Goal: Communication & Community: Answer question/provide support

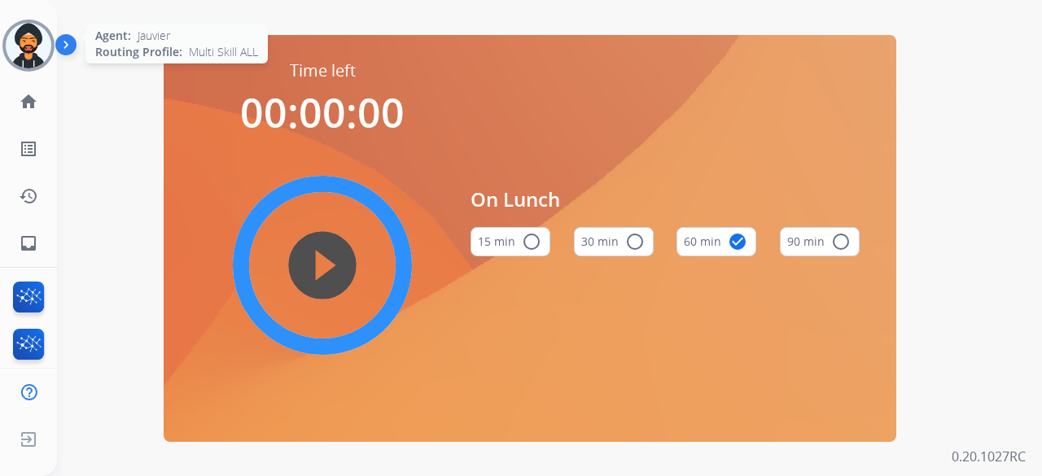
click at [33, 42] on img at bounding box center [29, 46] width 46 height 46
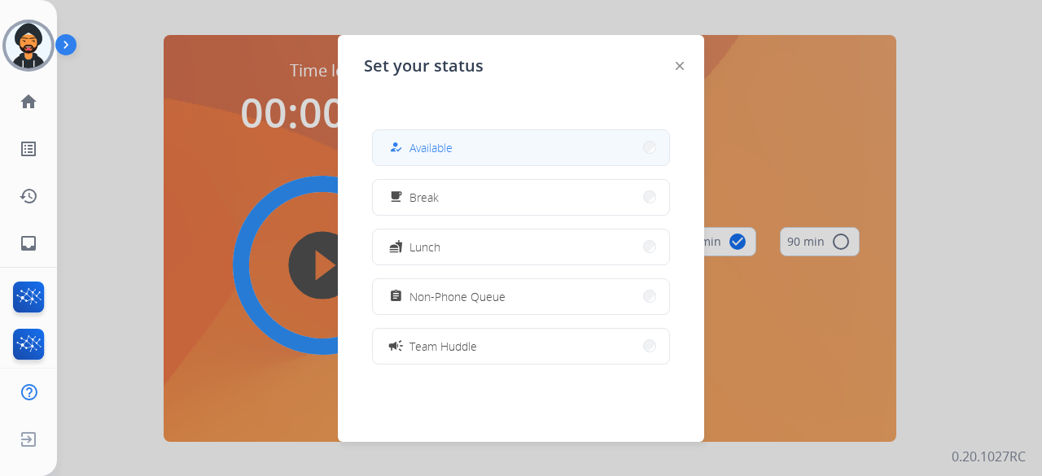
click at [456, 135] on button "how_to_reg Available" at bounding box center [521, 147] width 296 height 35
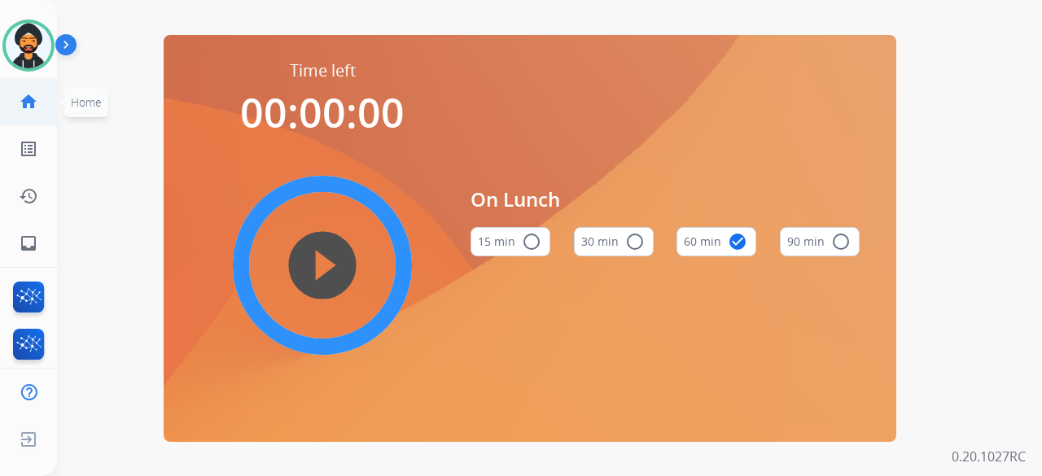
click at [39, 105] on link "home Home" at bounding box center [29, 102] width 46 height 46
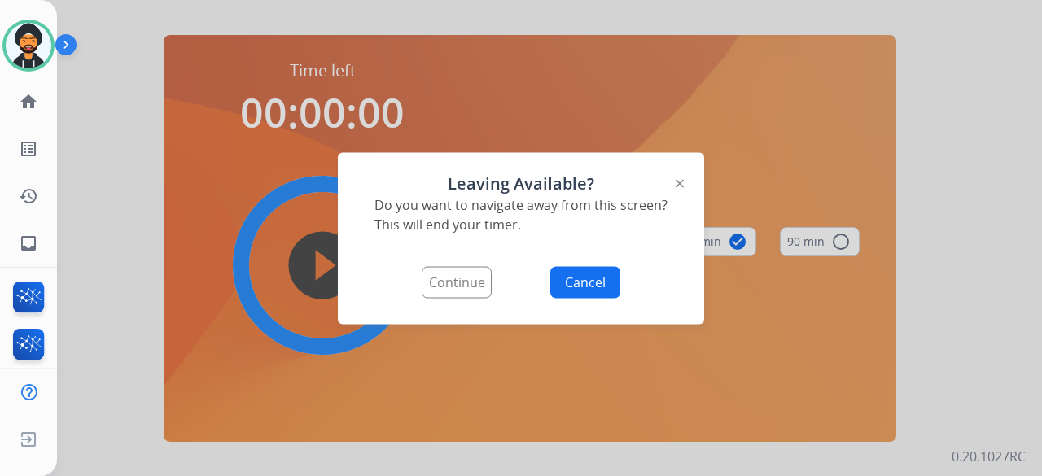
click at [606, 279] on button "Cancel" at bounding box center [585, 282] width 70 height 32
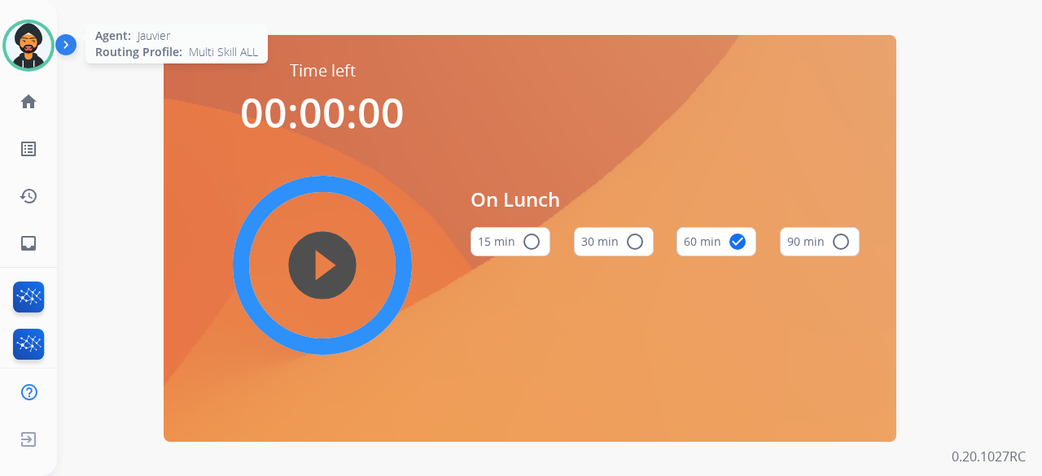
click at [38, 33] on img at bounding box center [29, 46] width 46 height 46
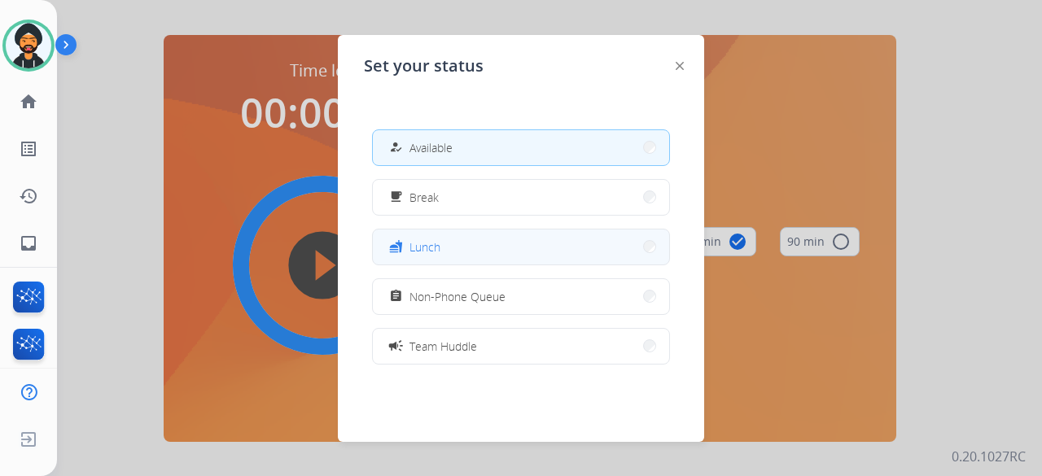
click at [441, 250] on button "fastfood Lunch" at bounding box center [521, 247] width 296 height 35
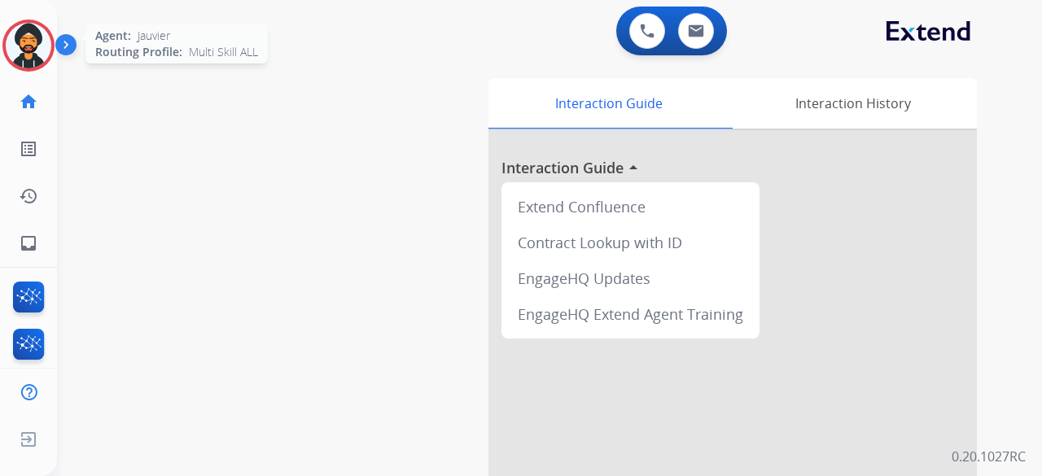
click at [33, 39] on img at bounding box center [29, 46] width 46 height 46
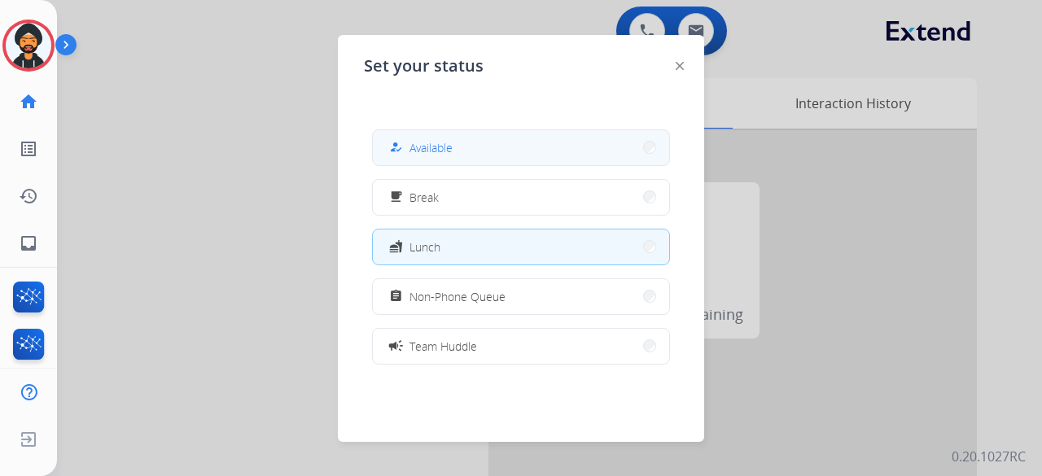
click at [397, 137] on button "how_to_reg Available" at bounding box center [521, 147] width 296 height 35
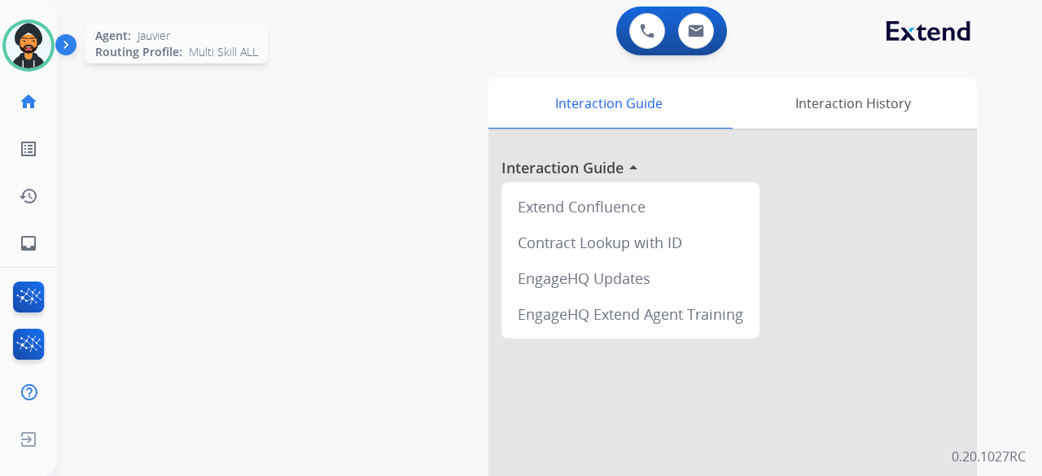
click at [20, 53] on img at bounding box center [29, 46] width 46 height 46
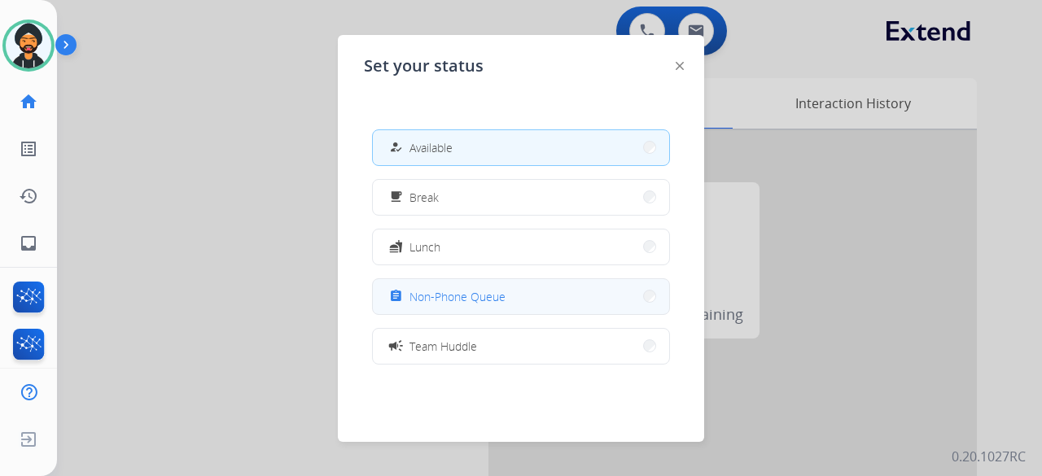
click at [444, 294] on span "Non-Phone Queue" at bounding box center [457, 296] width 96 height 17
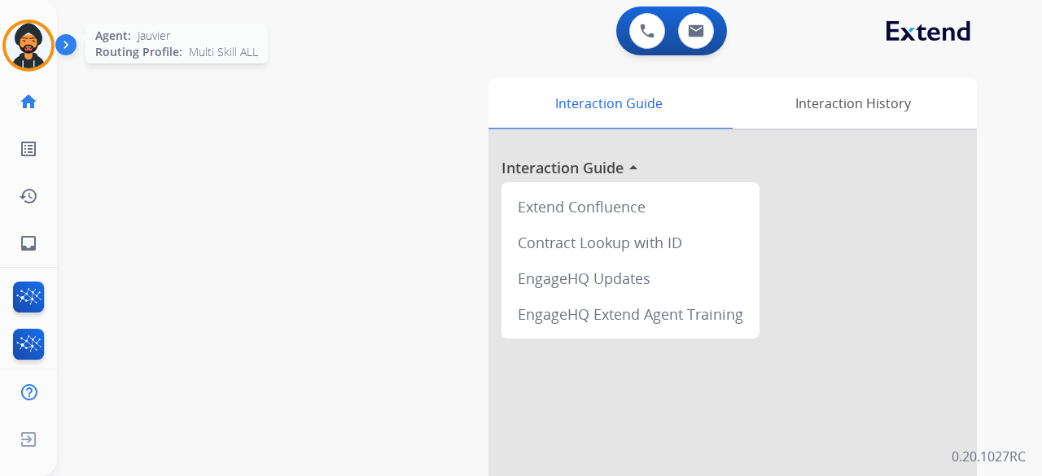
click at [37, 36] on img at bounding box center [29, 46] width 46 height 46
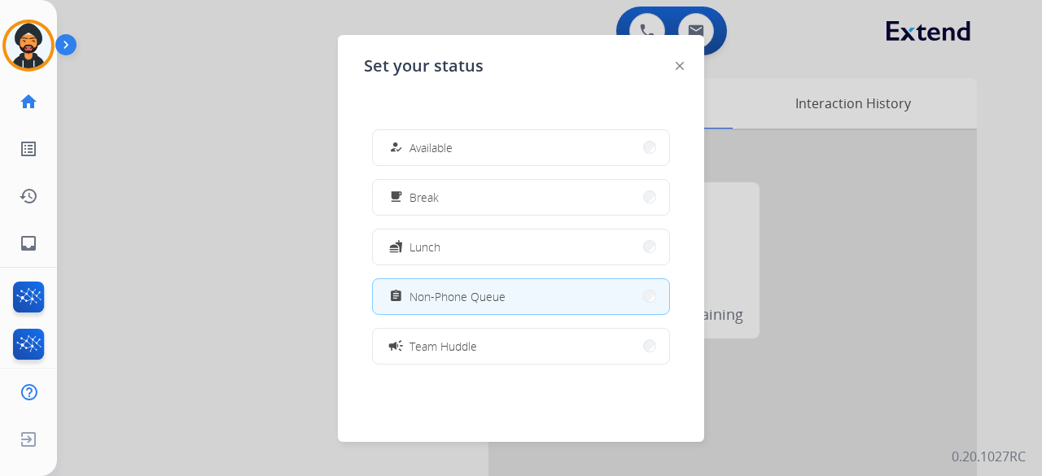
click at [473, 312] on button "assignment Non-Phone Queue" at bounding box center [521, 296] width 296 height 35
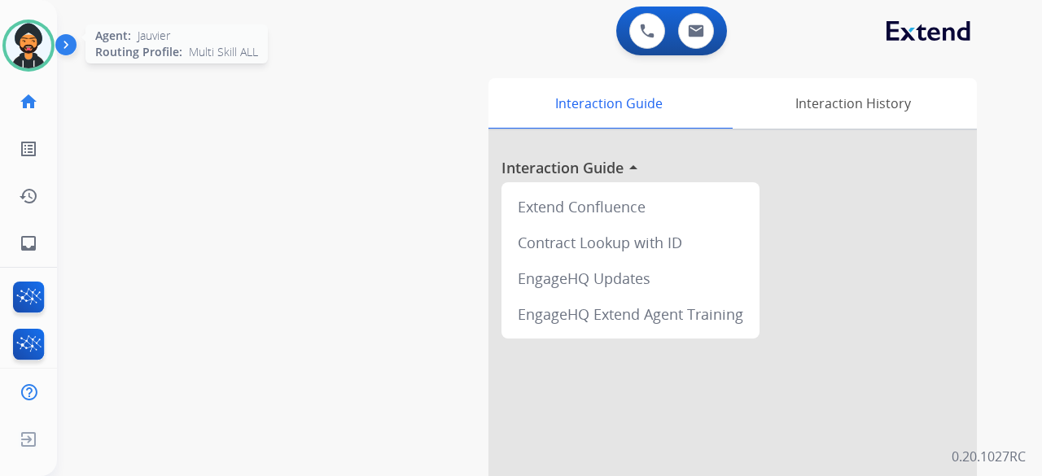
click at [21, 33] on img at bounding box center [29, 46] width 46 height 46
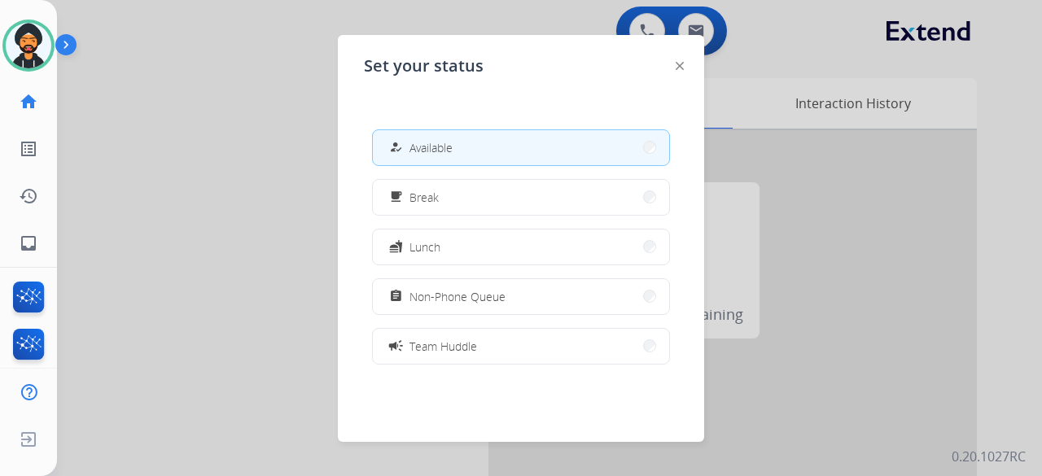
click at [199, 128] on div at bounding box center [521, 238] width 1042 height 476
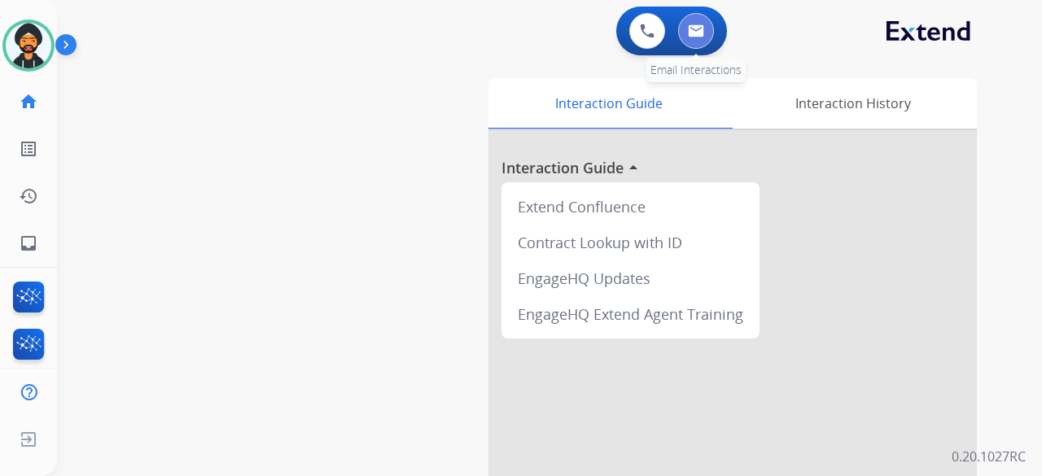
click at [706, 24] on button at bounding box center [696, 31] width 36 height 36
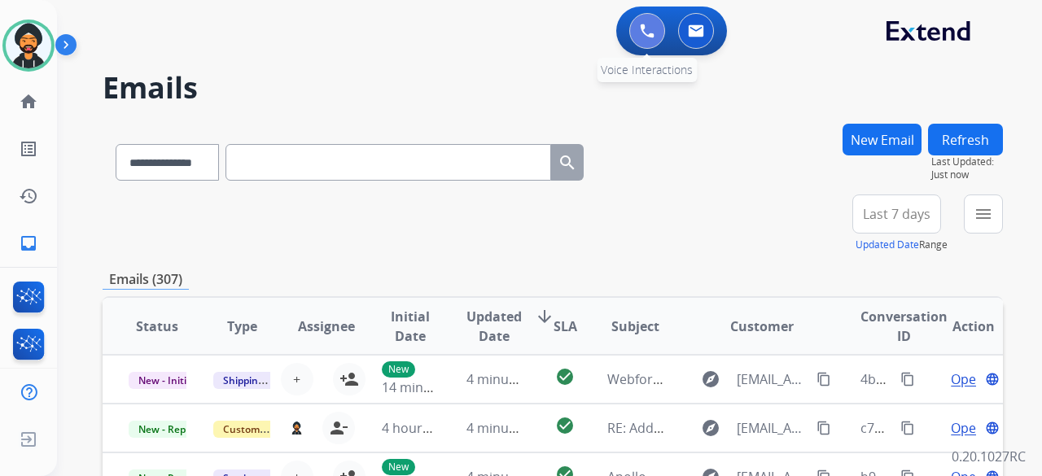
click at [633, 30] on button at bounding box center [647, 31] width 36 height 36
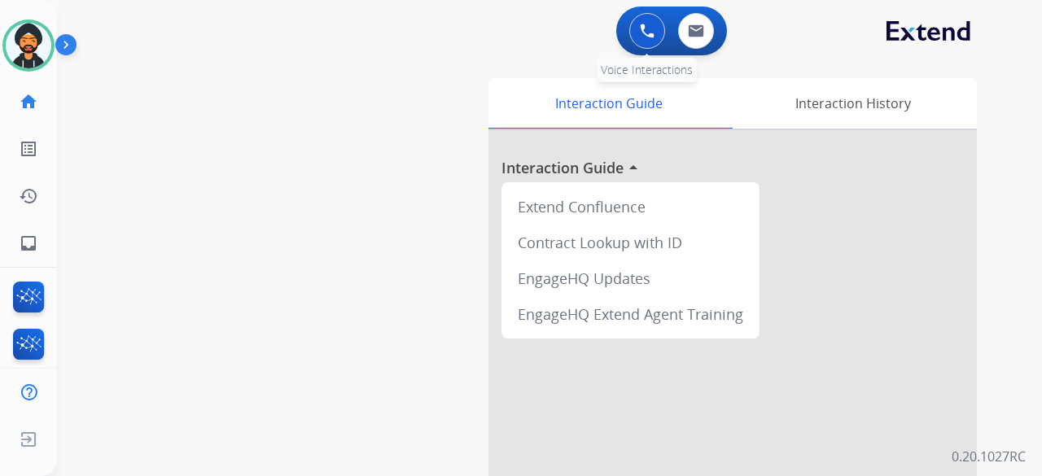
click at [645, 35] on img at bounding box center [647, 31] width 15 height 15
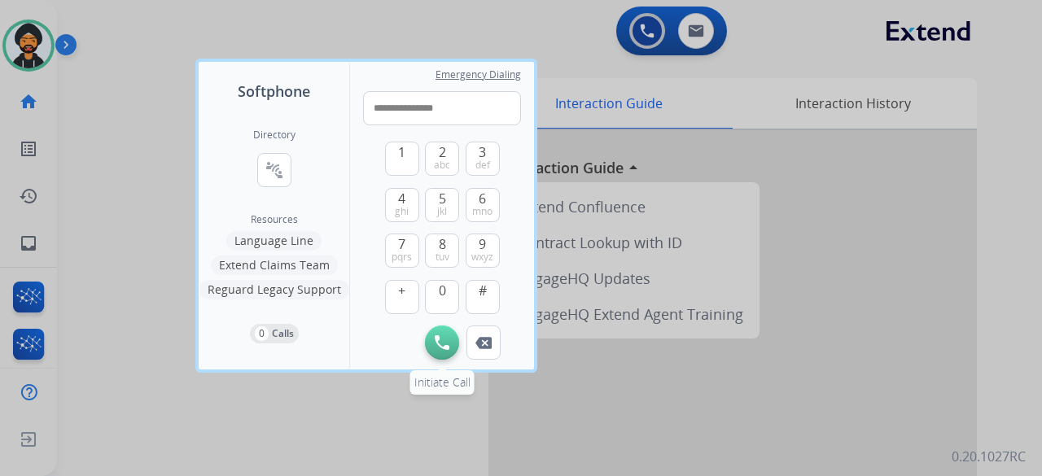
type input "**********"
click at [438, 339] on img at bounding box center [442, 342] width 15 height 15
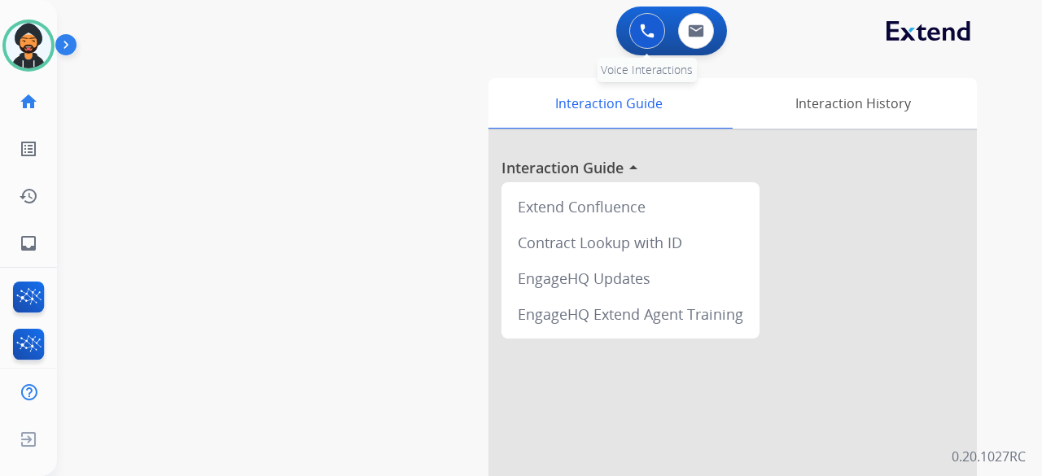
click at [636, 22] on button at bounding box center [647, 31] width 36 height 36
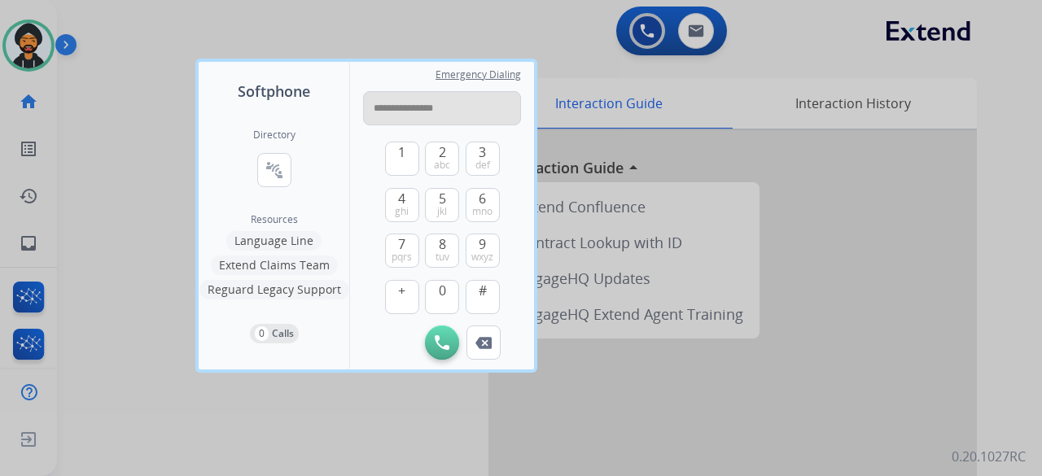
type input "**********"
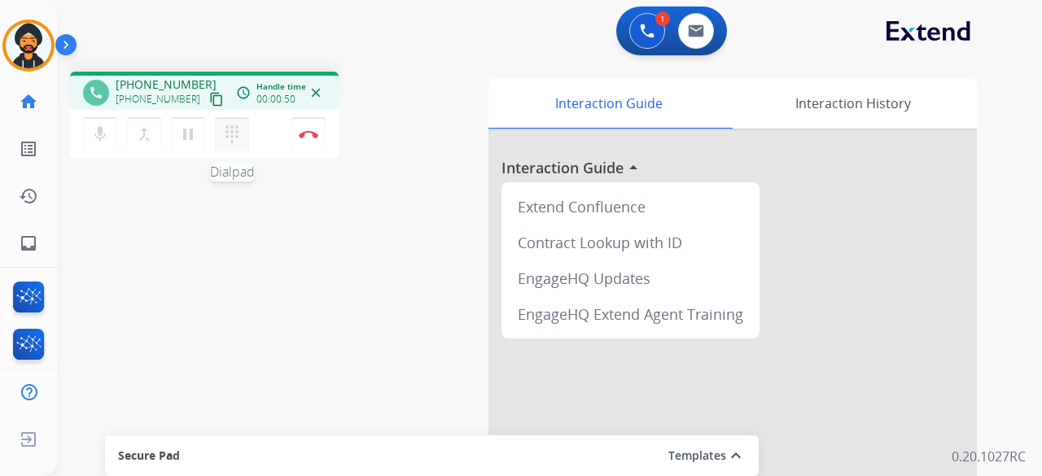
click at [225, 126] on mat-icon "dialpad" at bounding box center [232, 135] width 20 height 20
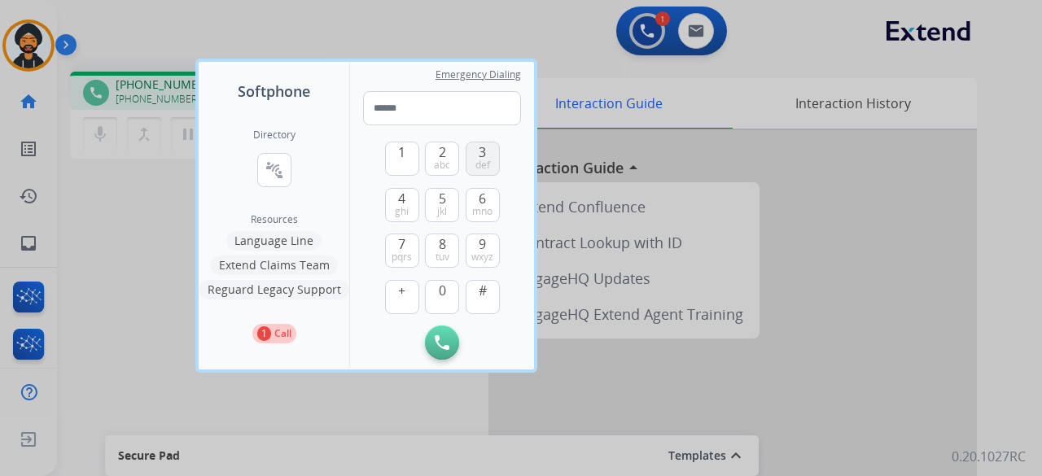
click at [487, 152] on button "3 def" at bounding box center [483, 159] width 34 height 34
type input "*"
click at [269, 334] on p "1" at bounding box center [264, 333] width 14 height 15
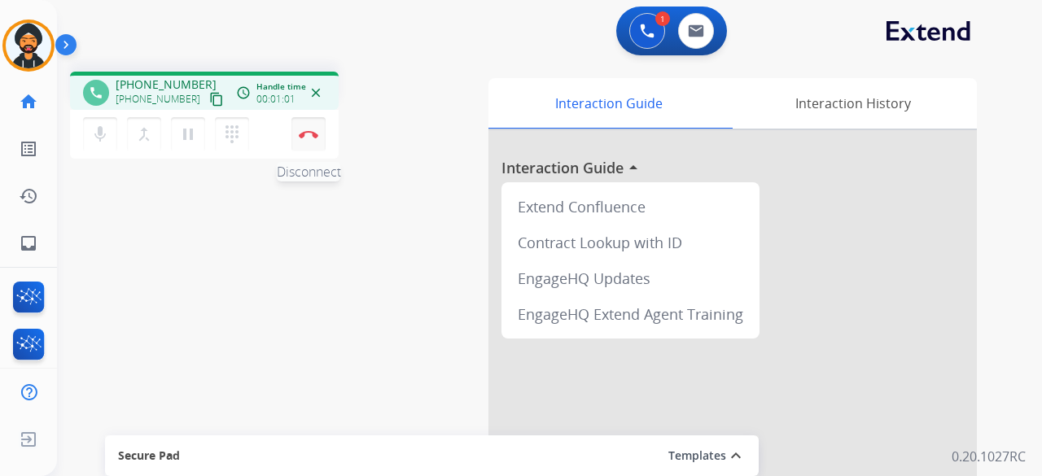
click at [304, 133] on img at bounding box center [309, 134] width 20 height 8
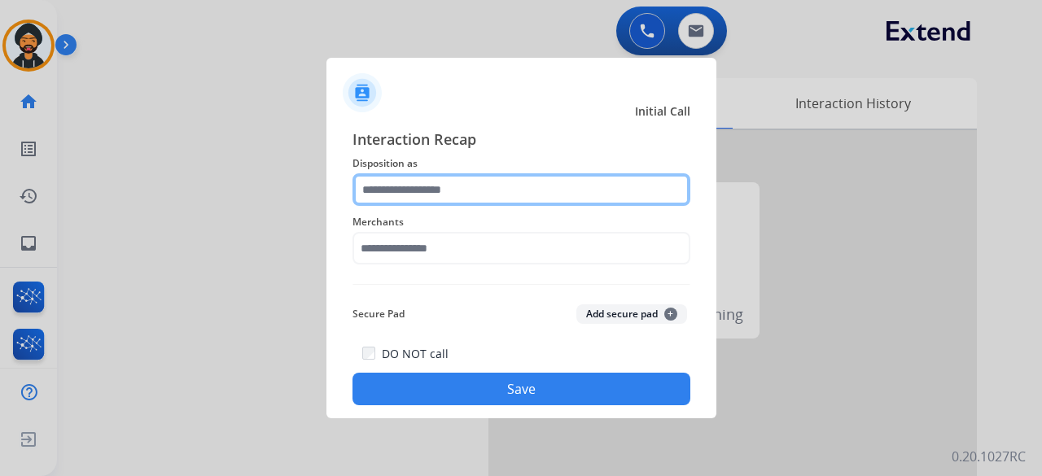
click at [471, 183] on input "text" at bounding box center [521, 189] width 338 height 33
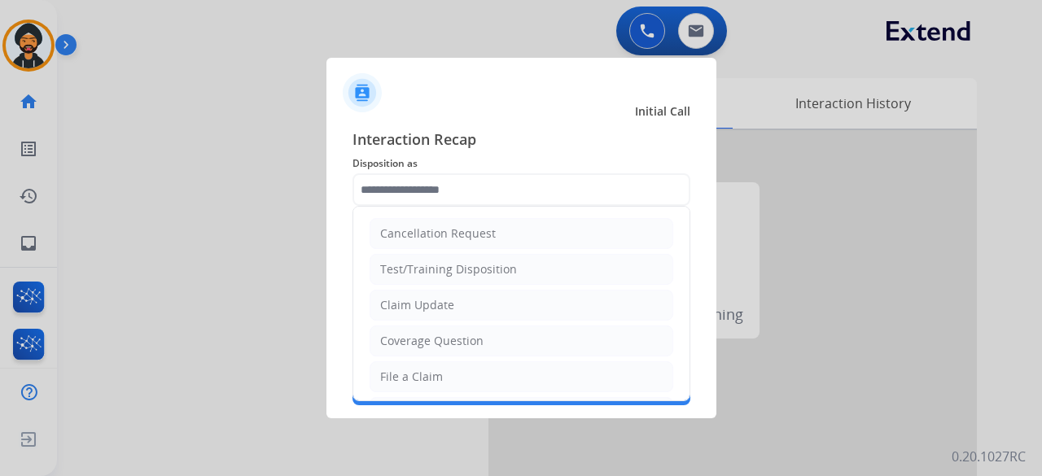
drag, startPoint x: 444, startPoint y: 306, endPoint x: 409, endPoint y: 251, distance: 65.9
click at [444, 306] on div "Claim Update" at bounding box center [417, 305] width 74 height 16
type input "**********"
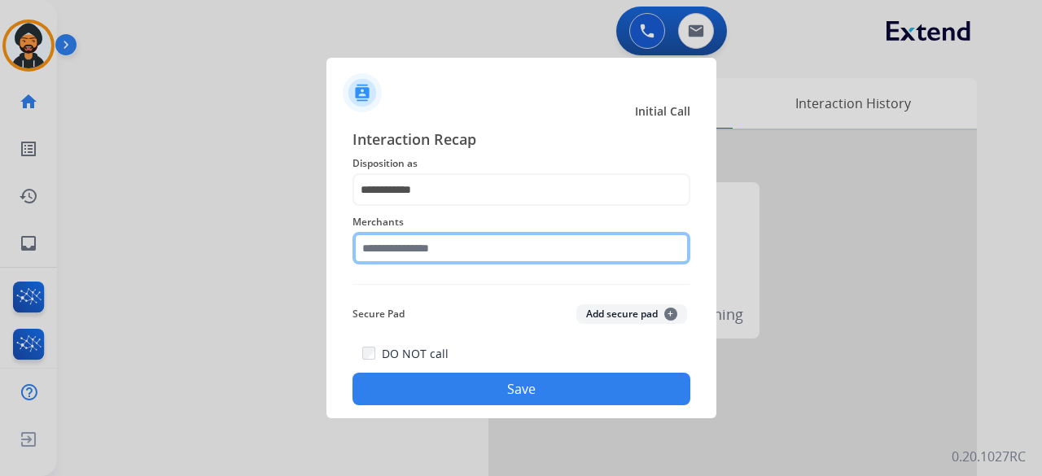
click at [404, 245] on input "text" at bounding box center [521, 248] width 338 height 33
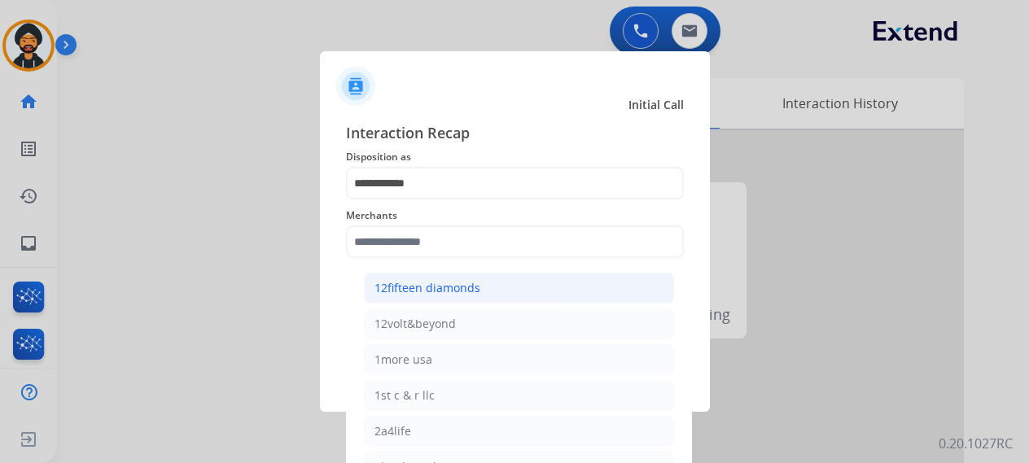
click at [429, 290] on div "12fifteen diamonds" at bounding box center [427, 288] width 106 height 16
type input "**********"
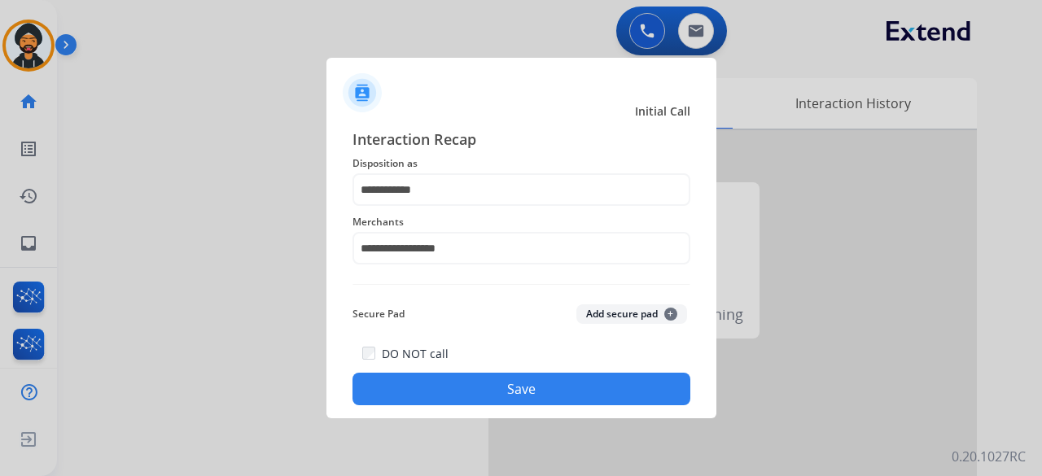
click at [458, 404] on div "DO NOT call Save" at bounding box center [521, 374] width 338 height 62
click at [466, 391] on button "Save" at bounding box center [521, 389] width 338 height 33
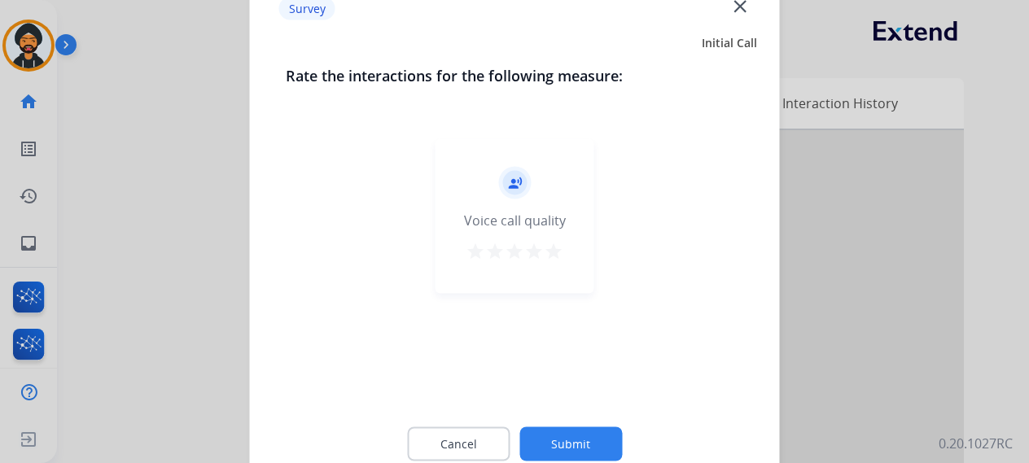
click at [557, 438] on button "Submit" at bounding box center [570, 443] width 103 height 34
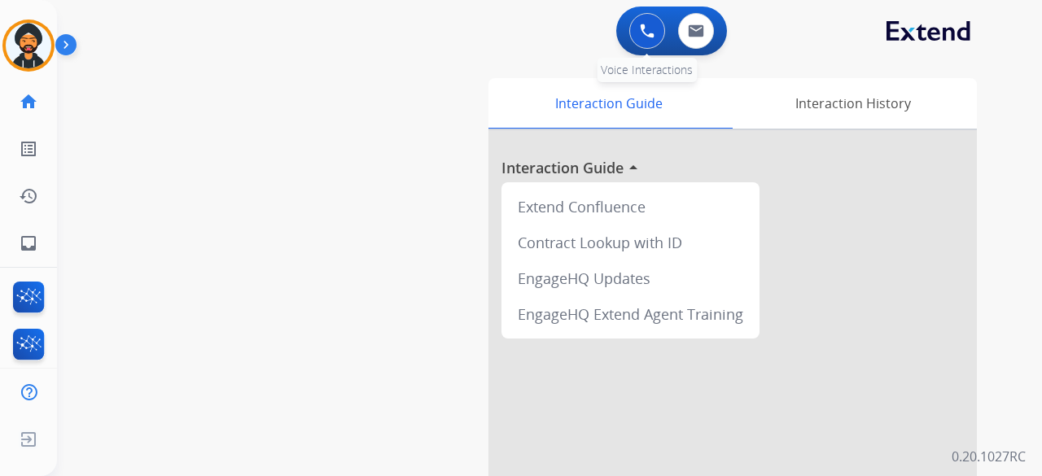
click at [649, 25] on img at bounding box center [647, 31] width 15 height 15
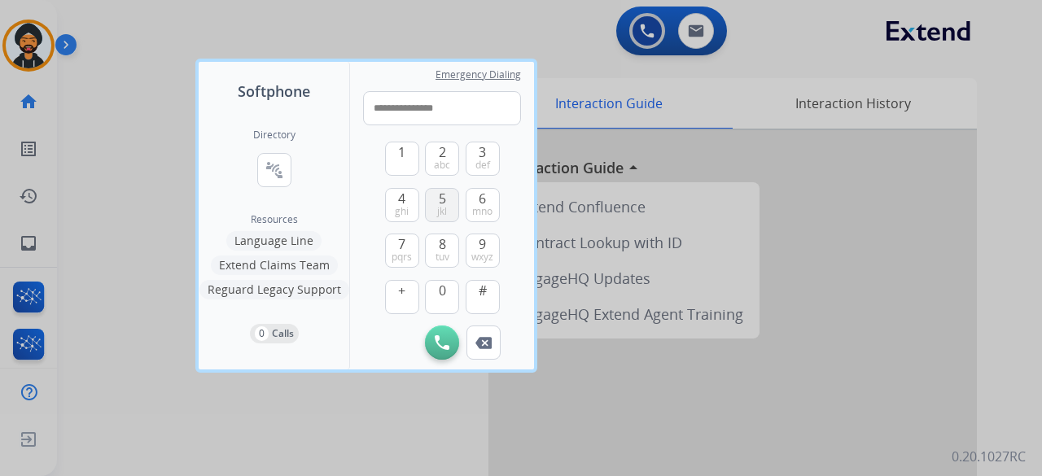
type input "**********"
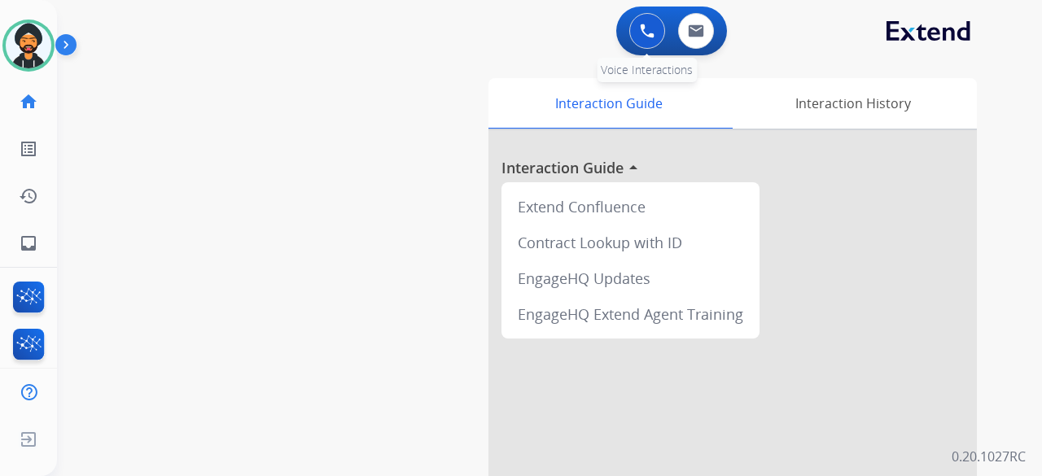
click at [646, 14] on button at bounding box center [647, 31] width 36 height 36
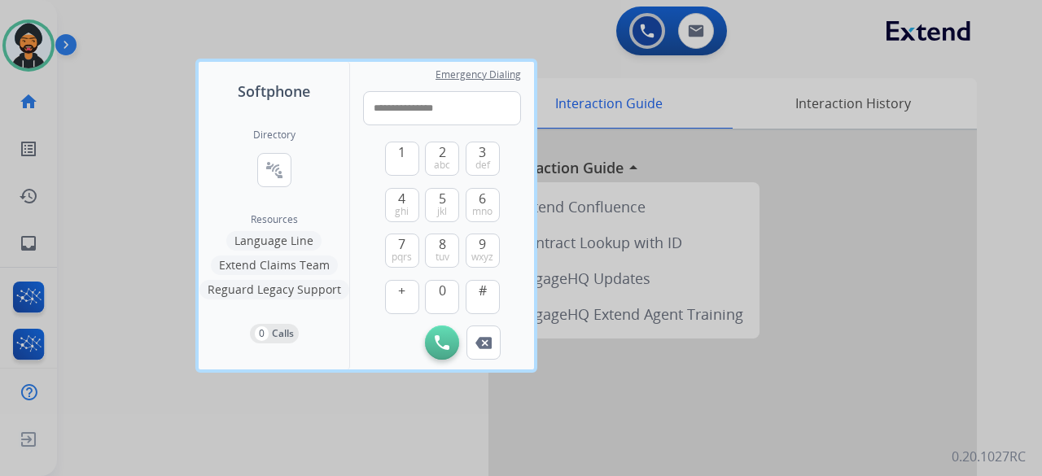
type input "**********"
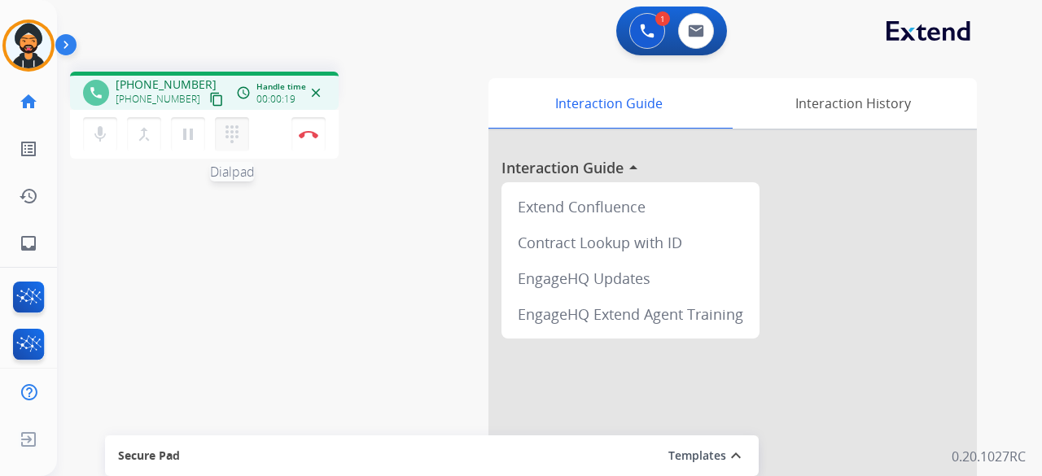
click at [228, 127] on mat-icon "dialpad" at bounding box center [232, 135] width 20 height 20
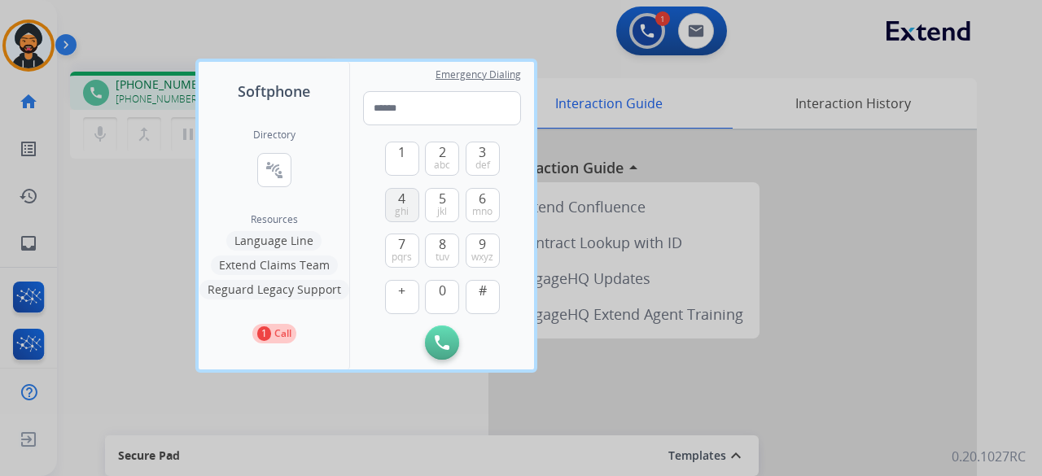
click at [400, 198] on span "4" at bounding box center [401, 199] width 7 height 20
click at [444, 152] on span "2" at bounding box center [442, 152] width 7 height 20
type input "**"
click at [265, 330] on p "1" at bounding box center [264, 333] width 14 height 15
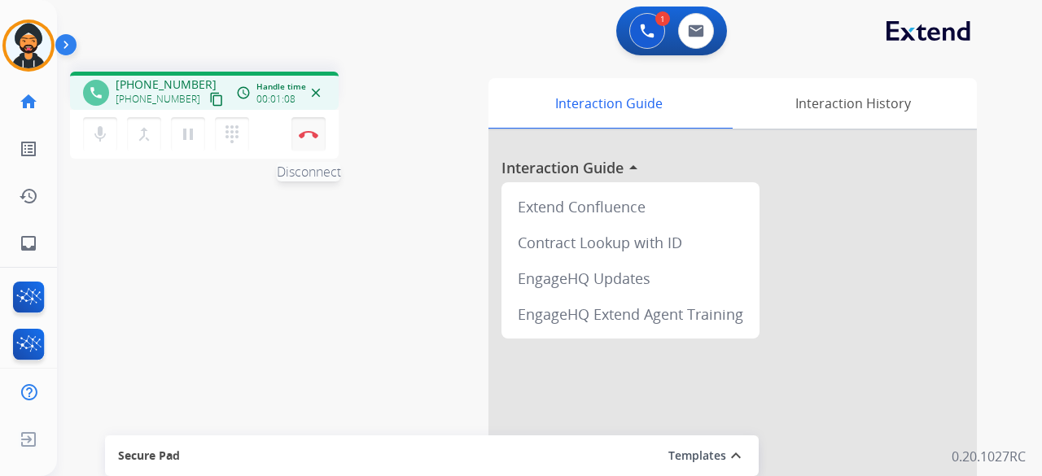
click at [310, 131] on img at bounding box center [309, 134] width 20 height 8
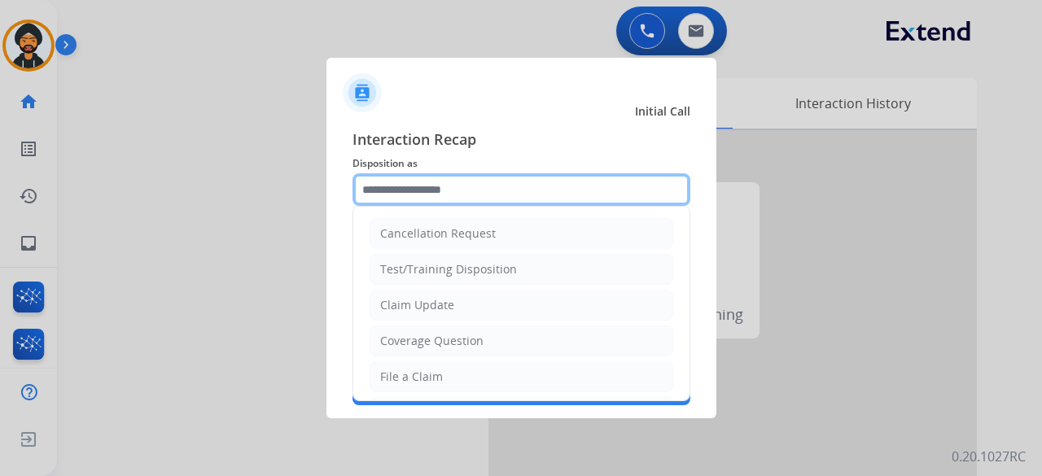
click at [369, 174] on input "text" at bounding box center [521, 189] width 338 height 33
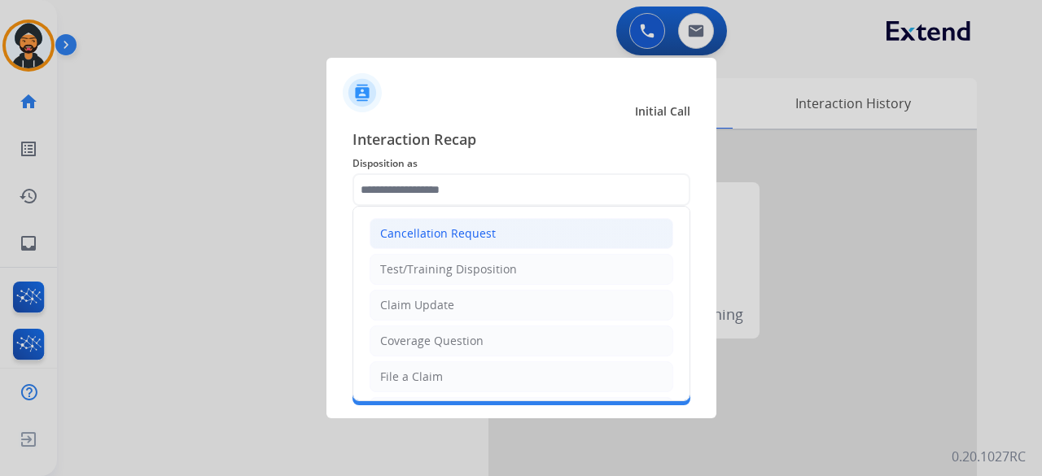
click at [409, 234] on div "Cancellation Request" at bounding box center [438, 233] width 116 height 16
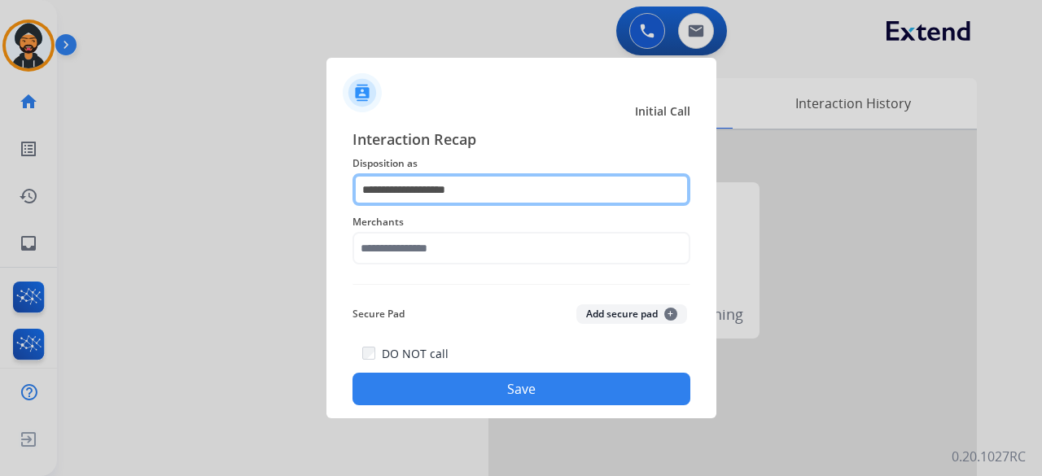
click at [404, 204] on input "**********" at bounding box center [521, 189] width 338 height 33
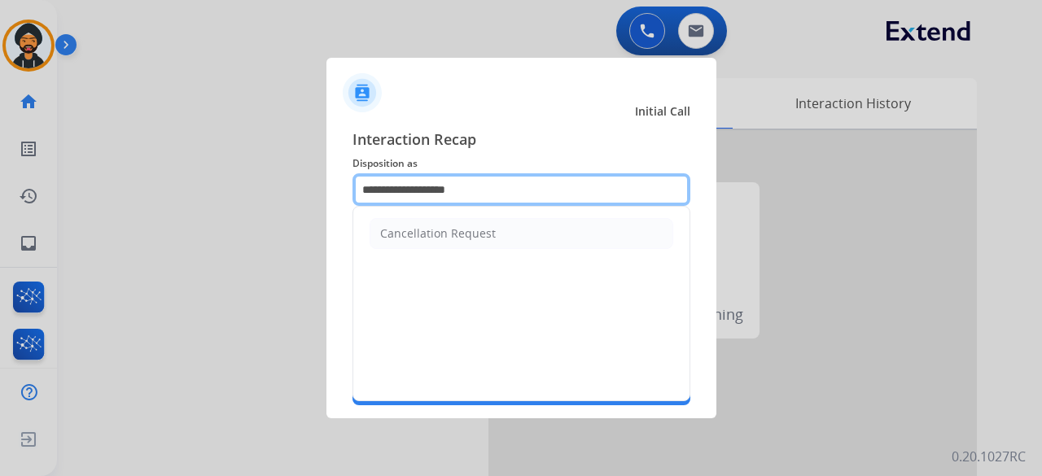
click at [404, 201] on input "**********" at bounding box center [521, 189] width 338 height 33
click at [404, 199] on input "**********" at bounding box center [521, 189] width 338 height 33
click at [402, 198] on input "**********" at bounding box center [521, 189] width 338 height 33
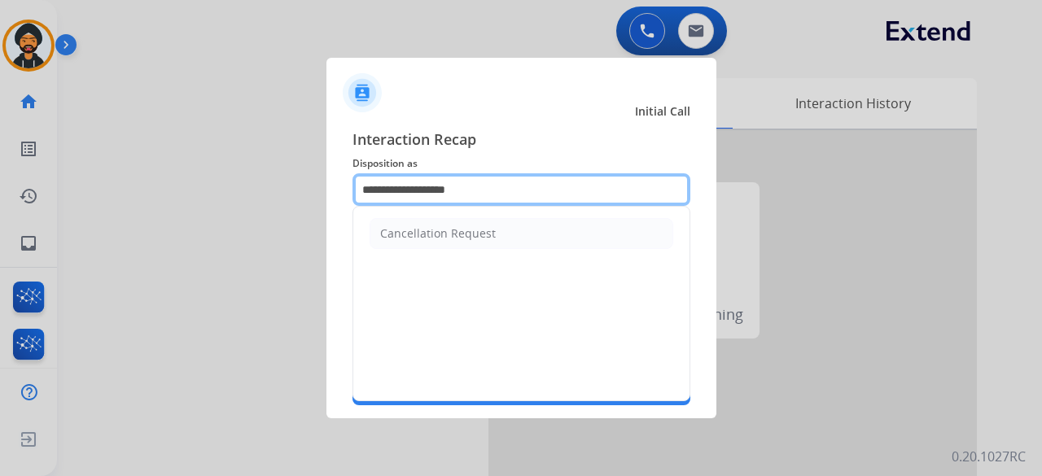
click at [402, 198] on input "**********" at bounding box center [521, 189] width 338 height 33
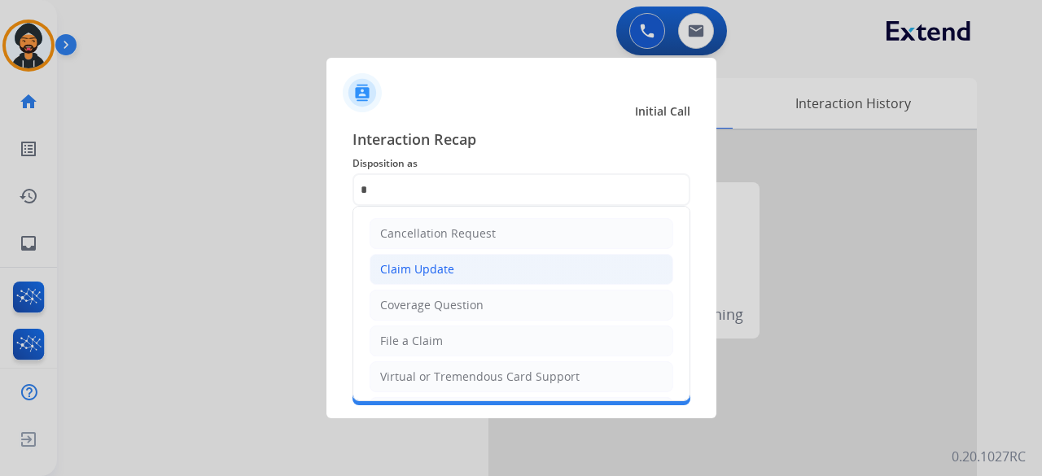
click at [404, 257] on li "Claim Update" at bounding box center [521, 269] width 304 height 31
type input "**********"
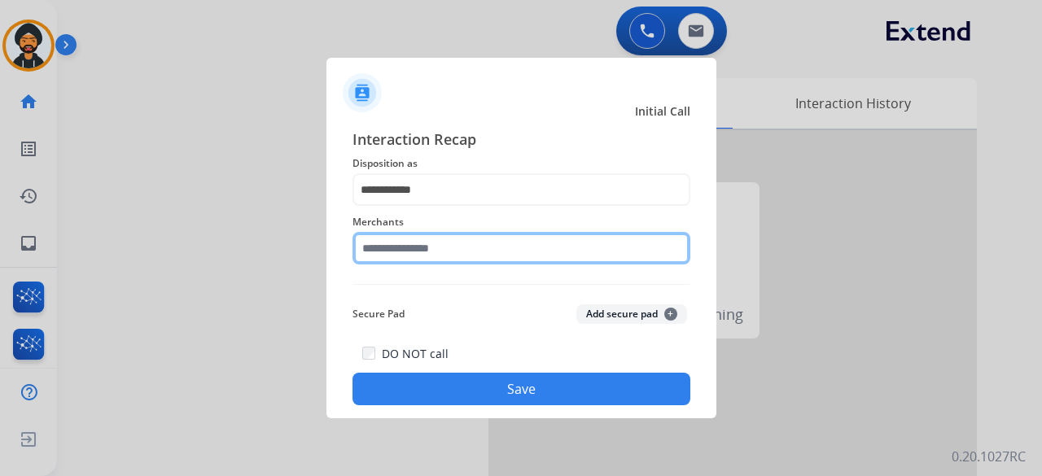
click at [393, 250] on input "text" at bounding box center [521, 248] width 338 height 33
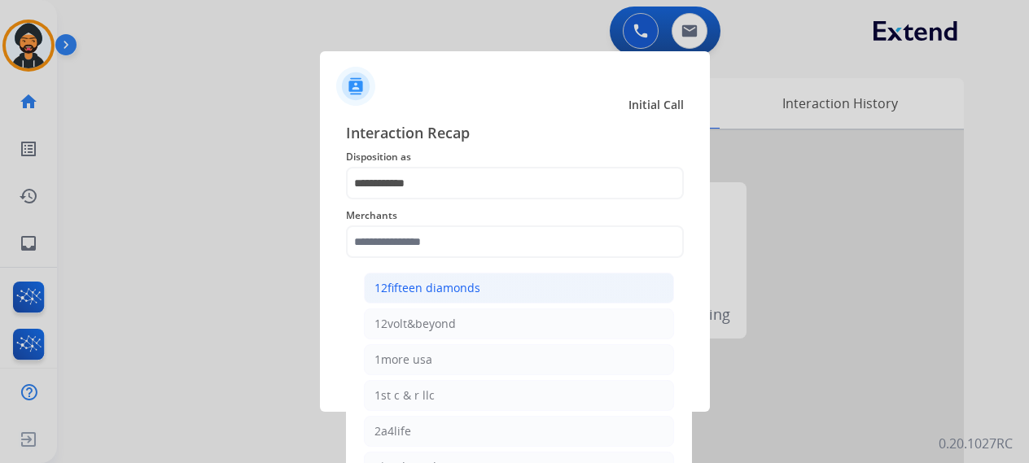
click at [390, 292] on div "12fifteen diamonds" at bounding box center [427, 288] width 106 height 16
type input "**********"
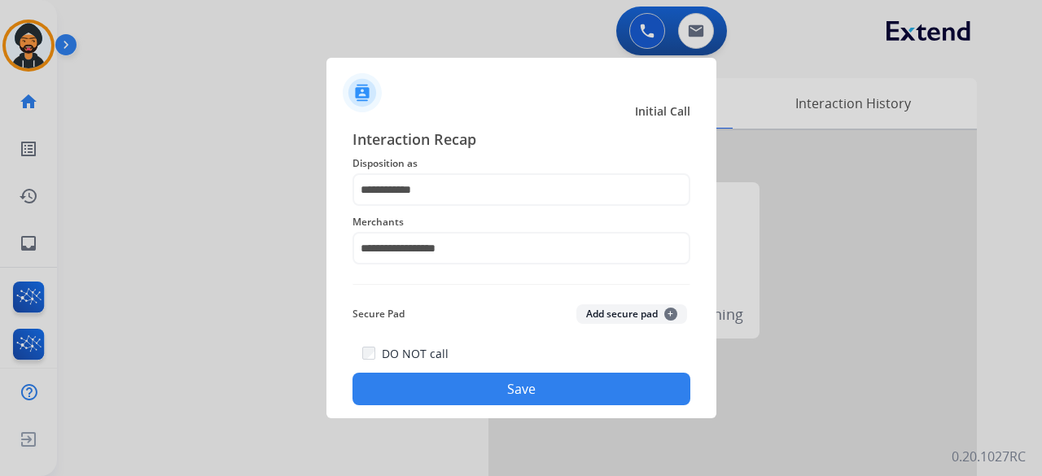
click at [423, 383] on button "Save" at bounding box center [521, 389] width 338 height 33
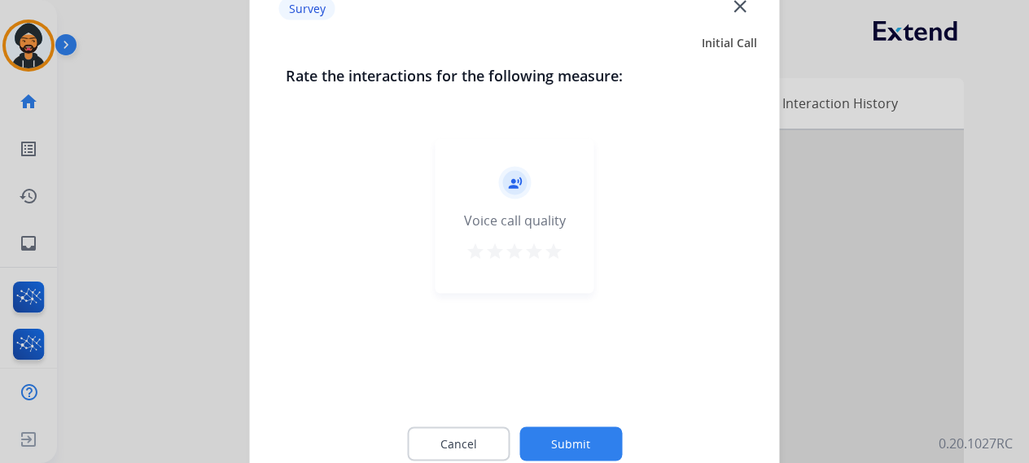
drag, startPoint x: 563, startPoint y: 453, endPoint x: 544, endPoint y: 423, distance: 34.8
click at [564, 447] on button "Submit" at bounding box center [570, 443] width 103 height 34
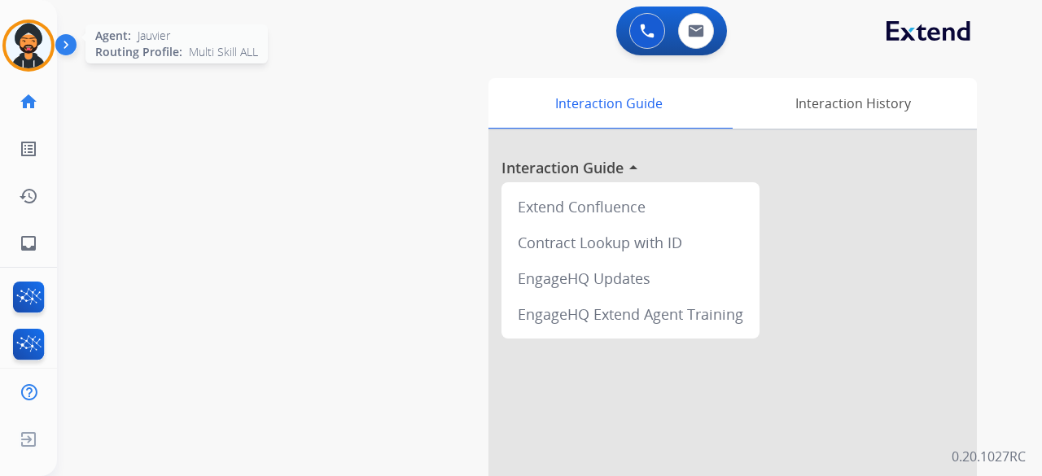
click at [41, 46] on img at bounding box center [29, 46] width 46 height 46
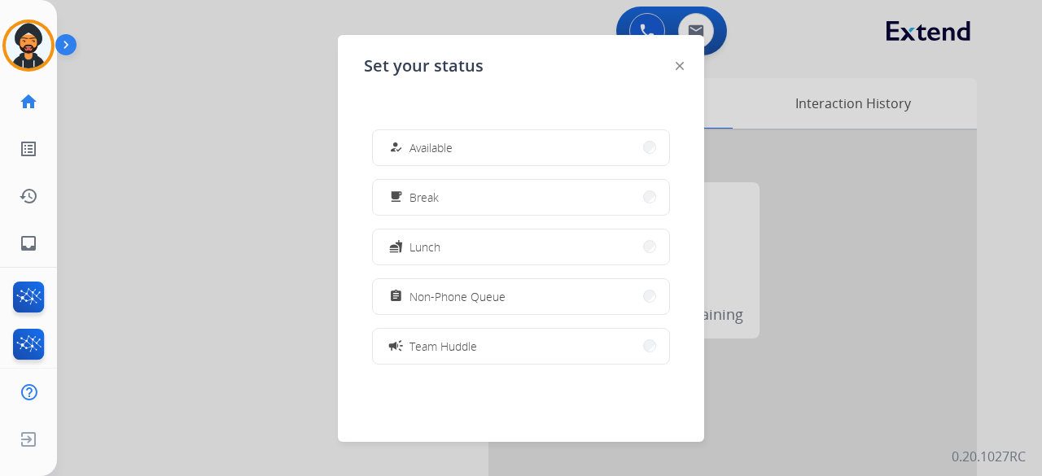
click at [188, 155] on div at bounding box center [521, 238] width 1042 height 476
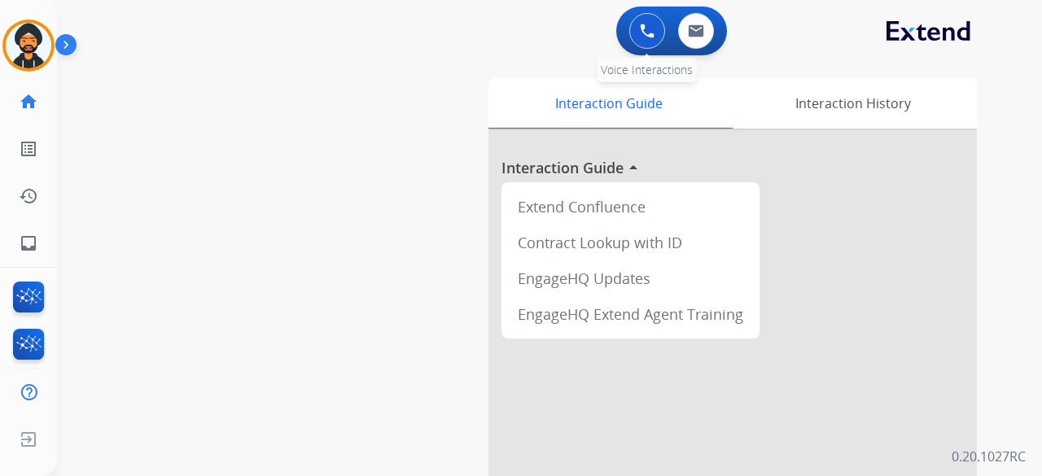
click at [629, 34] on button at bounding box center [647, 31] width 36 height 36
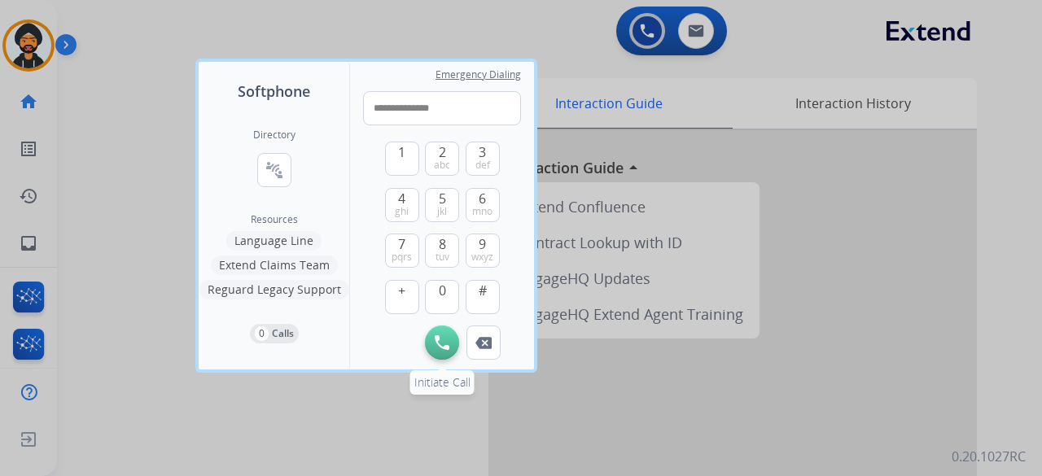
type input "**********"
click at [437, 339] on img at bounding box center [442, 342] width 15 height 15
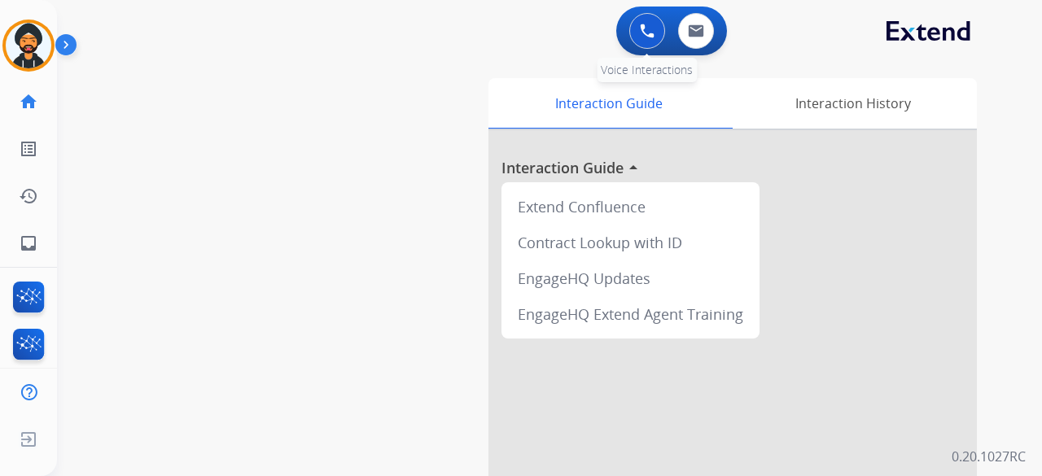
click at [650, 25] on img at bounding box center [647, 31] width 15 height 15
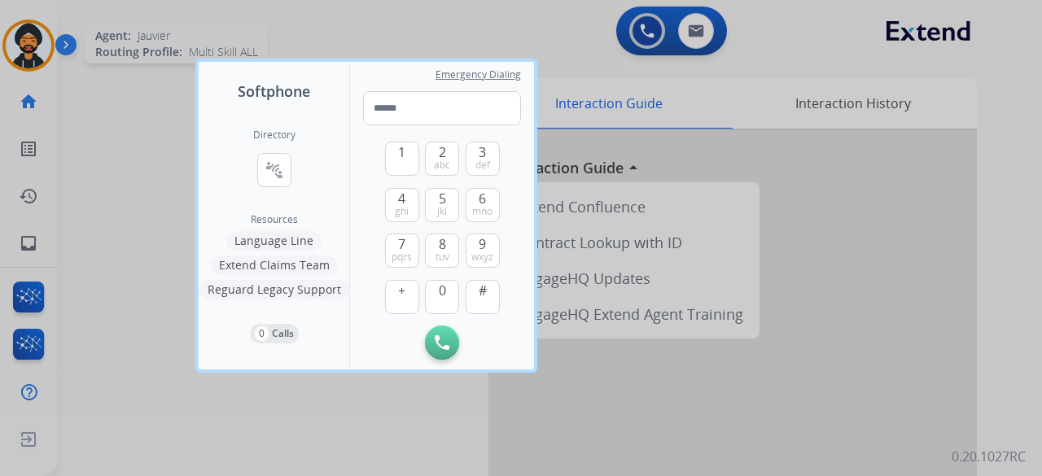
click at [28, 38] on div at bounding box center [521, 238] width 1042 height 476
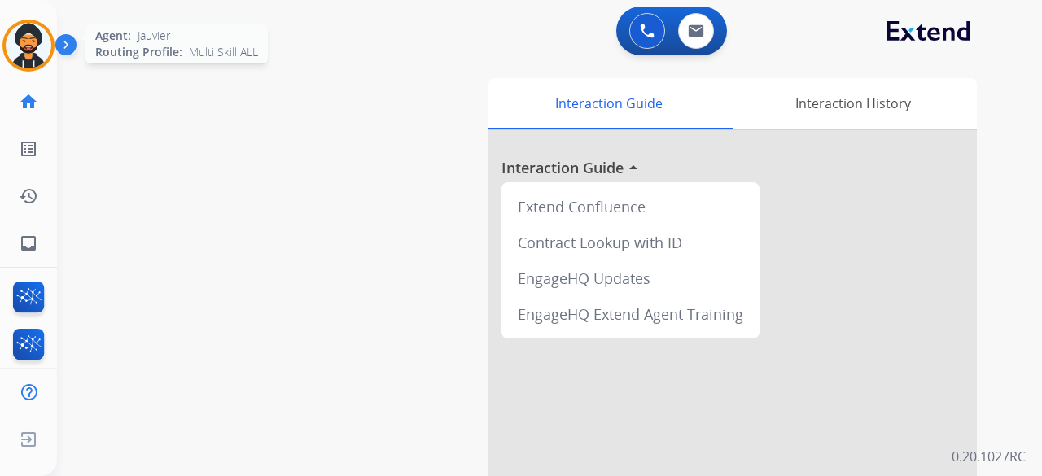
click at [13, 41] on img at bounding box center [29, 46] width 46 height 46
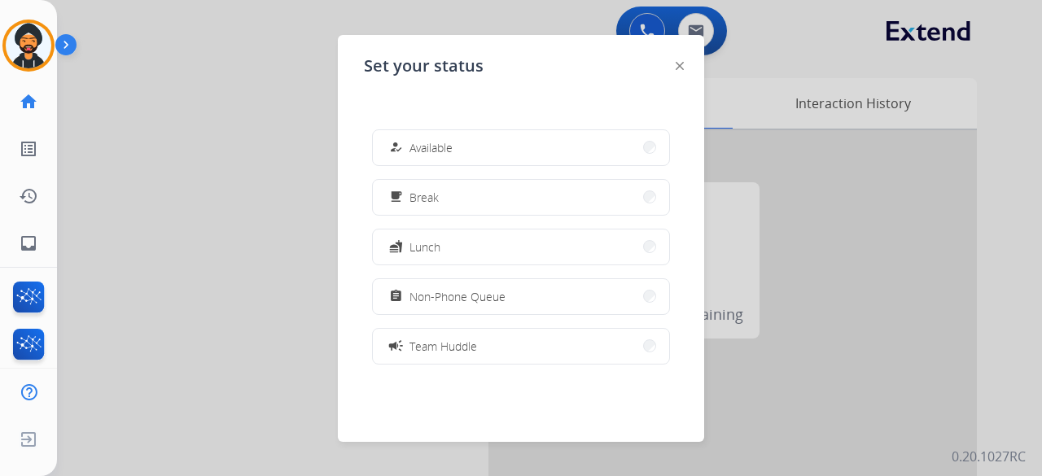
click at [457, 153] on button "how_to_reg Available" at bounding box center [521, 147] width 296 height 35
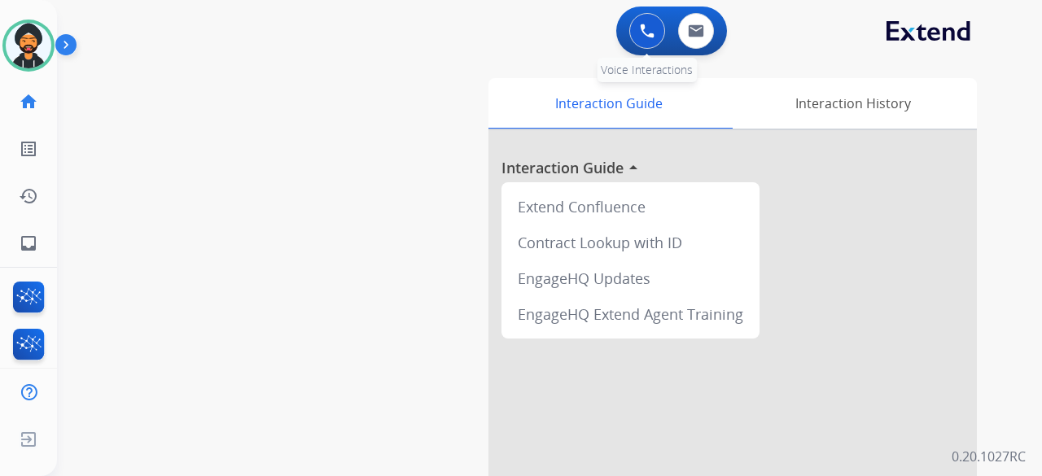
click at [627, 24] on div "0 Voice Interactions" at bounding box center [647, 31] width 49 height 36
click at [632, 27] on button at bounding box center [647, 31] width 36 height 36
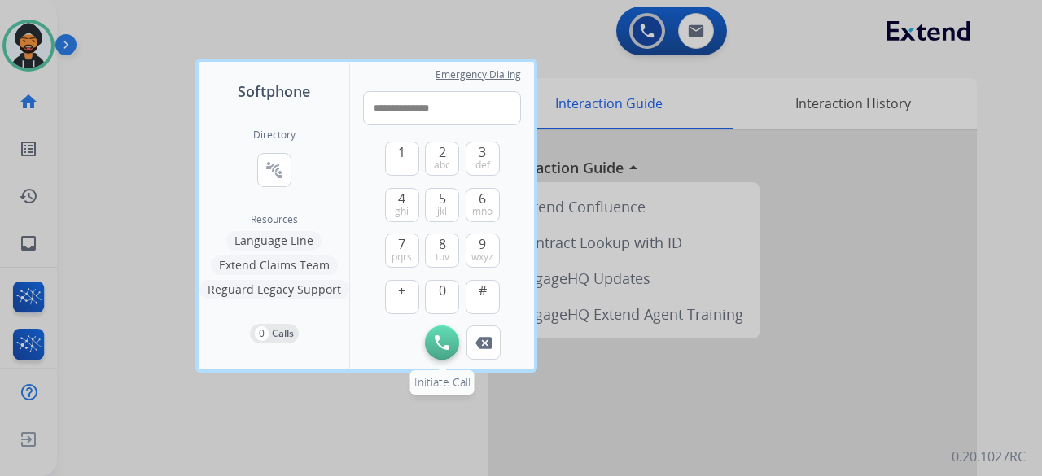
type input "**********"
click at [451, 343] on button "Initiate Call" at bounding box center [442, 343] width 34 height 34
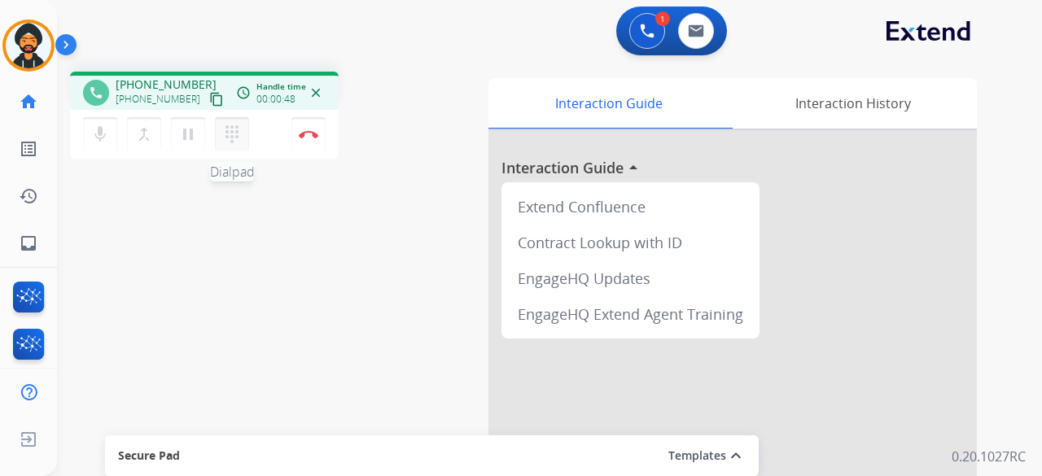
click at [236, 133] on mat-icon "dialpad" at bounding box center [232, 135] width 20 height 20
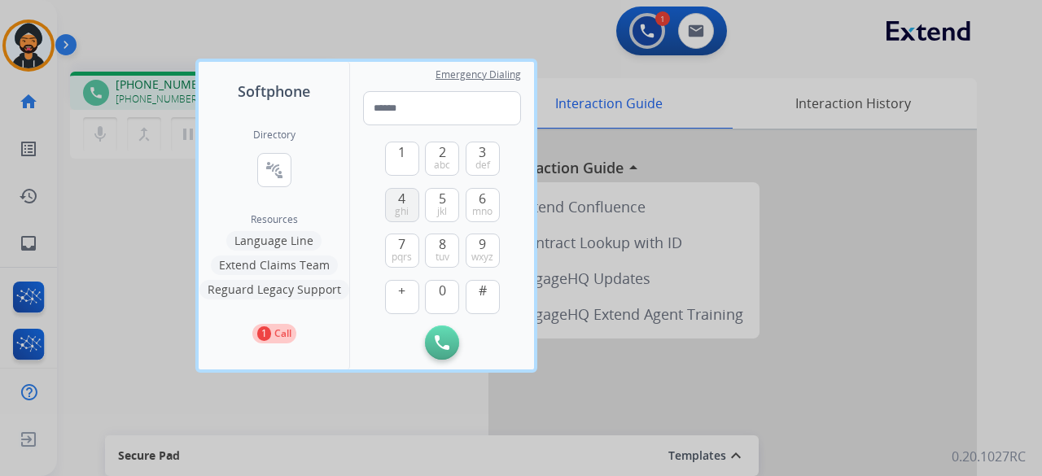
click at [400, 199] on span "4" at bounding box center [401, 199] width 7 height 20
click at [393, 196] on button "4 ghi" at bounding box center [402, 205] width 34 height 34
click at [440, 152] on span "2" at bounding box center [442, 152] width 7 height 20
click at [405, 195] on button "4 ghi" at bounding box center [402, 205] width 34 height 34
click at [440, 146] on span "2" at bounding box center [442, 152] width 7 height 20
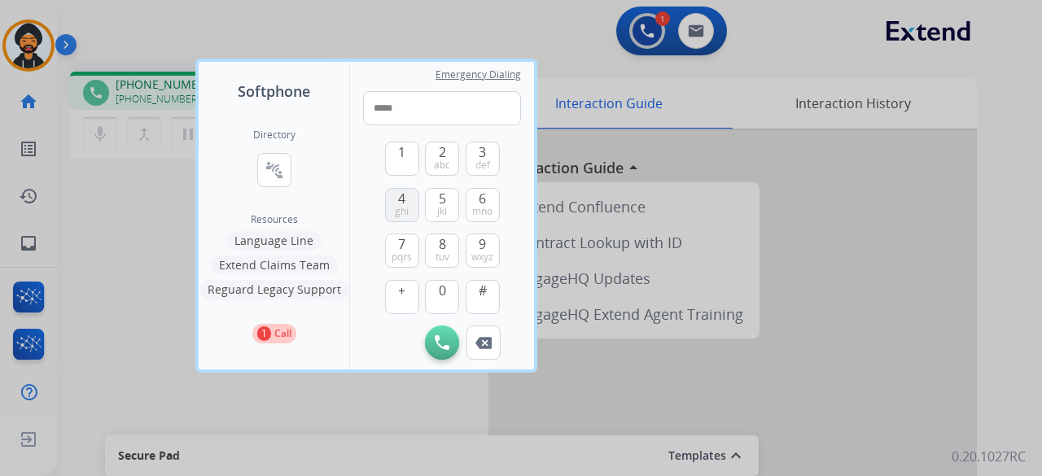
click at [402, 196] on span "4" at bounding box center [401, 199] width 7 height 20
click at [435, 156] on button "2 abc" at bounding box center [442, 159] width 34 height 34
click at [405, 203] on span "4" at bounding box center [401, 199] width 7 height 20
type input "********"
click at [116, 238] on div at bounding box center [521, 238] width 1042 height 476
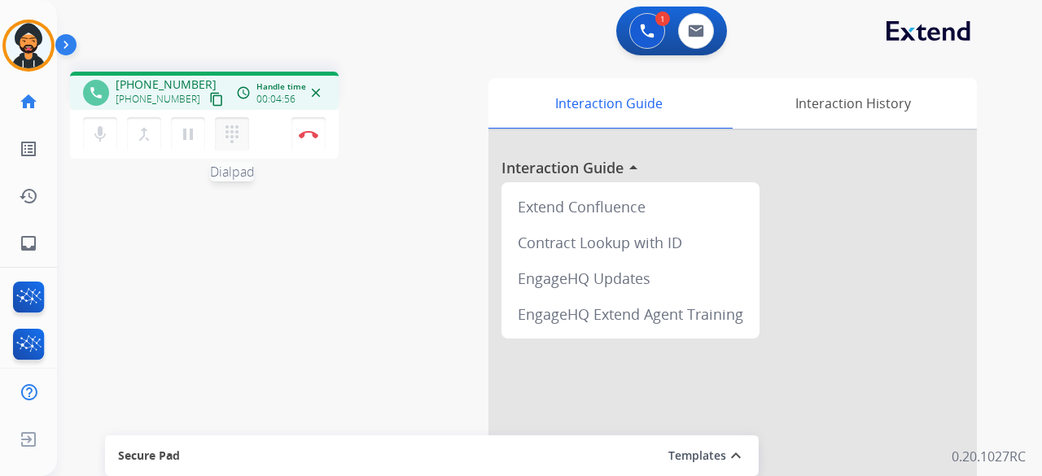
click at [230, 132] on mat-icon "dialpad" at bounding box center [232, 135] width 20 height 20
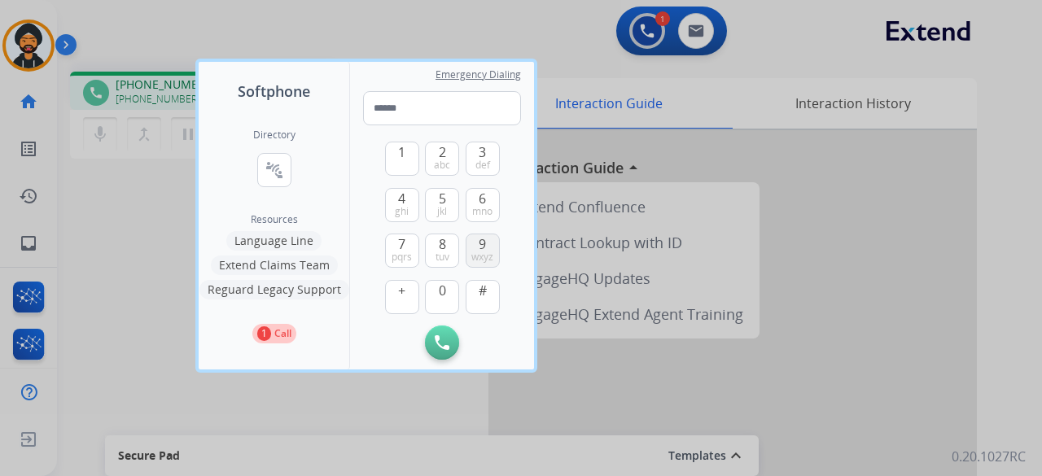
click at [475, 245] on button "9 wxyz" at bounding box center [483, 251] width 34 height 34
type input "*"
click at [488, 157] on button "3 def" at bounding box center [483, 159] width 34 height 34
type input "**"
click at [265, 326] on button "1 Call" at bounding box center [274, 334] width 44 height 20
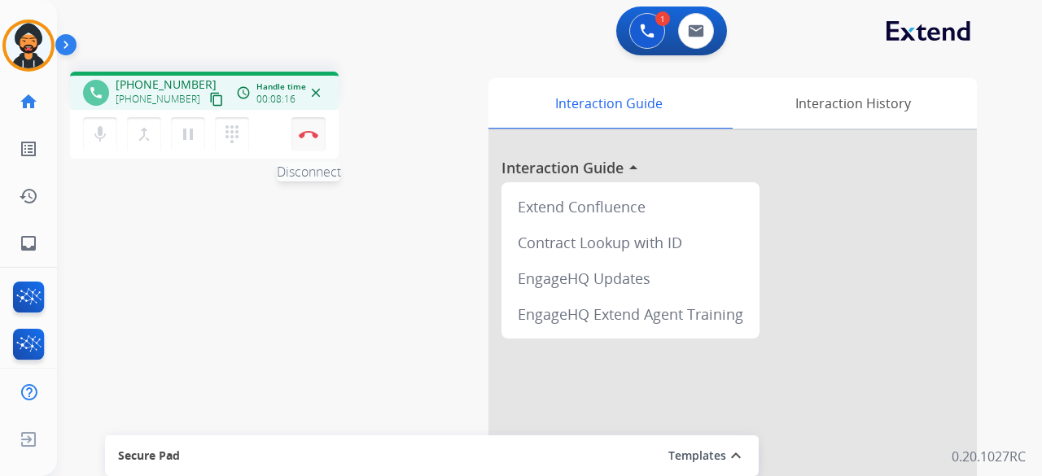
click at [299, 134] on img at bounding box center [309, 134] width 20 height 8
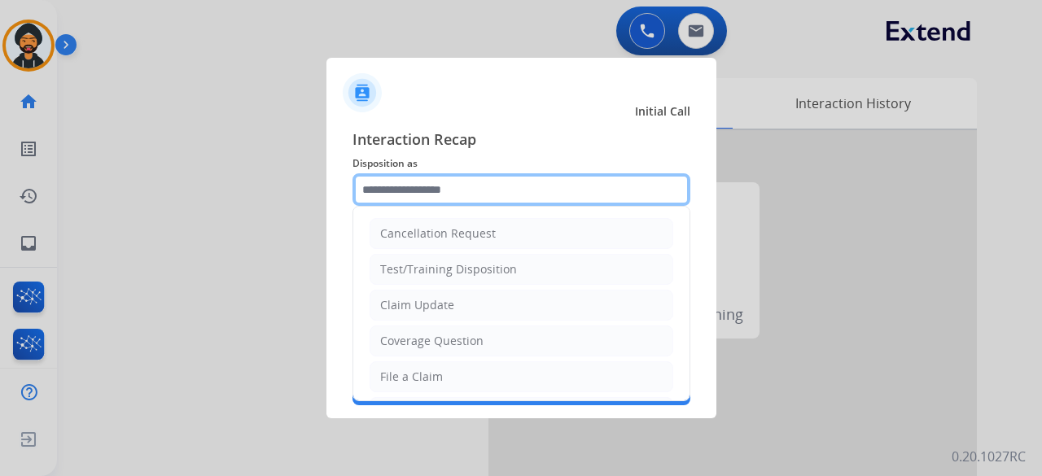
click at [507, 180] on input "text" at bounding box center [521, 189] width 338 height 33
click at [425, 178] on input "text" at bounding box center [521, 189] width 338 height 33
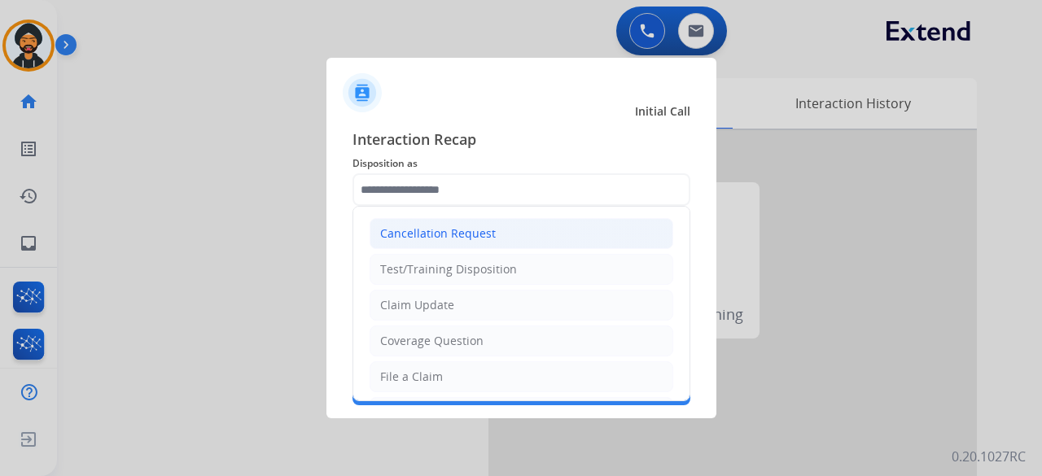
click at [435, 226] on div "Cancellation Request" at bounding box center [438, 233] width 116 height 16
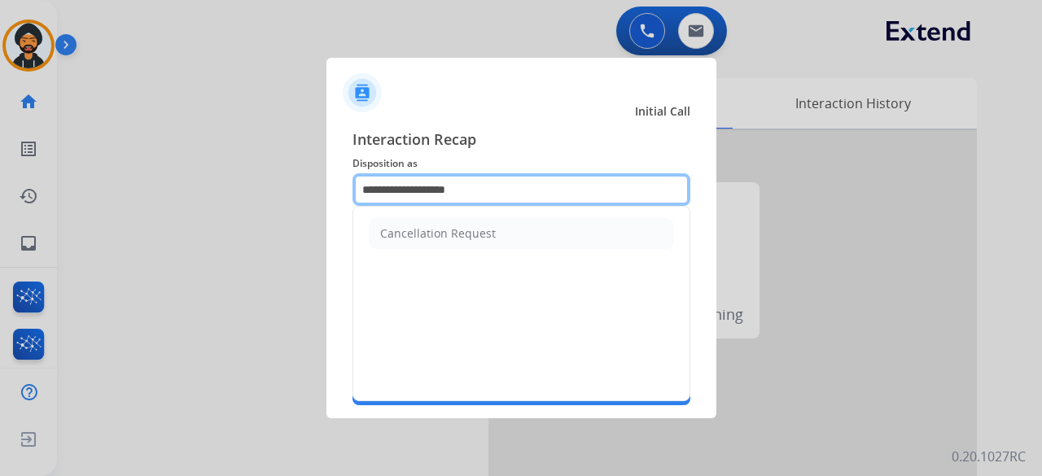
click at [418, 191] on input "**********" at bounding box center [521, 189] width 338 height 33
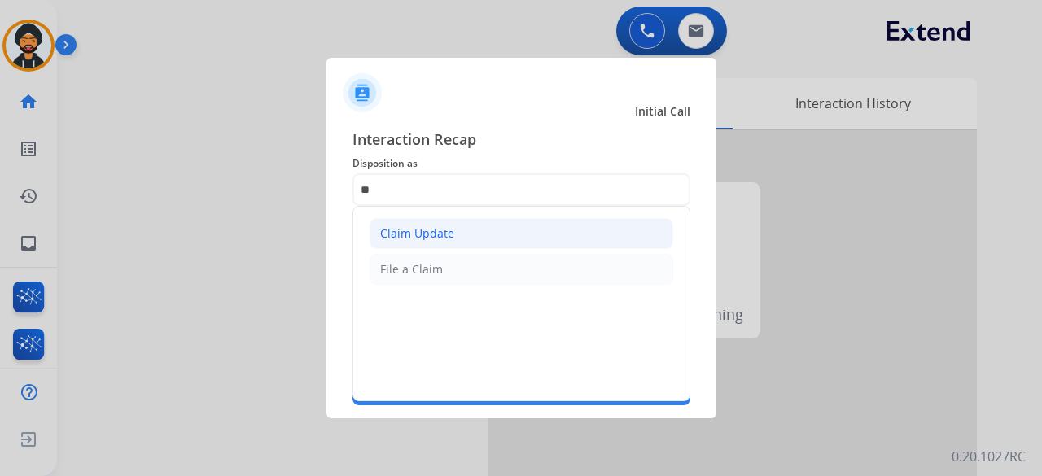
click at [422, 235] on div "Claim Update" at bounding box center [417, 233] width 74 height 16
type input "**********"
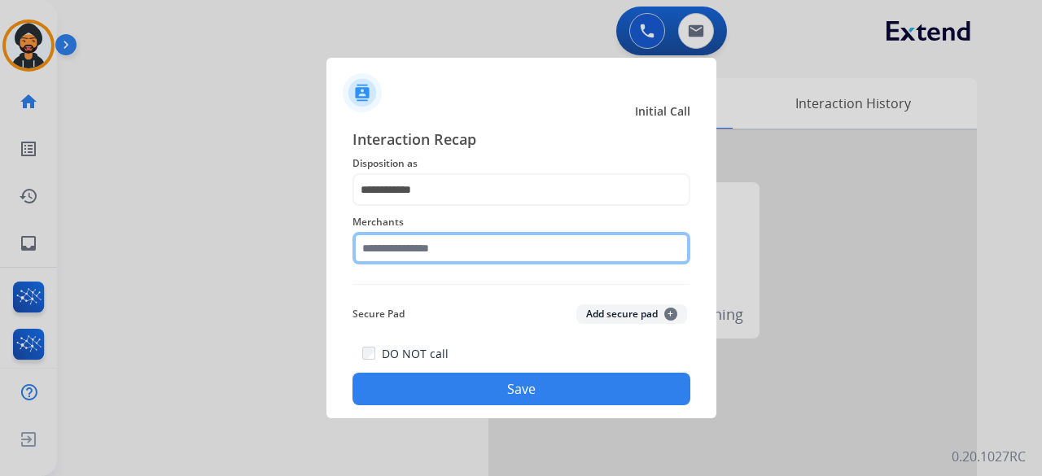
click at [404, 251] on input "text" at bounding box center [521, 248] width 338 height 33
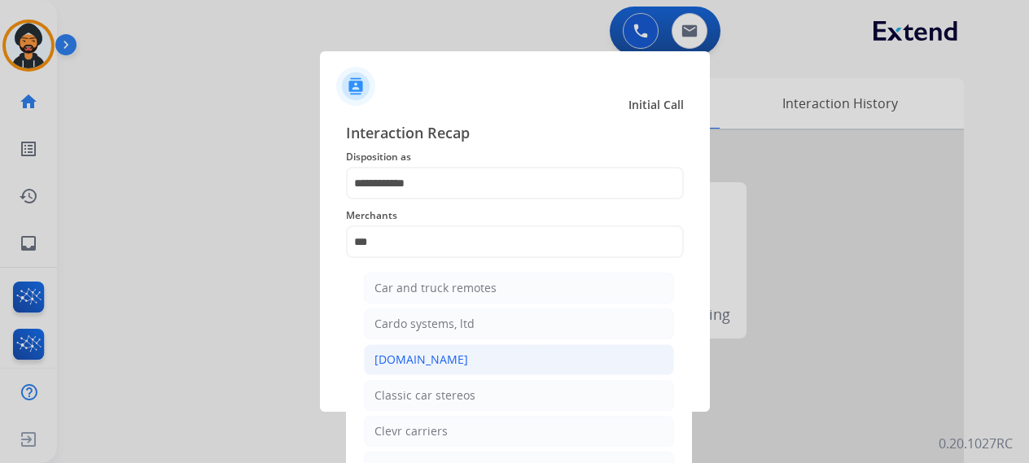
click at [406, 352] on div "[DOMAIN_NAME]" at bounding box center [421, 360] width 94 height 16
type input "**********"
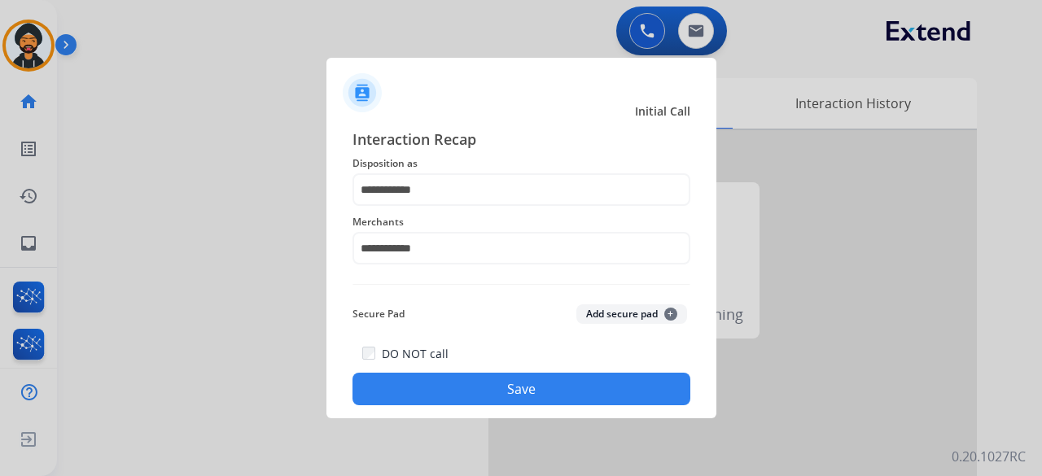
click at [433, 379] on button "Save" at bounding box center [521, 389] width 338 height 33
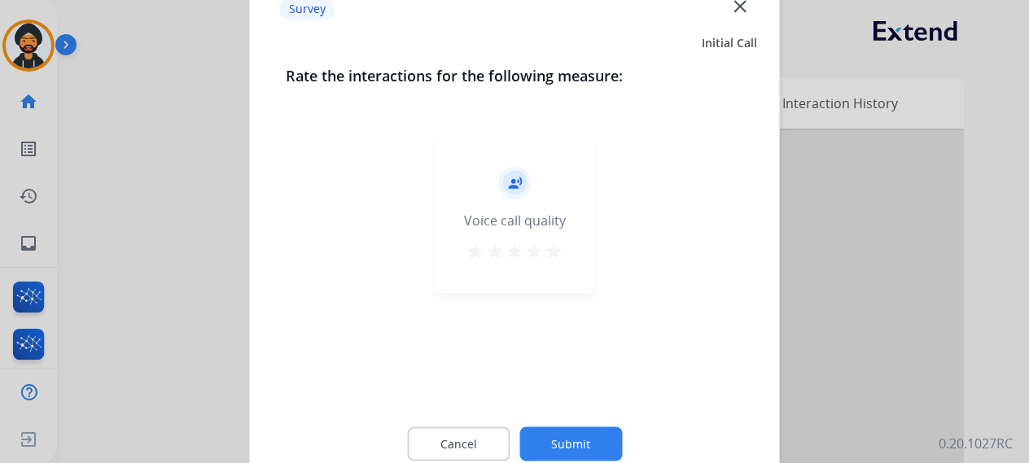
click at [582, 431] on button "Submit" at bounding box center [570, 443] width 103 height 34
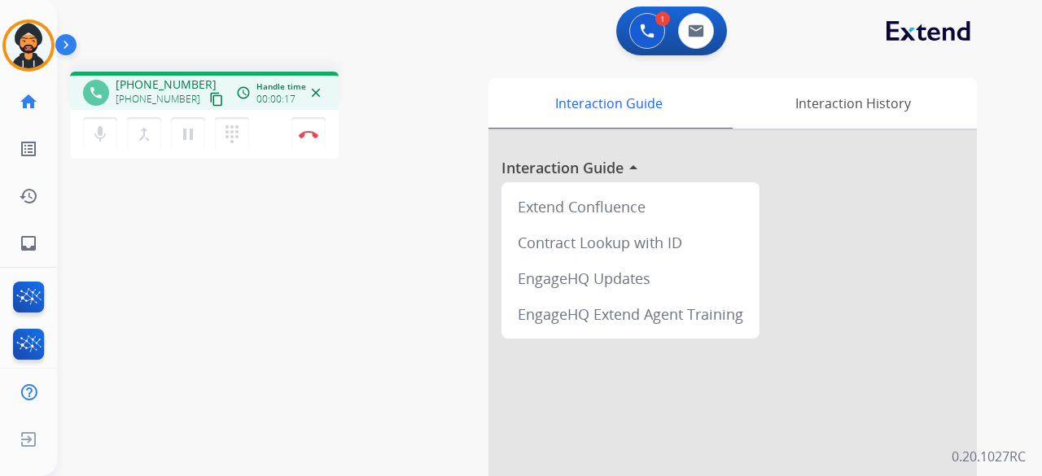
click at [209, 100] on mat-icon "content_copy" at bounding box center [216, 99] width 15 height 15
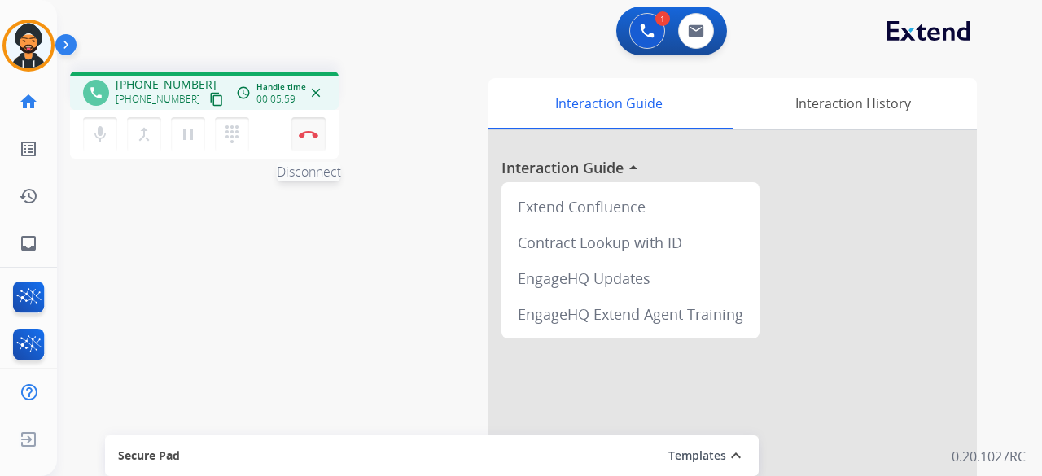
click at [302, 133] on img at bounding box center [309, 134] width 20 height 8
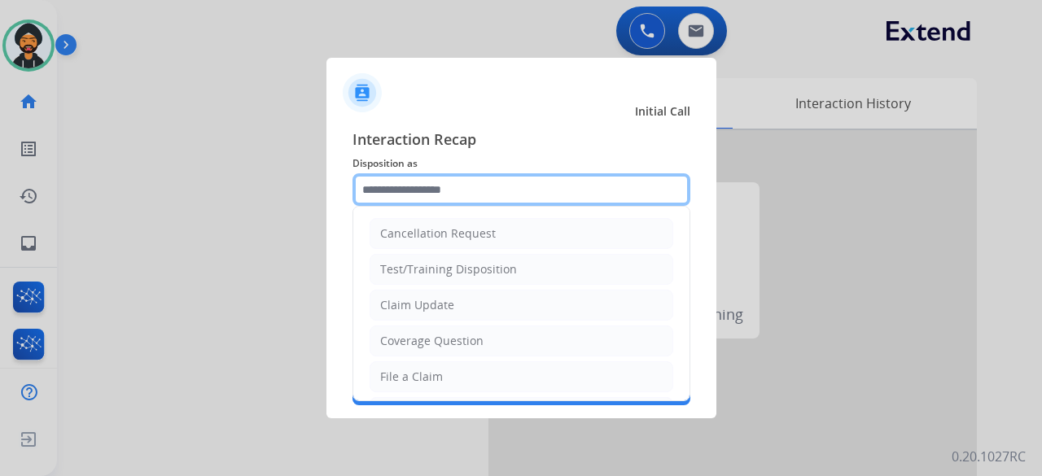
click at [486, 181] on input "text" at bounding box center [521, 189] width 338 height 33
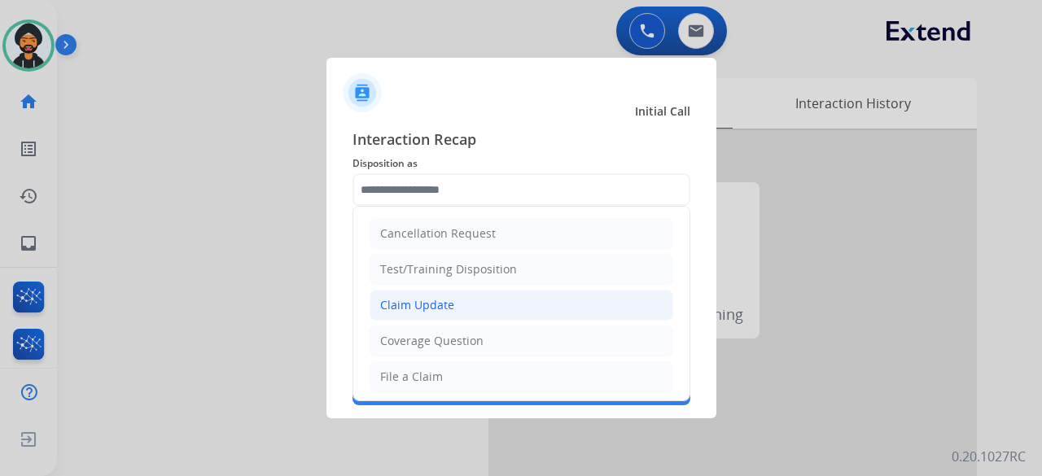
click at [469, 295] on li "Claim Update" at bounding box center [521, 305] width 304 height 31
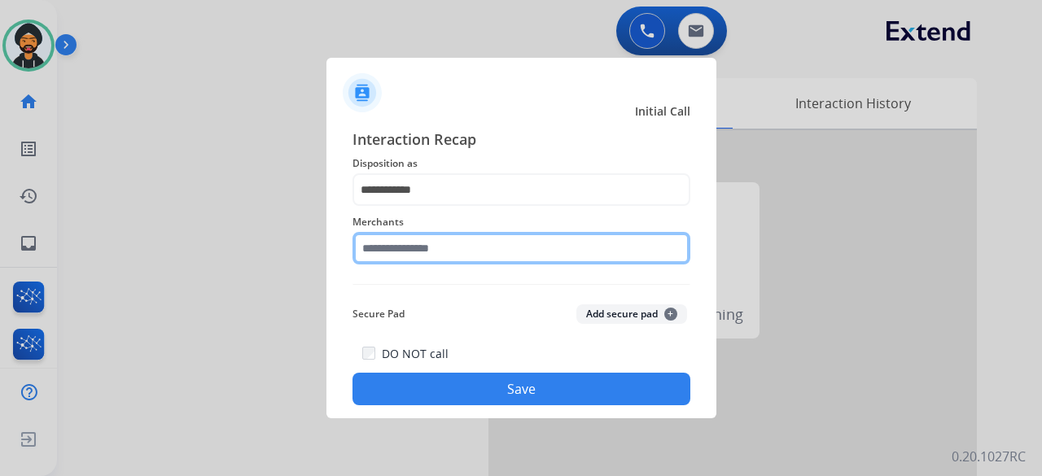
click at [382, 254] on input "text" at bounding box center [521, 248] width 338 height 33
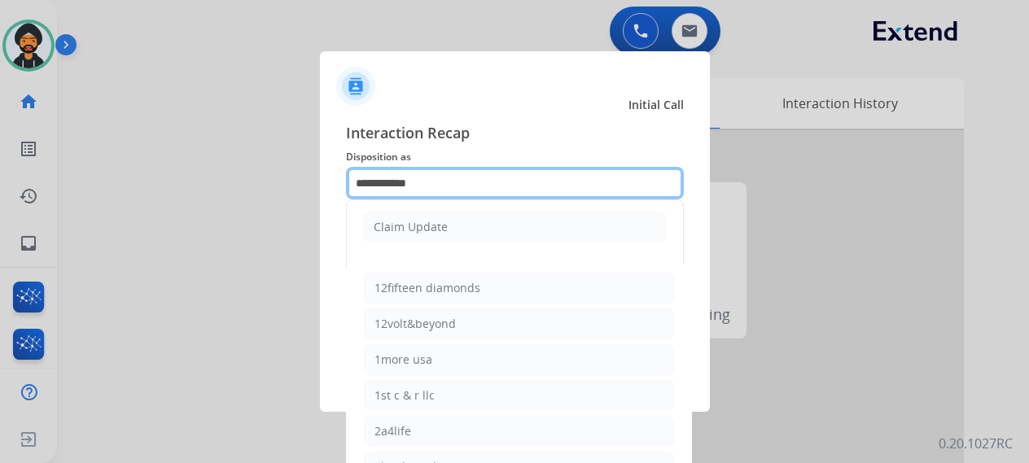
click at [392, 177] on input "**********" at bounding box center [515, 183] width 338 height 33
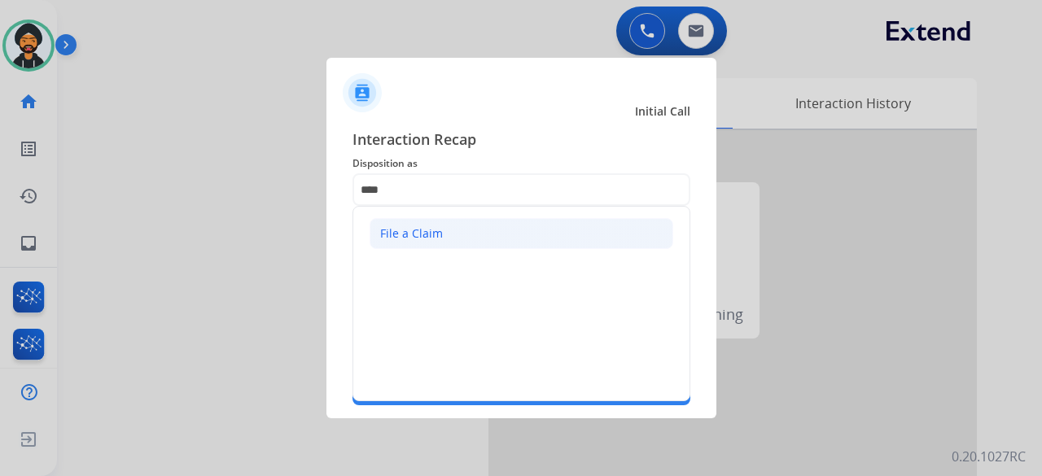
click at [394, 223] on li "File a Claim" at bounding box center [521, 233] width 304 height 31
type input "**********"
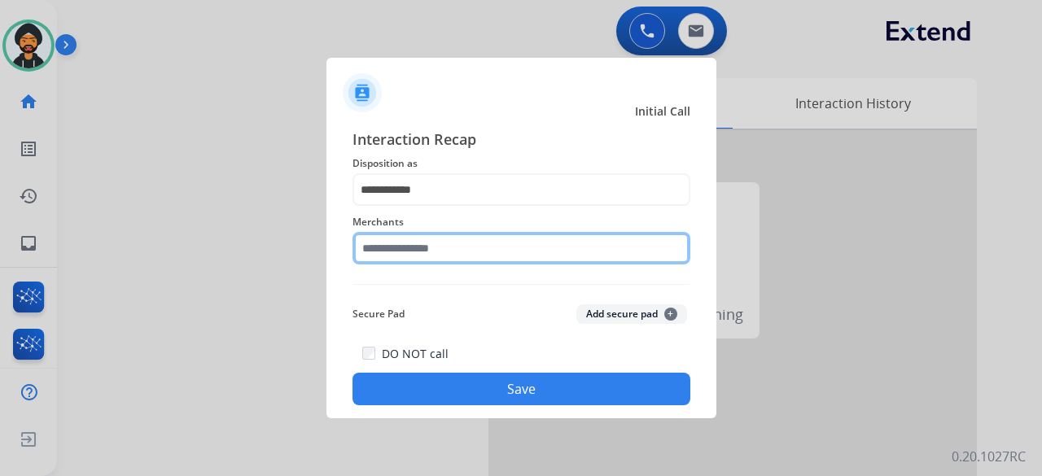
click at [386, 240] on input "text" at bounding box center [521, 248] width 338 height 33
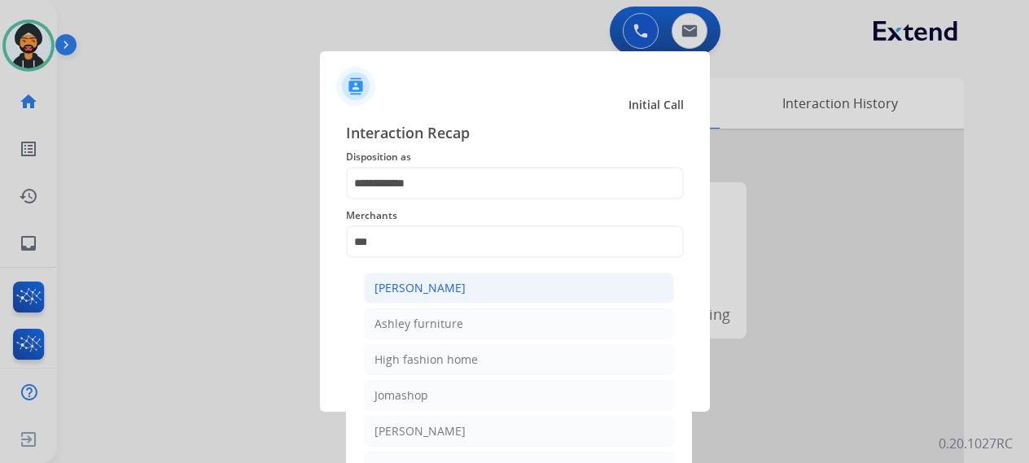
click at [433, 279] on li "[PERSON_NAME]" at bounding box center [519, 288] width 310 height 31
type input "**********"
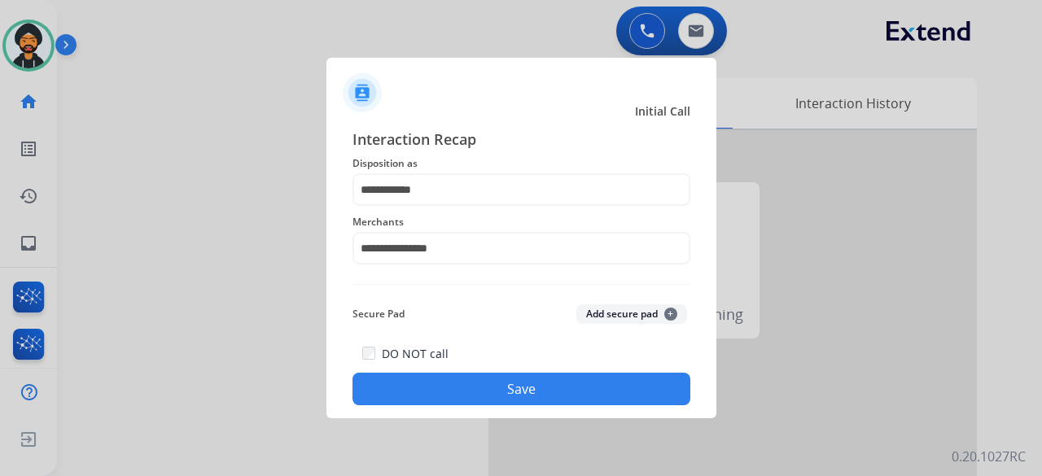
click at [444, 385] on button "Save" at bounding box center [521, 389] width 338 height 33
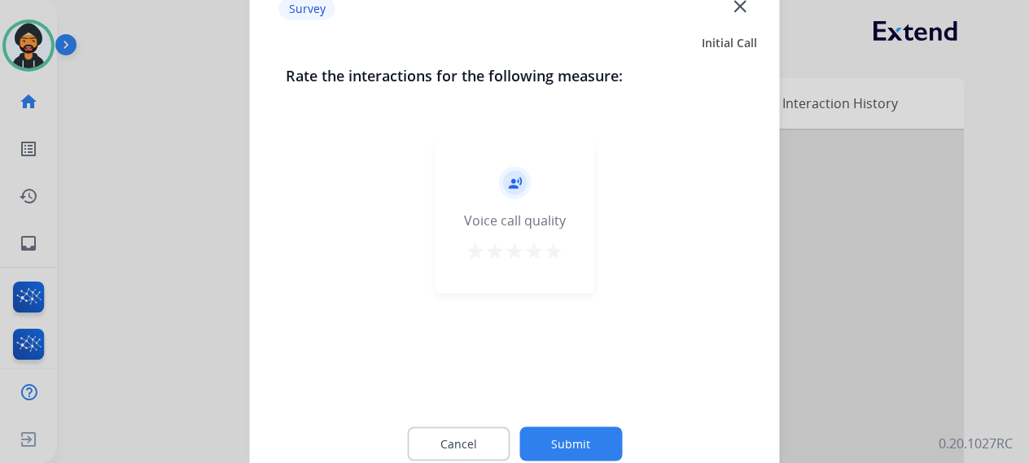
click at [583, 436] on button "Submit" at bounding box center [570, 443] width 103 height 34
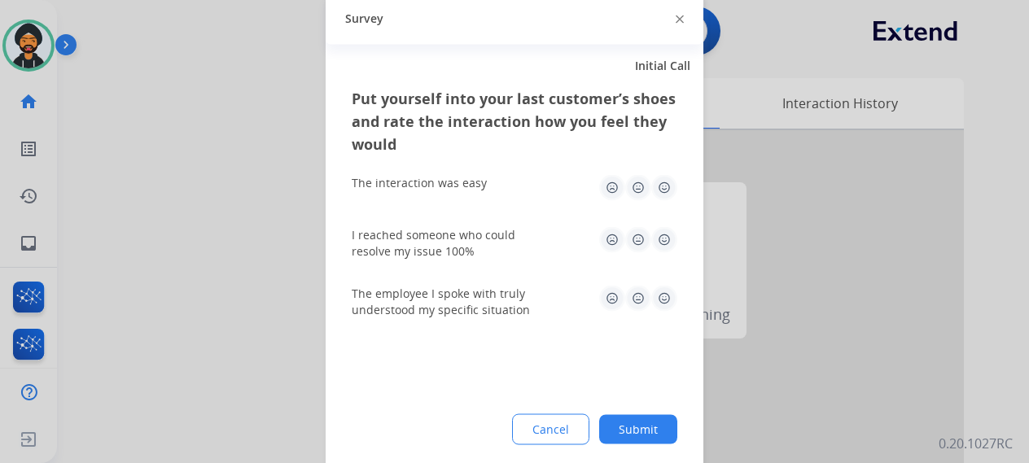
click at [632, 428] on button "Submit" at bounding box center [638, 428] width 78 height 29
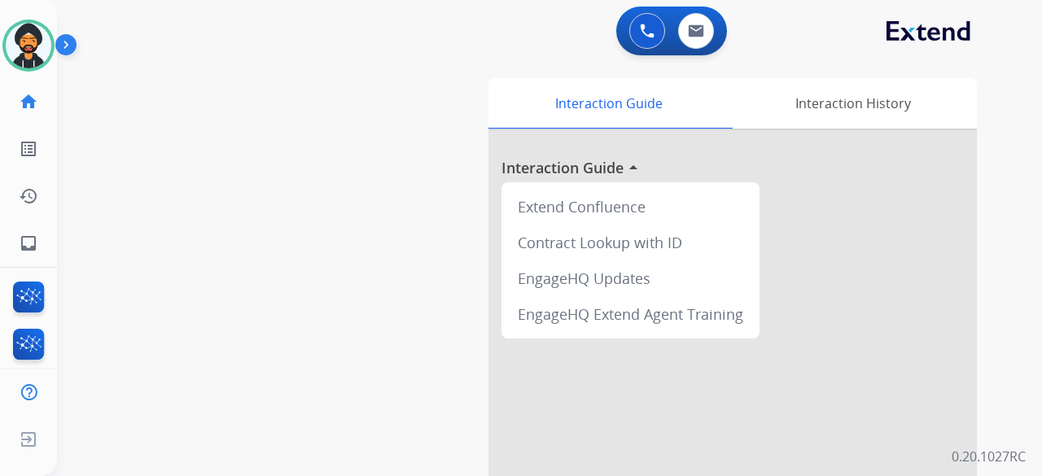
click at [145, 163] on div "swap_horiz Break voice bridge close_fullscreen Connect 3-Way Call merge_type Se…" at bounding box center [530, 398] width 946 height 679
click at [702, 33] on img at bounding box center [696, 30] width 16 height 13
select select "**********"
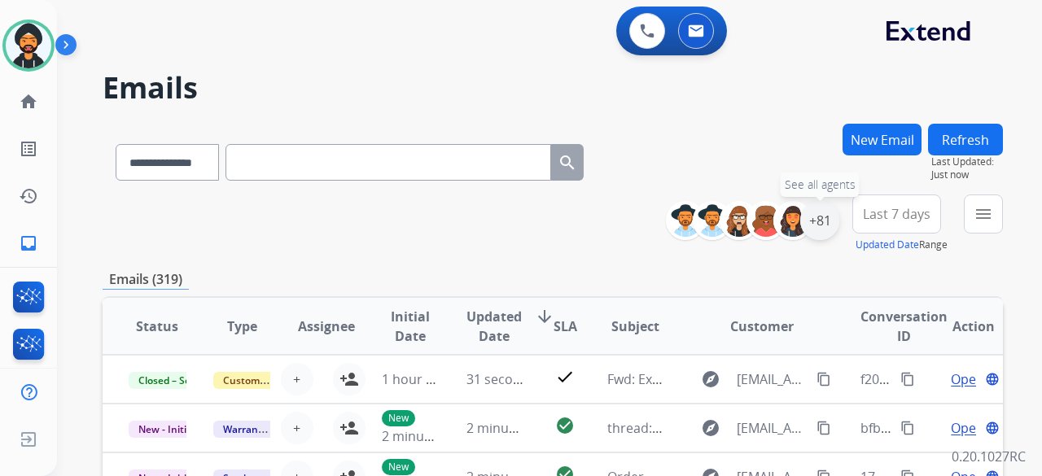
click at [816, 219] on div "+81" at bounding box center [819, 220] width 39 height 39
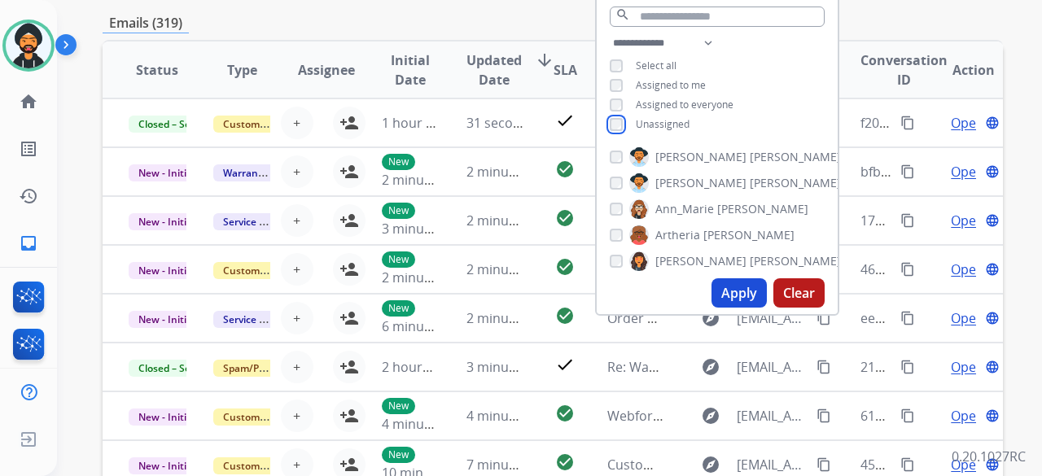
scroll to position [326, 0]
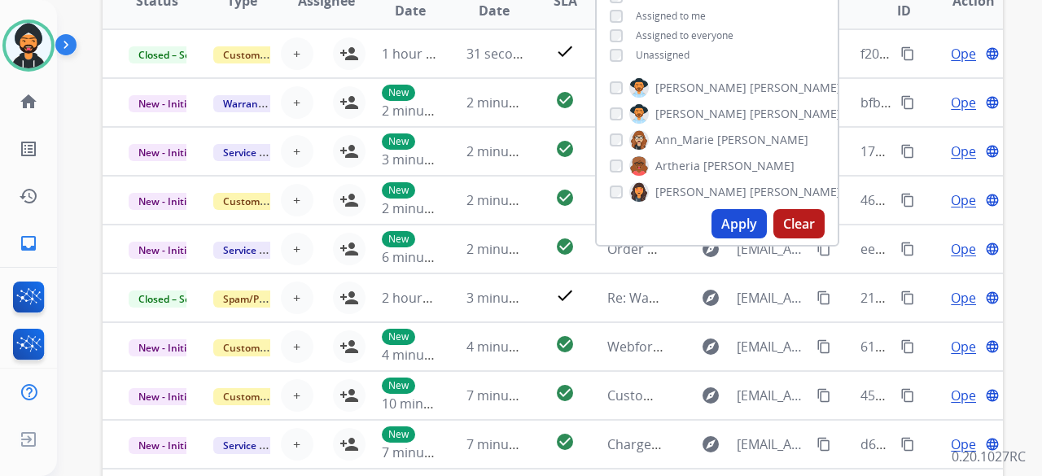
click at [741, 221] on button "Apply" at bounding box center [738, 223] width 55 height 29
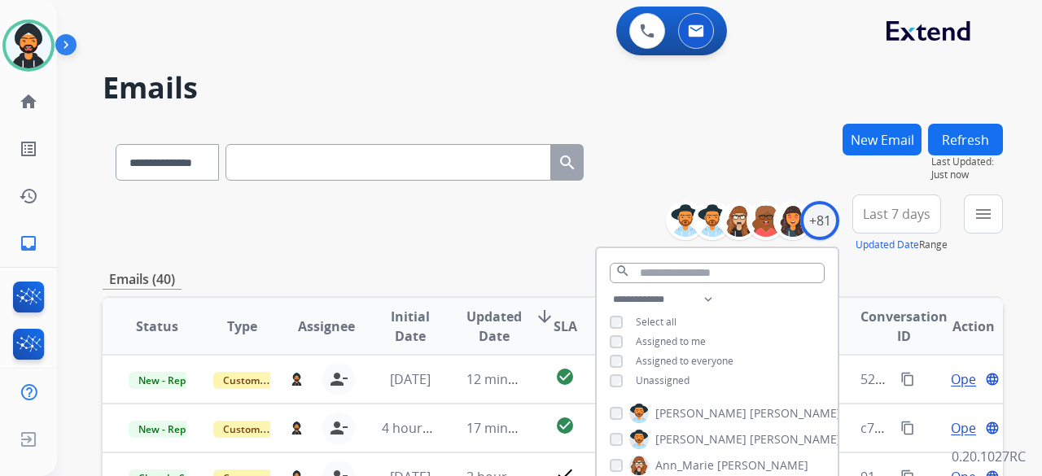
click at [501, 227] on div "**********" at bounding box center [553, 224] width 900 height 59
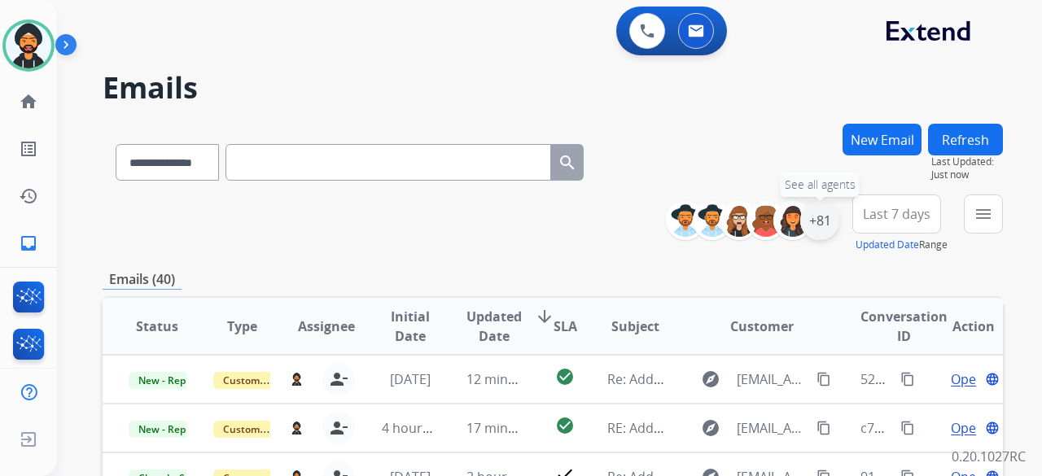
click at [821, 224] on div "+81" at bounding box center [819, 220] width 39 height 39
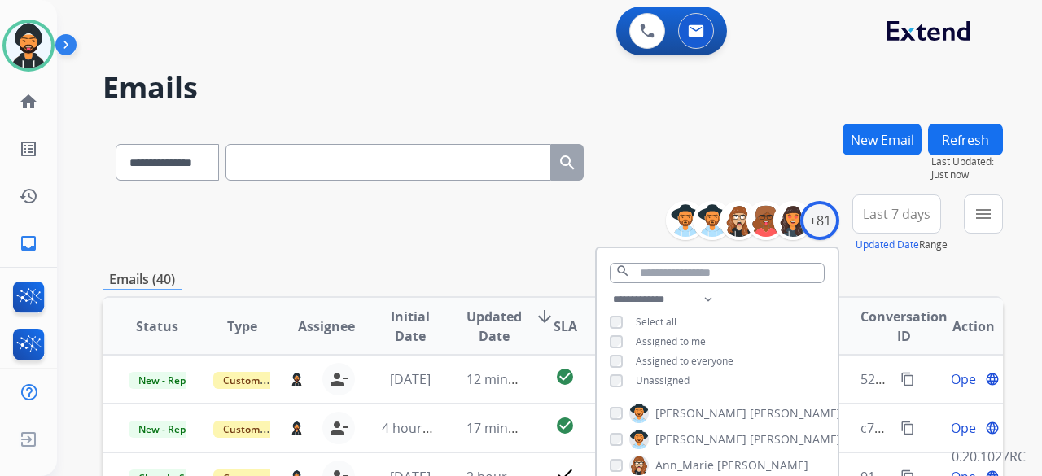
click at [710, 144] on div "**********" at bounding box center [553, 159] width 900 height 71
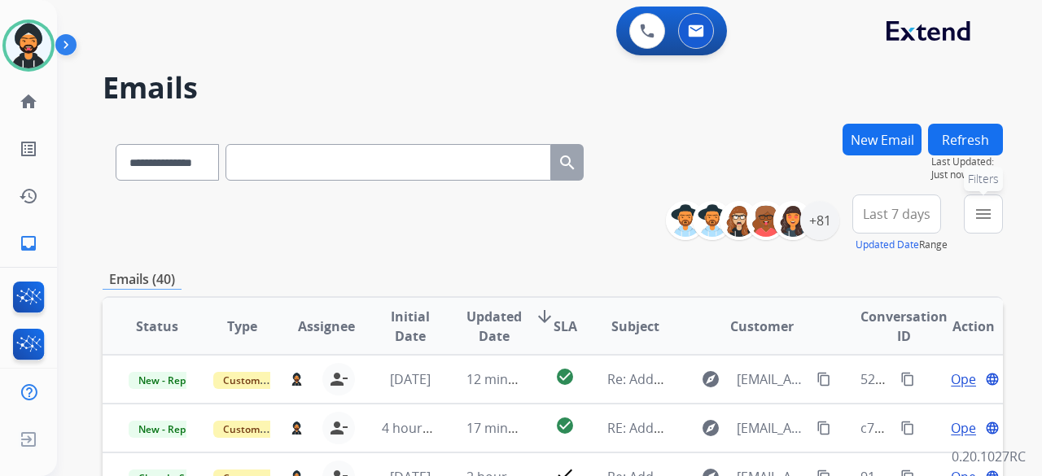
click at [969, 209] on button "menu Filters" at bounding box center [983, 214] width 39 height 39
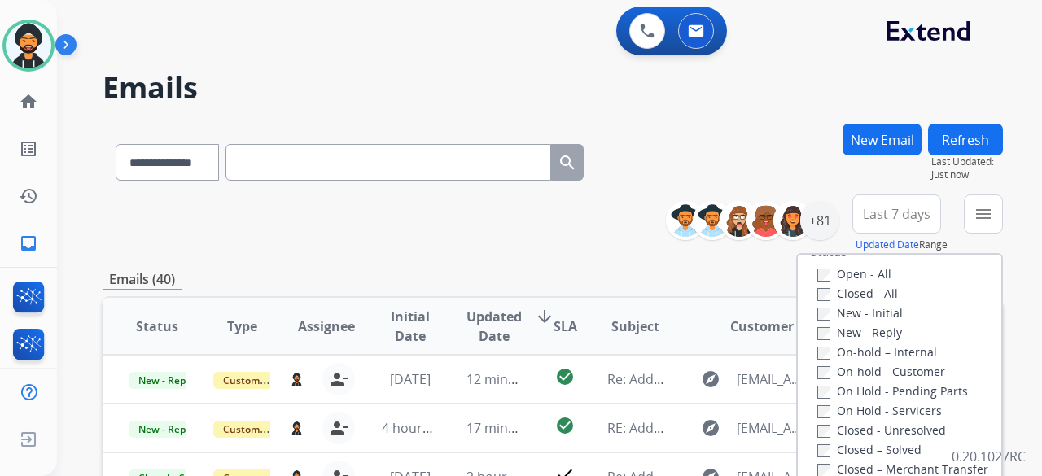
scroll to position [244, 0]
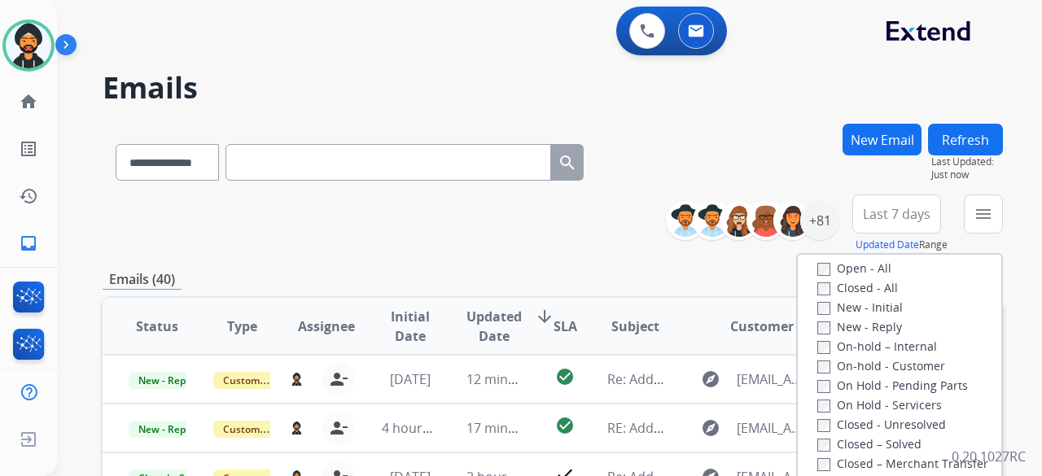
click at [820, 265] on label "Open - All" at bounding box center [854, 267] width 74 height 15
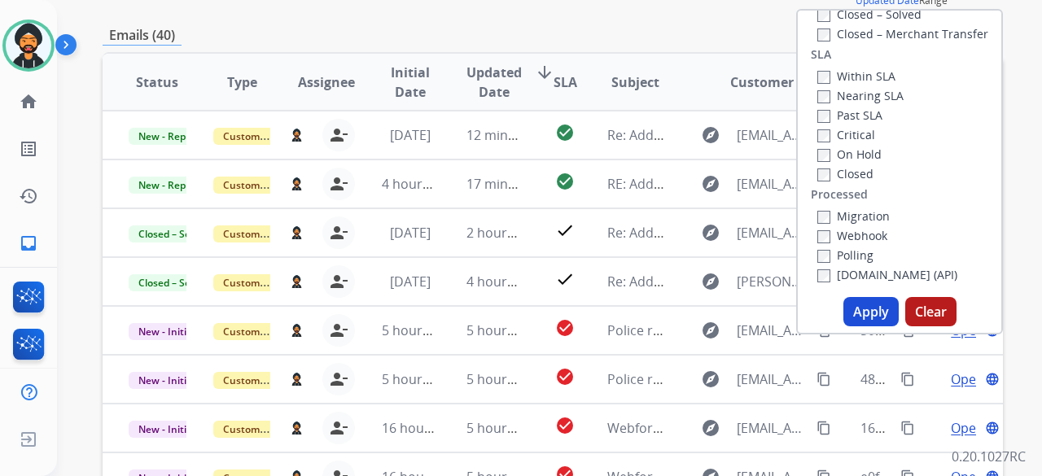
click at [851, 305] on button "Apply" at bounding box center [870, 311] width 55 height 29
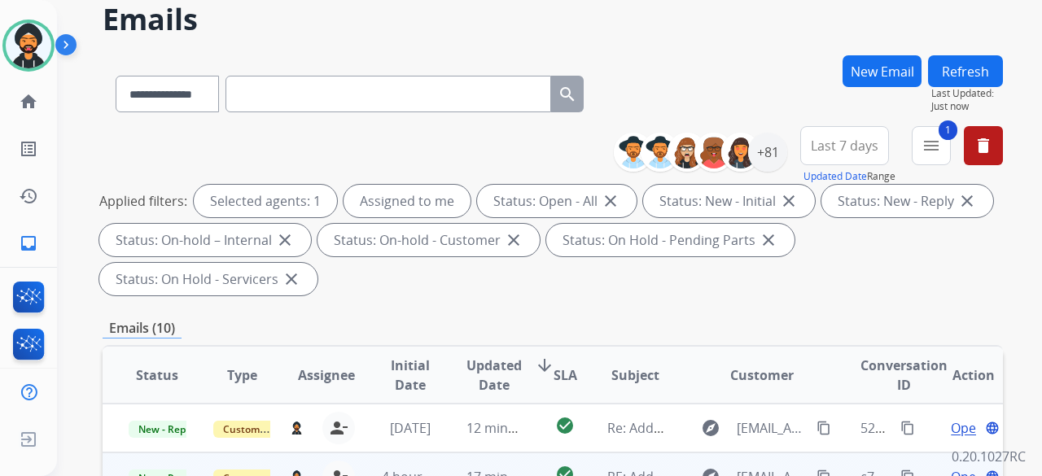
scroll to position [163, 0]
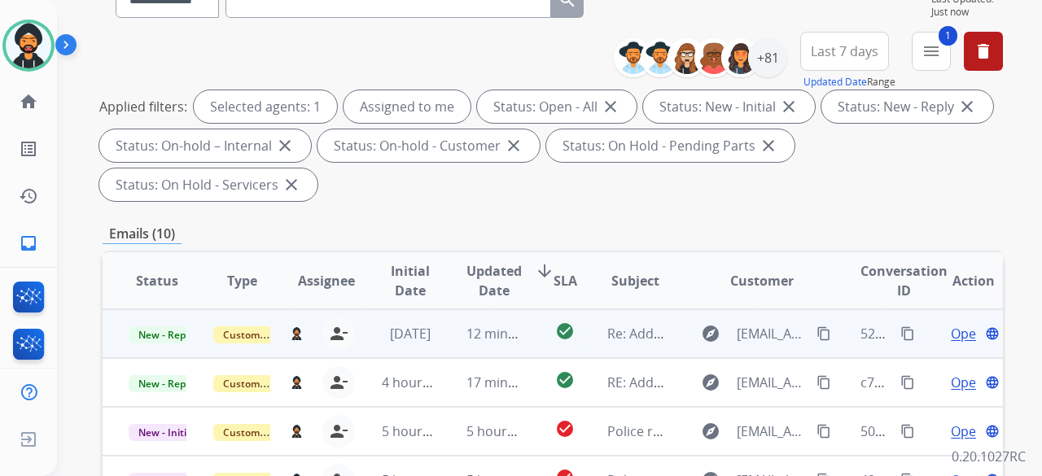
click at [951, 326] on span "Open" at bounding box center [967, 334] width 33 height 20
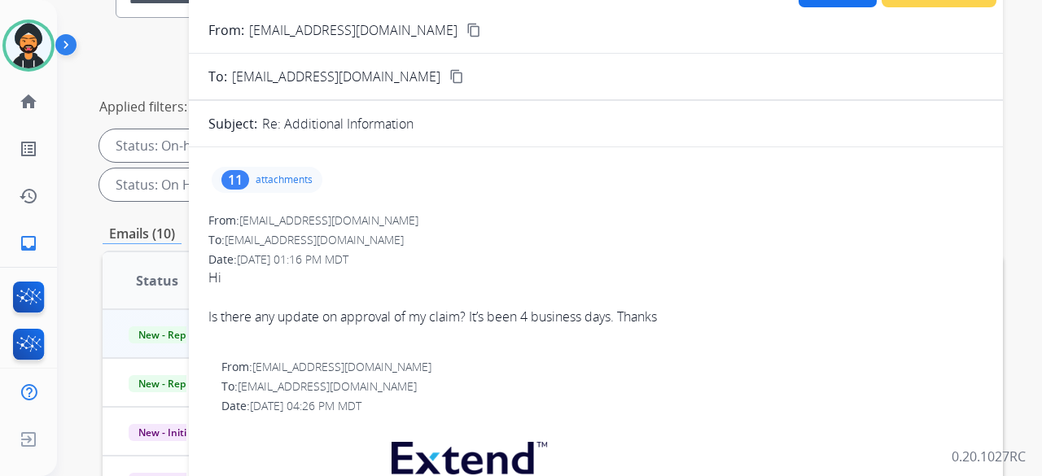
click at [272, 174] on p "attachments" at bounding box center [284, 179] width 57 height 13
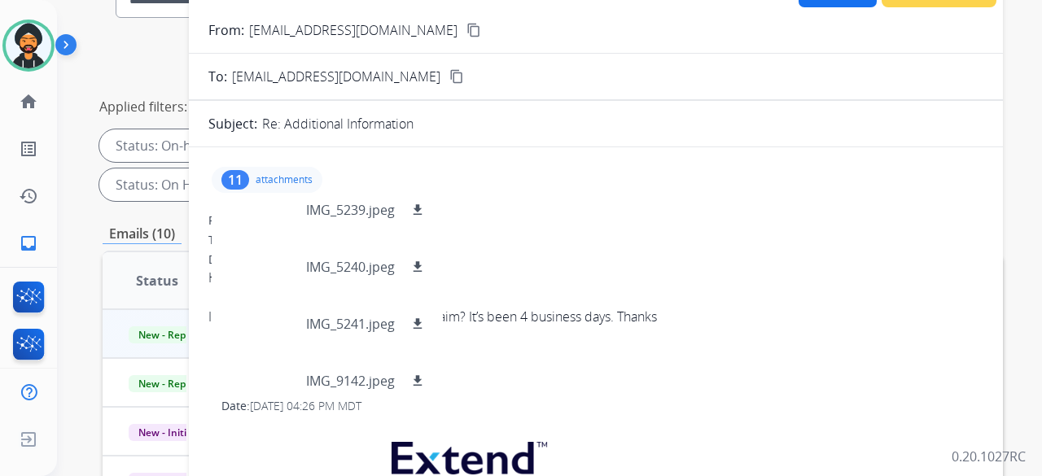
scroll to position [0, 0]
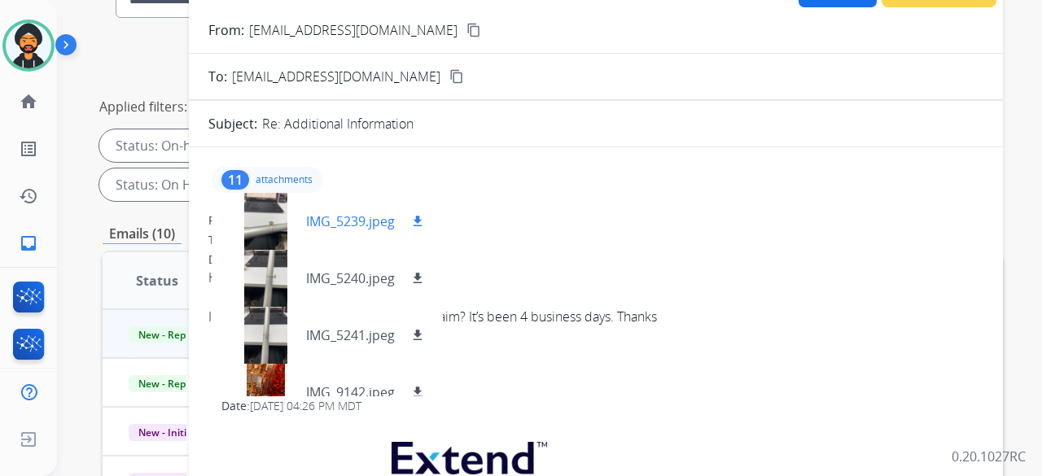
click at [269, 219] on div at bounding box center [265, 221] width 81 height 57
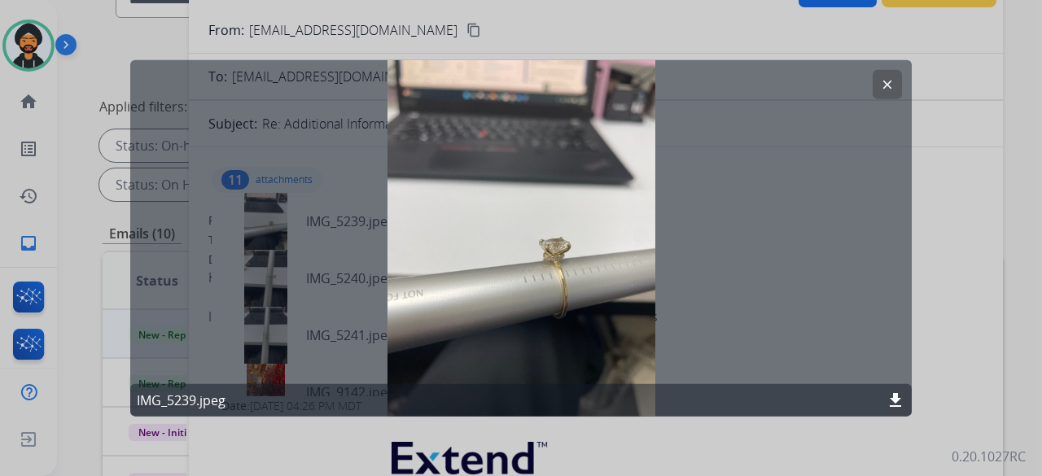
click at [885, 77] on mat-icon "clear" at bounding box center [887, 84] width 15 height 15
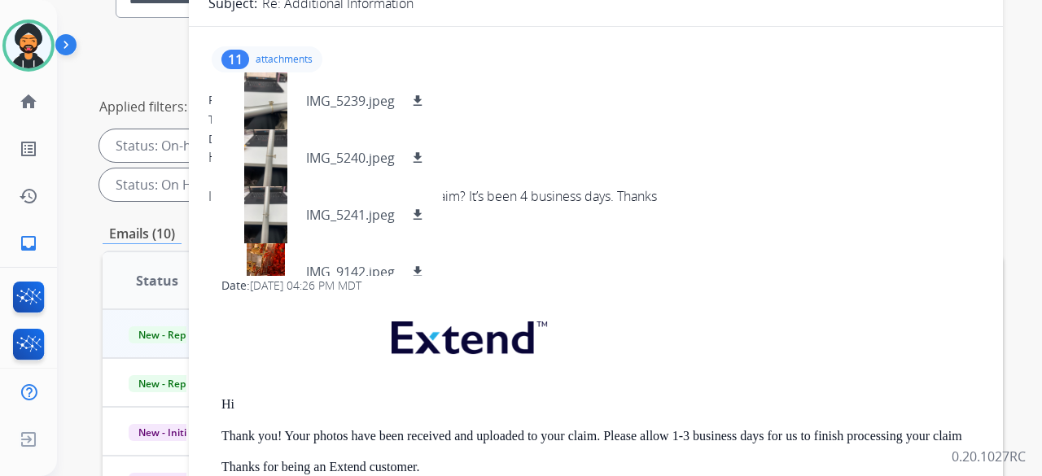
scroll to position [163, 0]
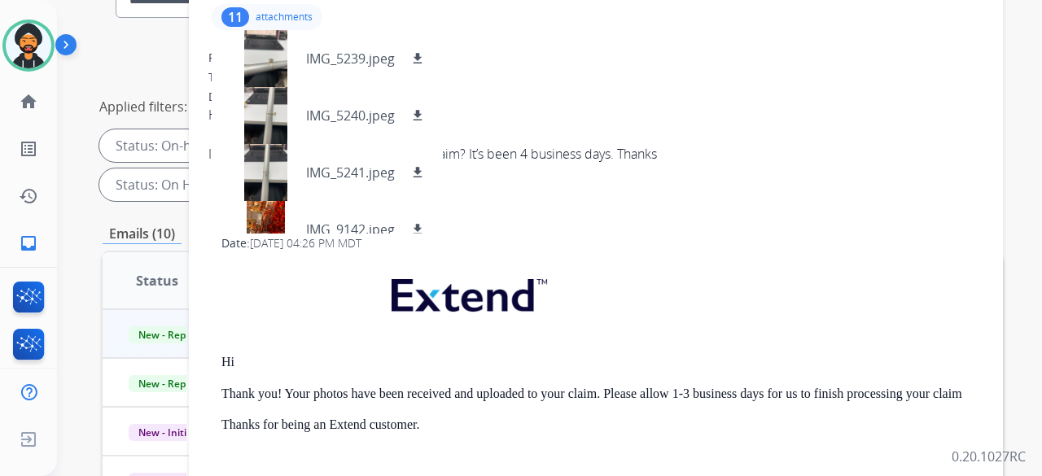
click at [658, 50] on div "From: [EMAIL_ADDRESS][DOMAIN_NAME]" at bounding box center [595, 58] width 775 height 16
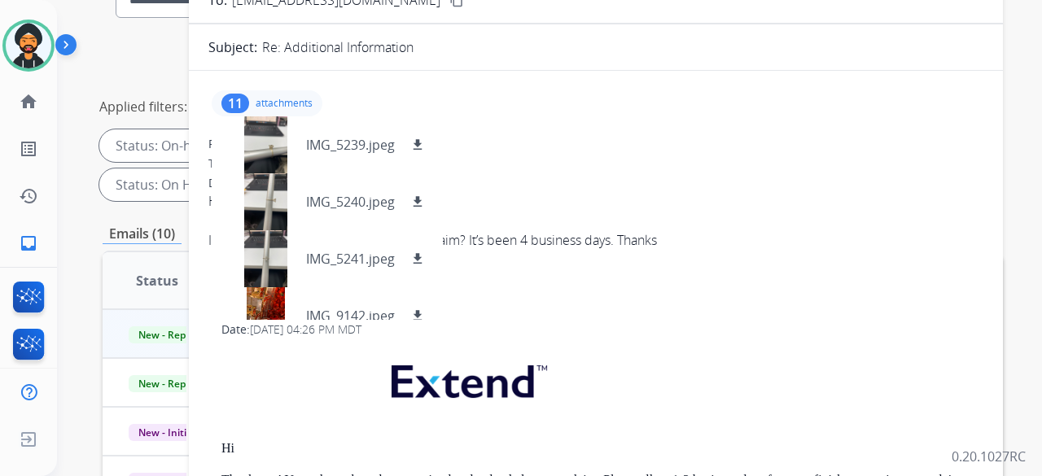
scroll to position [0, 0]
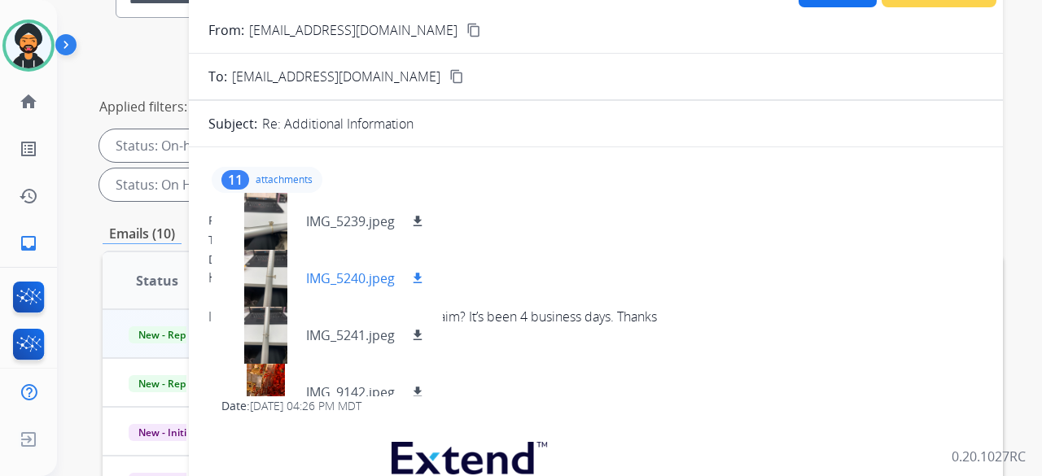
click at [268, 257] on div at bounding box center [265, 278] width 81 height 57
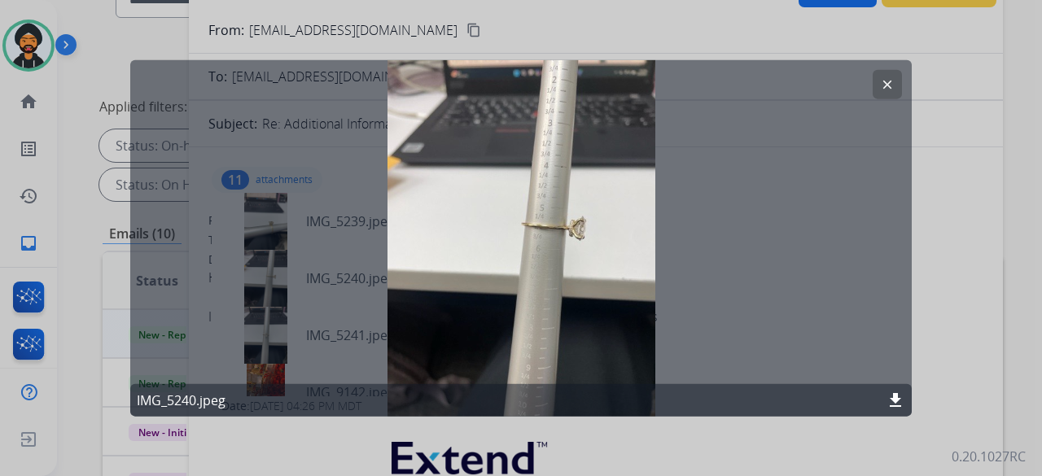
click at [886, 84] on mat-icon "clear" at bounding box center [887, 84] width 15 height 15
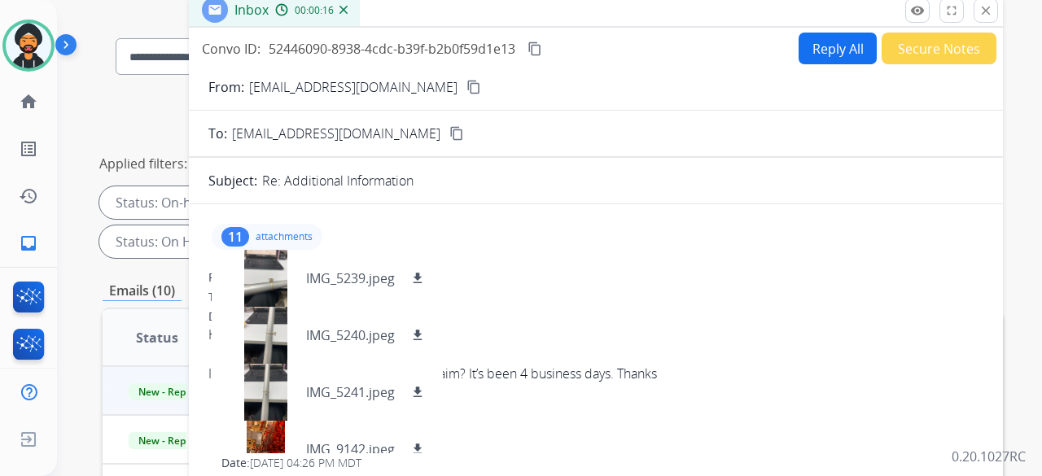
scroll to position [81, 0]
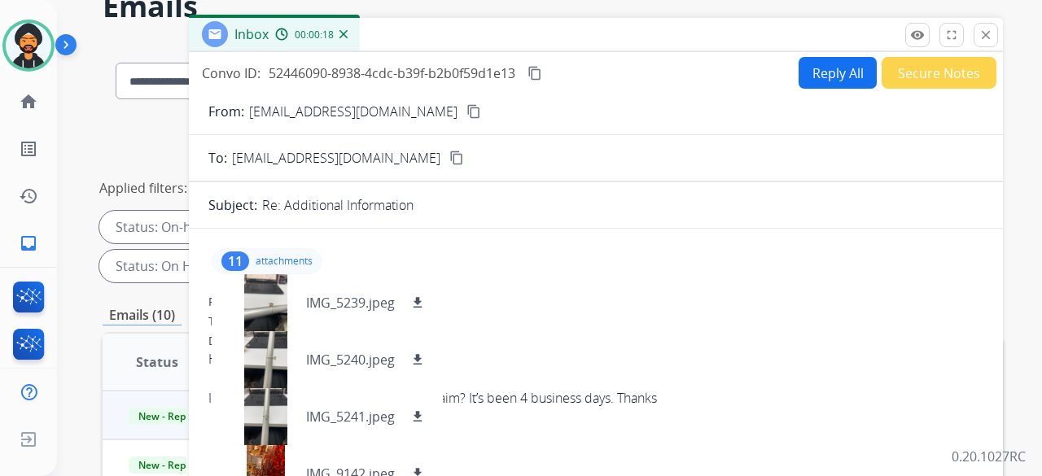
click at [273, 255] on p "attachments" at bounding box center [284, 261] width 57 height 13
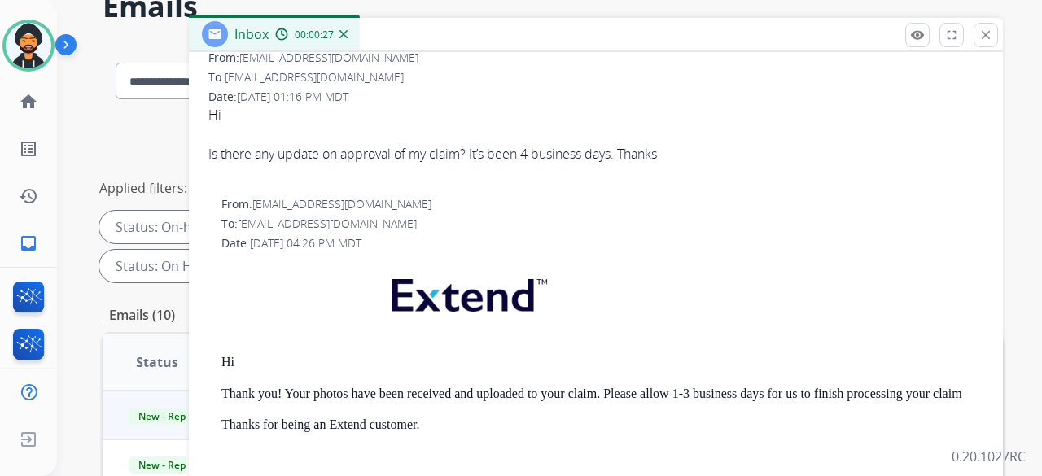
scroll to position [0, 0]
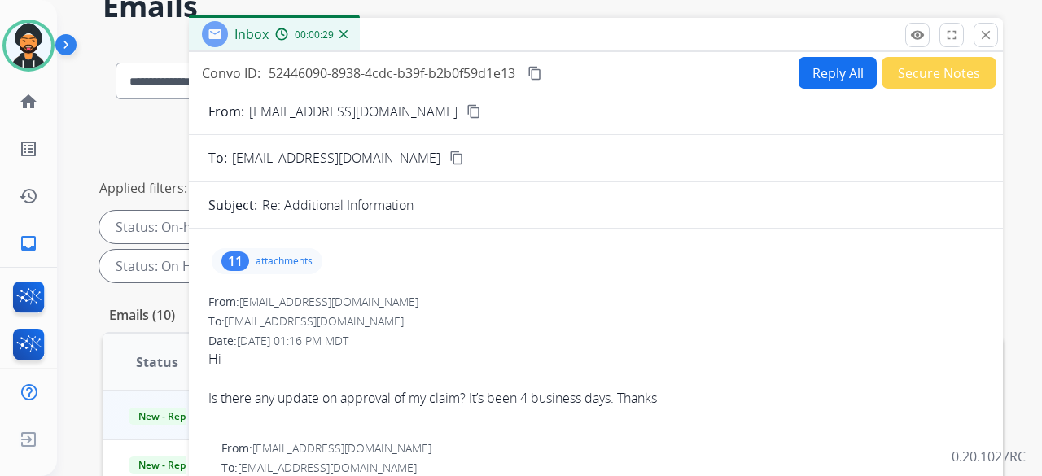
click at [464, 113] on button "content_copy" at bounding box center [474, 112] width 20 height 20
click at [31, 55] on img at bounding box center [29, 46] width 46 height 46
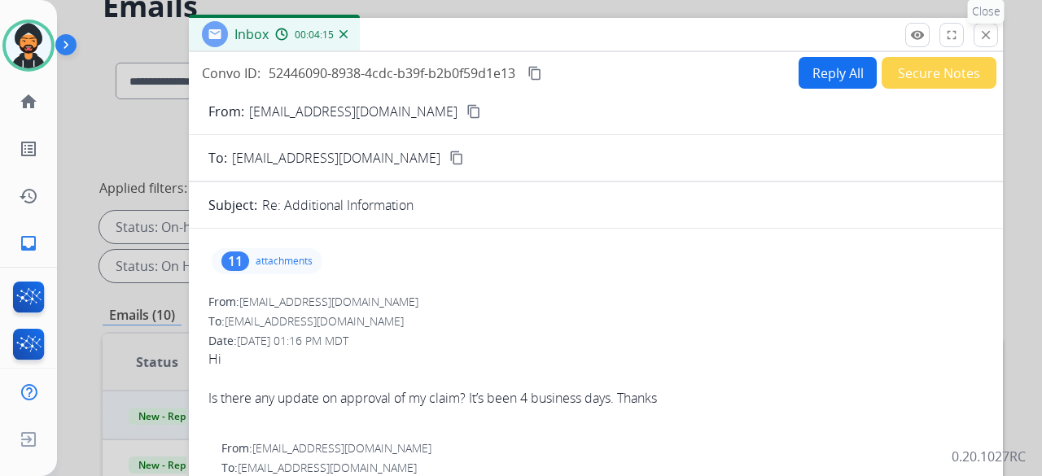
click at [991, 28] on mat-icon "close" at bounding box center [985, 35] width 15 height 15
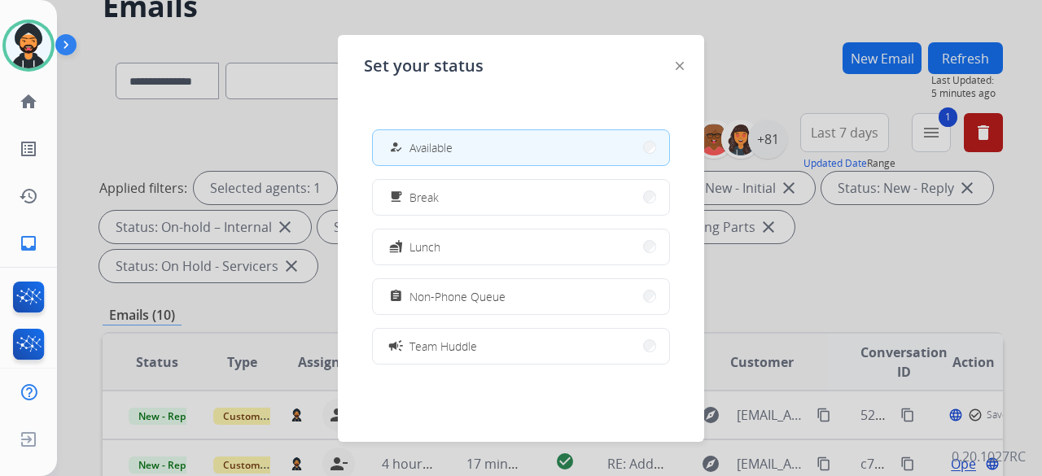
click at [885, 279] on div at bounding box center [521, 238] width 1042 height 476
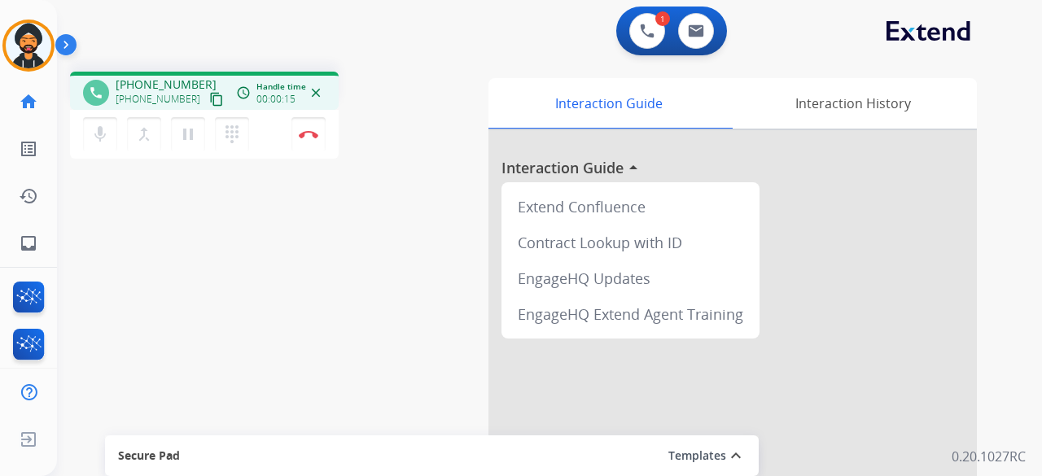
click at [209, 98] on mat-icon "content_copy" at bounding box center [216, 99] width 15 height 15
click at [306, 131] on img at bounding box center [309, 134] width 20 height 8
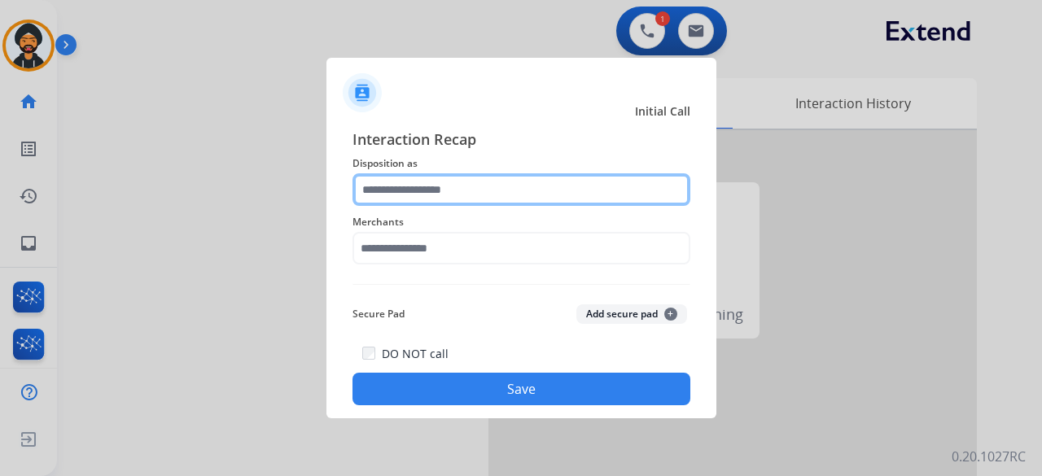
click at [472, 181] on input "text" at bounding box center [521, 189] width 338 height 33
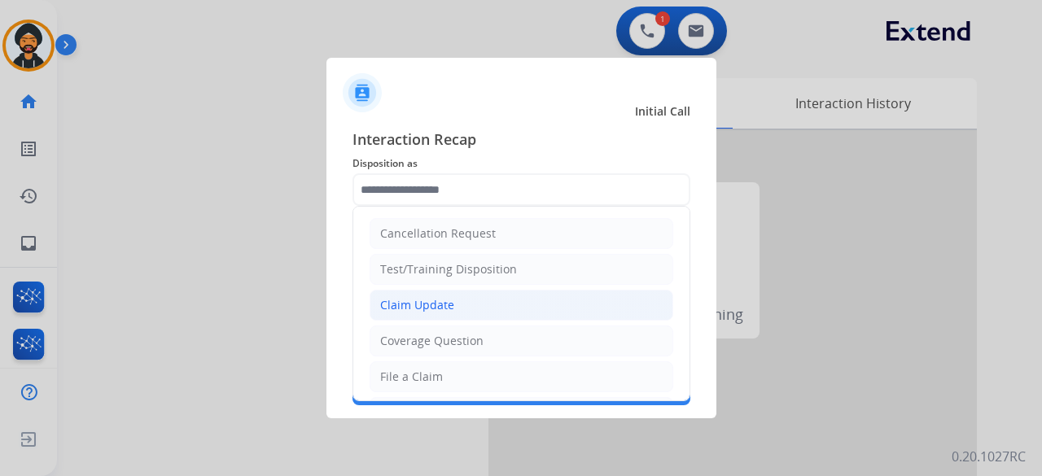
click at [412, 297] on div "Claim Update" at bounding box center [417, 305] width 74 height 16
type input "**********"
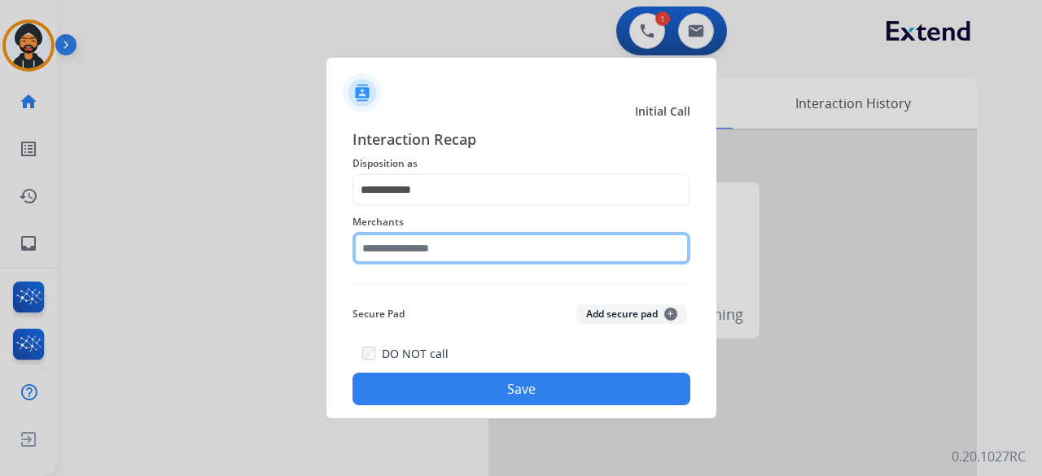
click at [382, 253] on input "text" at bounding box center [521, 248] width 338 height 33
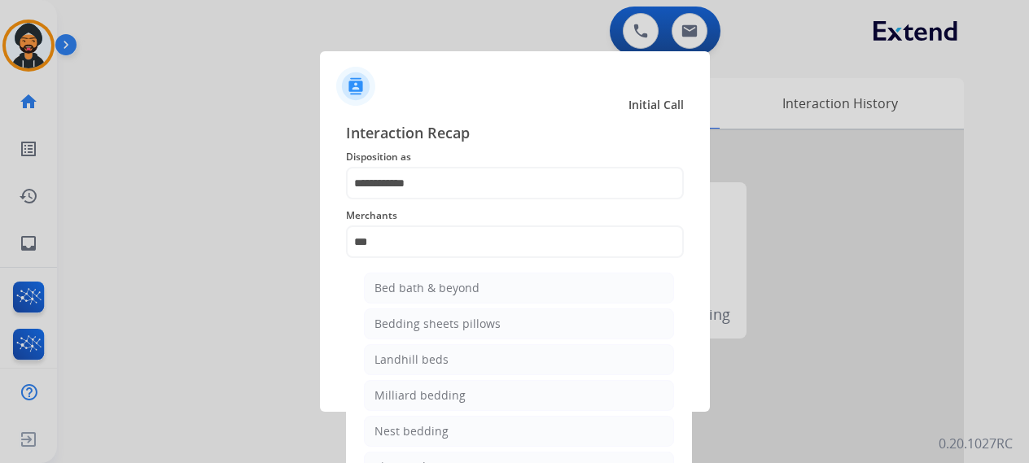
click at [404, 270] on ul "Bed bath & beyond Bedding sheets pillows Landhill beds [PERSON_NAME] bedding Ne…" at bounding box center [519, 400] width 320 height 270
click at [418, 292] on div "Bed bath & beyond" at bounding box center [426, 288] width 105 height 16
type input "**********"
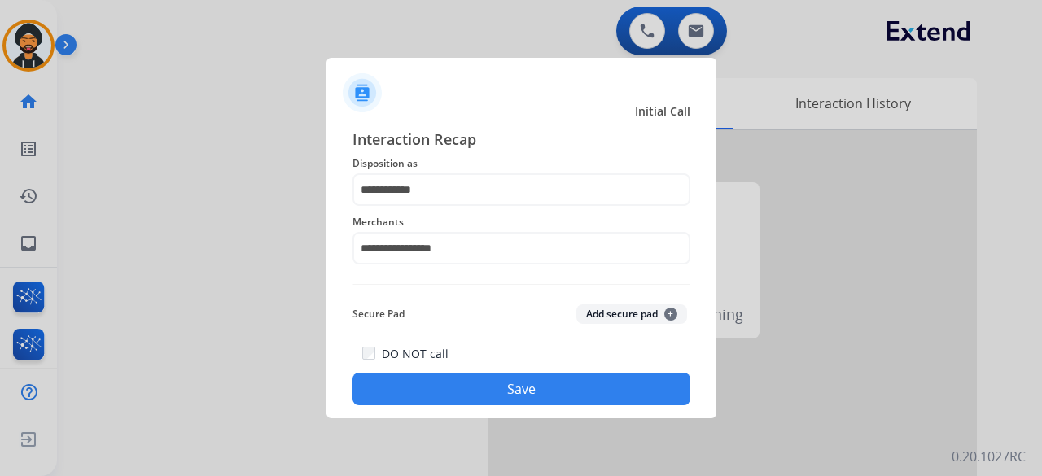
click at [456, 396] on button "Save" at bounding box center [521, 389] width 338 height 33
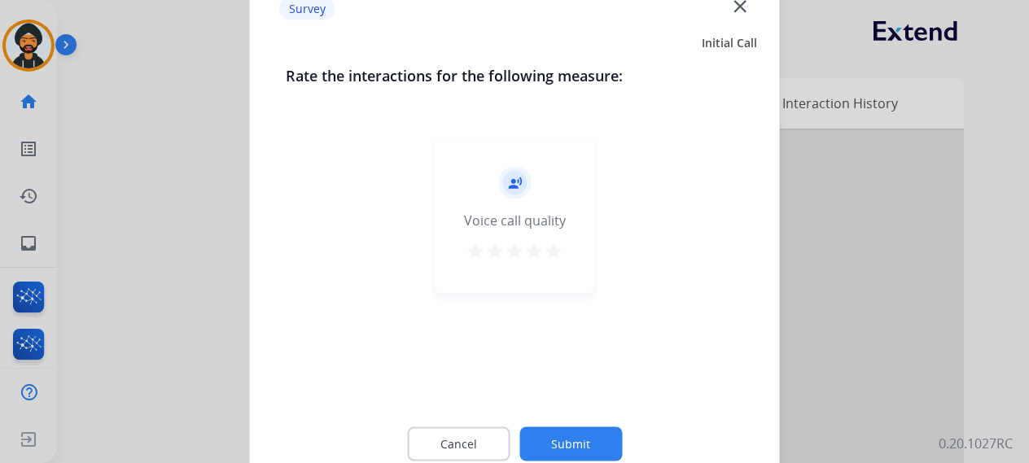
click at [566, 439] on button "Submit" at bounding box center [570, 443] width 103 height 34
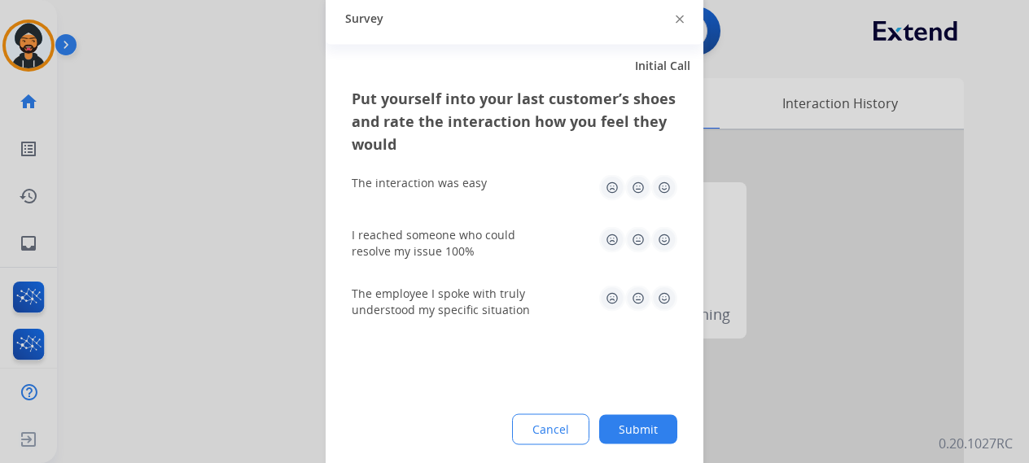
click at [29, 51] on div at bounding box center [514, 231] width 1029 height 463
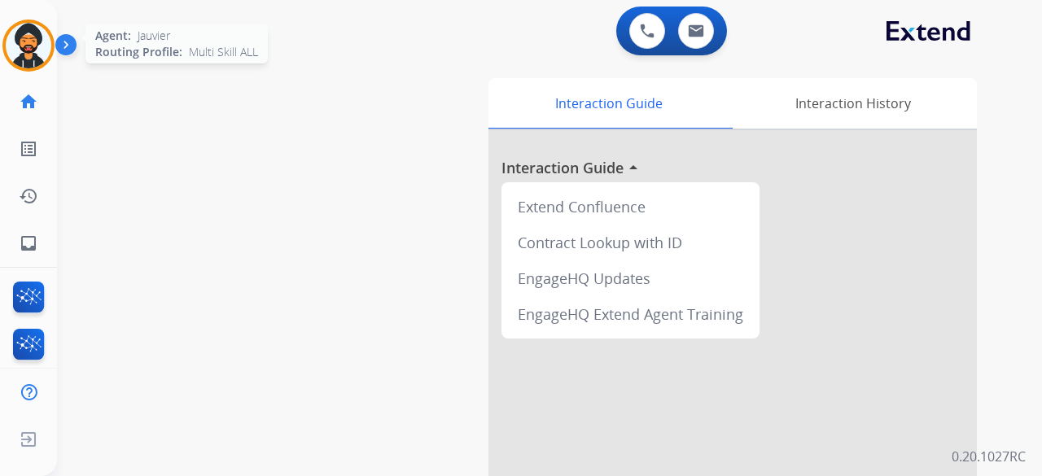
click at [29, 43] on img at bounding box center [29, 46] width 46 height 46
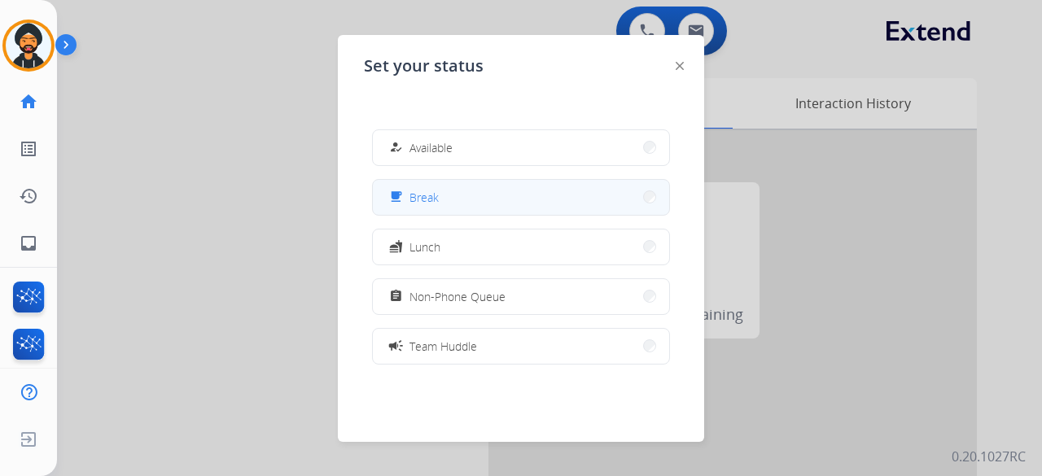
click at [422, 195] on span "Break" at bounding box center [423, 197] width 29 height 17
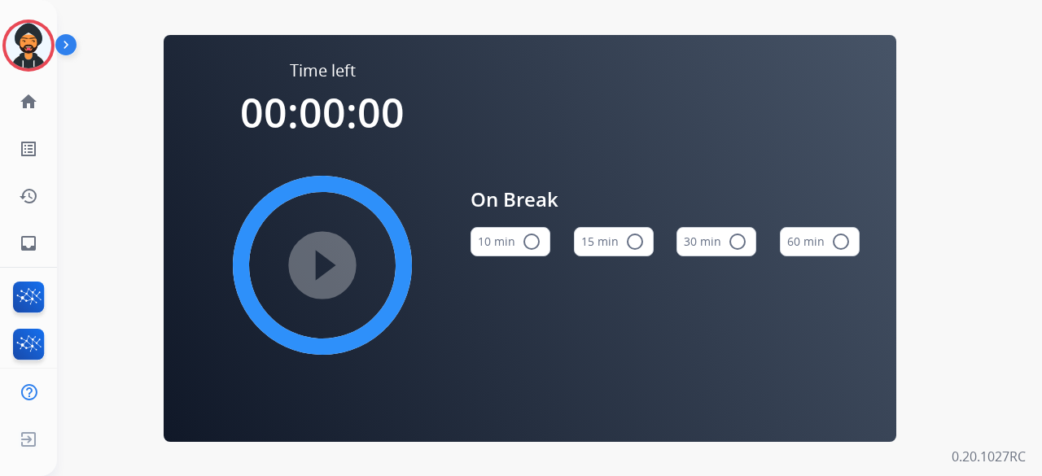
click at [625, 234] on mat-icon "radio_button_unchecked" at bounding box center [635, 242] width 20 height 20
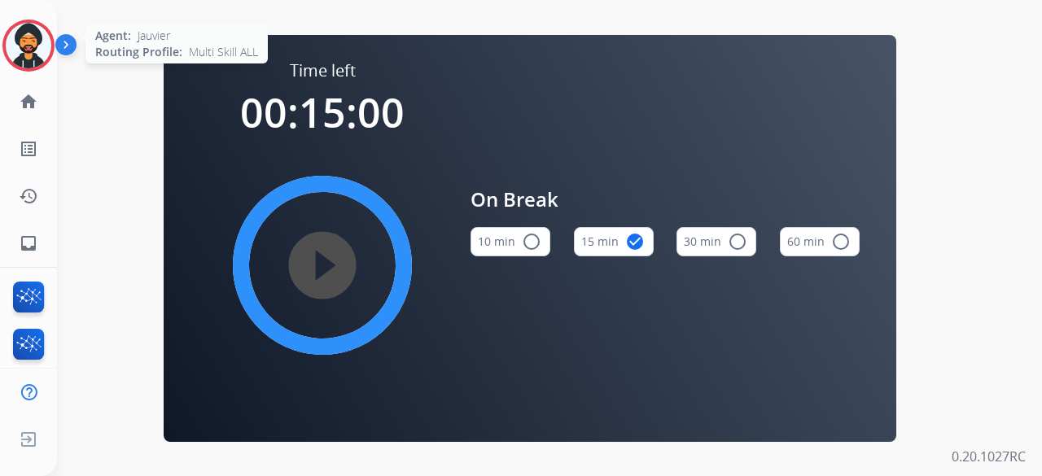
click at [29, 38] on img at bounding box center [29, 46] width 46 height 46
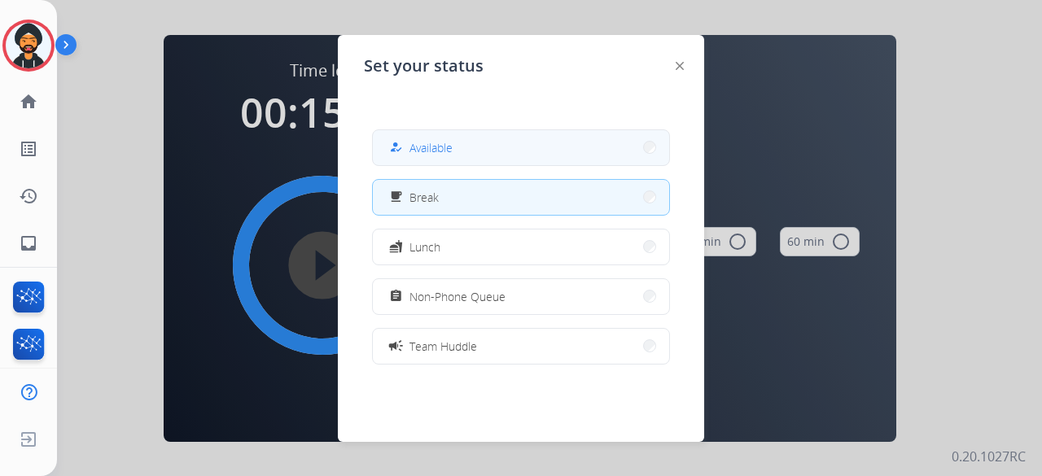
click at [462, 145] on button "how_to_reg Available" at bounding box center [521, 147] width 296 height 35
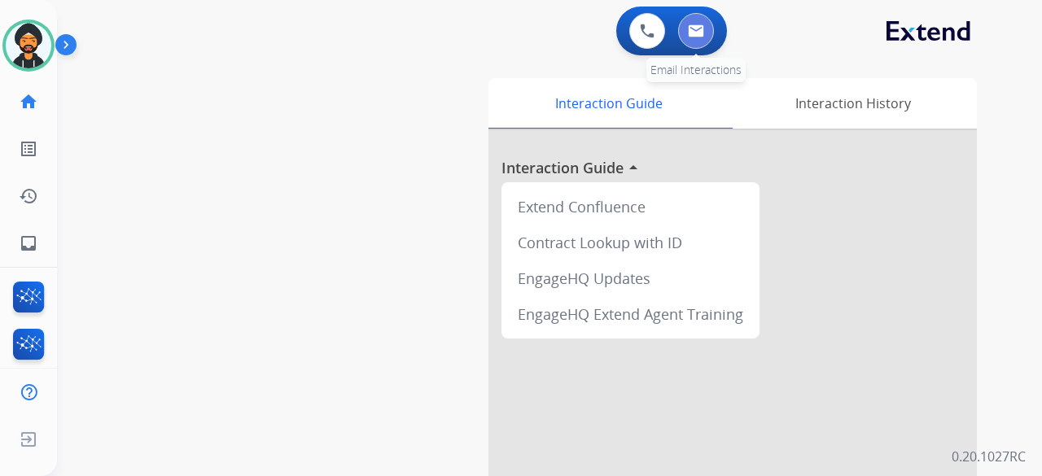
click at [683, 27] on button at bounding box center [696, 31] width 36 height 36
select select "**********"
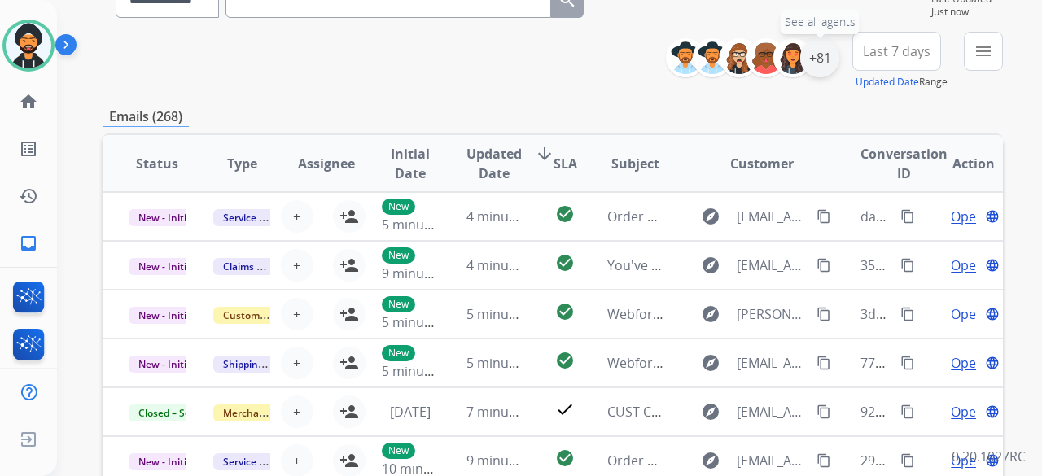
click at [818, 54] on div "+81" at bounding box center [819, 57] width 39 height 39
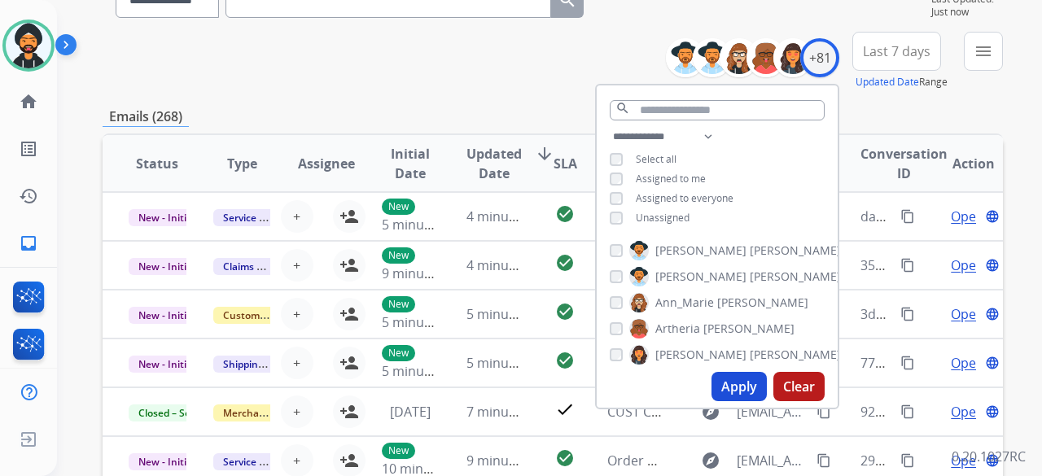
click at [727, 392] on button "Apply" at bounding box center [738, 386] width 55 height 29
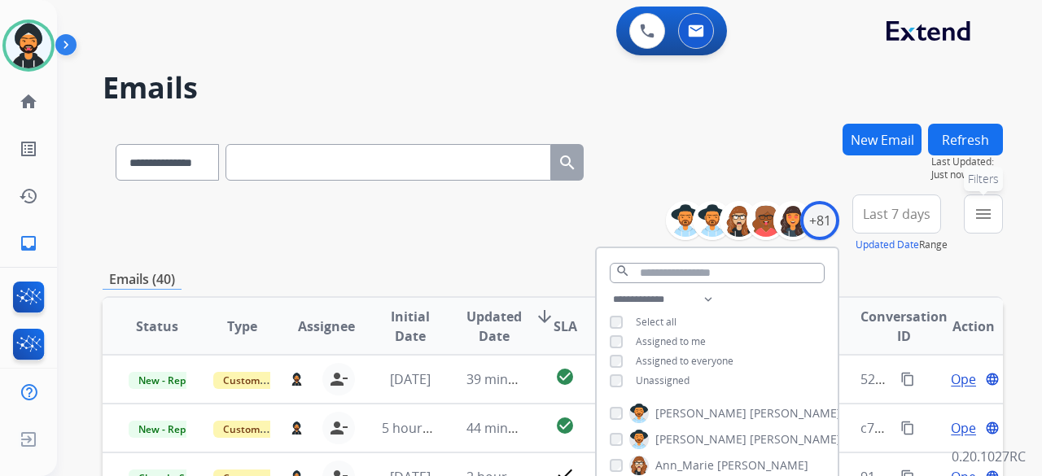
click at [994, 216] on button "menu Filters" at bounding box center [983, 214] width 39 height 39
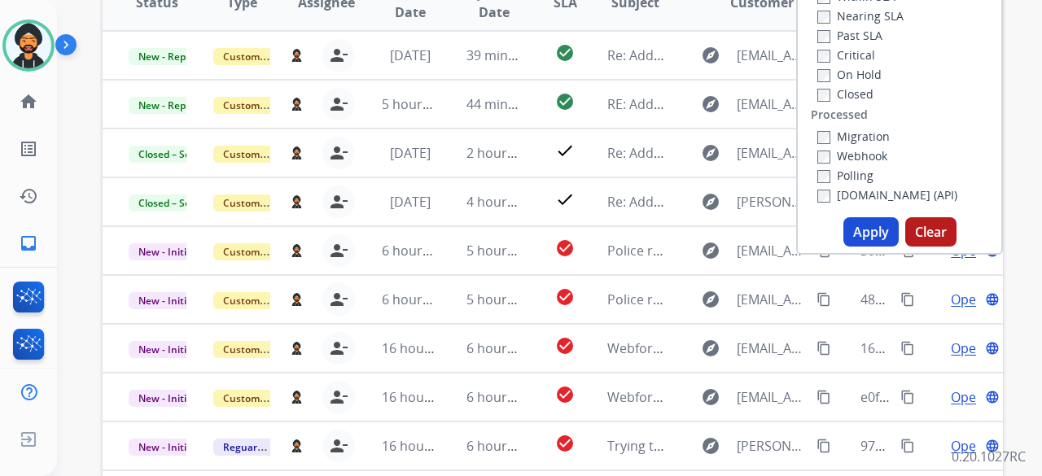
scroll to position [326, 0]
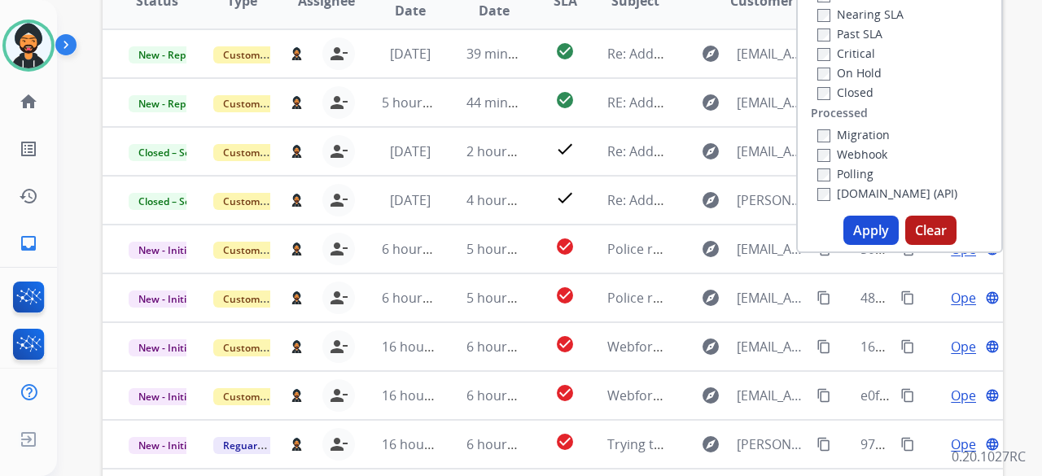
click at [863, 239] on button "Apply" at bounding box center [870, 230] width 55 height 29
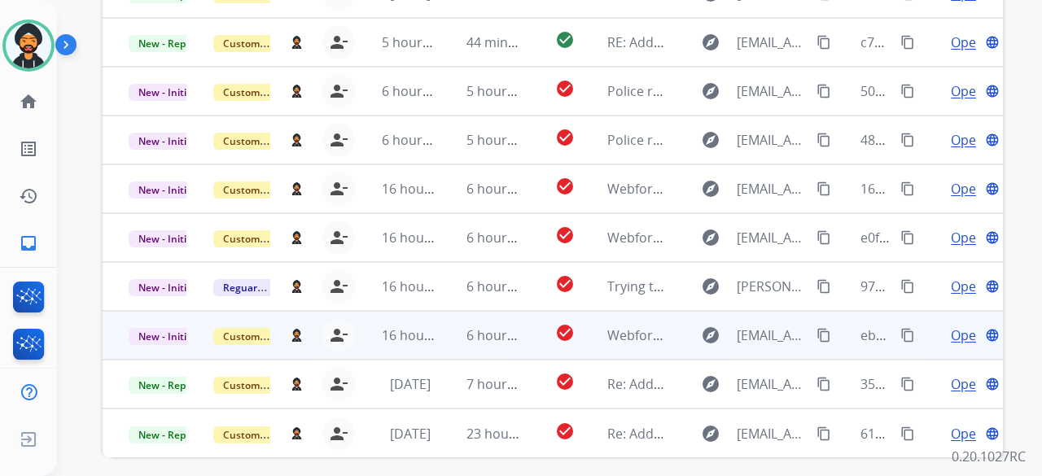
scroll to position [566, 0]
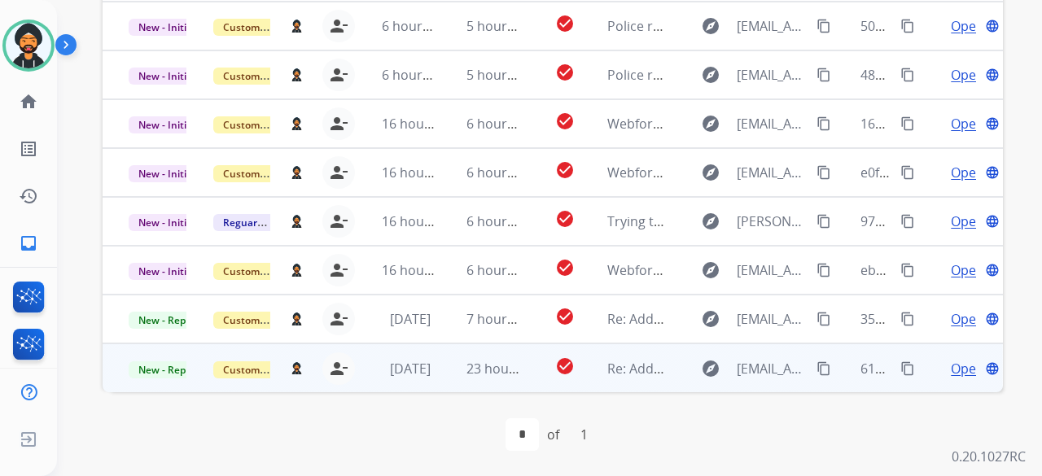
click at [951, 364] on span "Open" at bounding box center [967, 369] width 33 height 20
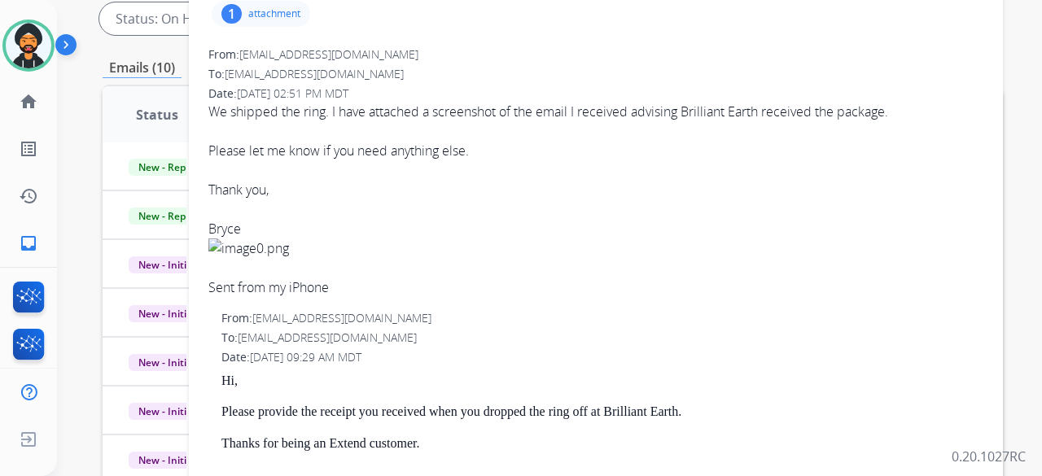
scroll to position [241, 0]
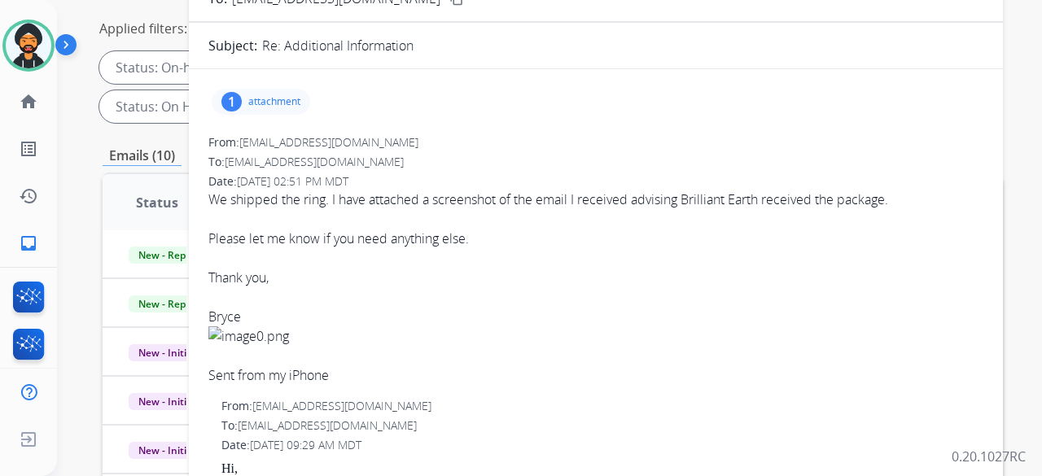
click at [252, 106] on p "attachment" at bounding box center [274, 101] width 52 height 13
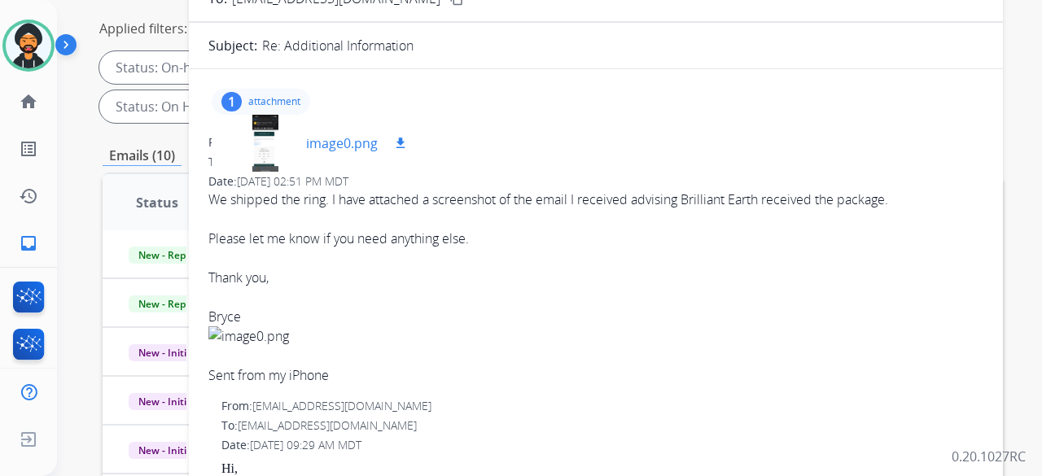
click at [268, 142] on div at bounding box center [265, 143] width 81 height 57
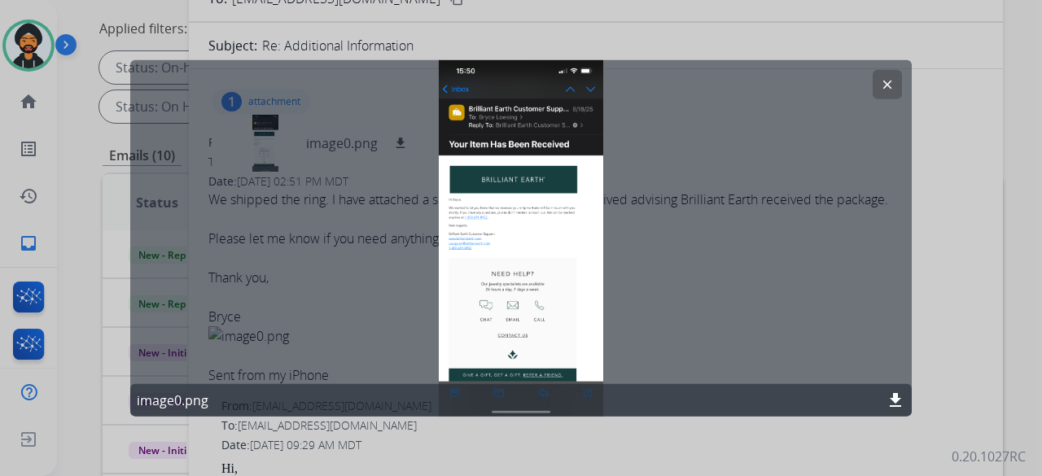
drag, startPoint x: 534, startPoint y: 128, endPoint x: 522, endPoint y: 183, distance: 56.5
click at [501, 154] on div "clear image0.png download" at bounding box center [520, 237] width 781 height 357
click at [895, 398] on mat-icon "download" at bounding box center [895, 401] width 20 height 20
click at [600, 15] on div at bounding box center [521, 238] width 1042 height 476
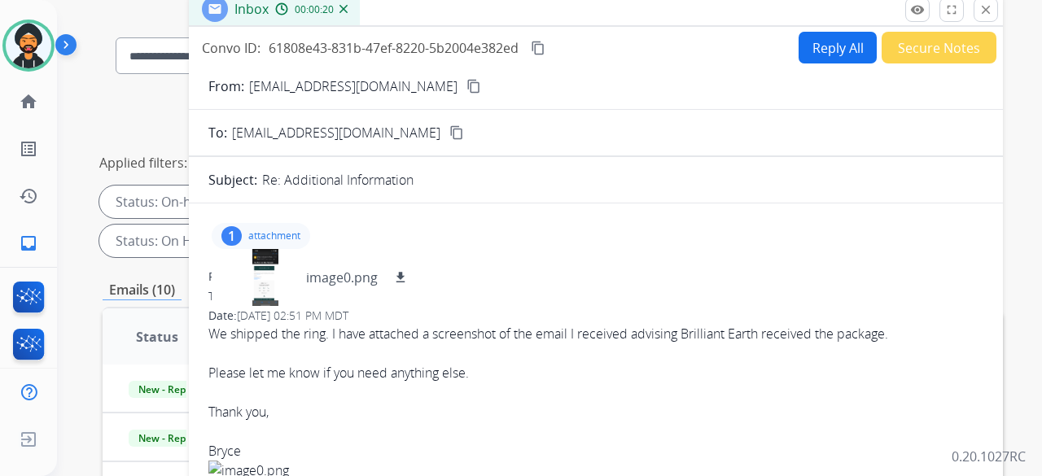
scroll to position [0, 0]
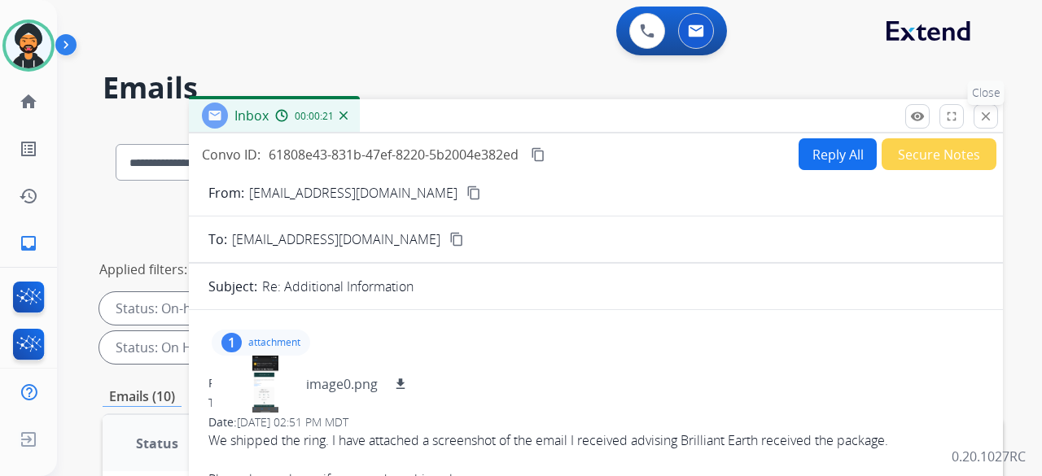
click at [983, 117] on mat-icon "close" at bounding box center [985, 116] width 15 height 15
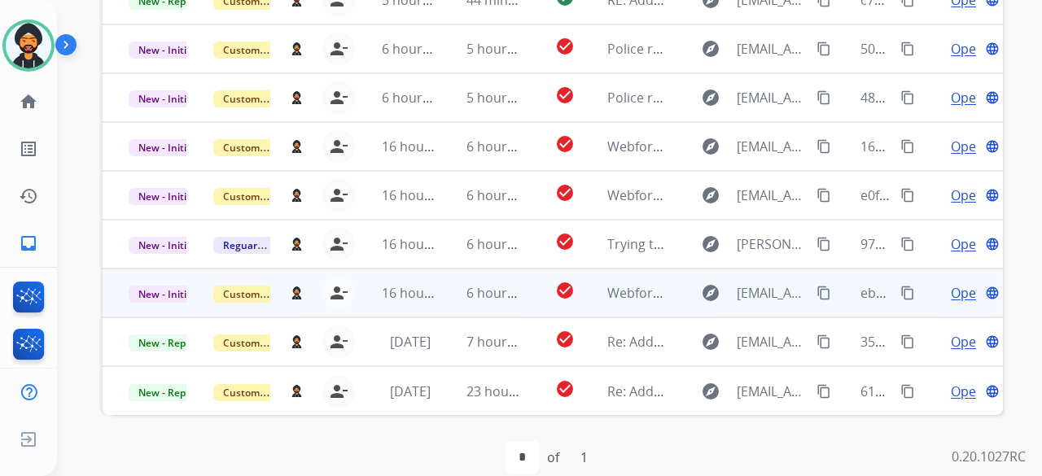
scroll to position [566, 0]
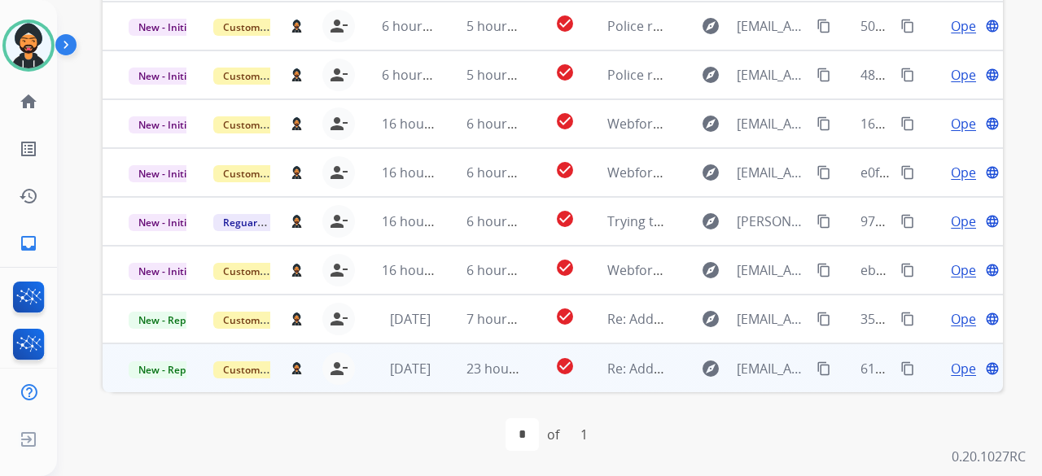
click at [900, 362] on mat-icon "content_copy" at bounding box center [907, 368] width 15 height 15
click at [818, 368] on mat-icon "content_copy" at bounding box center [823, 368] width 15 height 15
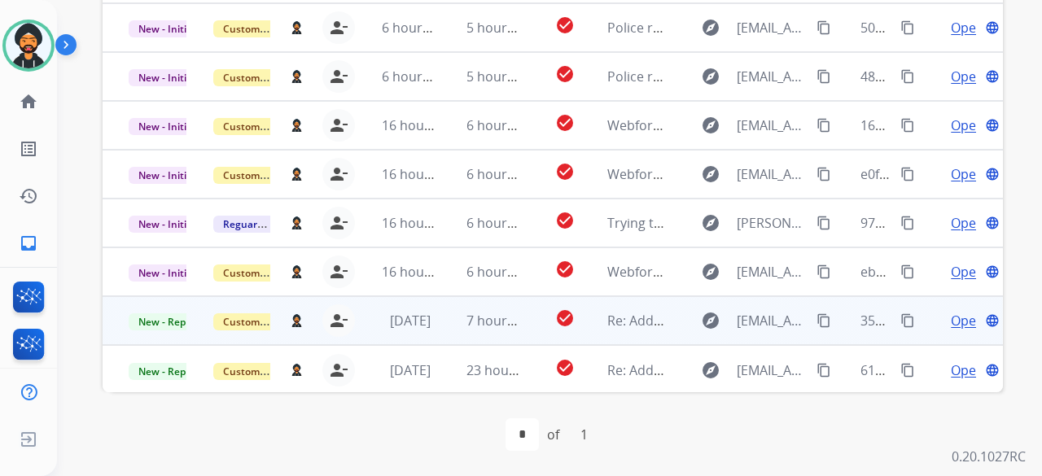
scroll to position [2, 0]
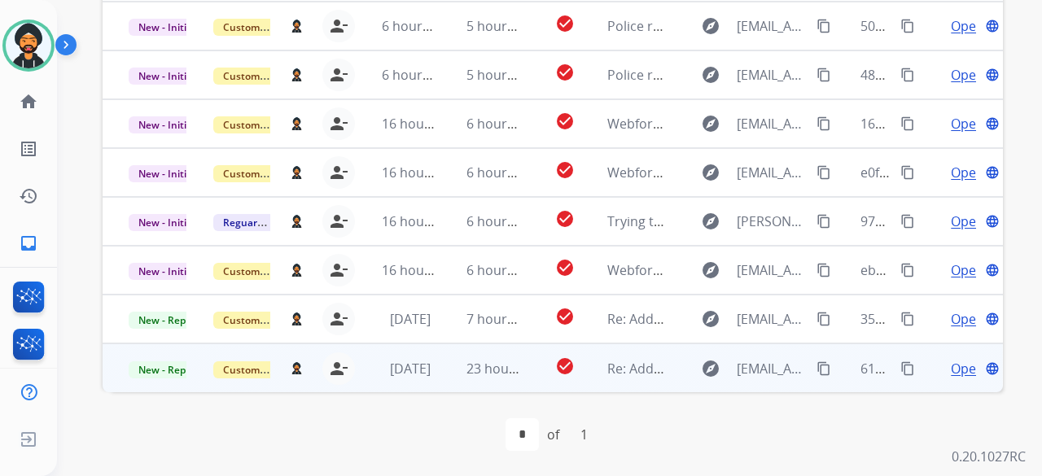
click at [954, 361] on span "Open" at bounding box center [967, 369] width 33 height 20
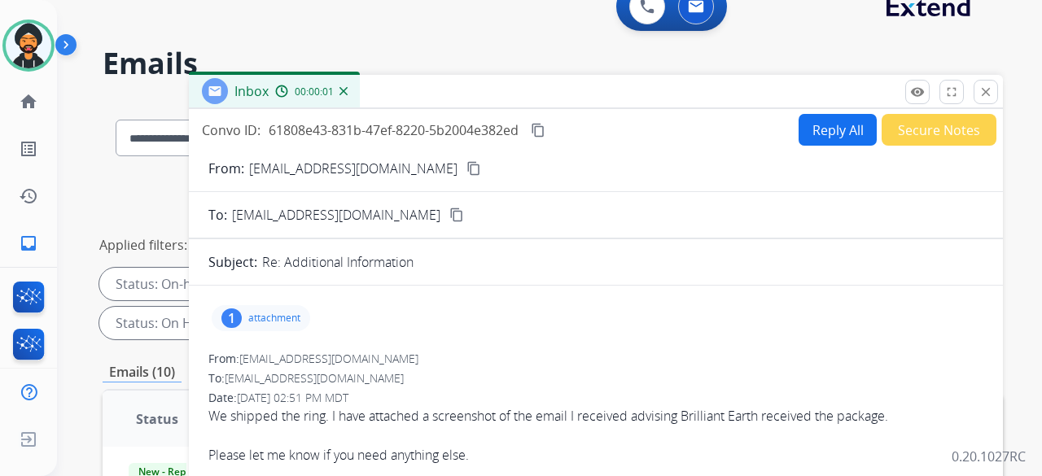
scroll to position [0, 0]
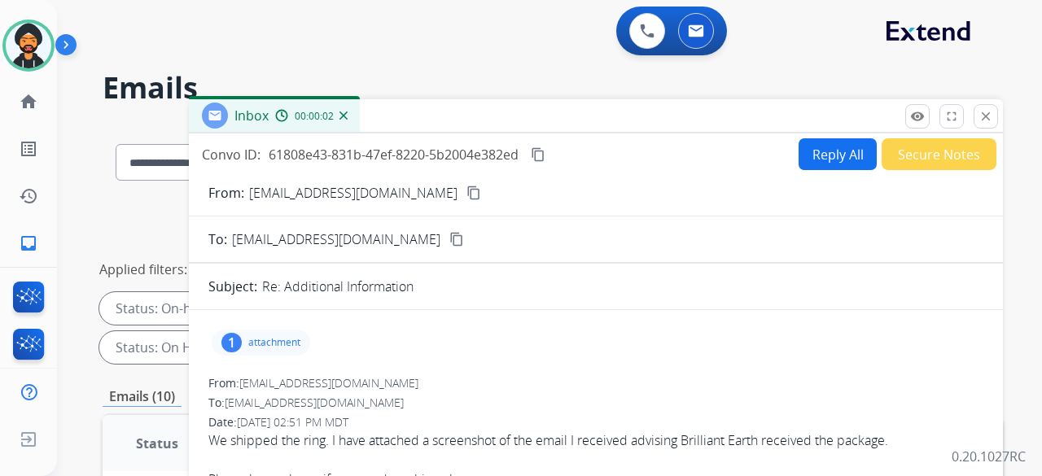
click at [252, 347] on p "attachment" at bounding box center [274, 342] width 52 height 13
click at [254, 339] on p "attachment" at bounding box center [274, 342] width 52 height 13
drag, startPoint x: 266, startPoint y: 339, endPoint x: 273, endPoint y: 328, distance: 13.5
click at [266, 337] on p "attachment" at bounding box center [274, 342] width 52 height 13
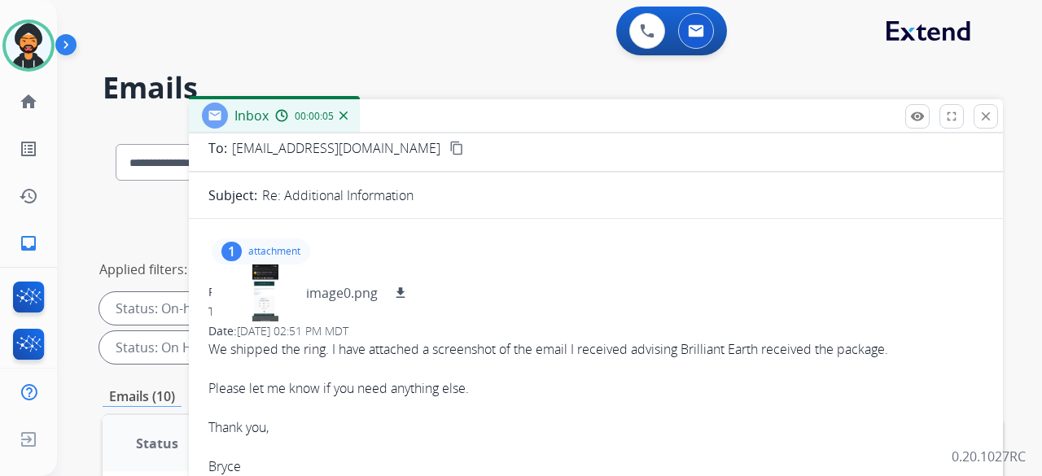
scroll to position [244, 0]
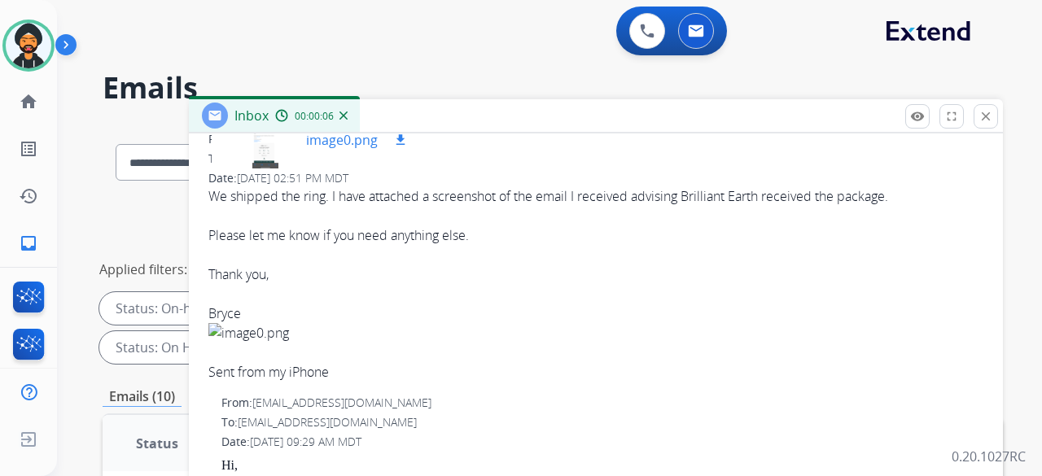
click at [266, 142] on div at bounding box center [265, 139] width 81 height 57
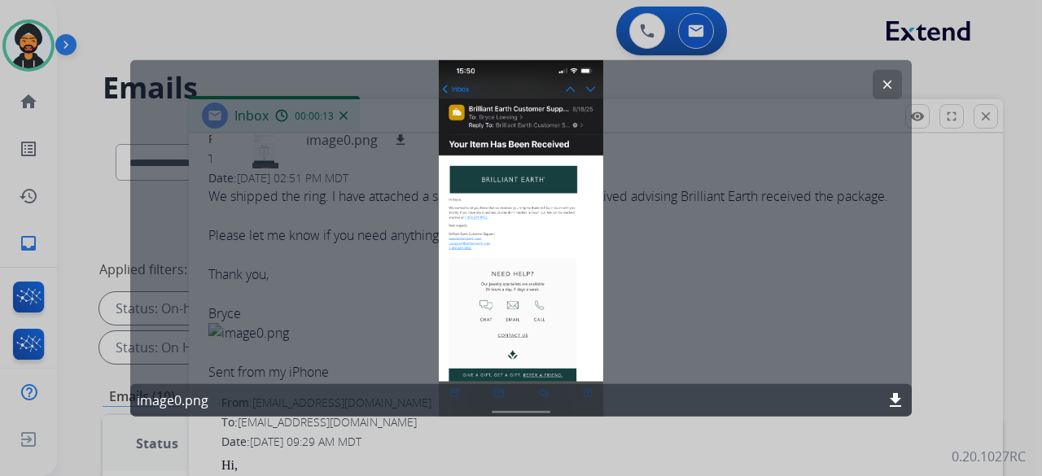
click at [885, 75] on button "clear" at bounding box center [886, 83] width 29 height 29
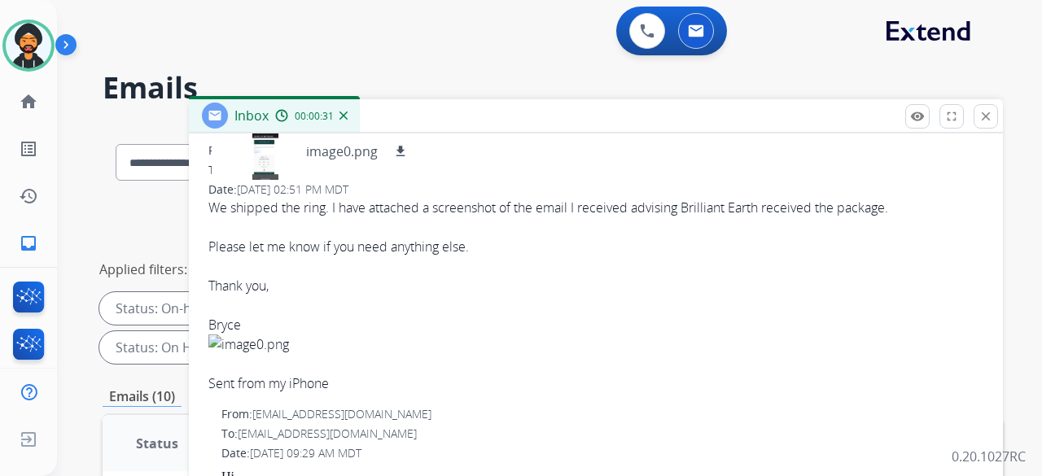
scroll to position [0, 0]
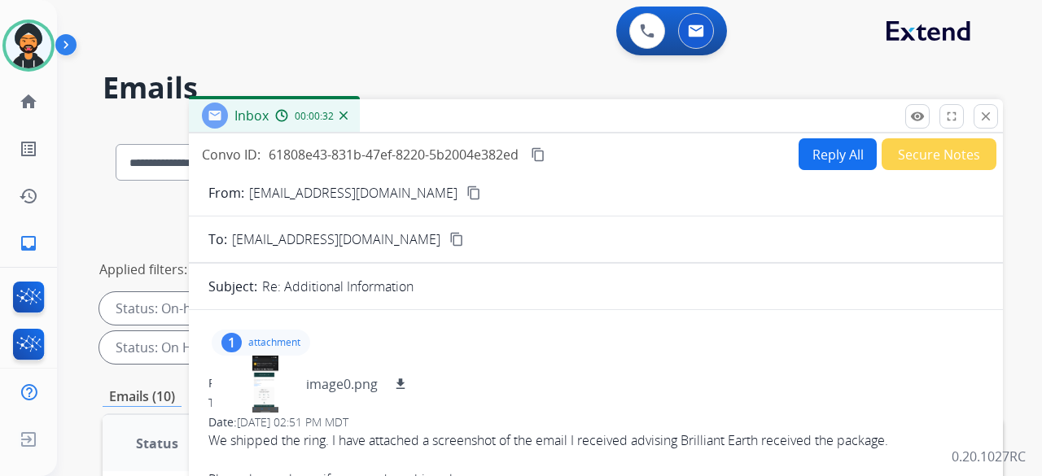
click at [801, 155] on button "Reply All" at bounding box center [837, 154] width 78 height 32
select select "**********"
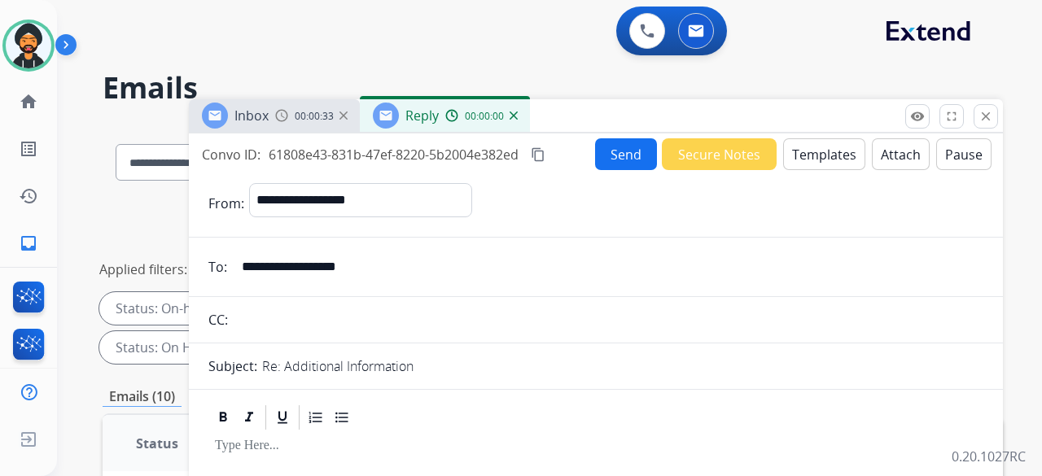
scroll to position [244, 0]
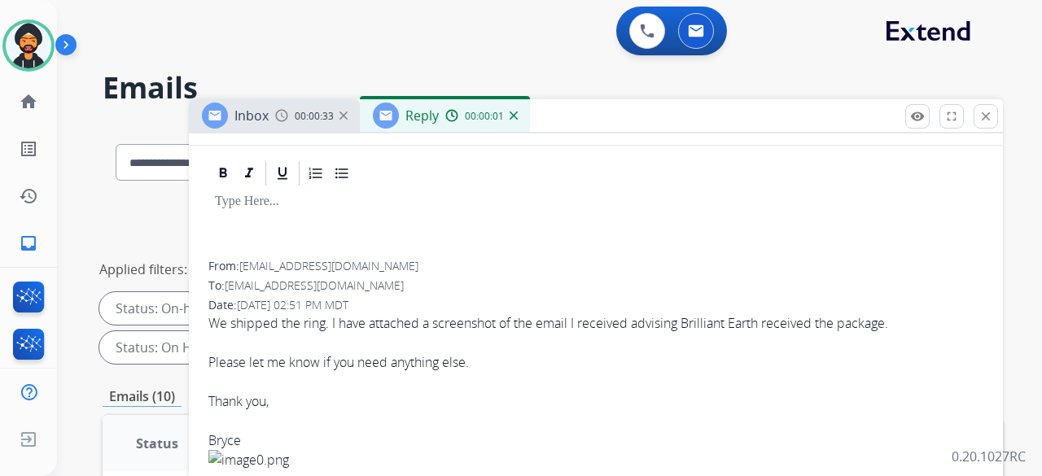
click at [253, 216] on div at bounding box center [595, 224] width 775 height 73
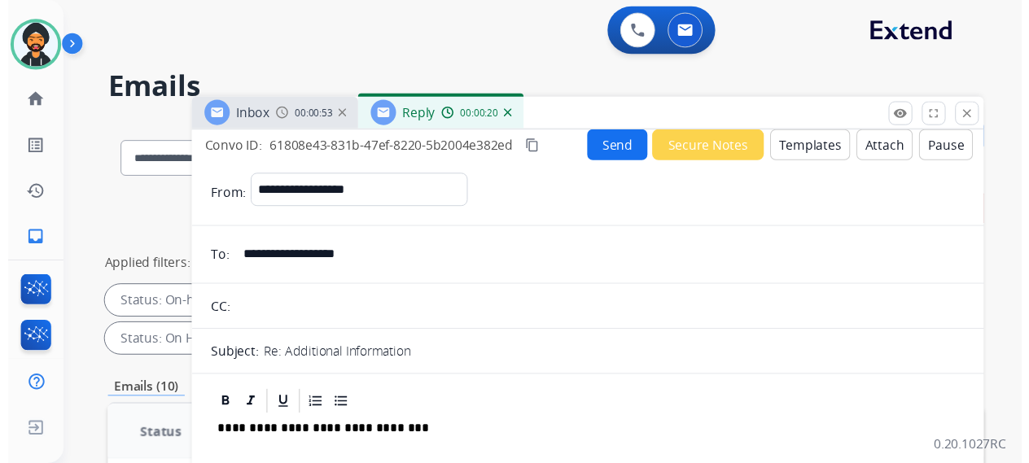
scroll to position [0, 0]
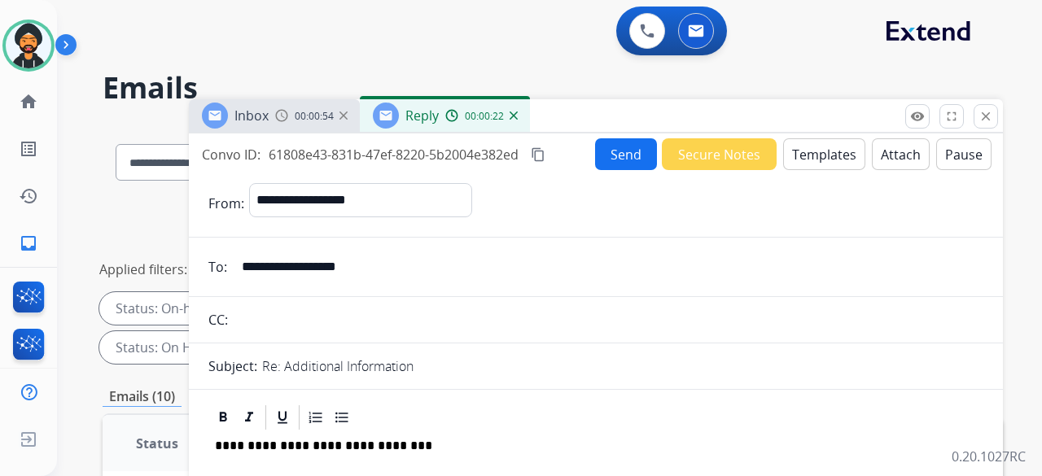
click at [609, 149] on button "Send" at bounding box center [626, 154] width 62 height 32
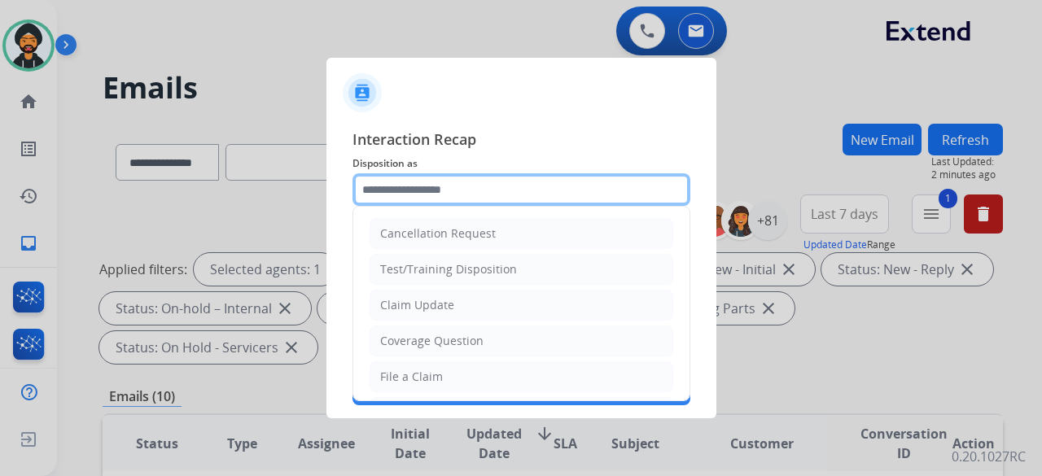
click at [424, 201] on input "text" at bounding box center [521, 189] width 338 height 33
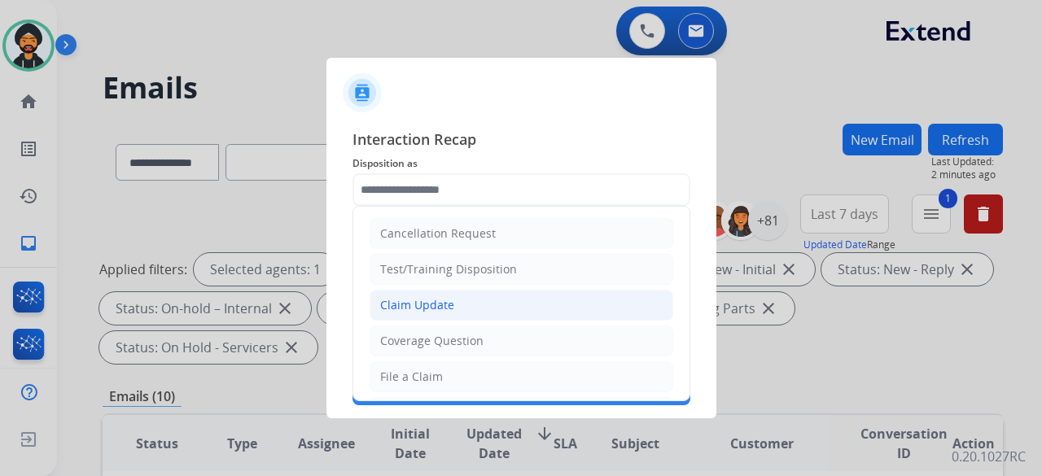
click at [425, 306] on div "Claim Update" at bounding box center [417, 305] width 74 height 16
type input "**********"
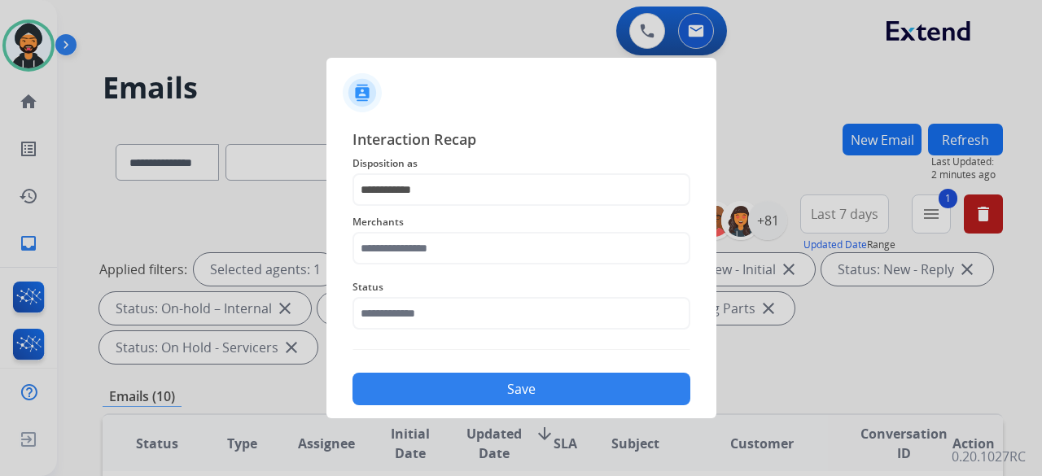
click at [397, 226] on span "Merchants" at bounding box center [521, 222] width 338 height 20
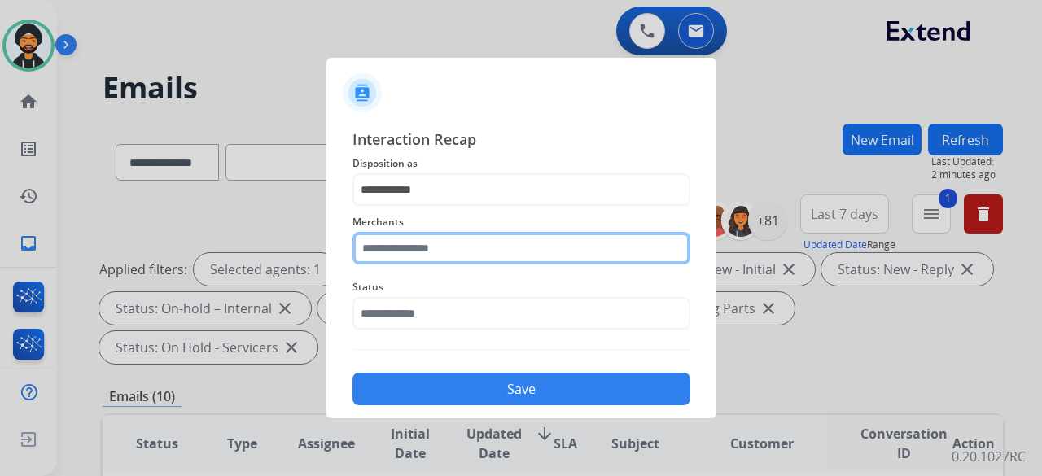
click at [387, 248] on input "text" at bounding box center [521, 248] width 338 height 33
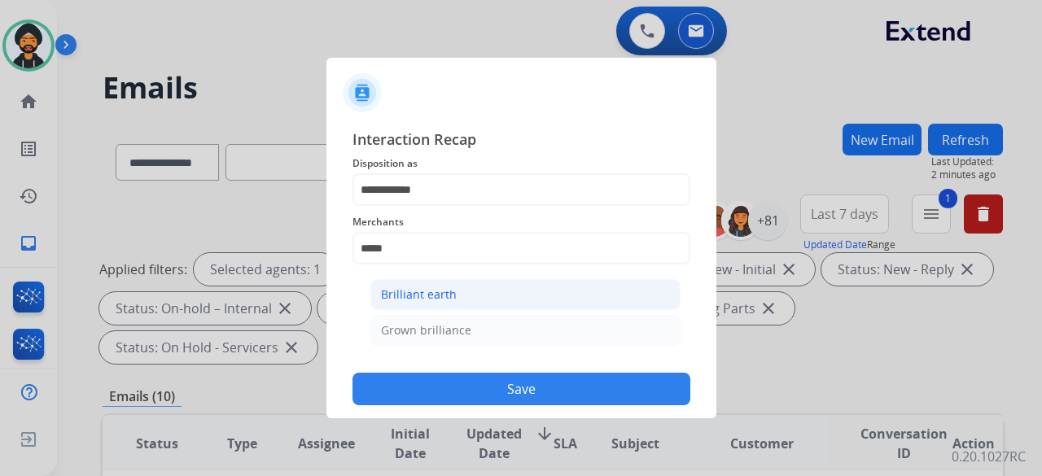
click at [404, 290] on div "Brilliant earth" at bounding box center [419, 294] width 76 height 16
type input "**********"
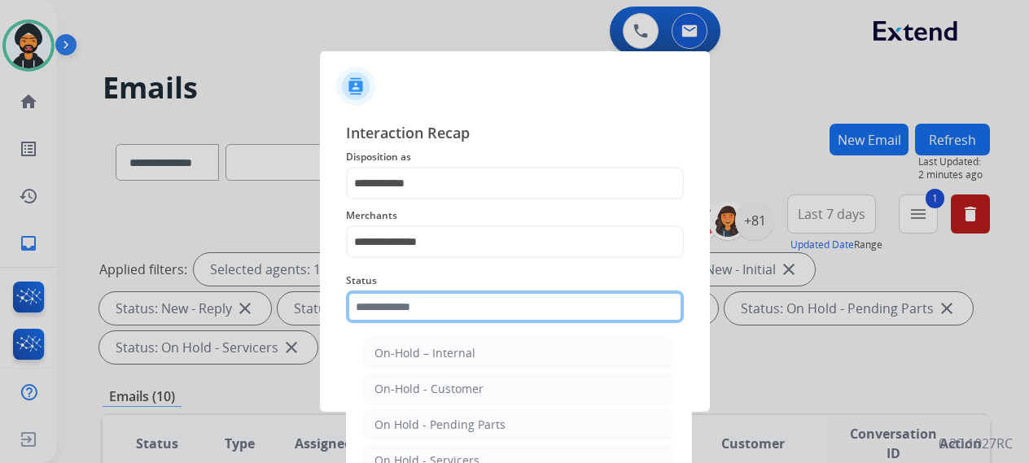
click at [402, 305] on input "text" at bounding box center [515, 307] width 338 height 33
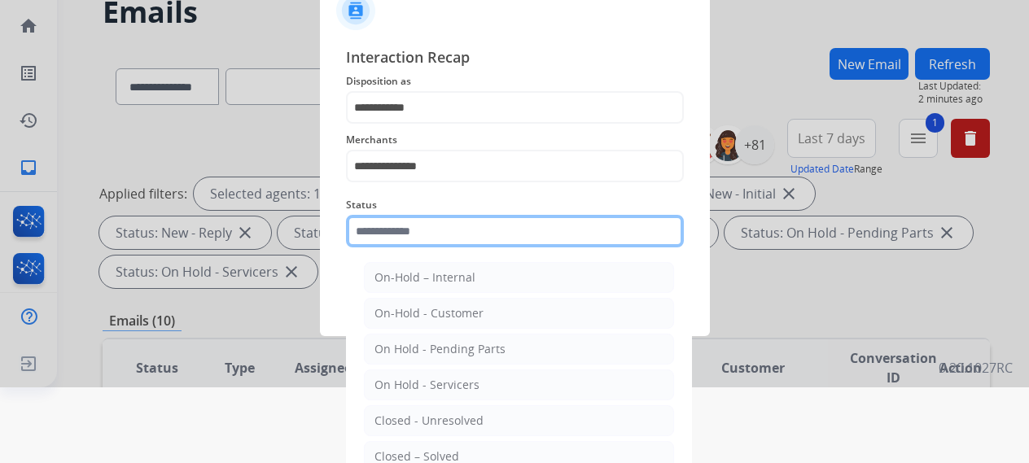
scroll to position [111, 0]
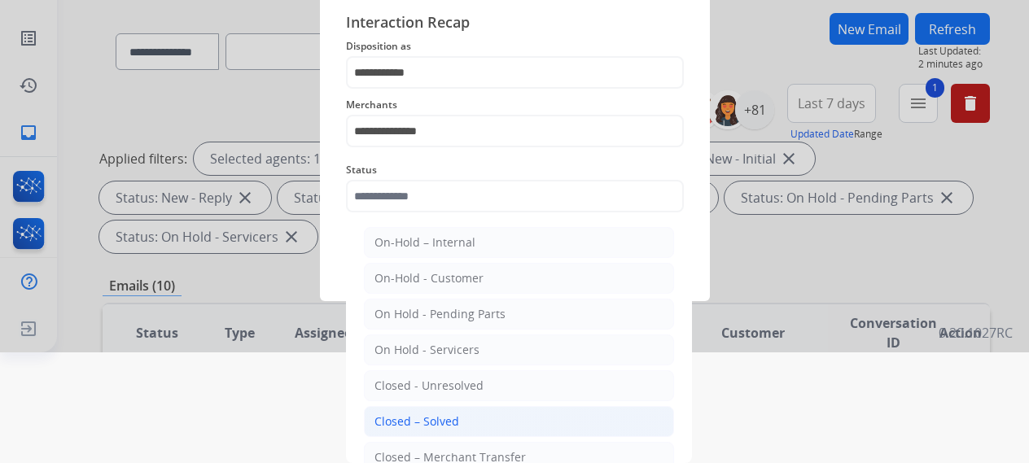
click at [435, 413] on div "Closed – Solved" at bounding box center [416, 421] width 85 height 16
type input "**********"
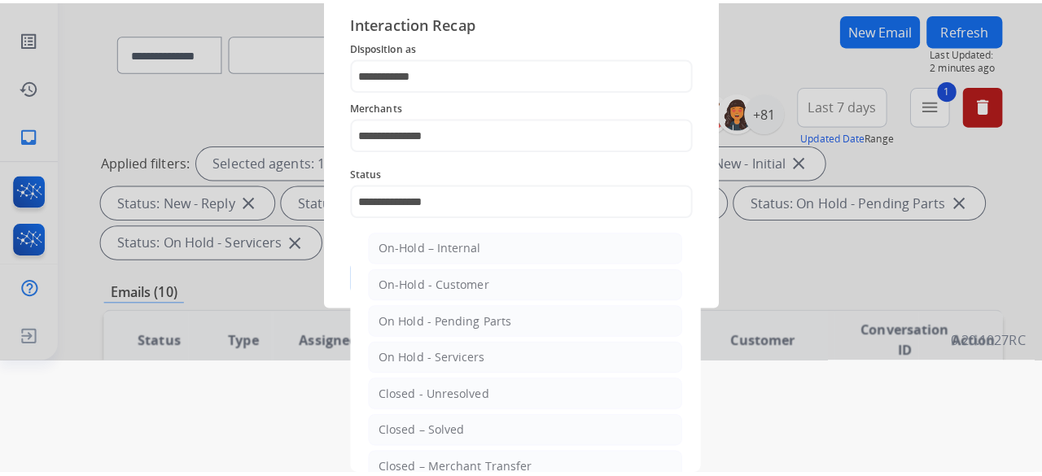
scroll to position [0, 0]
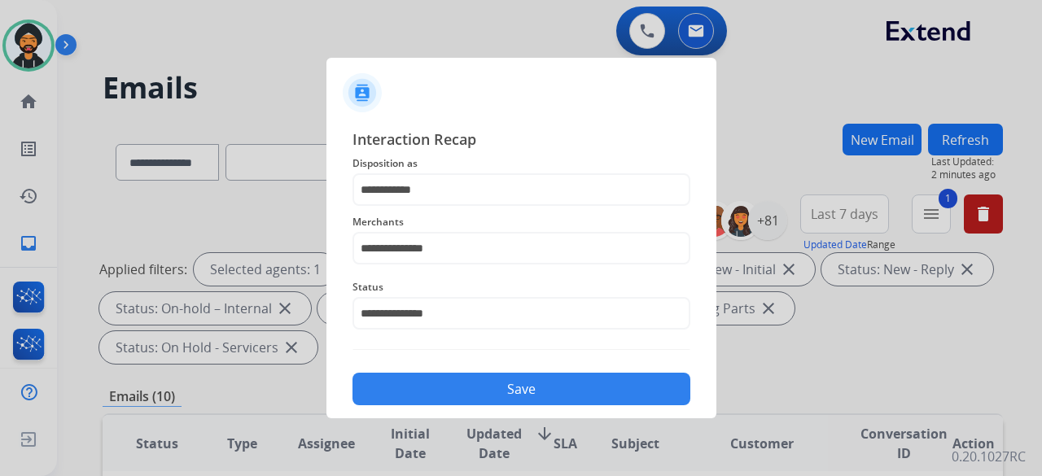
click at [448, 378] on button "Save" at bounding box center [521, 389] width 338 height 33
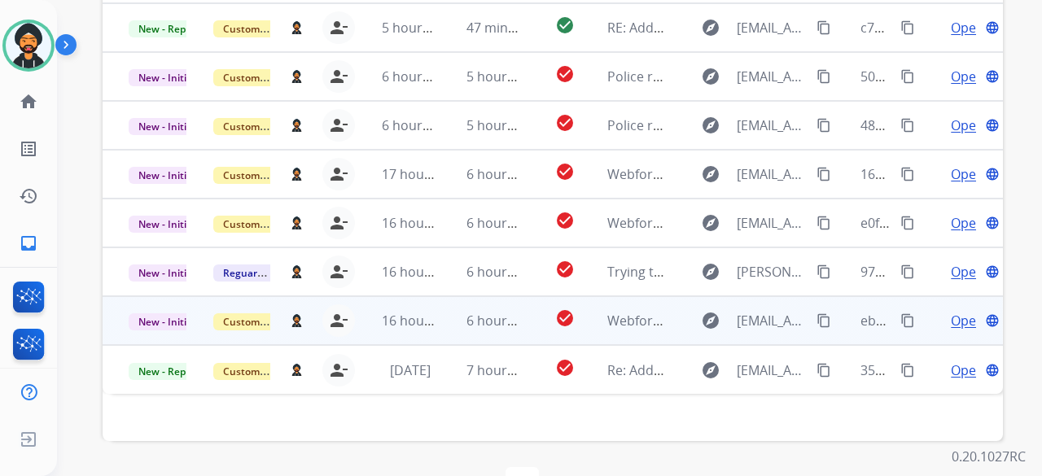
scroll to position [566, 0]
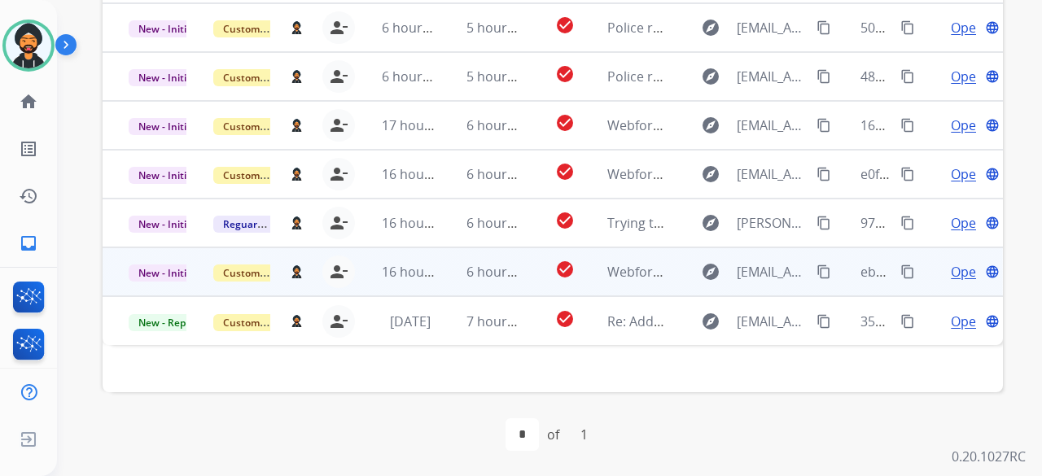
click at [951, 268] on span "Open" at bounding box center [967, 272] width 33 height 20
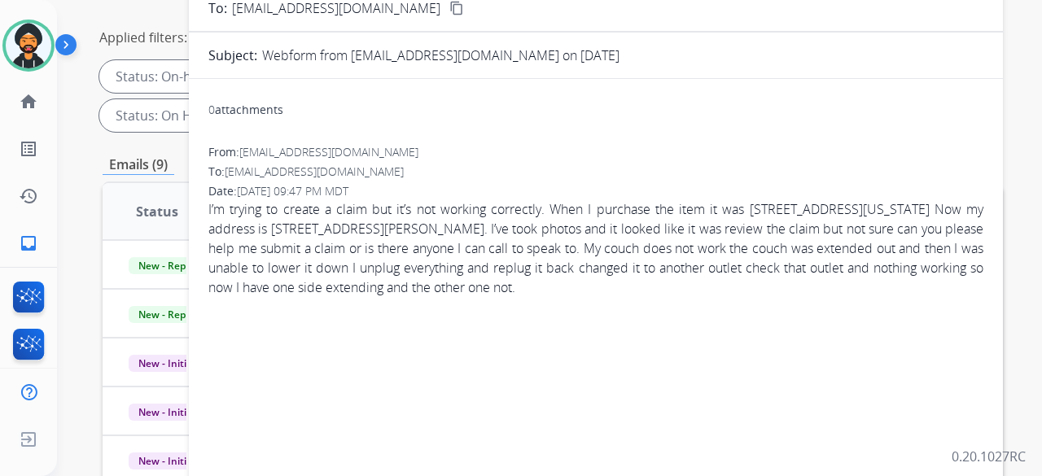
scroll to position [78, 0]
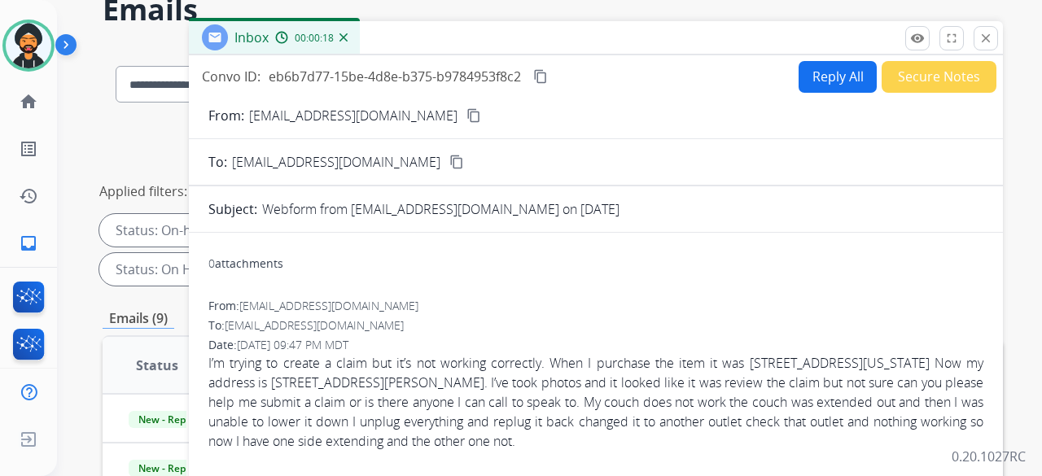
click at [819, 76] on button "Reply All" at bounding box center [837, 77] width 78 height 32
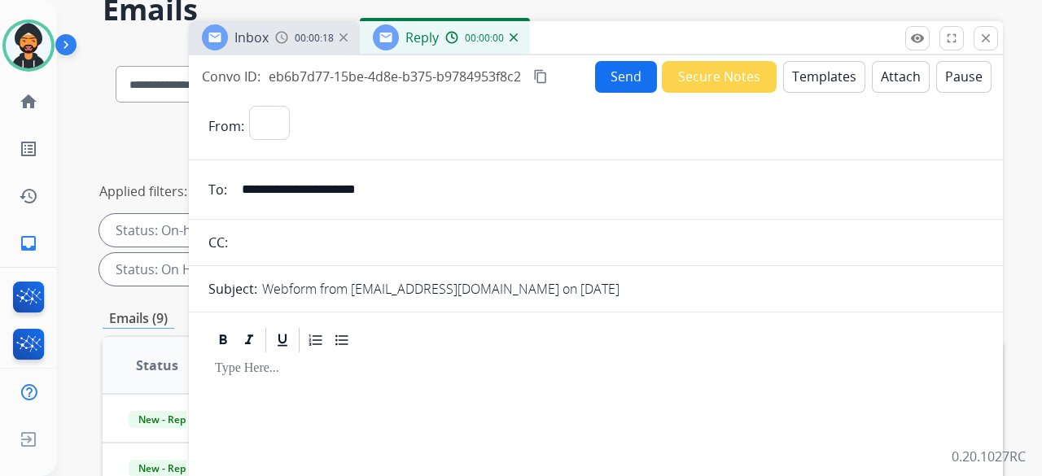
select select "**********"
click at [833, 79] on button "Templates" at bounding box center [824, 77] width 82 height 32
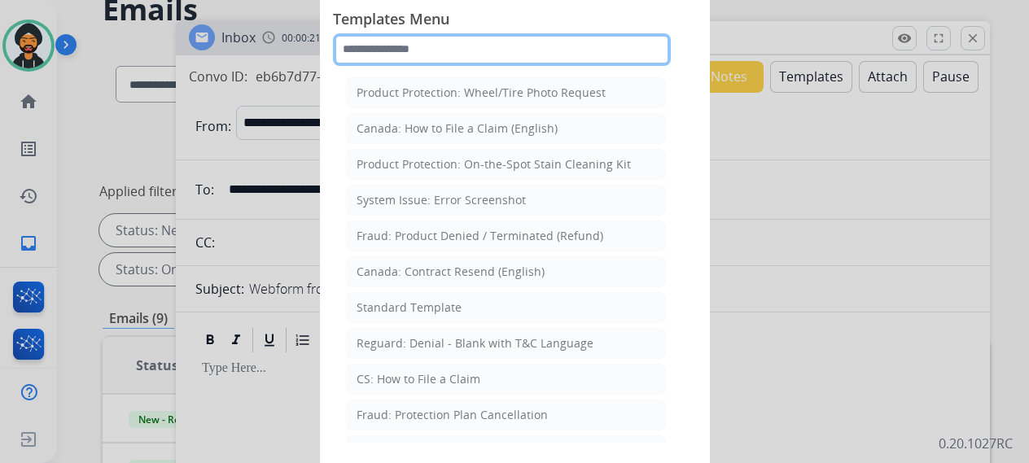
click at [396, 50] on input "text" at bounding box center [502, 49] width 338 height 33
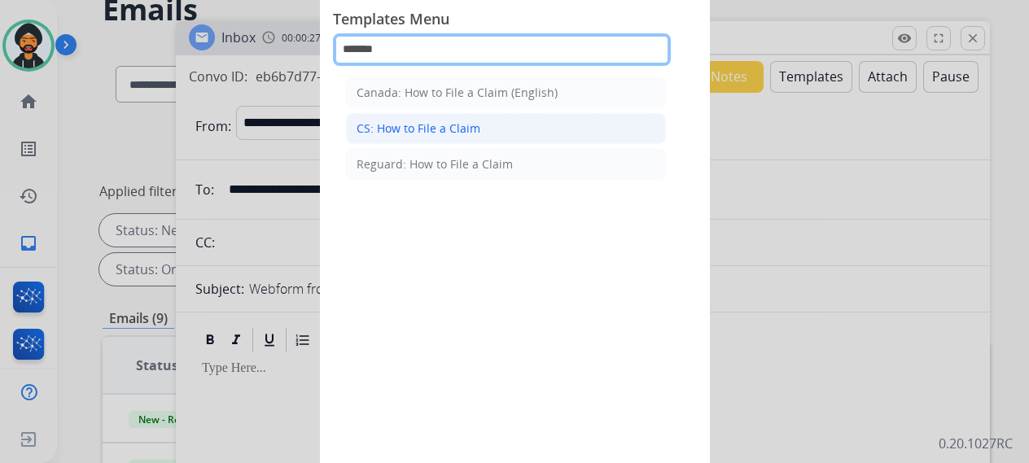
type input "******"
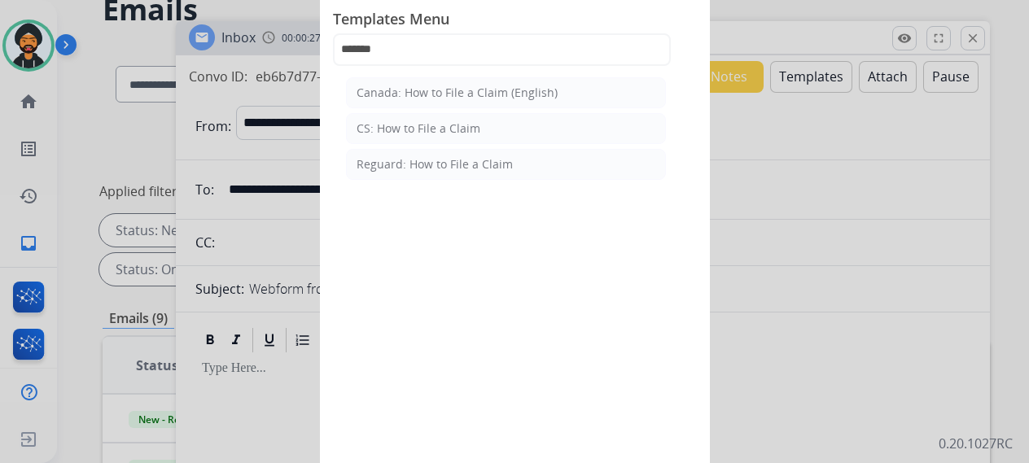
click at [418, 123] on div "CS: How to File a Claim" at bounding box center [418, 128] width 124 height 16
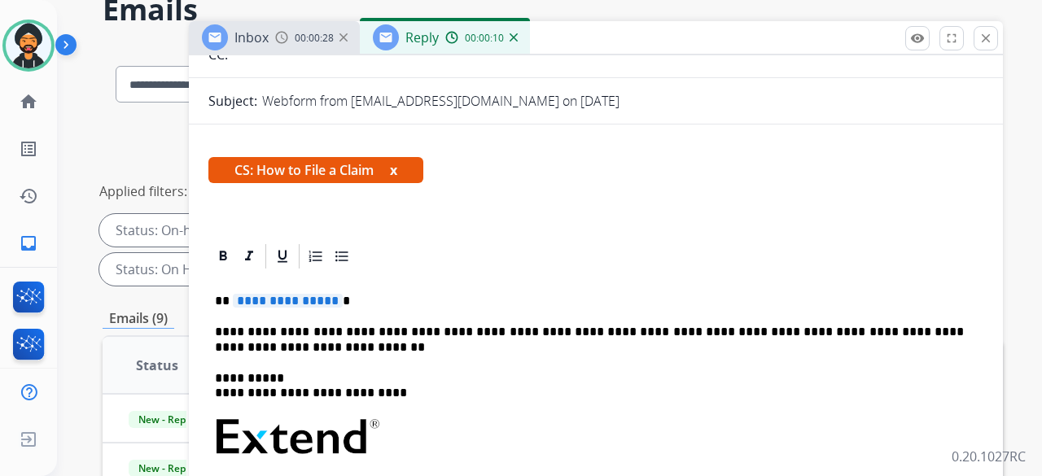
scroll to position [314, 0]
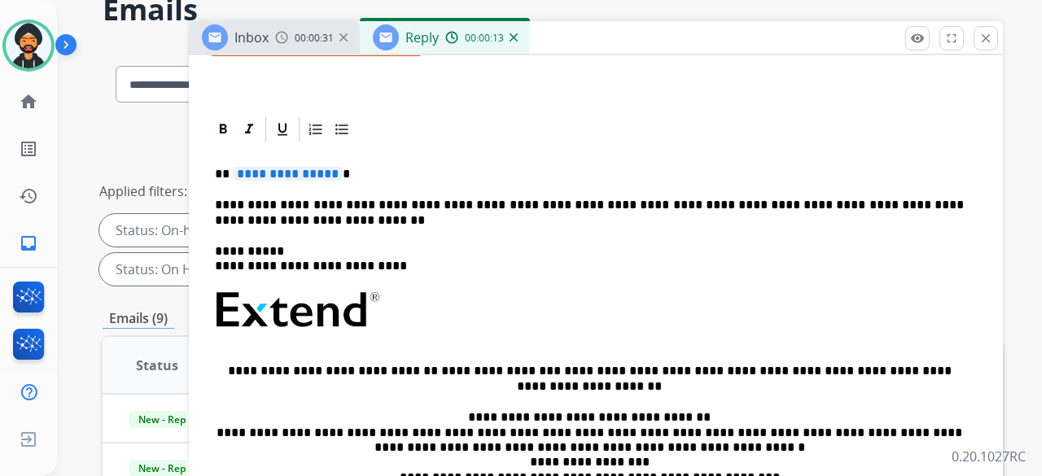
drag, startPoint x: 336, startPoint y: 172, endPoint x: 553, endPoint y: 146, distance: 218.8
click at [550, 147] on div "**********" at bounding box center [595, 363] width 775 height 439
drag, startPoint x: 230, startPoint y: 170, endPoint x: 349, endPoint y: 173, distance: 119.7
click at [349, 173] on p "**********" at bounding box center [589, 174] width 749 height 15
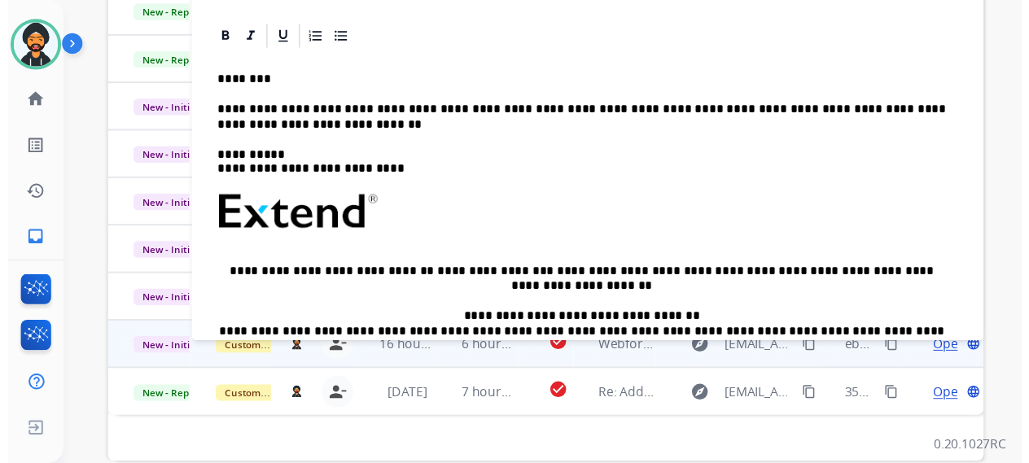
scroll to position [0, 0]
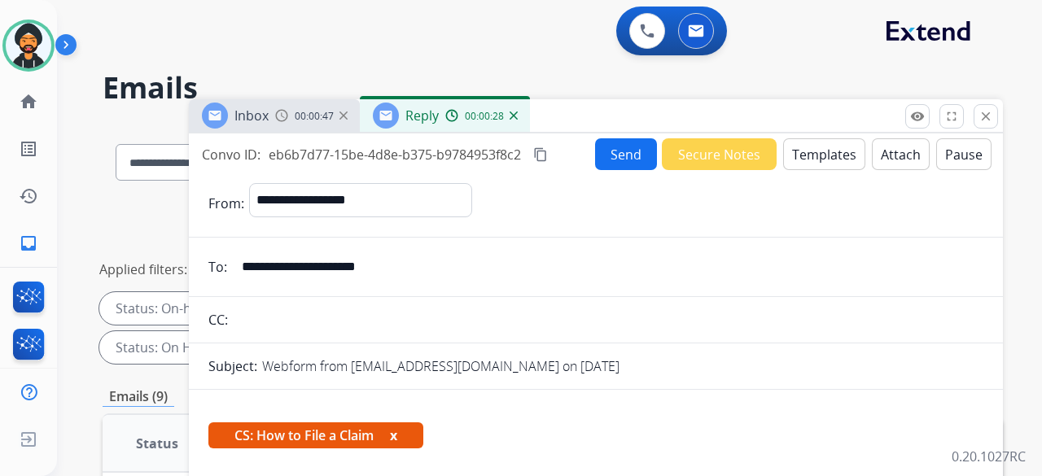
click at [617, 149] on button "Send" at bounding box center [626, 154] width 62 height 32
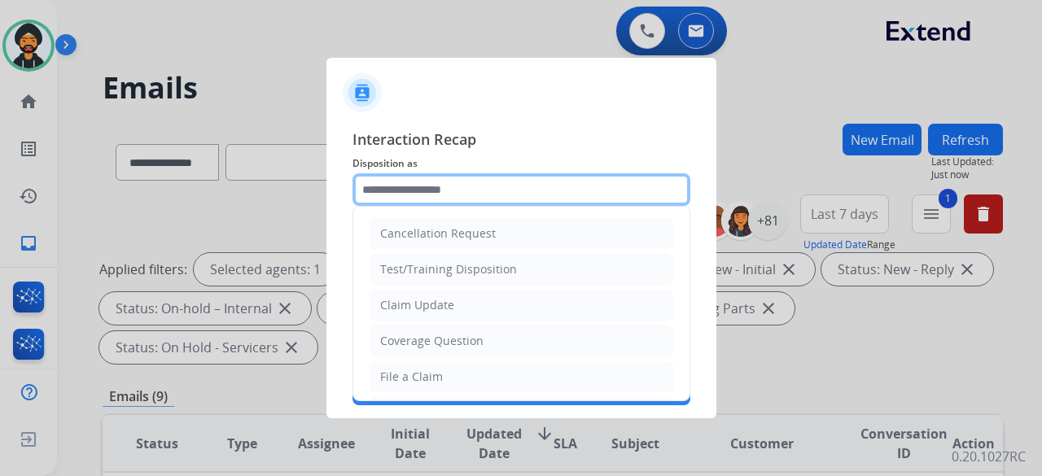
click at [422, 177] on input "text" at bounding box center [521, 189] width 338 height 33
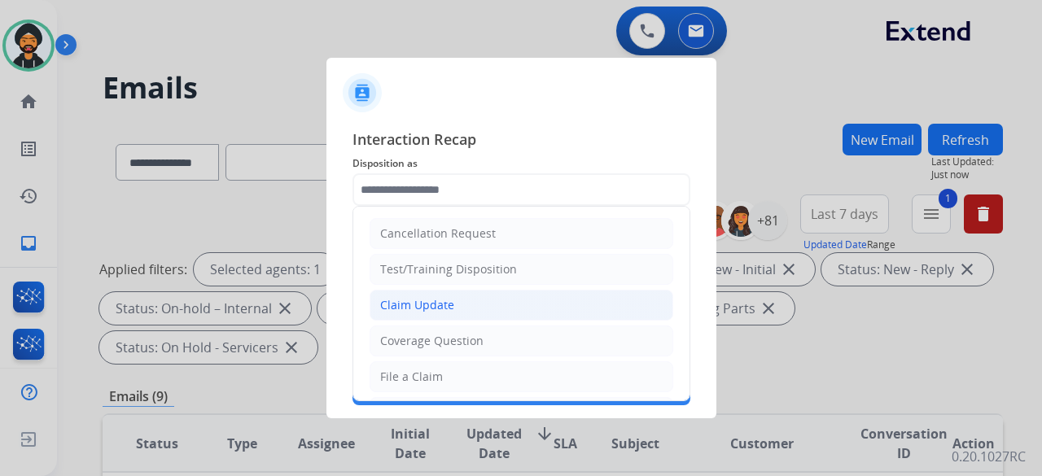
click at [413, 306] on div "Claim Update" at bounding box center [417, 305] width 74 height 16
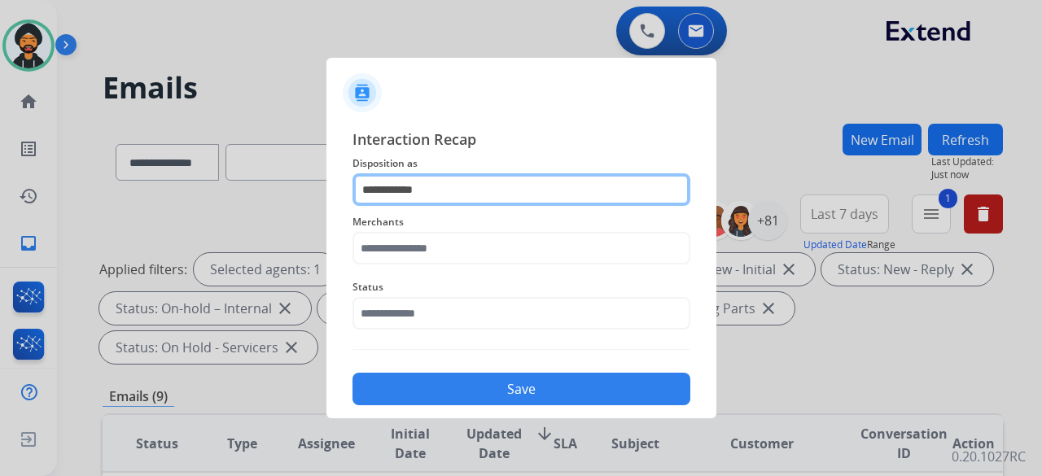
click at [391, 185] on input "**********" at bounding box center [521, 189] width 338 height 33
click at [389, 185] on input "**********" at bounding box center [521, 189] width 338 height 33
click at [389, 184] on input "**********" at bounding box center [521, 189] width 338 height 33
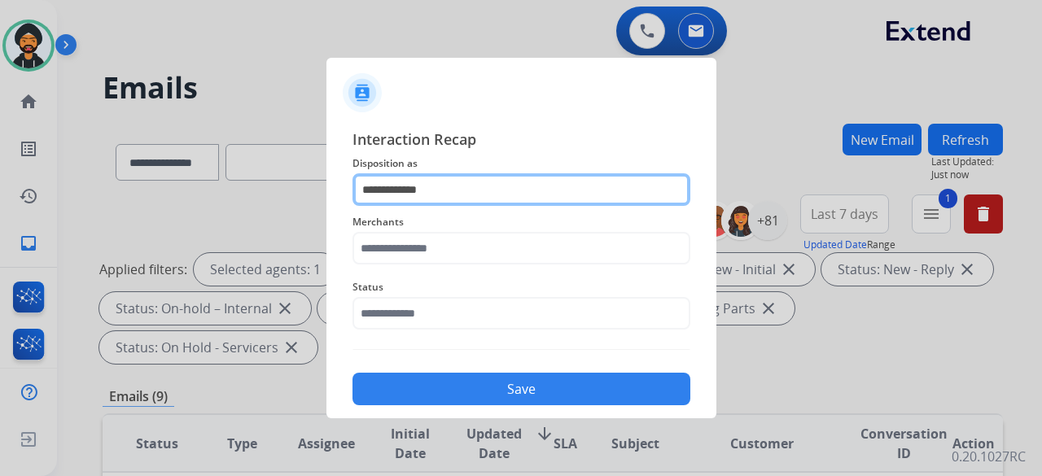
click at [386, 196] on input "**********" at bounding box center [521, 189] width 338 height 33
type input "*"
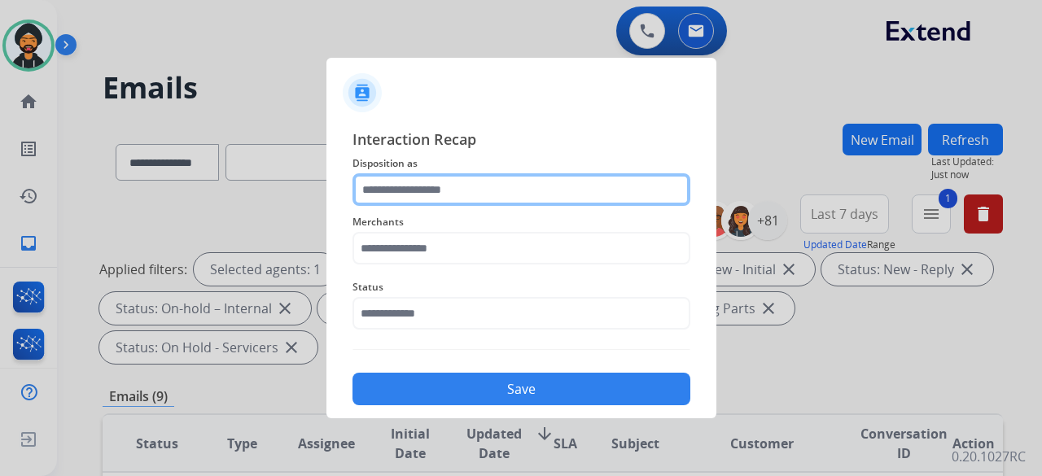
type input "*"
type input "****"
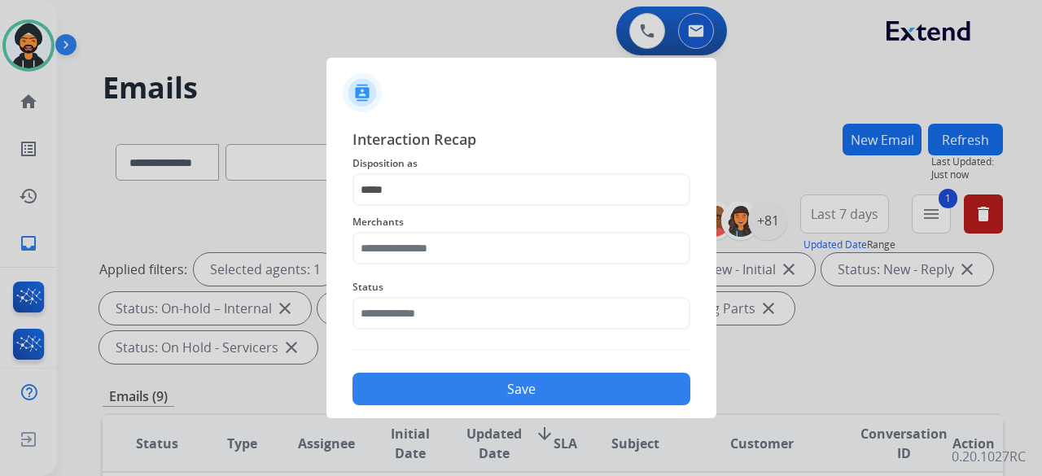
click at [590, 349] on img at bounding box center [521, 349] width 338 height 1
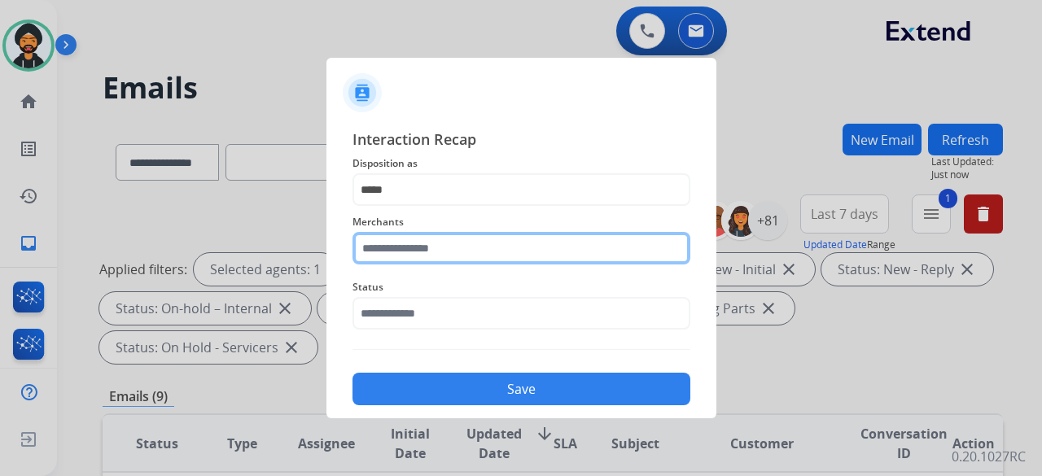
click at [413, 249] on input "text" at bounding box center [521, 248] width 338 height 33
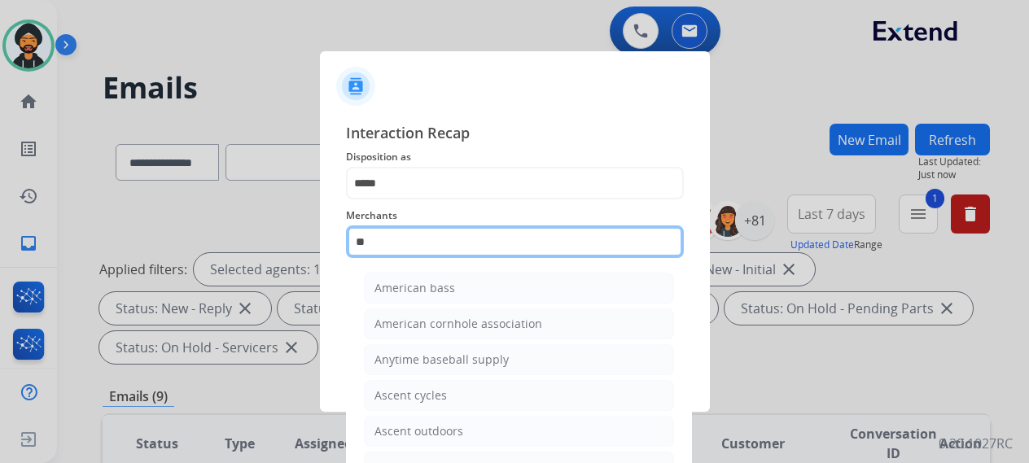
type input "*"
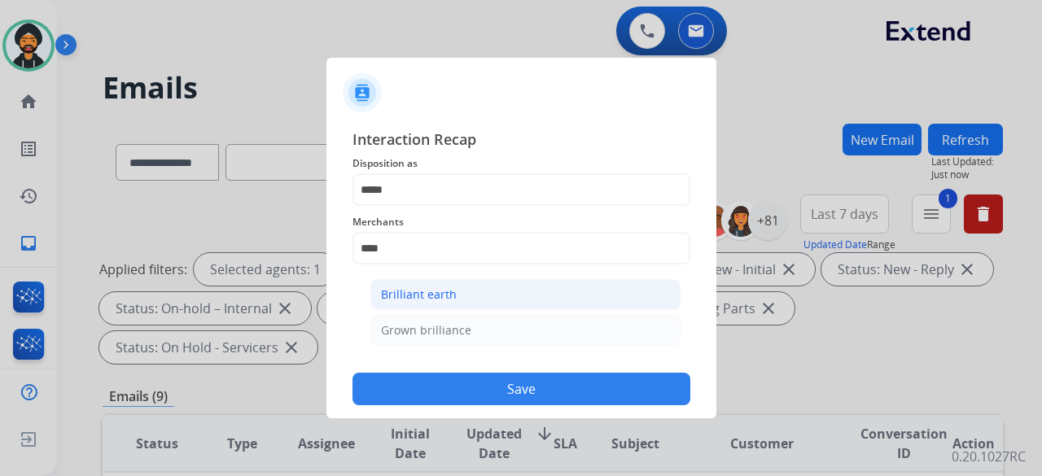
click at [417, 281] on li "Brilliant earth" at bounding box center [525, 294] width 310 height 31
type input "**********"
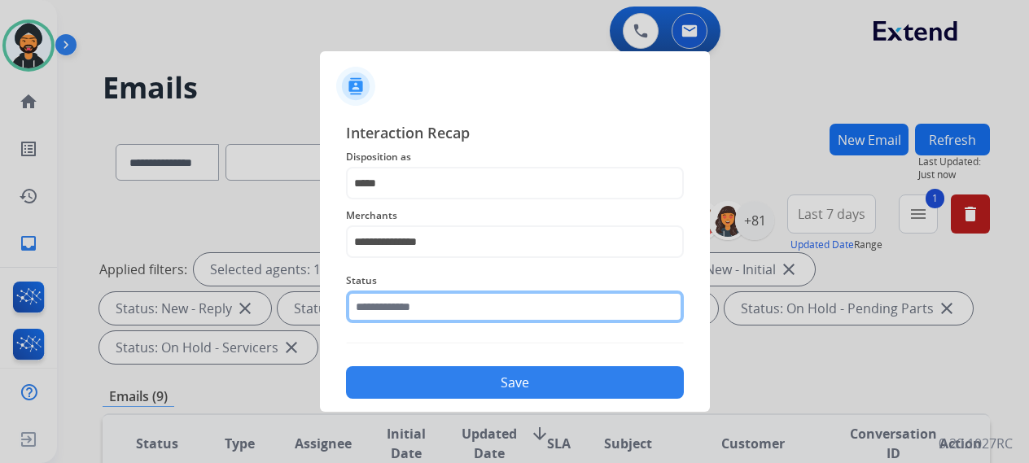
click at [391, 317] on input "text" at bounding box center [515, 307] width 338 height 33
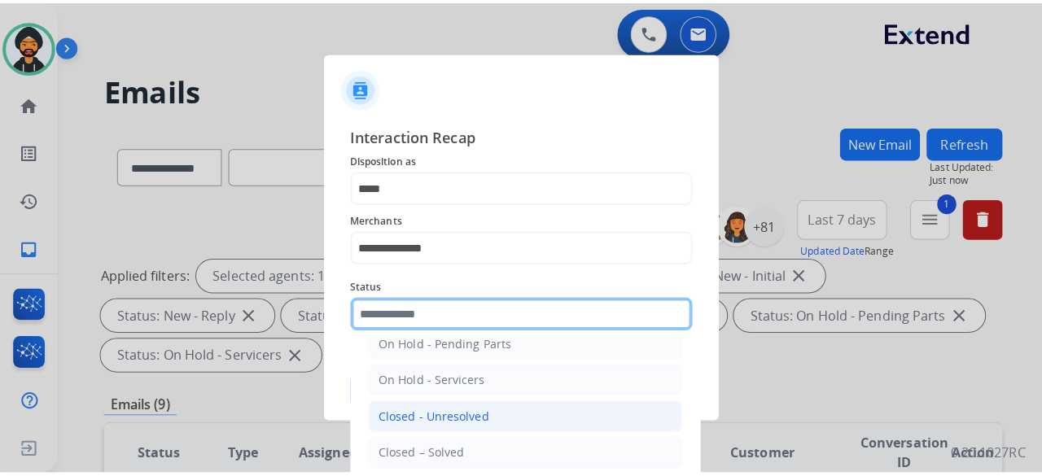
scroll to position [93, 0]
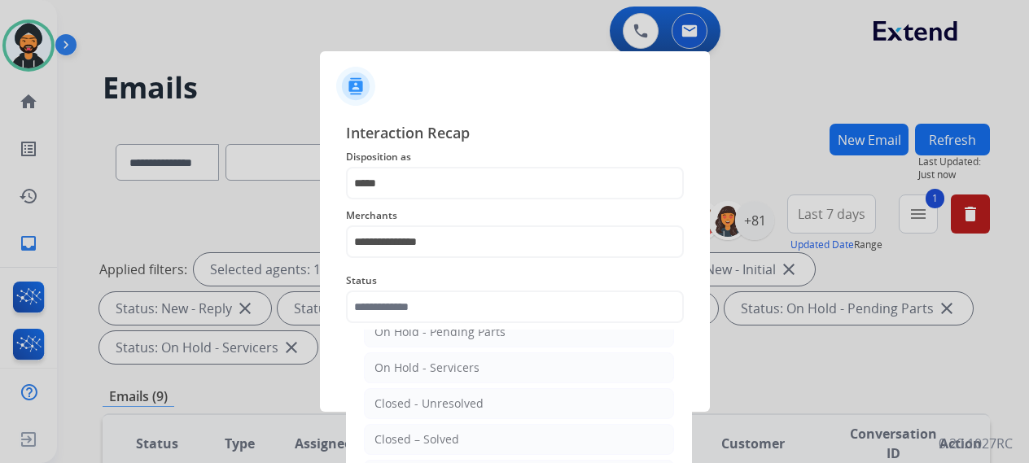
click at [406, 435] on div "Closed – Solved" at bounding box center [416, 439] width 85 height 16
type input "**********"
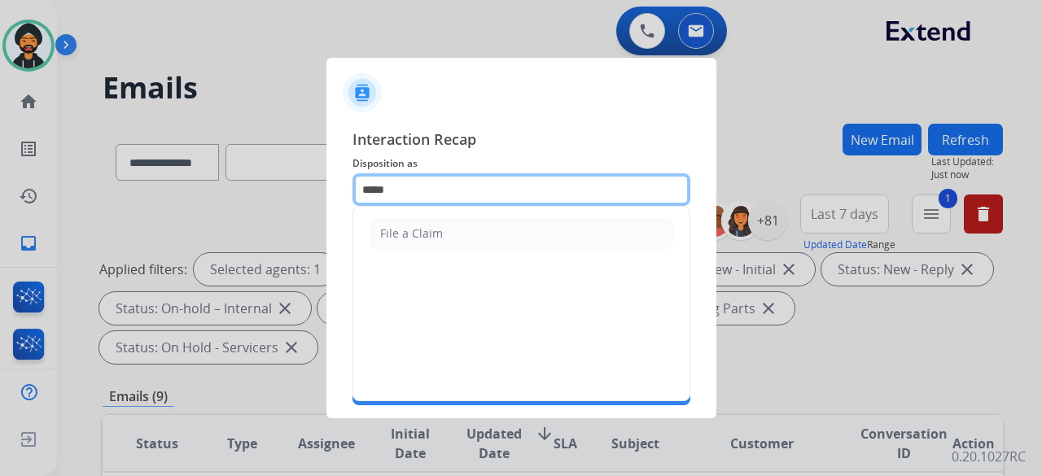
click at [383, 193] on input "****" at bounding box center [521, 189] width 338 height 33
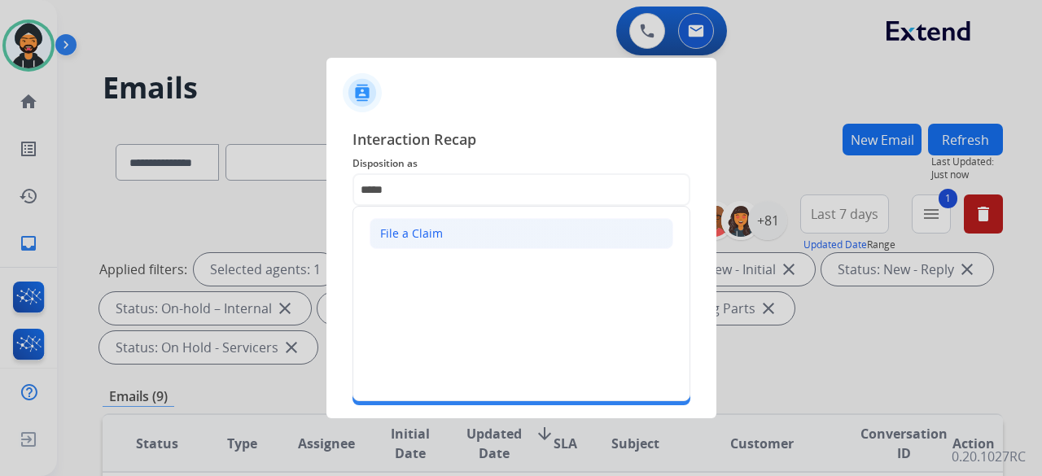
click at [399, 229] on div "File a Claim" at bounding box center [411, 233] width 63 height 16
type input "**********"
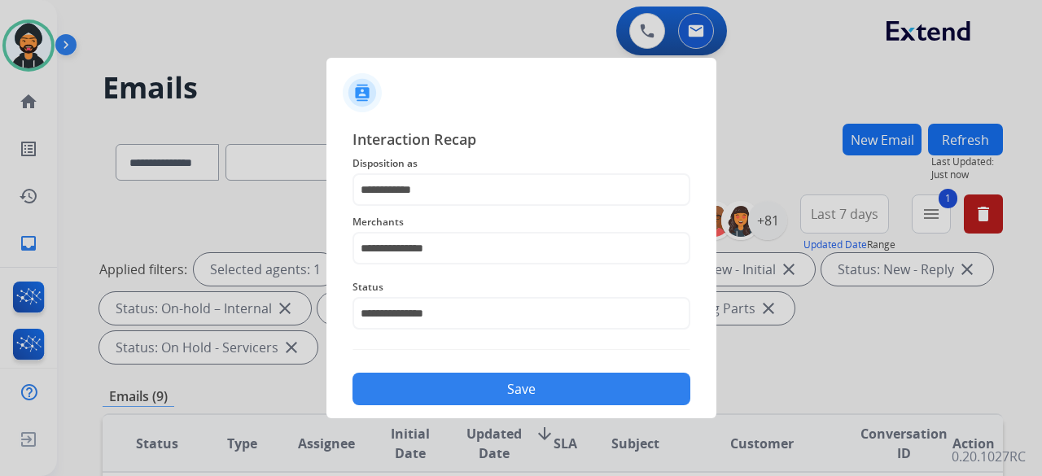
click at [468, 388] on button "Save" at bounding box center [521, 389] width 338 height 33
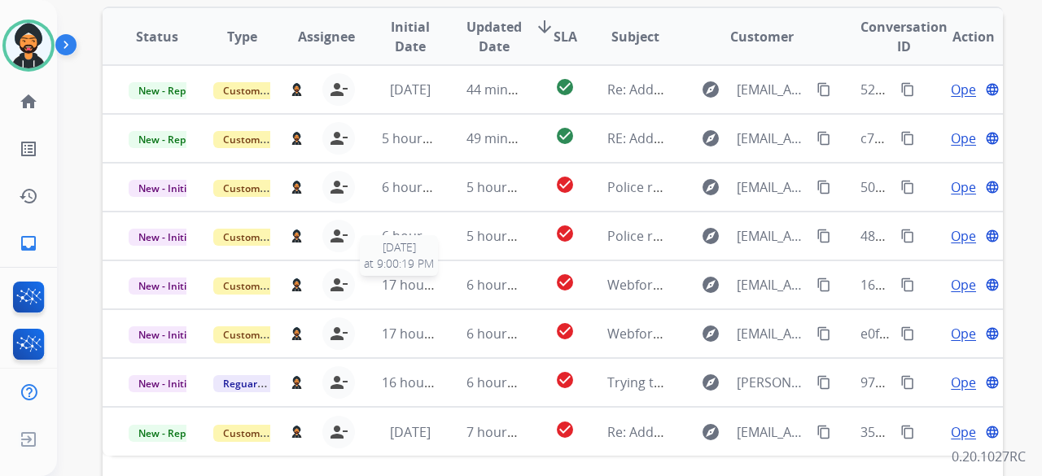
scroll to position [566, 0]
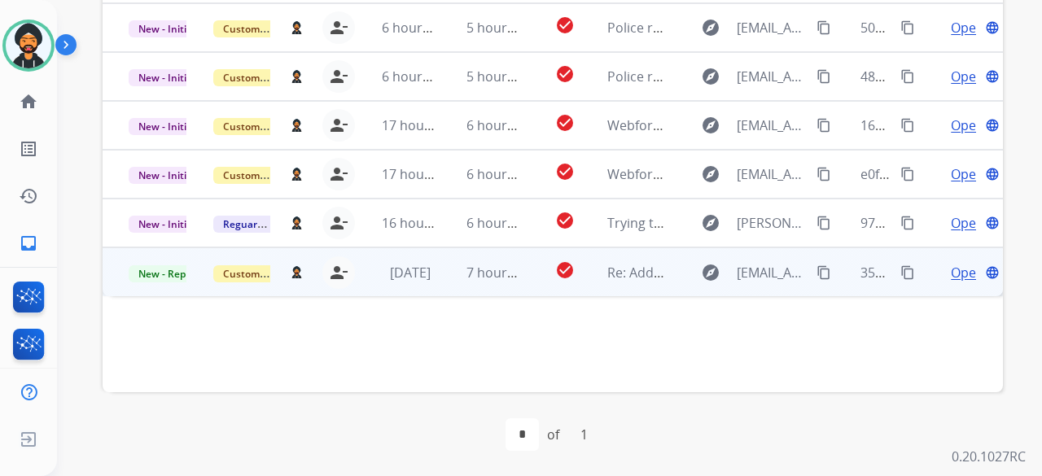
click at [952, 271] on span "Open" at bounding box center [967, 273] width 33 height 20
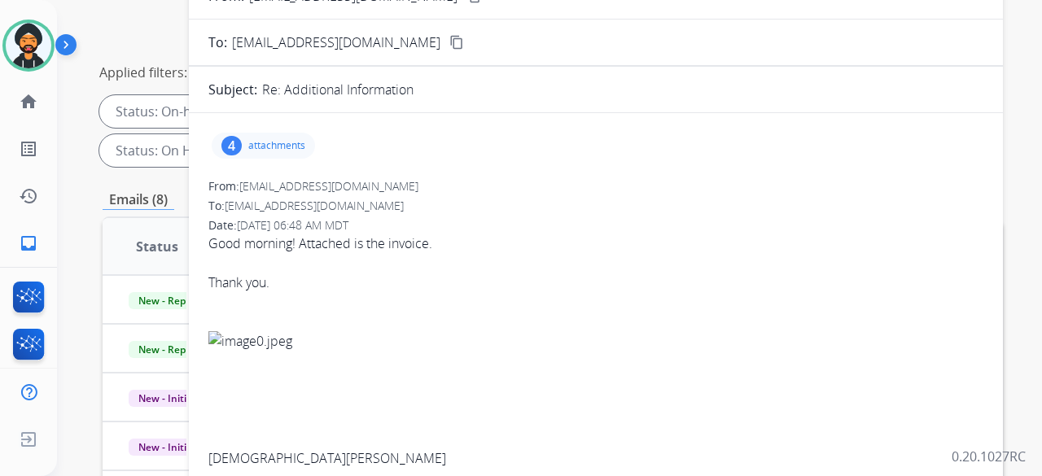
scroll to position [160, 0]
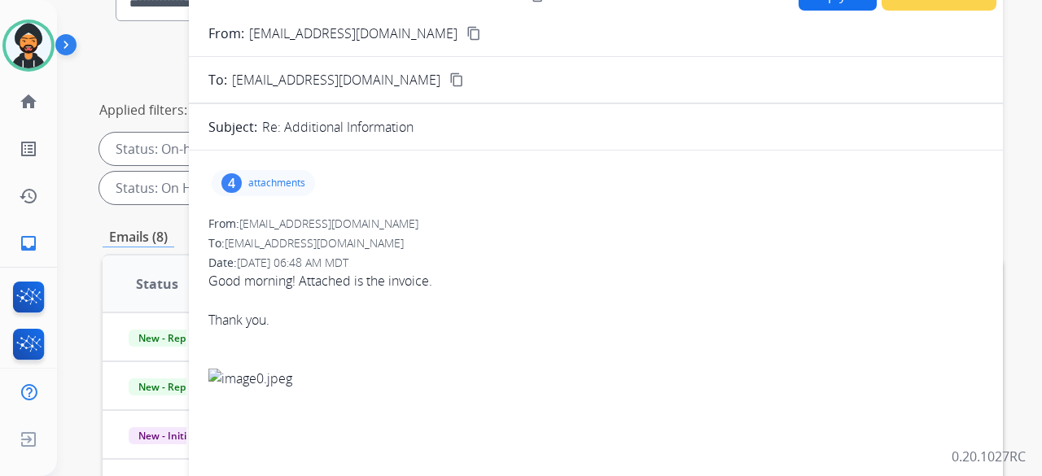
click at [272, 186] on p "attachments" at bounding box center [276, 183] width 57 height 13
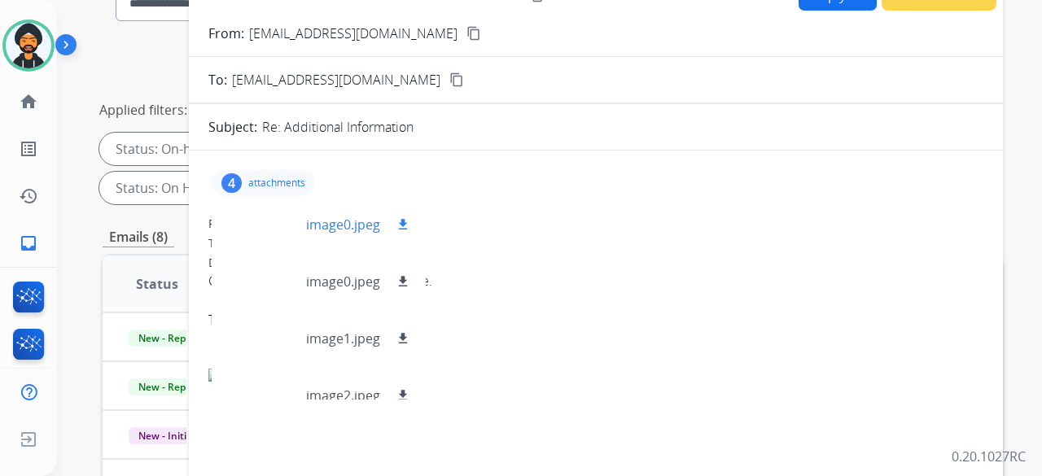
click at [274, 216] on div at bounding box center [265, 224] width 81 height 57
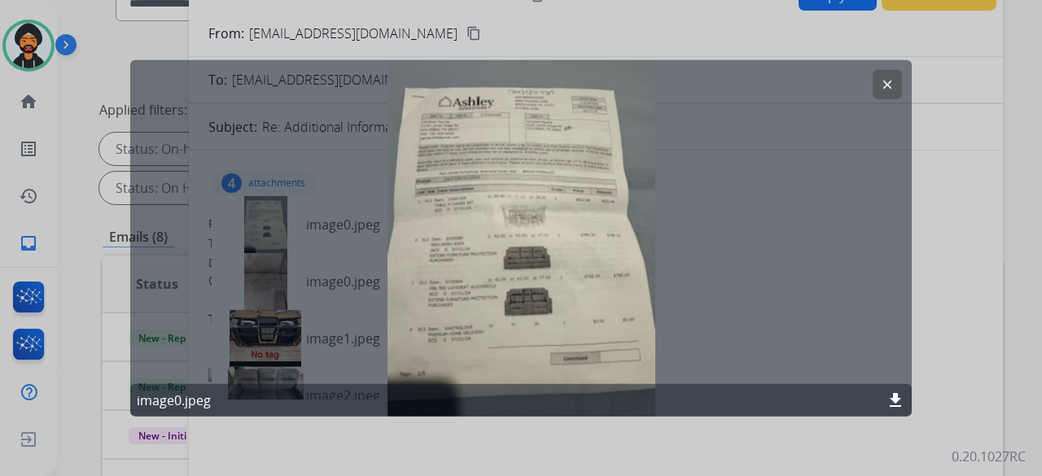
click at [522, 190] on div "clear image0.jpeg download" at bounding box center [520, 237] width 781 height 357
click at [895, 396] on mat-icon "download" at bounding box center [895, 401] width 20 height 20
click at [575, 251] on div "clear image0.jpeg download" at bounding box center [520, 237] width 781 height 357
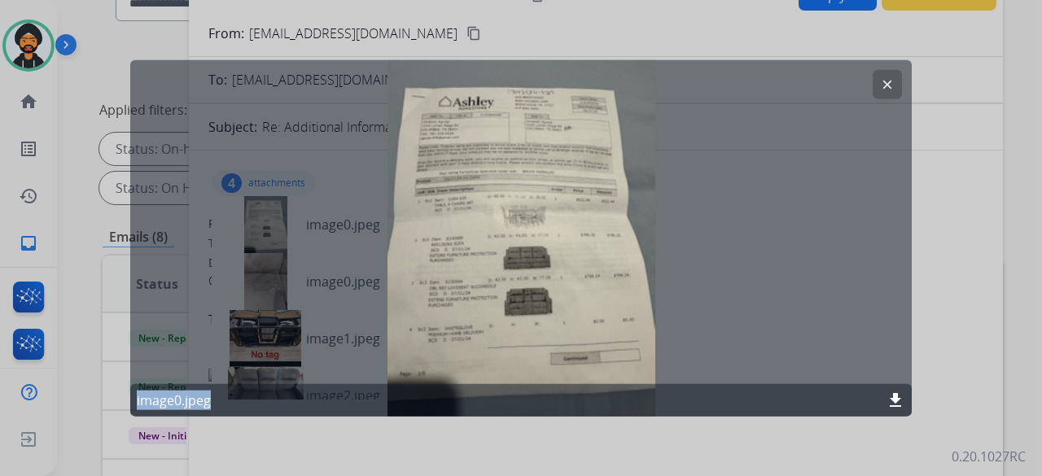
click at [879, 79] on button "clear" at bounding box center [886, 83] width 29 height 29
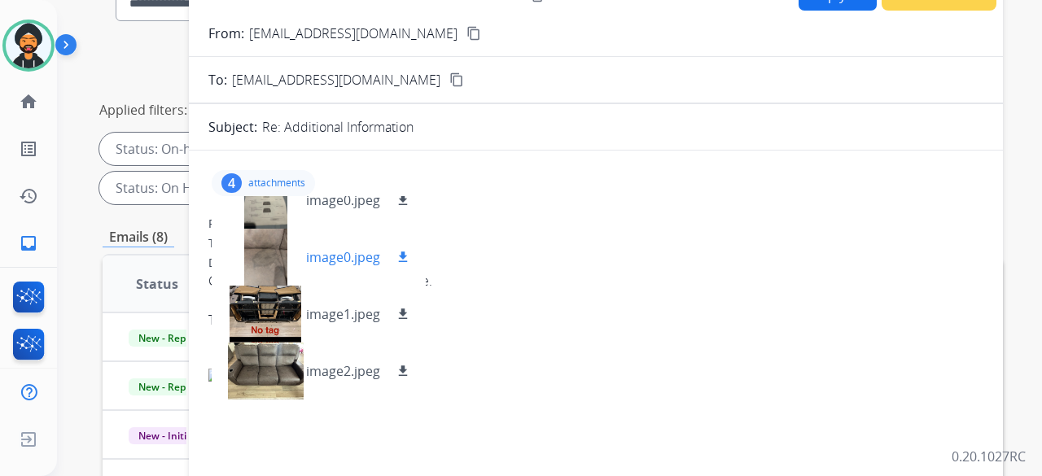
scroll to position [0, 0]
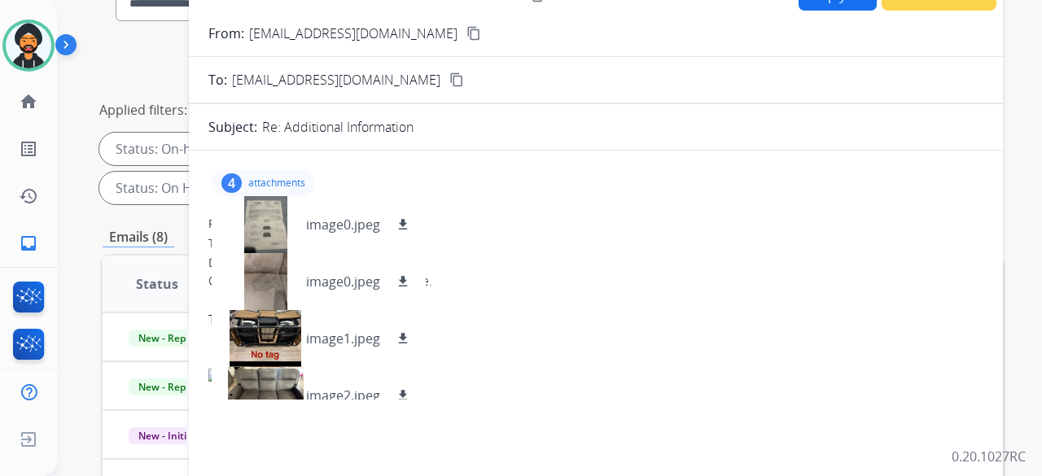
click at [466, 33] on mat-icon "content_copy" at bounding box center [473, 33] width 15 height 15
click at [409, 217] on mat-icon "download" at bounding box center [403, 224] width 15 height 15
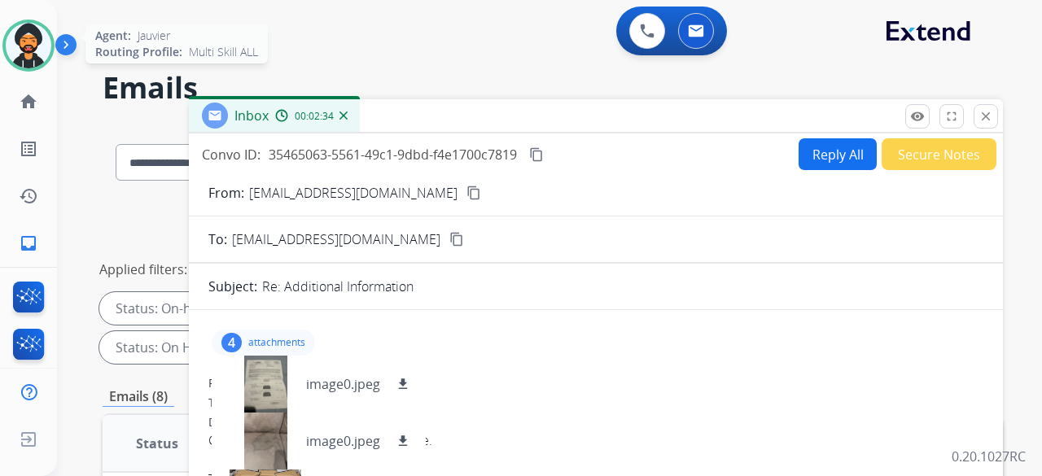
click at [29, 33] on img at bounding box center [29, 46] width 46 height 46
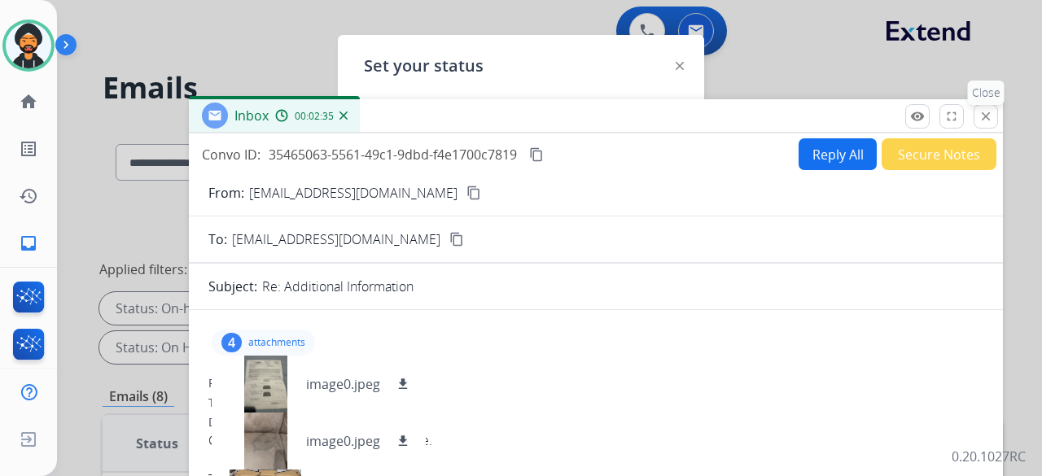
click at [983, 117] on mat-icon "close" at bounding box center [985, 116] width 15 height 15
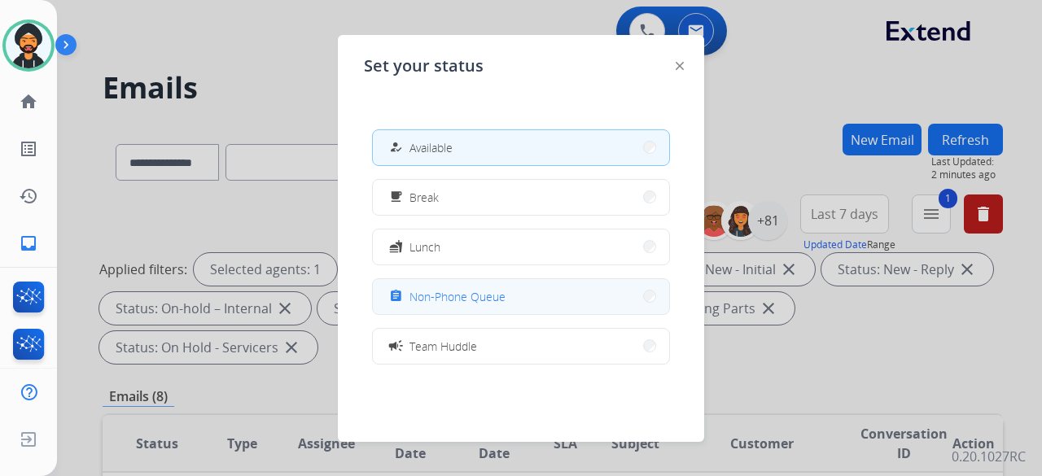
click at [486, 298] on span "Non-Phone Queue" at bounding box center [457, 296] width 96 height 17
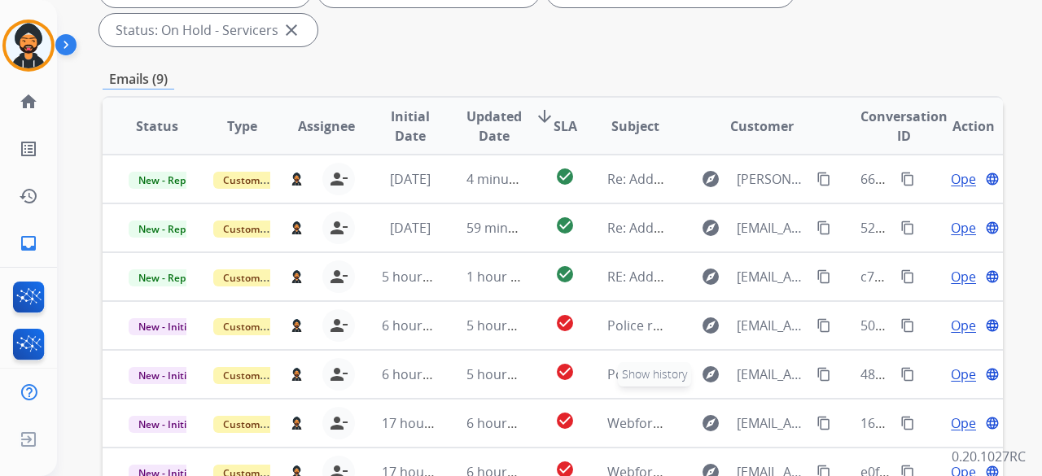
scroll to position [566, 0]
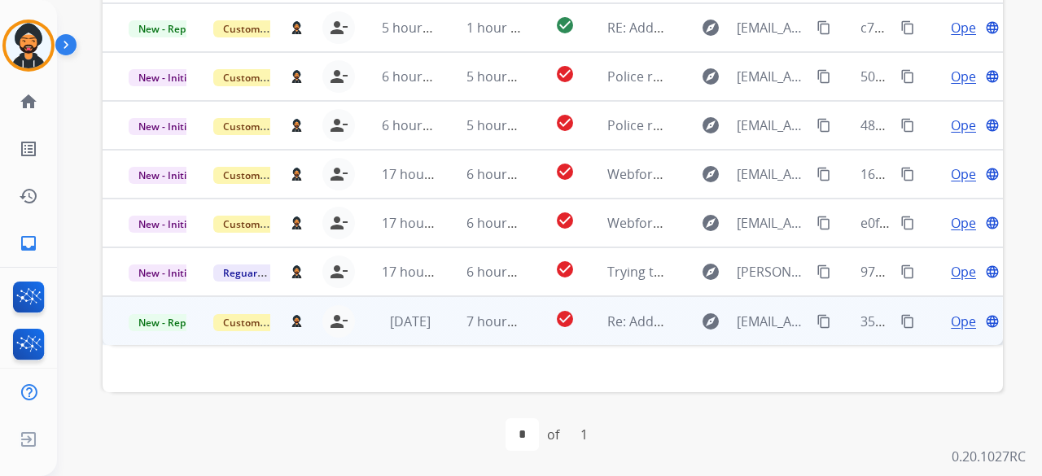
click at [955, 326] on span "Open" at bounding box center [967, 322] width 33 height 20
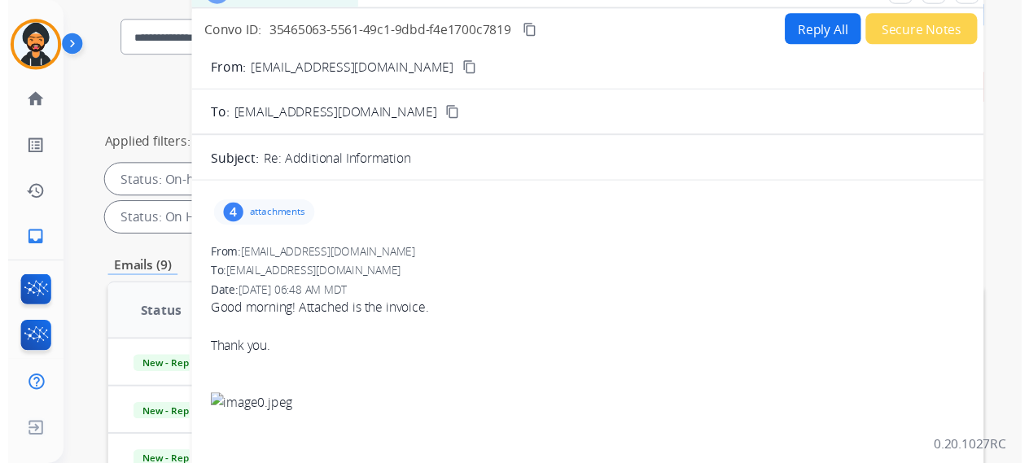
scroll to position [78, 0]
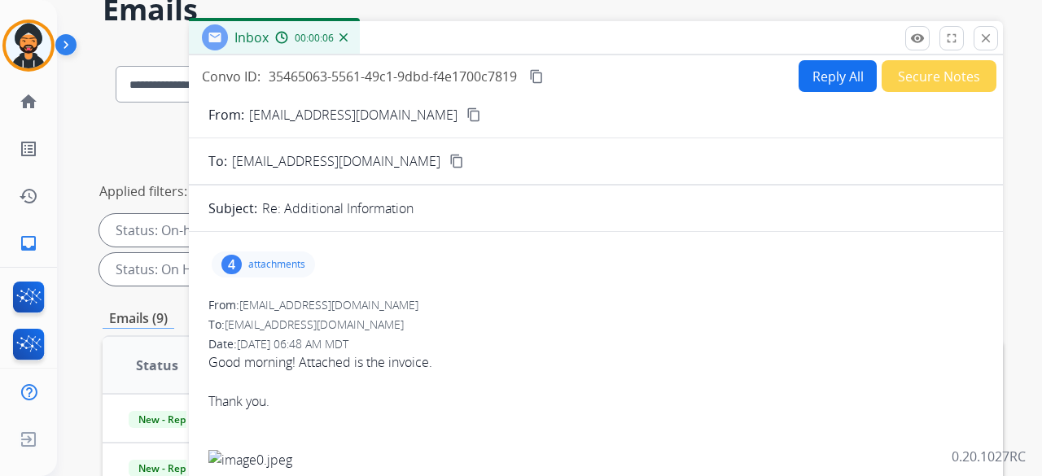
click at [809, 72] on button "Reply All" at bounding box center [837, 76] width 78 height 32
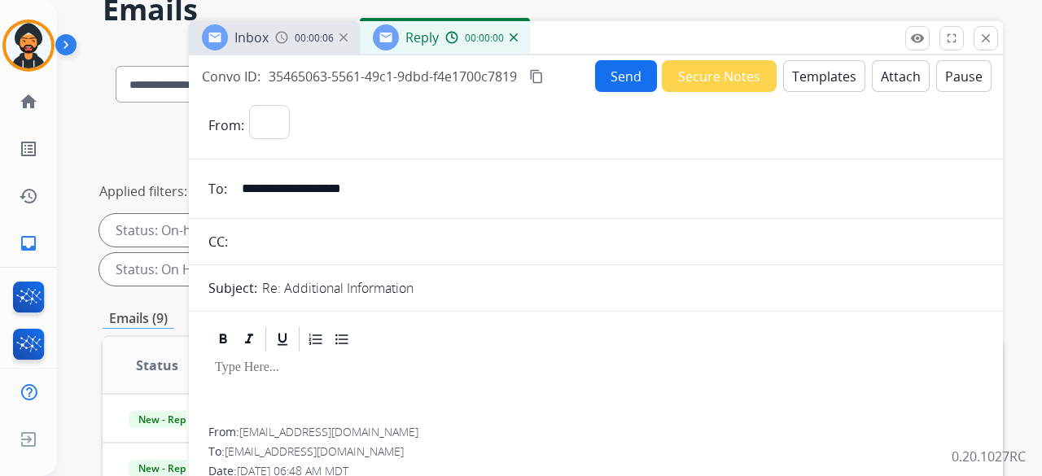
select select "**********"
click at [794, 81] on button "Templates" at bounding box center [824, 76] width 82 height 32
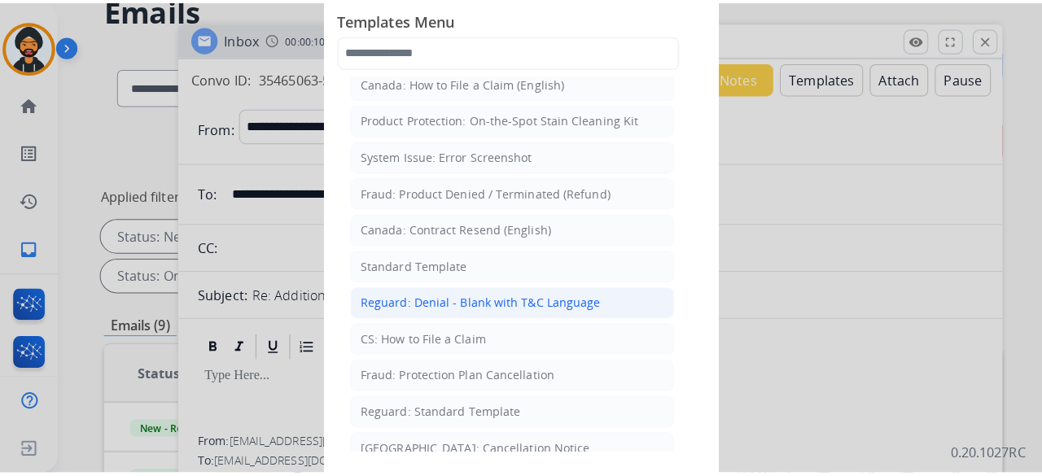
scroll to position [163, 0]
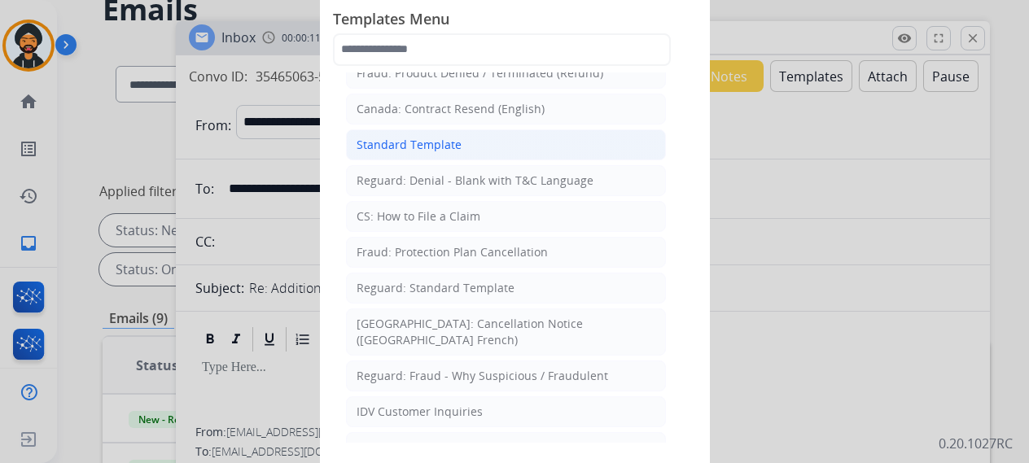
click at [424, 147] on div "Standard Template" at bounding box center [408, 145] width 105 height 16
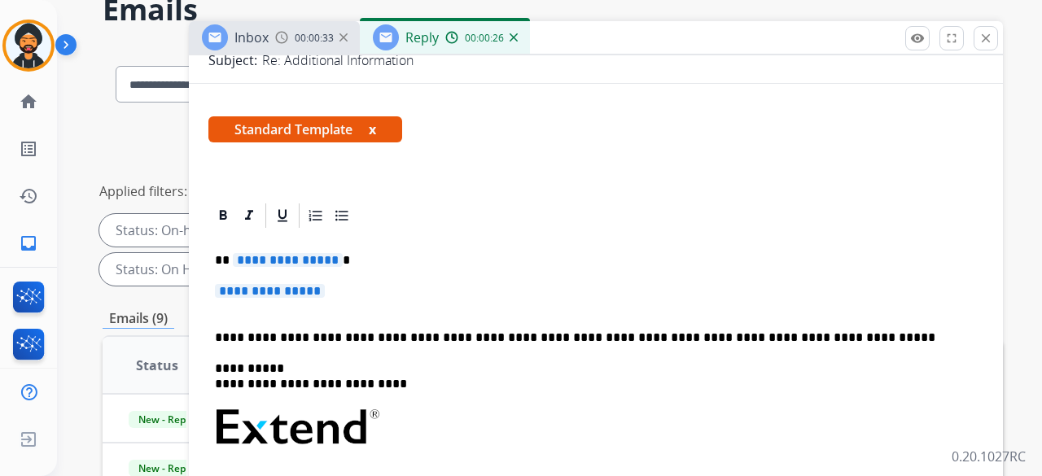
scroll to position [244, 0]
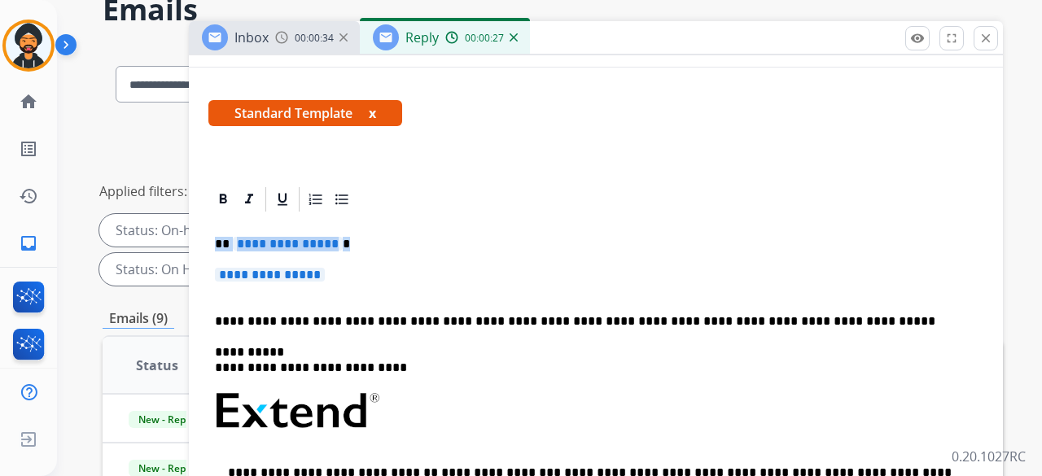
drag, startPoint x: 355, startPoint y: 272, endPoint x: 214, endPoint y: 237, distance: 145.1
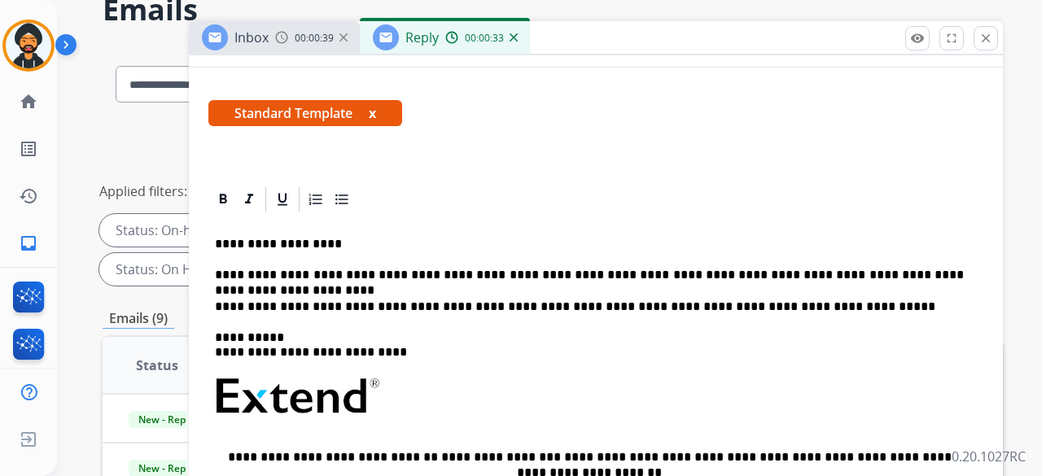
click at [326, 240] on p "**********" at bounding box center [589, 244] width 749 height 15
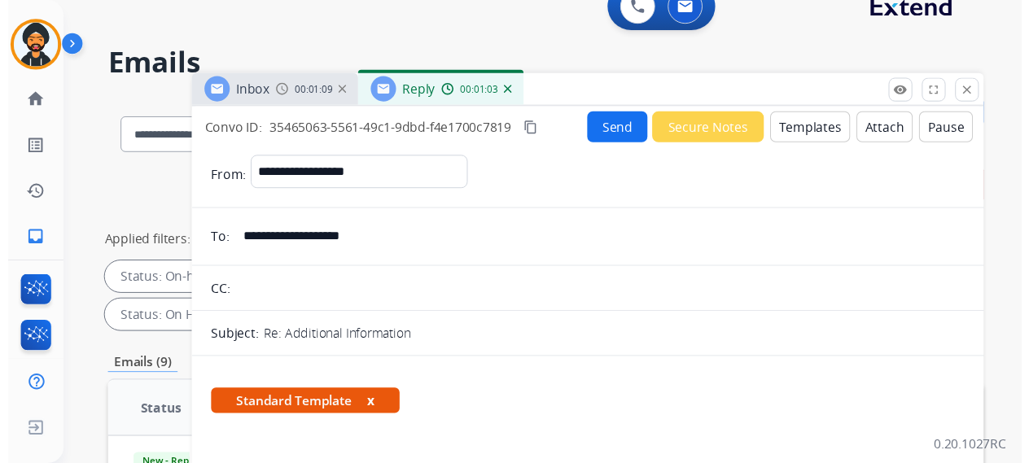
scroll to position [0, 0]
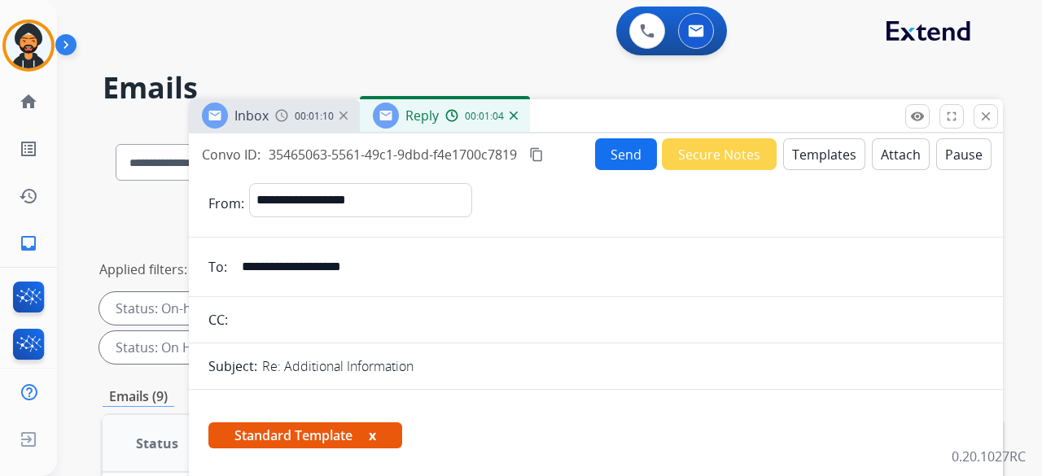
click at [623, 151] on button "Send" at bounding box center [626, 154] width 62 height 32
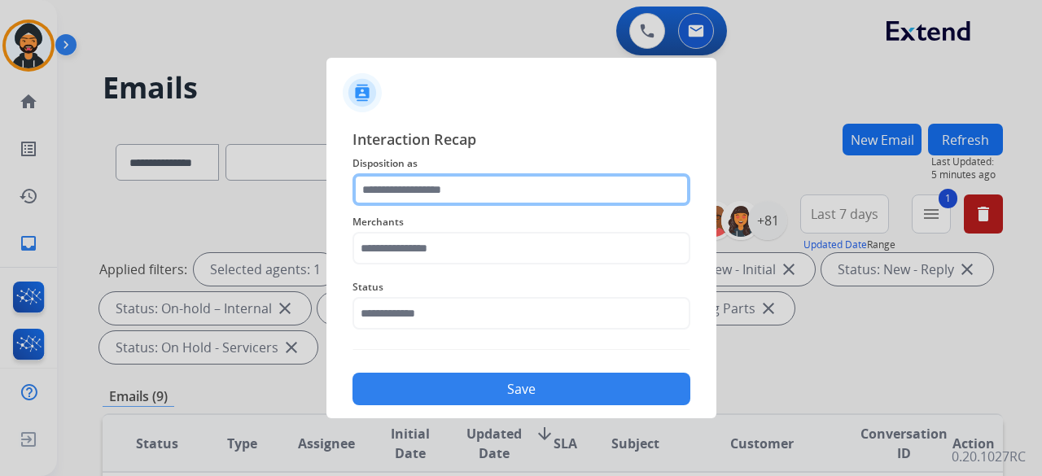
click at [482, 178] on input "text" at bounding box center [521, 189] width 338 height 33
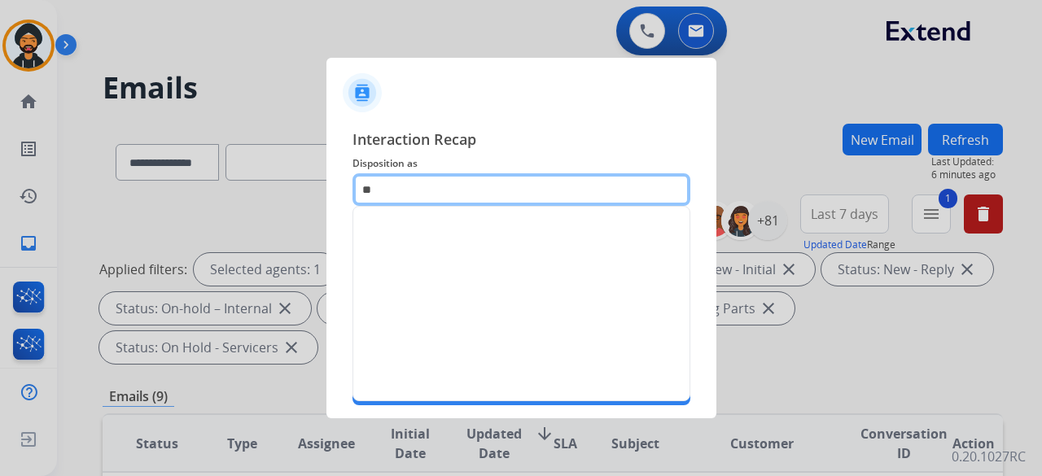
type input "*"
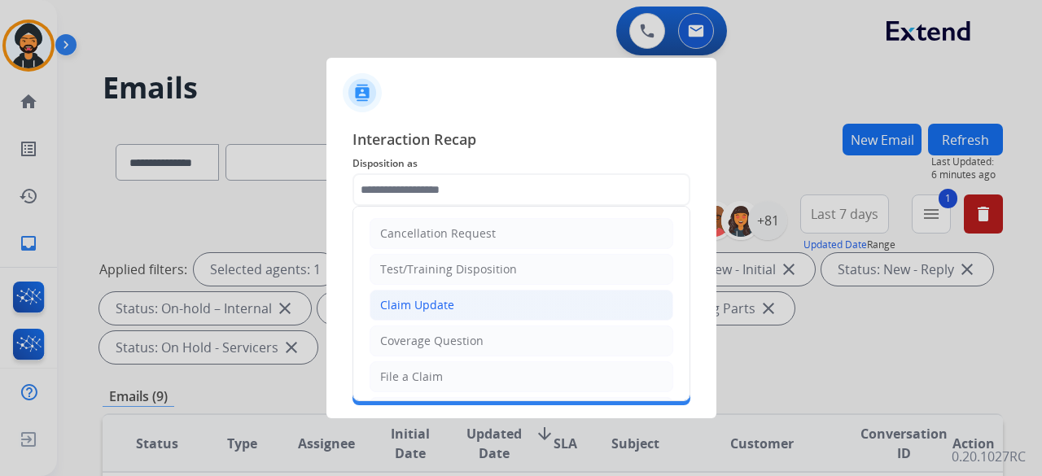
click at [413, 294] on li "Claim Update" at bounding box center [521, 305] width 304 height 31
type input "**********"
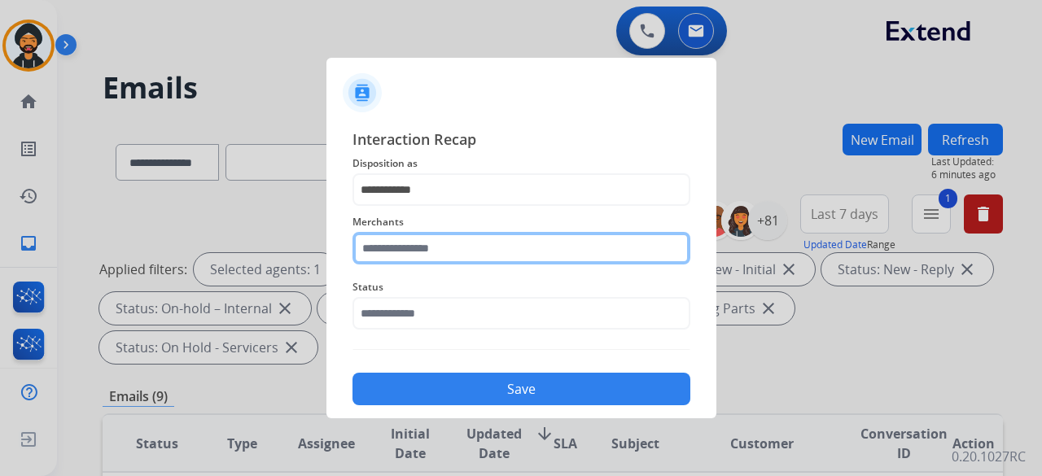
click at [453, 251] on input "text" at bounding box center [521, 248] width 338 height 33
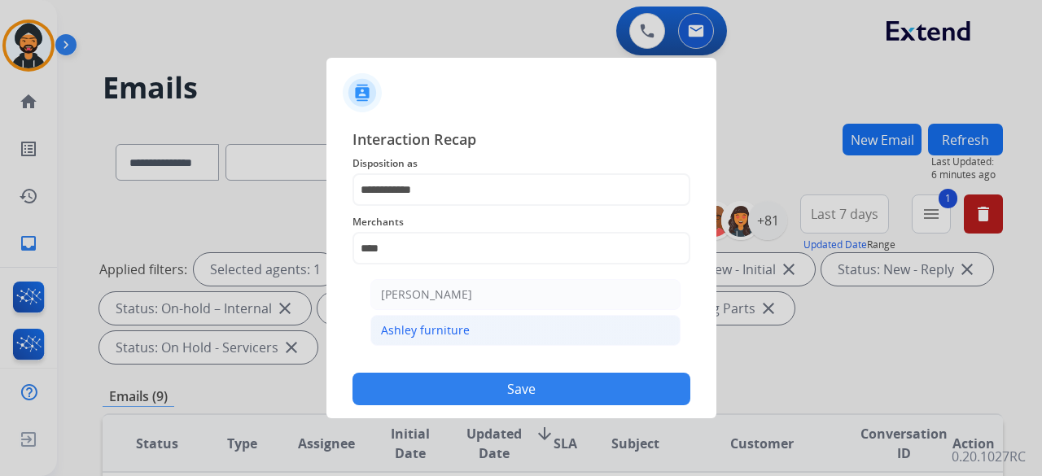
click at [446, 340] on li "Ashley furniture" at bounding box center [525, 330] width 310 height 31
type input "**********"
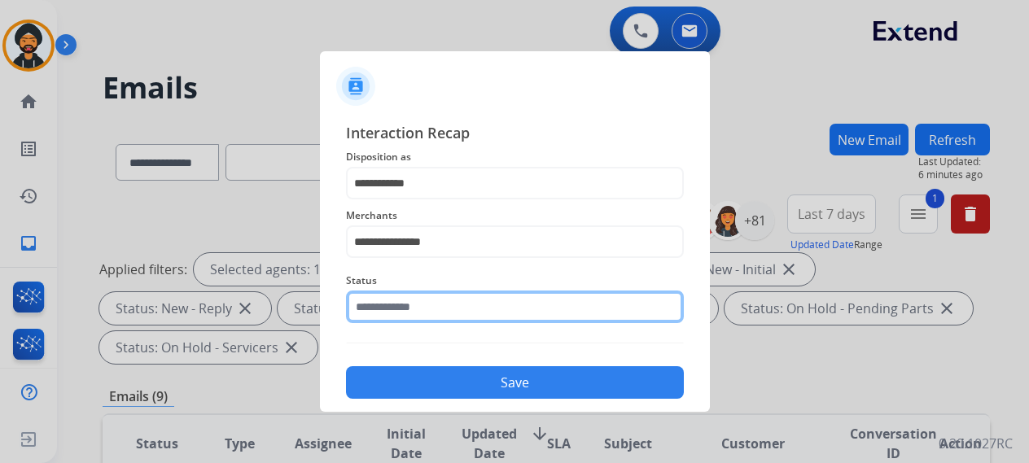
click at [420, 319] on input "text" at bounding box center [515, 307] width 338 height 33
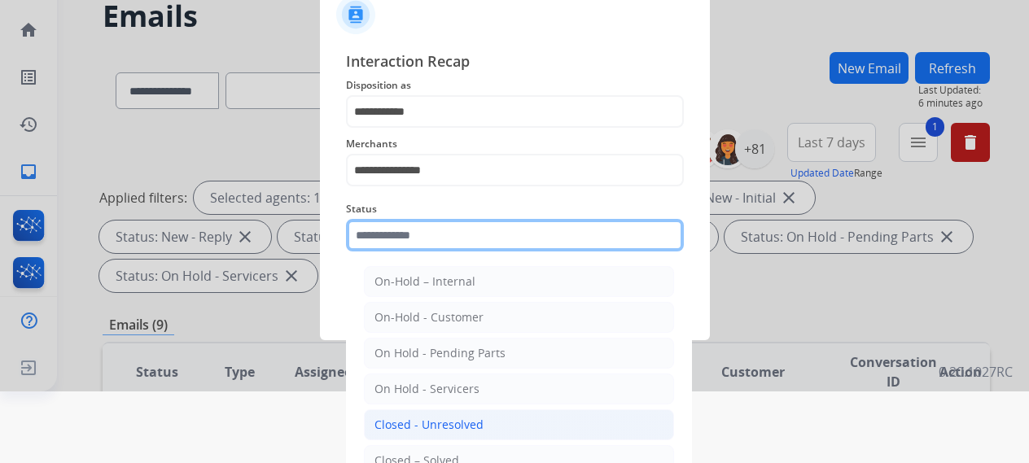
scroll to position [111, 0]
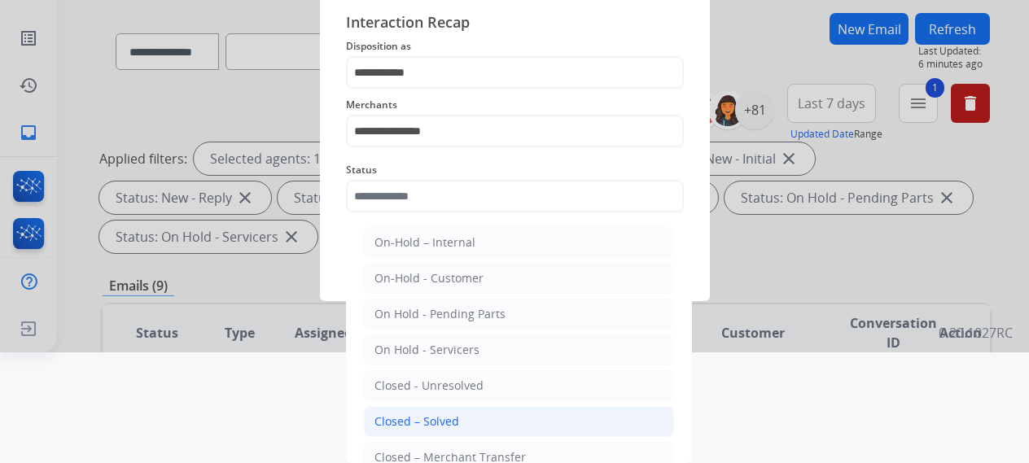
click at [438, 414] on div "Closed – Solved" at bounding box center [416, 421] width 85 height 16
type input "**********"
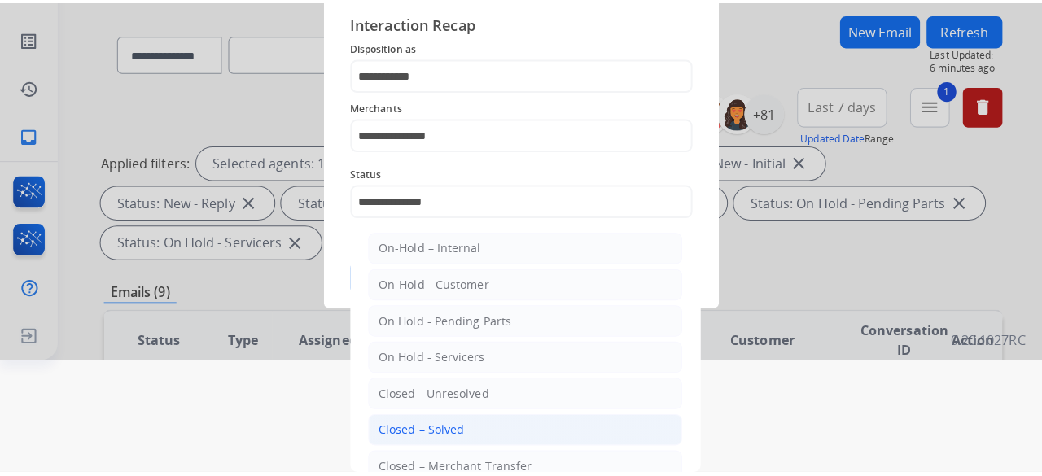
scroll to position [0, 0]
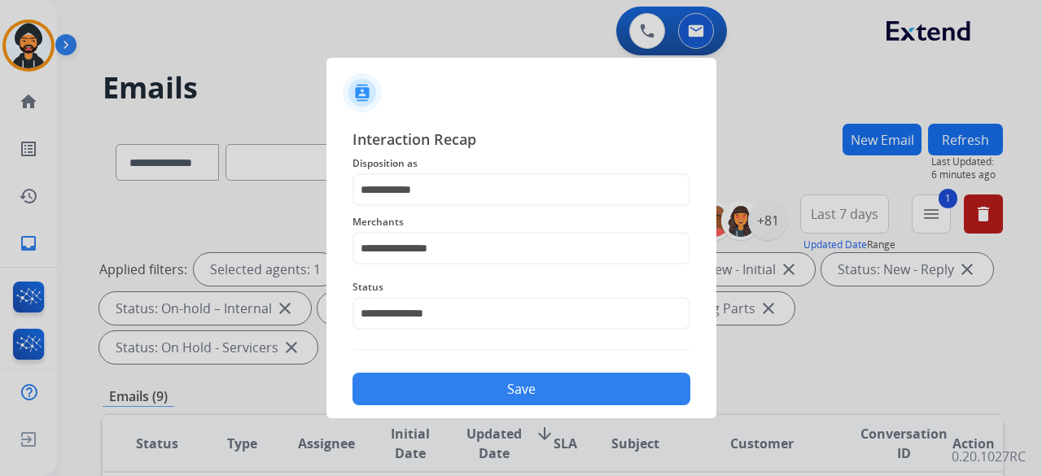
click at [427, 395] on button "Save" at bounding box center [521, 389] width 338 height 33
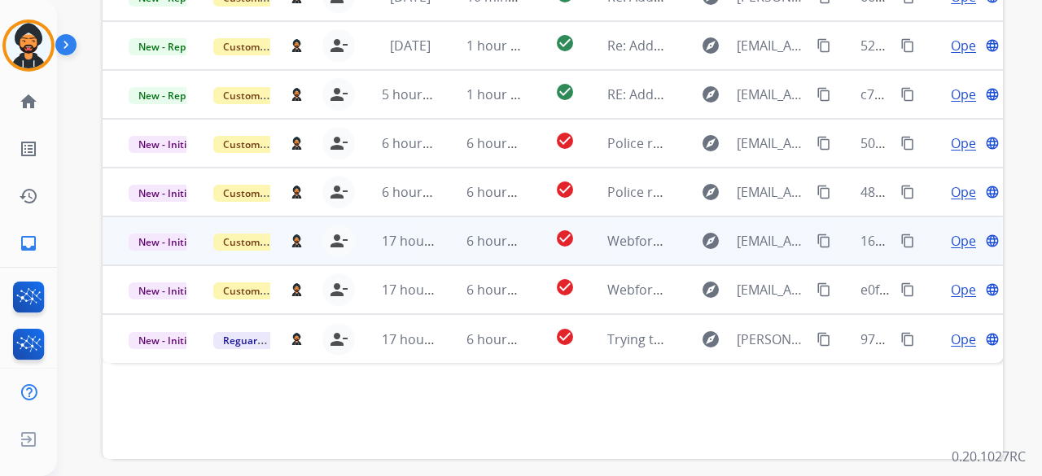
scroll to position [566, 0]
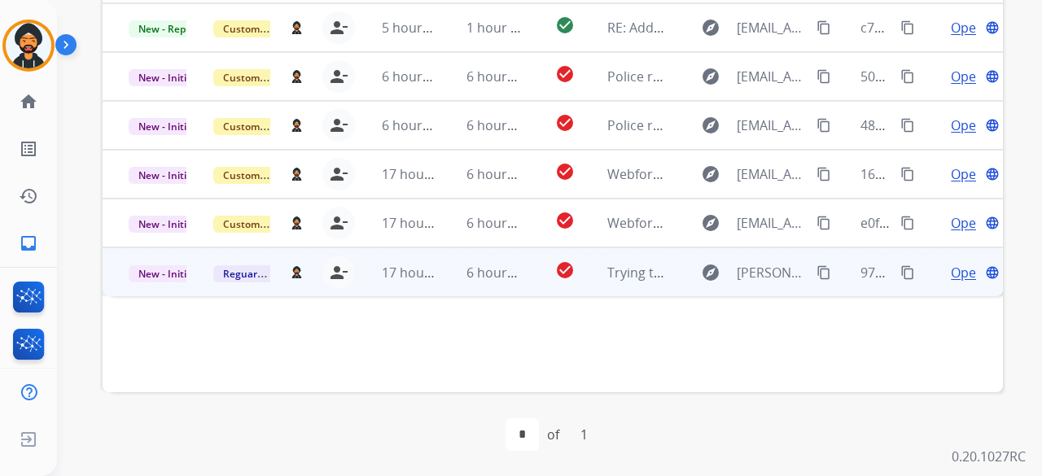
click at [955, 274] on span "Open" at bounding box center [967, 273] width 33 height 20
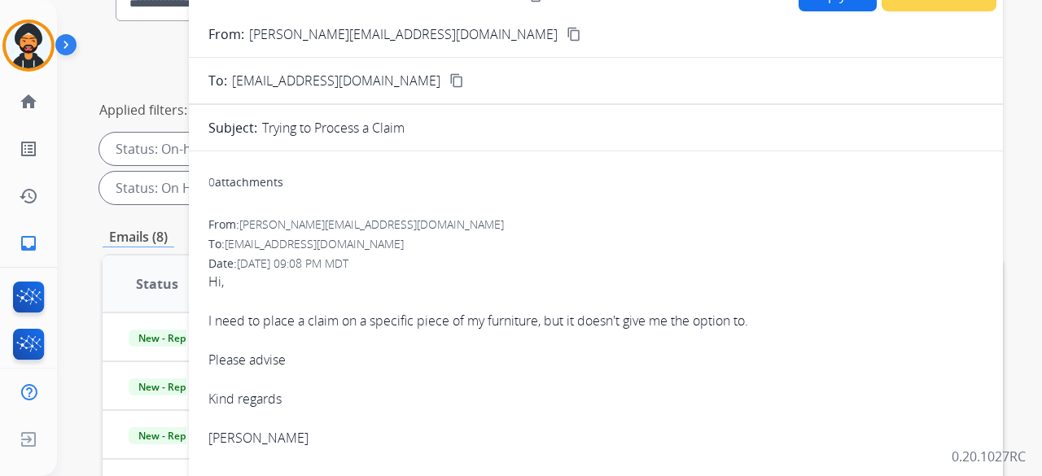
scroll to position [78, 0]
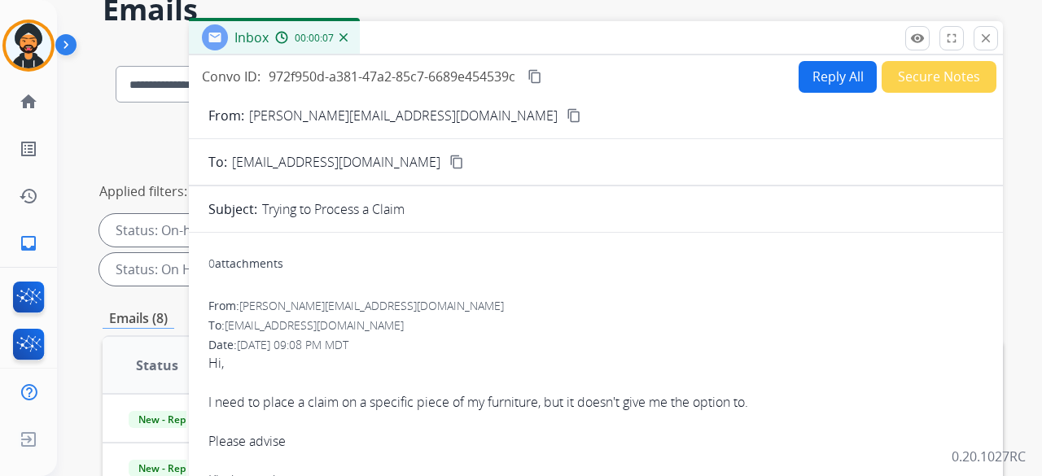
click at [805, 69] on button "Reply All" at bounding box center [837, 77] width 78 height 32
select select "**********"
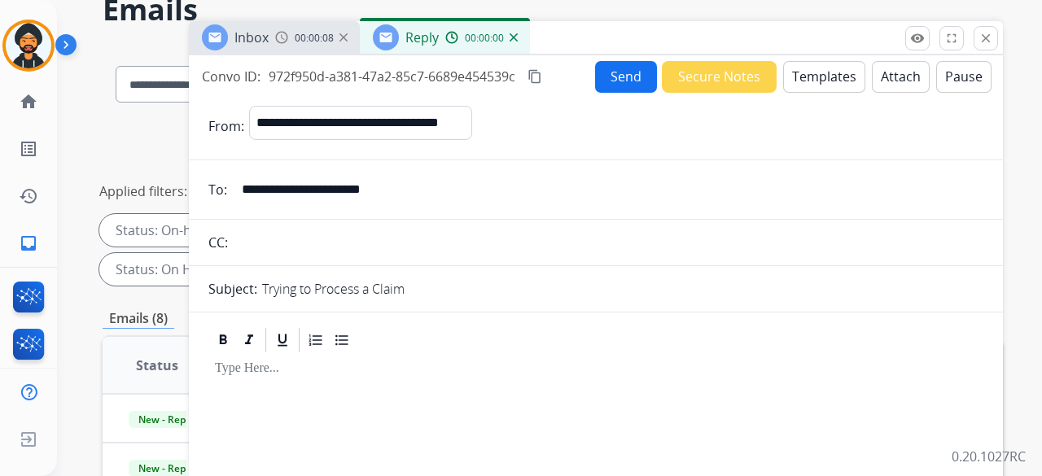
click at [813, 81] on button "Templates" at bounding box center [824, 77] width 82 height 32
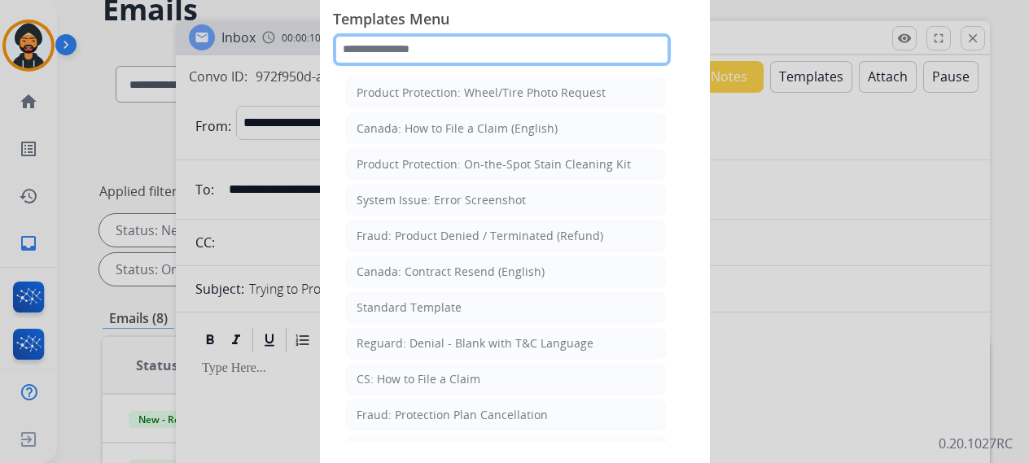
click at [434, 47] on input "text" at bounding box center [502, 49] width 338 height 33
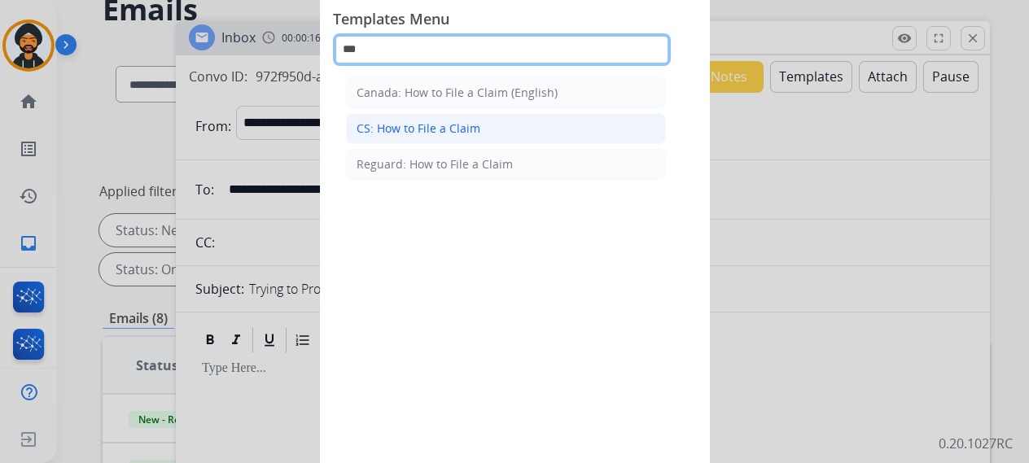
type input "***"
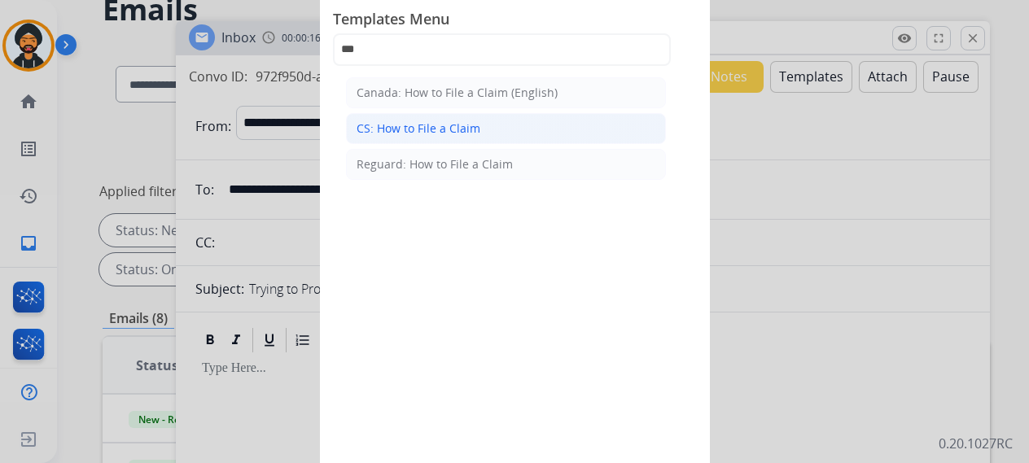
click at [427, 120] on div "CS: How to File a Claim" at bounding box center [418, 128] width 124 height 16
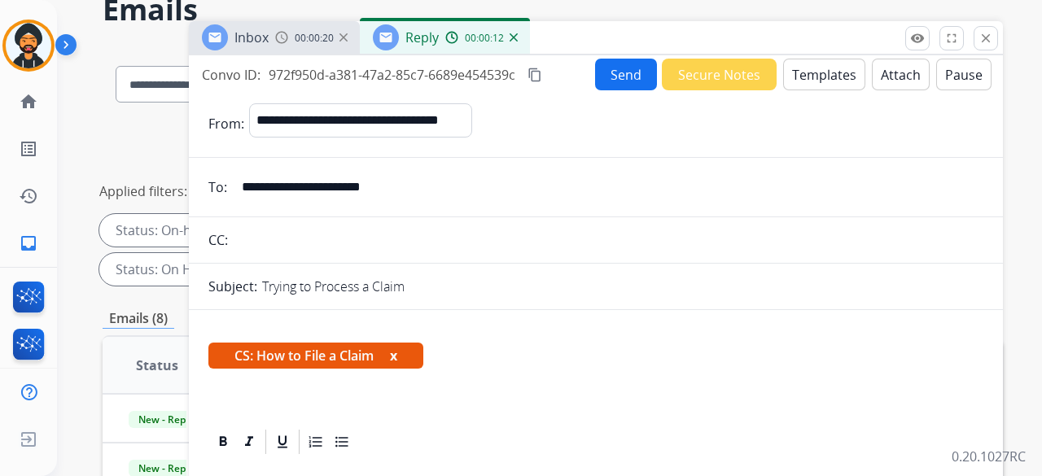
scroll to position [0, 0]
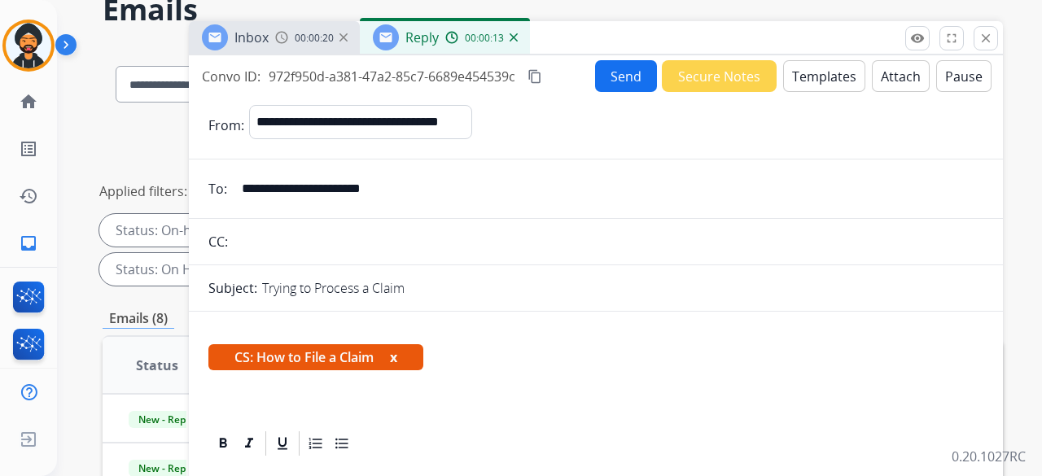
click at [386, 184] on input "**********" at bounding box center [607, 189] width 751 height 33
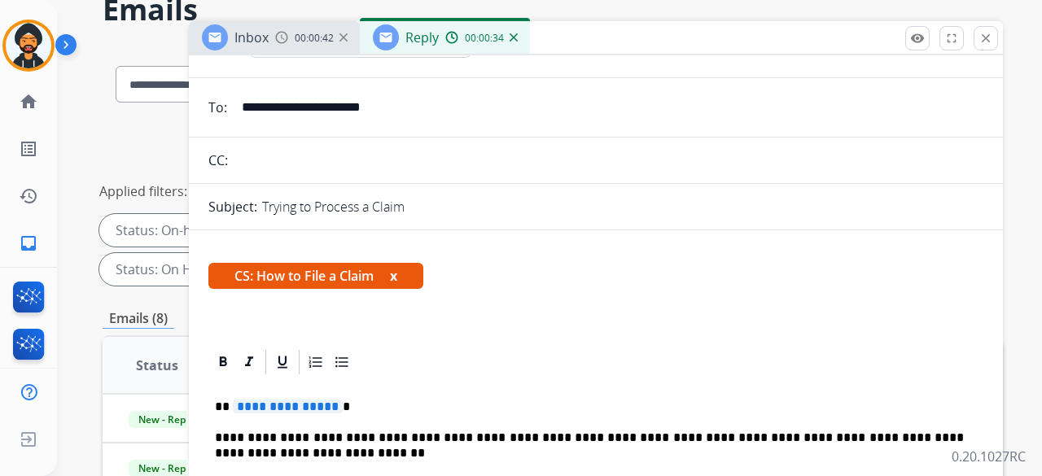
click at [329, 405] on span "**********" at bounding box center [288, 407] width 110 height 14
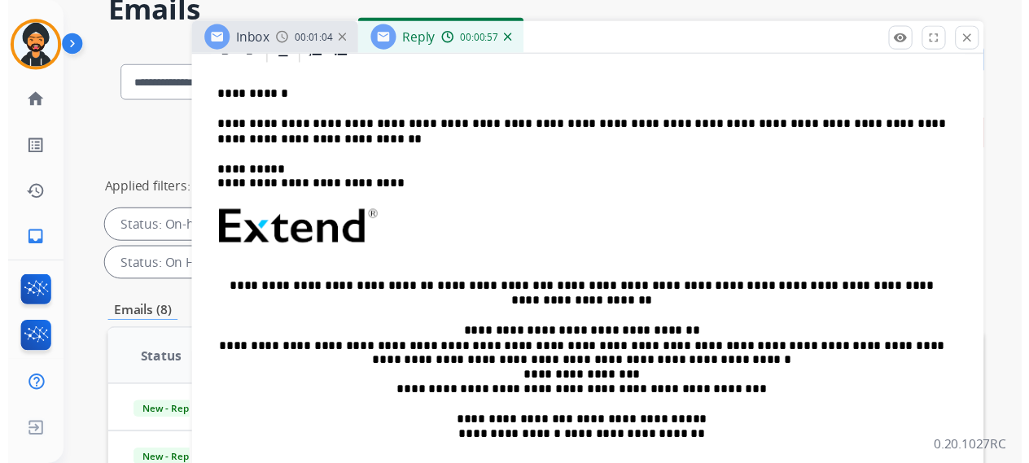
scroll to position [0, 0]
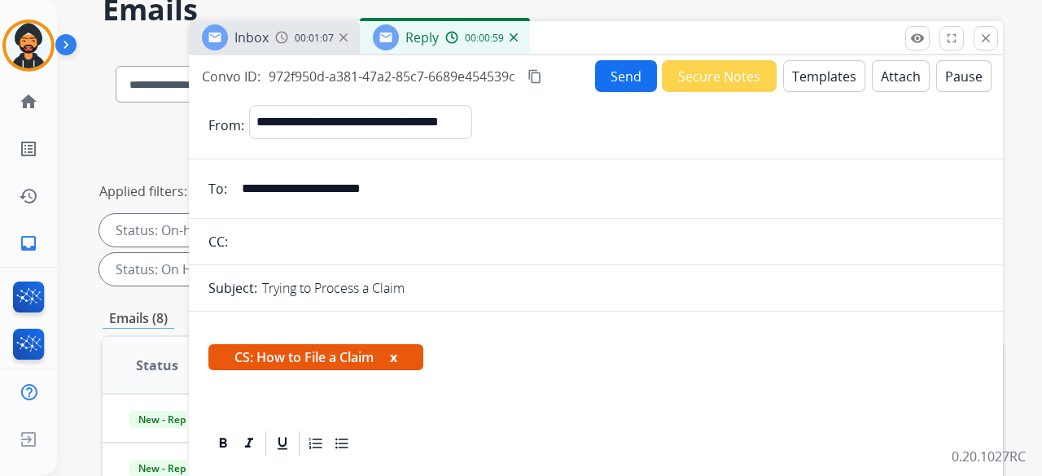
click at [598, 77] on button "Send" at bounding box center [626, 76] width 62 height 32
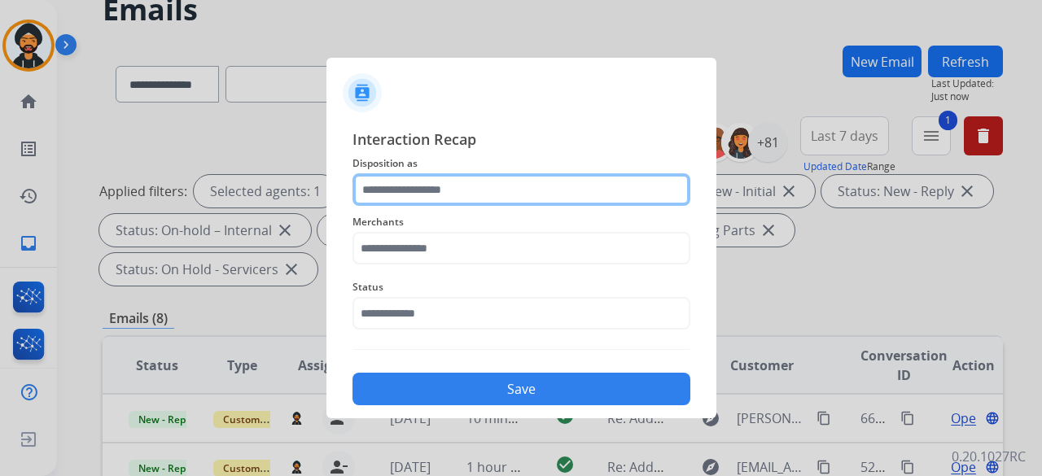
click at [410, 186] on input "text" at bounding box center [521, 189] width 338 height 33
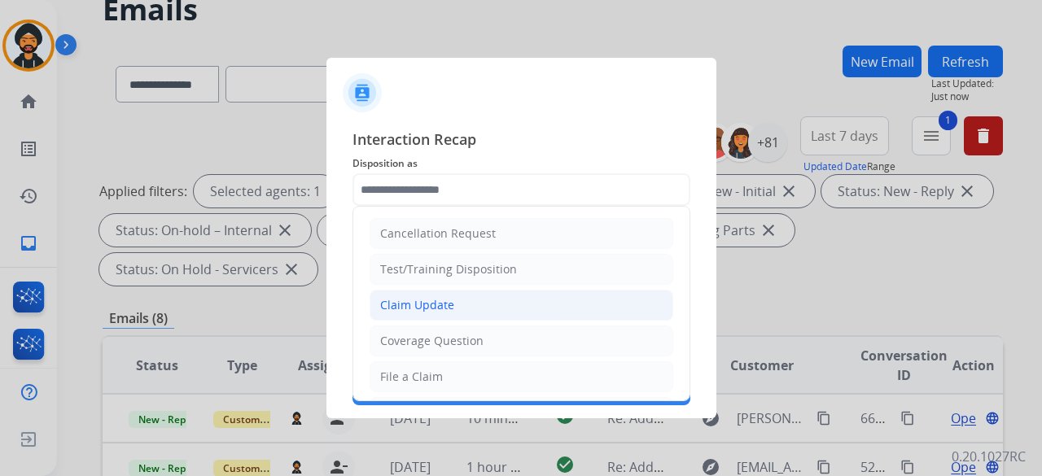
click at [444, 312] on li "Claim Update" at bounding box center [521, 305] width 304 height 31
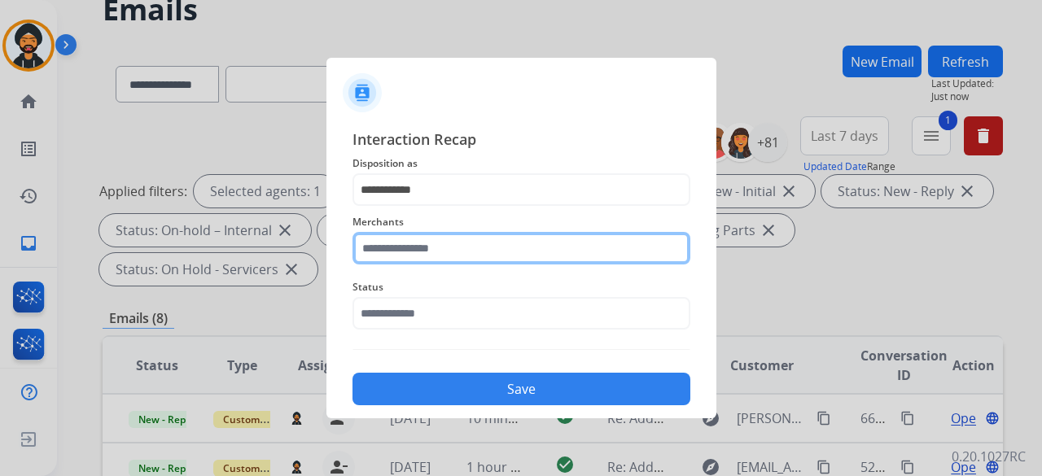
click at [422, 256] on input "text" at bounding box center [521, 248] width 338 height 33
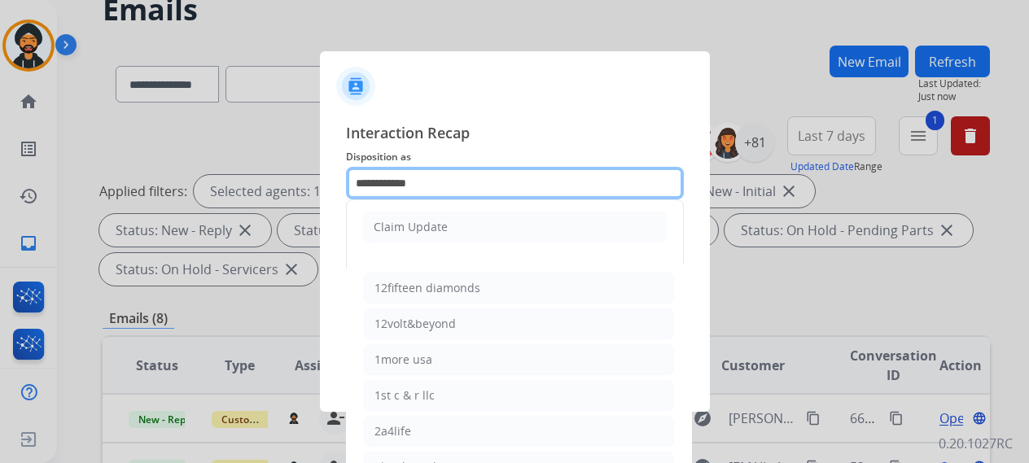
drag, startPoint x: 439, startPoint y: 183, endPoint x: 210, endPoint y: 173, distance: 229.7
click at [0, 173] on app-contact-recap-modal "**********" at bounding box center [0, 231] width 0 height 463
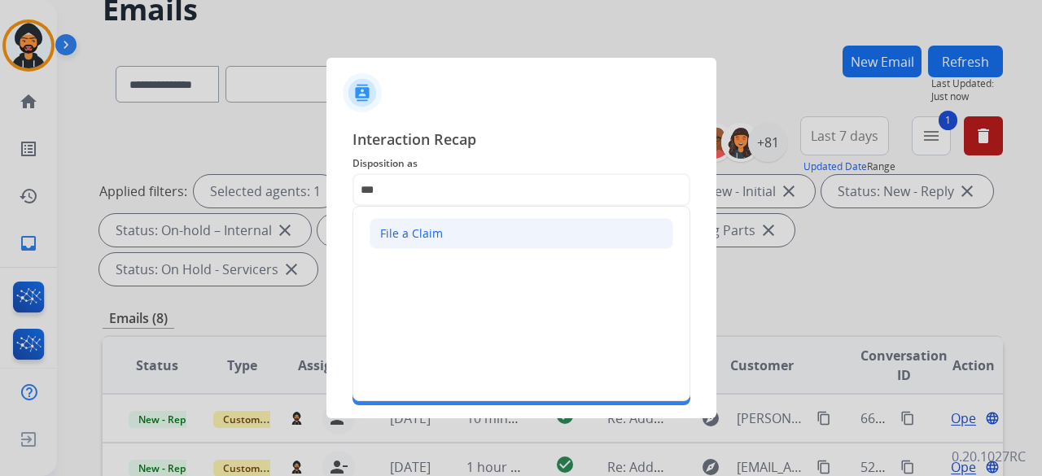
click at [387, 240] on div "File a Claim" at bounding box center [411, 233] width 63 height 16
type input "**********"
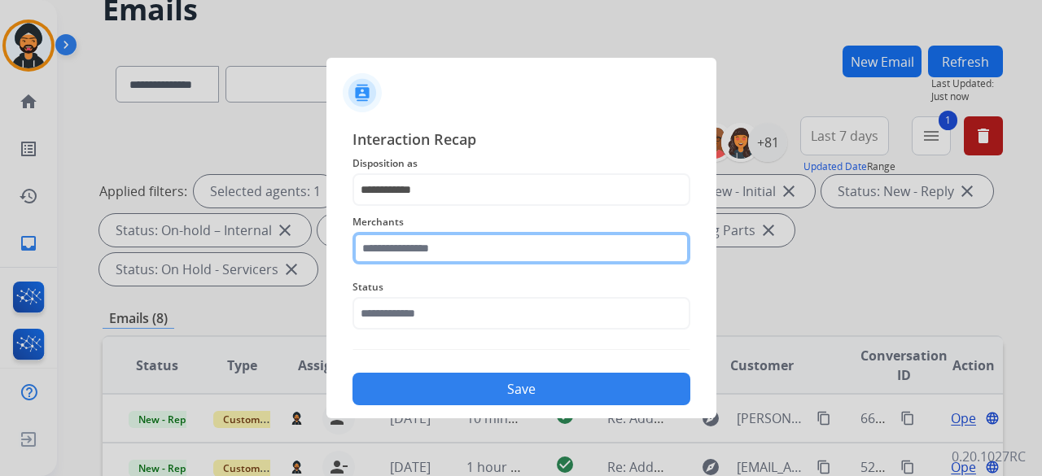
click at [394, 255] on input "text" at bounding box center [521, 248] width 338 height 33
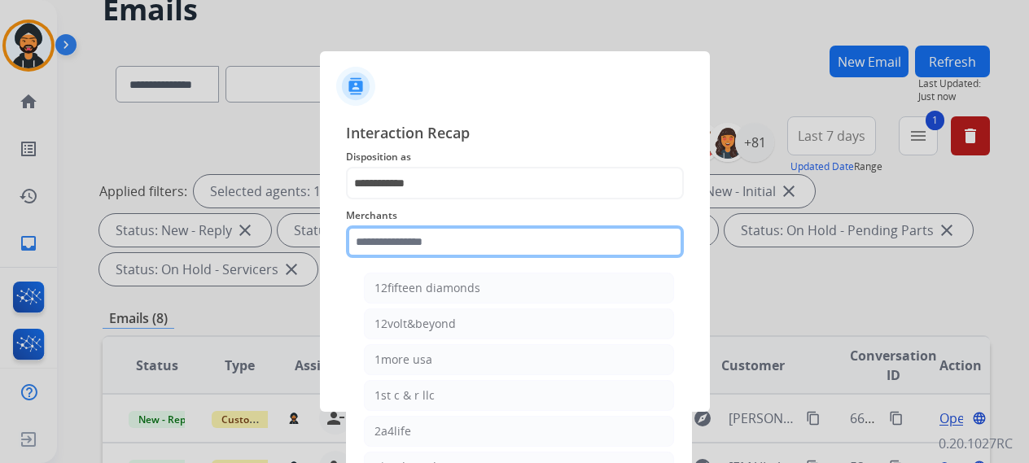
type input "*"
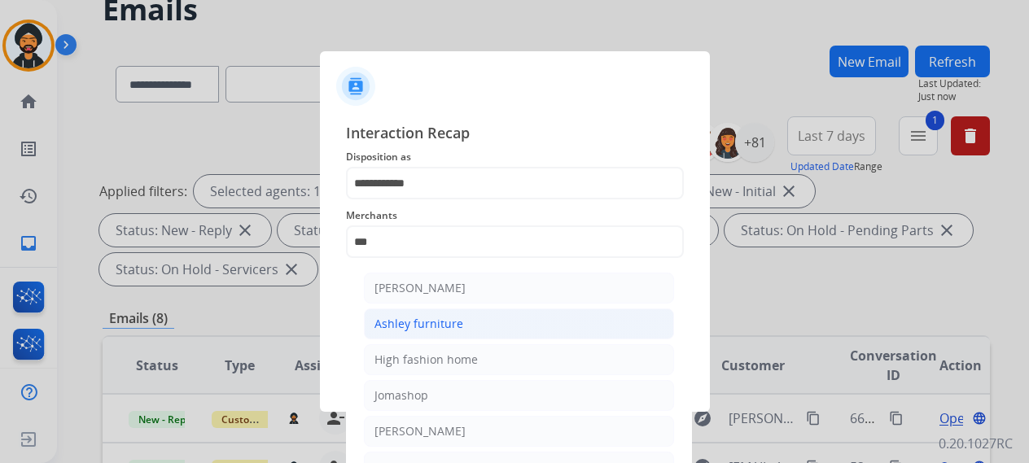
click at [386, 326] on div "Ashley furniture" at bounding box center [418, 324] width 89 height 16
type input "**********"
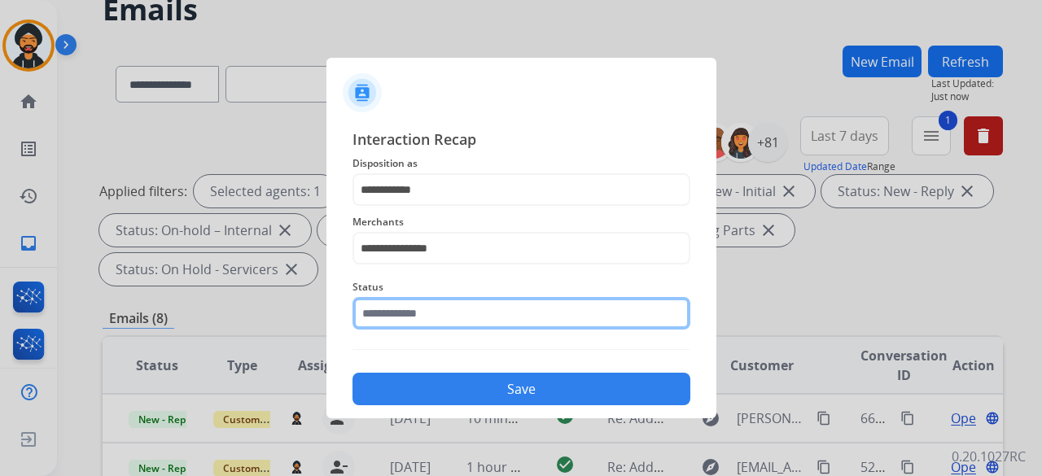
click at [407, 325] on div "Status" at bounding box center [521, 303] width 338 height 65
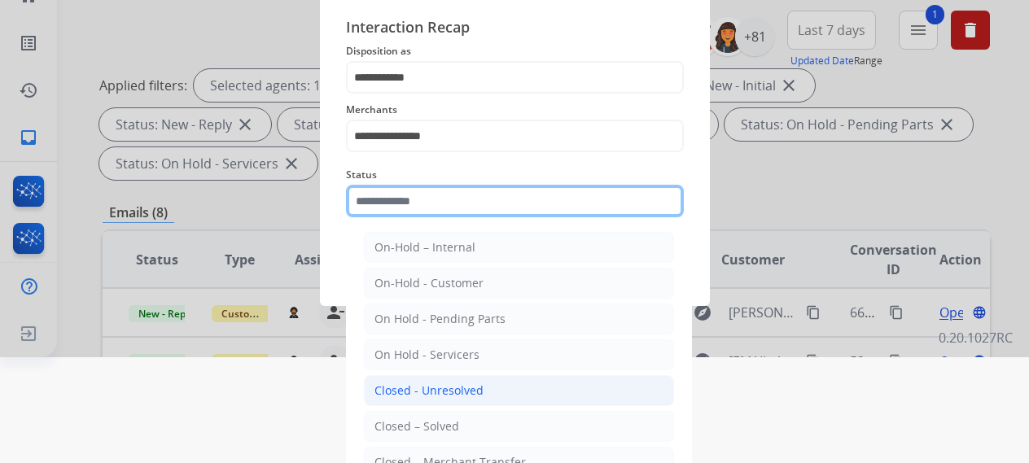
scroll to position [111, 0]
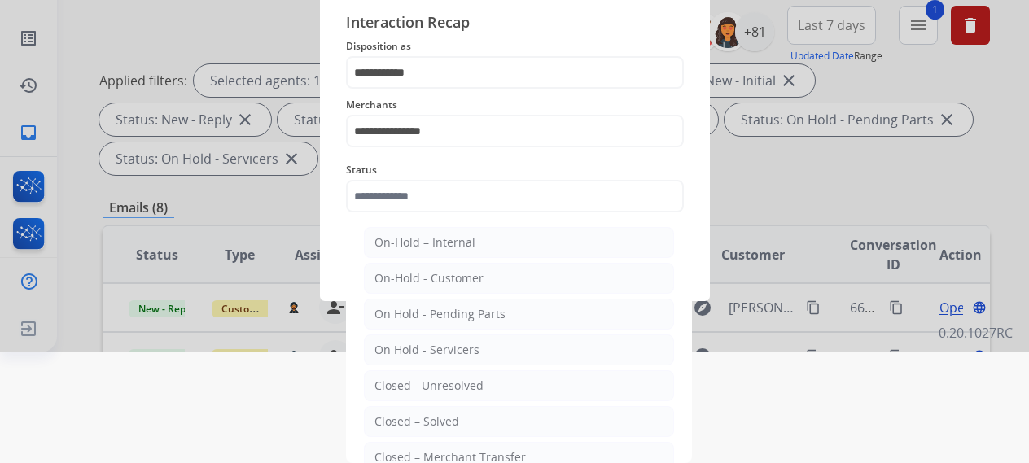
drag, startPoint x: 431, startPoint y: 422, endPoint x: 441, endPoint y: 382, distance: 41.1
click at [431, 421] on div "Closed – Solved" at bounding box center [416, 421] width 85 height 16
type input "**********"
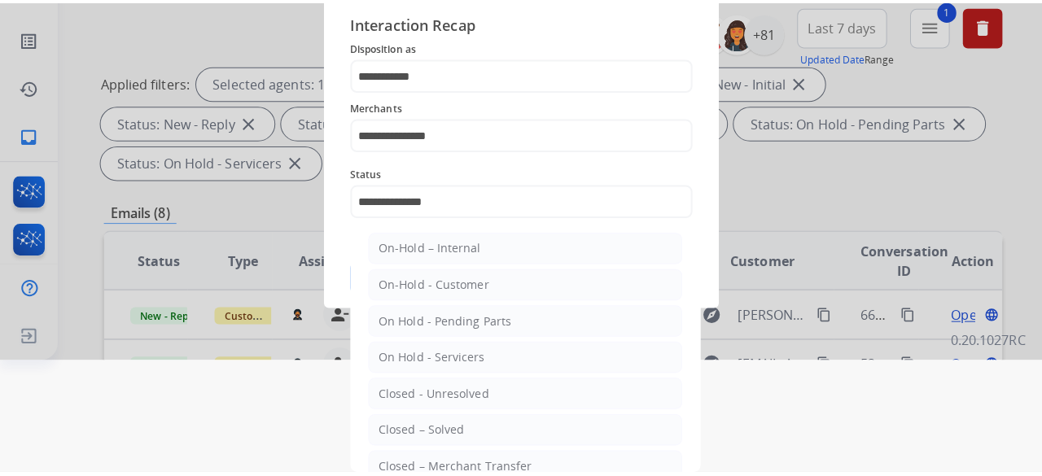
scroll to position [0, 0]
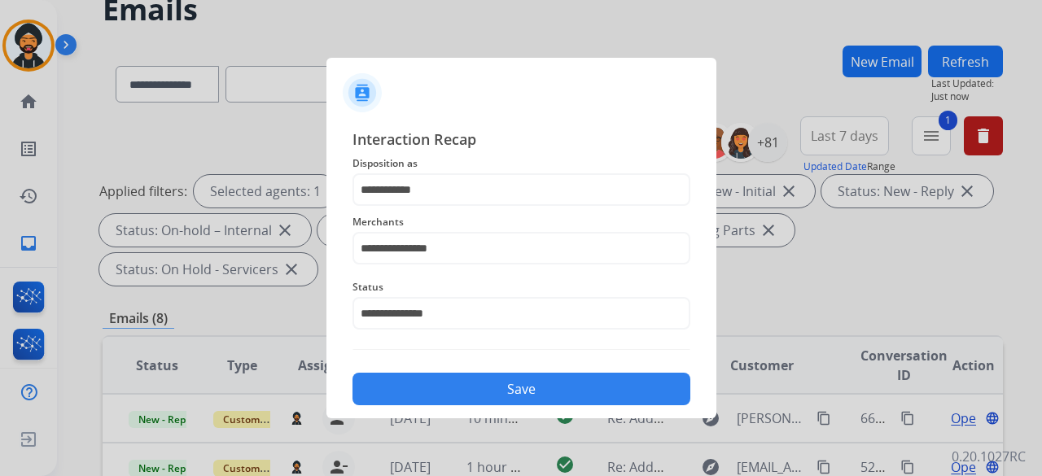
click at [454, 393] on button "Save" at bounding box center [521, 389] width 338 height 33
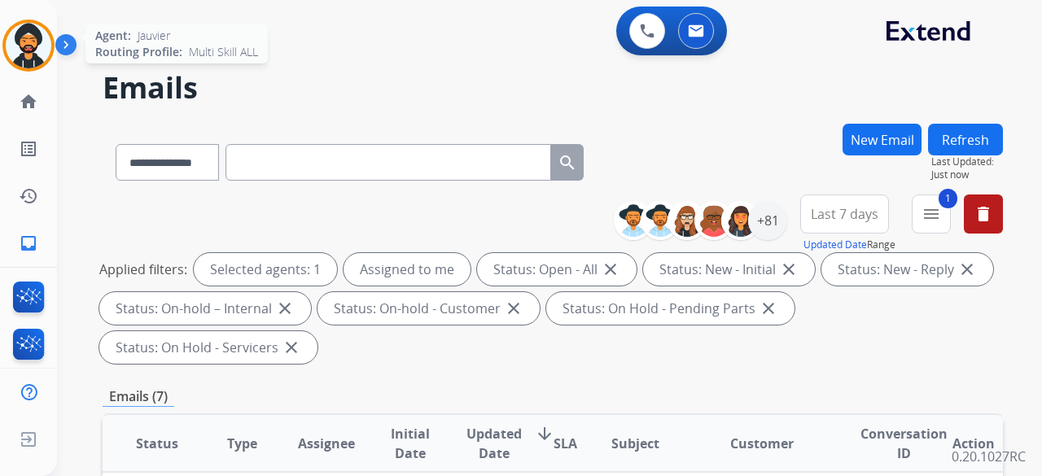
click at [29, 42] on img at bounding box center [29, 46] width 46 height 46
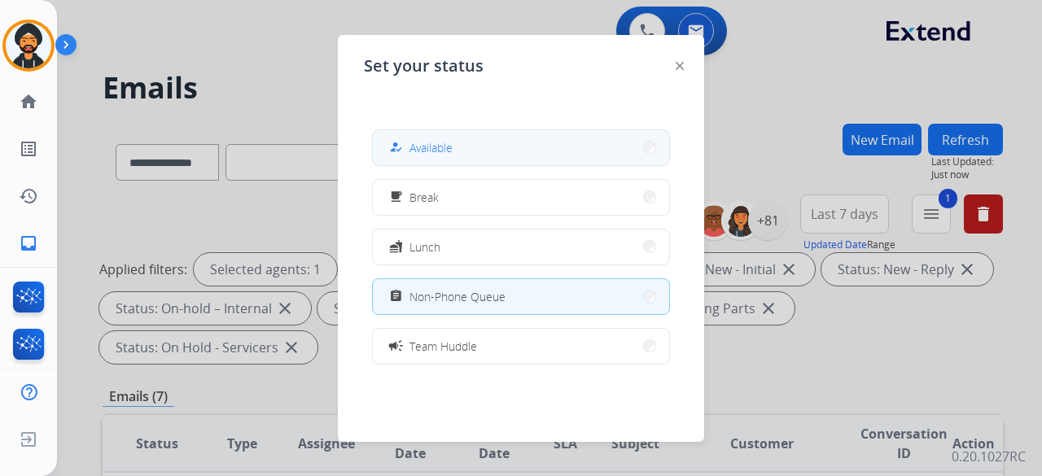
click at [443, 152] on span "Available" at bounding box center [430, 147] width 43 height 17
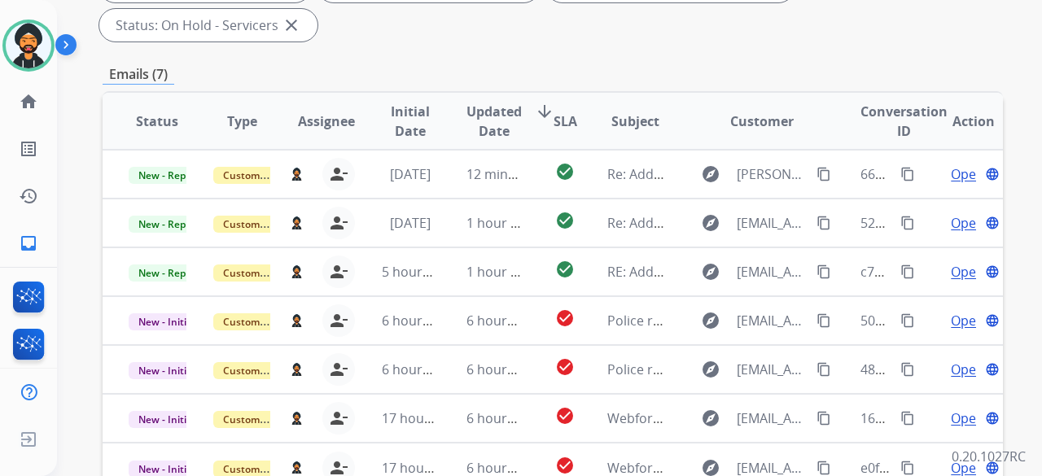
scroll to position [566, 0]
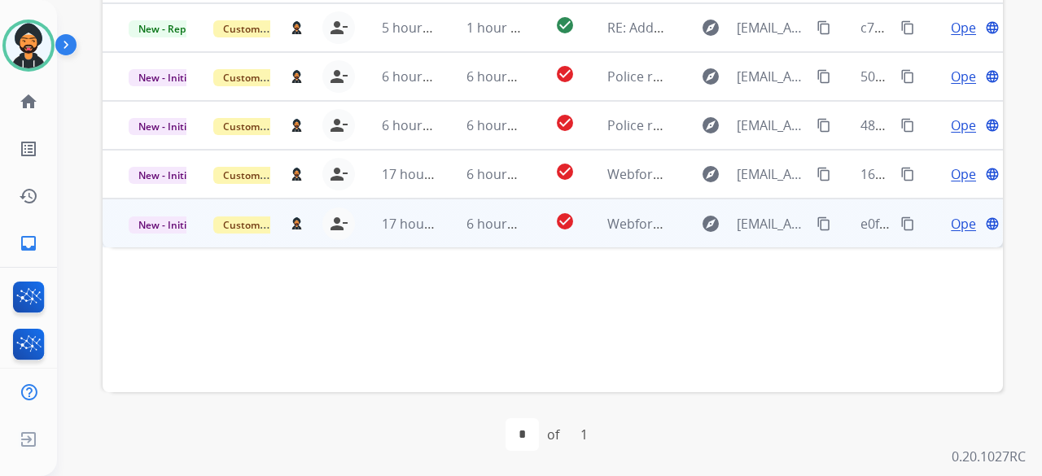
click at [952, 226] on span "Open" at bounding box center [967, 224] width 33 height 20
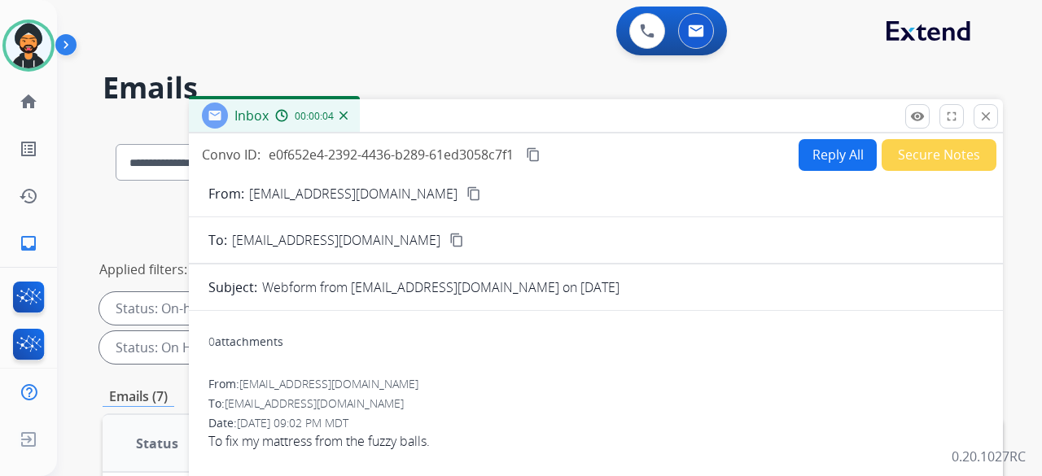
scroll to position [81, 0]
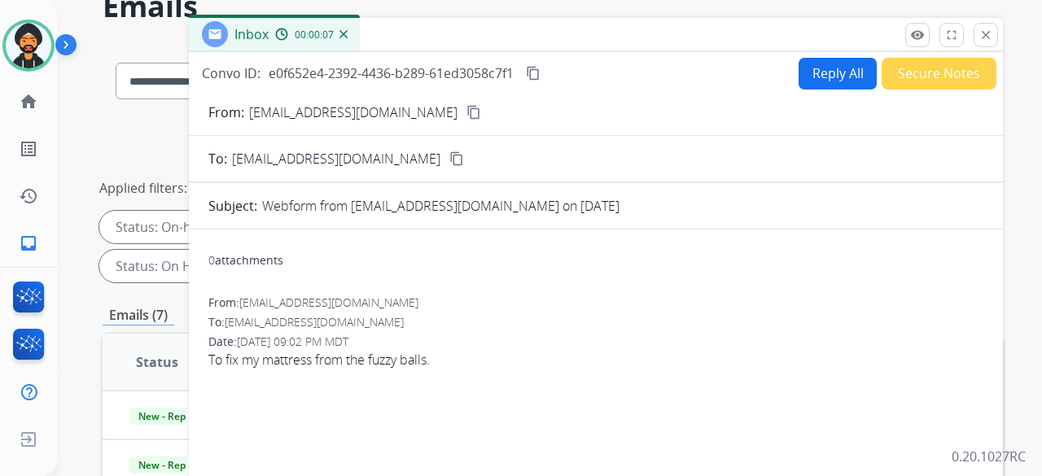
click at [835, 73] on button "Reply All" at bounding box center [837, 74] width 78 height 32
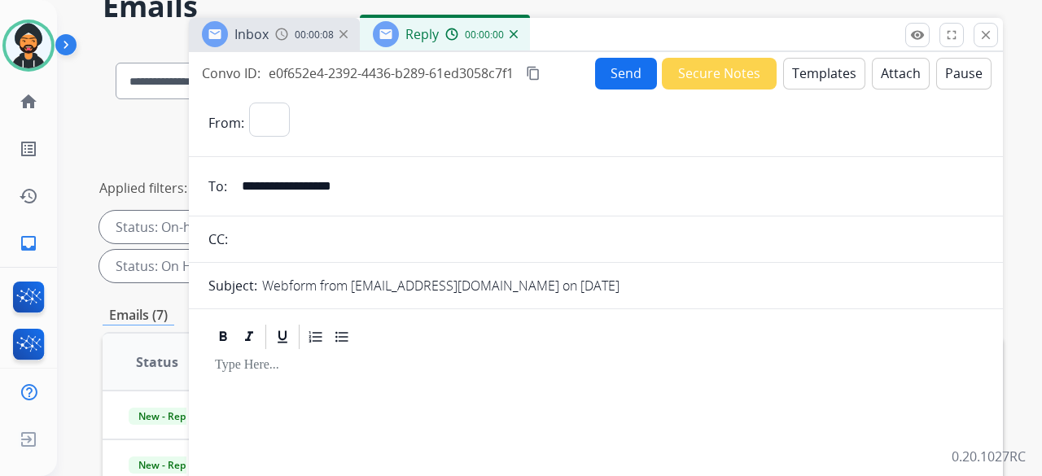
select select "**********"
click at [802, 64] on button "Templates" at bounding box center [824, 74] width 82 height 32
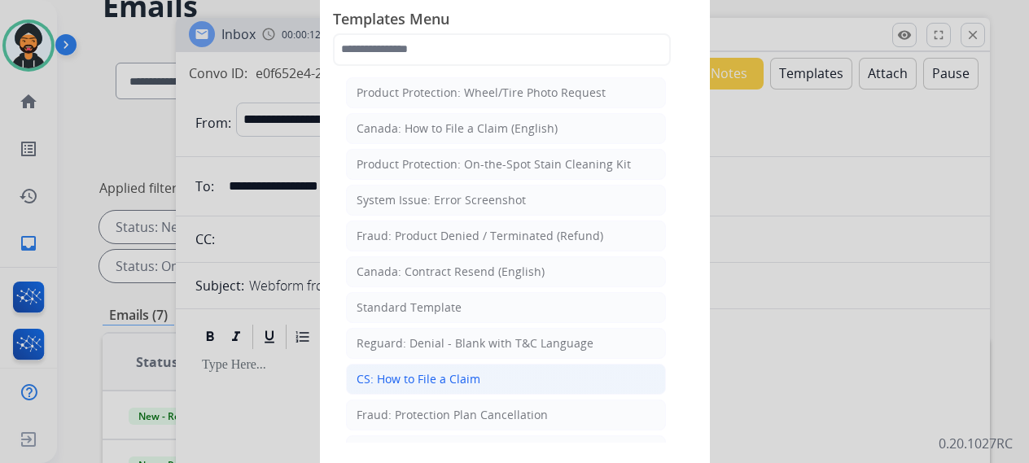
click at [434, 378] on div "CS: How to File a Claim" at bounding box center [418, 379] width 124 height 16
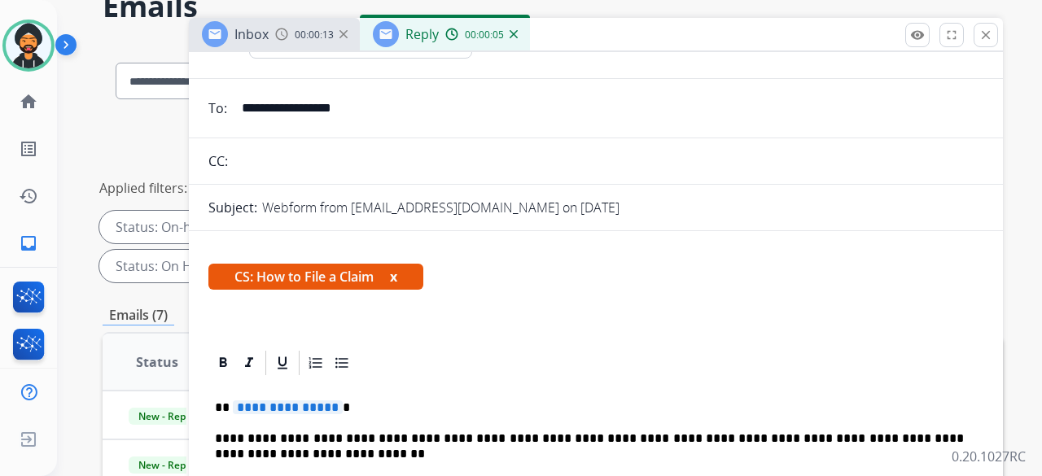
scroll to position [236, 0]
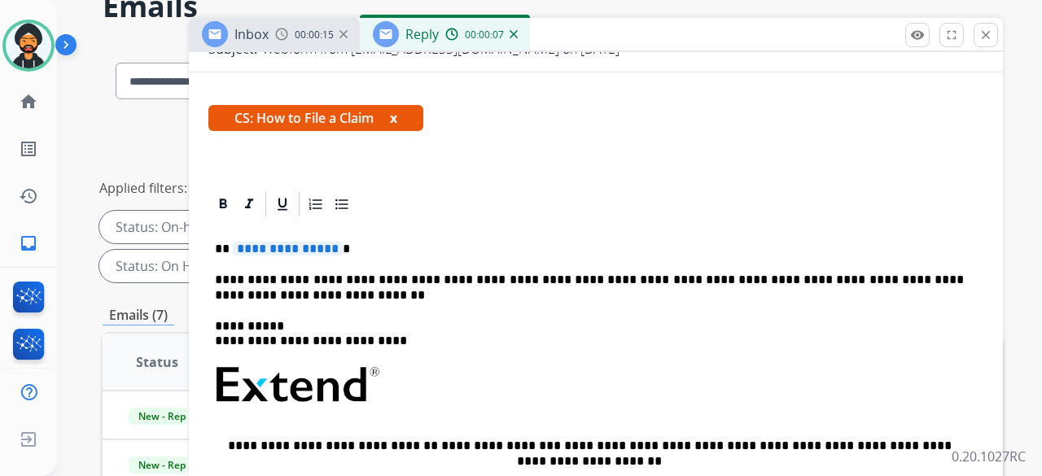
click at [333, 245] on p "**********" at bounding box center [589, 249] width 749 height 15
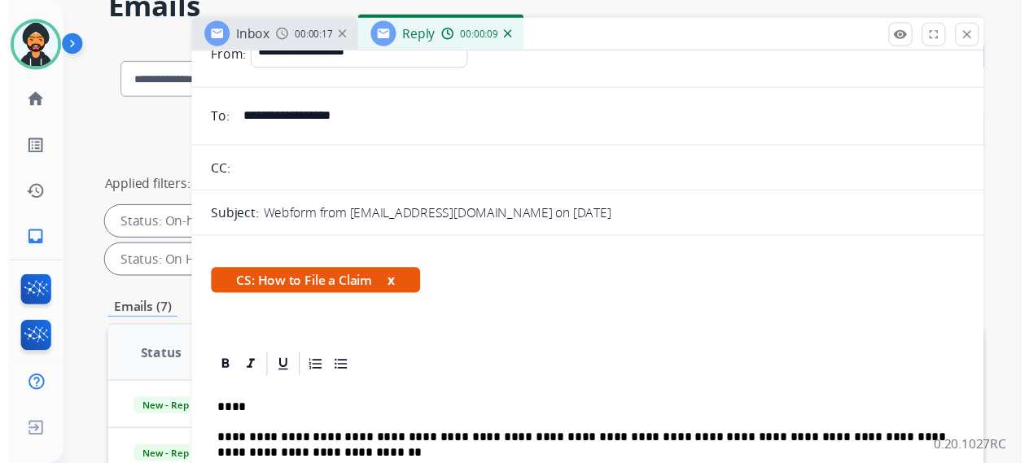
scroll to position [0, 0]
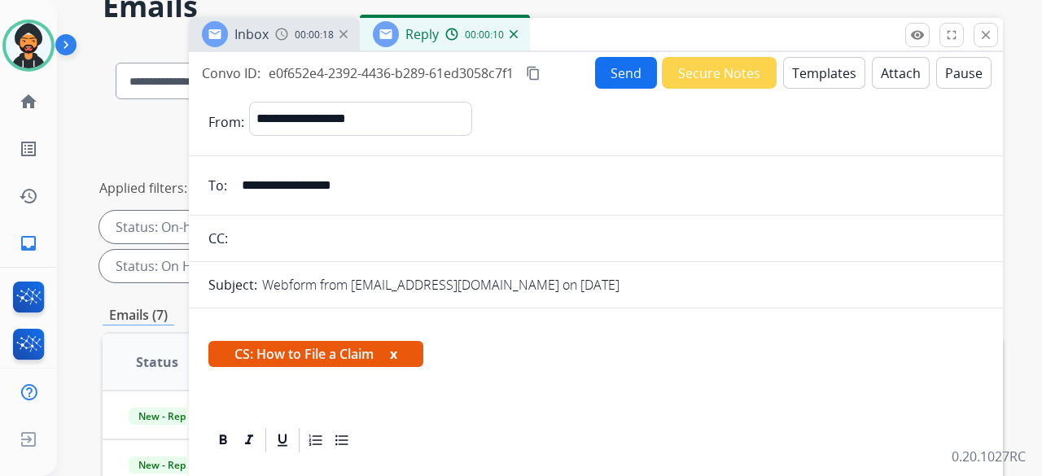
click at [626, 64] on button "Send" at bounding box center [626, 73] width 62 height 32
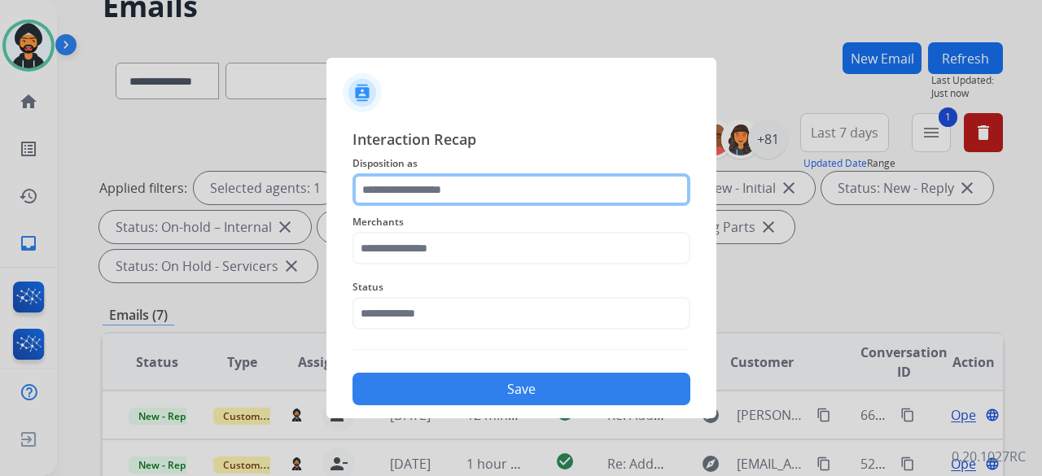
click at [422, 195] on input "text" at bounding box center [521, 189] width 338 height 33
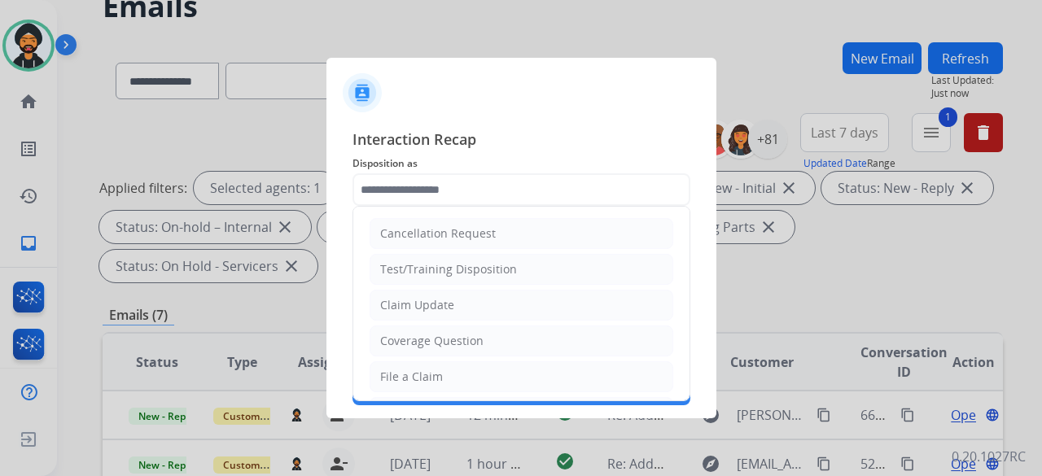
click at [424, 374] on div "File a Claim" at bounding box center [411, 377] width 63 height 16
type input "**********"
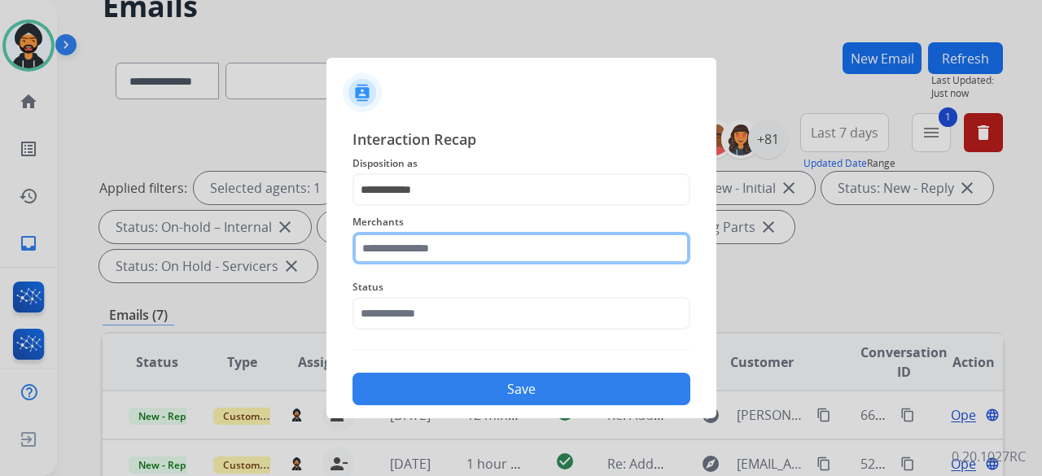
click at [425, 250] on input "text" at bounding box center [521, 248] width 338 height 33
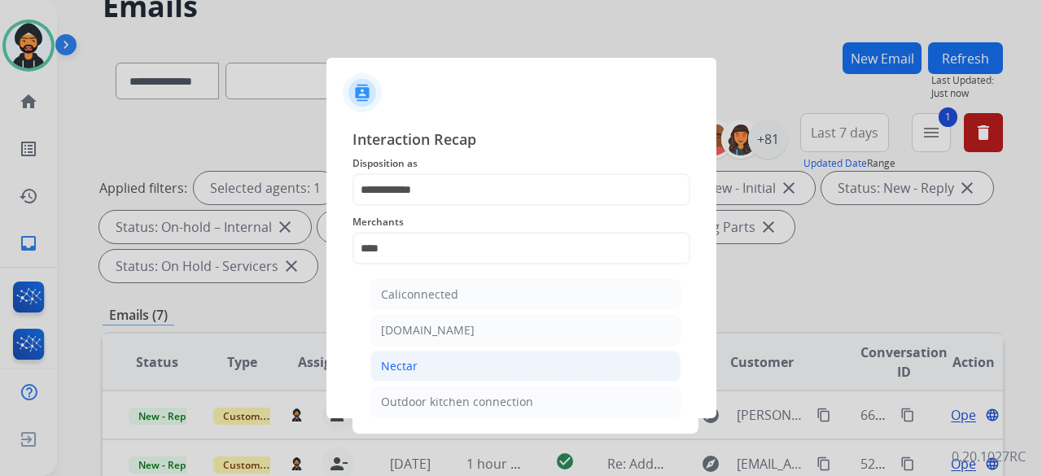
click at [413, 373] on div "Nectar" at bounding box center [399, 366] width 37 height 16
type input "******"
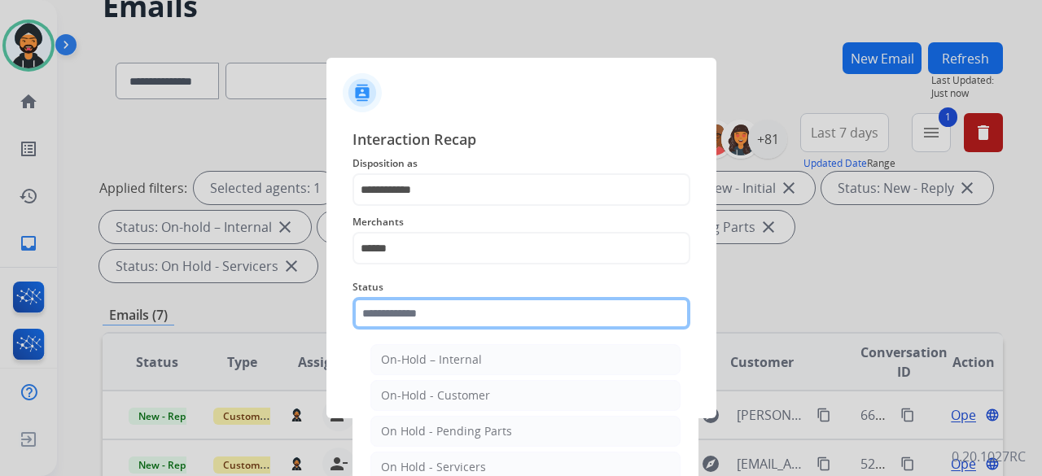
click at [416, 321] on input "text" at bounding box center [521, 313] width 338 height 33
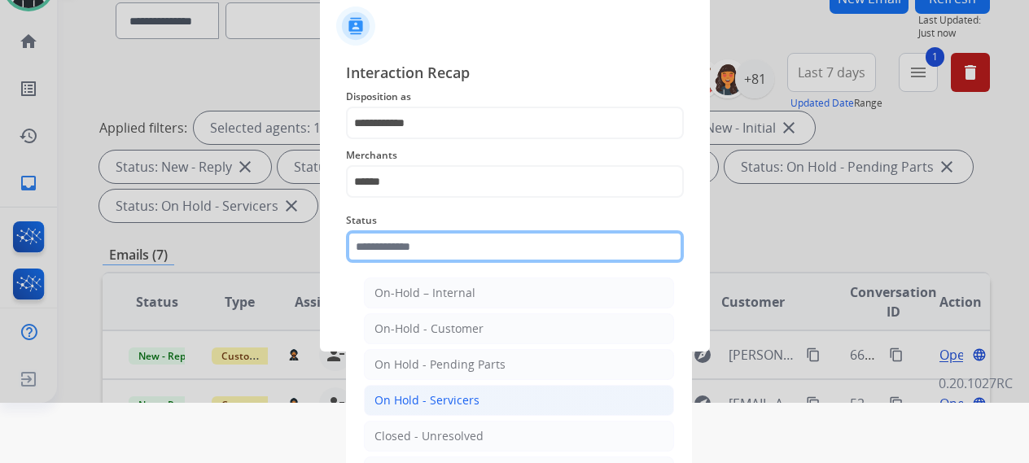
scroll to position [111, 0]
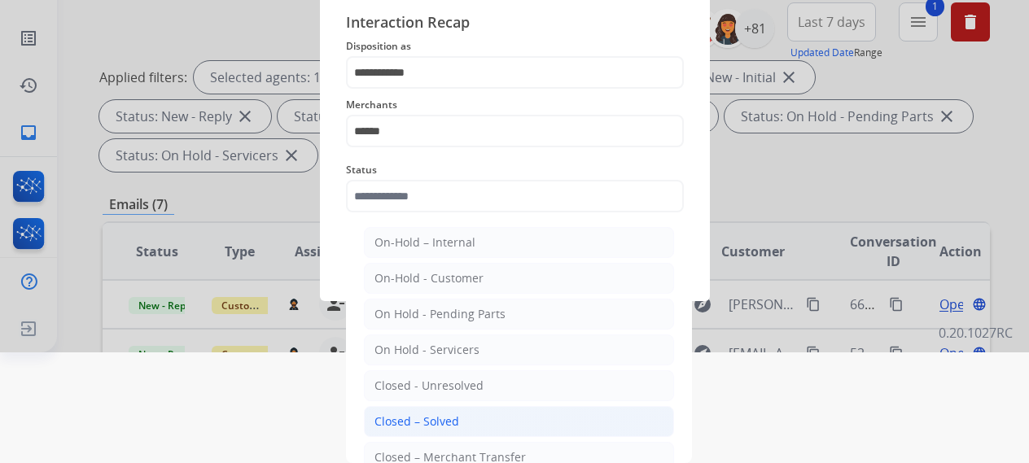
click at [451, 413] on div "Closed – Solved" at bounding box center [416, 421] width 85 height 16
type input "**********"
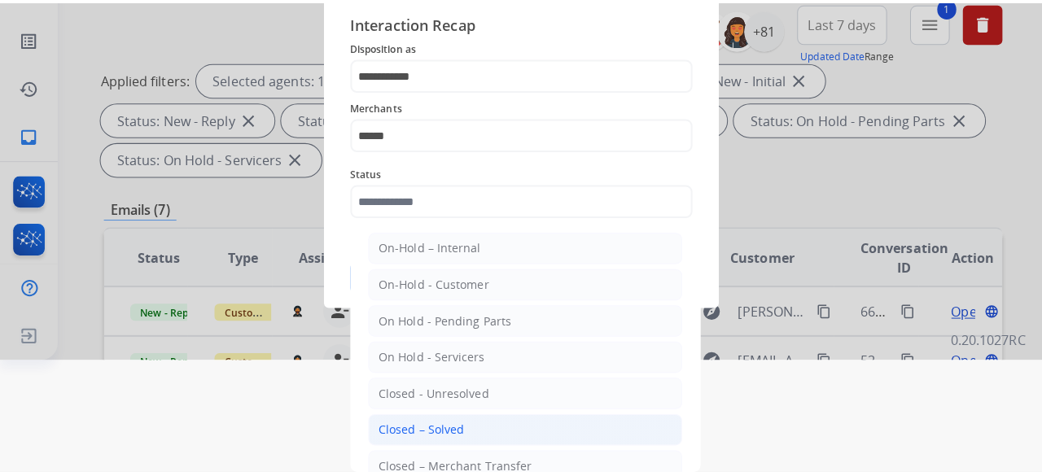
scroll to position [0, 0]
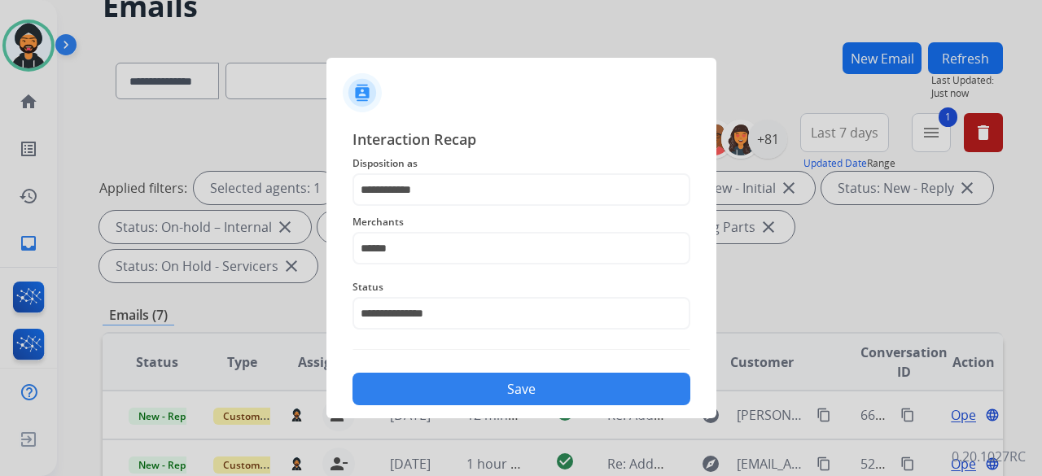
click at [456, 356] on div "**********" at bounding box center [521, 267] width 338 height 278
click at [453, 370] on div "Save" at bounding box center [521, 384] width 338 height 42
click at [464, 368] on div "Save" at bounding box center [521, 384] width 338 height 42
click at [476, 391] on button "Save" at bounding box center [521, 389] width 338 height 33
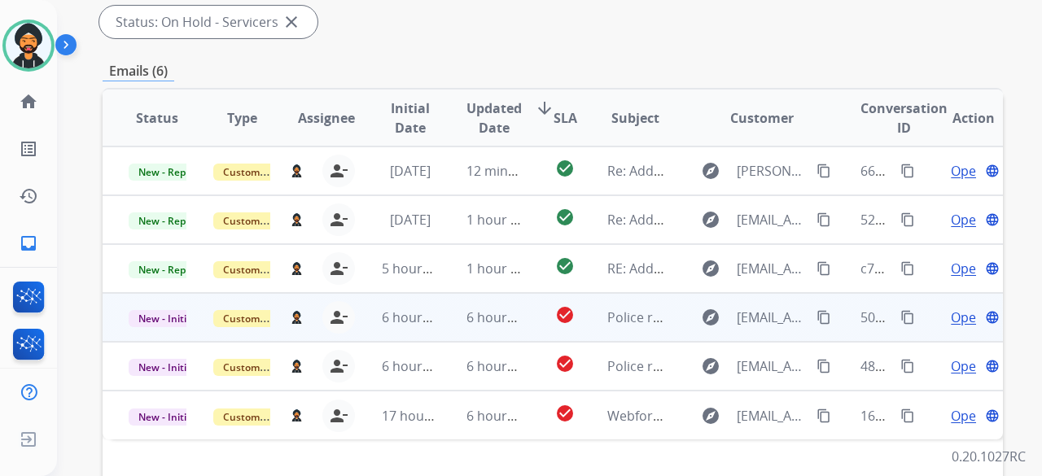
scroll to position [488, 0]
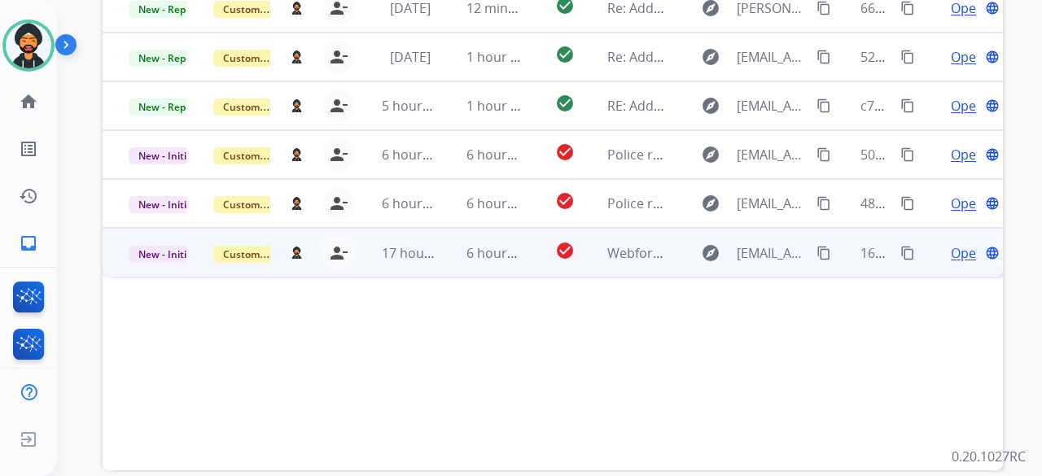
click at [951, 248] on span "Open" at bounding box center [967, 253] width 33 height 20
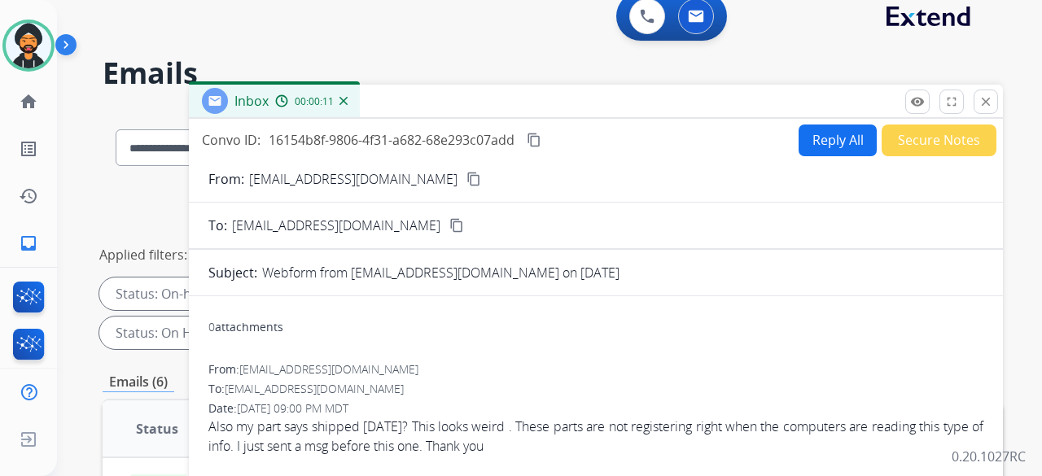
scroll to position [0, 0]
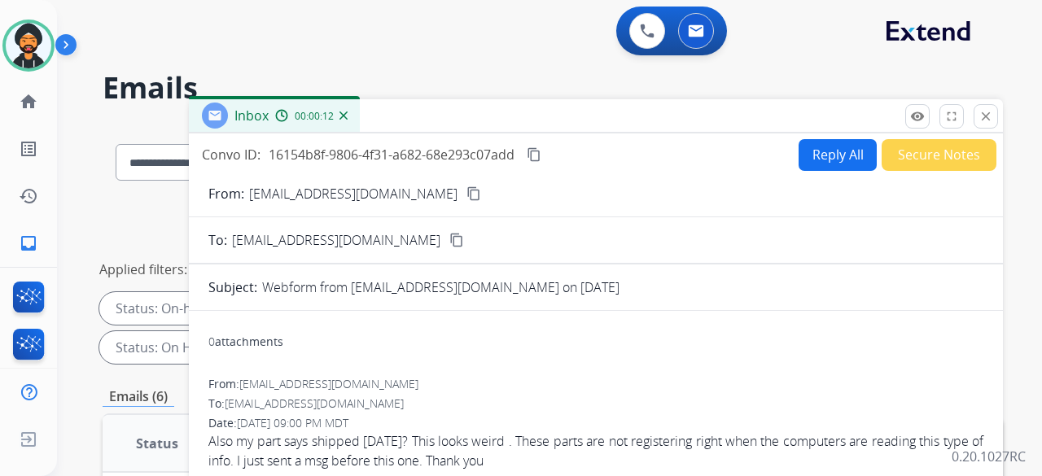
click at [466, 193] on mat-icon "content_copy" at bounding box center [473, 193] width 15 height 15
click at [829, 148] on button "Reply All" at bounding box center [837, 155] width 78 height 32
select select "**********"
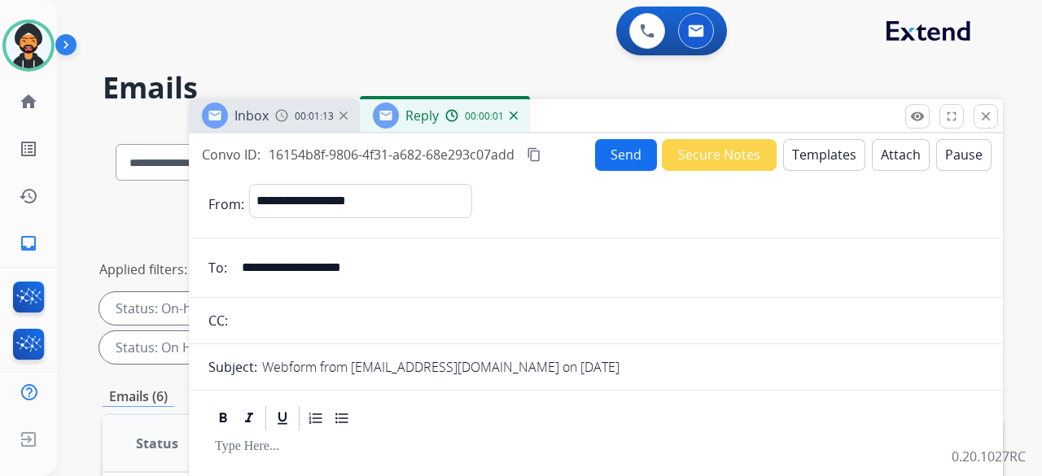
click at [828, 151] on button "Templates" at bounding box center [824, 155] width 82 height 32
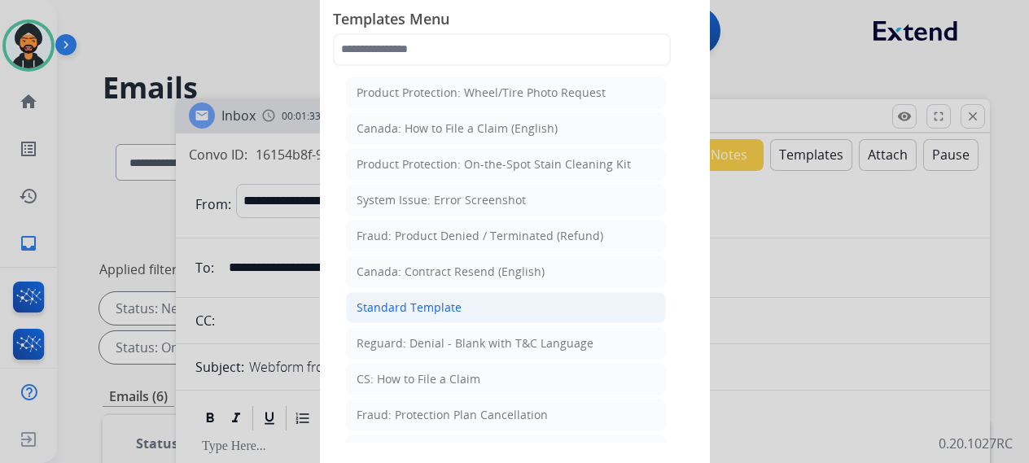
click at [459, 301] on li "Standard Template" at bounding box center [506, 307] width 320 height 31
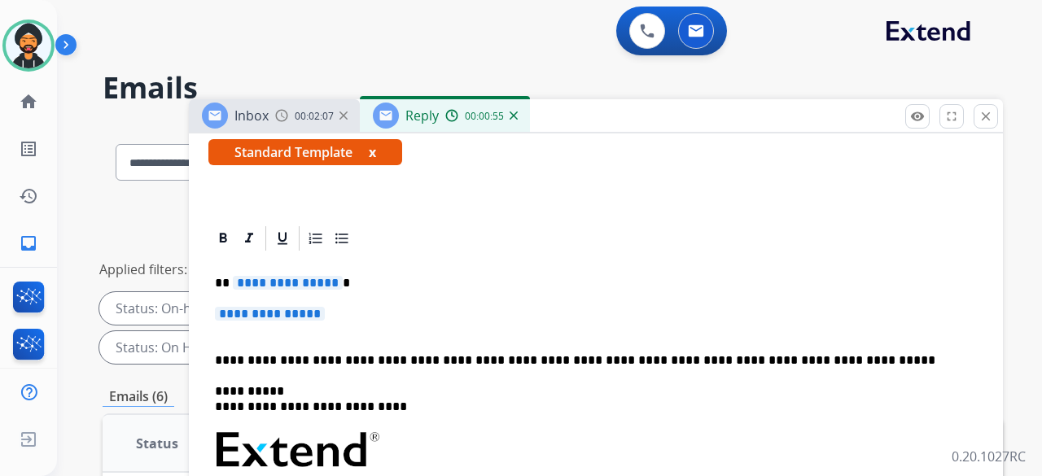
scroll to position [286, 0]
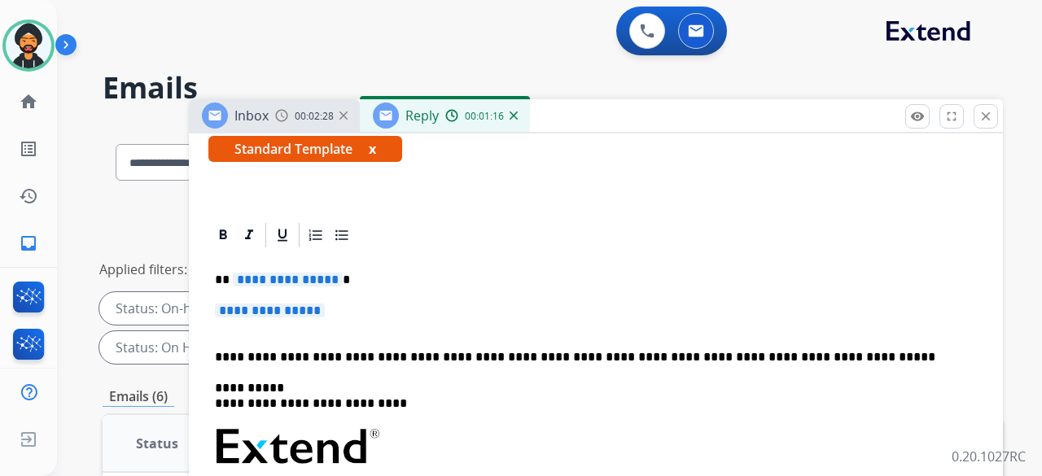
click at [309, 305] on span "**********" at bounding box center [270, 311] width 110 height 14
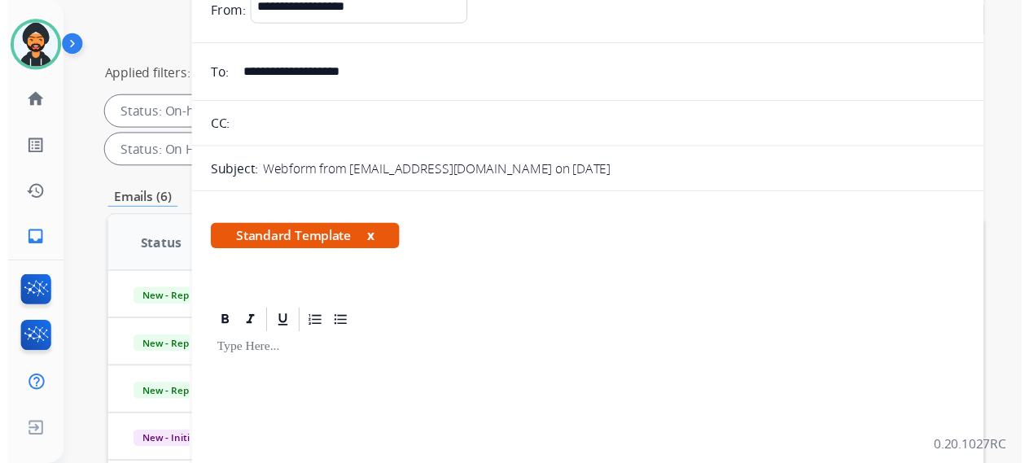
scroll to position [2, 0]
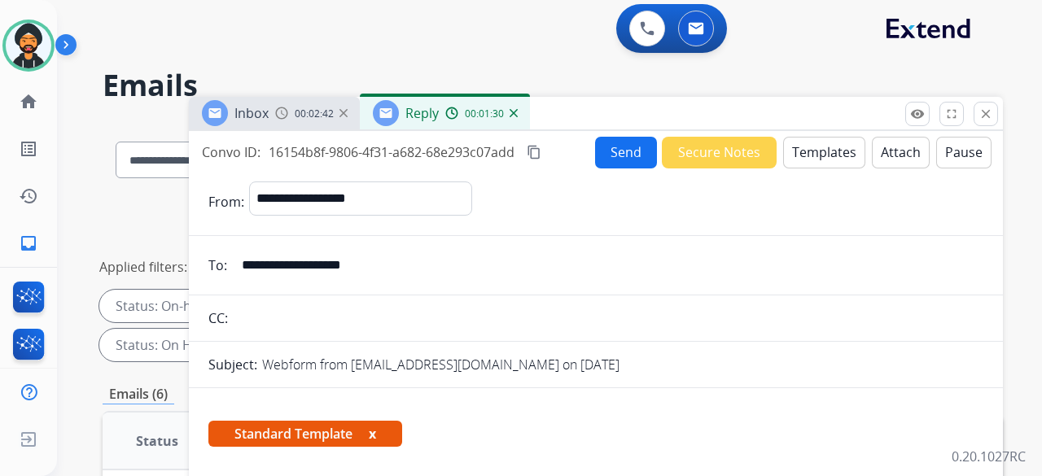
click at [803, 142] on button "Templates" at bounding box center [824, 153] width 82 height 32
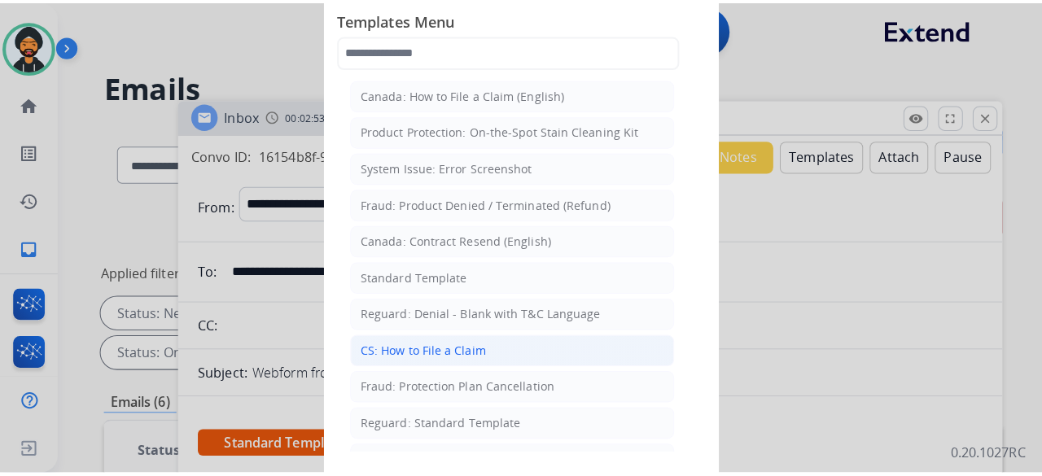
scroll to position [0, 0]
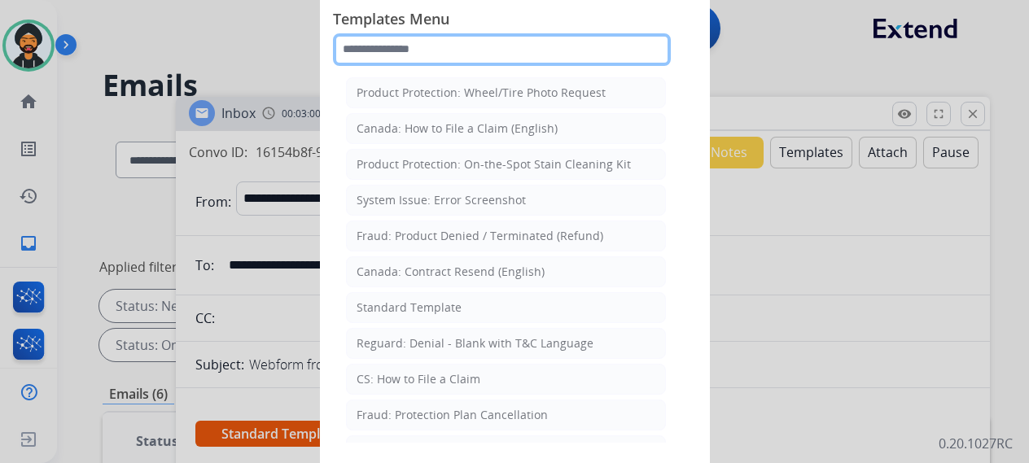
click at [439, 53] on input "text" at bounding box center [502, 49] width 338 height 33
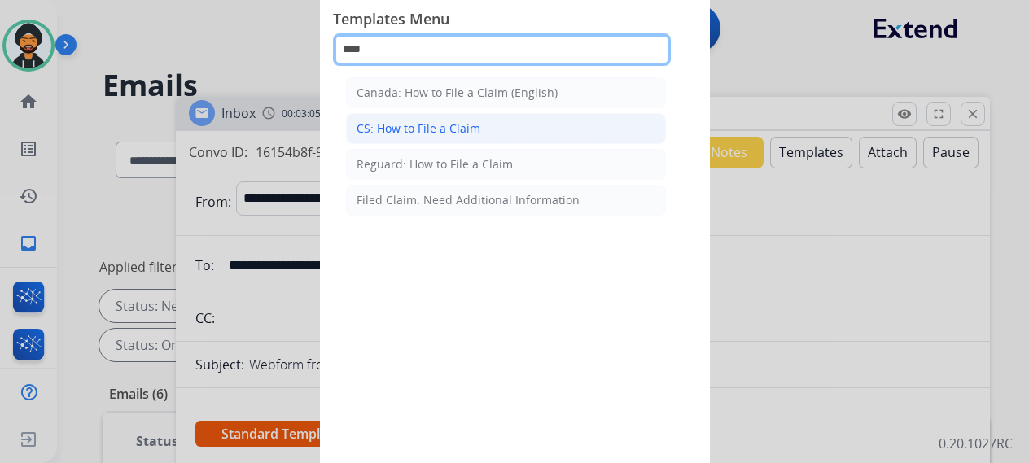
type input "****"
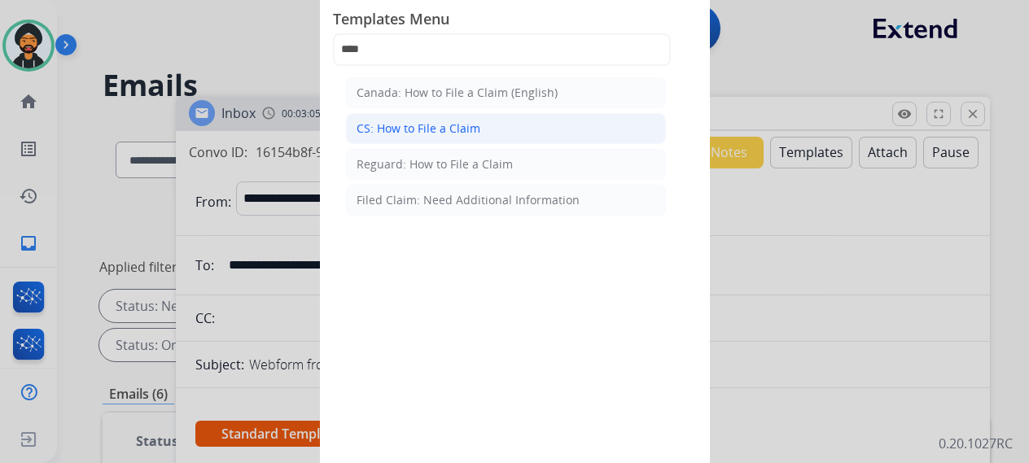
click at [402, 124] on div "CS: How to File a Claim" at bounding box center [418, 128] width 124 height 16
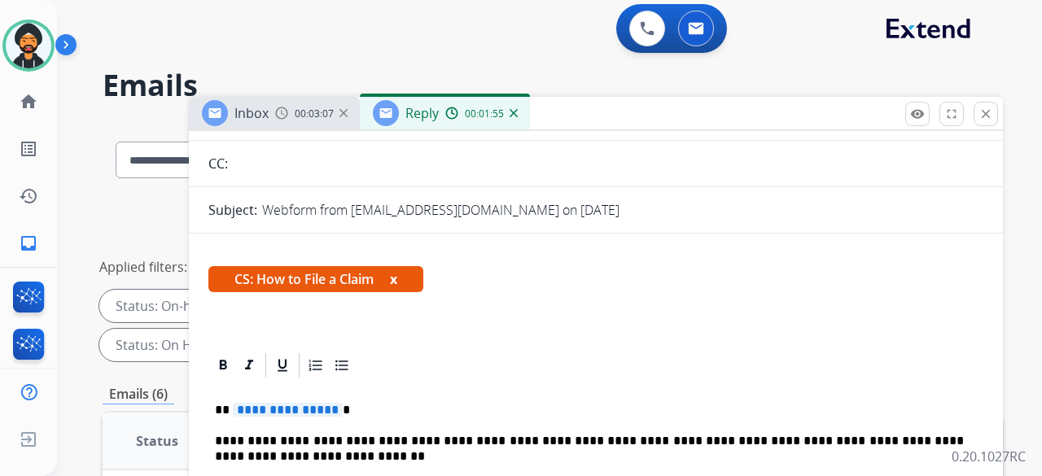
scroll to position [256, 0]
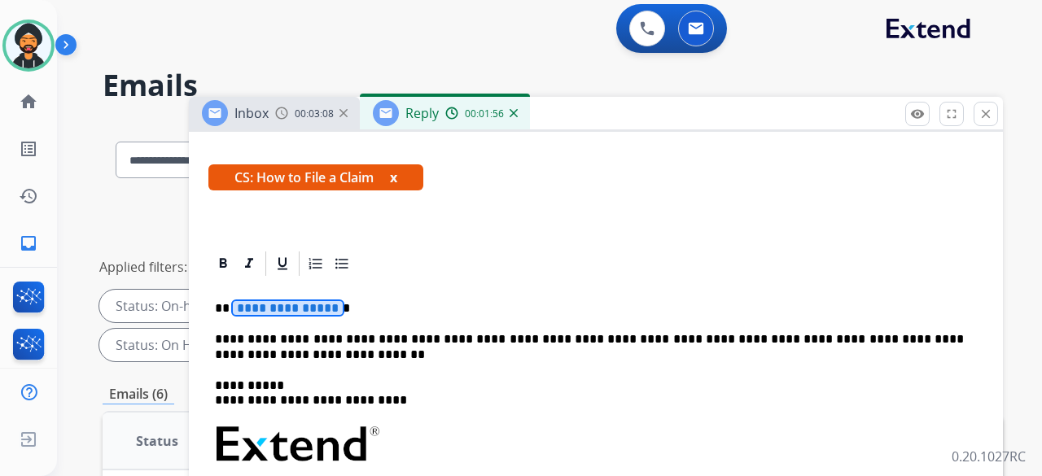
click at [302, 307] on span "**********" at bounding box center [288, 308] width 110 height 14
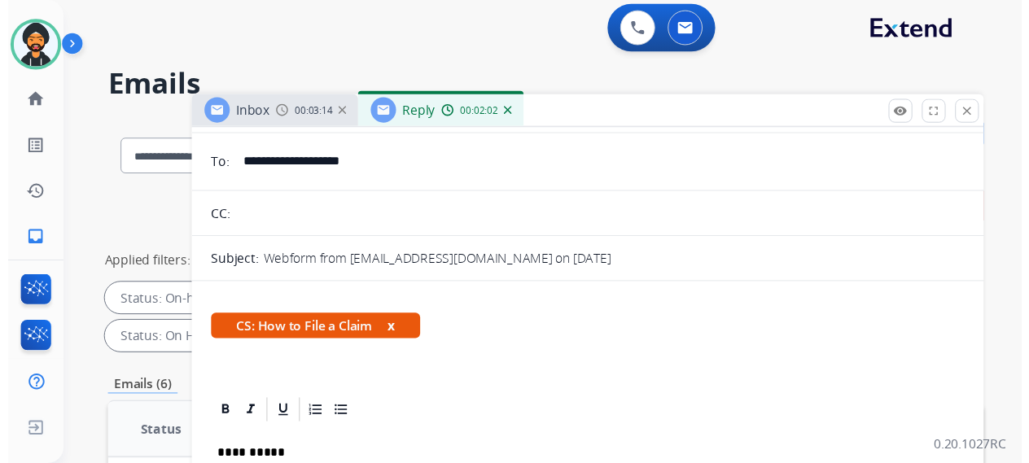
scroll to position [0, 0]
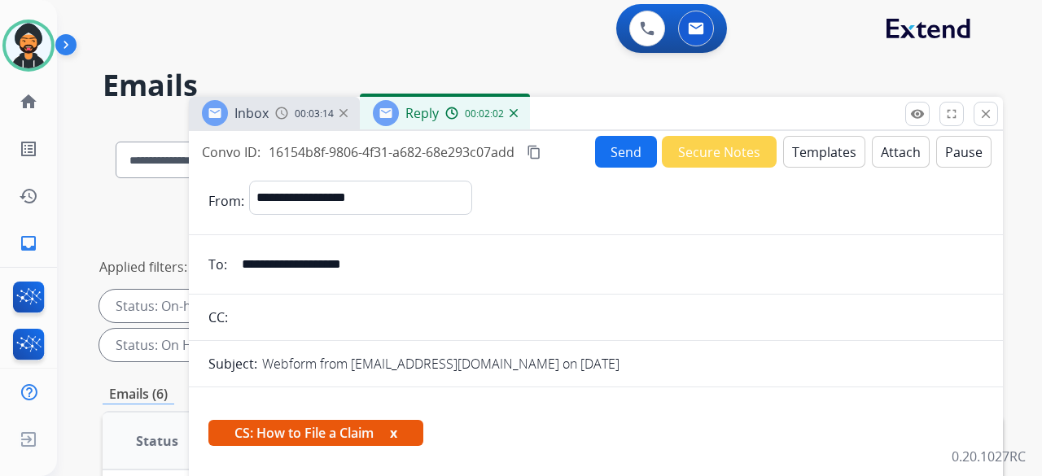
click at [612, 151] on button "Send" at bounding box center [626, 152] width 62 height 32
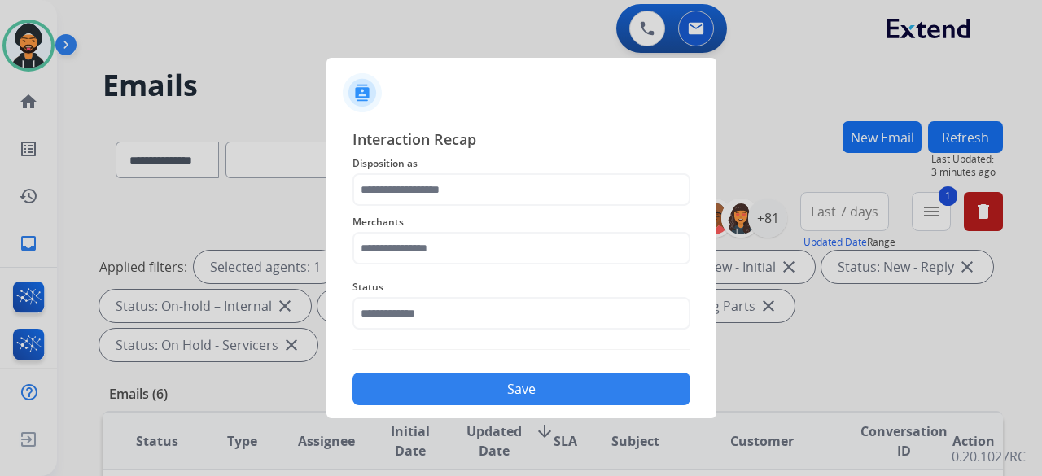
click at [417, 173] on span "Disposition as" at bounding box center [521, 164] width 338 height 20
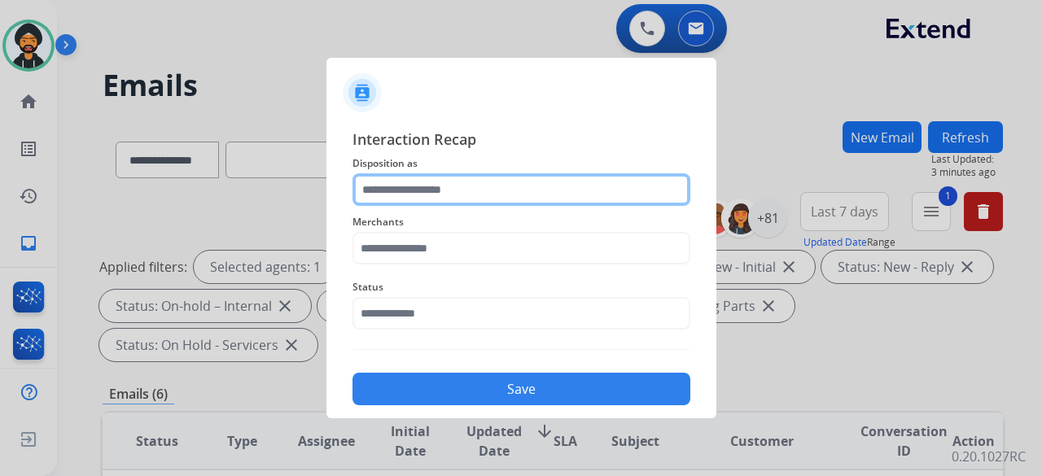
click at [418, 183] on input "text" at bounding box center [521, 189] width 338 height 33
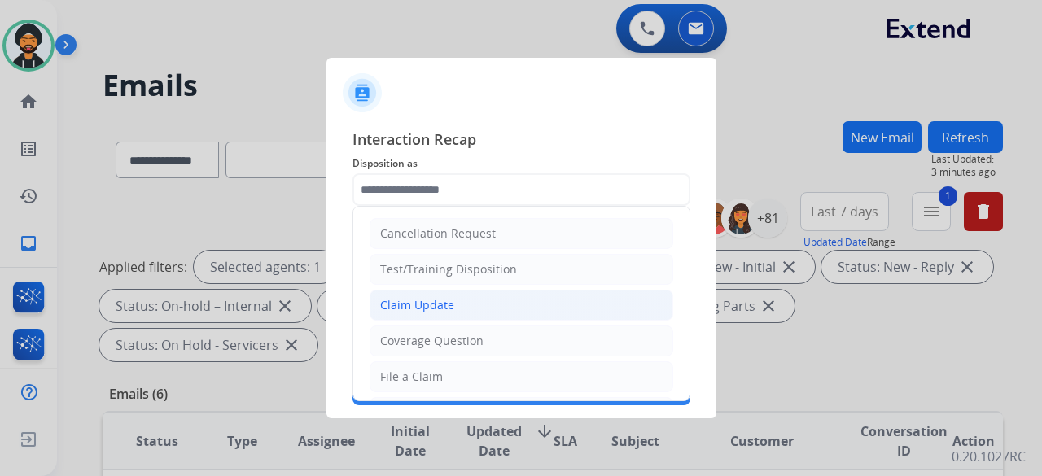
click at [422, 304] on div "Claim Update" at bounding box center [417, 305] width 74 height 16
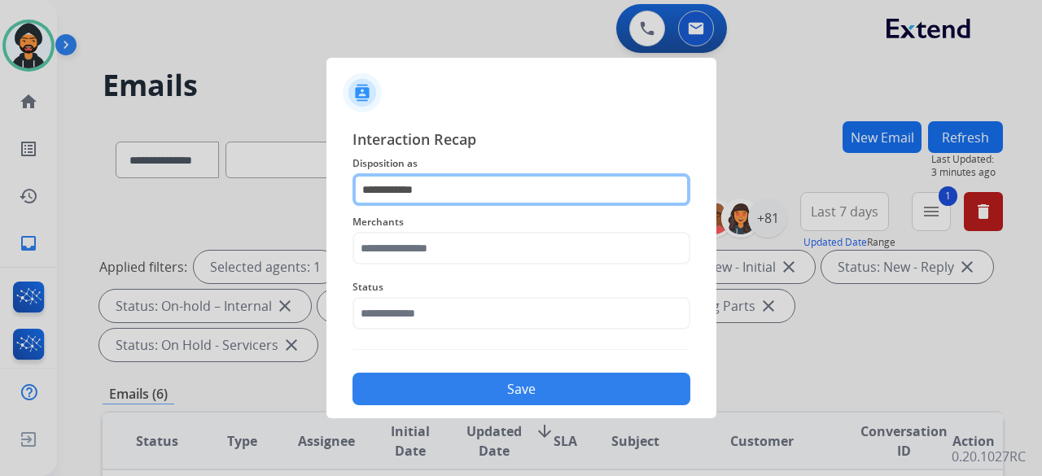
click at [403, 199] on input "**********" at bounding box center [521, 189] width 338 height 33
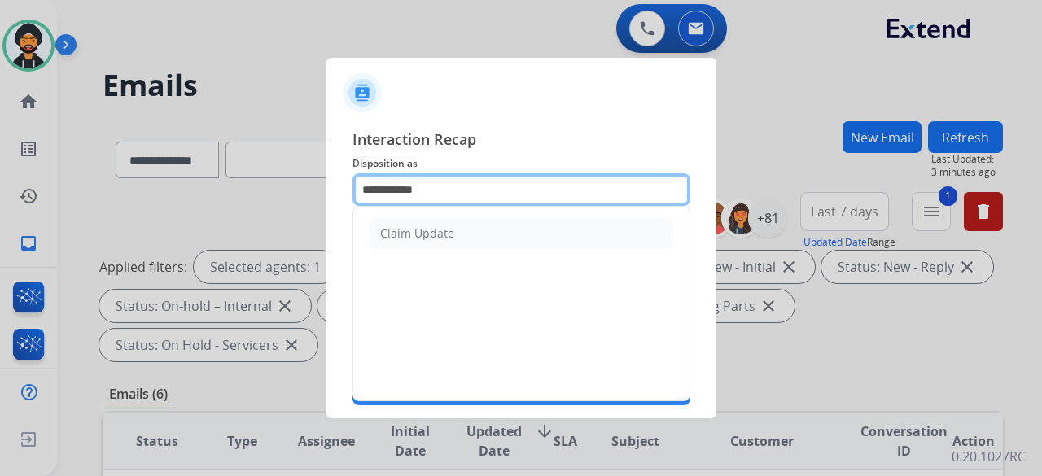
click at [396, 189] on input "**********" at bounding box center [521, 189] width 338 height 33
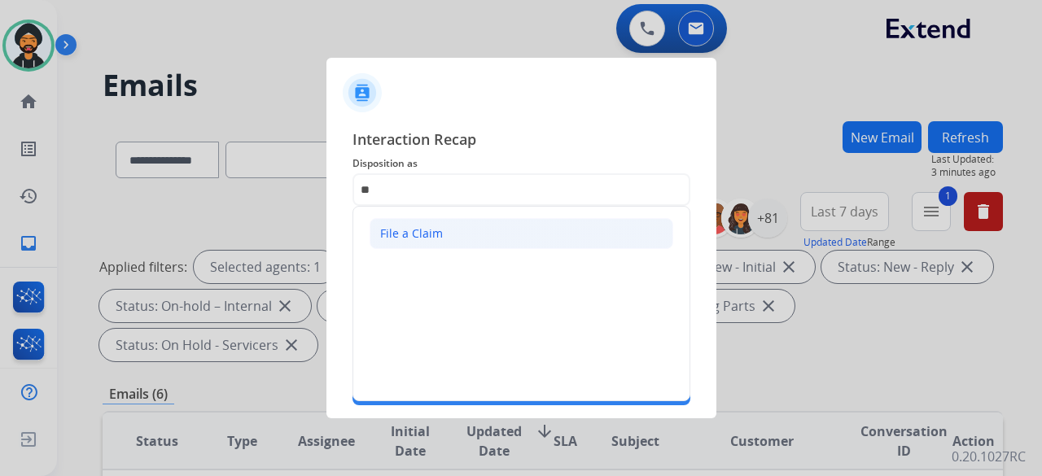
click at [413, 240] on div "File a Claim" at bounding box center [411, 233] width 63 height 16
type input "**********"
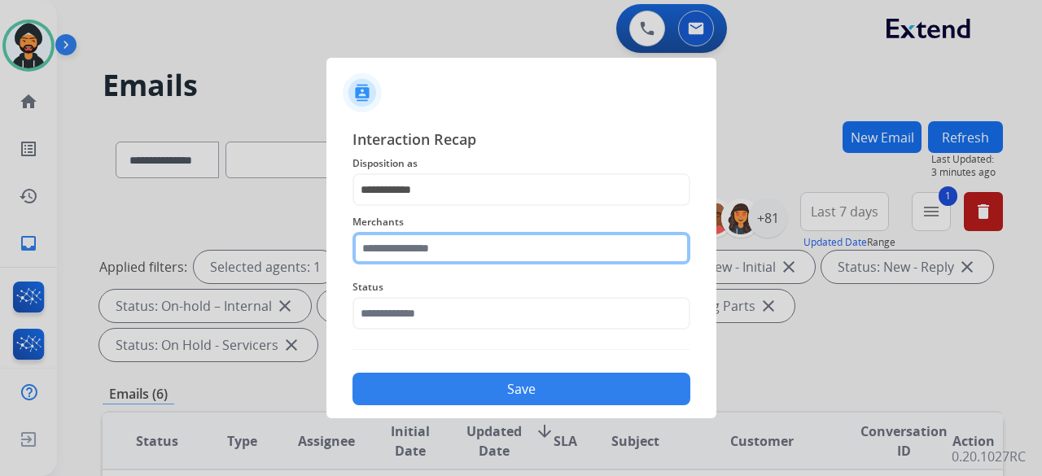
click at [405, 258] on div "Merchants" at bounding box center [521, 238] width 338 height 65
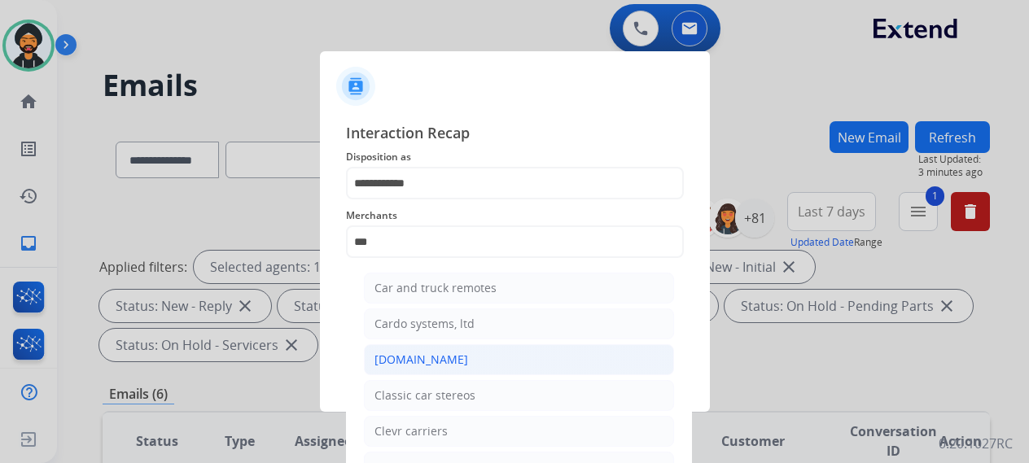
click at [410, 364] on div "[DOMAIN_NAME]" at bounding box center [421, 360] width 94 height 16
type input "**********"
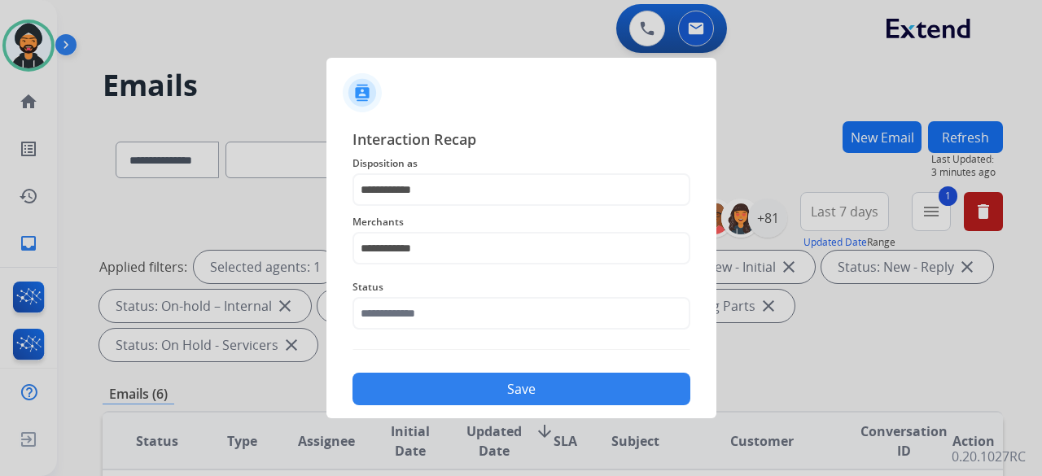
drag, startPoint x: 416, startPoint y: 349, endPoint x: 413, endPoint y: 325, distance: 24.5
click at [416, 348] on div "**********" at bounding box center [521, 267] width 338 height 278
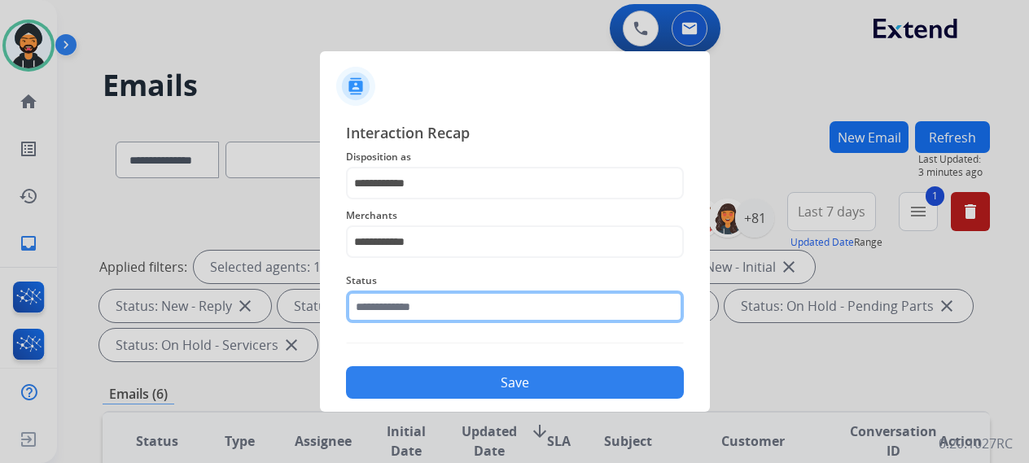
click at [413, 325] on div "Status" at bounding box center [515, 297] width 338 height 65
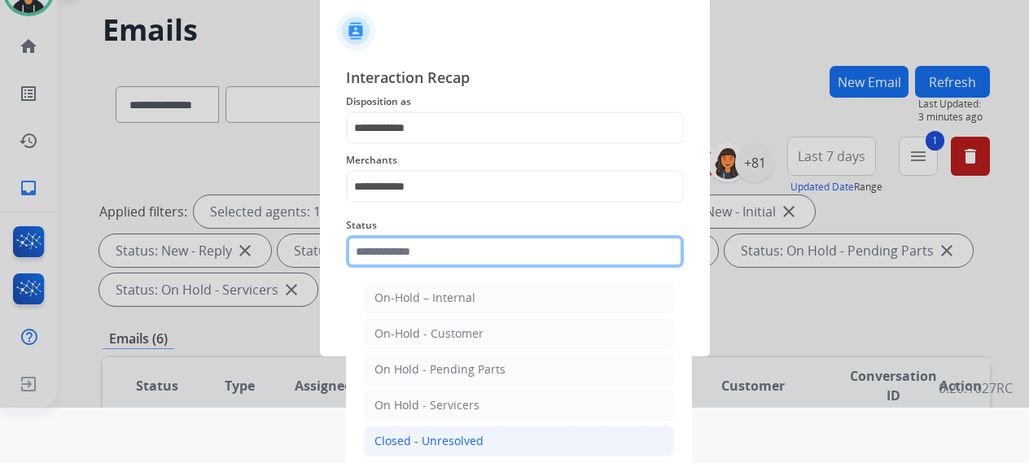
scroll to position [111, 0]
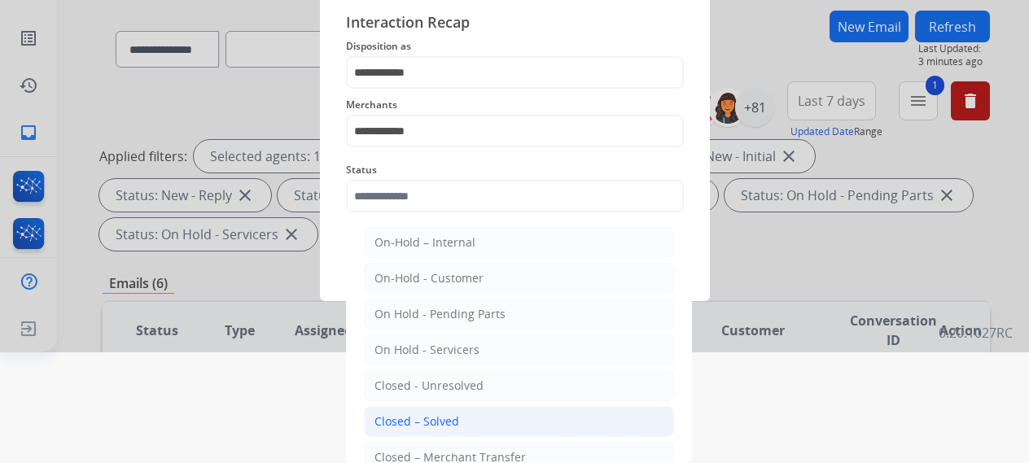
click at [426, 422] on div "Closed – Solved" at bounding box center [416, 421] width 85 height 16
type input "**********"
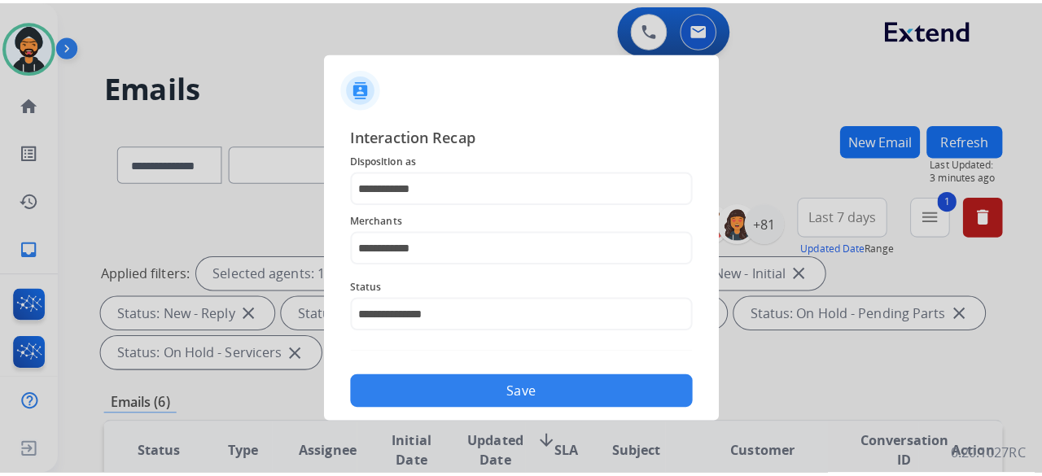
scroll to position [0, 0]
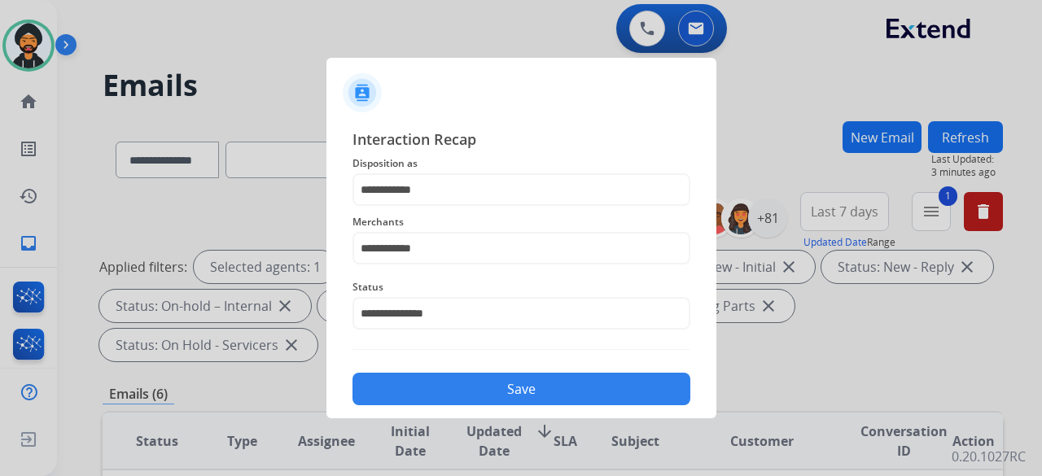
click at [453, 377] on button "Save" at bounding box center [521, 389] width 338 height 33
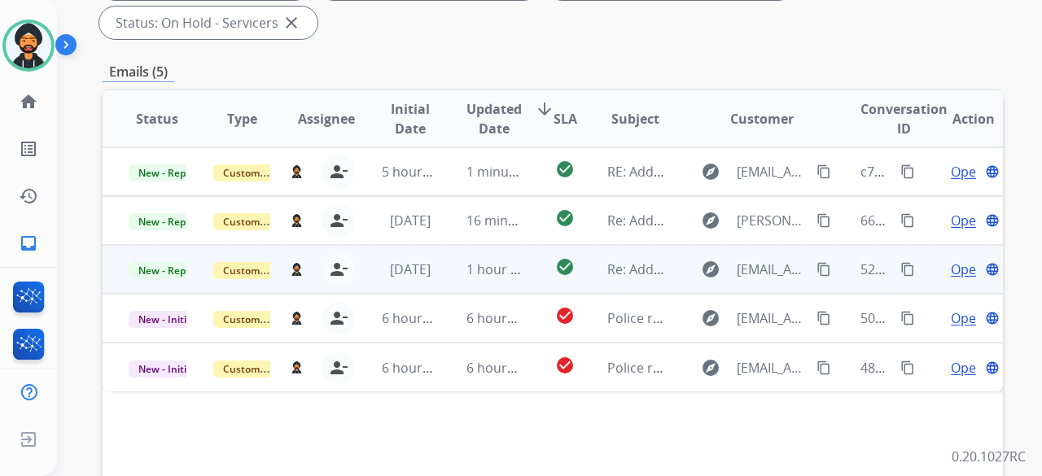
scroll to position [326, 0]
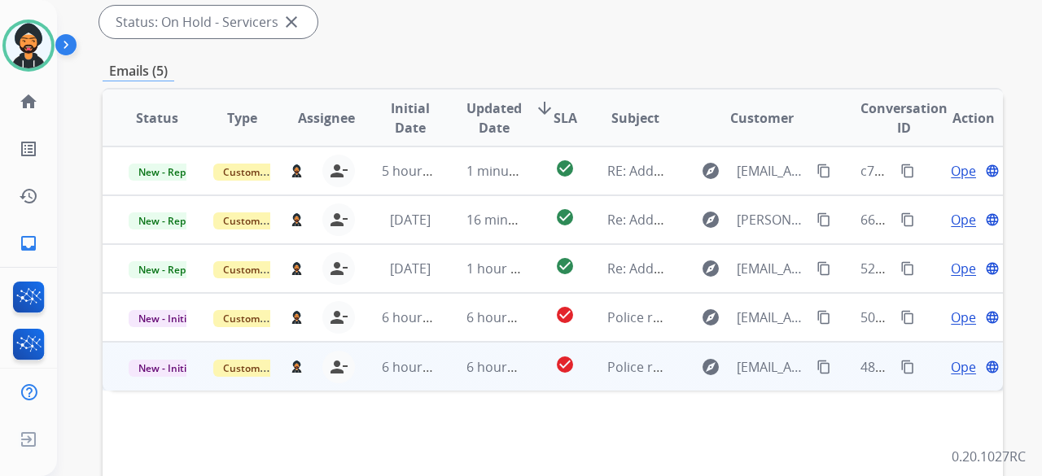
click at [951, 368] on span "Open" at bounding box center [967, 367] width 33 height 20
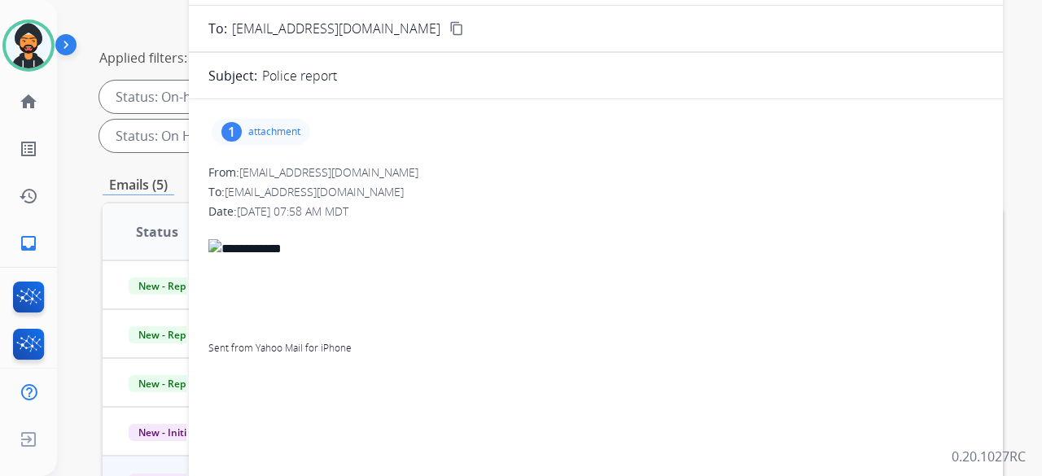
scroll to position [81, 0]
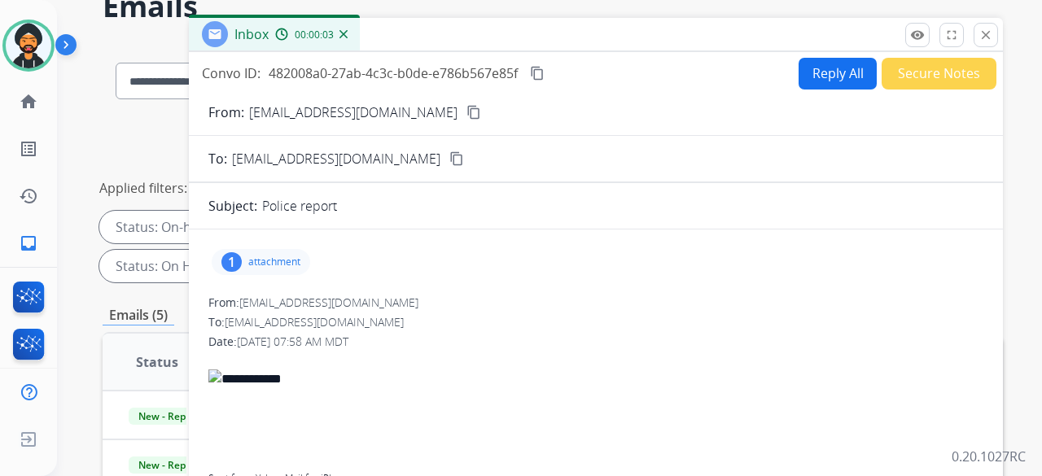
click at [280, 251] on div "1 attachment" at bounding box center [261, 262] width 98 height 26
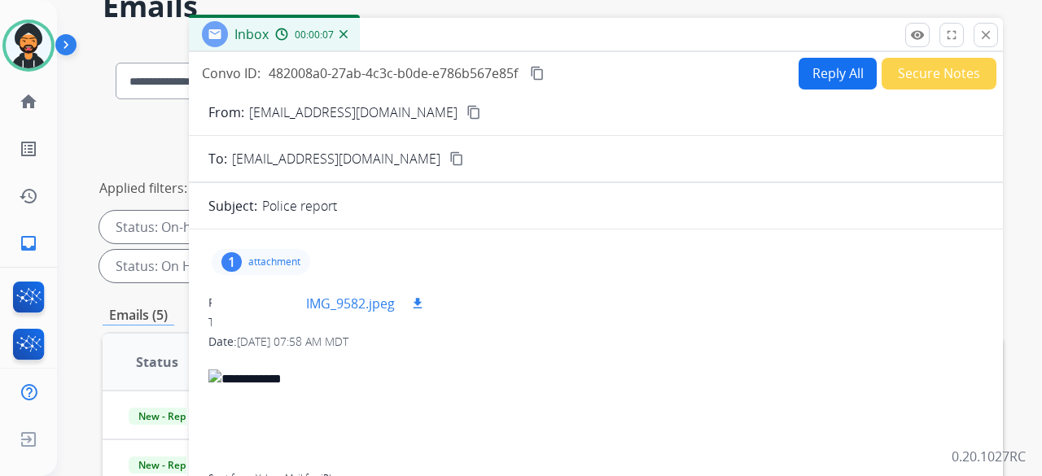
click at [280, 289] on div at bounding box center [265, 303] width 81 height 57
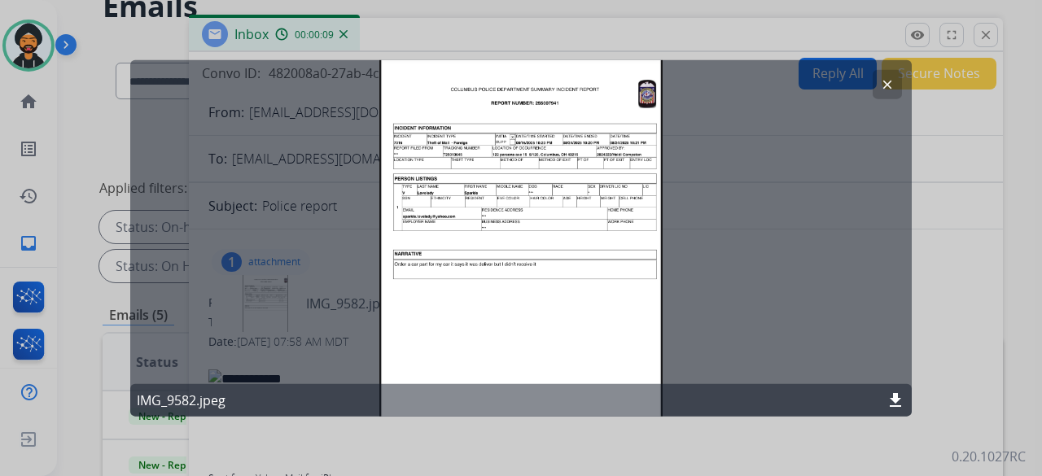
click at [877, 84] on button "clear" at bounding box center [886, 83] width 29 height 29
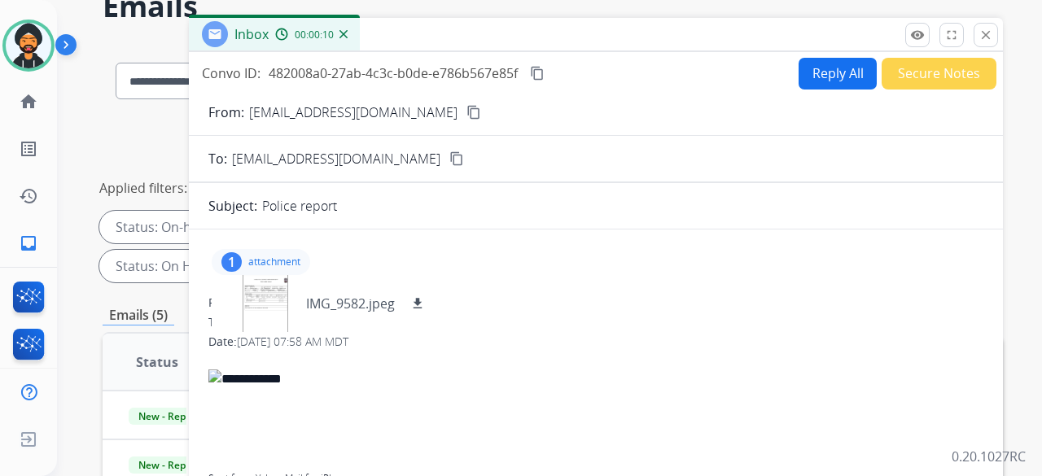
click at [821, 76] on button "Reply All" at bounding box center [837, 74] width 78 height 32
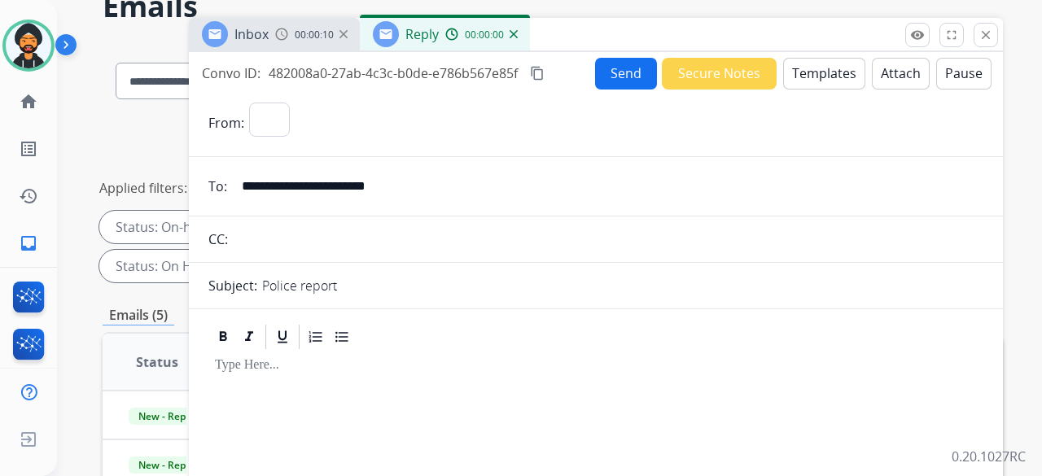
select select "**********"
click at [809, 80] on button "Templates" at bounding box center [824, 74] width 82 height 32
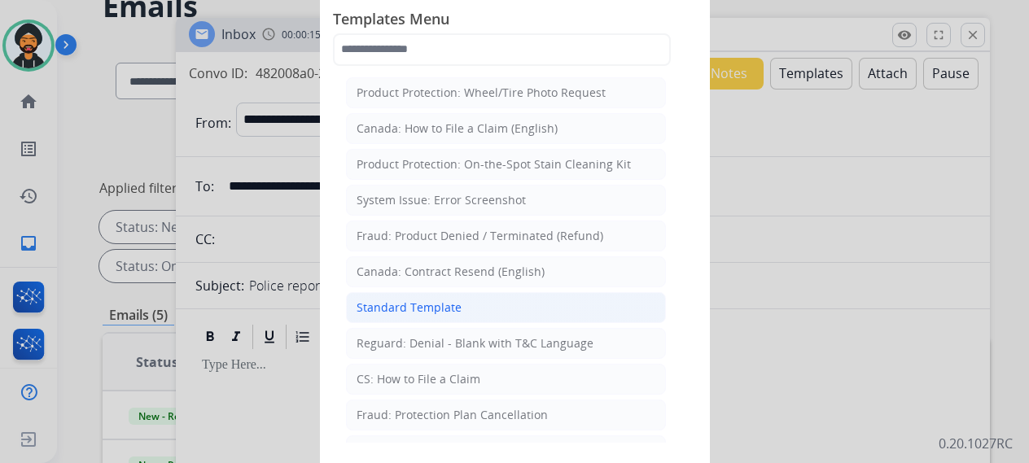
click at [420, 299] on div "Standard Template" at bounding box center [408, 307] width 105 height 16
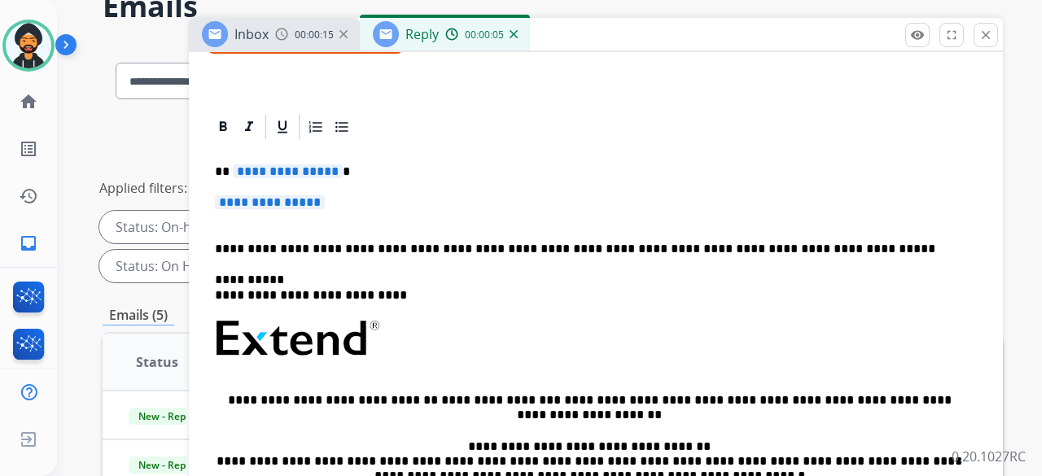
scroll to position [326, 0]
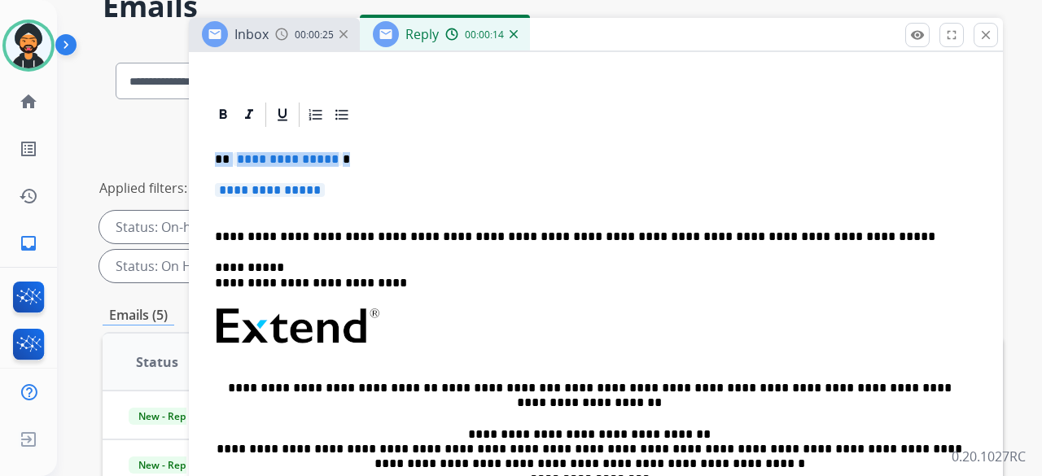
drag, startPoint x: 348, startPoint y: 195, endPoint x: 210, endPoint y: 140, distance: 148.7
click at [210, 140] on div "**********" at bounding box center [595, 364] width 775 height 470
drag, startPoint x: 244, startPoint y: 164, endPoint x: 232, endPoint y: 151, distance: 17.3
click at [233, 152] on span "**********" at bounding box center [288, 159] width 110 height 14
drag, startPoint x: 215, startPoint y: 153, endPoint x: 332, endPoint y: 199, distance: 126.0
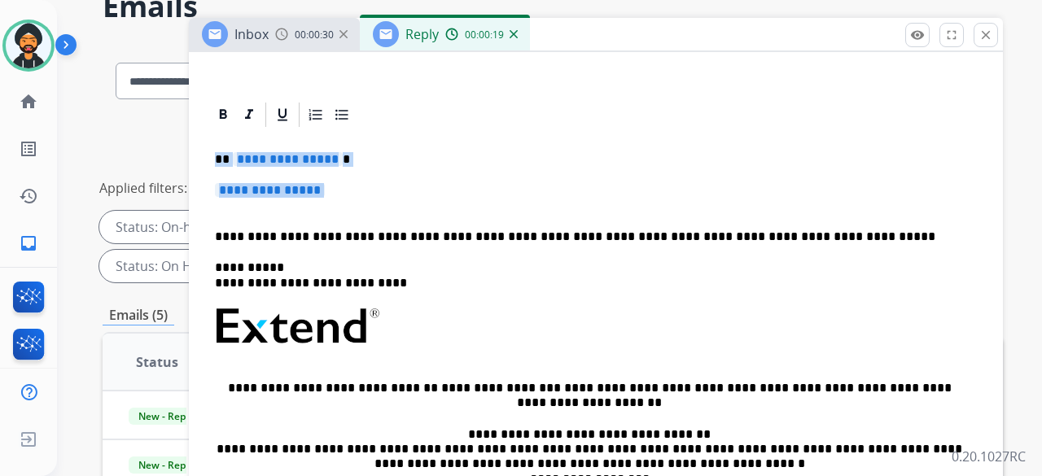
click at [332, 199] on div "**********" at bounding box center [595, 364] width 775 height 470
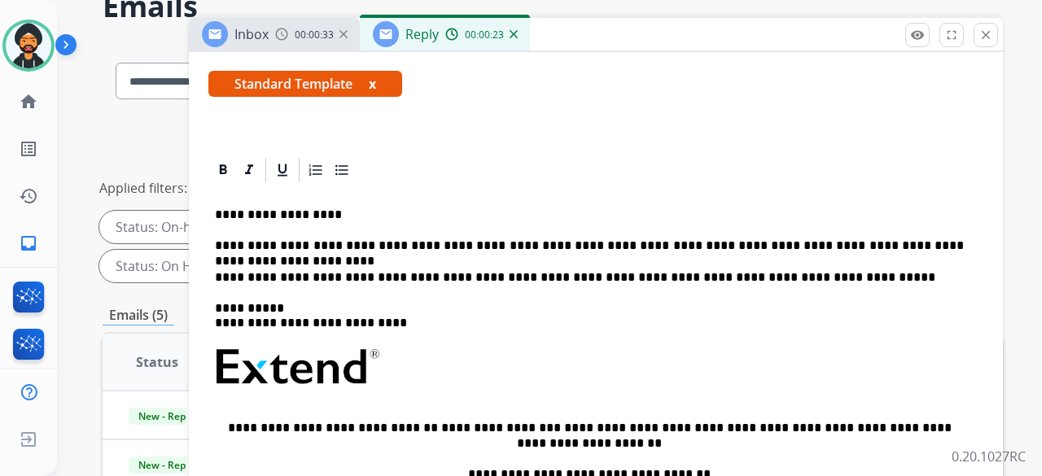
scroll to position [244, 0]
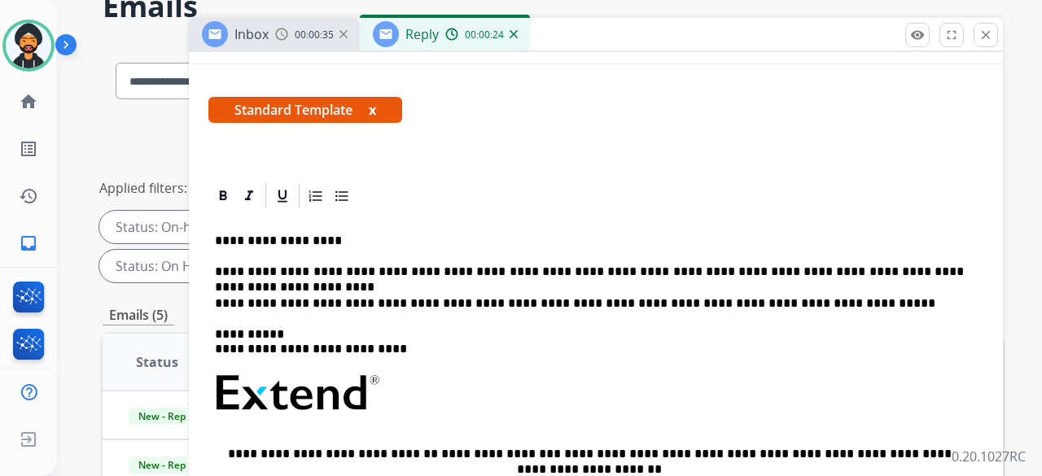
click at [326, 235] on p "**********" at bounding box center [589, 241] width 749 height 15
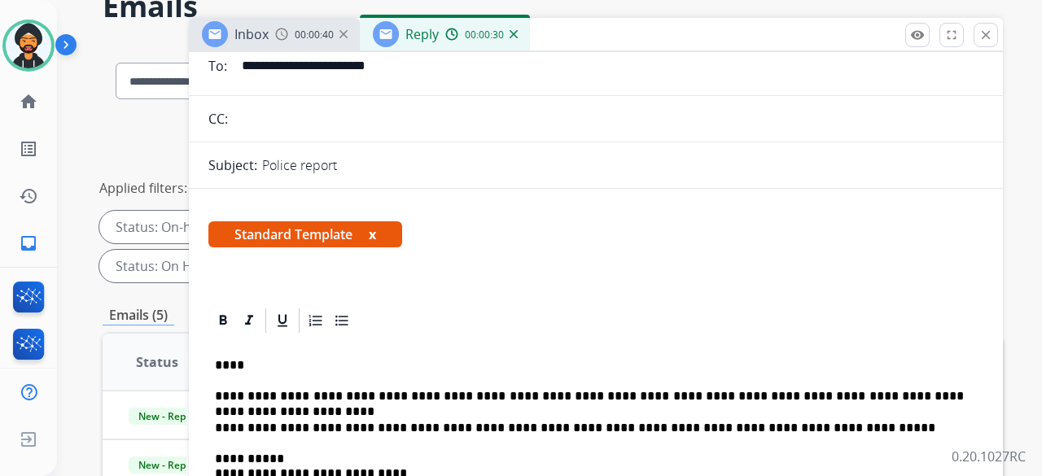
scroll to position [0, 0]
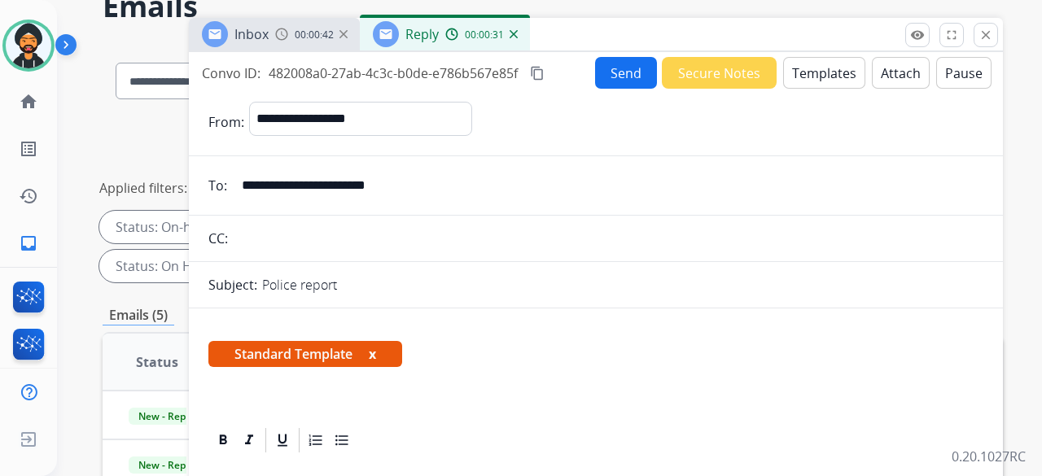
click at [327, 180] on input "**********" at bounding box center [607, 185] width 751 height 33
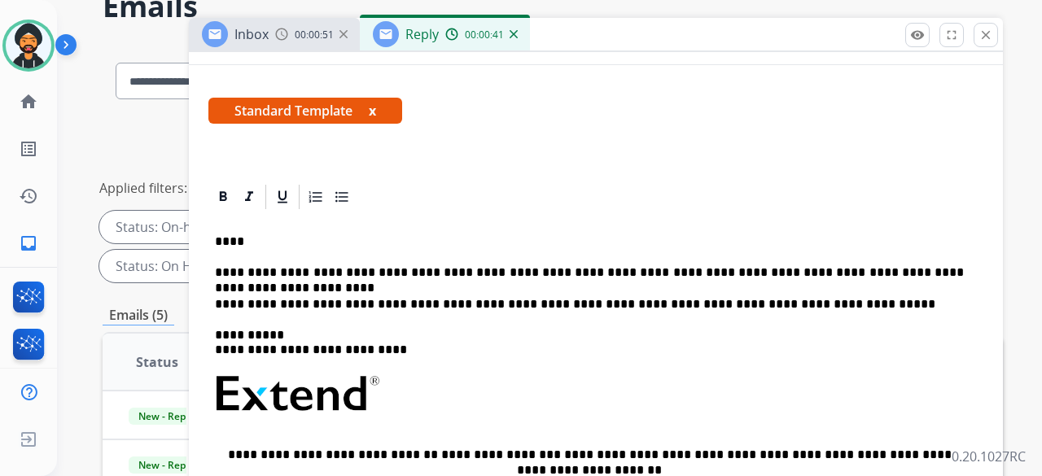
scroll to position [244, 0]
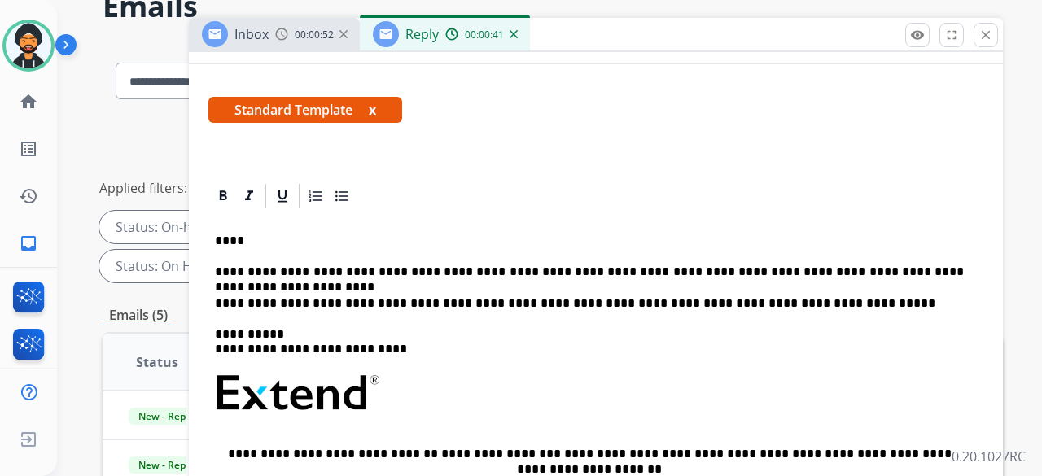
click at [228, 237] on p "****" at bounding box center [589, 241] width 749 height 15
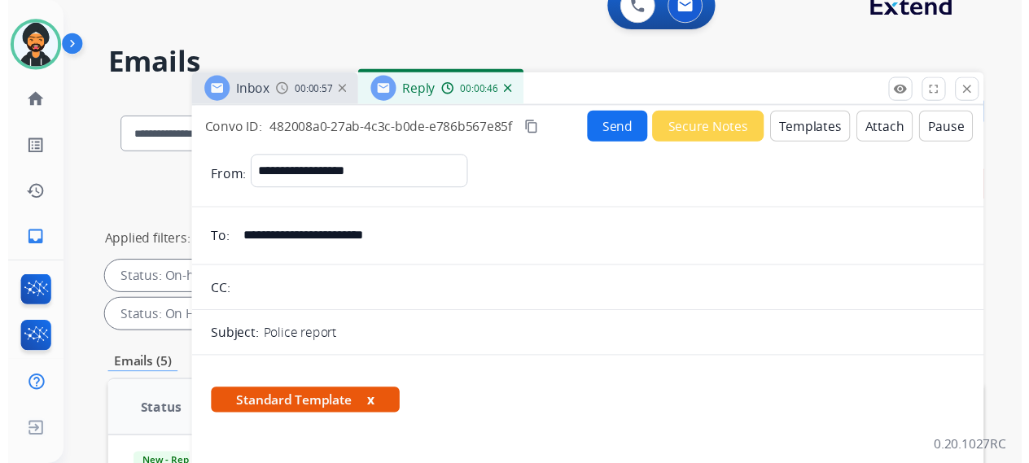
scroll to position [0, 0]
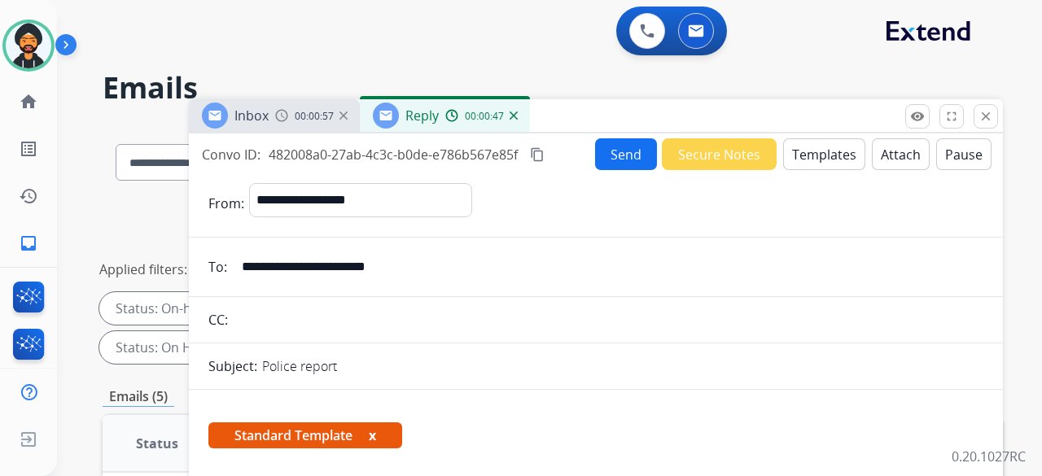
click at [617, 157] on button "Send" at bounding box center [626, 154] width 62 height 32
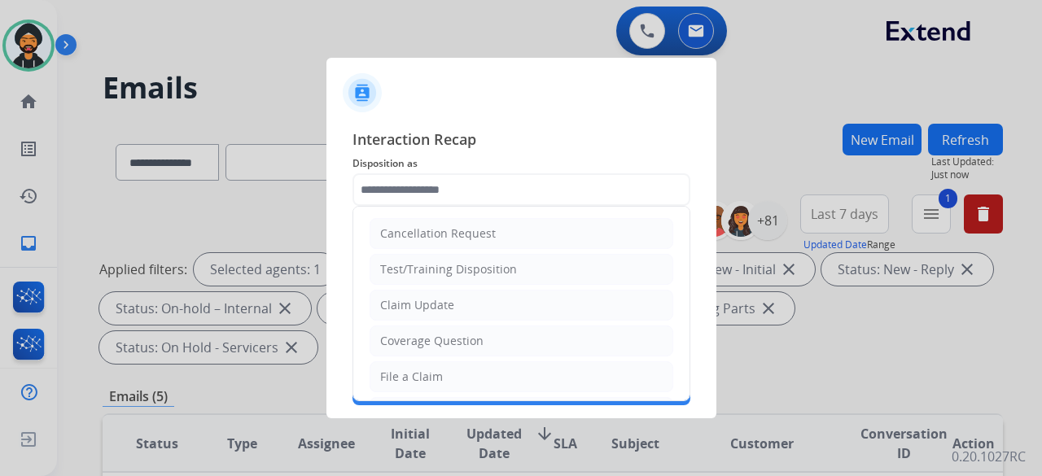
click at [453, 183] on input "text" at bounding box center [521, 189] width 338 height 33
click at [426, 305] on div "Claim Update" at bounding box center [417, 305] width 74 height 16
type input "**********"
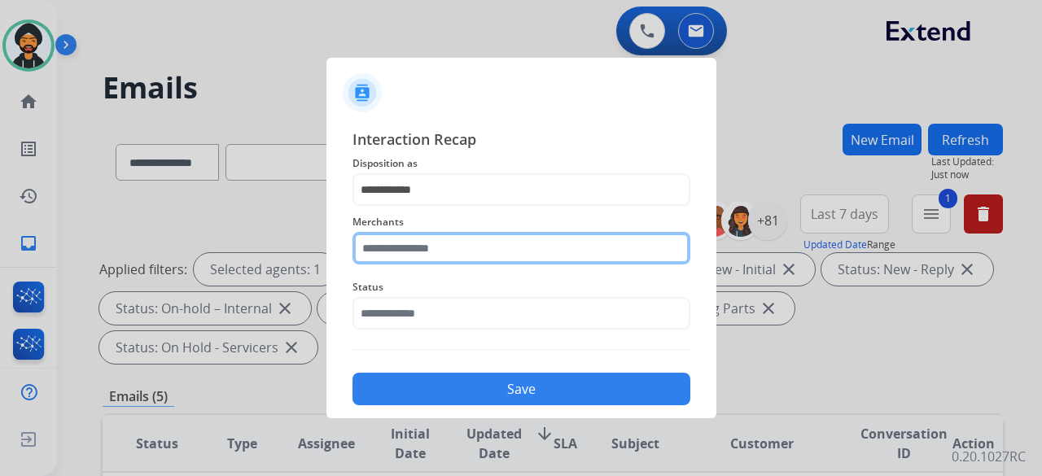
click at [410, 249] on input "text" at bounding box center [521, 248] width 338 height 33
click at [404, 240] on input "text" at bounding box center [521, 248] width 338 height 33
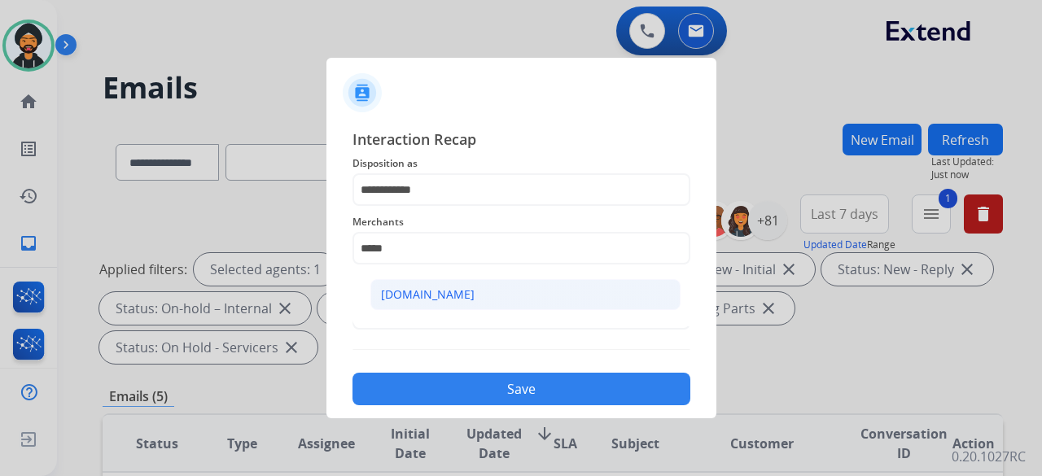
click at [417, 294] on div "[DOMAIN_NAME]" at bounding box center [428, 294] width 94 height 16
type input "**********"
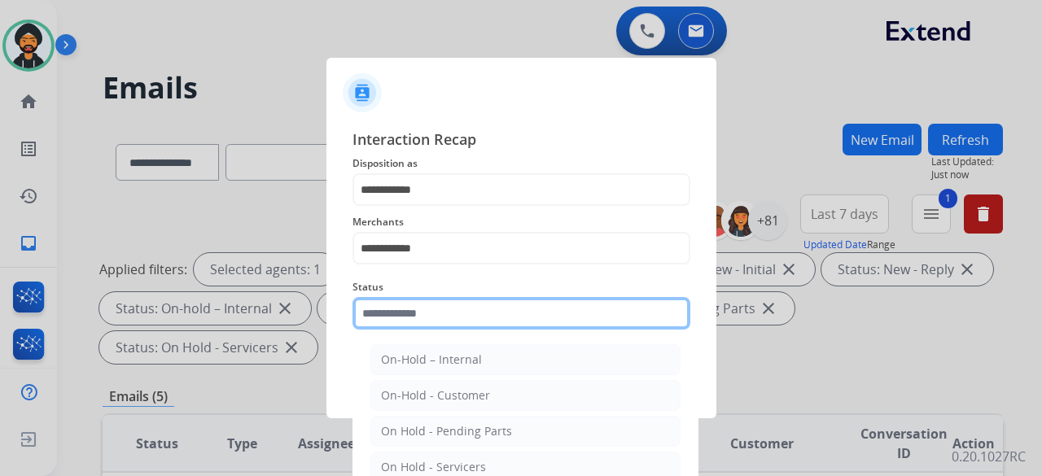
click at [430, 312] on input "text" at bounding box center [521, 313] width 338 height 33
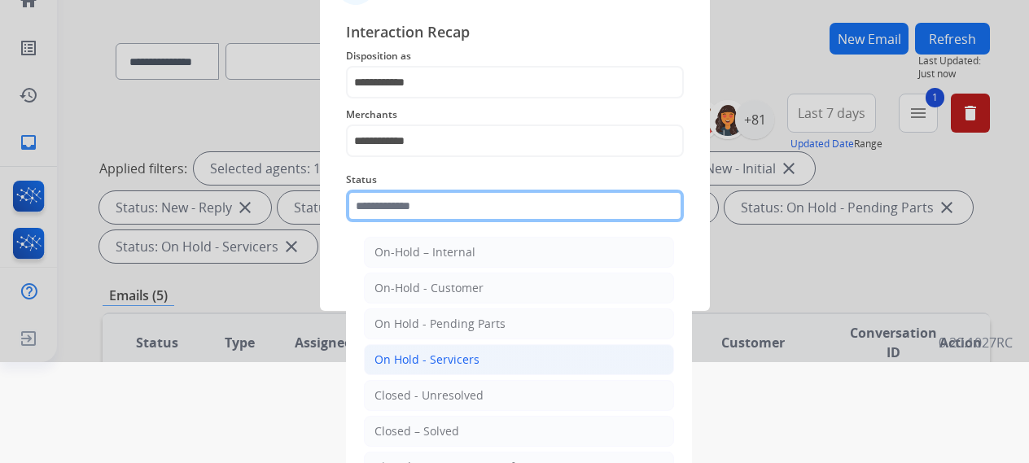
scroll to position [111, 0]
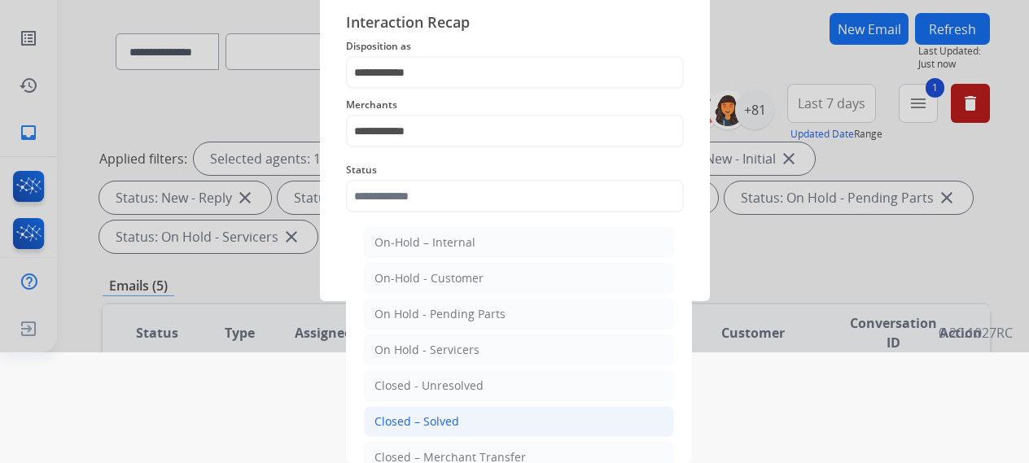
click at [450, 422] on div "Closed – Solved" at bounding box center [416, 421] width 85 height 16
type input "**********"
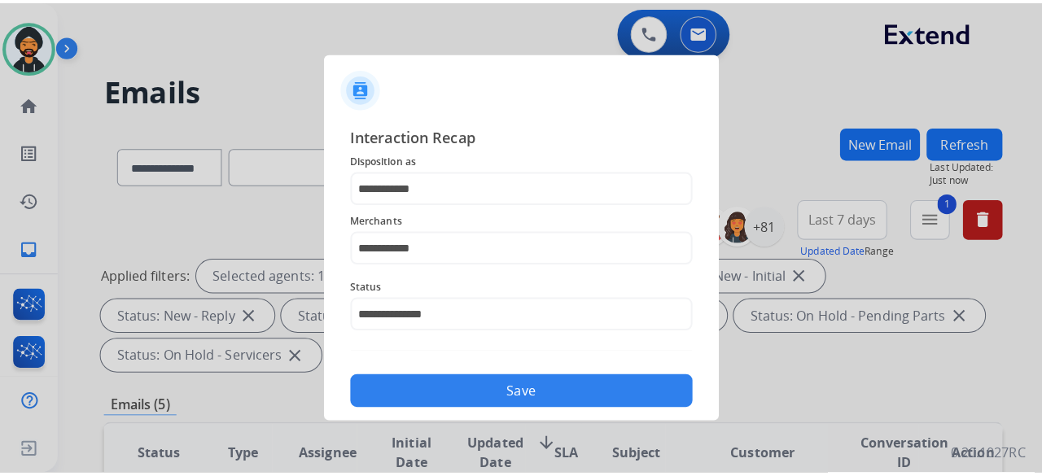
scroll to position [0, 0]
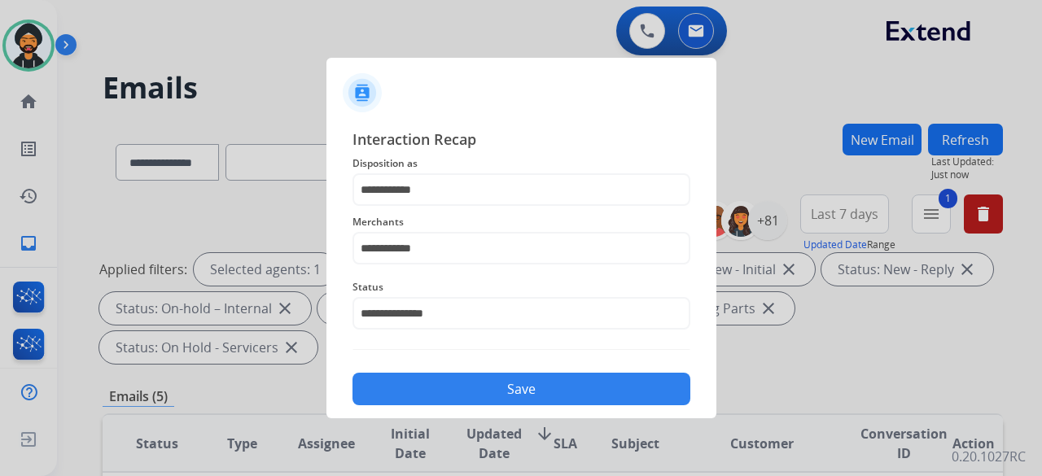
click at [446, 385] on button "Save" at bounding box center [521, 389] width 338 height 33
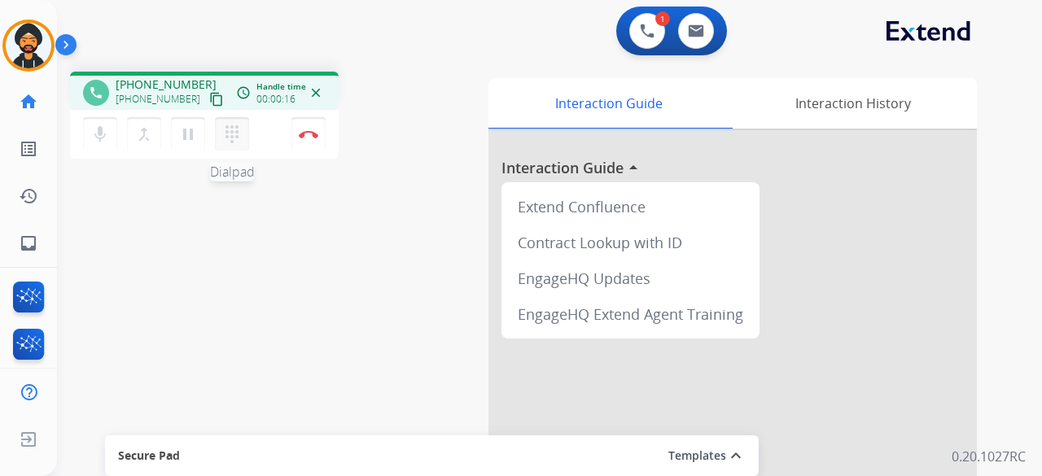
click at [238, 131] on mat-icon "dialpad" at bounding box center [232, 135] width 20 height 20
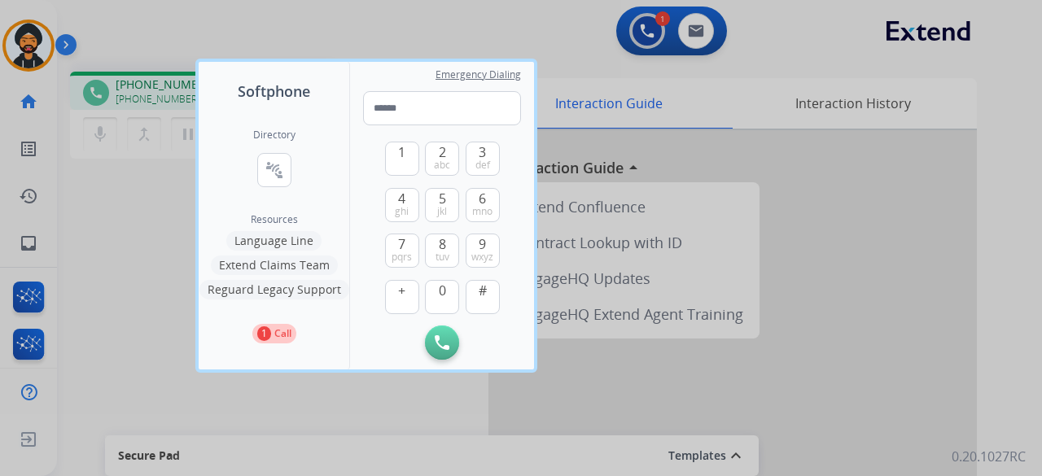
click at [281, 234] on button "Language Line" at bounding box center [273, 241] width 95 height 20
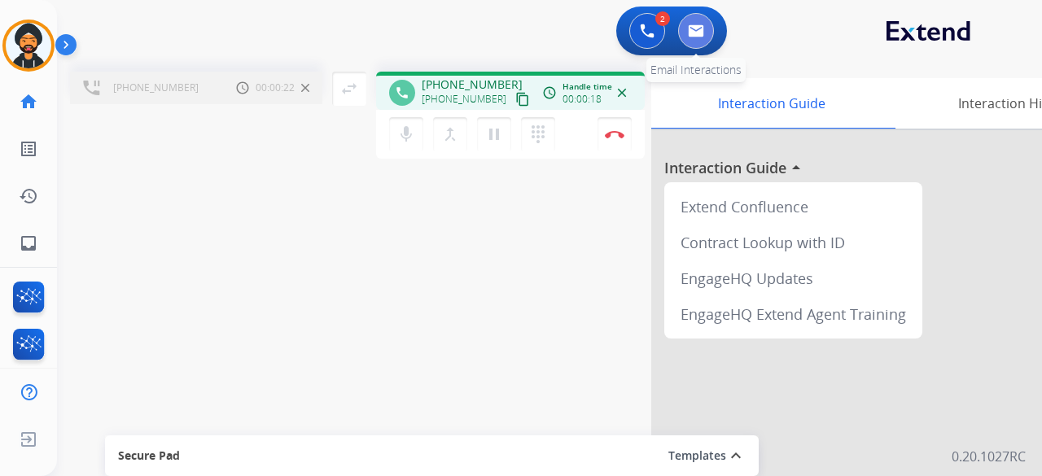
click at [702, 24] on img at bounding box center [696, 30] width 16 height 13
select select "**********"
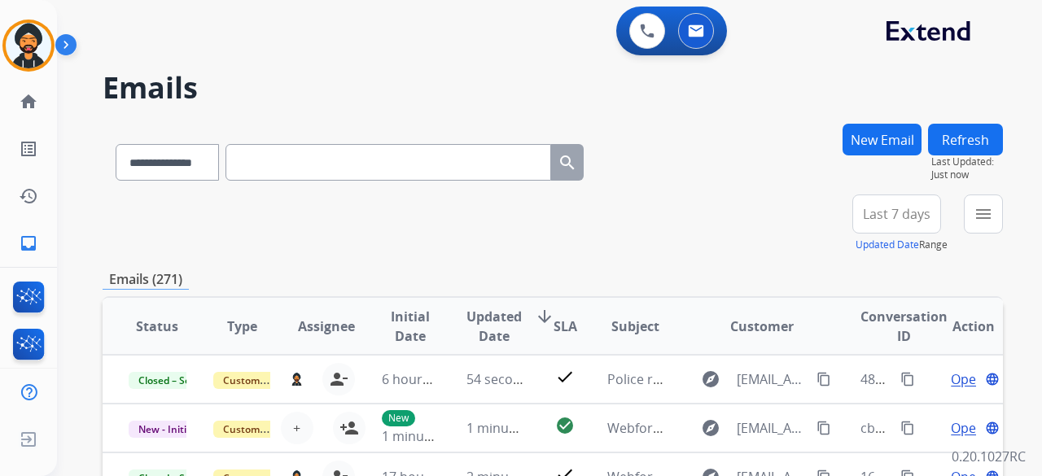
scroll to position [2, 0]
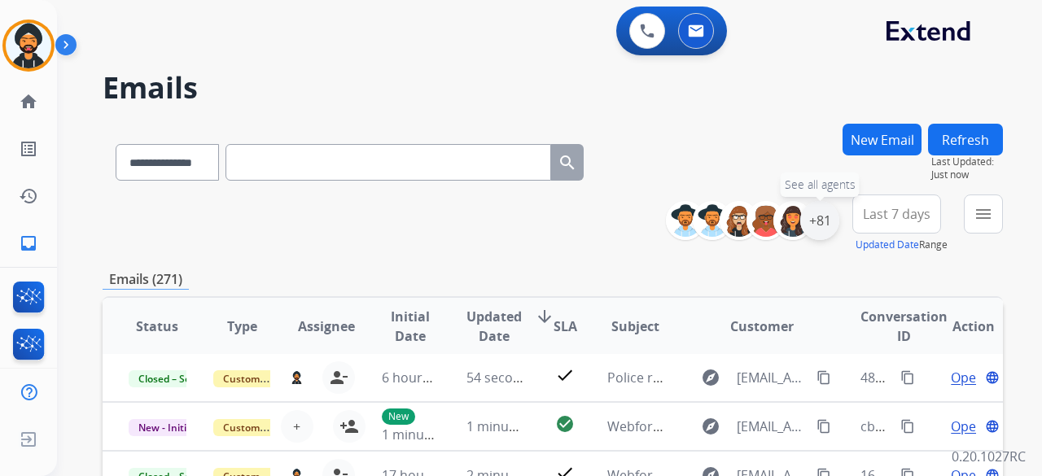
click at [811, 212] on div "+81" at bounding box center [819, 220] width 39 height 39
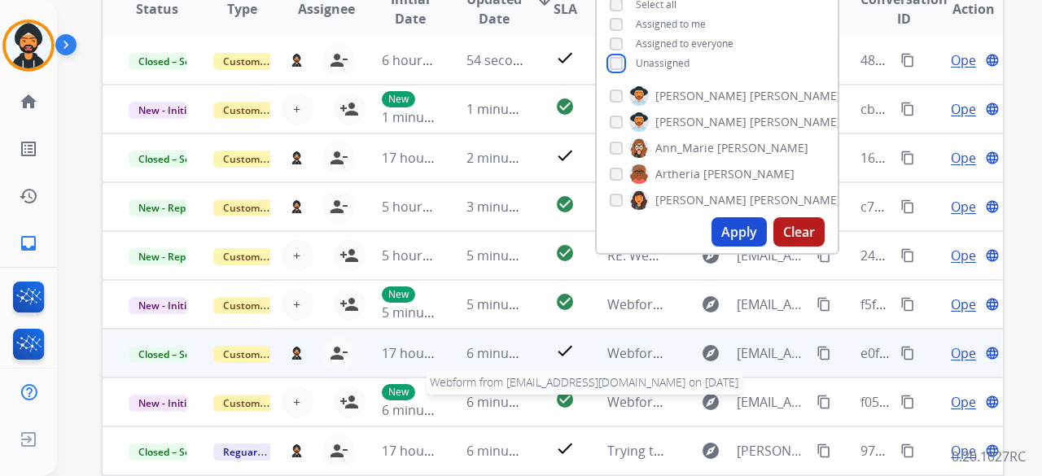
scroll to position [326, 0]
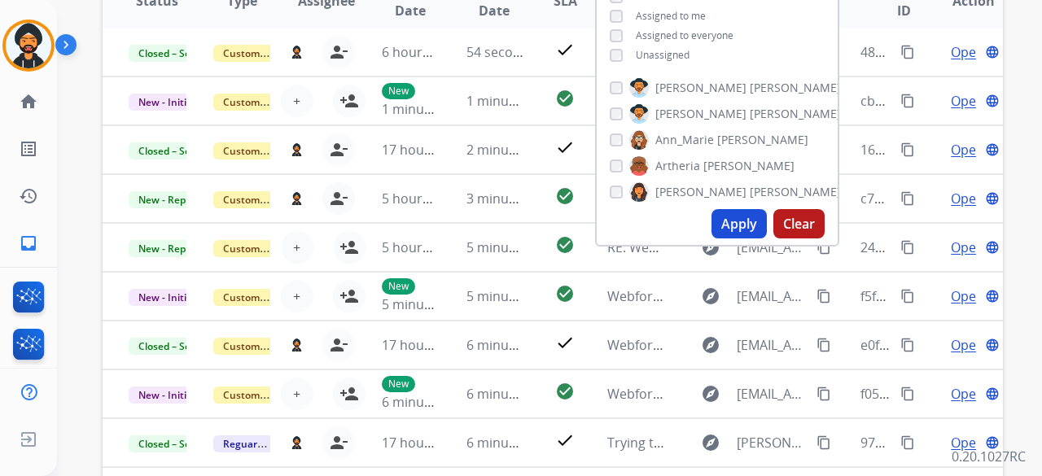
click at [725, 224] on button "Apply" at bounding box center [738, 223] width 55 height 29
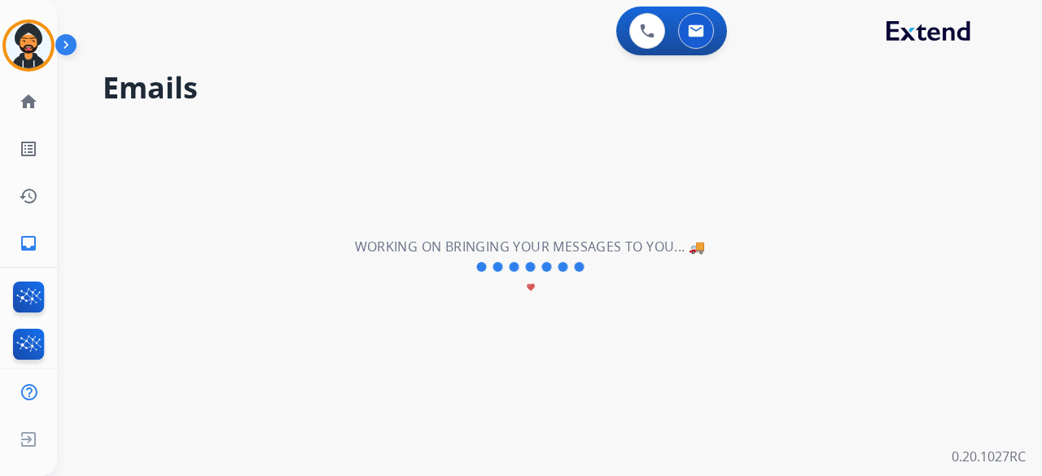
scroll to position [0, 0]
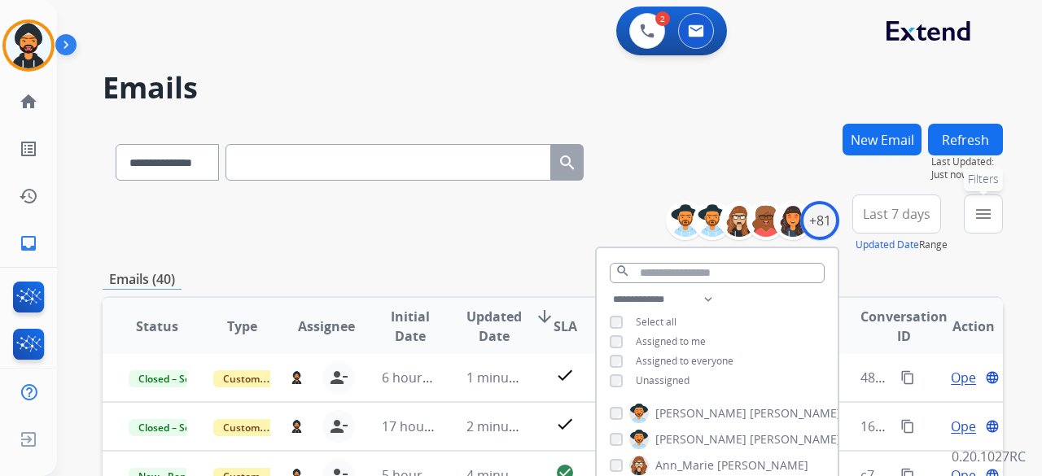
click at [982, 214] on mat-icon "menu" at bounding box center [983, 214] width 20 height 20
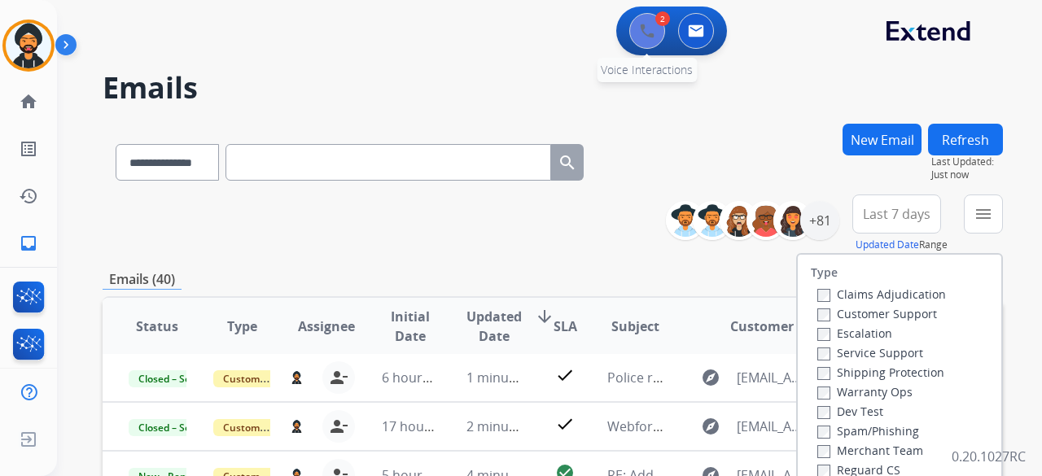
click at [654, 22] on button at bounding box center [647, 31] width 36 height 36
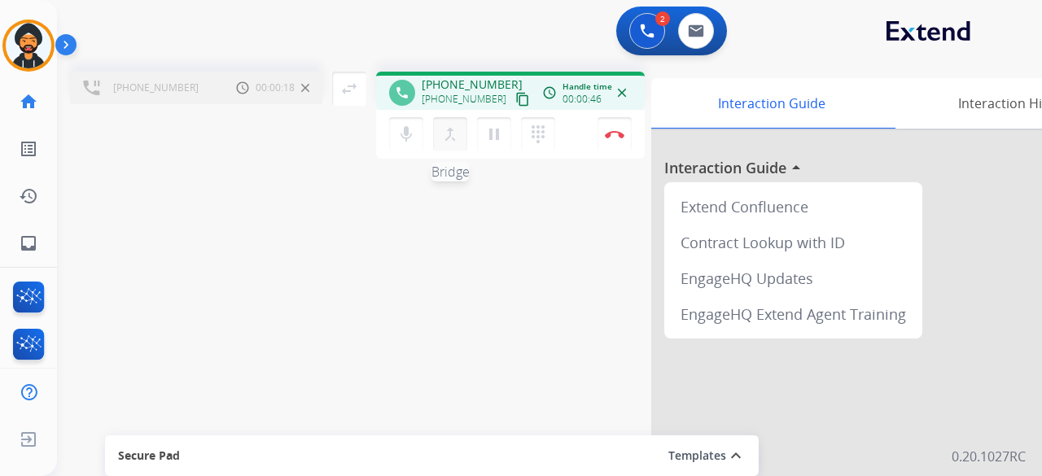
click at [444, 129] on mat-icon "merge_type" at bounding box center [450, 135] width 20 height 20
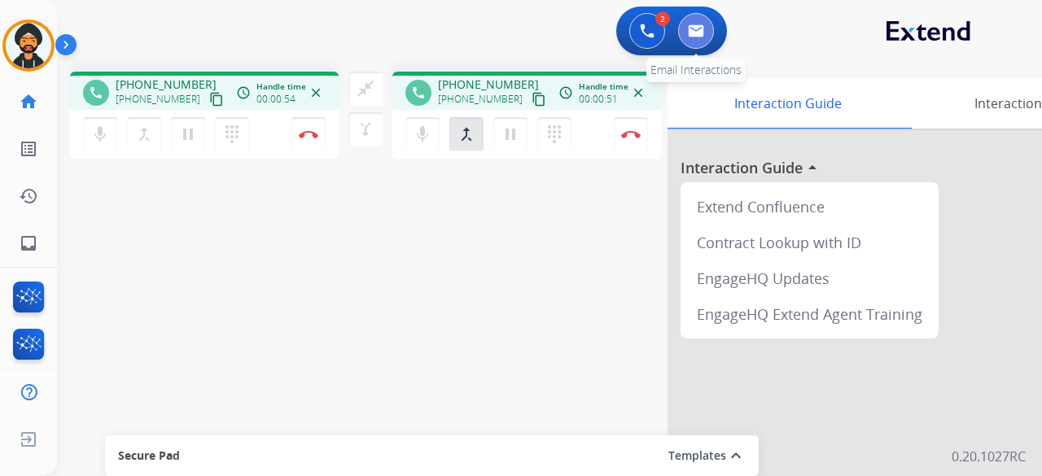
click at [698, 26] on img at bounding box center [696, 30] width 16 height 13
select select "**********"
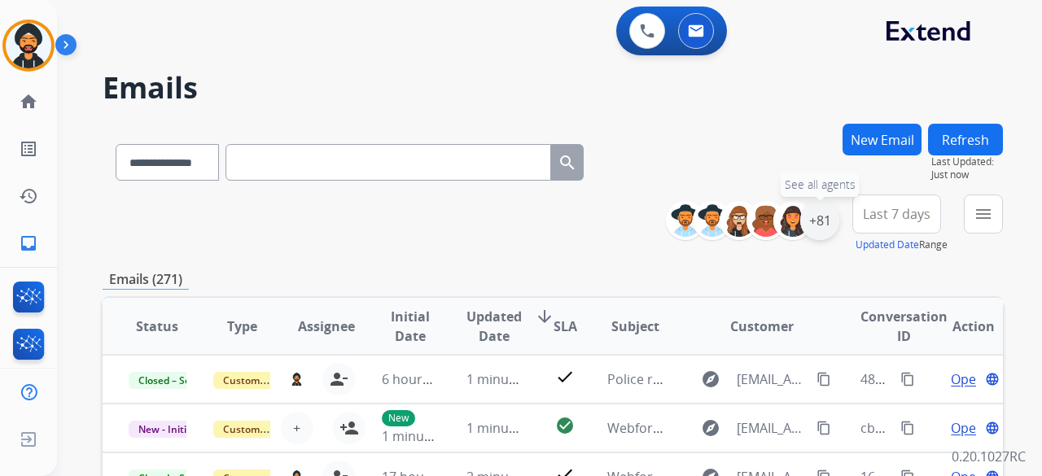
click at [821, 212] on div "+81" at bounding box center [819, 220] width 39 height 39
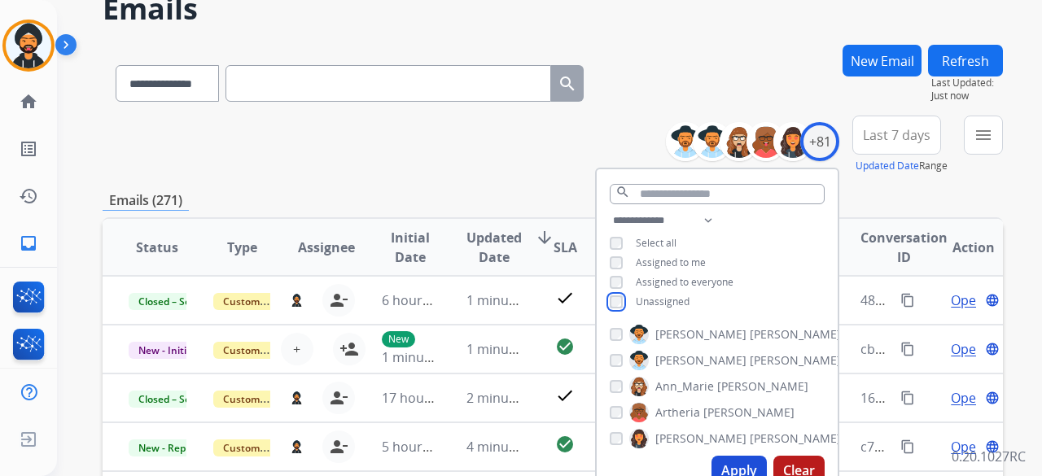
scroll to position [326, 0]
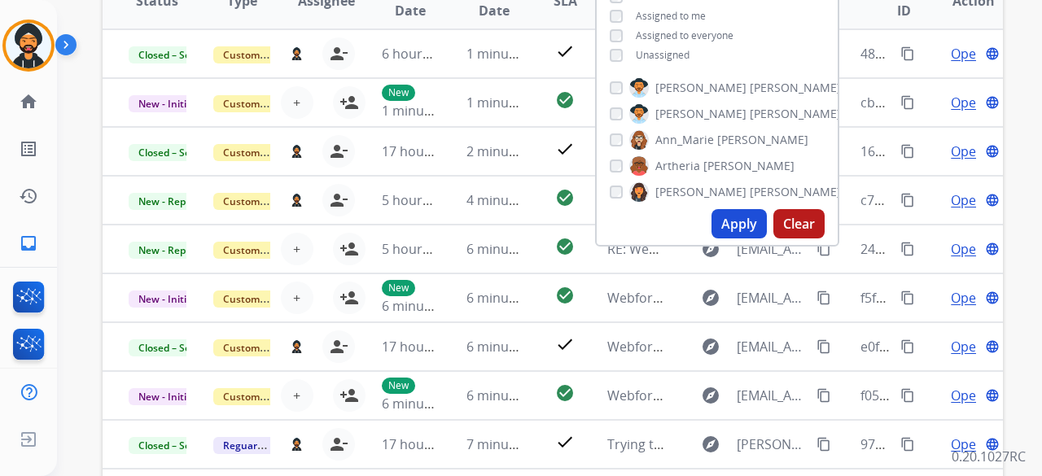
click at [732, 229] on button "Apply" at bounding box center [738, 223] width 55 height 29
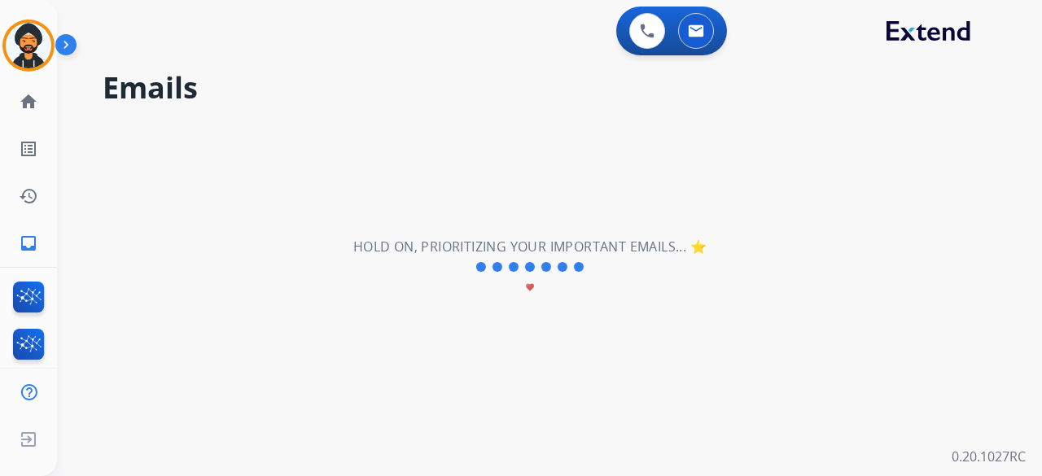
scroll to position [0, 0]
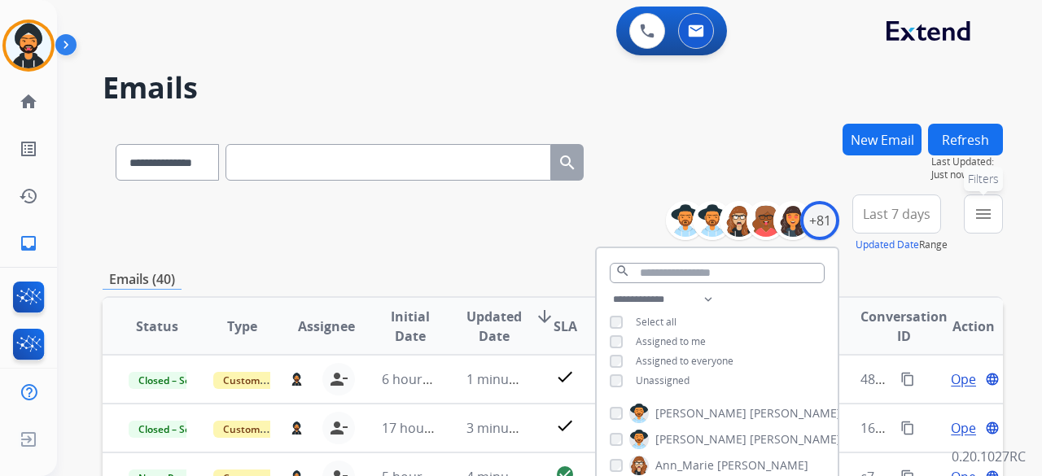
click at [980, 208] on mat-icon "menu" at bounding box center [983, 214] width 20 height 20
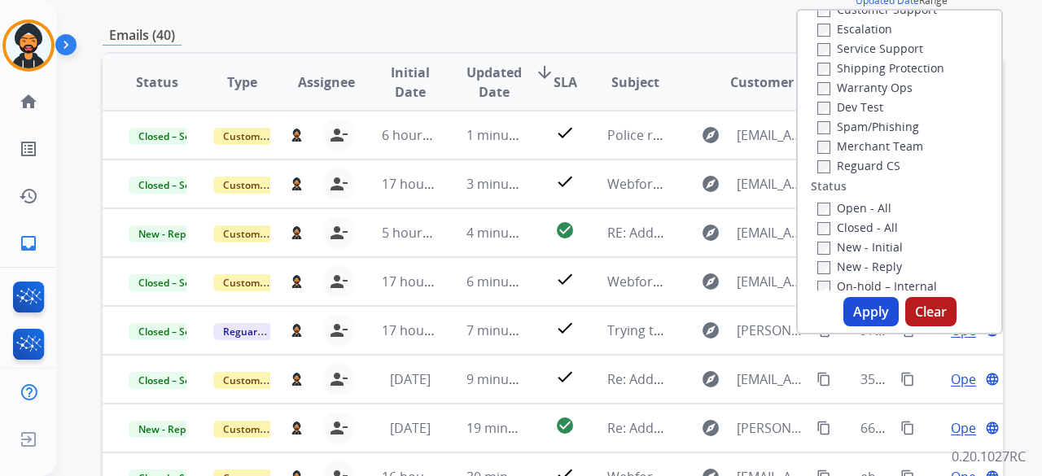
scroll to position [163, 0]
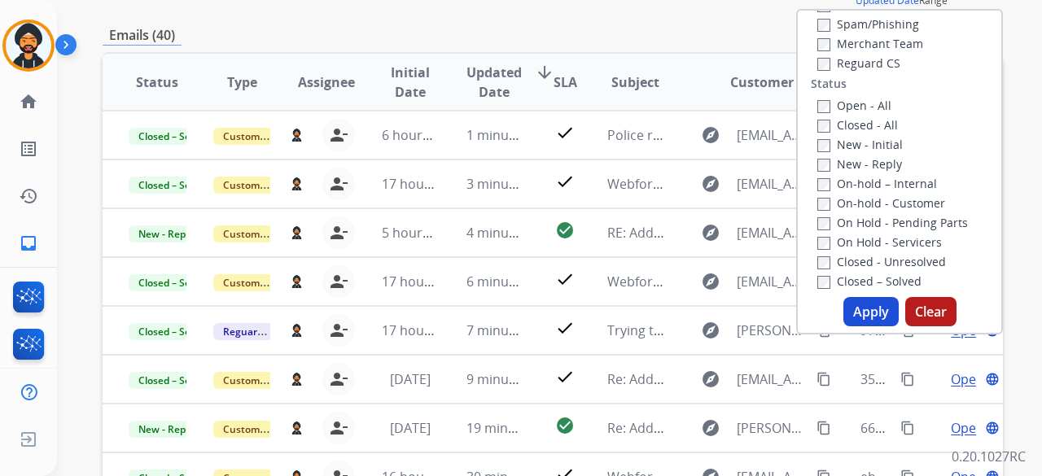
click at [857, 317] on button "Apply" at bounding box center [870, 311] width 55 height 29
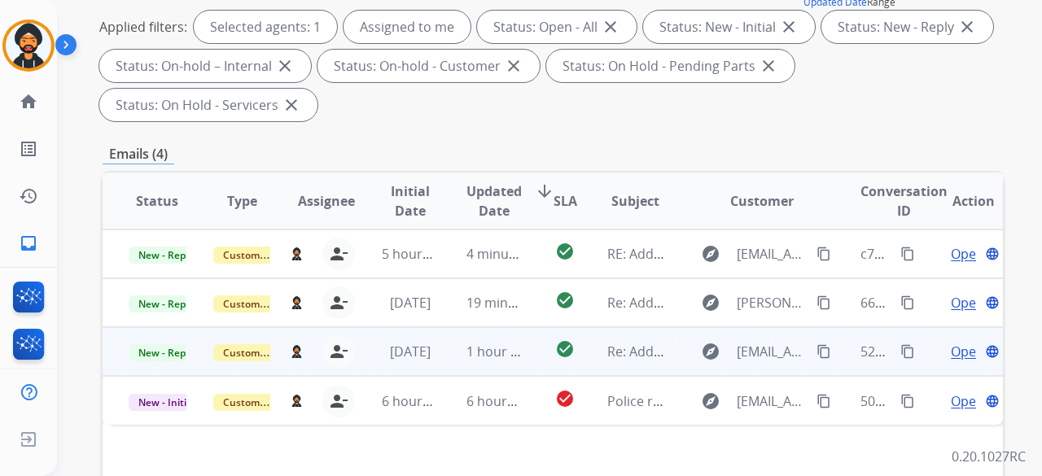
scroll to position [244, 0]
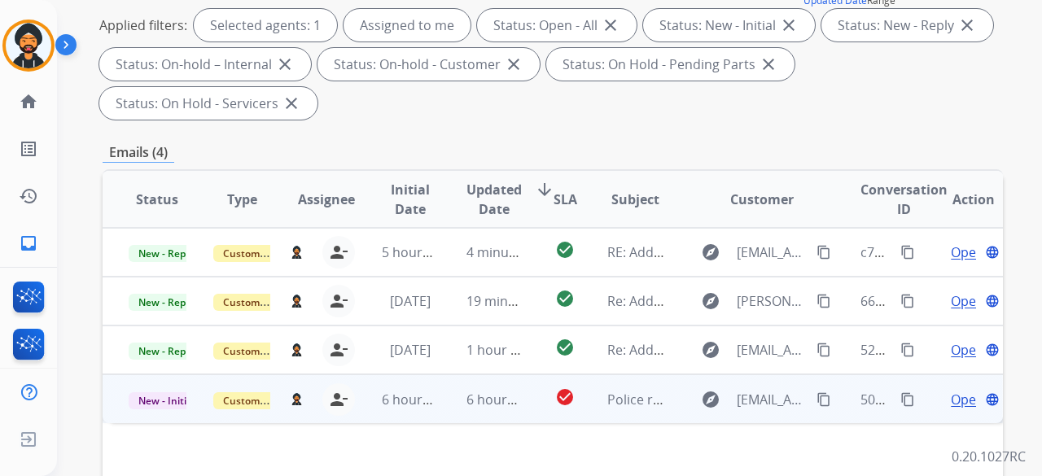
click at [951, 400] on span "Open" at bounding box center [967, 400] width 33 height 20
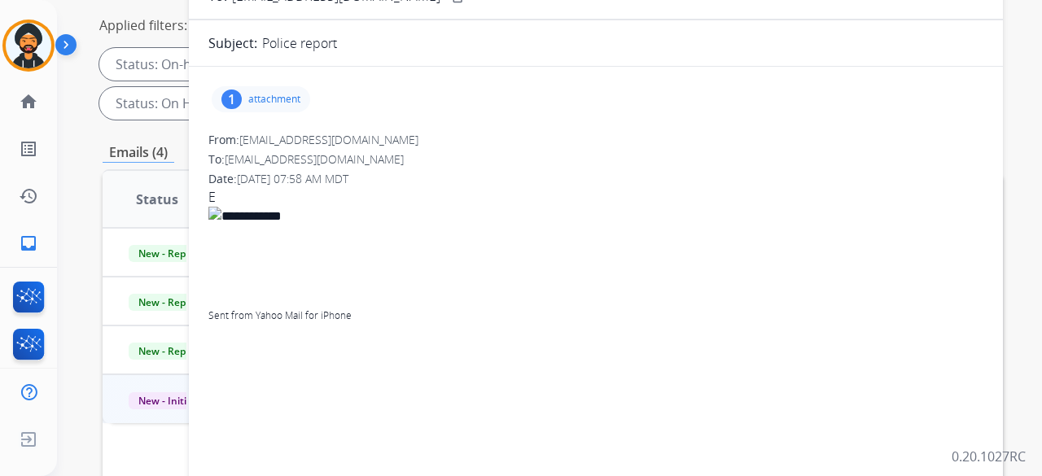
click at [282, 98] on p "attachment" at bounding box center [274, 99] width 52 height 13
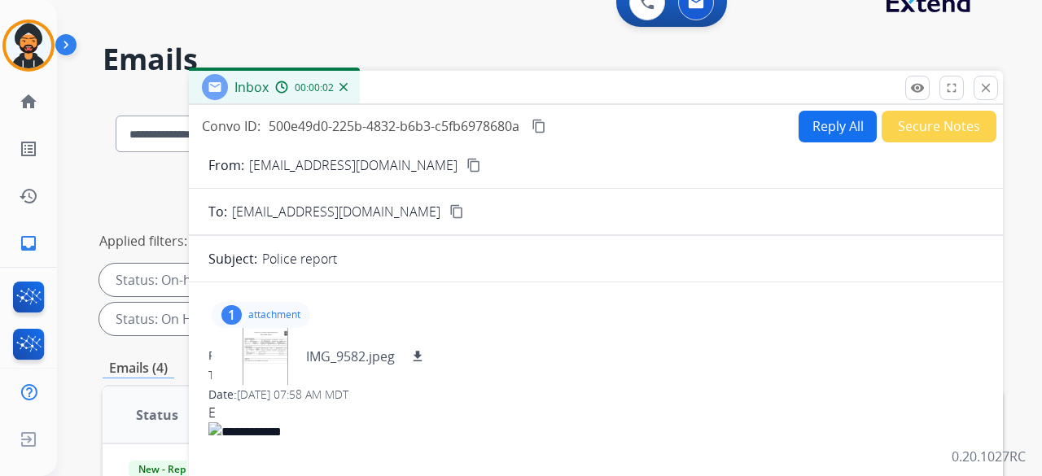
scroll to position [0, 0]
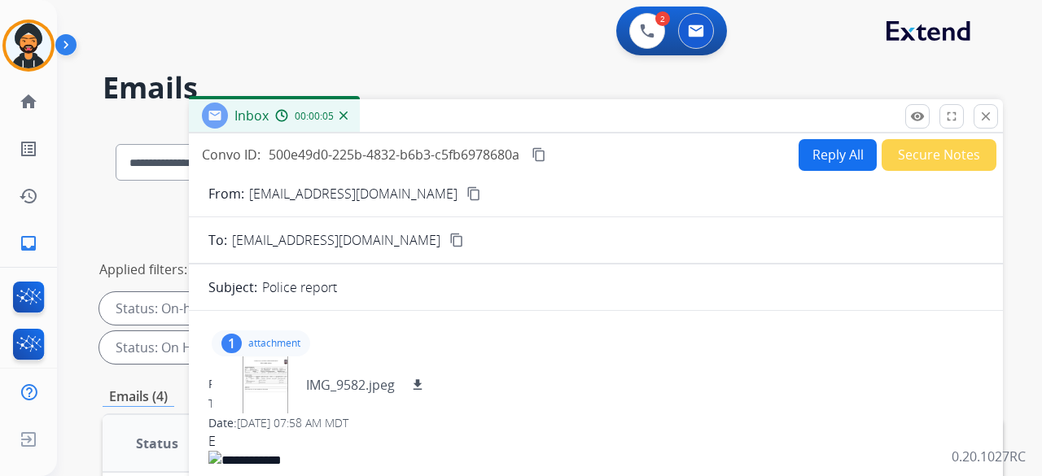
click at [831, 159] on button "Reply All" at bounding box center [837, 155] width 78 height 32
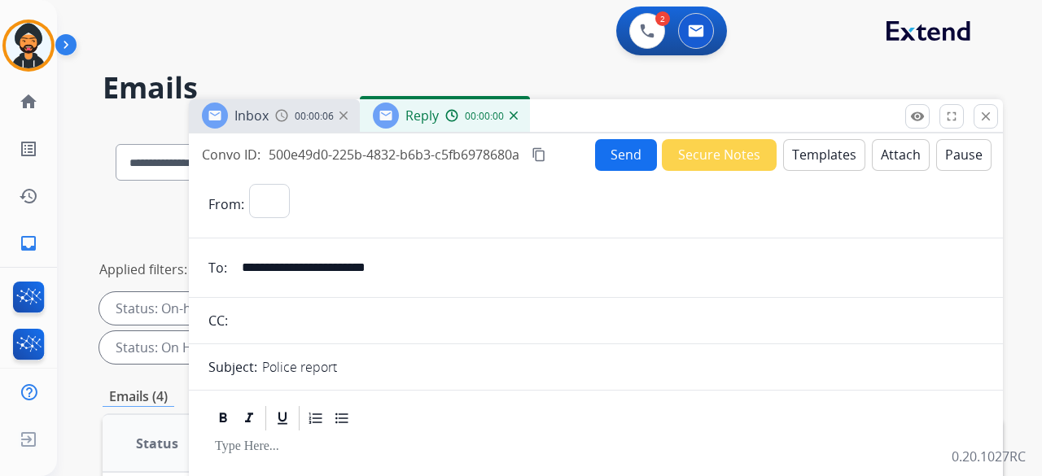
select select "**********"
click at [817, 160] on button "Templates" at bounding box center [824, 155] width 82 height 32
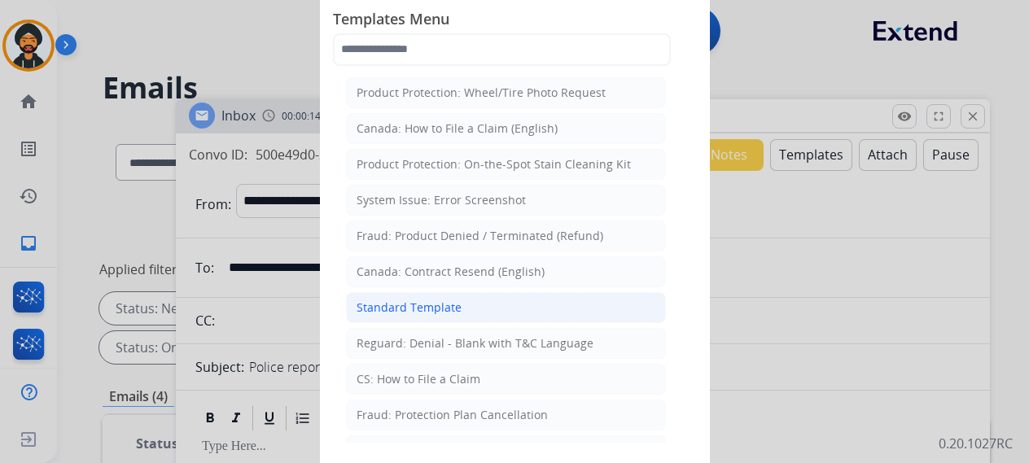
click at [402, 304] on div "Standard Template" at bounding box center [408, 307] width 105 height 16
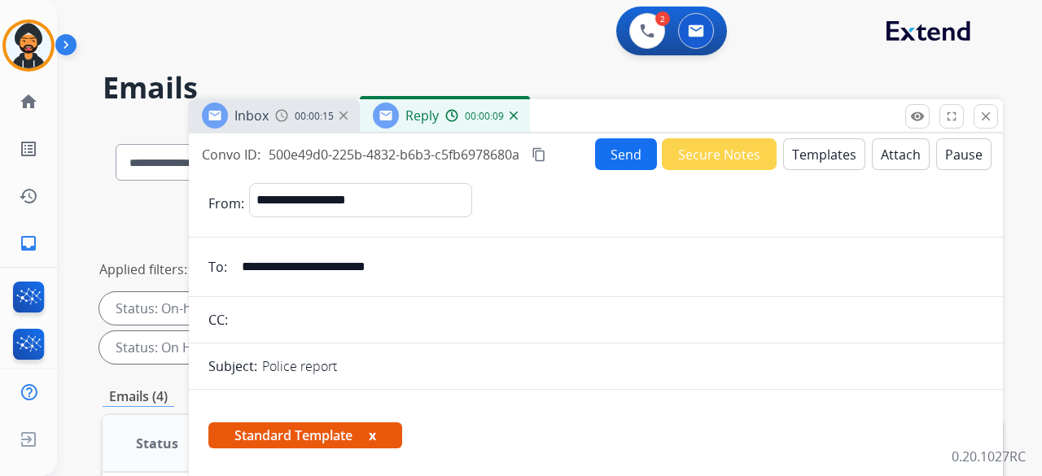
scroll to position [326, 0]
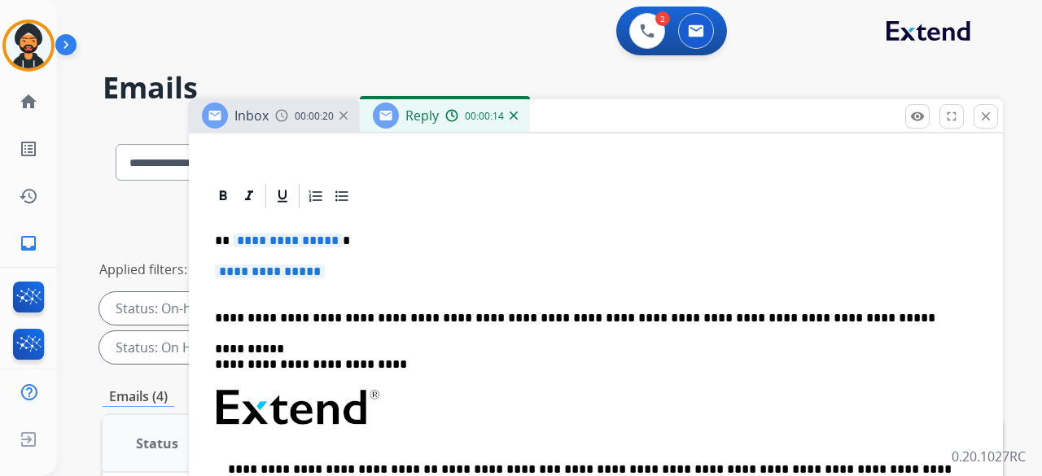
drag, startPoint x: 207, startPoint y: 234, endPoint x: 363, endPoint y: 278, distance: 162.1
drag, startPoint x: 360, startPoint y: 278, endPoint x: 203, endPoint y: 229, distance: 164.5
drag, startPoint x: 246, startPoint y: 237, endPoint x: 720, endPoint y: 277, distance: 476.2
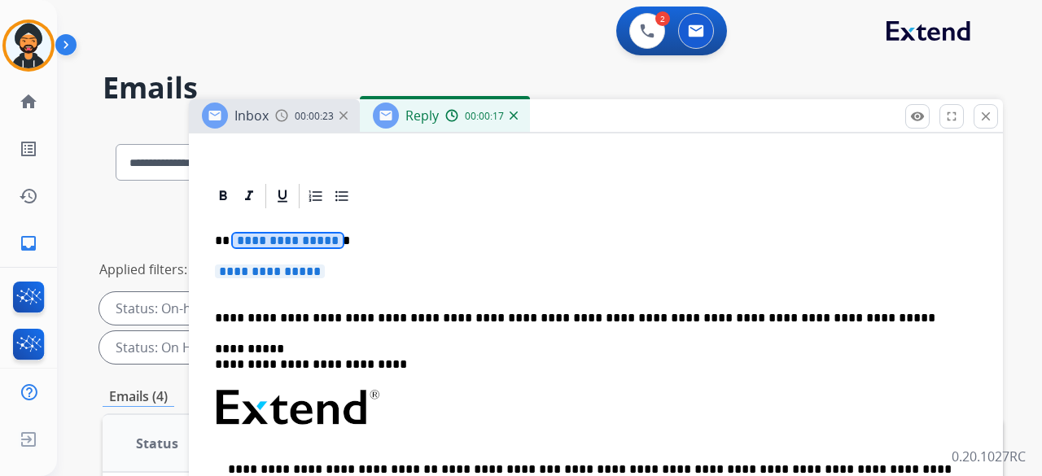
click at [720, 277] on p "**********" at bounding box center [596, 280] width 762 height 30
drag, startPoint x: 213, startPoint y: 230, endPoint x: 348, endPoint y: 267, distance: 140.0
click at [348, 267] on div "**********" at bounding box center [595, 446] width 775 height 470
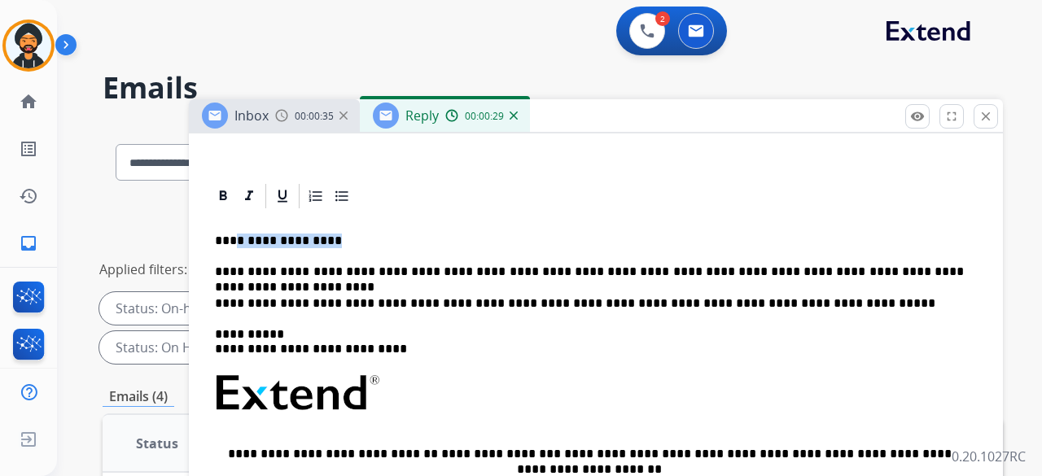
drag, startPoint x: 326, startPoint y: 234, endPoint x: 232, endPoint y: 230, distance: 94.5
click at [232, 230] on div "**********" at bounding box center [595, 439] width 775 height 456
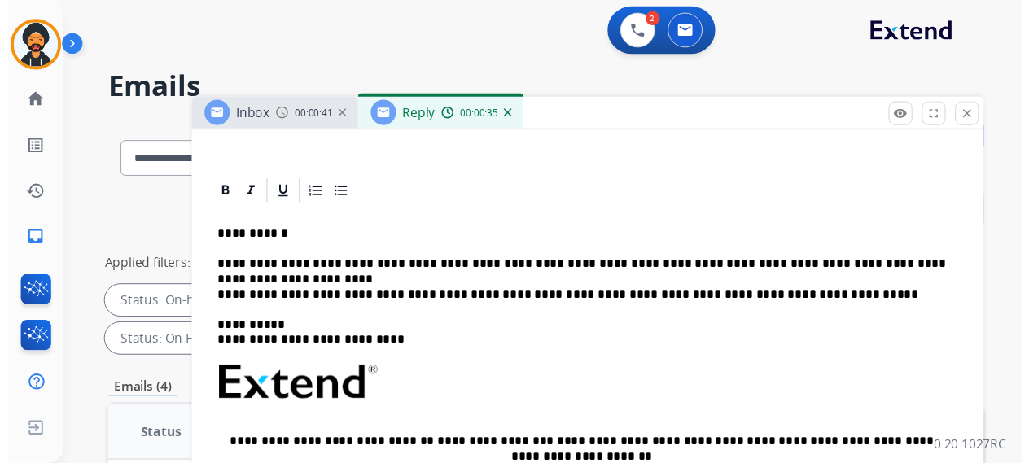
scroll to position [0, 0]
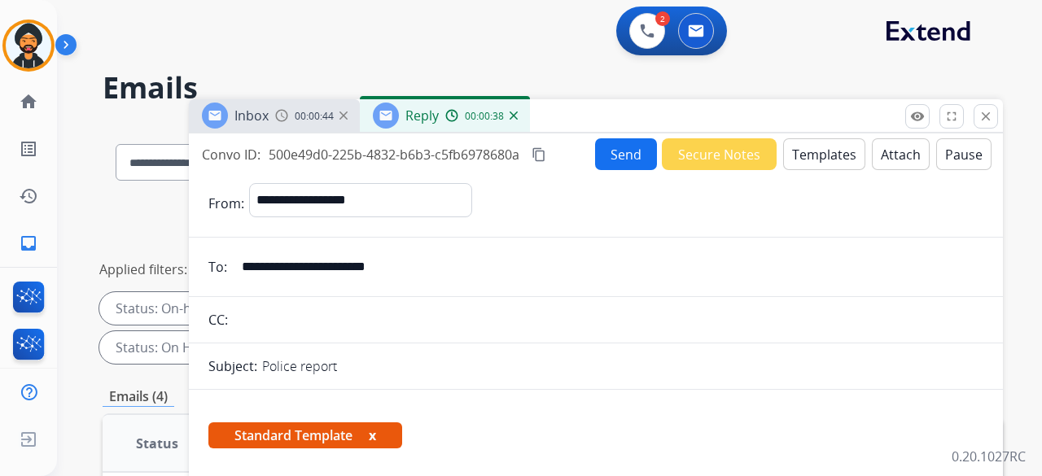
click at [610, 153] on button "Send" at bounding box center [626, 154] width 62 height 32
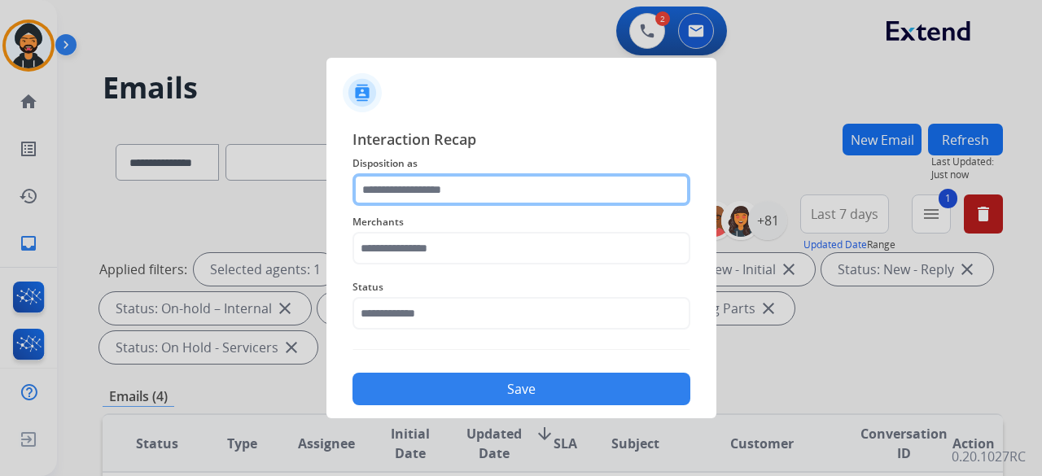
click at [417, 203] on input "text" at bounding box center [521, 189] width 338 height 33
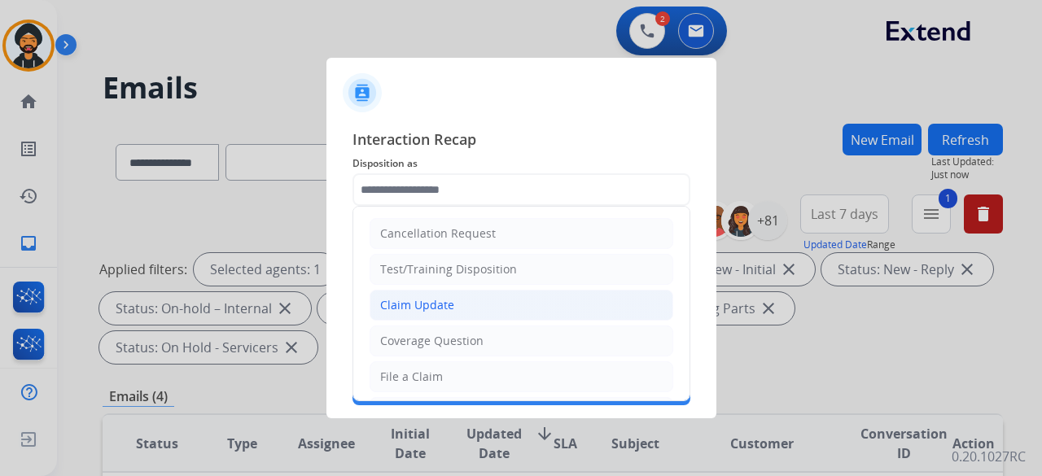
click at [444, 305] on div "Claim Update" at bounding box center [417, 305] width 74 height 16
type input "**********"
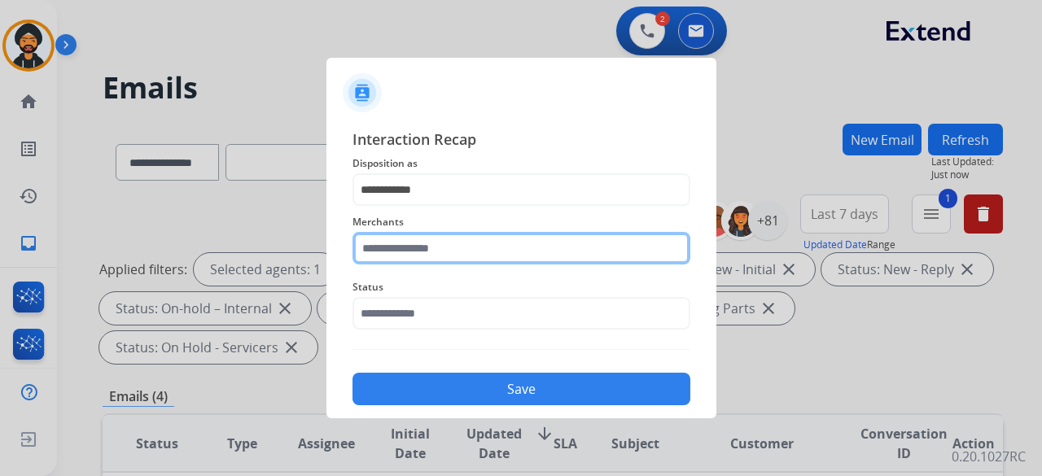
click at [408, 250] on input "text" at bounding box center [521, 248] width 338 height 33
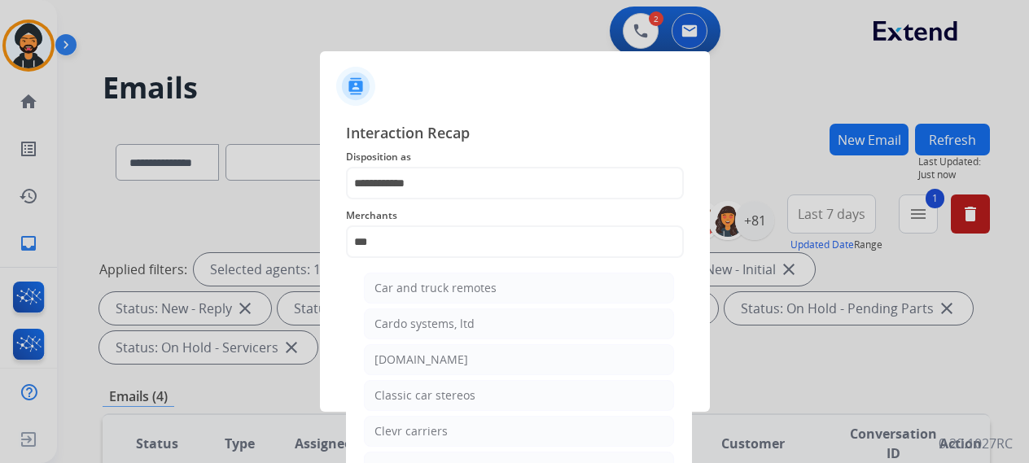
drag, startPoint x: 400, startPoint y: 349, endPoint x: 396, endPoint y: 324, distance: 25.7
click at [400, 347] on li "[DOMAIN_NAME]" at bounding box center [519, 359] width 310 height 31
type input "**********"
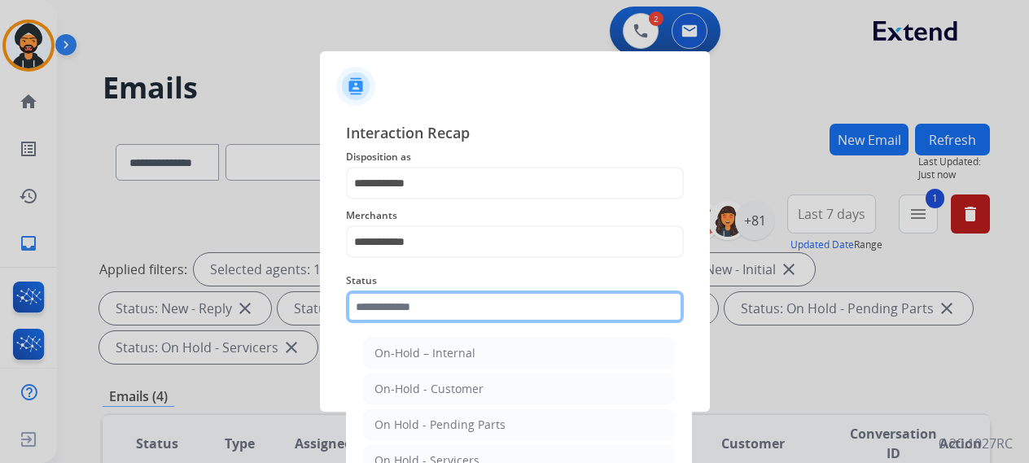
click at [385, 302] on input "text" at bounding box center [515, 307] width 338 height 33
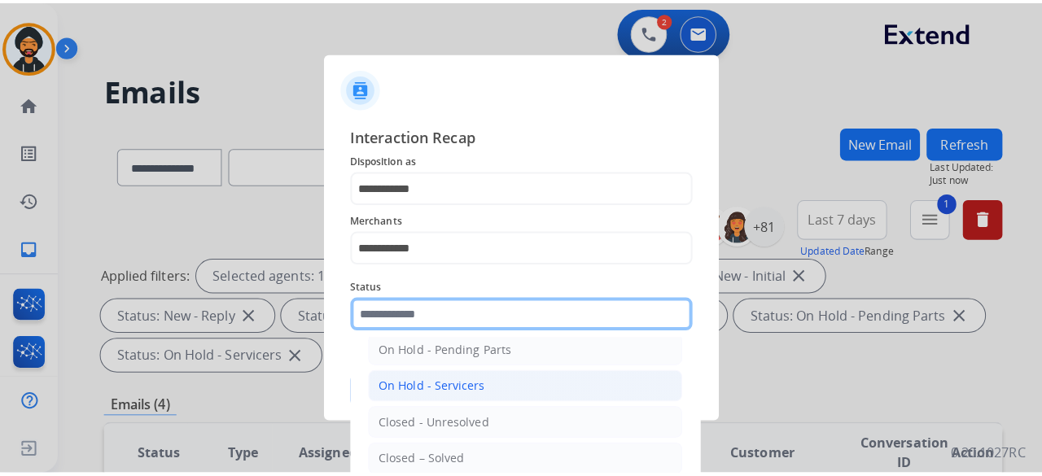
scroll to position [93, 0]
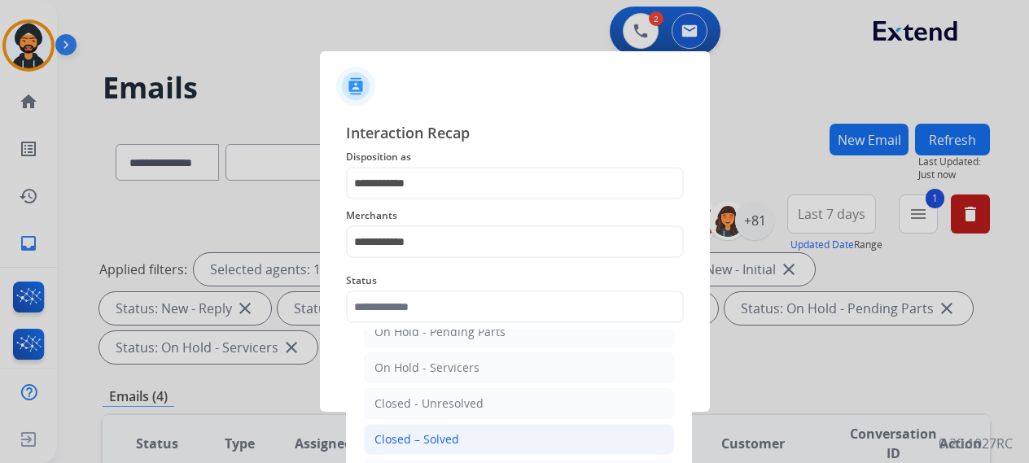
click at [433, 427] on li "Closed – Solved" at bounding box center [519, 439] width 310 height 31
type input "**********"
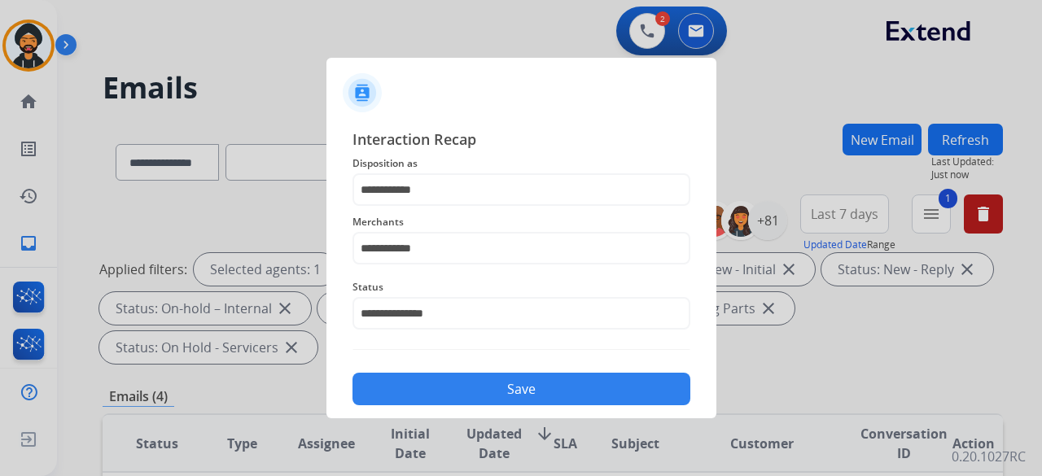
click at [436, 401] on button "Save" at bounding box center [521, 389] width 338 height 33
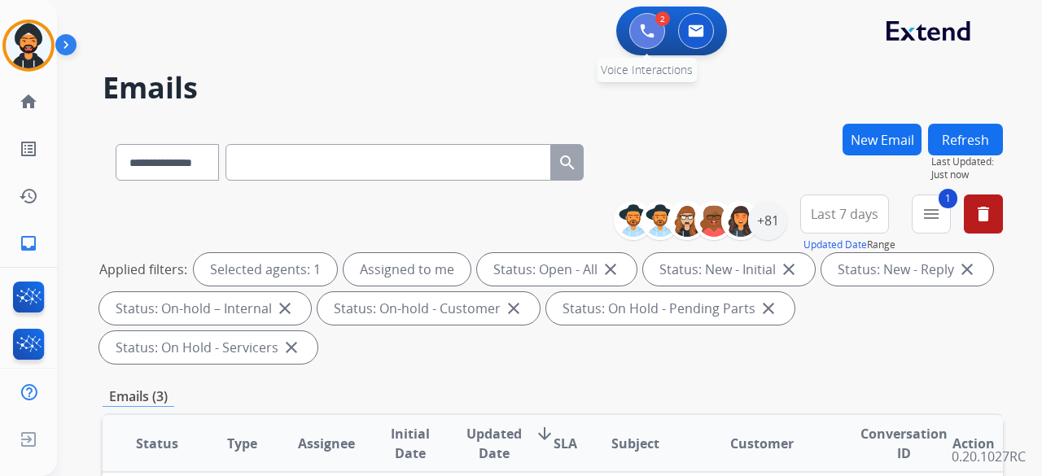
click at [653, 18] on button at bounding box center [647, 31] width 36 height 36
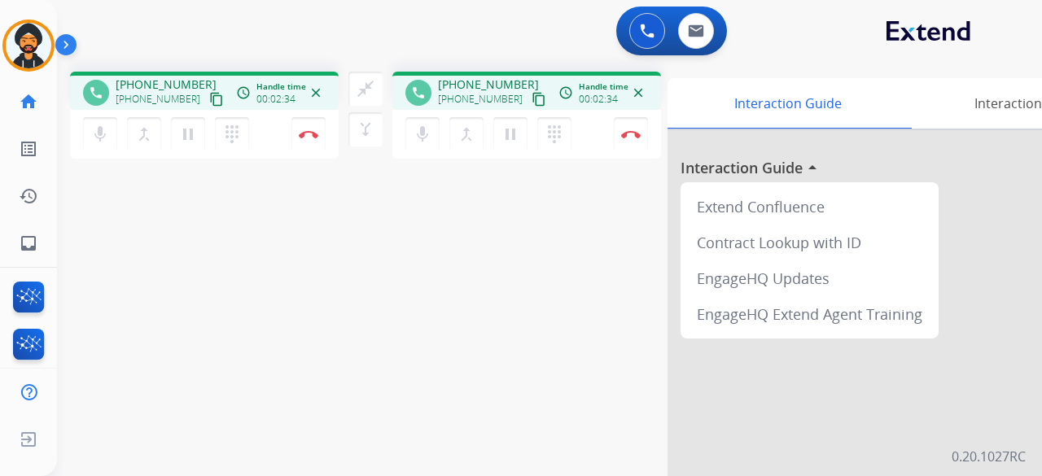
click at [209, 98] on mat-icon "content_copy" at bounding box center [216, 99] width 15 height 15
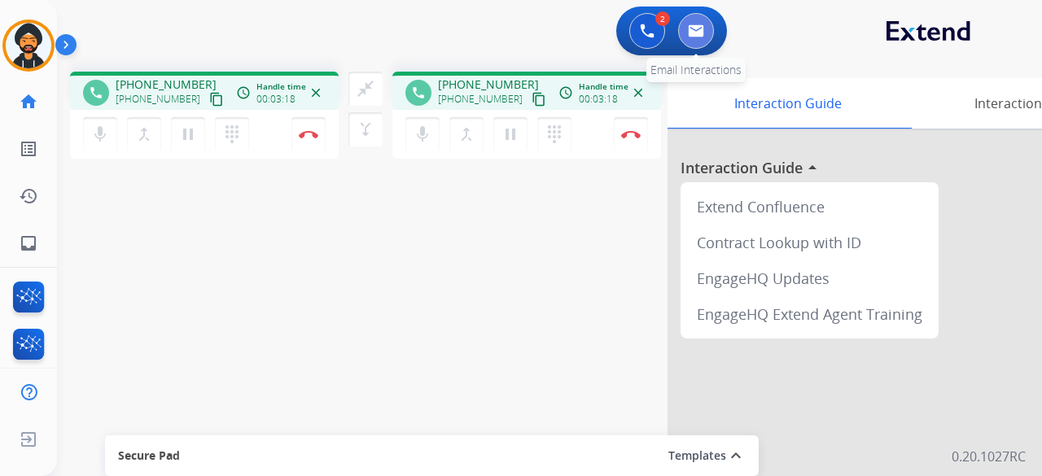
click at [700, 38] on button at bounding box center [696, 31] width 36 height 36
select select "**********"
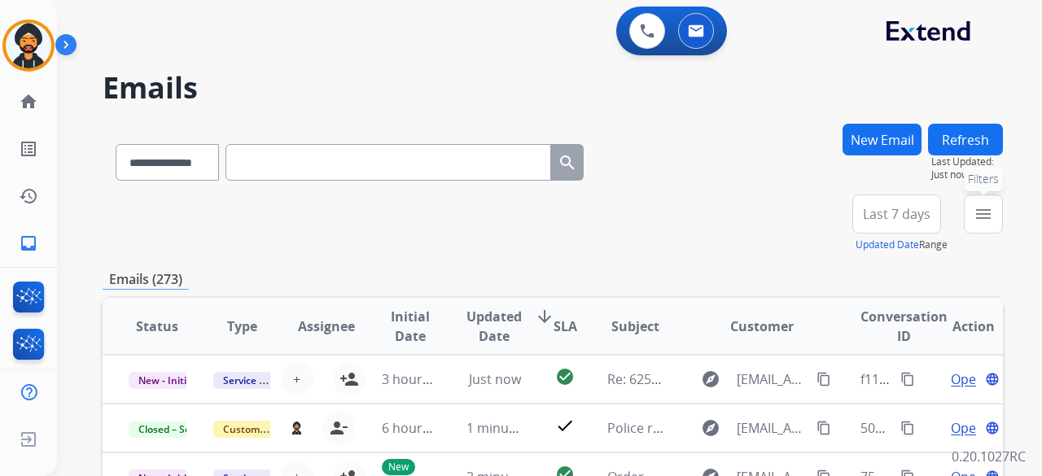
click at [991, 209] on mat-icon "menu" at bounding box center [983, 214] width 20 height 20
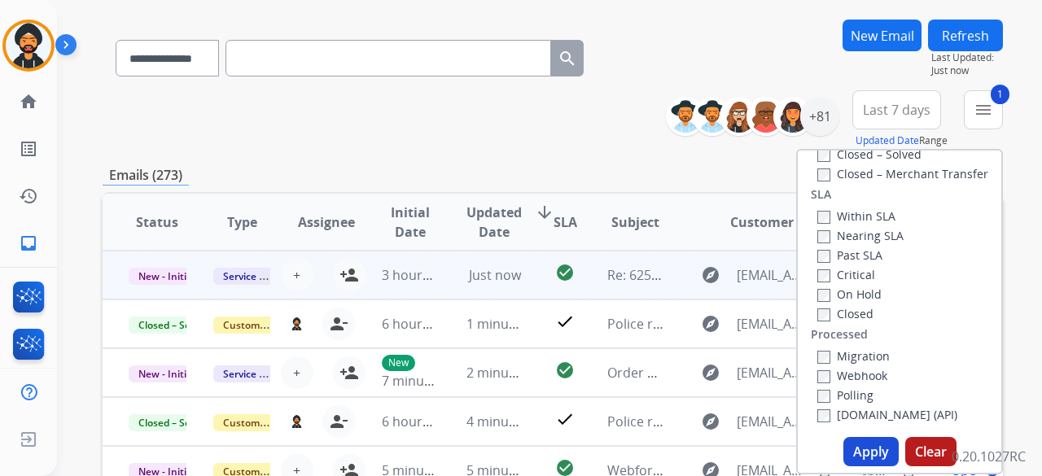
scroll to position [244, 0]
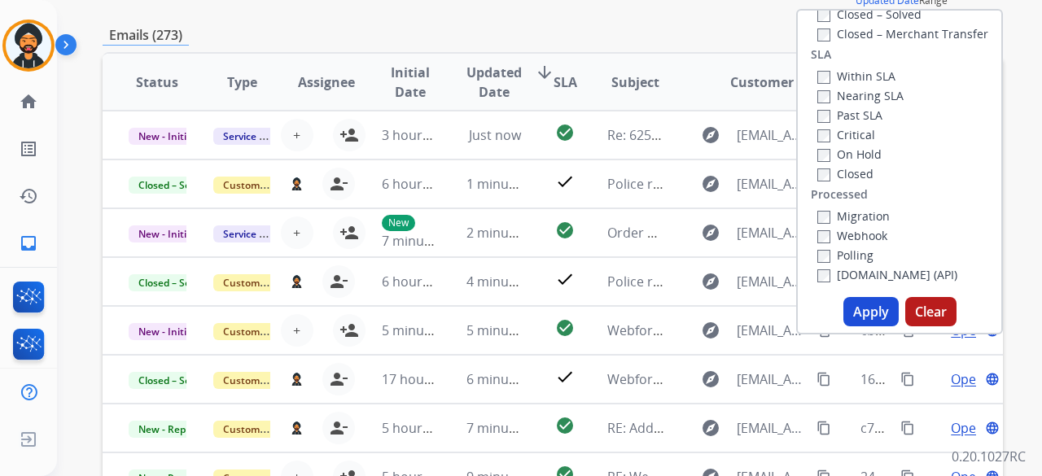
click at [855, 312] on button "Apply" at bounding box center [870, 311] width 55 height 29
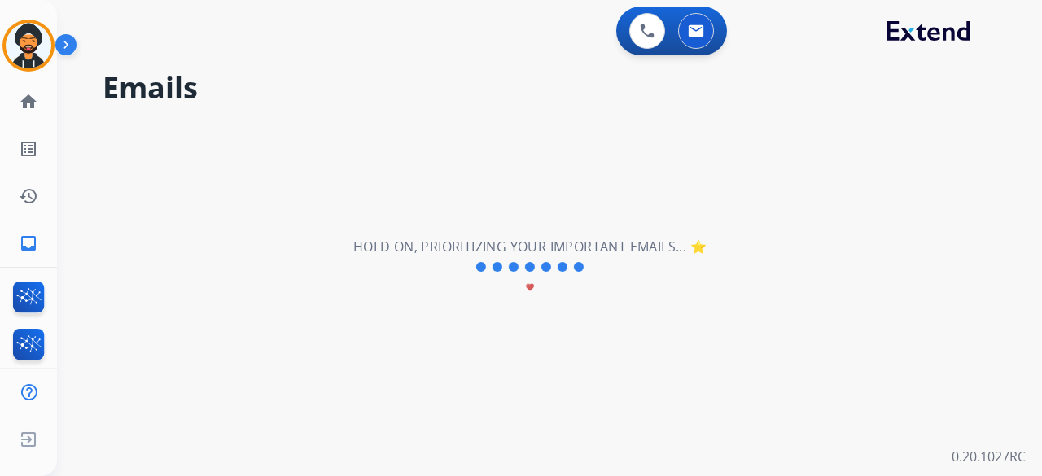
scroll to position [0, 0]
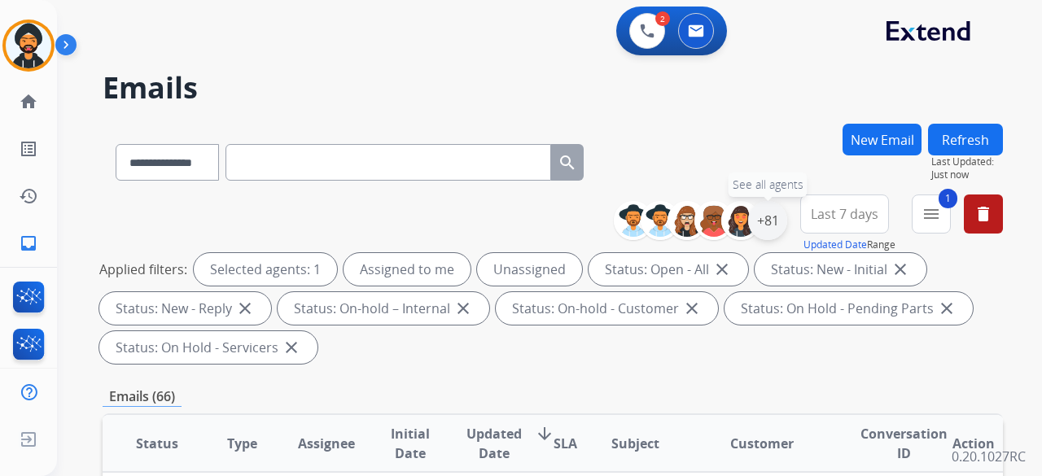
click at [772, 224] on div "+81" at bounding box center [767, 220] width 39 height 39
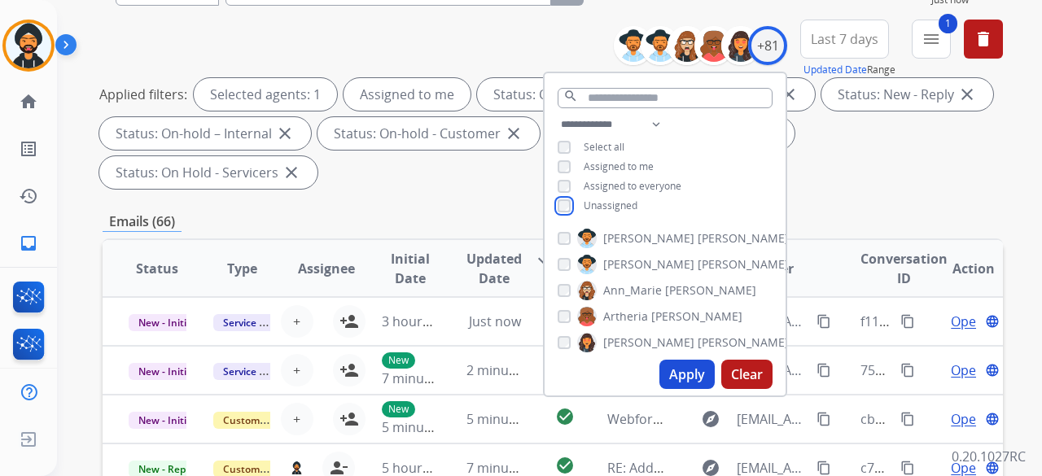
scroll to position [326, 0]
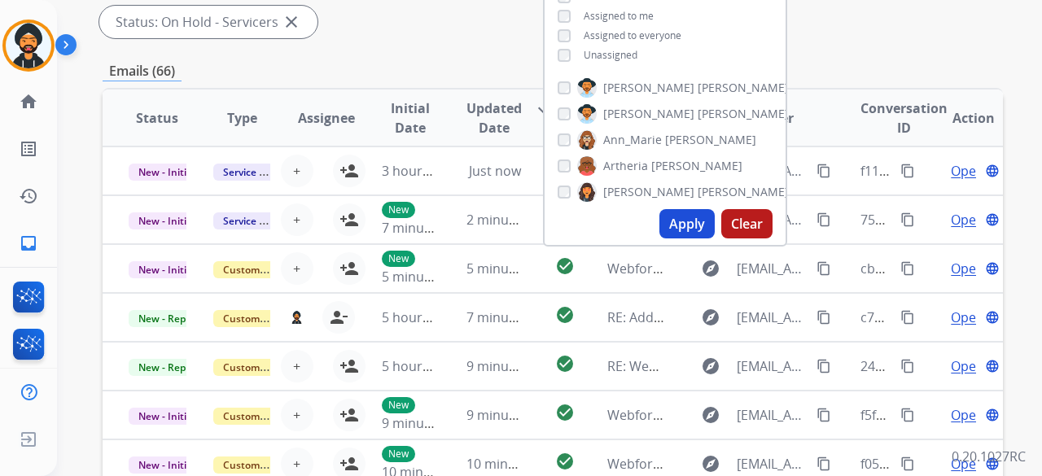
click at [680, 237] on button "Apply" at bounding box center [686, 223] width 55 height 29
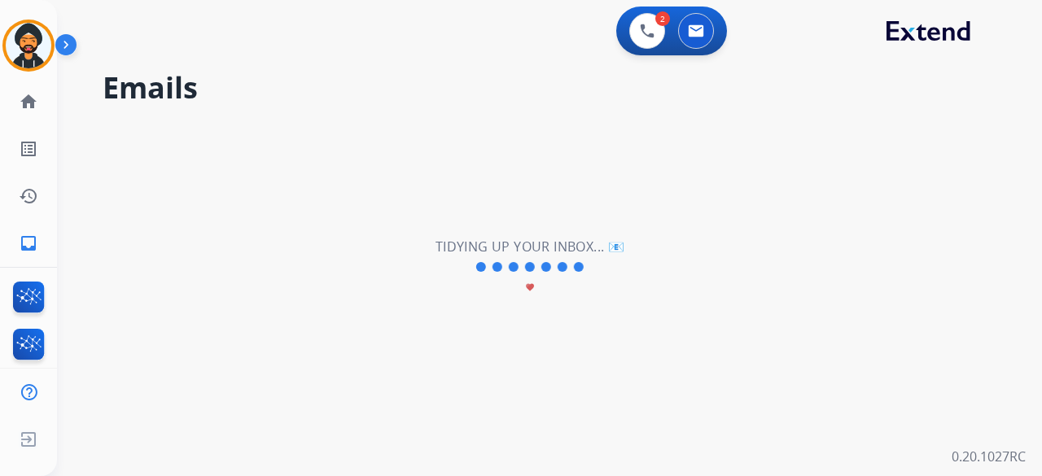
scroll to position [0, 0]
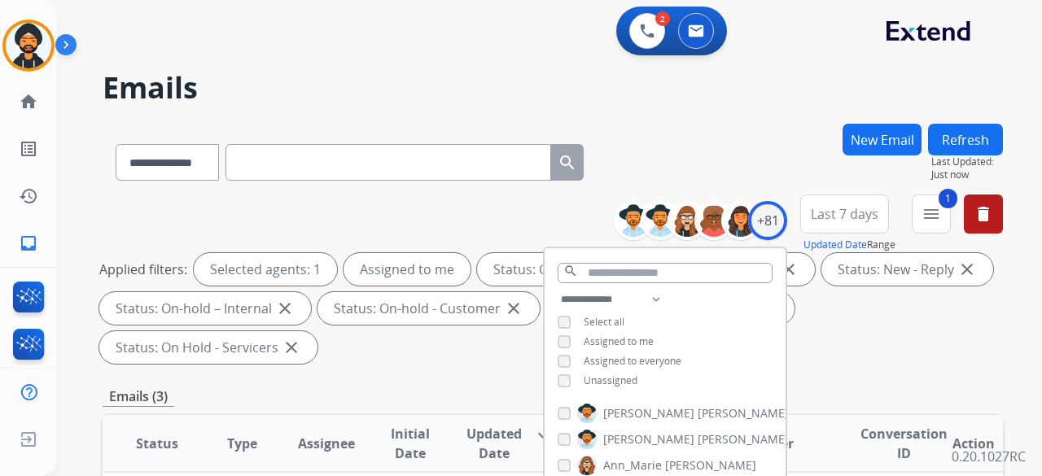
click at [453, 192] on div "**********" at bounding box center [553, 159] width 900 height 71
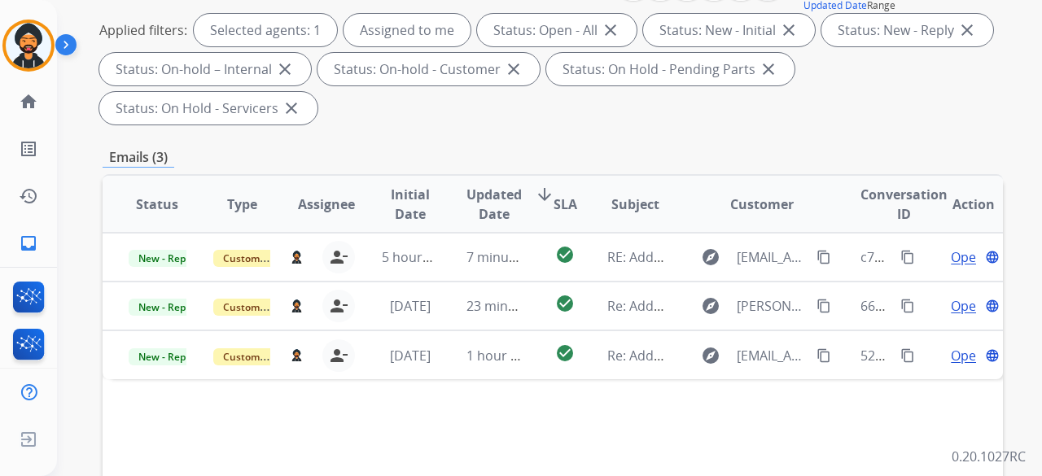
scroll to position [244, 0]
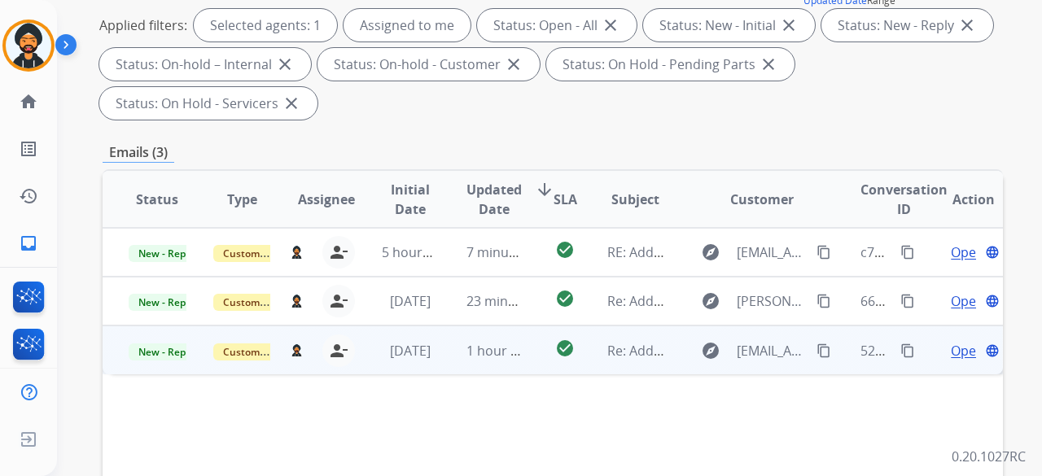
click at [953, 351] on span "Open" at bounding box center [967, 351] width 33 height 20
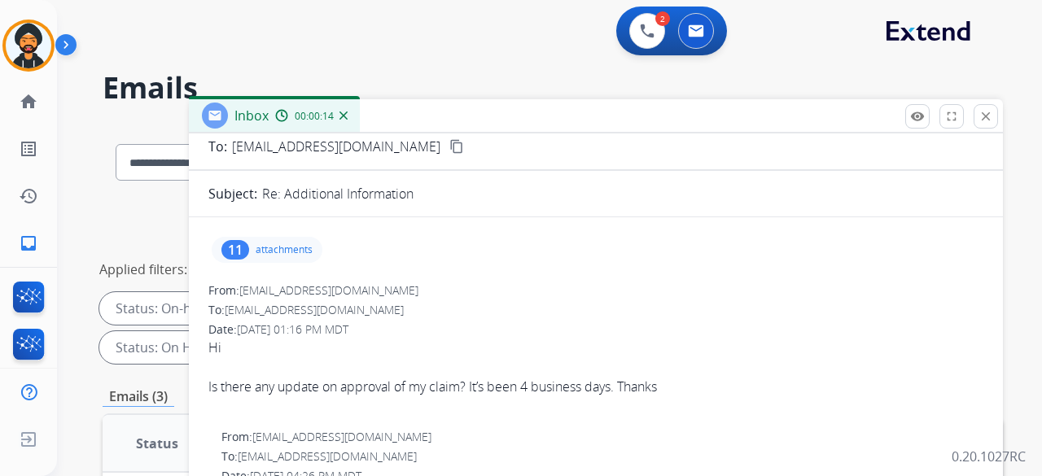
scroll to position [81, 0]
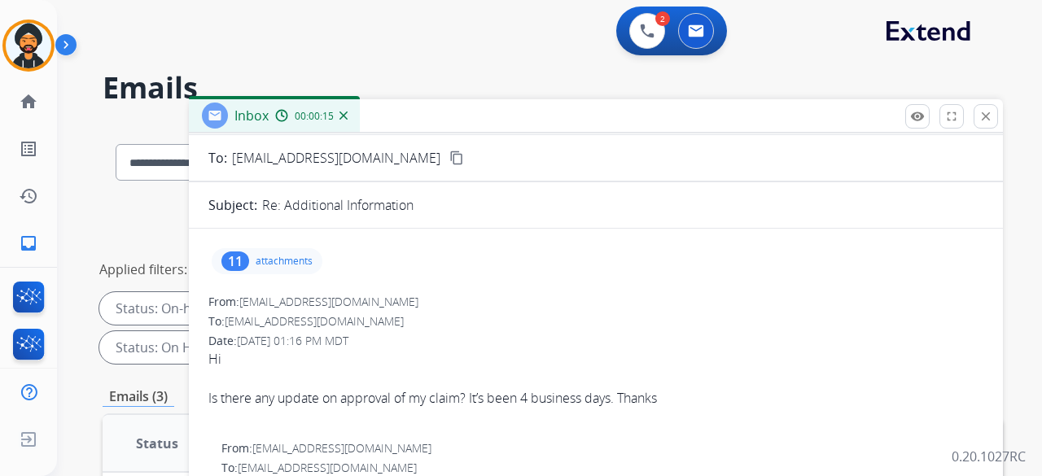
click at [299, 262] on p "attachments" at bounding box center [284, 261] width 57 height 13
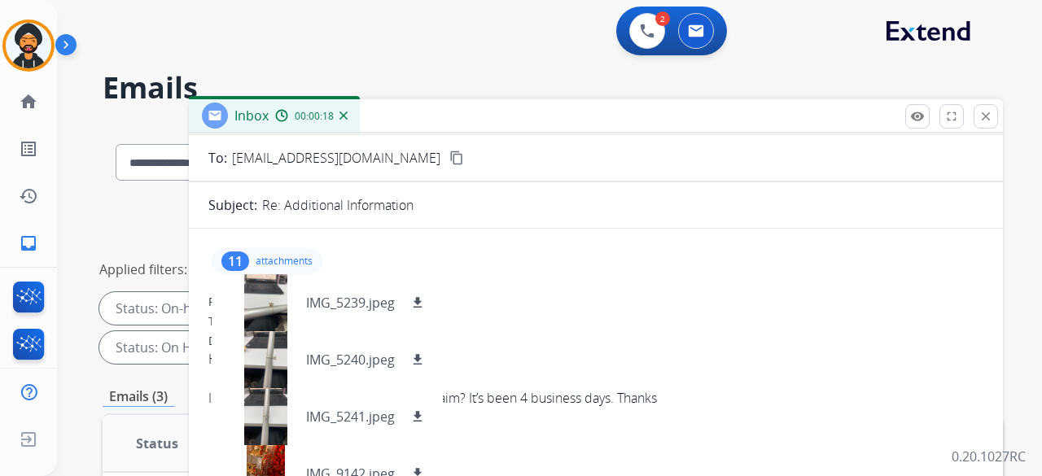
click at [591, 210] on div "Re: Additional Information" at bounding box center [622, 205] width 721 height 20
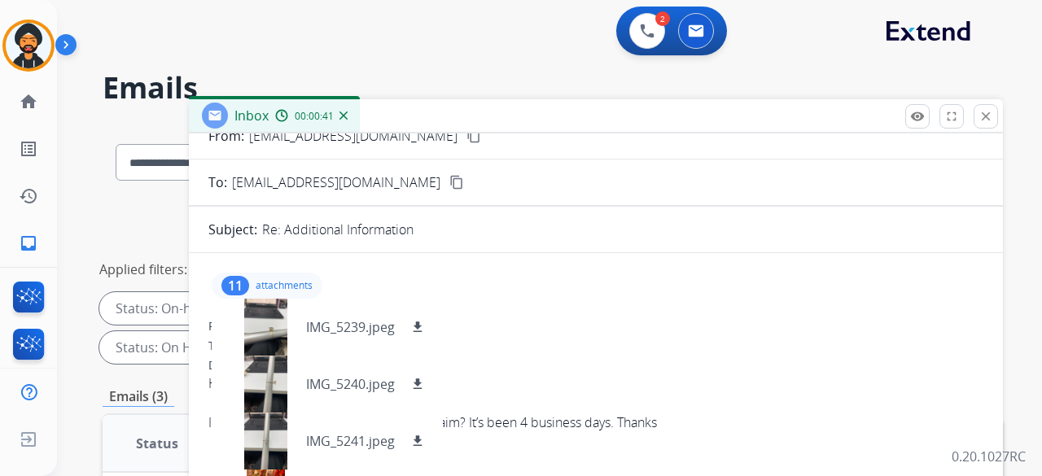
scroll to position [0, 0]
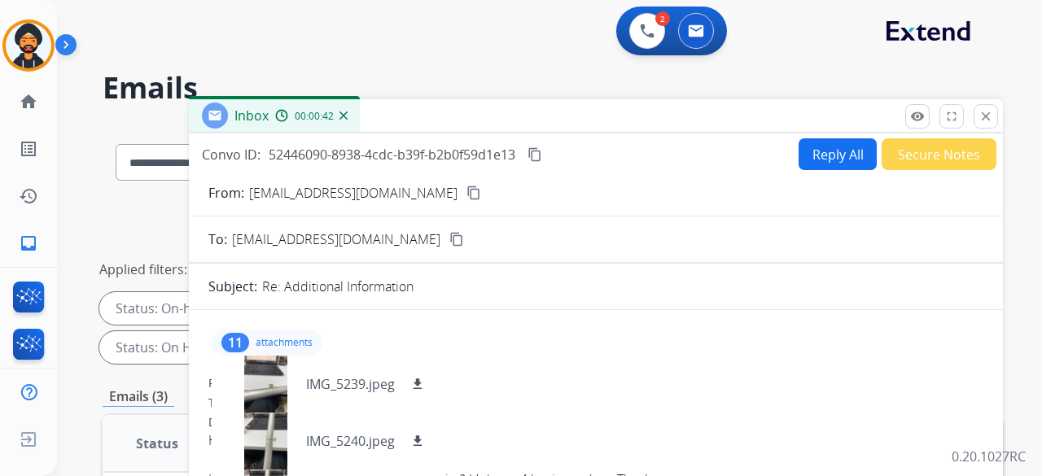
click at [466, 190] on mat-icon "content_copy" at bounding box center [473, 193] width 15 height 15
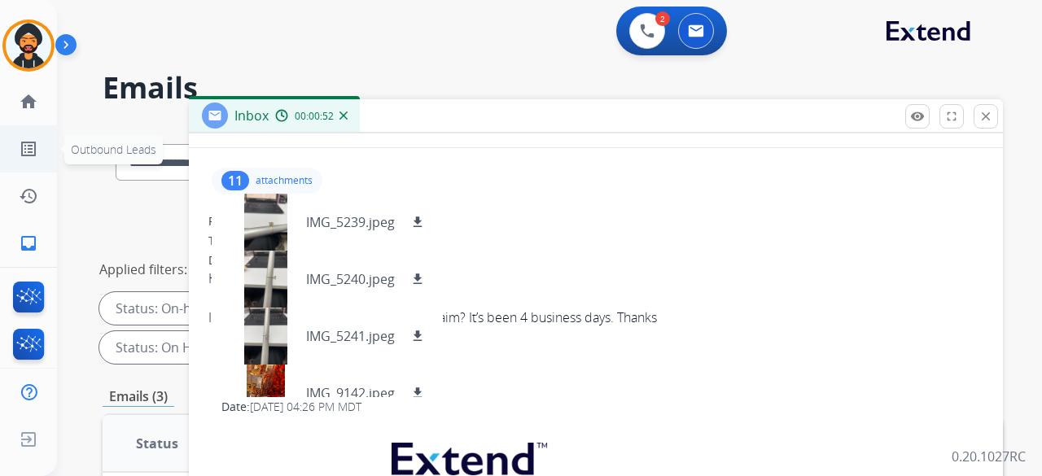
scroll to position [163, 0]
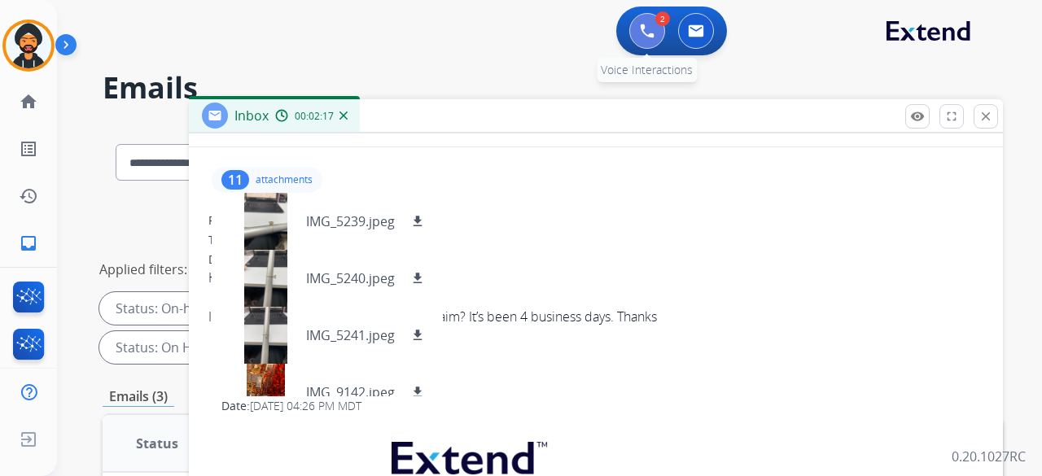
click at [648, 28] on img at bounding box center [647, 31] width 15 height 15
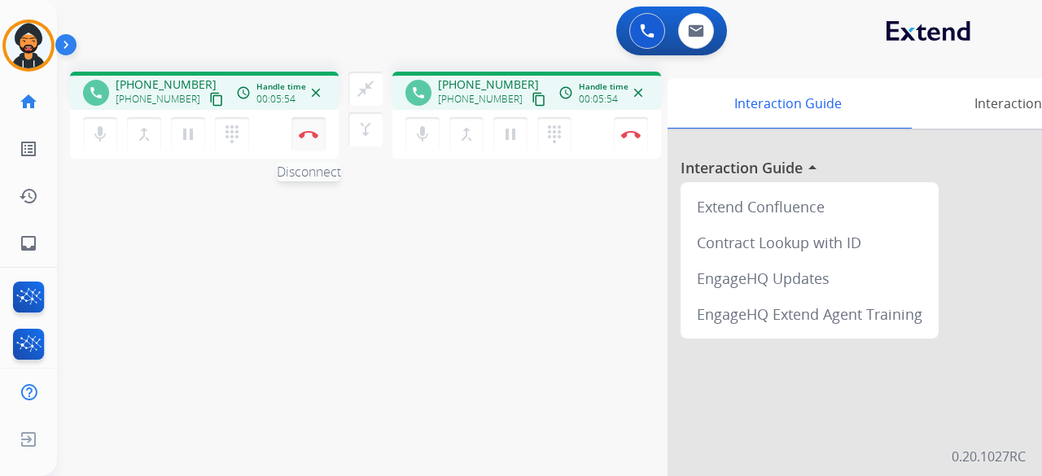
click at [310, 139] on button "Disconnect" at bounding box center [308, 134] width 34 height 34
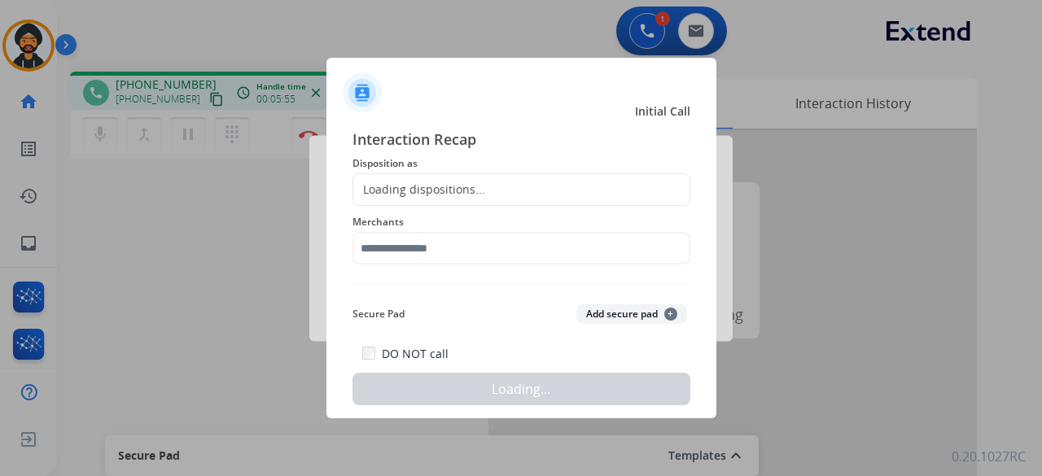
click at [614, 300] on div "Secure Pad Add secure pad +" at bounding box center [521, 314] width 338 height 33
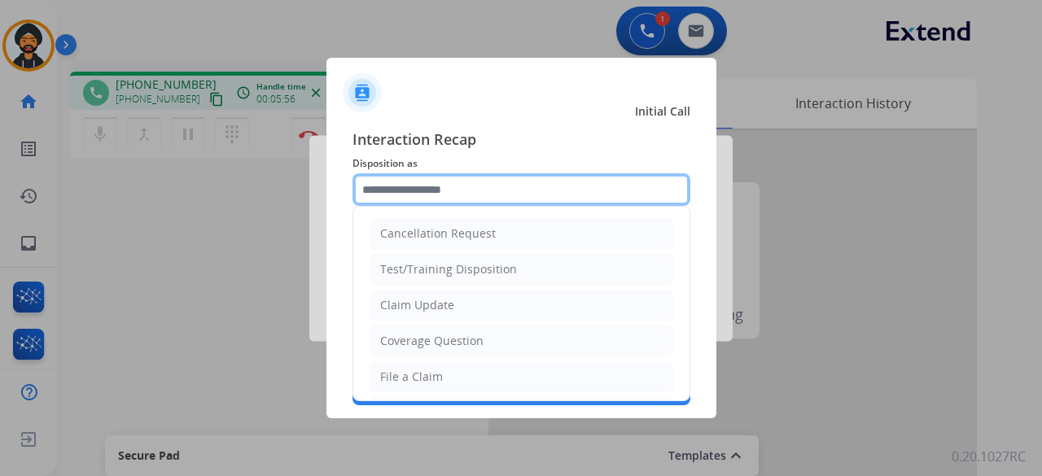
click at [448, 186] on input "text" at bounding box center [521, 189] width 338 height 33
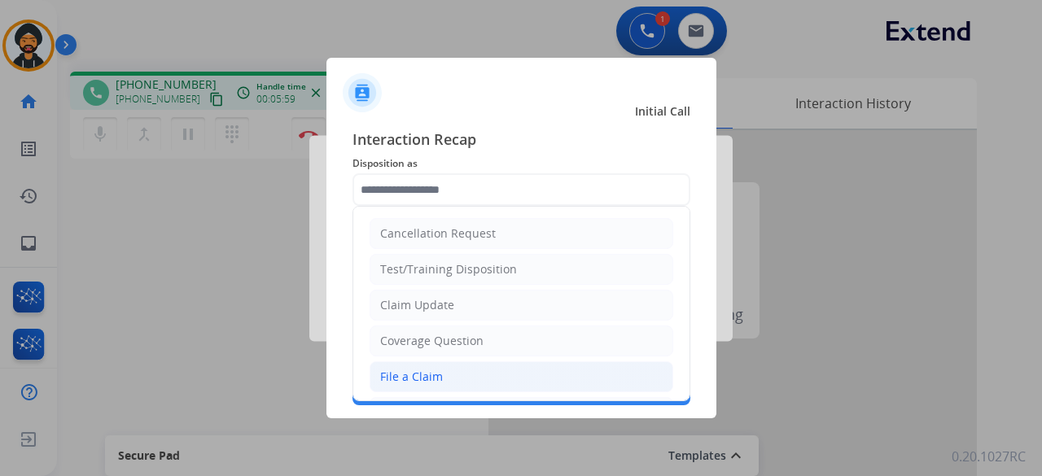
click at [410, 373] on div "File a Claim" at bounding box center [411, 377] width 63 height 16
type input "**********"
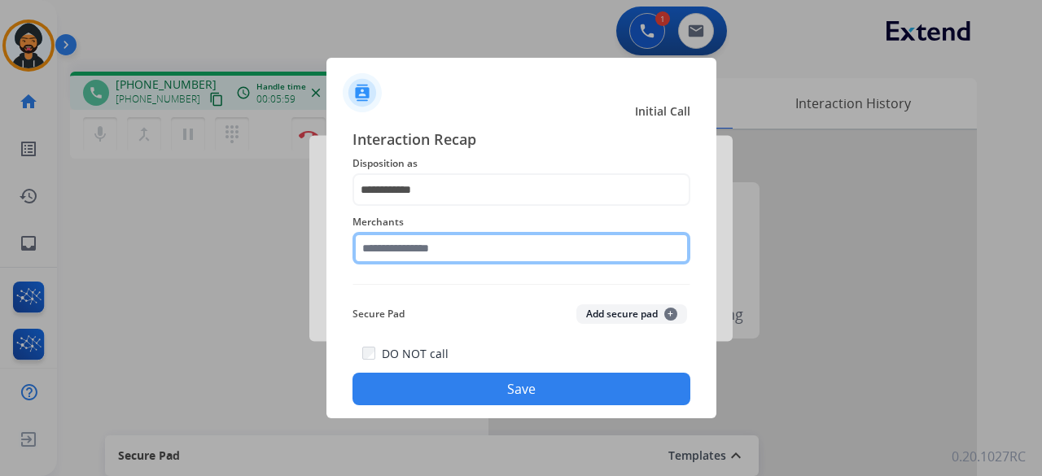
click at [410, 244] on input "text" at bounding box center [521, 248] width 338 height 33
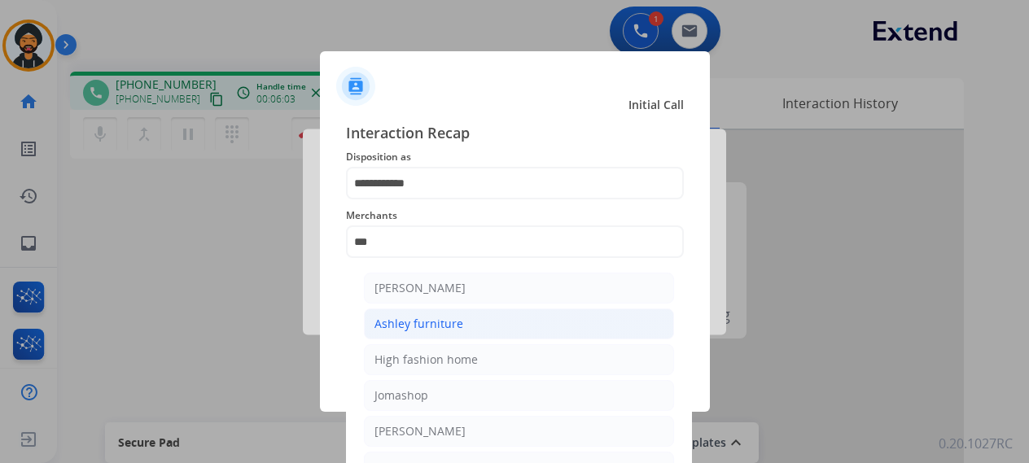
click at [429, 318] on div "Ashley furniture" at bounding box center [418, 324] width 89 height 16
type input "**********"
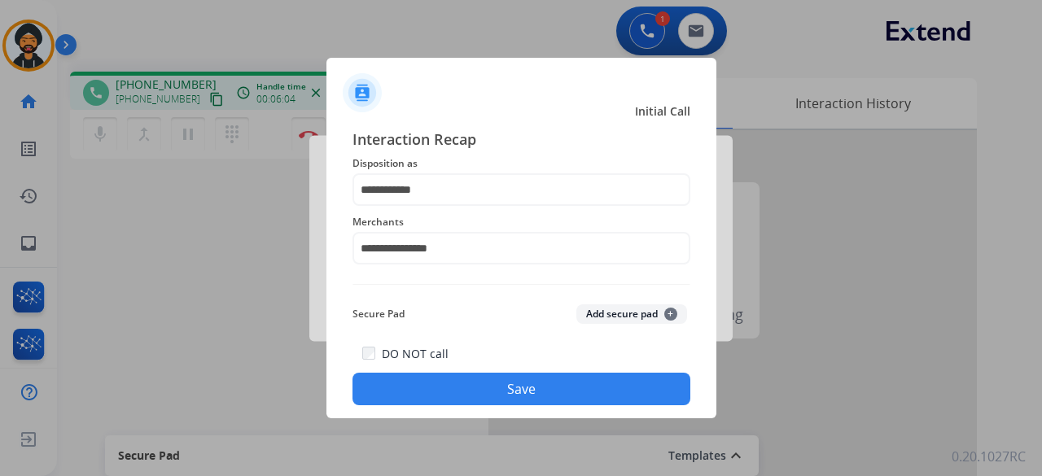
click at [441, 385] on button "Save" at bounding box center [521, 389] width 338 height 33
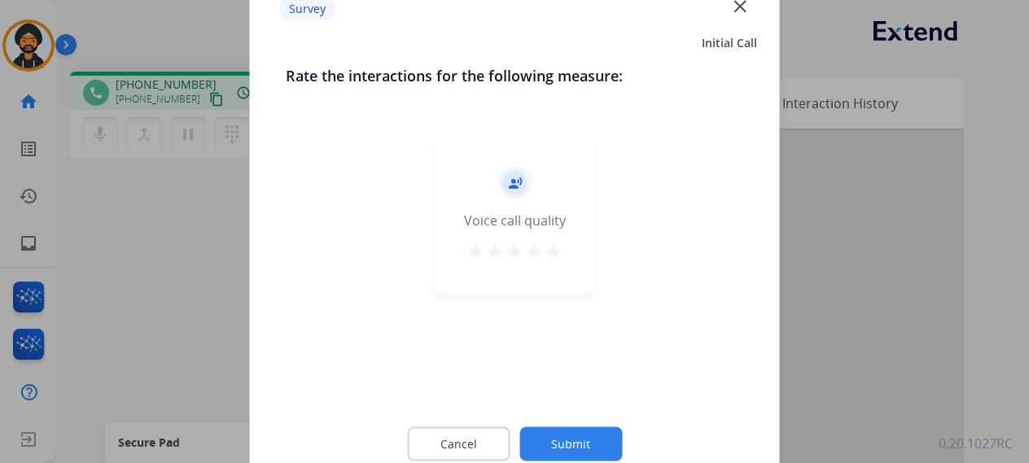
click at [570, 435] on button "Submit" at bounding box center [570, 443] width 103 height 34
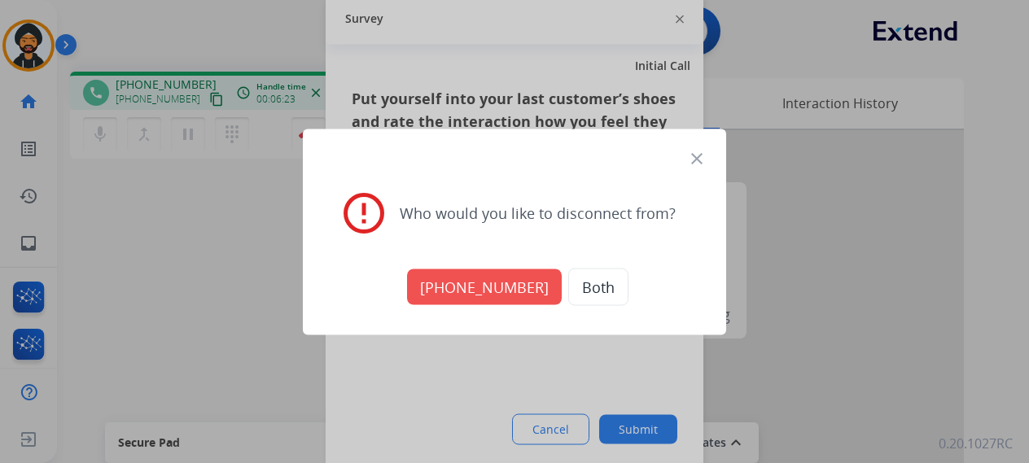
click at [579, 284] on button "Both" at bounding box center [598, 286] width 60 height 37
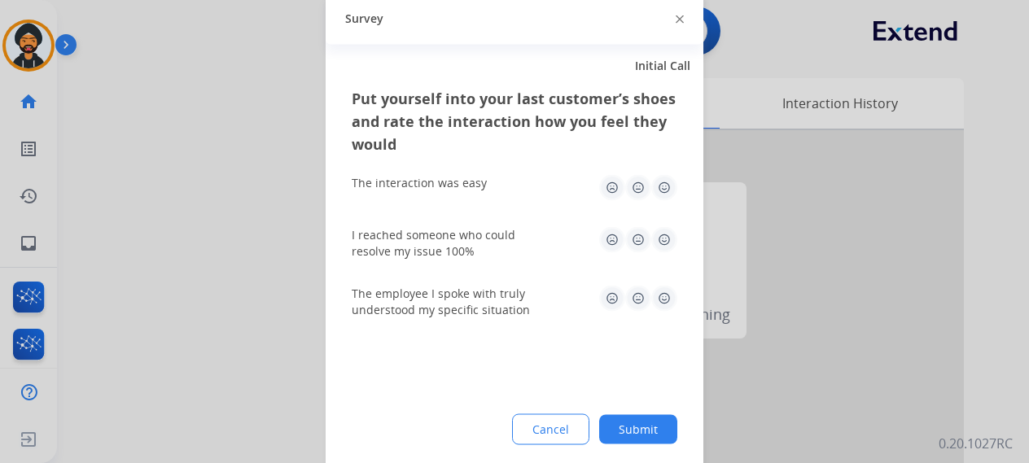
click at [654, 439] on button "Submit" at bounding box center [638, 428] width 78 height 29
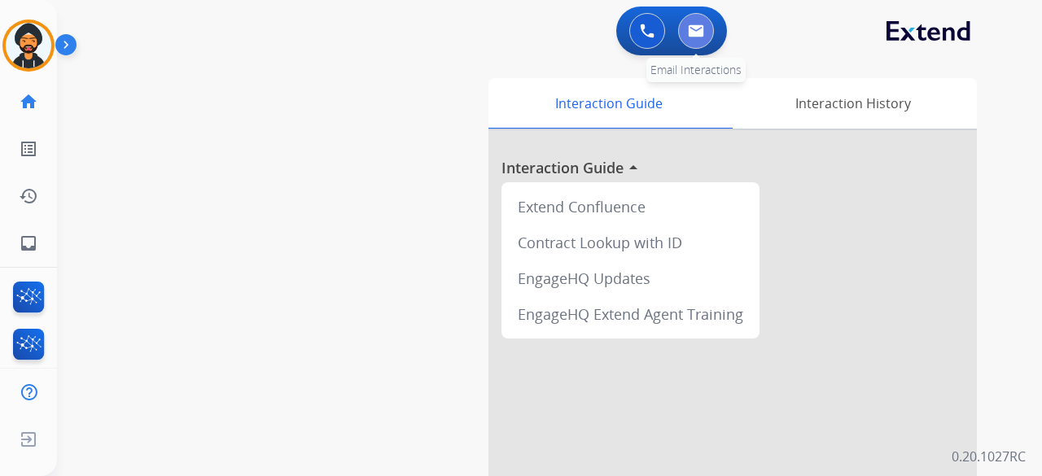
click at [687, 46] on button at bounding box center [696, 31] width 36 height 36
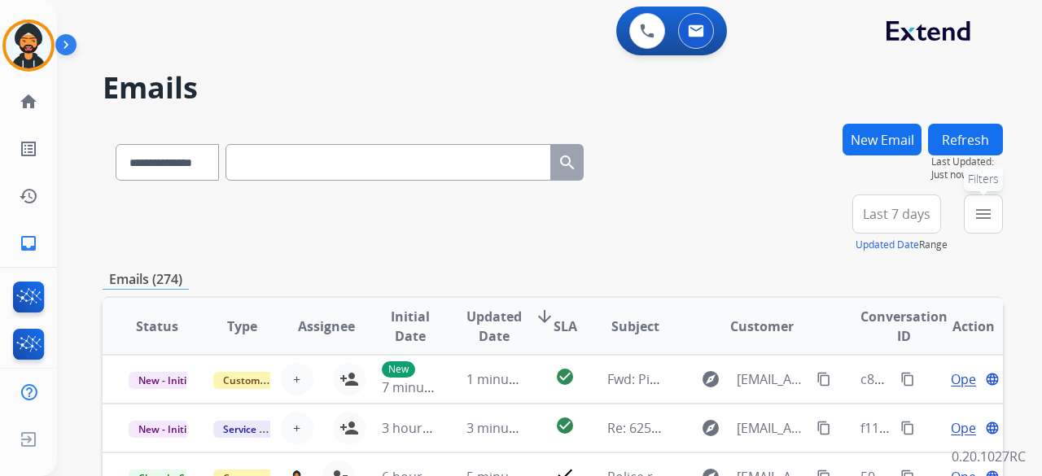
click at [985, 212] on mat-icon "menu" at bounding box center [983, 214] width 20 height 20
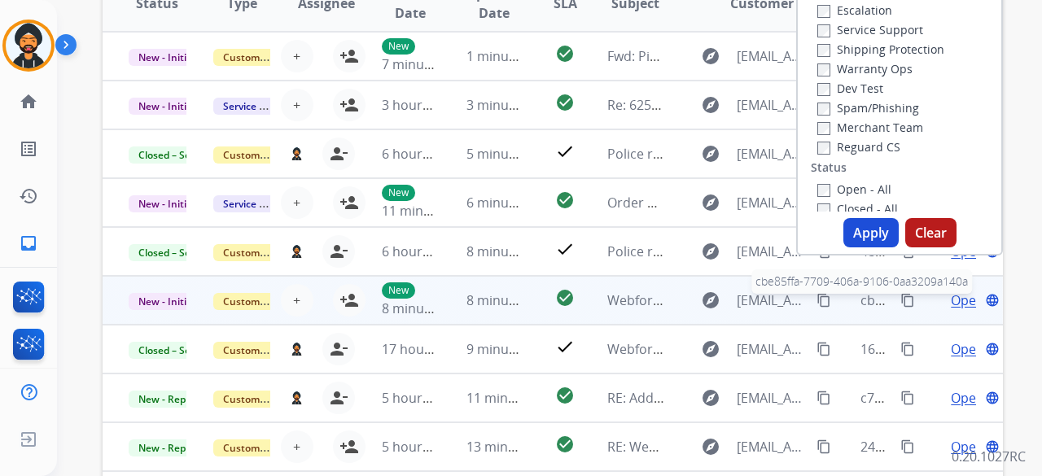
scroll to position [326, 0]
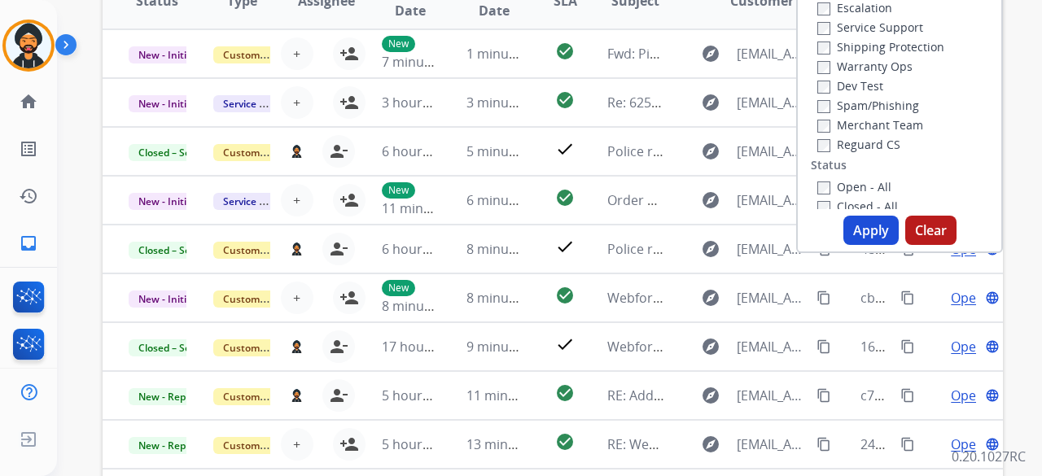
click at [822, 189] on label "Open - All" at bounding box center [854, 186] width 74 height 15
click at [877, 232] on button "Apply" at bounding box center [870, 230] width 55 height 29
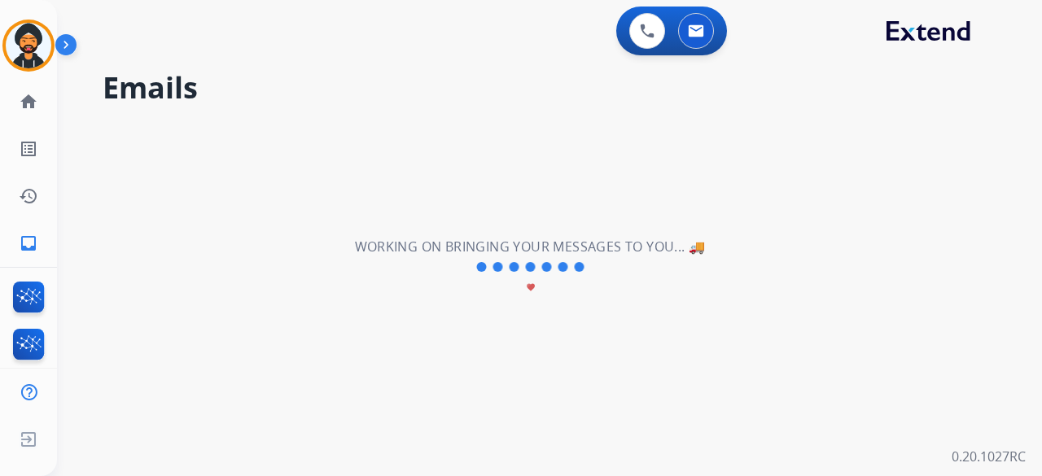
scroll to position [0, 0]
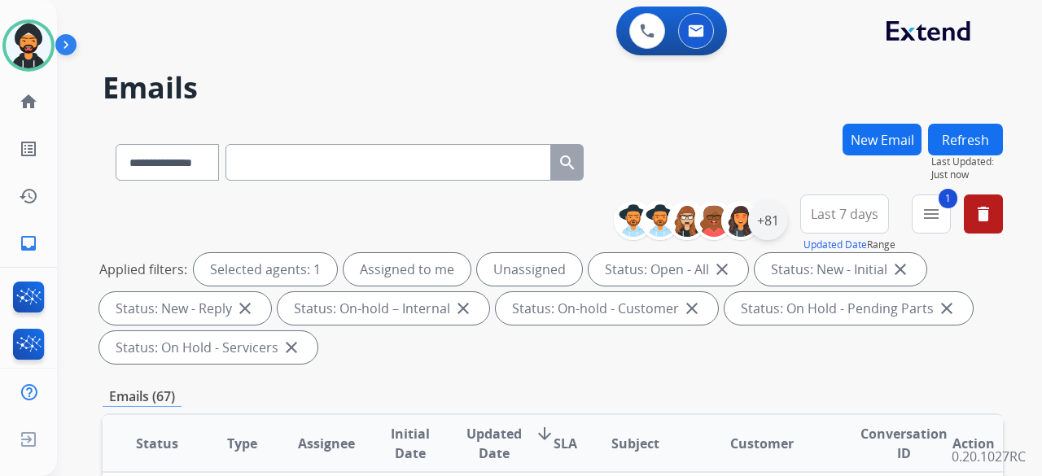
click at [761, 235] on div "+81" at bounding box center [767, 220] width 39 height 39
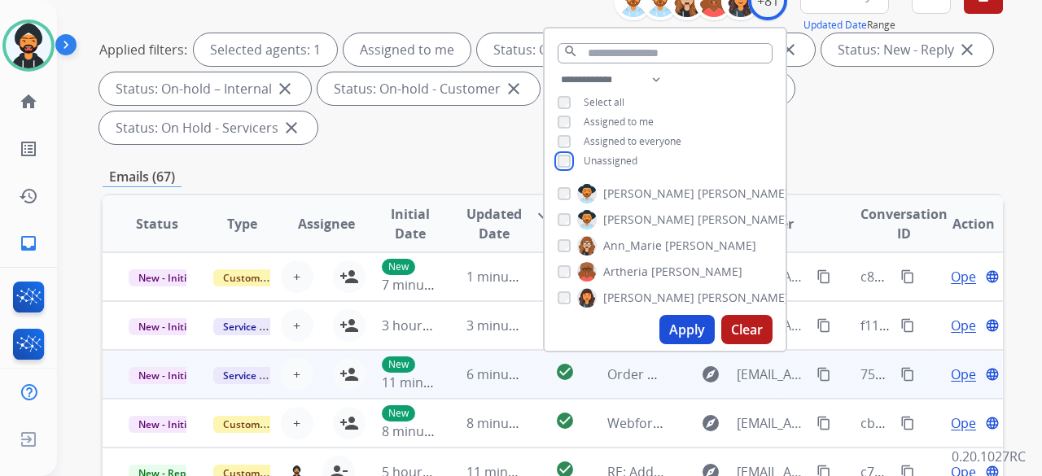
scroll to position [244, 0]
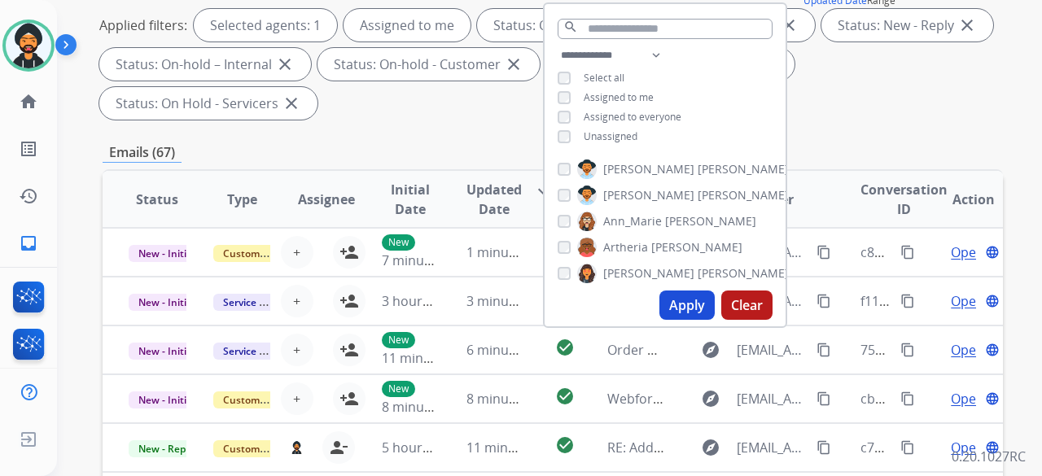
click at [669, 304] on button "Apply" at bounding box center [686, 305] width 55 height 29
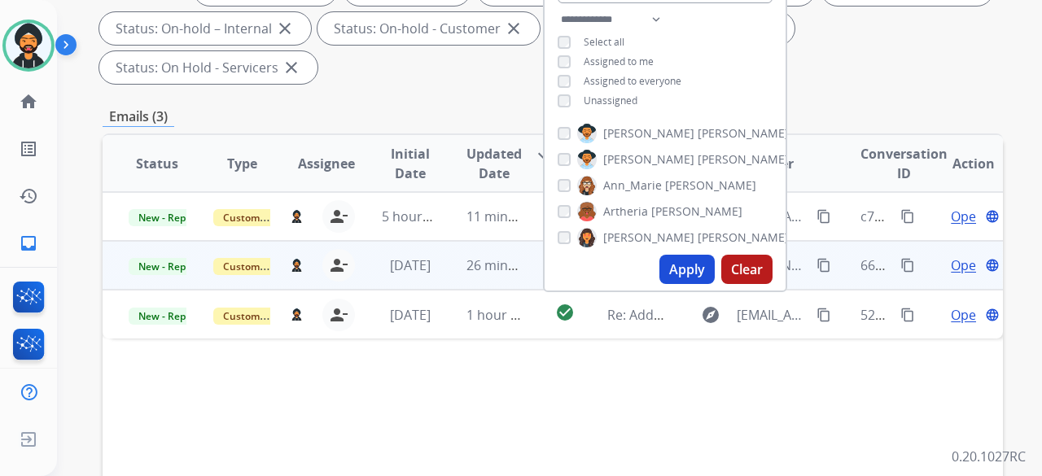
scroll to position [326, 0]
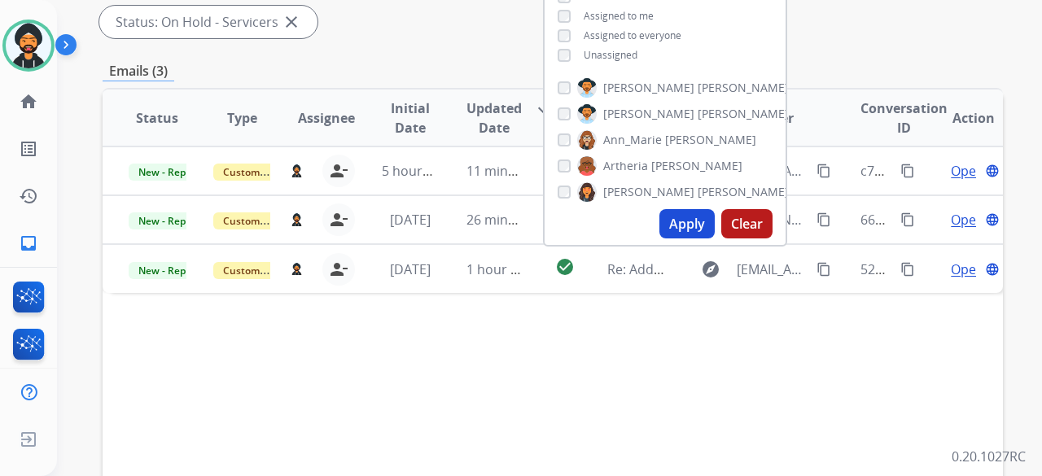
click at [459, 50] on div "**********" at bounding box center [553, 258] width 900 height 920
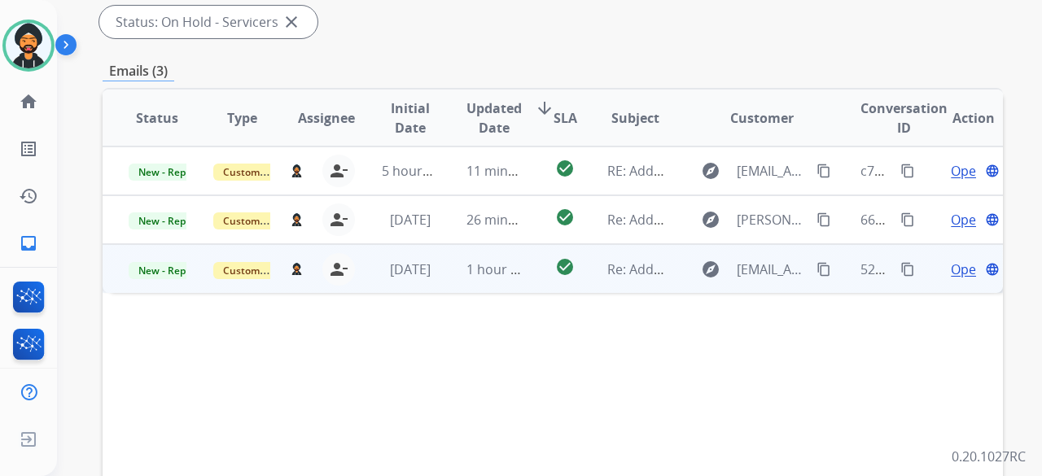
click at [952, 270] on span "Open" at bounding box center [967, 270] width 33 height 20
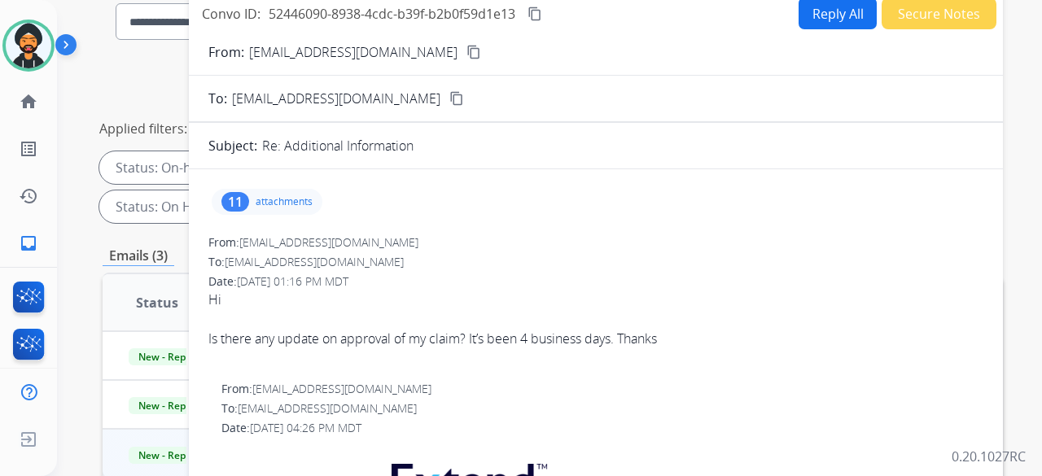
scroll to position [163, 0]
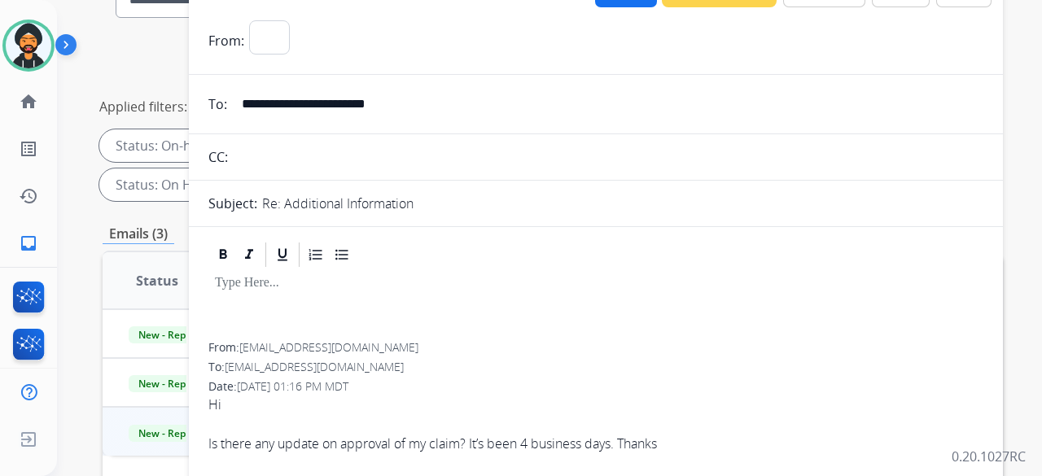
select select "**********"
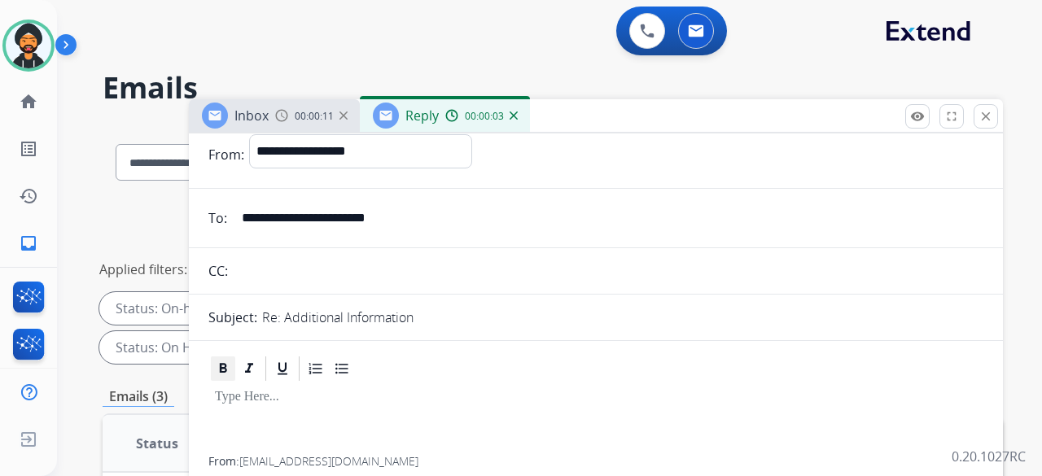
scroll to position [81, 0]
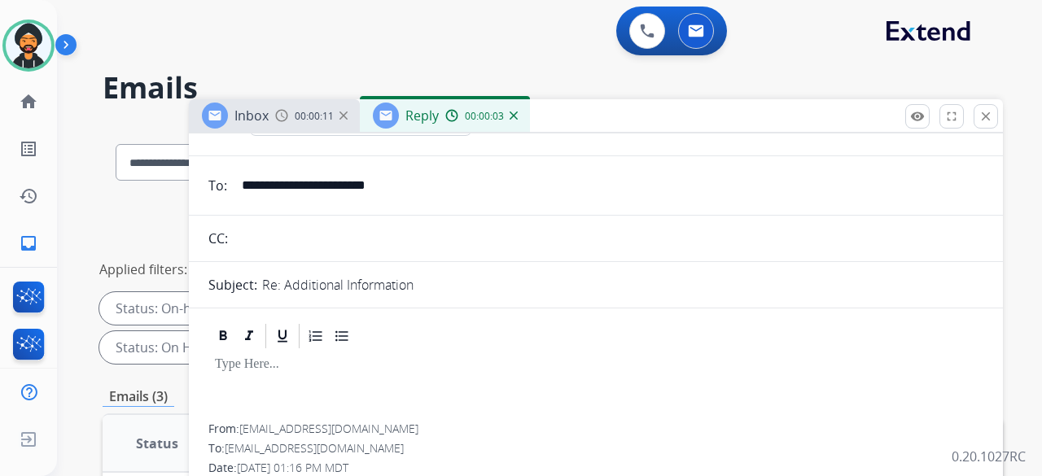
click at [232, 362] on p at bounding box center [596, 364] width 762 height 15
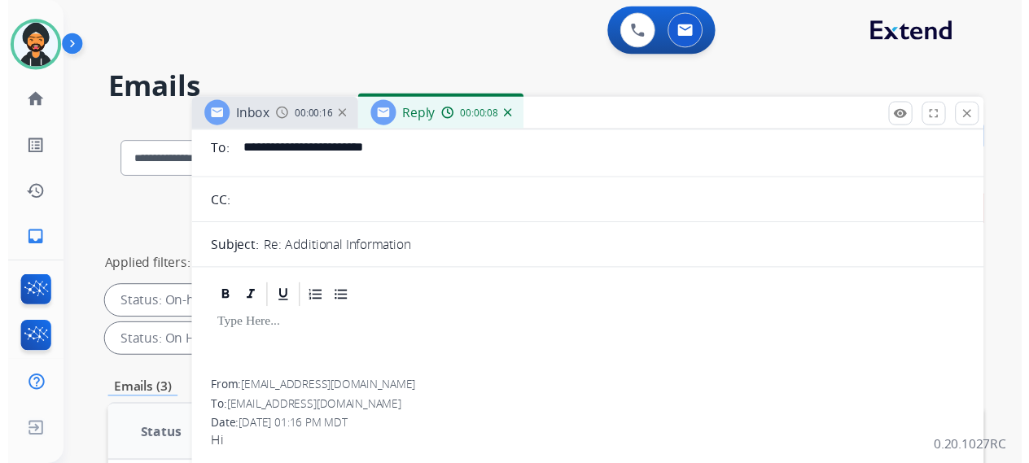
scroll to position [0, 0]
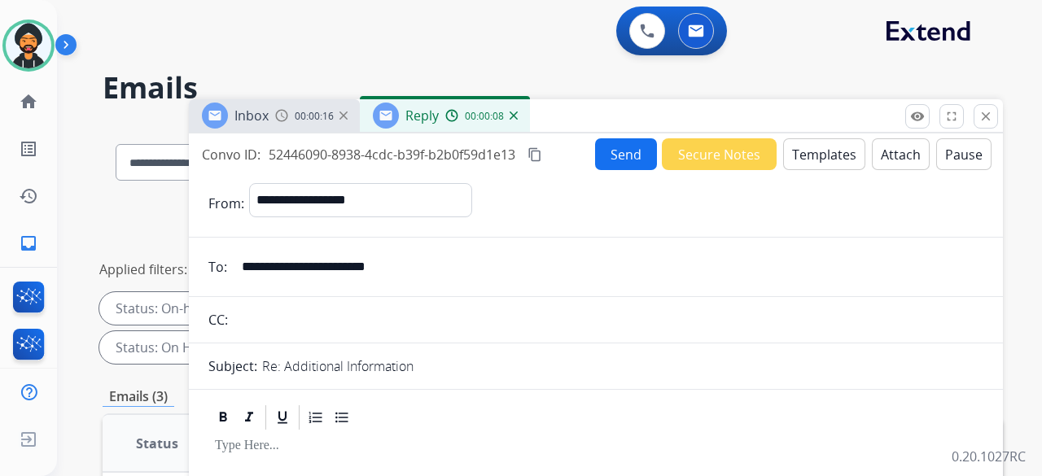
click at [814, 160] on button "Templates" at bounding box center [824, 154] width 82 height 32
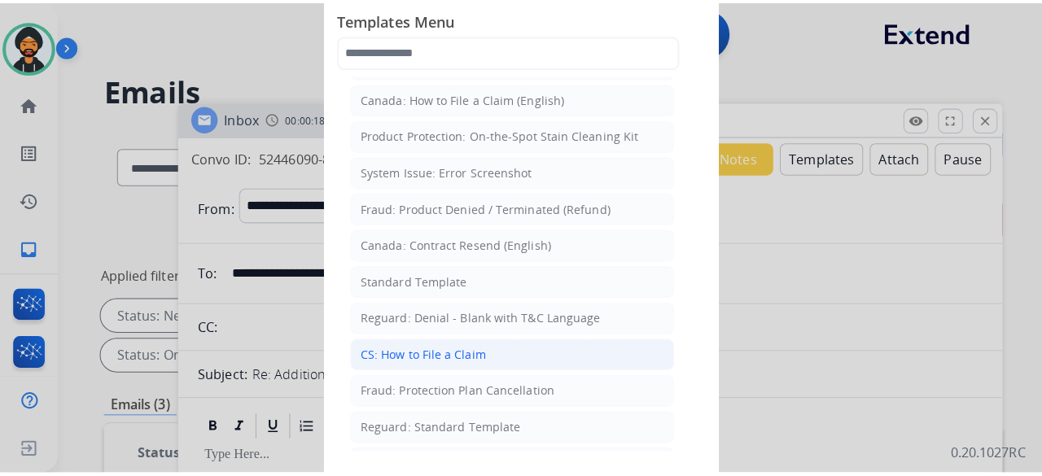
scroll to position [81, 0]
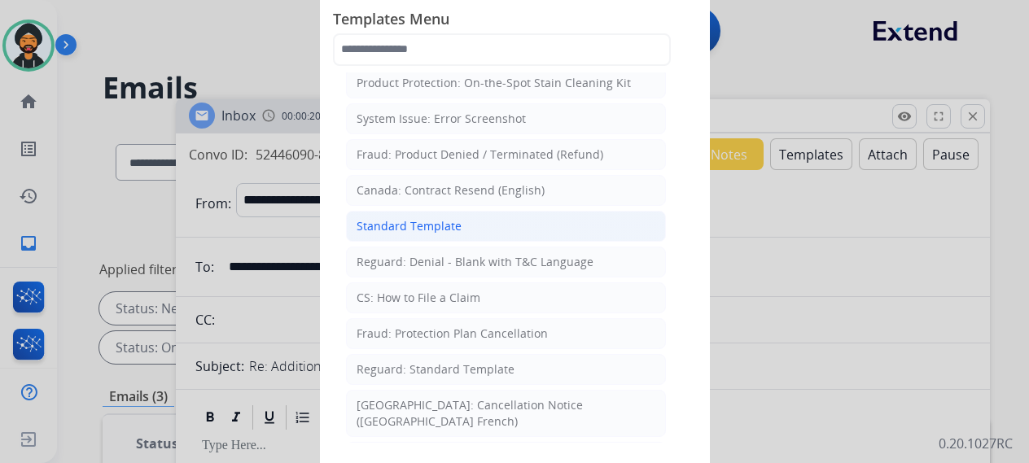
click at [436, 218] on div "Standard Template" at bounding box center [408, 226] width 105 height 16
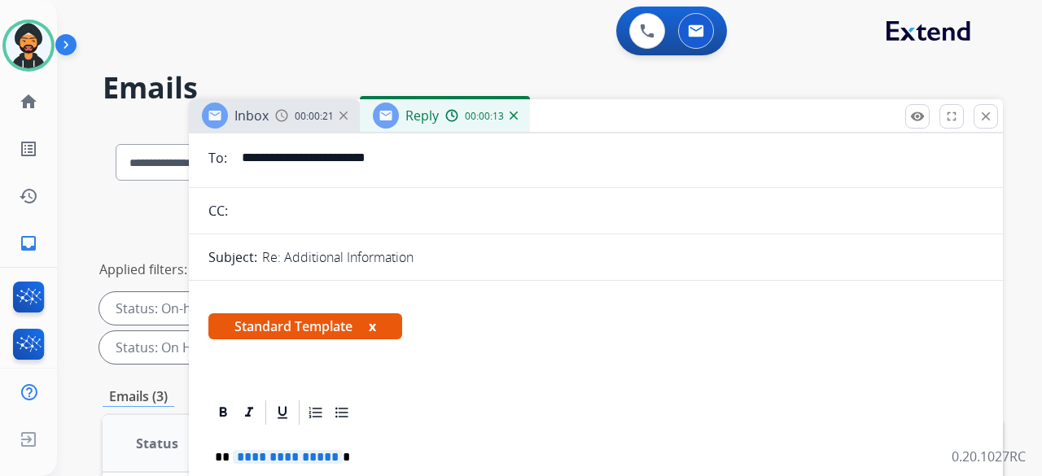
scroll to position [163, 0]
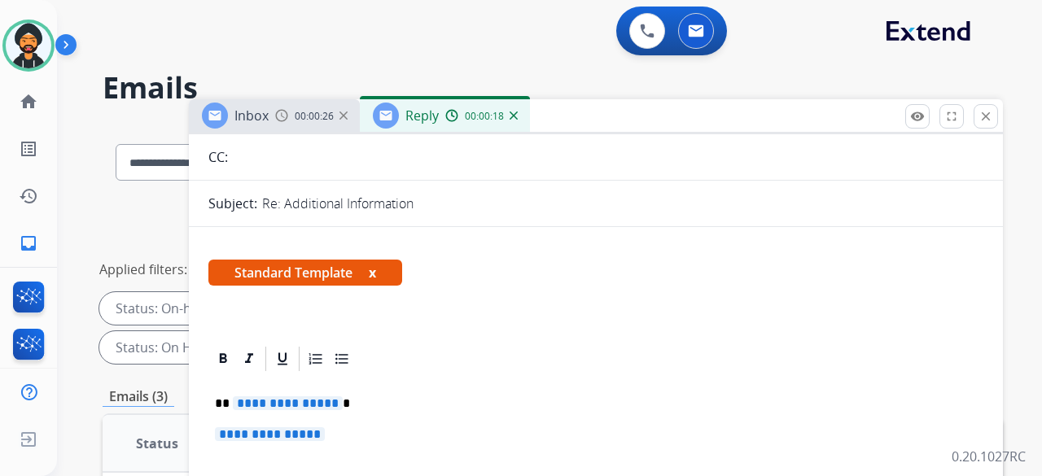
click at [325, 404] on span "**********" at bounding box center [288, 403] width 110 height 14
drag, startPoint x: 337, startPoint y: 435, endPoint x: 244, endPoint y: 440, distance: 92.9
click at [244, 440] on p "**********" at bounding box center [596, 442] width 762 height 30
click at [317, 432] on span "**********" at bounding box center [270, 434] width 110 height 14
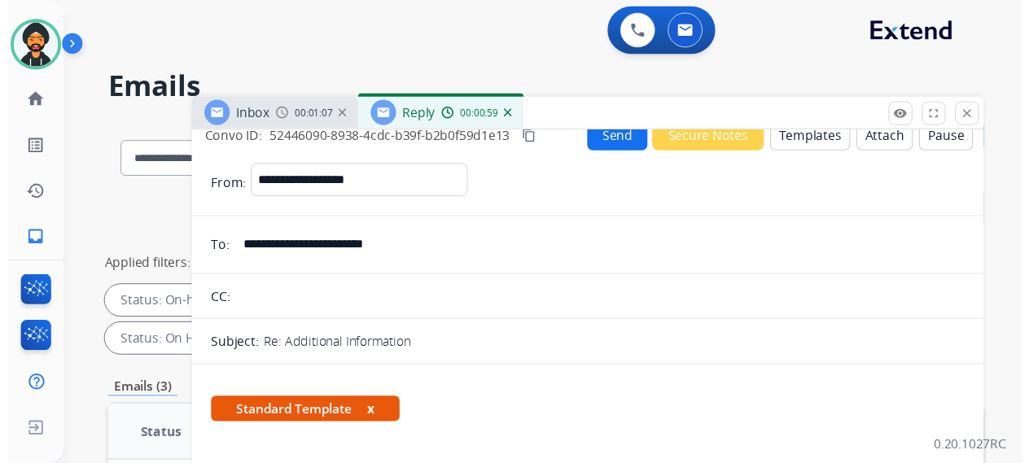
scroll to position [0, 0]
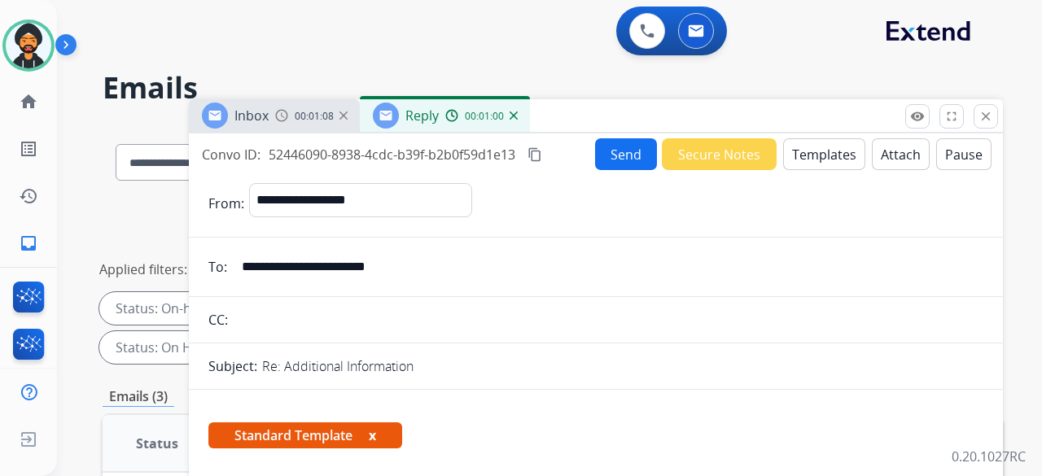
click at [621, 154] on button "Send" at bounding box center [626, 154] width 62 height 32
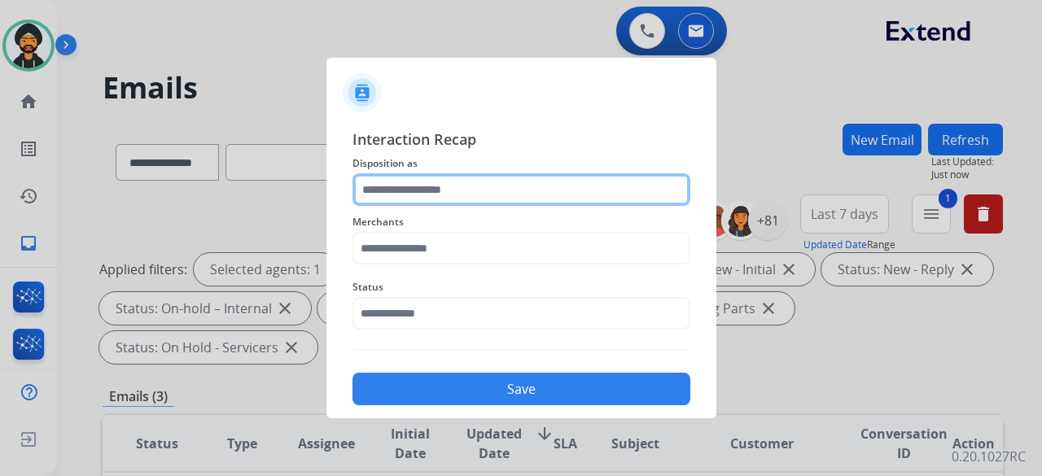
click at [487, 177] on input "text" at bounding box center [521, 189] width 338 height 33
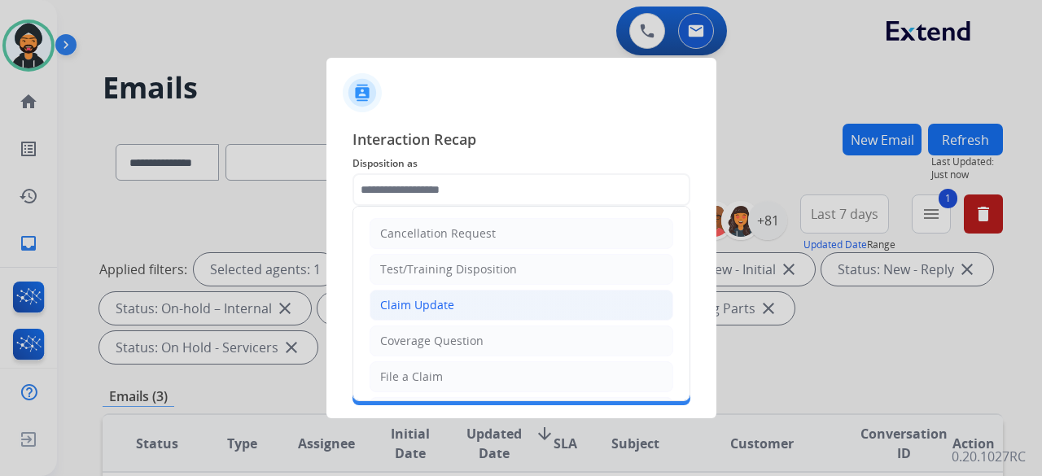
click at [424, 310] on div "Claim Update" at bounding box center [417, 305] width 74 height 16
type input "**********"
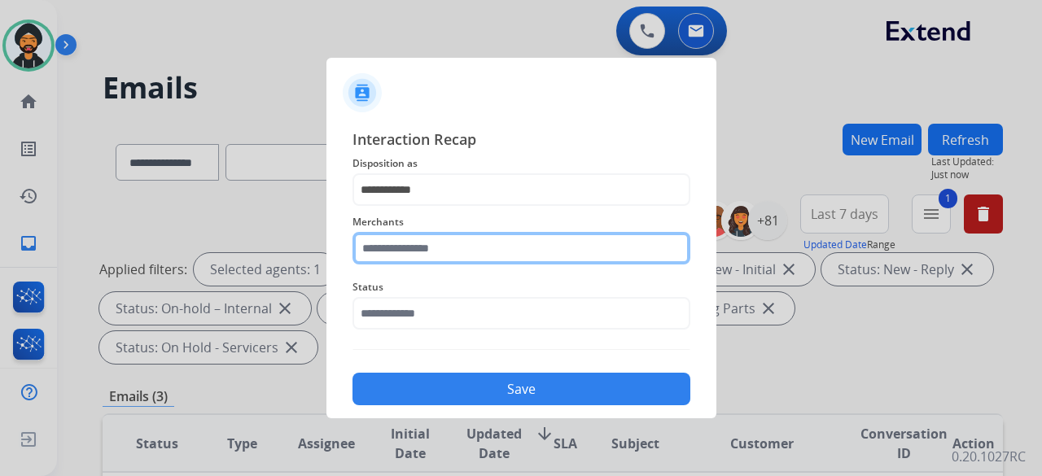
click at [416, 247] on input "text" at bounding box center [521, 248] width 338 height 33
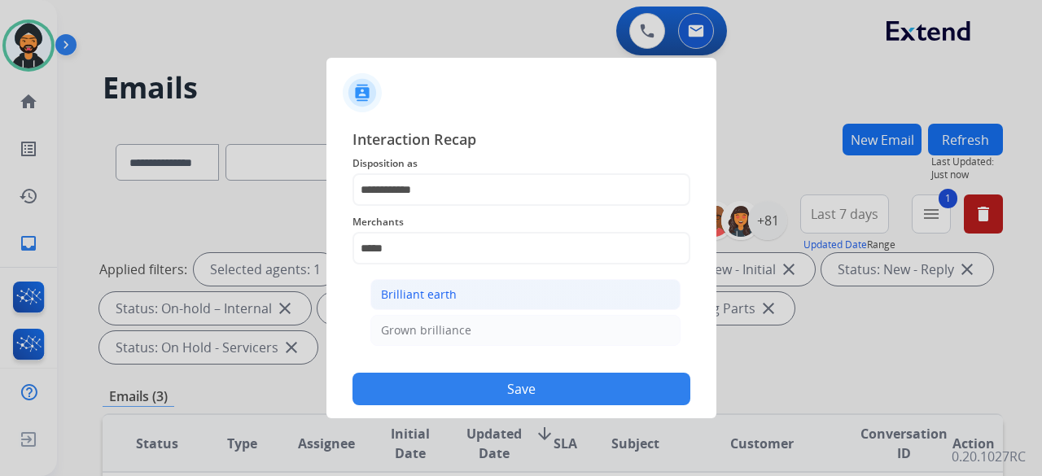
click at [425, 286] on div "Brilliant earth" at bounding box center [419, 294] width 76 height 16
type input "**********"
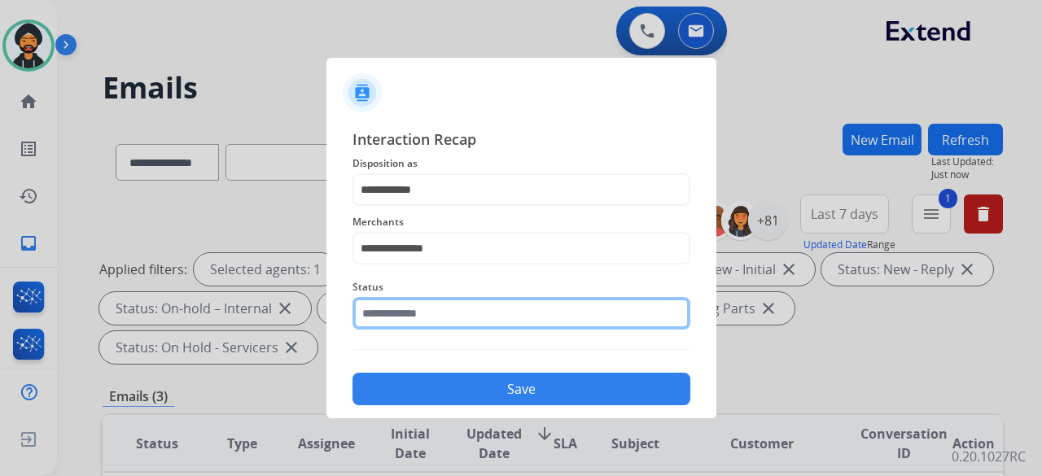
click at [409, 330] on div "Status" at bounding box center [521, 303] width 338 height 65
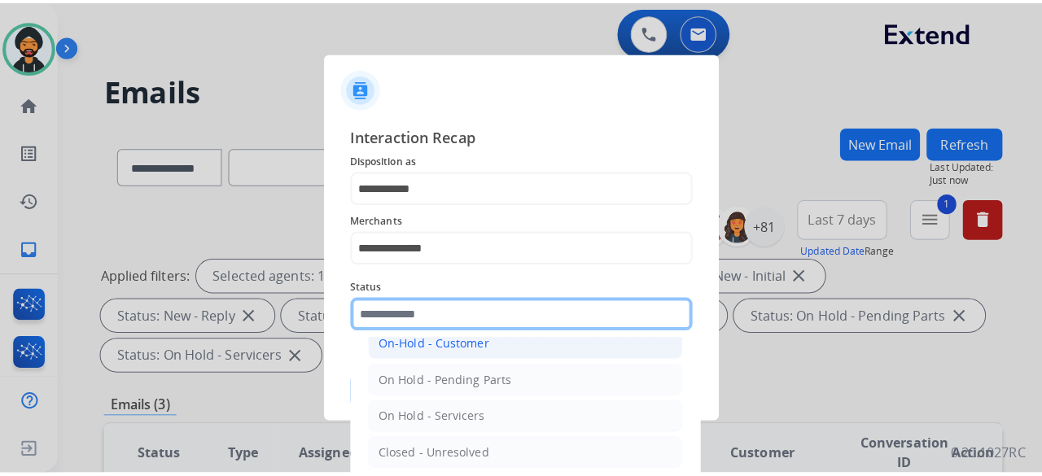
scroll to position [93, 0]
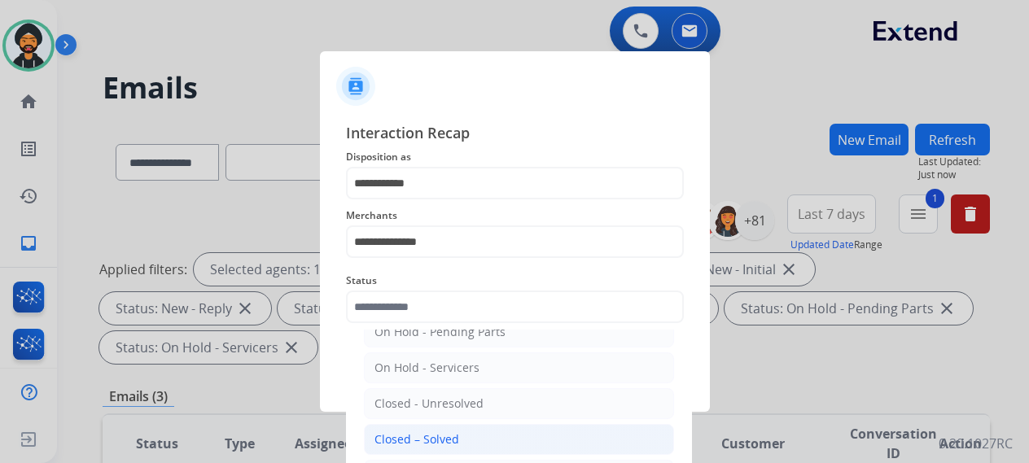
click at [436, 441] on div "Closed – Solved" at bounding box center [416, 439] width 85 height 16
type input "**********"
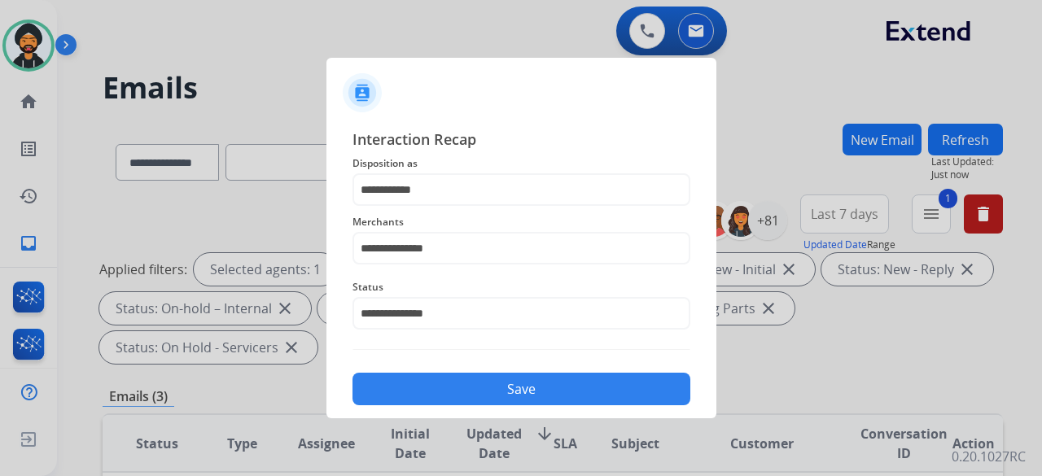
click at [466, 409] on div "**********" at bounding box center [521, 267] width 390 height 304
click at [469, 399] on button "Save" at bounding box center [521, 389] width 338 height 33
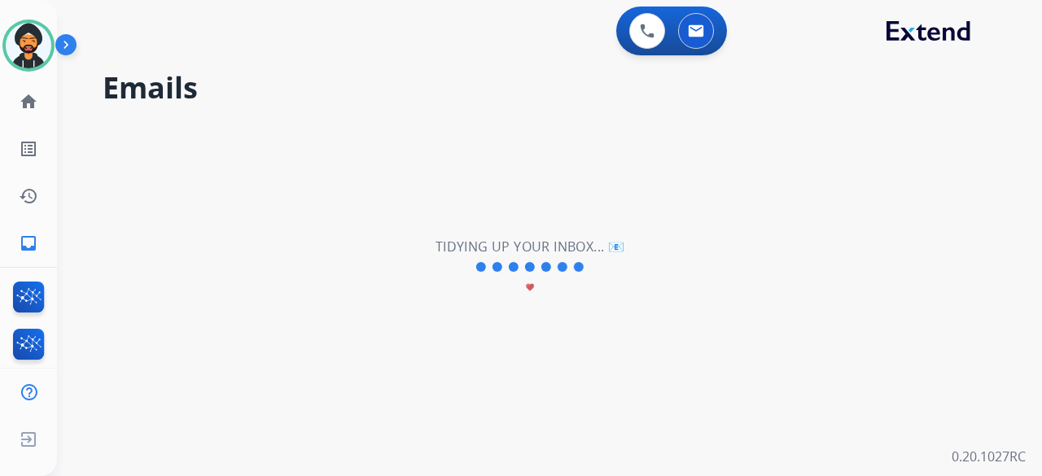
click at [470, 396] on div "**********" at bounding box center [530, 268] width 946 height 418
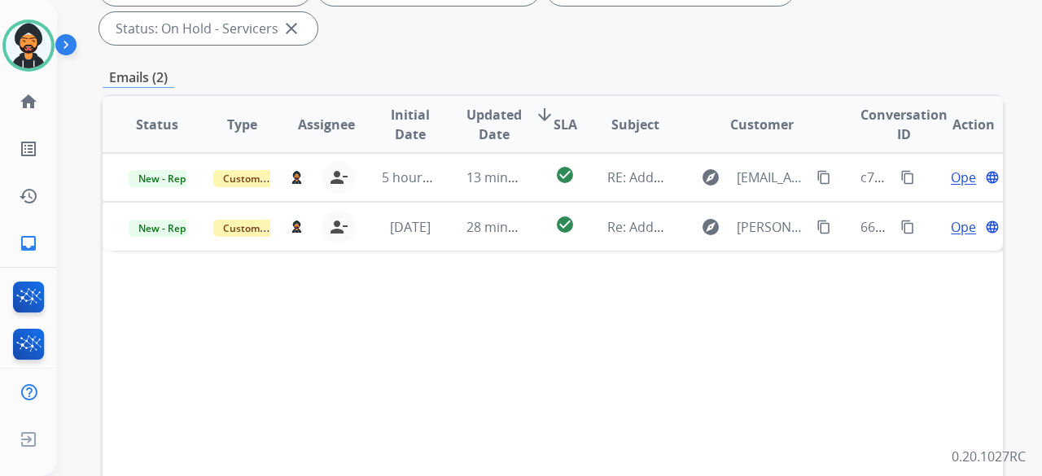
scroll to position [326, 0]
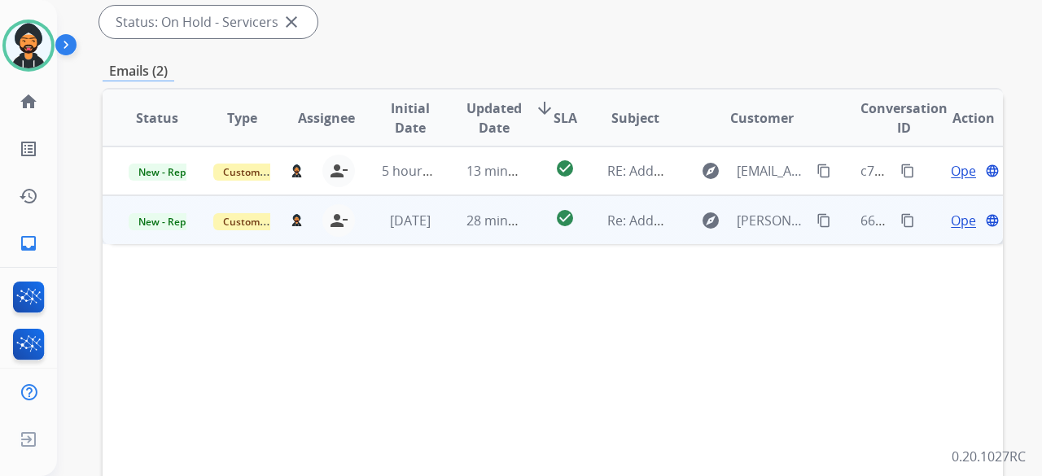
click at [951, 219] on span "Open" at bounding box center [967, 221] width 33 height 20
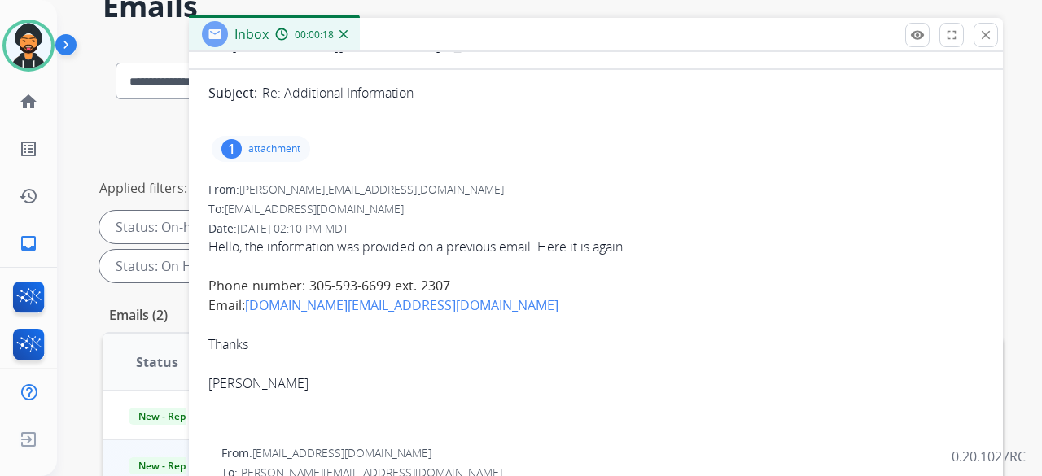
scroll to position [0, 0]
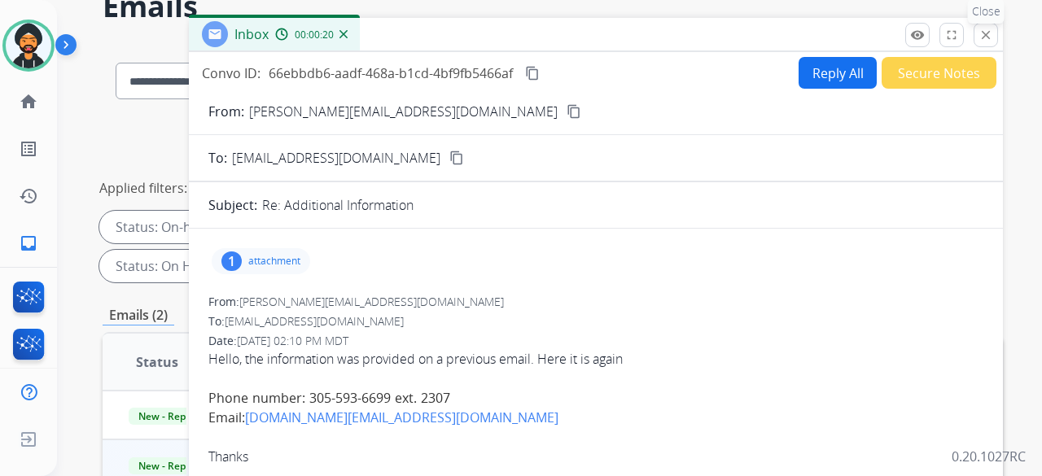
click at [988, 33] on mat-icon "close" at bounding box center [985, 35] width 15 height 15
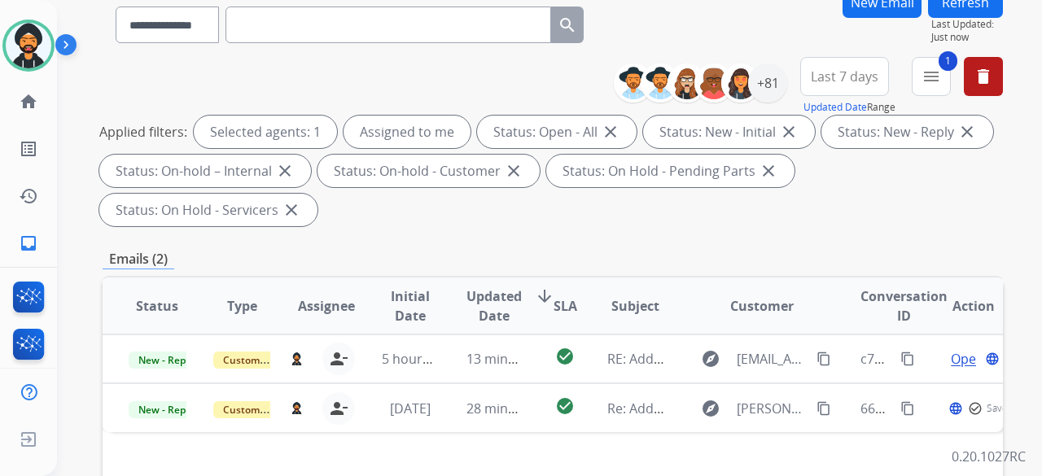
scroll to position [163, 0]
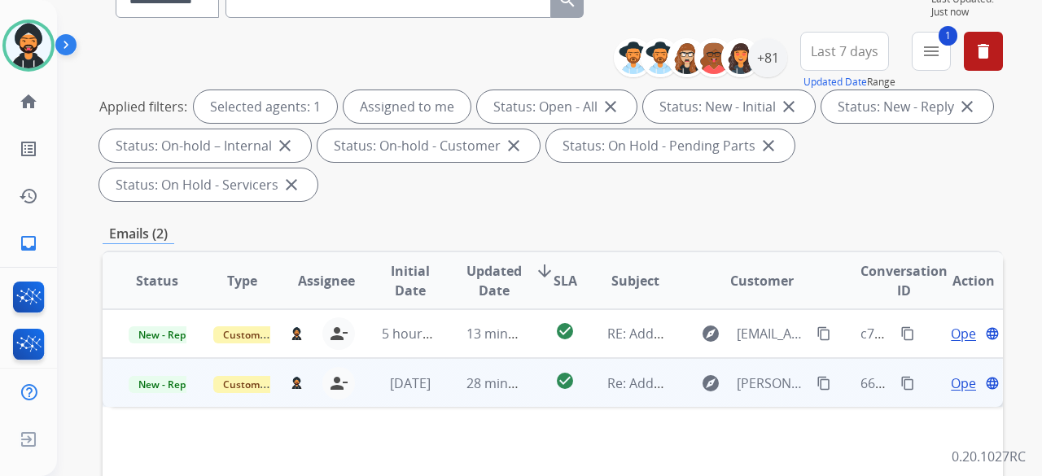
click at [951, 378] on span "Open" at bounding box center [967, 384] width 33 height 20
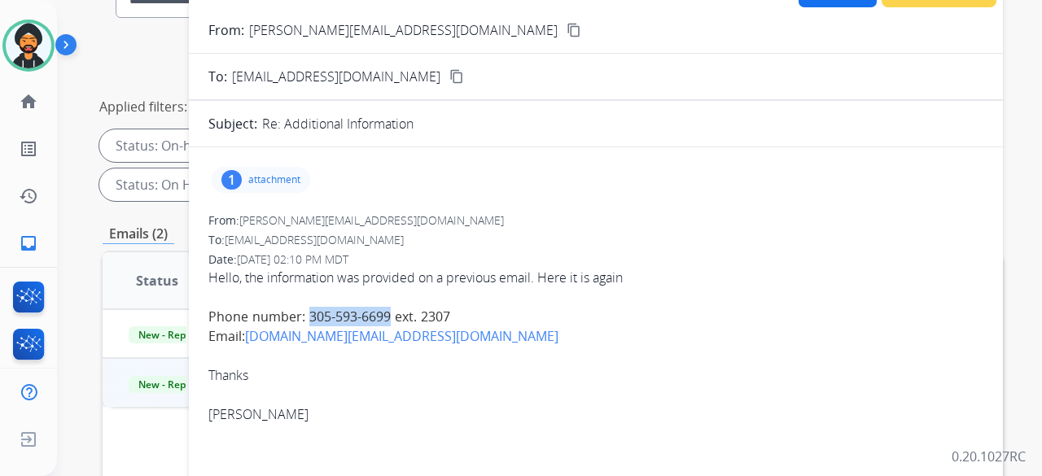
drag, startPoint x: 309, startPoint y: 312, endPoint x: 387, endPoint y: 315, distance: 77.4
click at [391, 317] on div "Phone number: 305-593-6699 ext. 2307" at bounding box center [595, 317] width 775 height 20
copy div "[PHONE_NUMBER]"
click at [129, 58] on div "**********" at bounding box center [553, 120] width 900 height 176
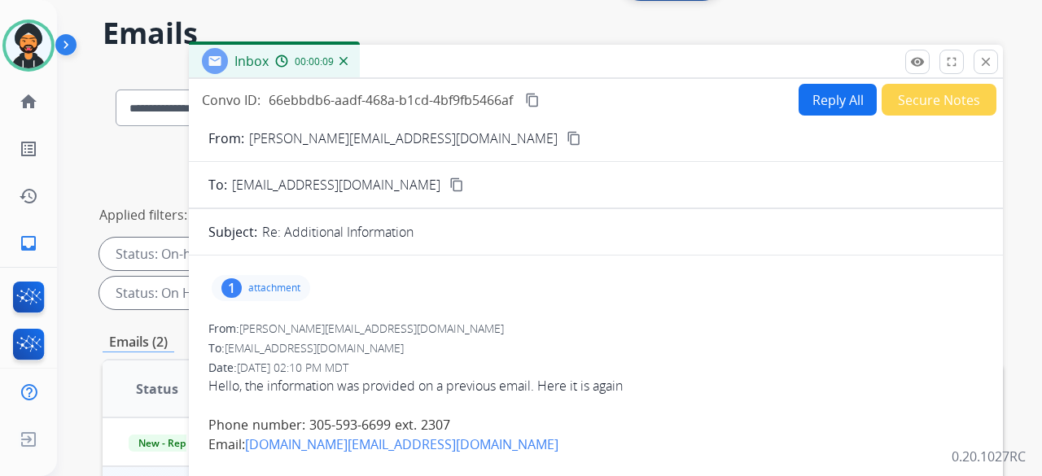
scroll to position [0, 0]
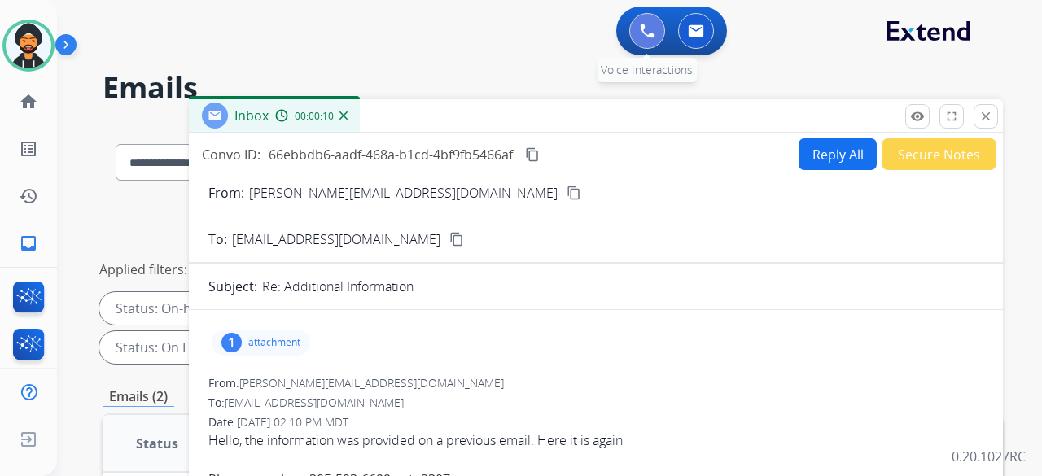
click at [635, 30] on button at bounding box center [647, 31] width 36 height 36
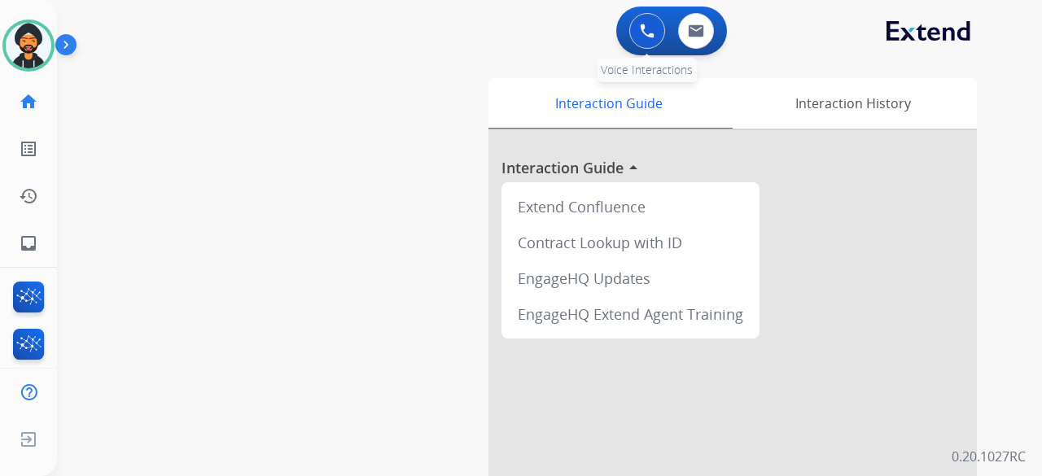
click at [640, 31] on img at bounding box center [647, 31] width 15 height 15
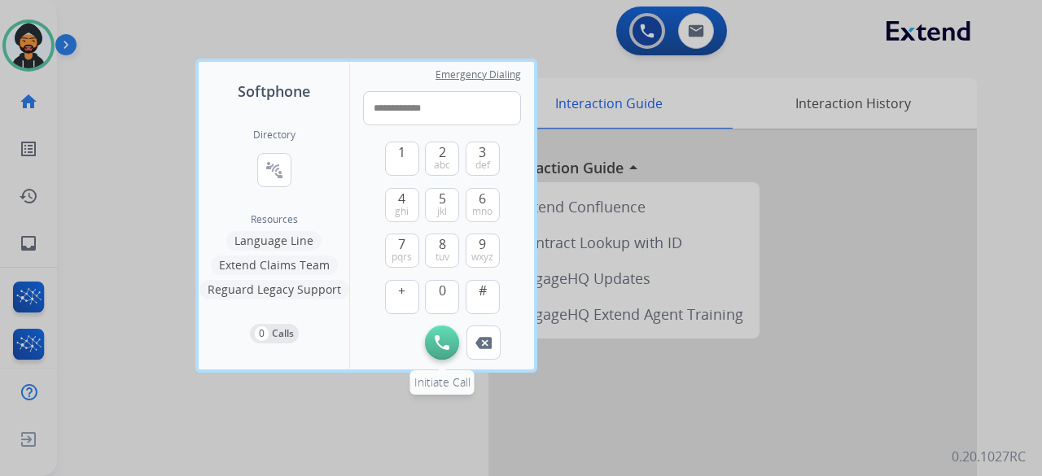
type input "**********"
click at [445, 349] on button "Initiate Call" at bounding box center [442, 343] width 34 height 34
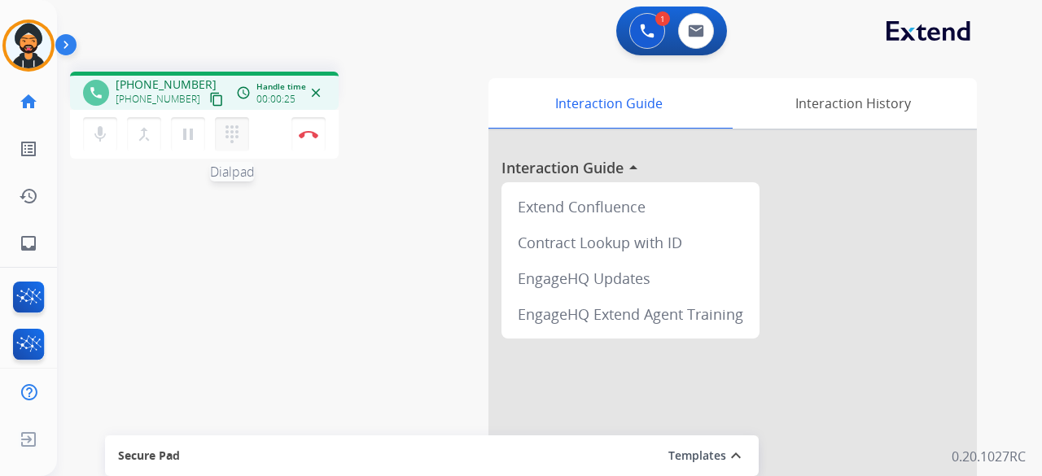
click at [237, 140] on mat-icon "dialpad" at bounding box center [232, 135] width 20 height 20
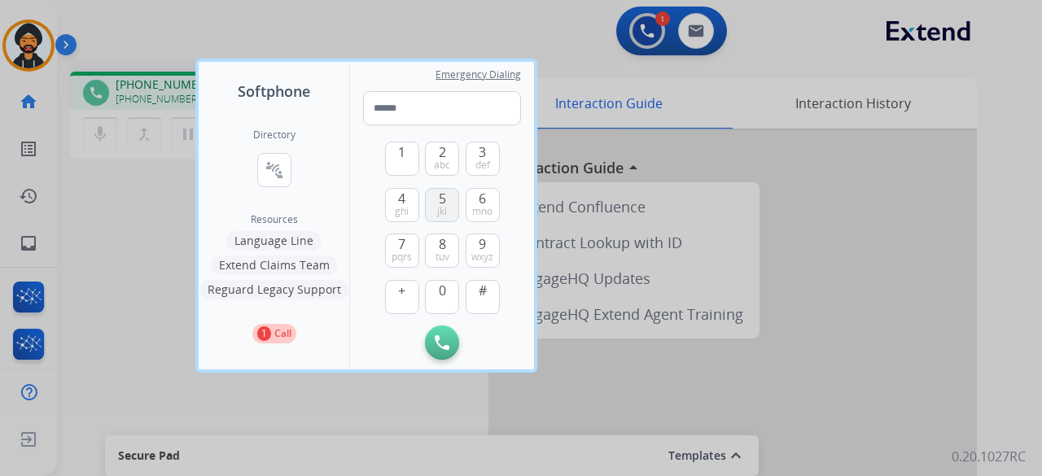
click at [441, 202] on span "5" at bounding box center [442, 199] width 7 height 20
type input "*"
click at [124, 236] on div at bounding box center [521, 238] width 1042 height 476
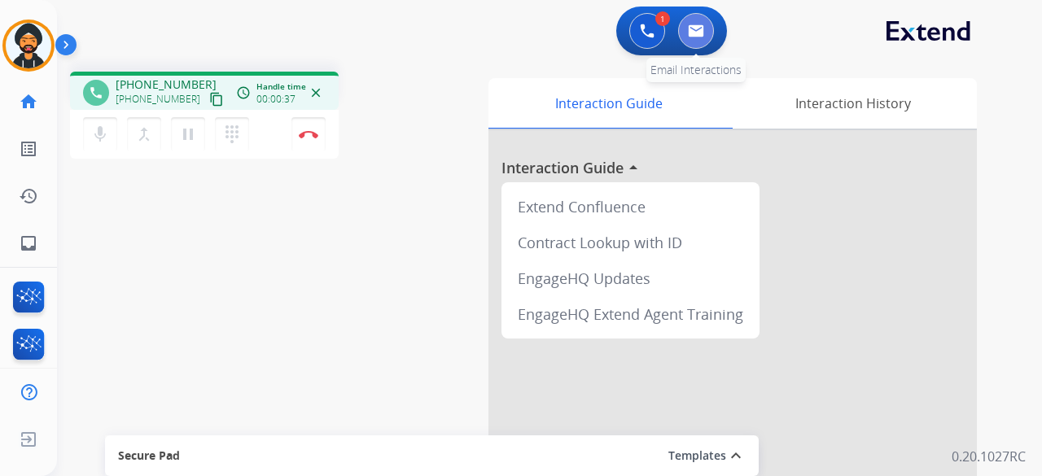
click at [699, 34] on img at bounding box center [696, 30] width 16 height 13
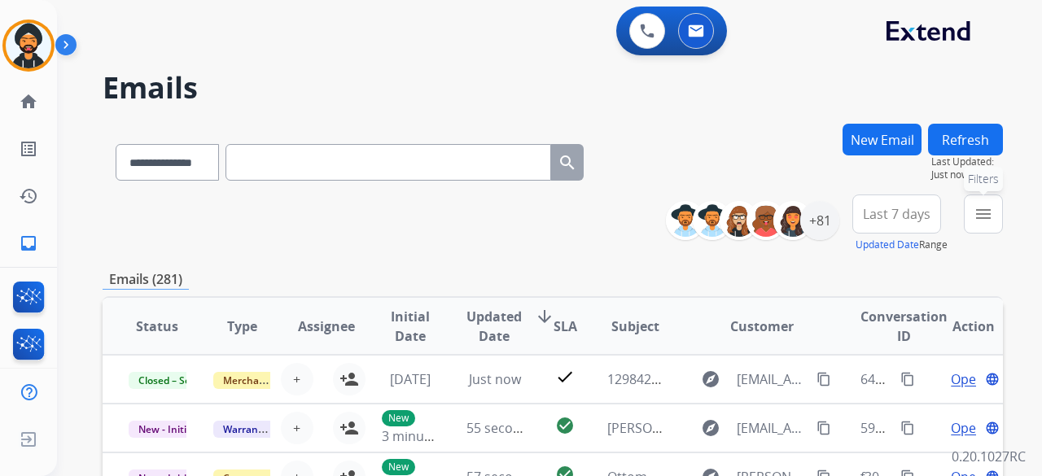
click at [982, 212] on mat-icon "menu" at bounding box center [983, 214] width 20 height 20
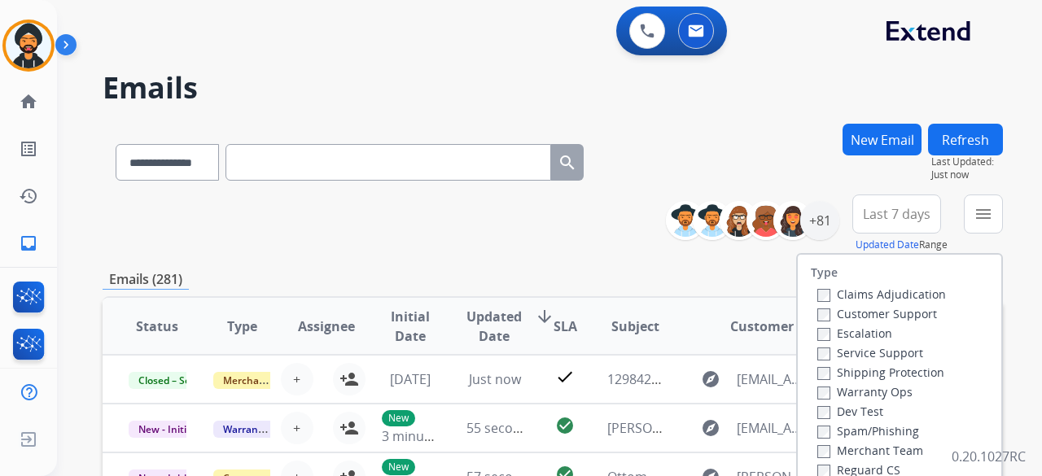
scroll to position [163, 0]
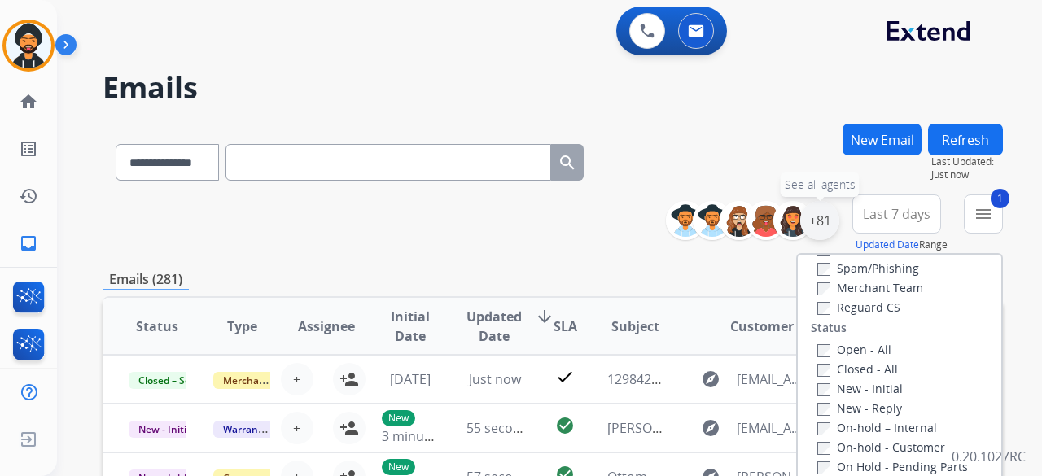
click at [812, 219] on div "+81" at bounding box center [819, 220] width 39 height 39
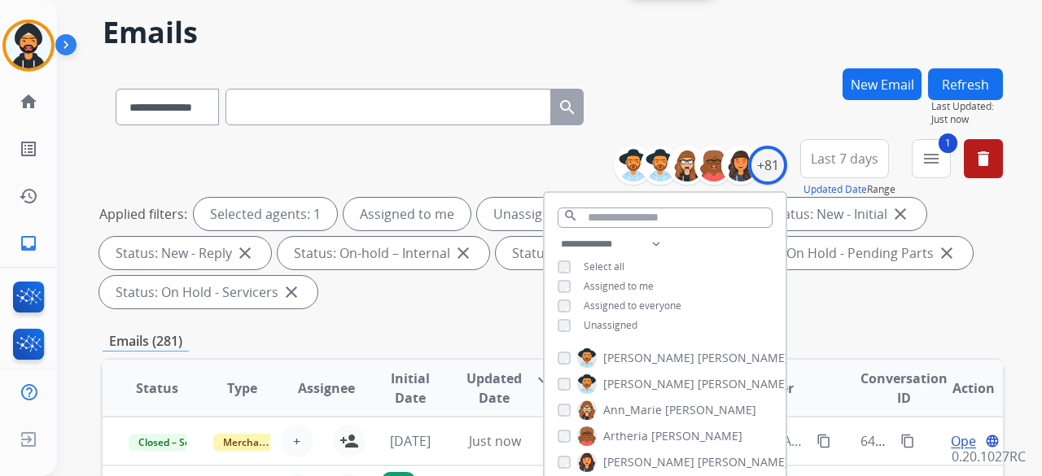
scroll to position [81, 0]
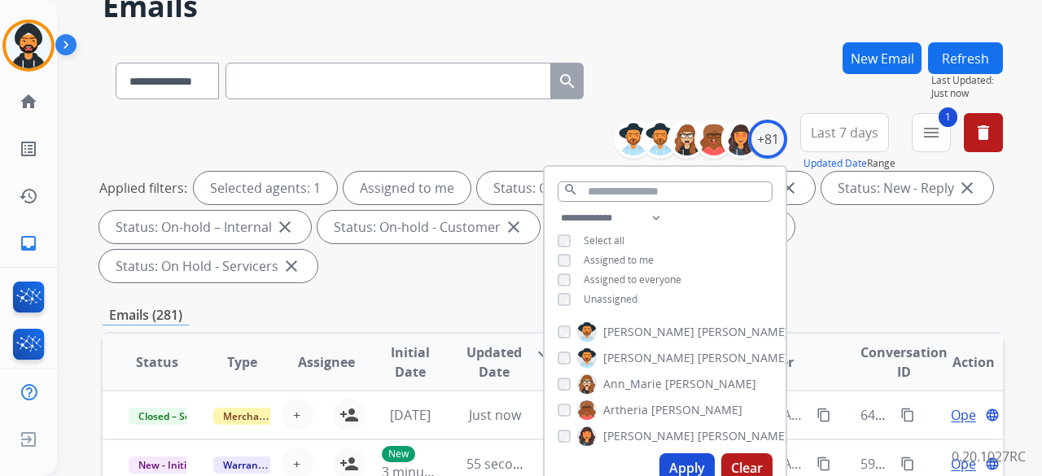
click at [677, 464] on button "Apply" at bounding box center [686, 467] width 55 height 29
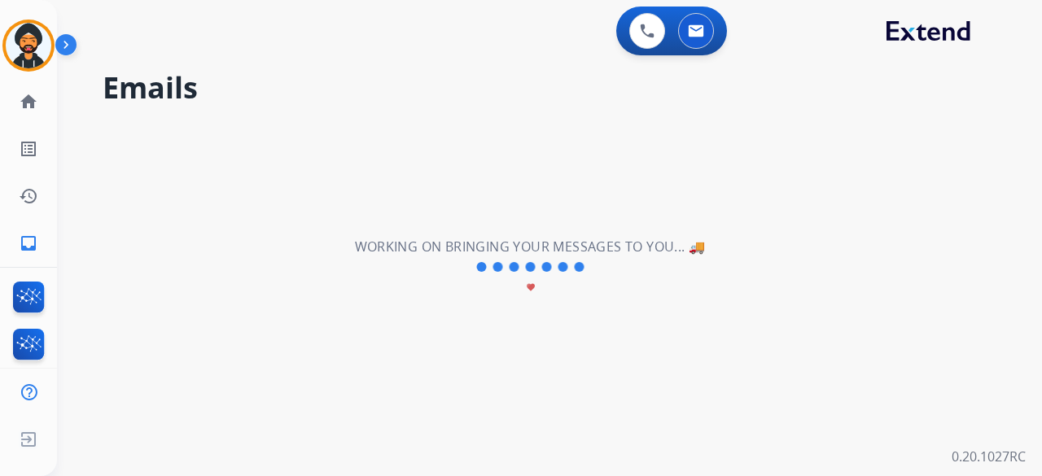
scroll to position [0, 0]
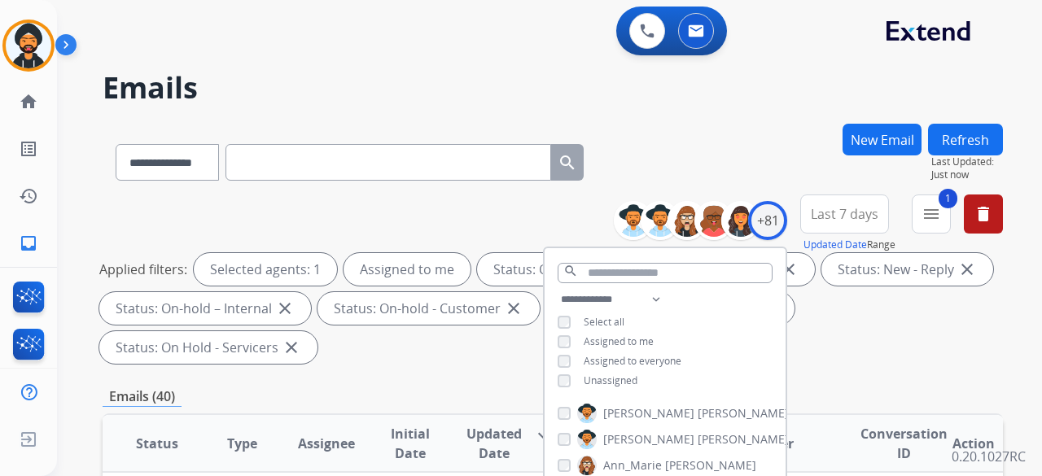
click at [378, 207] on div "**********" at bounding box center [553, 283] width 900 height 176
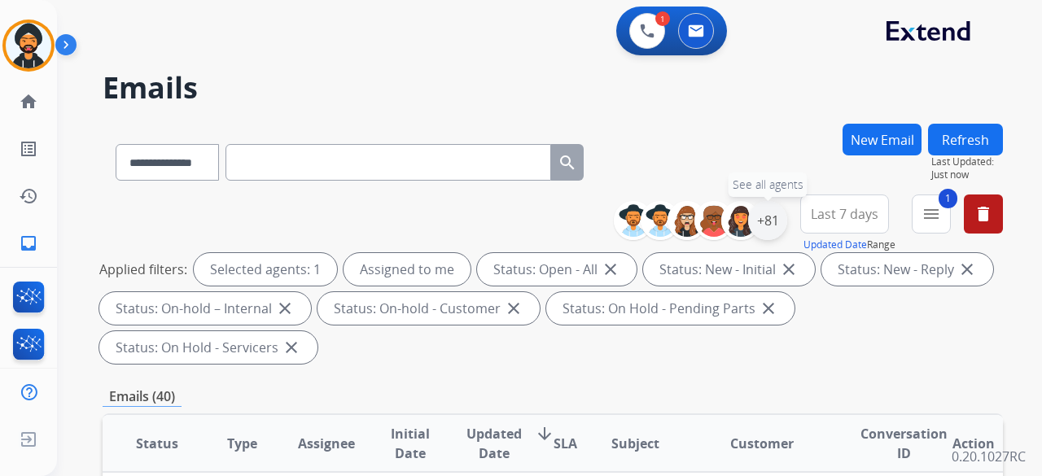
click at [770, 221] on div "+81" at bounding box center [767, 220] width 39 height 39
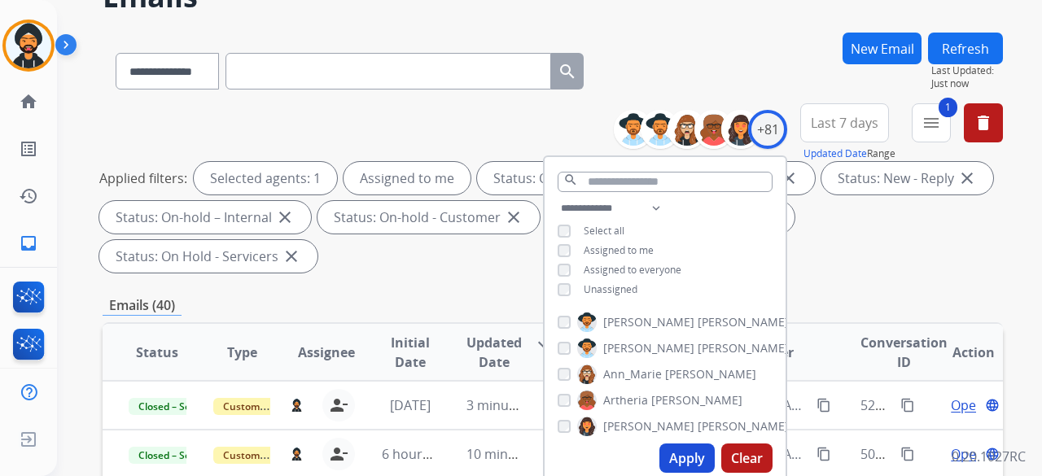
scroll to position [326, 0]
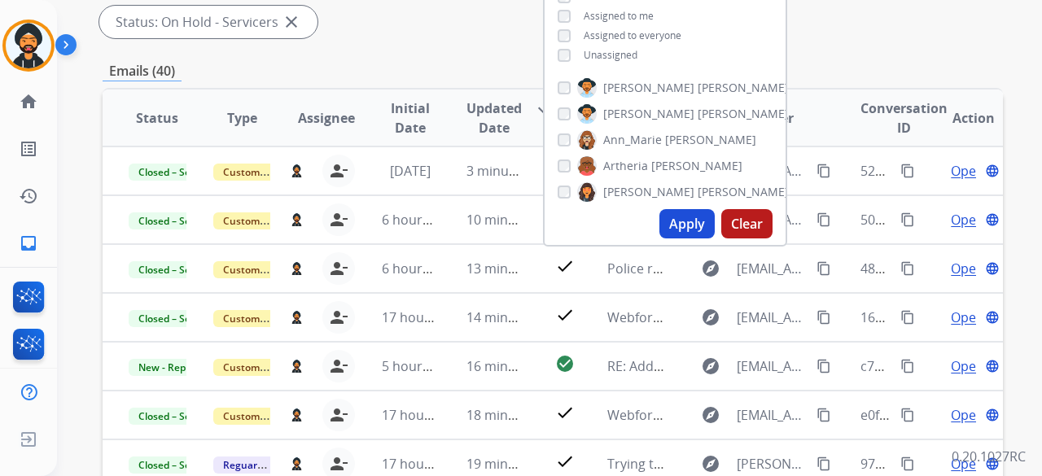
click at [684, 223] on button "Apply" at bounding box center [686, 223] width 55 height 29
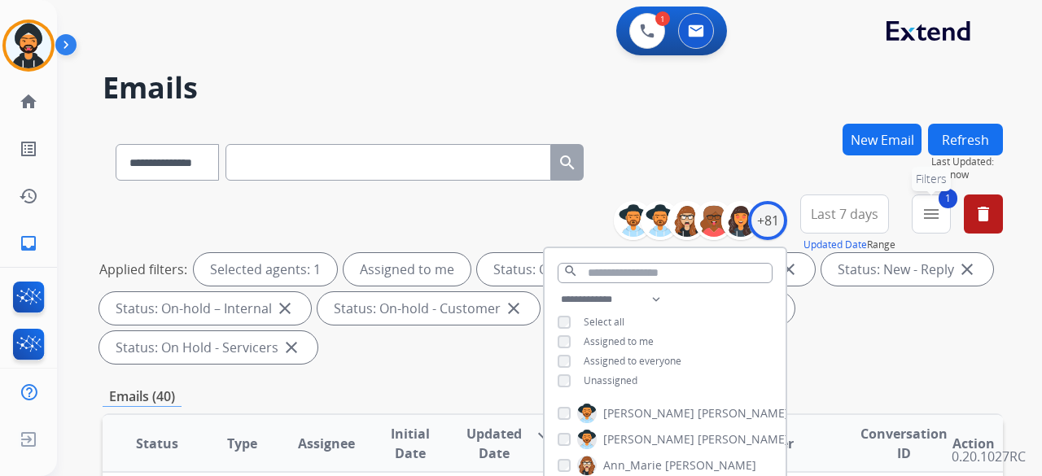
click at [934, 209] on mat-icon "menu" at bounding box center [931, 214] width 20 height 20
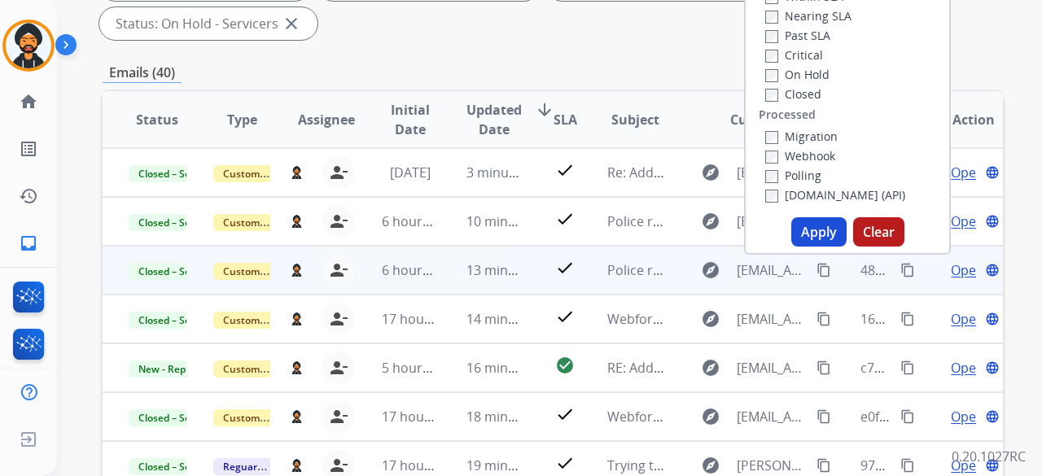
scroll to position [326, 0]
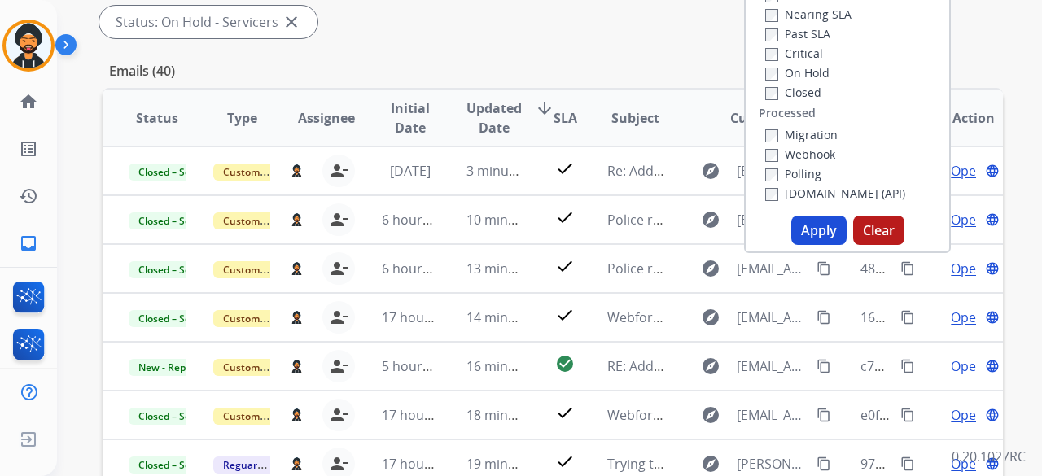
click at [817, 229] on button "Apply" at bounding box center [818, 230] width 55 height 29
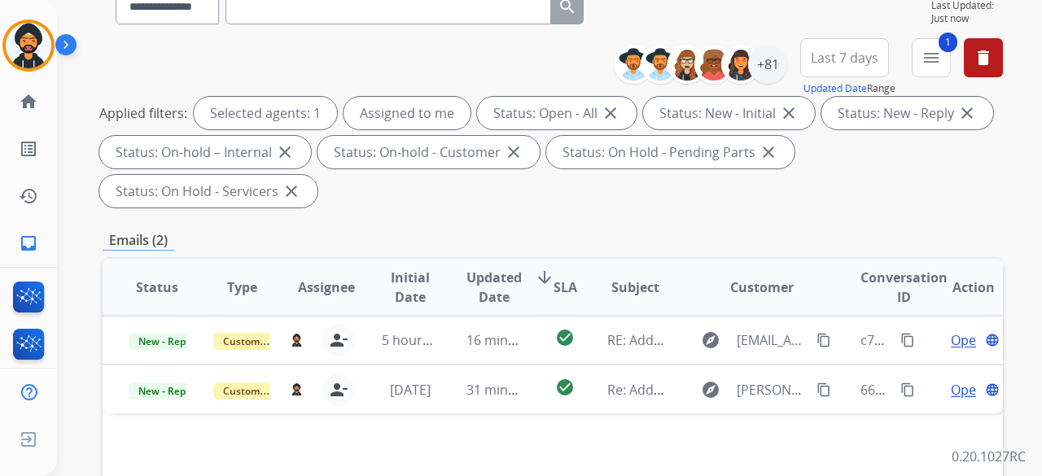
scroll to position [0, 0]
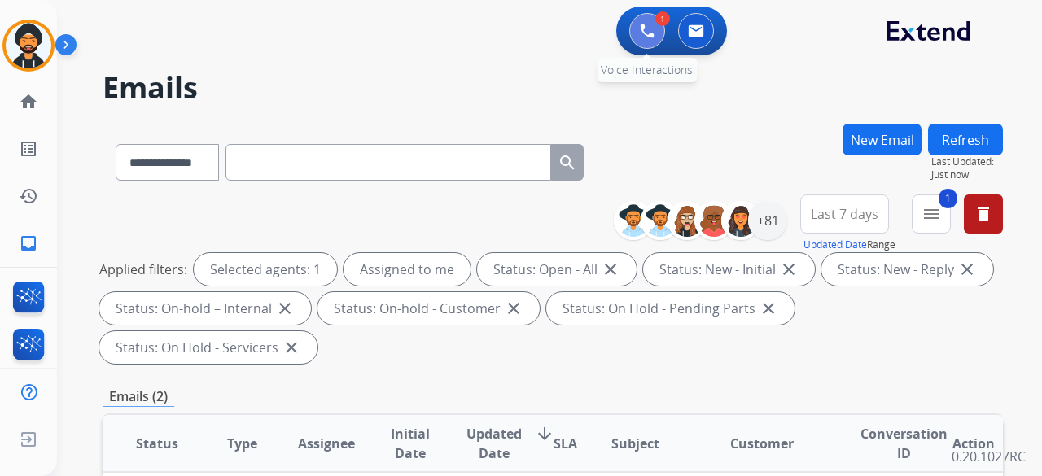
click at [661, 38] on button at bounding box center [647, 31] width 36 height 36
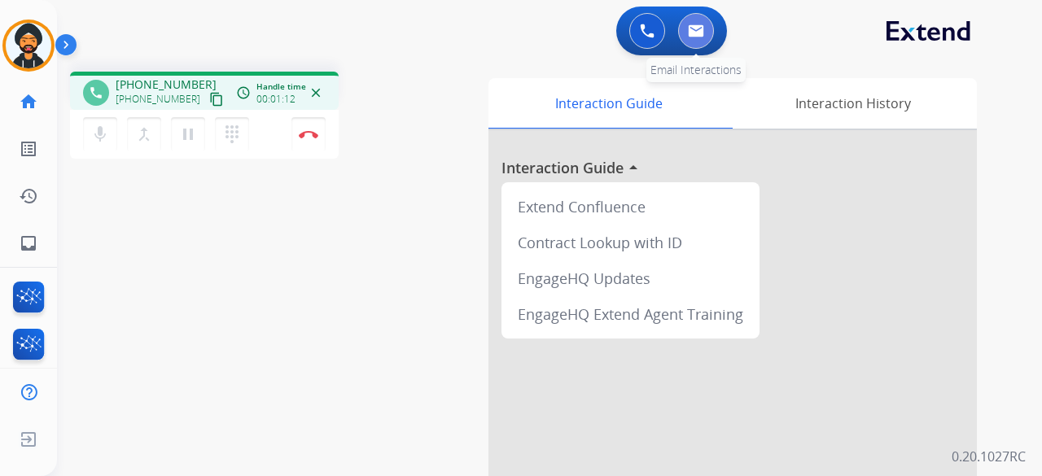
click at [697, 32] on img at bounding box center [696, 30] width 16 height 13
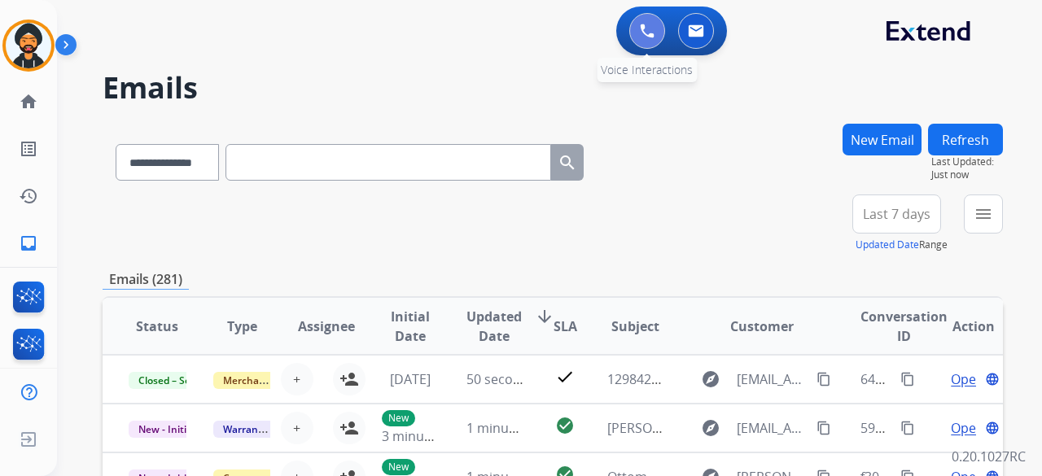
click at [655, 27] on button at bounding box center [647, 31] width 36 height 36
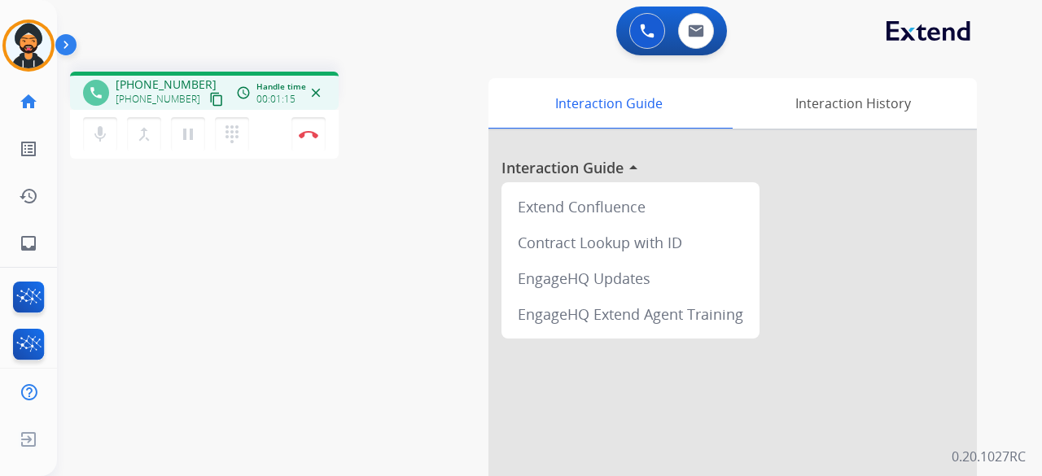
click at [288, 136] on div "mic Mute merge_type Bridge pause Hold dialpad Dialpad Disconnect" at bounding box center [204, 134] width 269 height 49
click at [305, 136] on img at bounding box center [309, 134] width 20 height 8
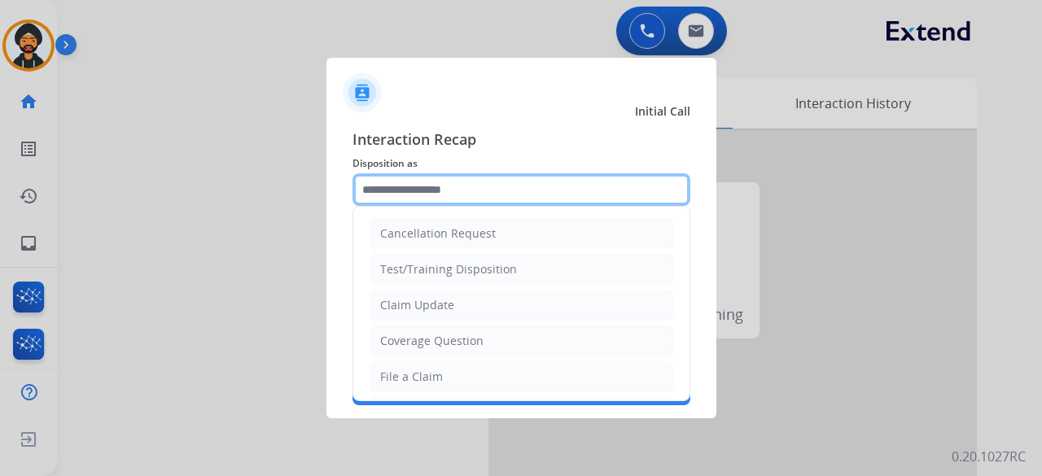
click at [399, 185] on input "text" at bounding box center [521, 189] width 338 height 33
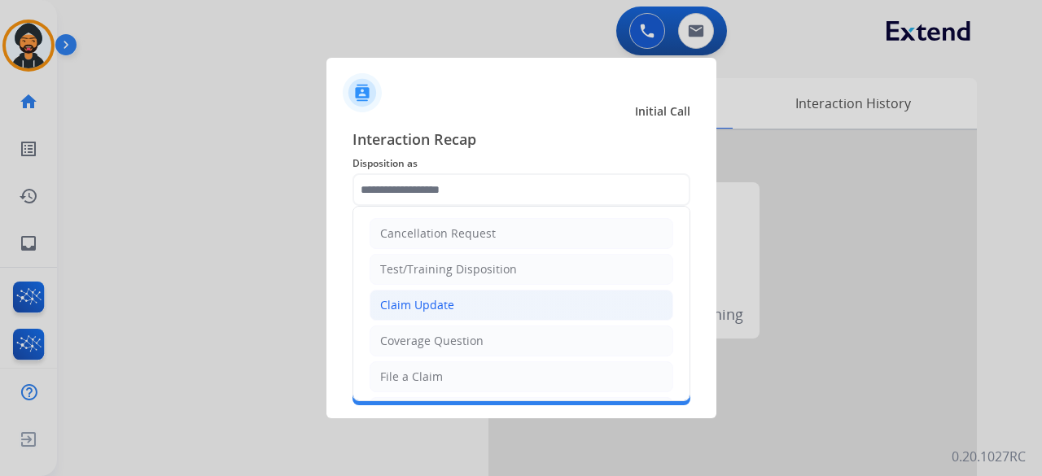
click at [418, 300] on div "Claim Update" at bounding box center [417, 305] width 74 height 16
type input "**********"
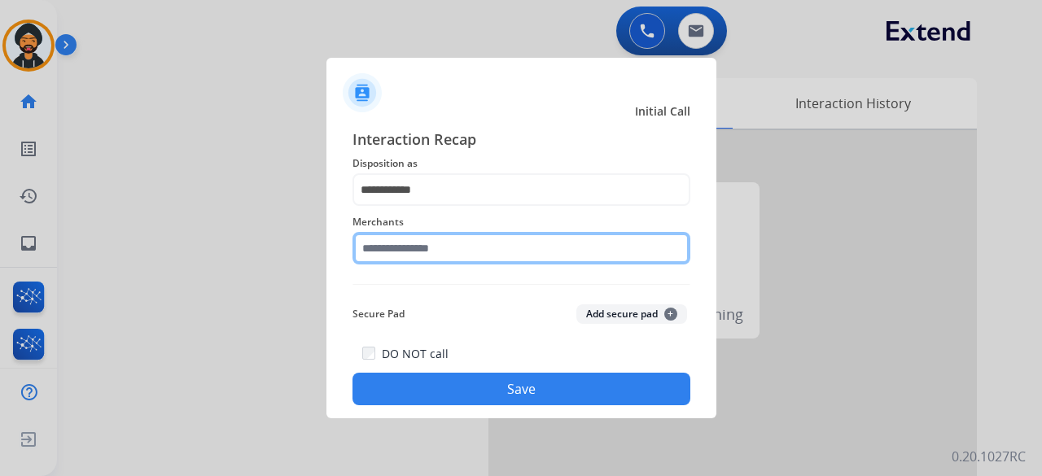
click at [447, 251] on input "text" at bounding box center [521, 248] width 338 height 33
type input "*"
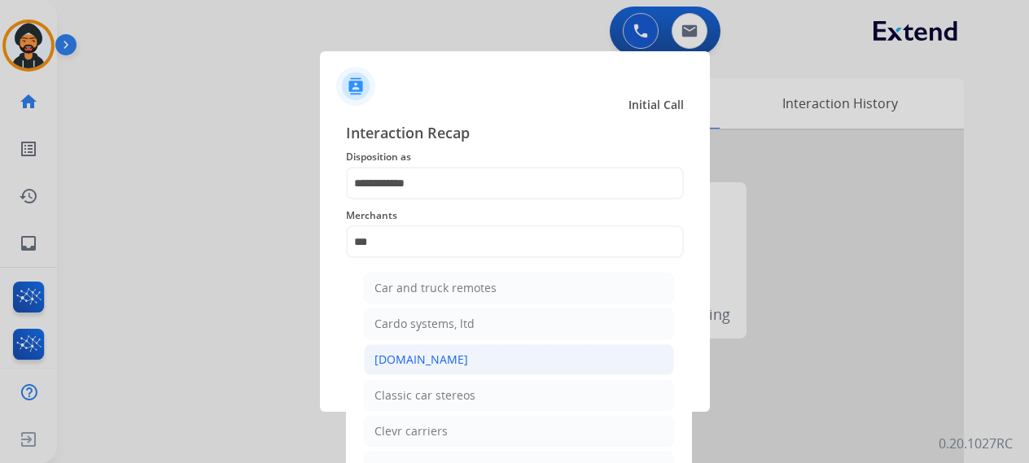
click at [416, 357] on div "[DOMAIN_NAME]" at bounding box center [421, 360] width 94 height 16
type input "**********"
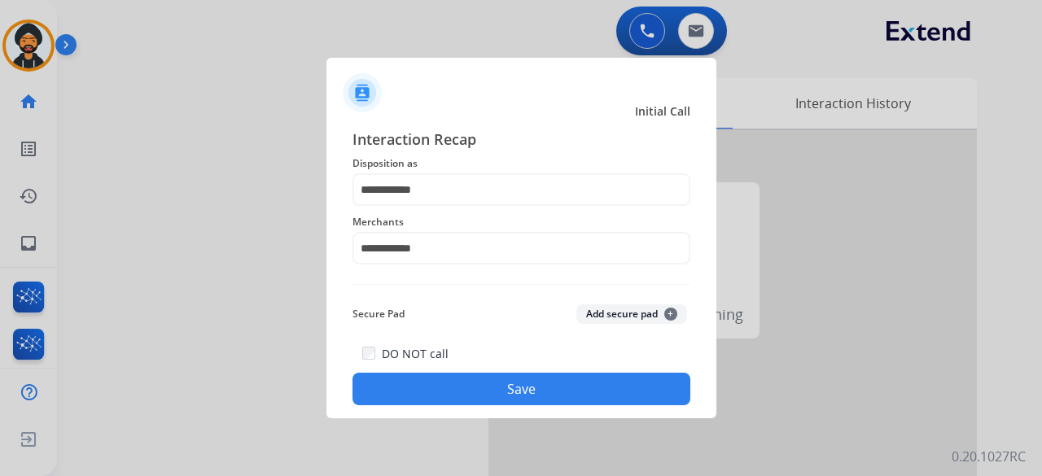
click at [473, 343] on div "DO NOT call Save" at bounding box center [521, 374] width 338 height 62
click at [487, 375] on button "Save" at bounding box center [521, 389] width 338 height 33
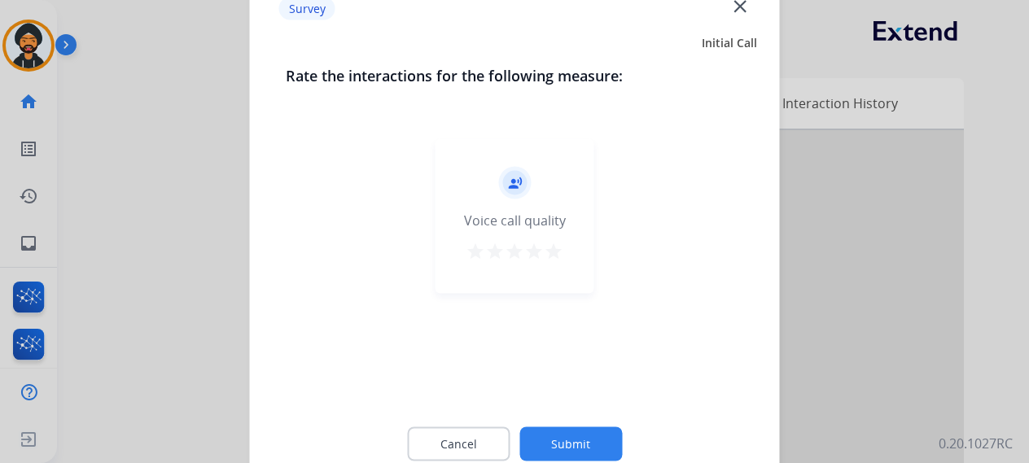
click at [570, 447] on button "Submit" at bounding box center [570, 443] width 103 height 34
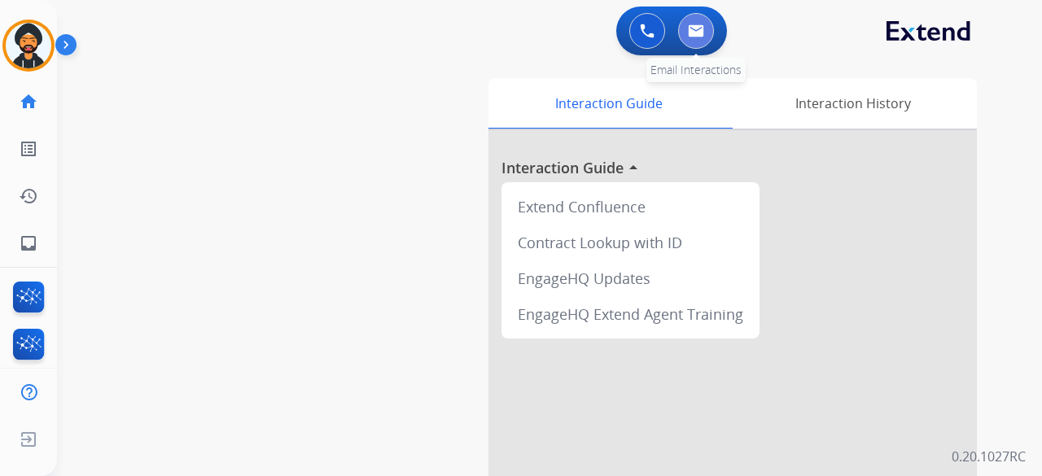
click at [695, 13] on button at bounding box center [696, 31] width 36 height 36
select select "**********"
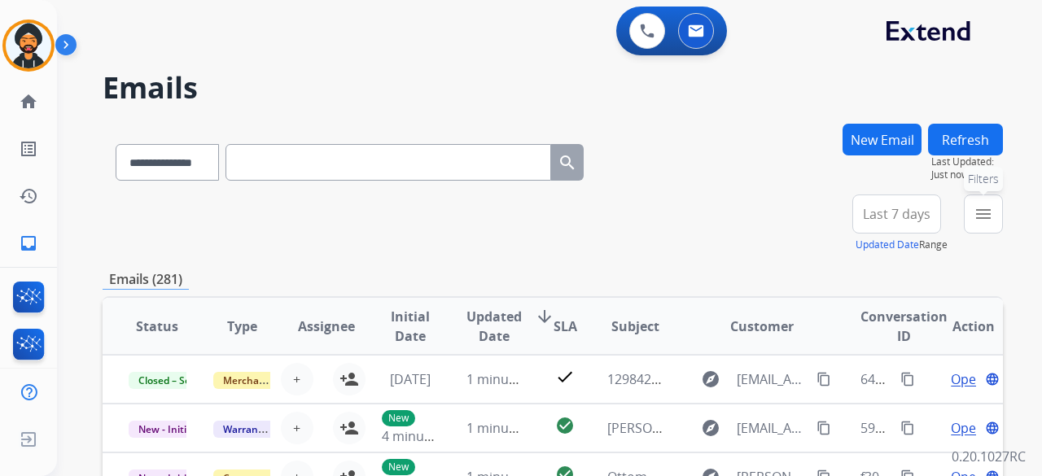
click at [981, 212] on mat-icon "menu" at bounding box center [983, 214] width 20 height 20
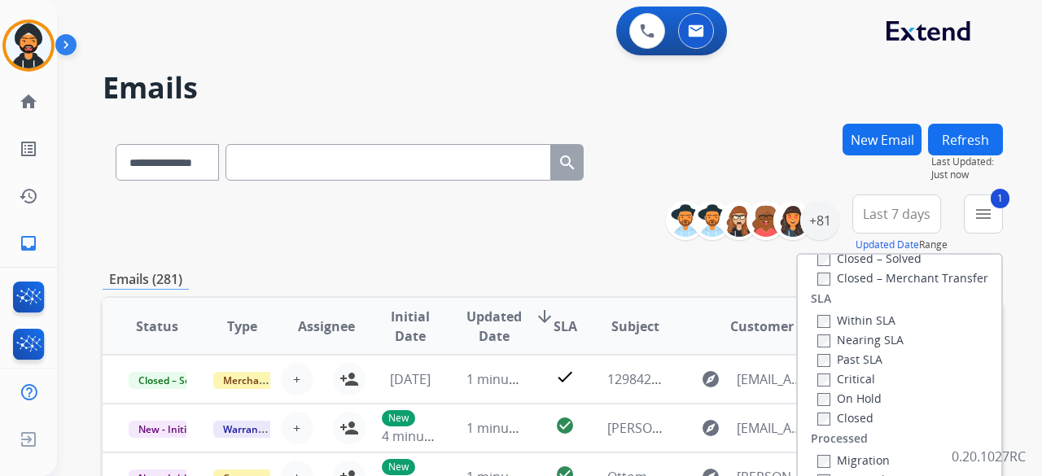
scroll to position [326, 0]
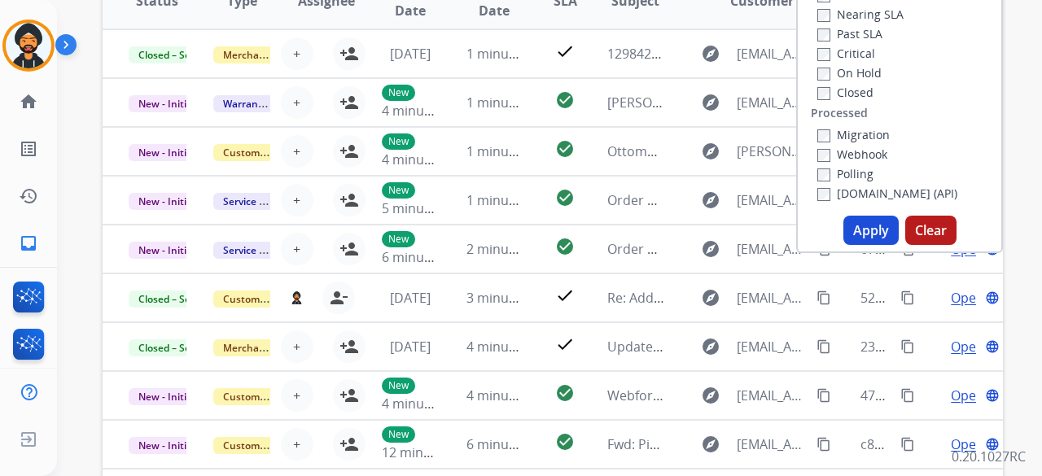
click at [859, 234] on button "Apply" at bounding box center [870, 230] width 55 height 29
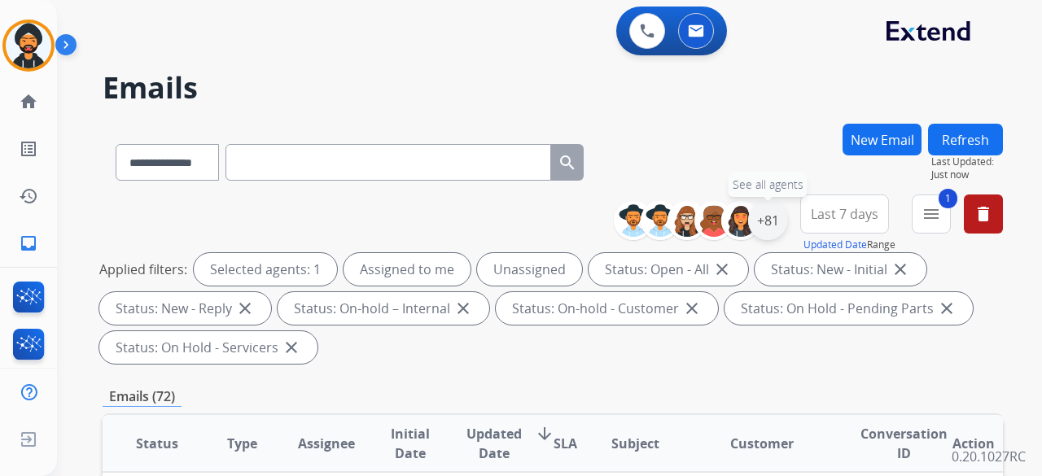
click at [768, 225] on div "+81" at bounding box center [767, 220] width 39 height 39
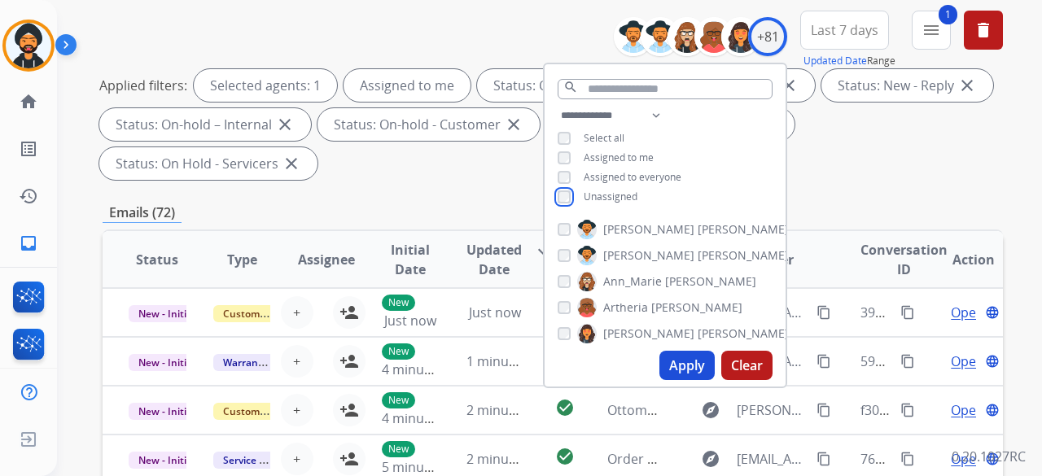
scroll to position [407, 0]
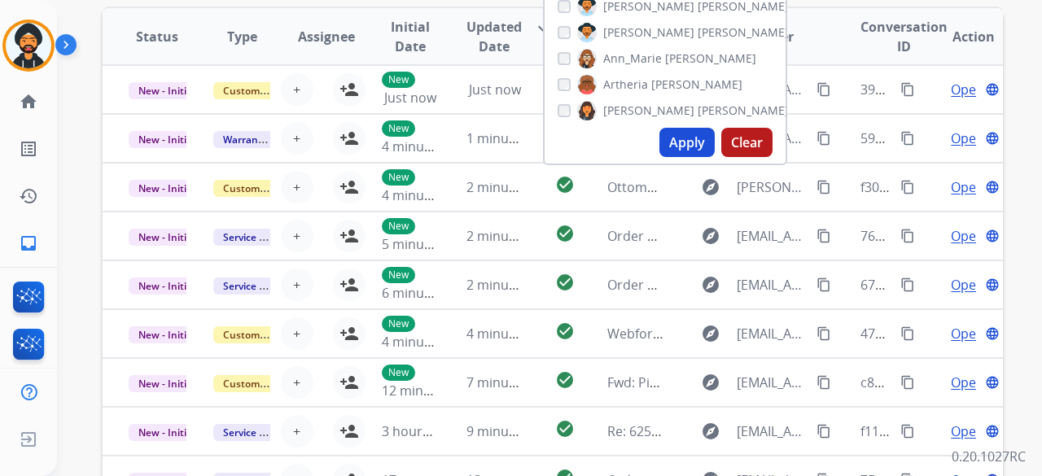
click at [677, 146] on button "Apply" at bounding box center [686, 142] width 55 height 29
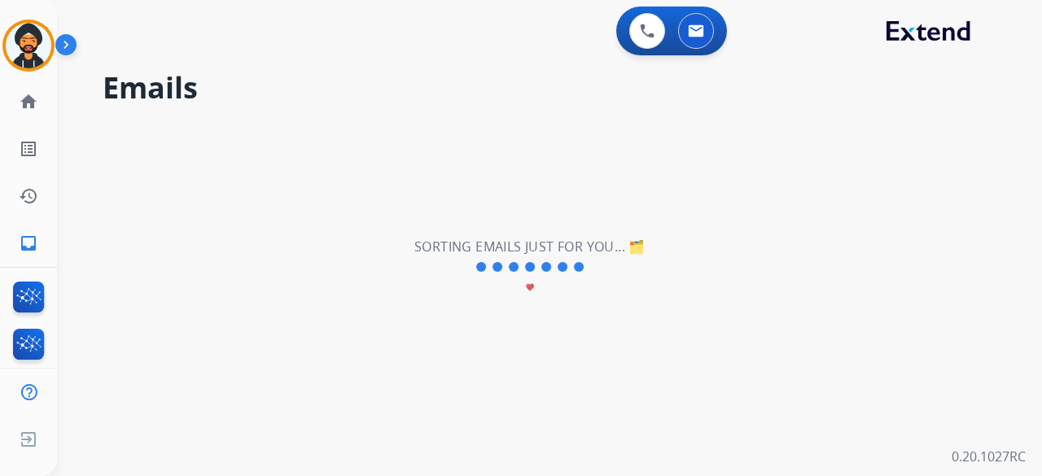
scroll to position [0, 0]
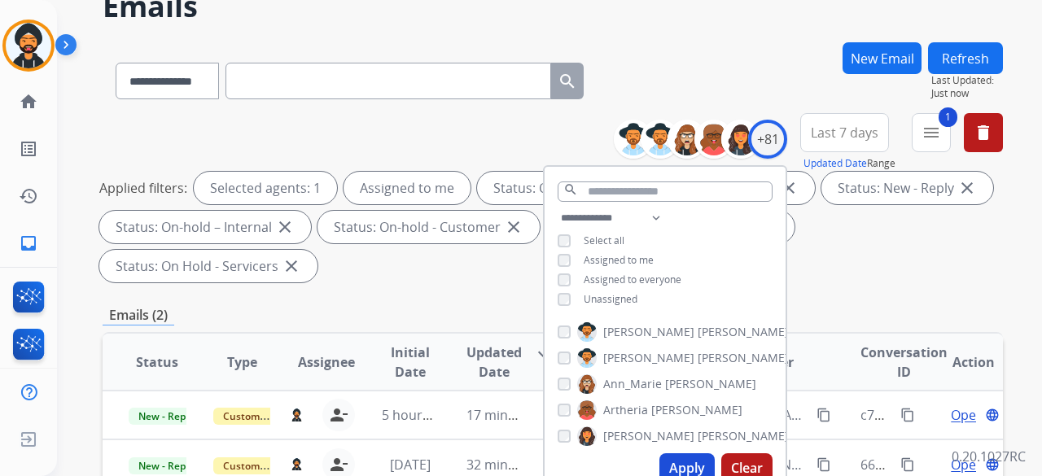
click at [842, 235] on div "Applied filters: Selected agents: 1 Assigned to me Status: Open - All close Sta…" at bounding box center [549, 227] width 900 height 111
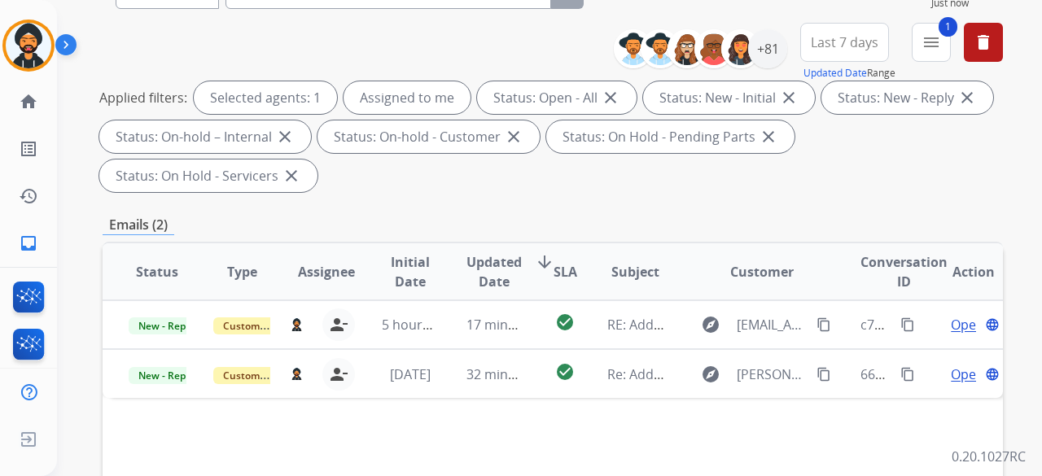
scroll to position [326, 0]
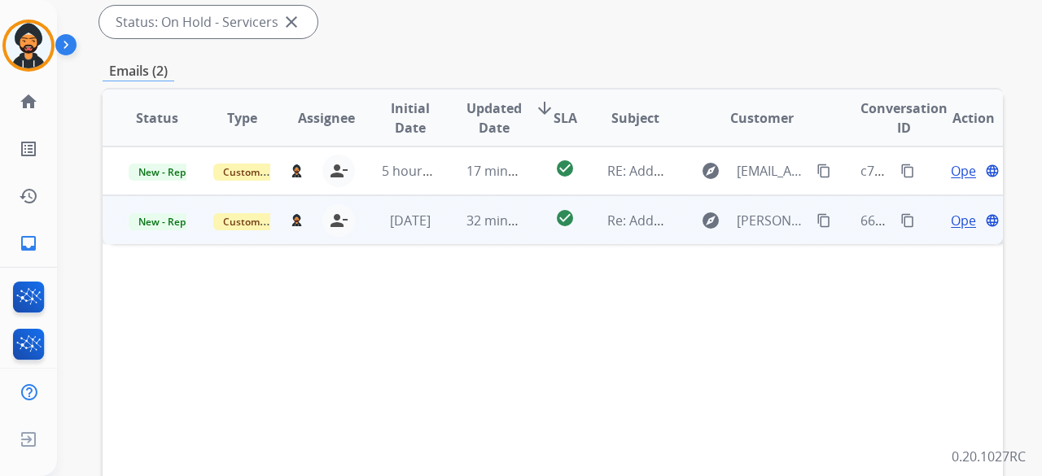
click at [952, 219] on span "Open" at bounding box center [967, 221] width 33 height 20
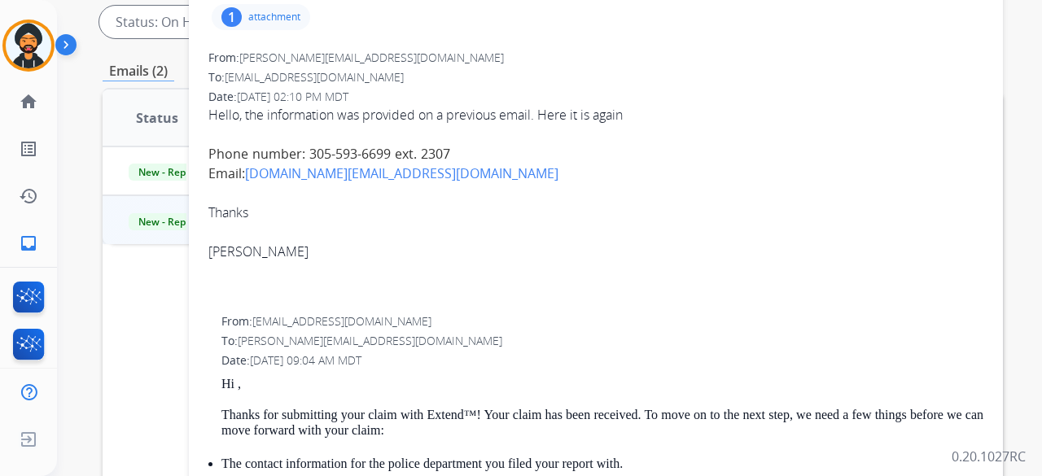
scroll to position [81, 0]
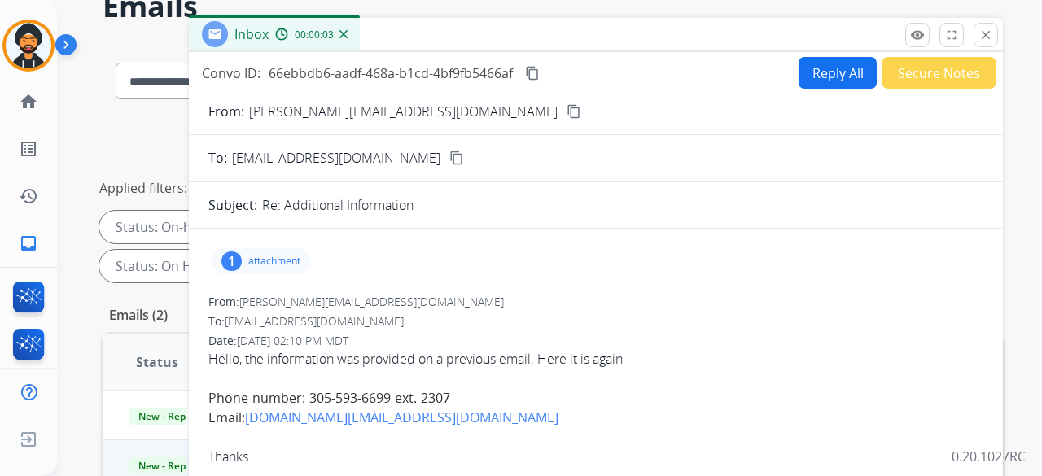
click at [566, 114] on mat-icon "content_copy" at bounding box center [573, 111] width 15 height 15
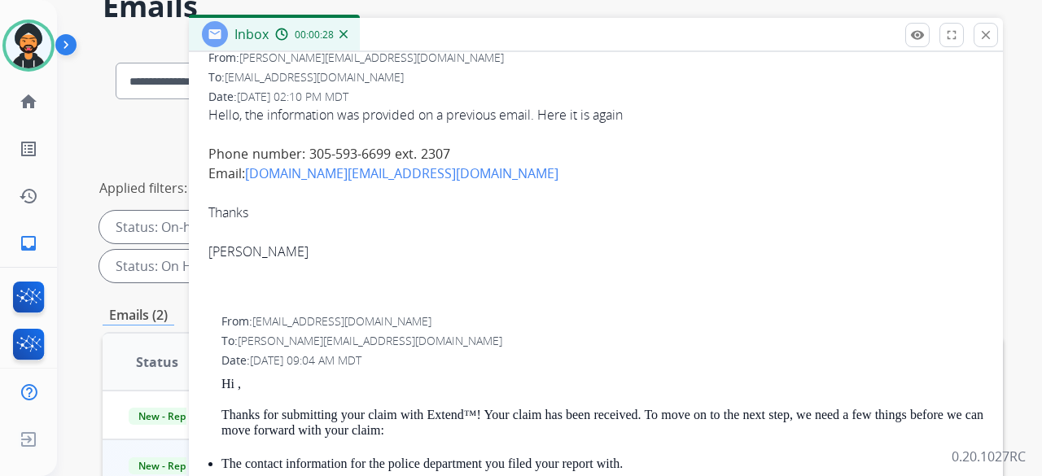
scroll to position [0, 0]
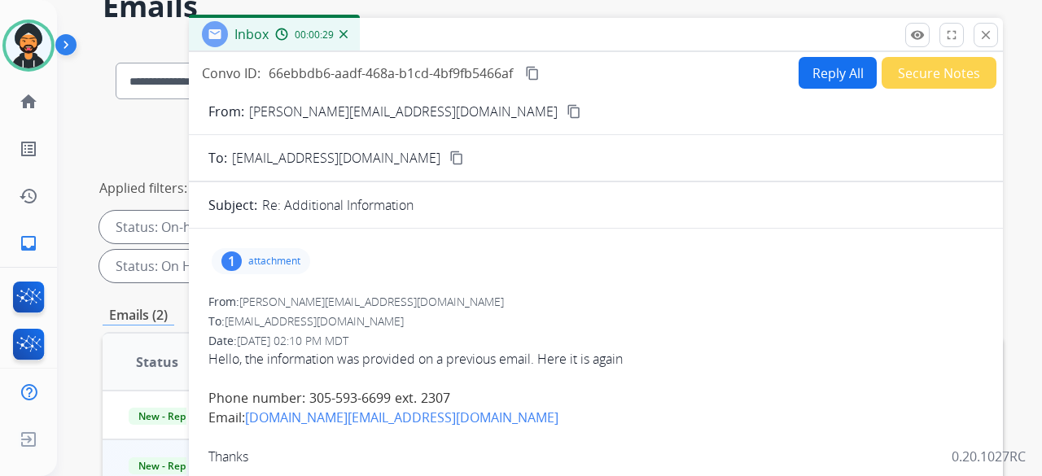
click at [272, 258] on p "attachment" at bounding box center [274, 261] width 52 height 13
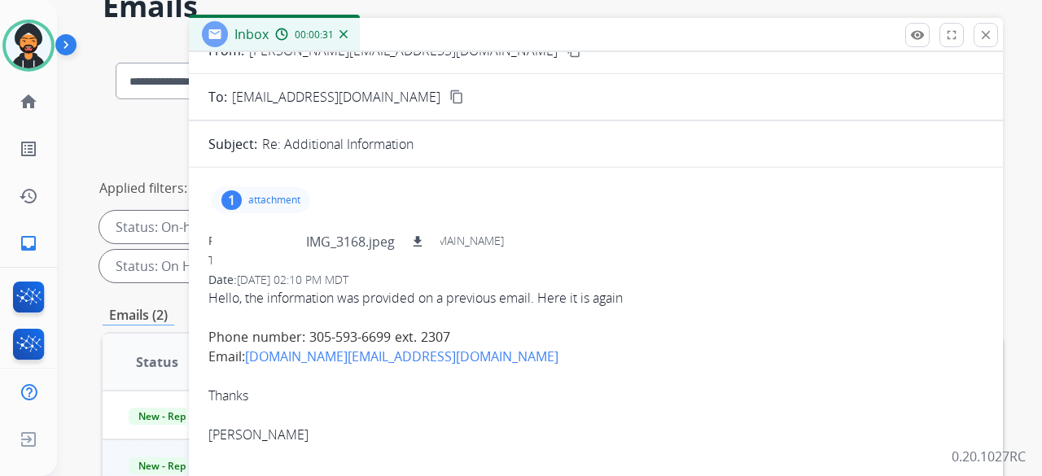
scroll to position [163, 0]
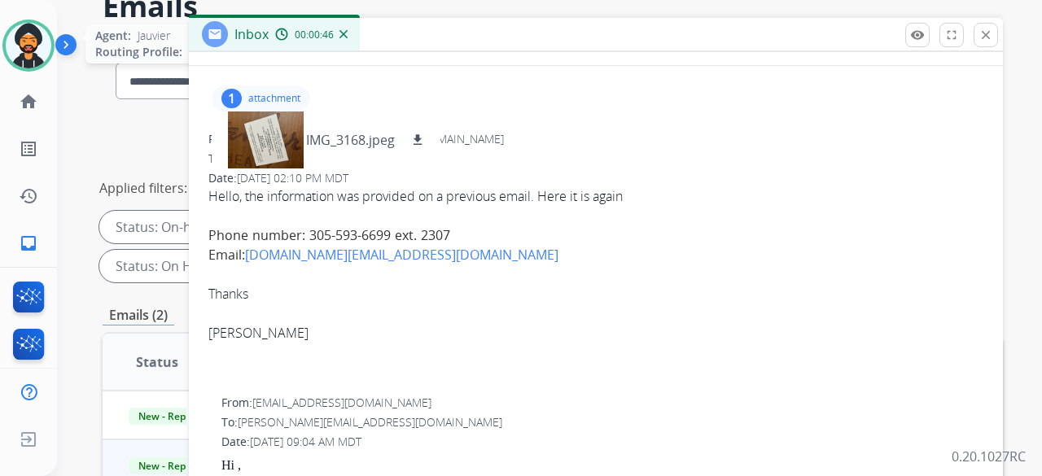
click at [36, 46] on img at bounding box center [29, 46] width 46 height 46
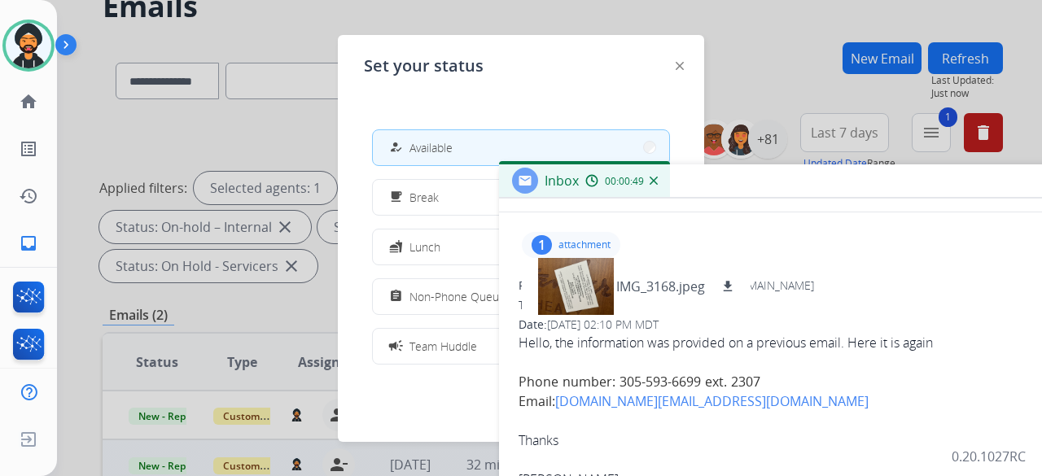
drag, startPoint x: 549, startPoint y: 225, endPoint x: 692, endPoint y: 171, distance: 153.3
click at [696, 173] on div "Inbox 00:00:49" at bounding box center [906, 181] width 814 height 34
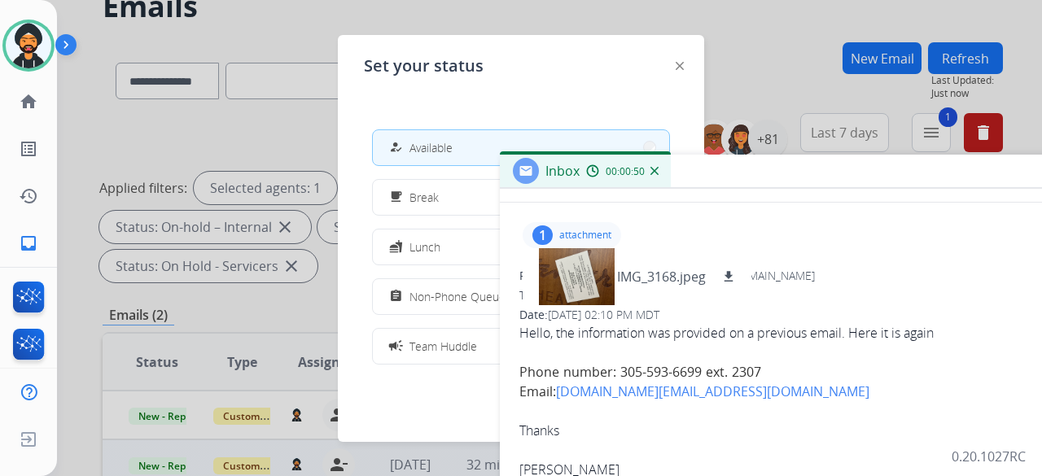
click at [405, 286] on button "assignment Non-Phone Queue" at bounding box center [521, 296] width 296 height 35
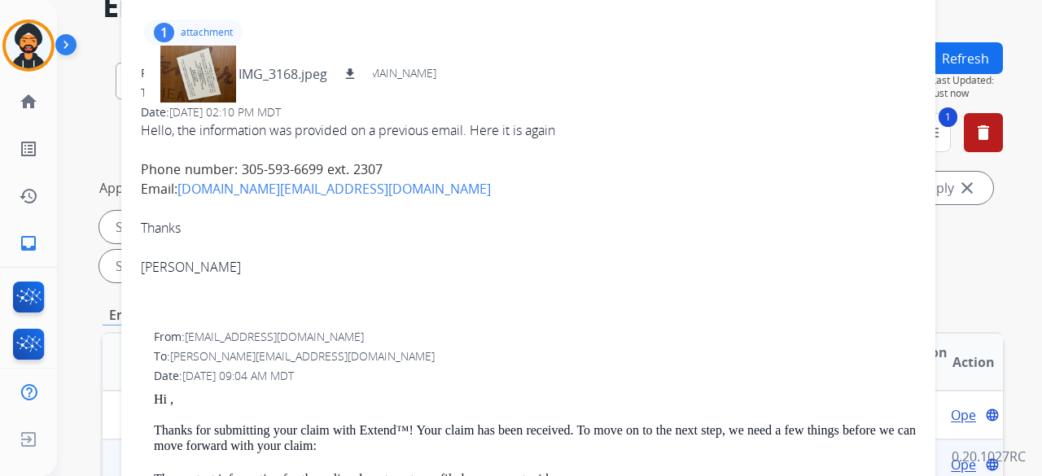
drag, startPoint x: 735, startPoint y: 174, endPoint x: 358, endPoint y: -28, distance: 427.9
click at [358, 0] on html "**********" at bounding box center [521, 238] width 1042 height 476
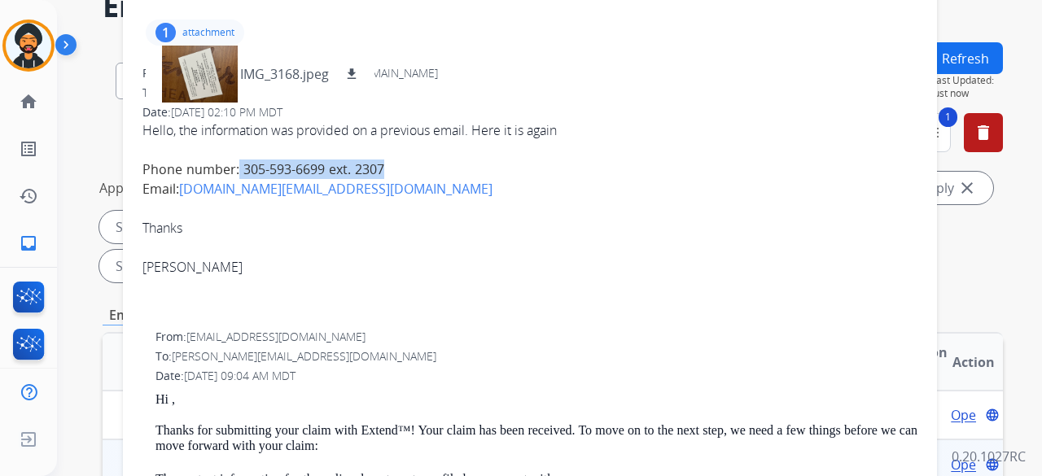
drag, startPoint x: 238, startPoint y: 168, endPoint x: 386, endPoint y: 168, distance: 147.3
click at [386, 168] on div "Phone number: 305-593-6699 ext. 2307" at bounding box center [529, 170] width 775 height 20
copy div "305-593-6699 ext. 2307"
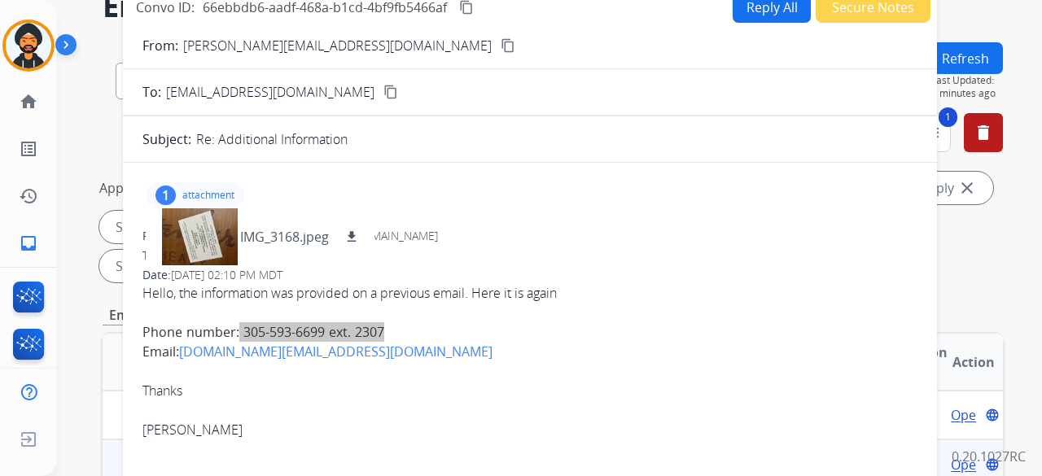
scroll to position [0, 0]
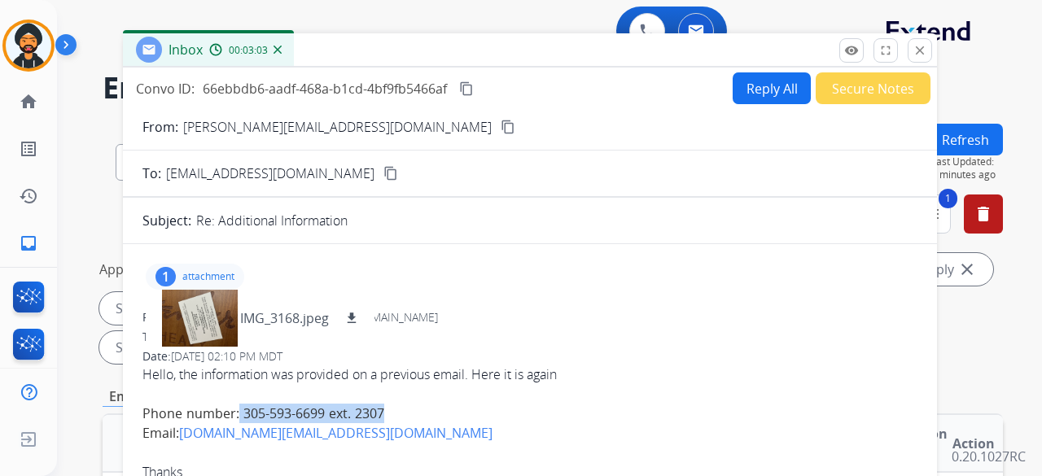
click at [470, 88] on mat-icon "content_copy" at bounding box center [466, 88] width 15 height 15
click at [759, 86] on button "Reply All" at bounding box center [771, 88] width 78 height 32
select select "**********"
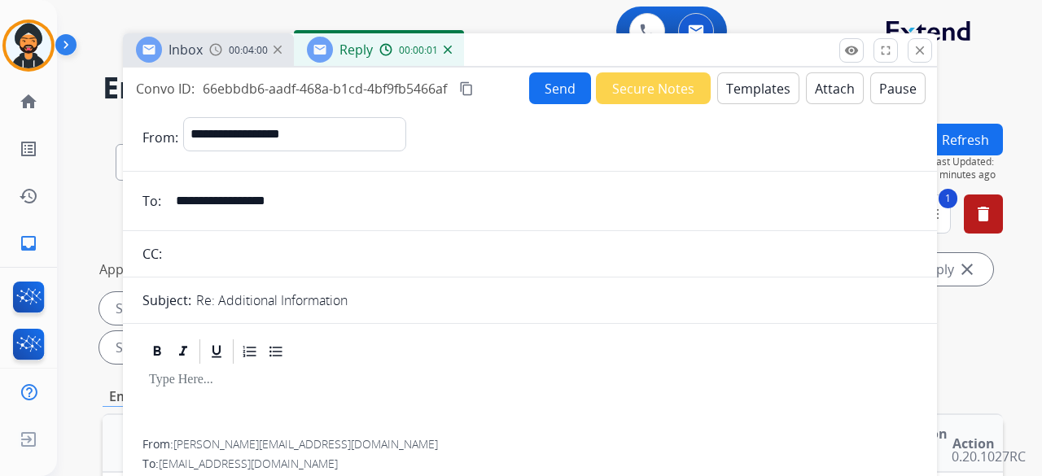
click at [742, 100] on button "Templates" at bounding box center [758, 88] width 82 height 32
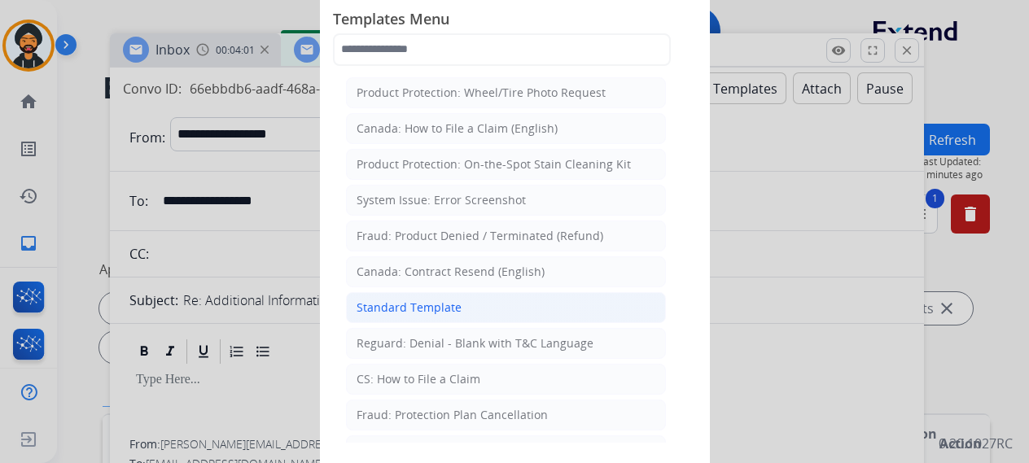
click at [451, 300] on div "Standard Template" at bounding box center [408, 307] width 105 height 16
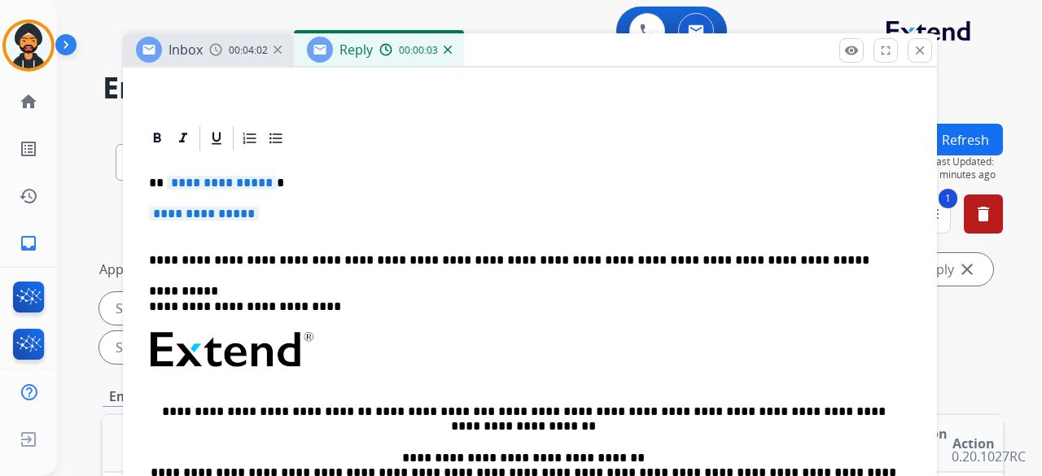
scroll to position [326, 0]
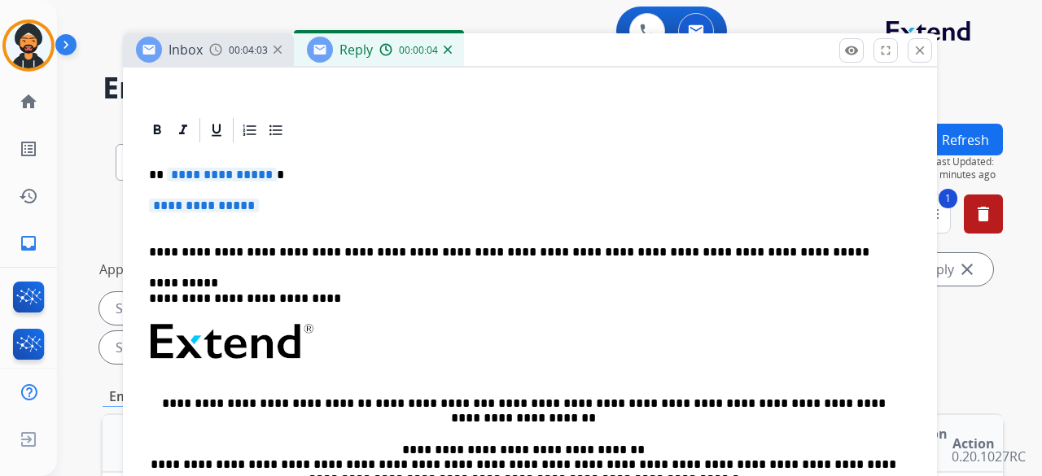
click at [239, 179] on span "**********" at bounding box center [222, 175] width 110 height 14
click at [248, 201] on span "**********" at bounding box center [204, 206] width 110 height 14
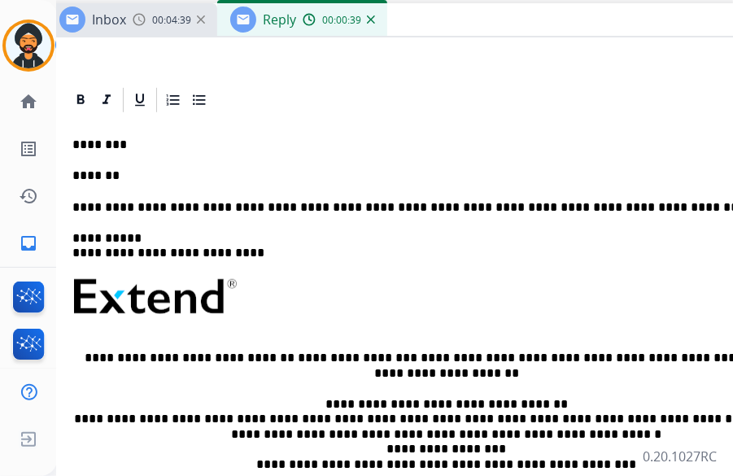
drag, startPoint x: 276, startPoint y: 44, endPoint x: 523, endPoint y: 7, distance: 250.1
click at [523, 7] on div "Inbox 00:04:39 Reply 00:00:39" at bounding box center [453, 20] width 814 height 34
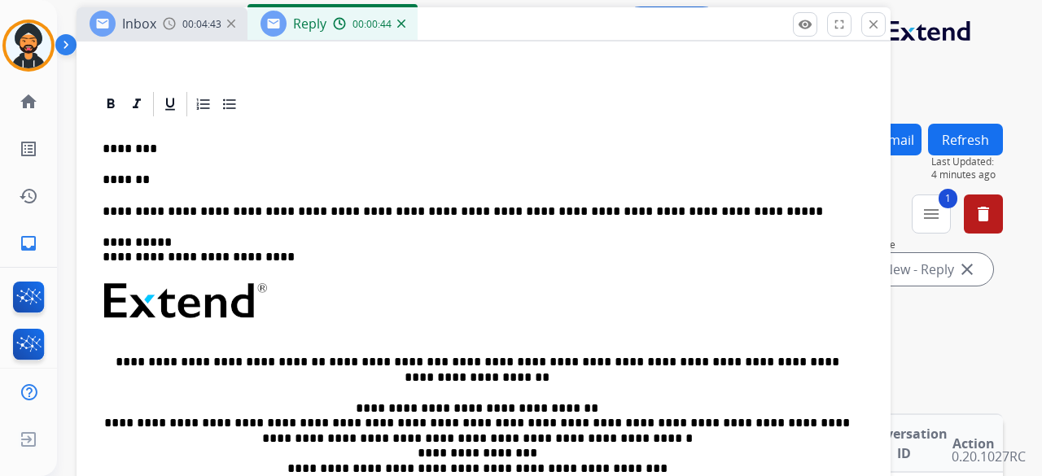
drag, startPoint x: 754, startPoint y: 15, endPoint x: 479, endPoint y: 37, distance: 276.0
click at [470, 30] on div "Inbox 00:04:43 Reply 00:00:44" at bounding box center [484, 24] width 814 height 34
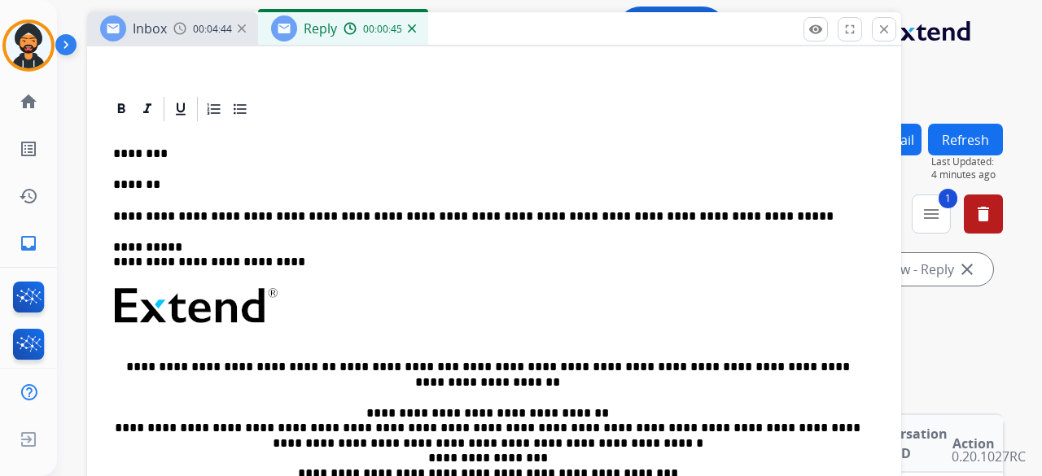
click at [176, 184] on p "*******" at bounding box center [487, 184] width 749 height 15
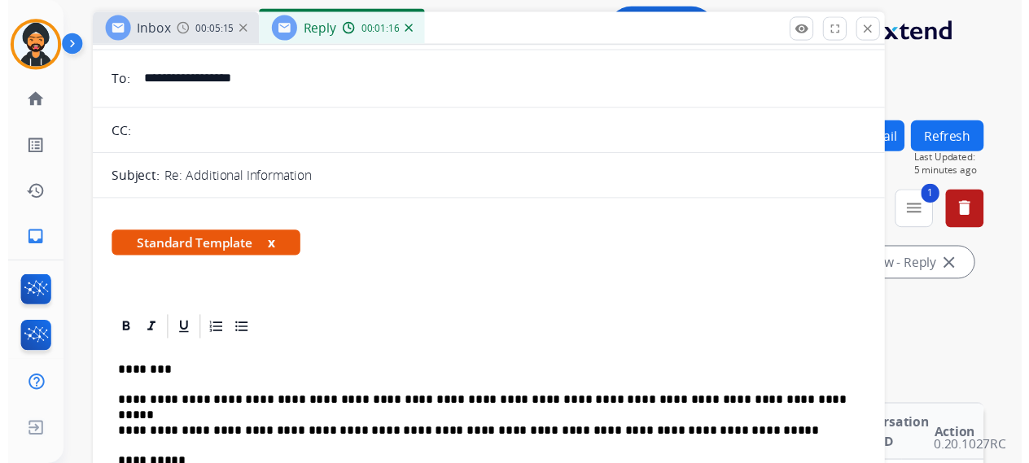
scroll to position [0, 0]
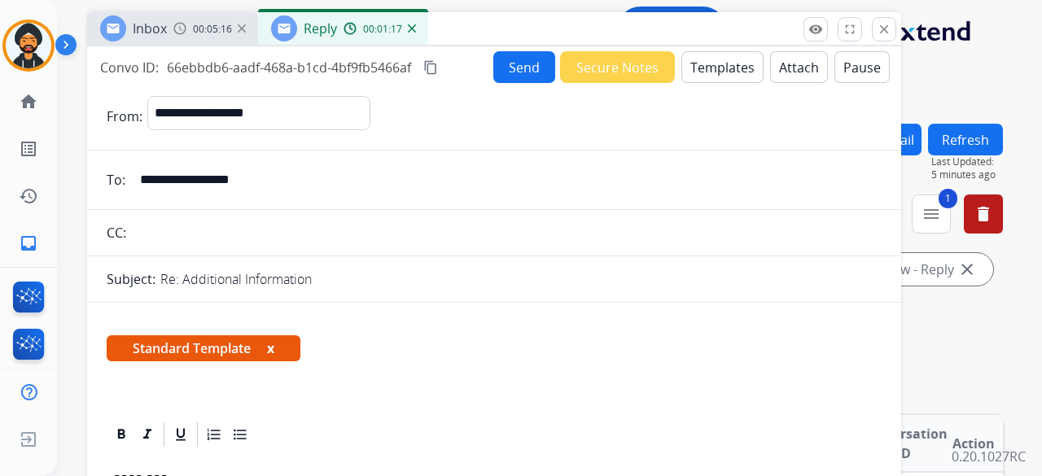
click at [514, 71] on button "Send" at bounding box center [524, 67] width 62 height 32
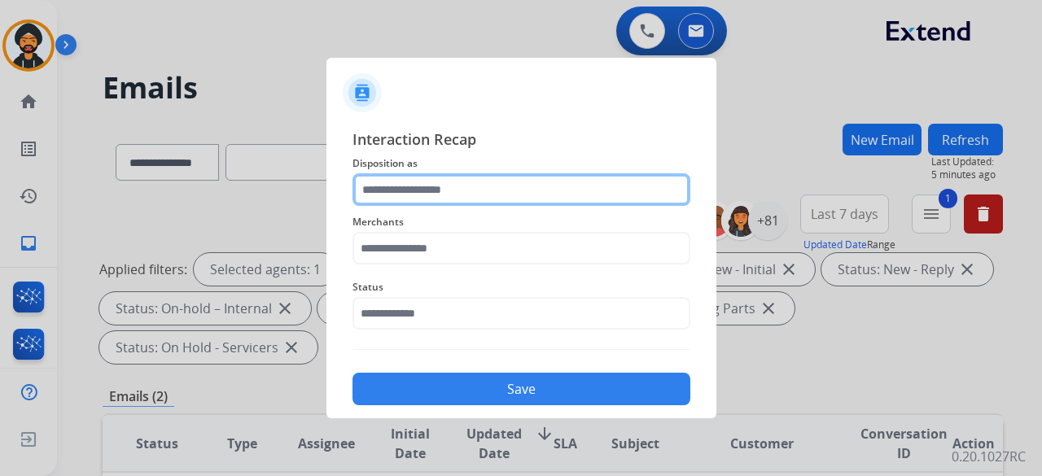
click at [453, 182] on input "text" at bounding box center [521, 189] width 338 height 33
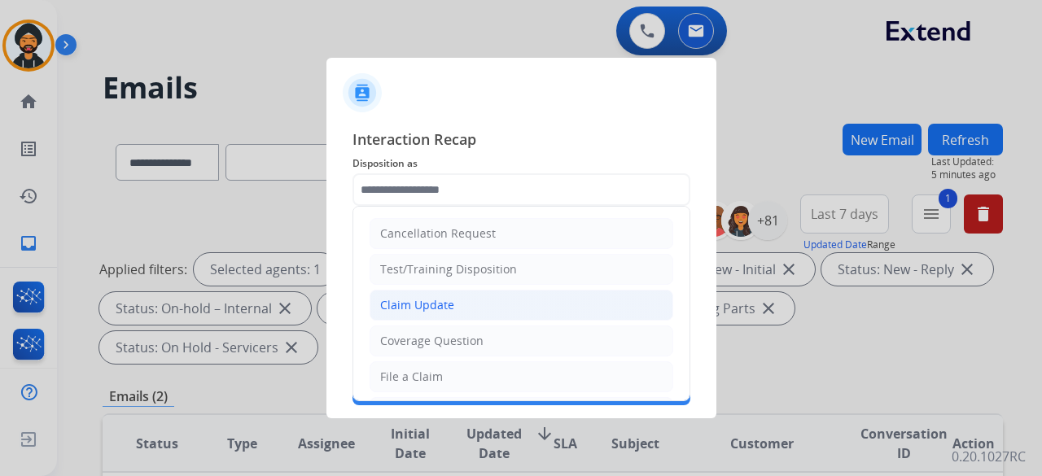
click at [397, 304] on div "Claim Update" at bounding box center [417, 305] width 74 height 16
type input "**********"
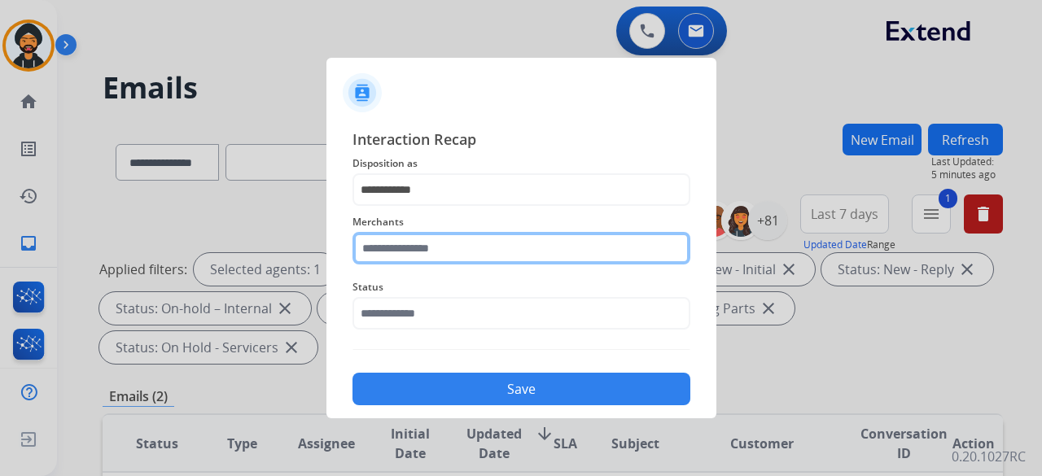
click at [365, 250] on input "text" at bounding box center [521, 248] width 338 height 33
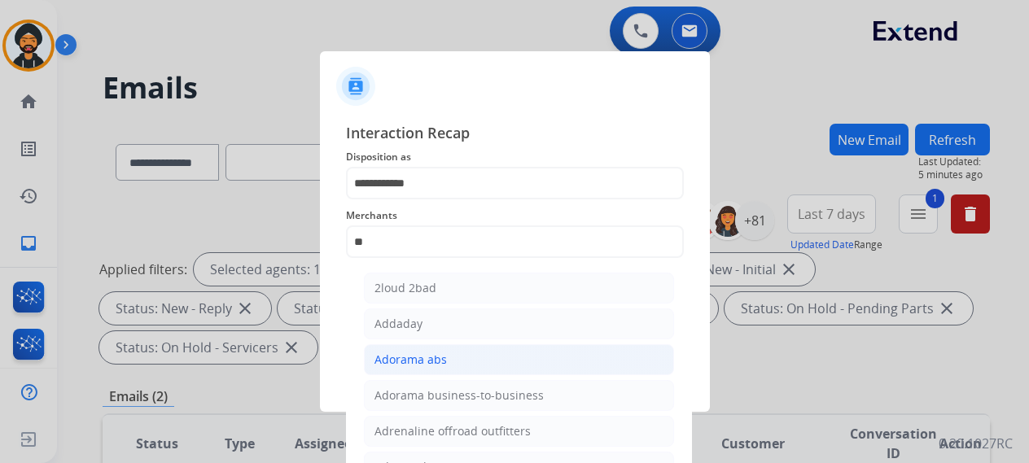
click at [429, 352] on div "Adorama abs" at bounding box center [410, 360] width 72 height 16
type input "**********"
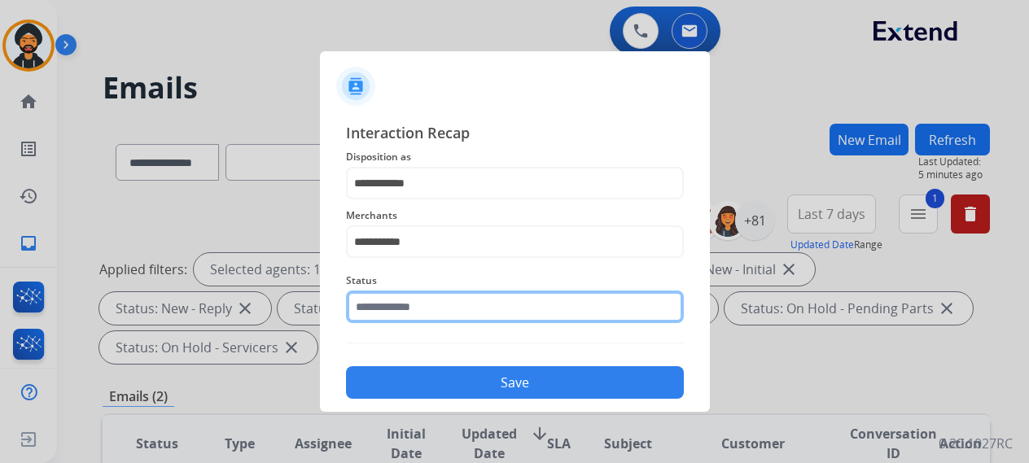
click at [405, 318] on input "text" at bounding box center [515, 307] width 338 height 33
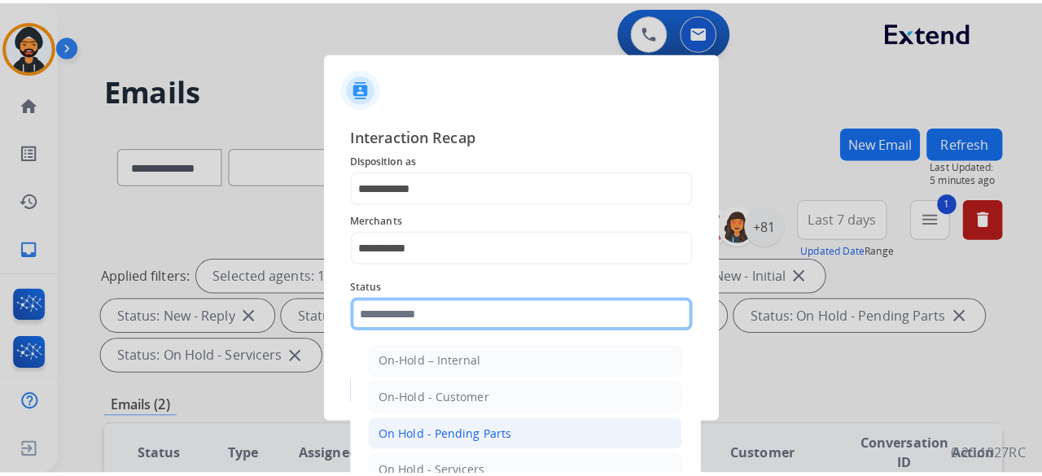
scroll to position [93, 0]
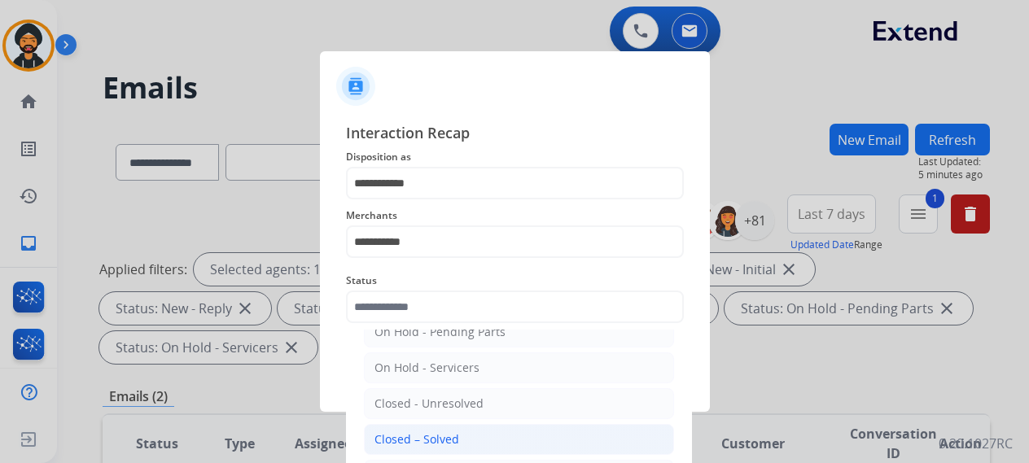
click at [420, 439] on div "Closed – Solved" at bounding box center [416, 439] width 85 height 16
type input "**********"
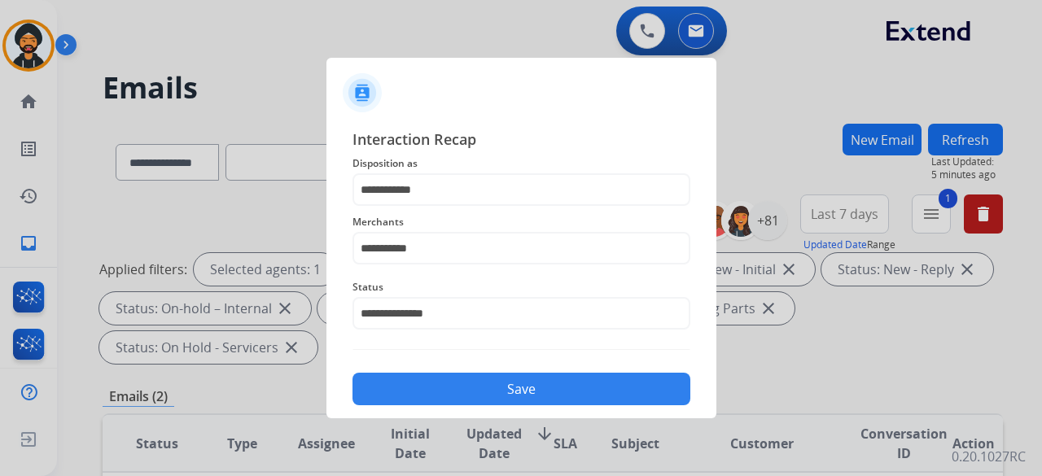
click at [425, 382] on button "Save" at bounding box center [521, 389] width 338 height 33
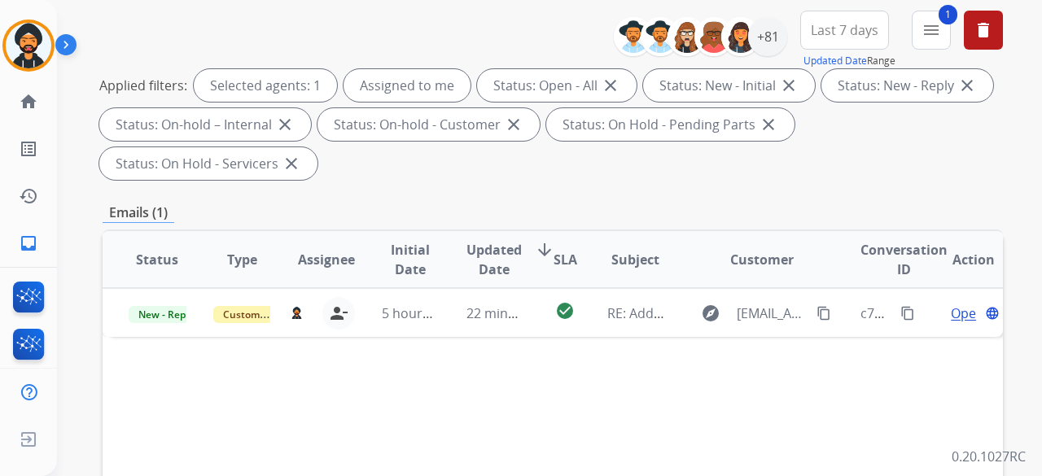
scroll to position [244, 0]
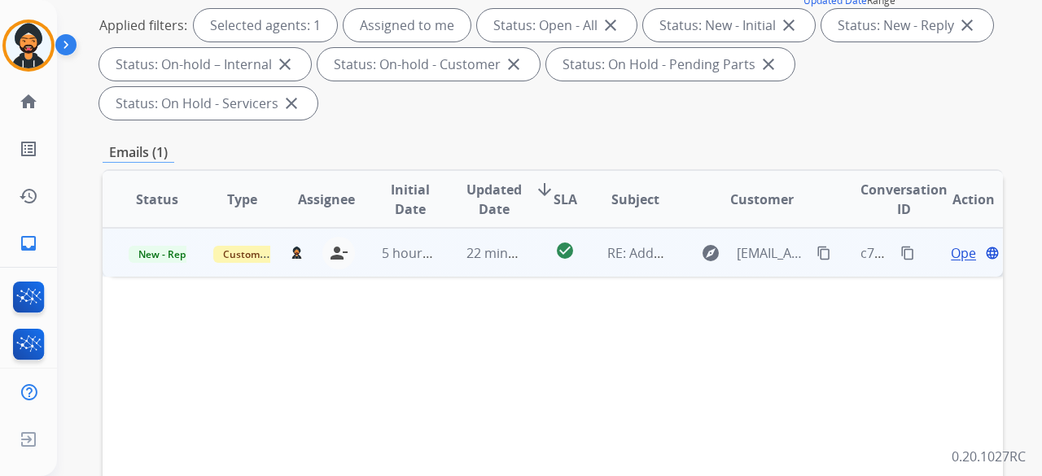
click at [951, 247] on span "Open" at bounding box center [967, 253] width 33 height 20
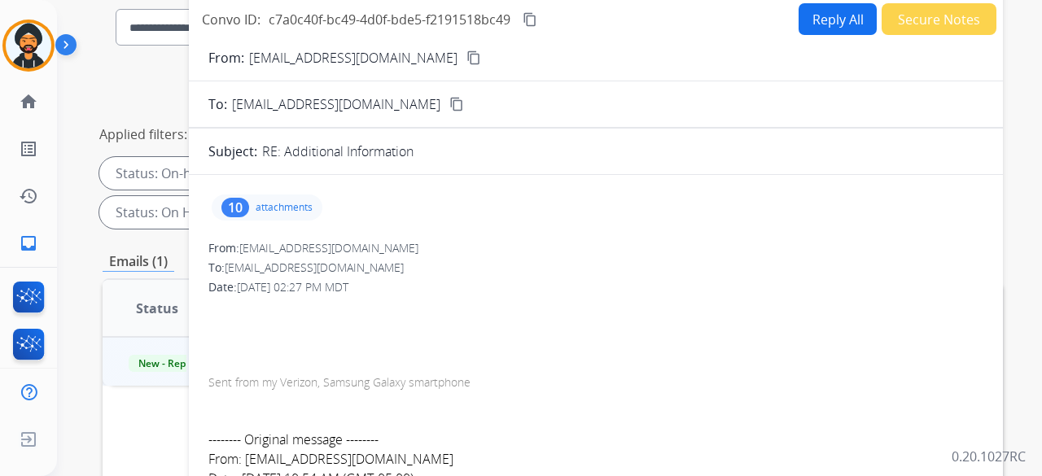
scroll to position [0, 0]
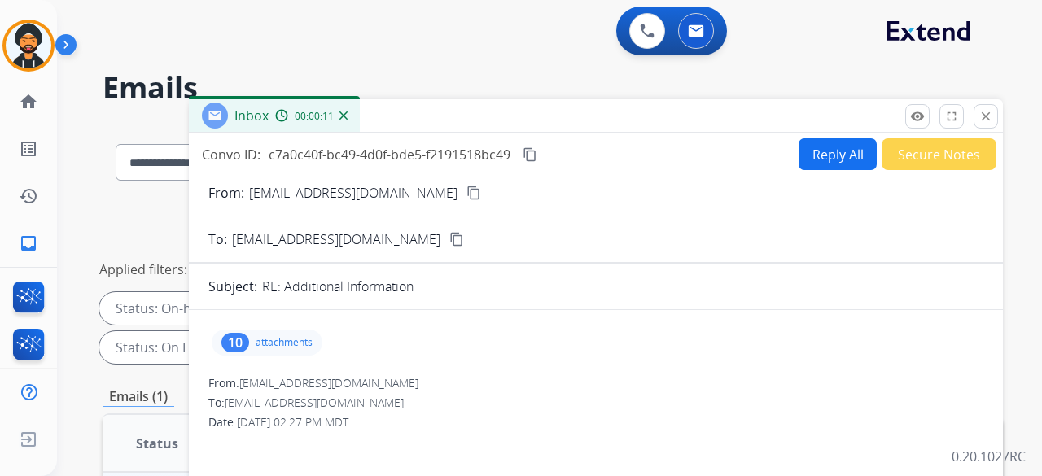
click at [466, 190] on mat-icon "content_copy" at bounding box center [473, 193] width 15 height 15
click at [289, 344] on p "attachments" at bounding box center [284, 342] width 57 height 13
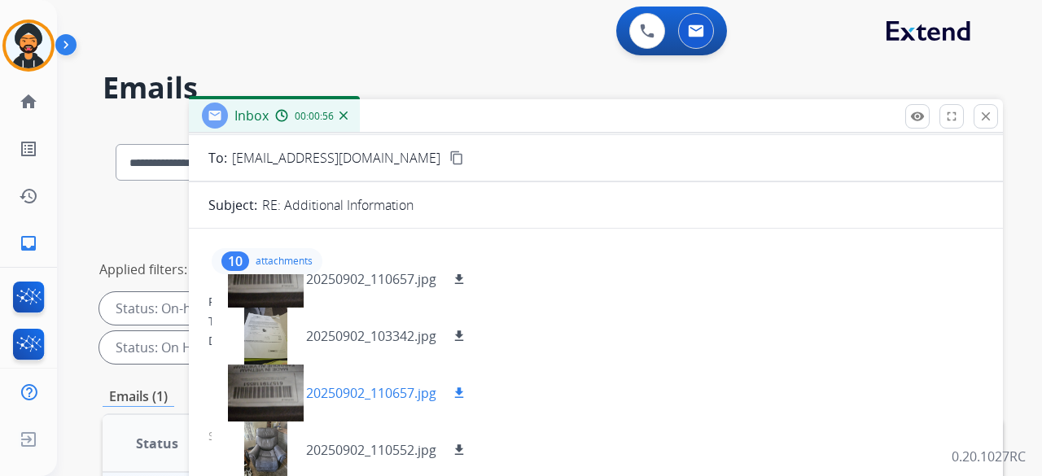
scroll to position [163, 0]
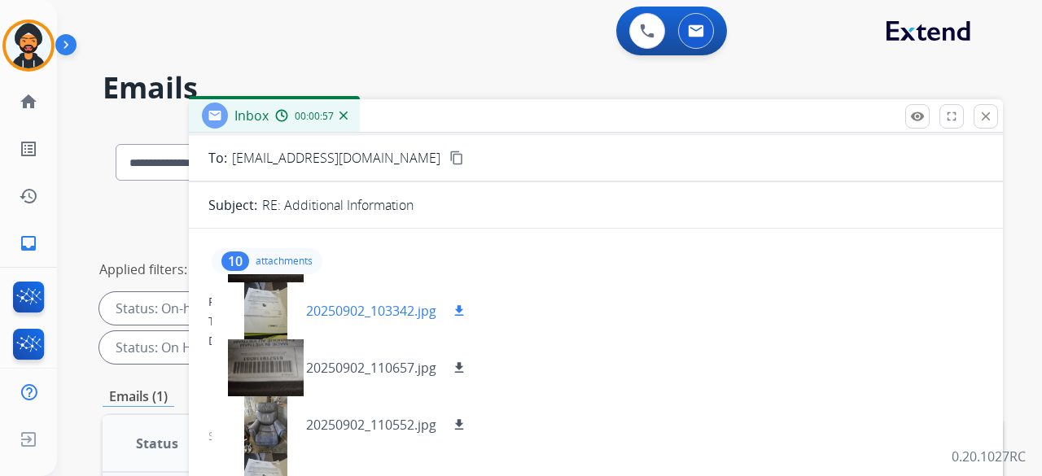
click at [269, 305] on div at bounding box center [265, 310] width 81 height 57
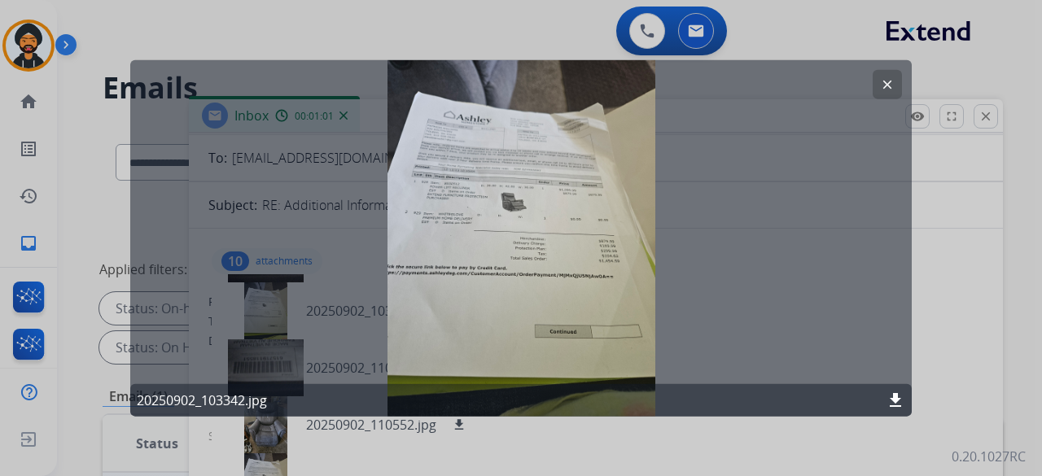
drag, startPoint x: 884, startPoint y: 77, endPoint x: 788, endPoint y: 111, distance: 101.7
click at [884, 77] on mat-icon "clear" at bounding box center [887, 84] width 15 height 15
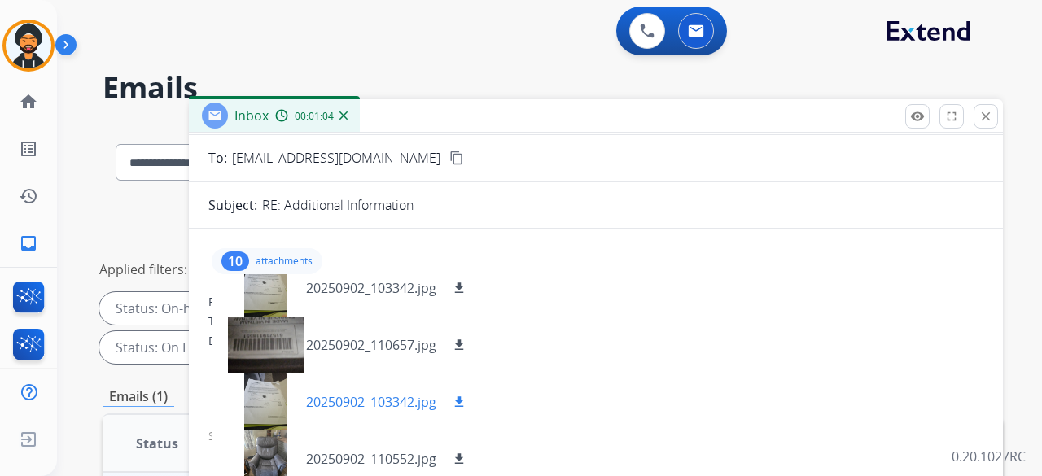
scroll to position [366, 0]
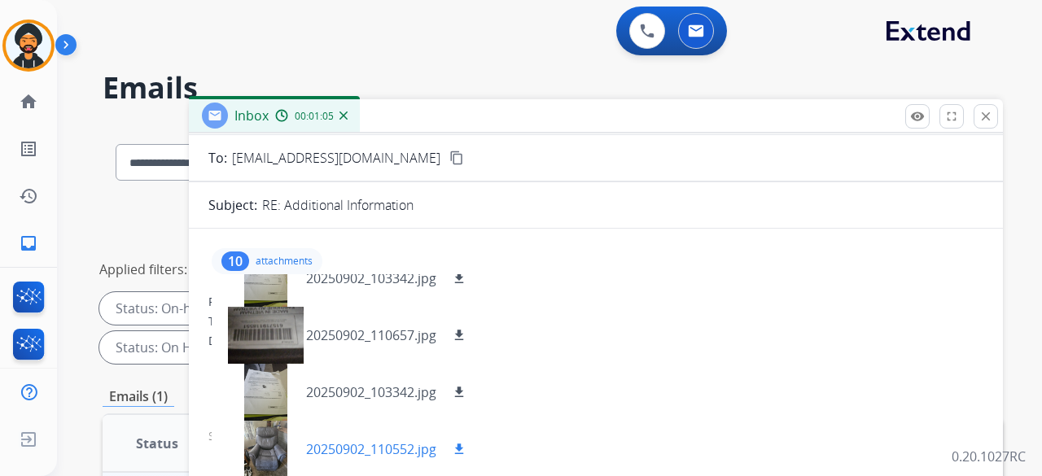
click at [272, 439] on div at bounding box center [265, 449] width 81 height 57
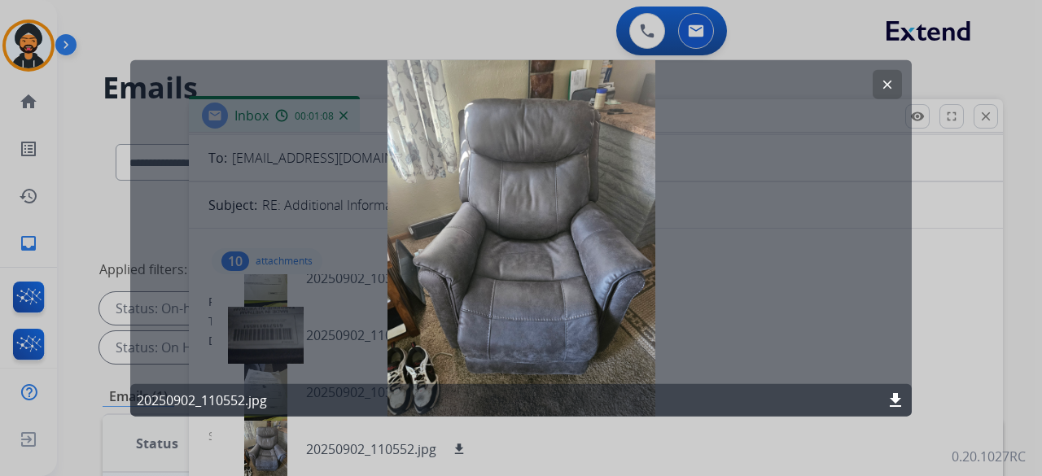
click at [896, 403] on mat-icon "download" at bounding box center [895, 401] width 20 height 20
click at [944, 229] on div at bounding box center [521, 238] width 1042 height 476
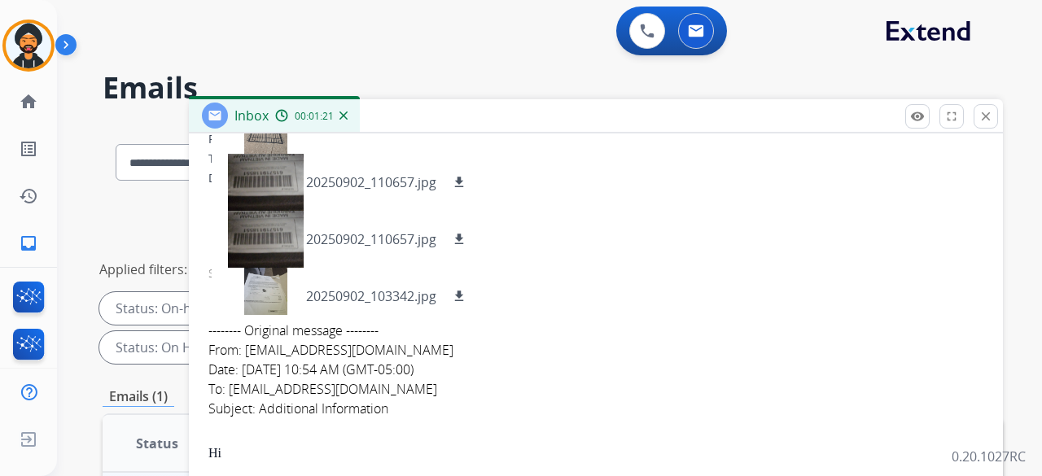
scroll to position [0, 0]
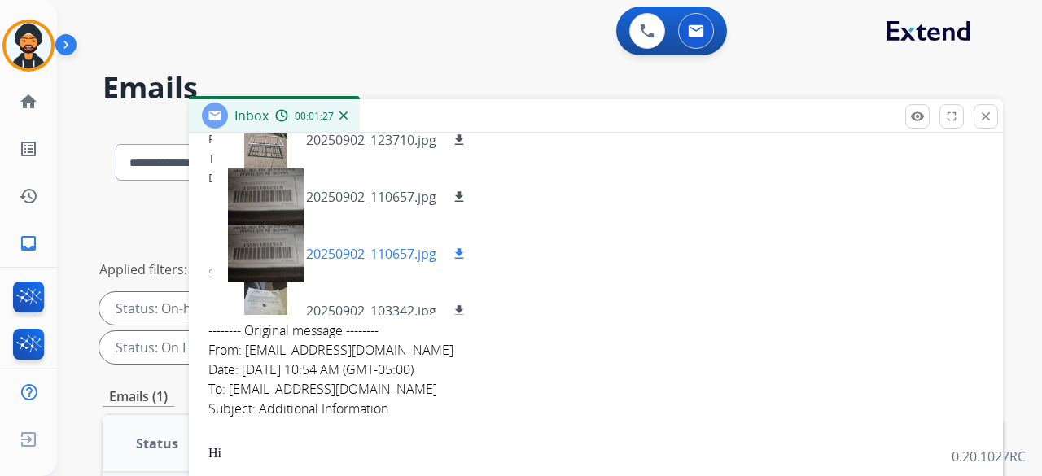
click at [277, 248] on div at bounding box center [265, 253] width 81 height 57
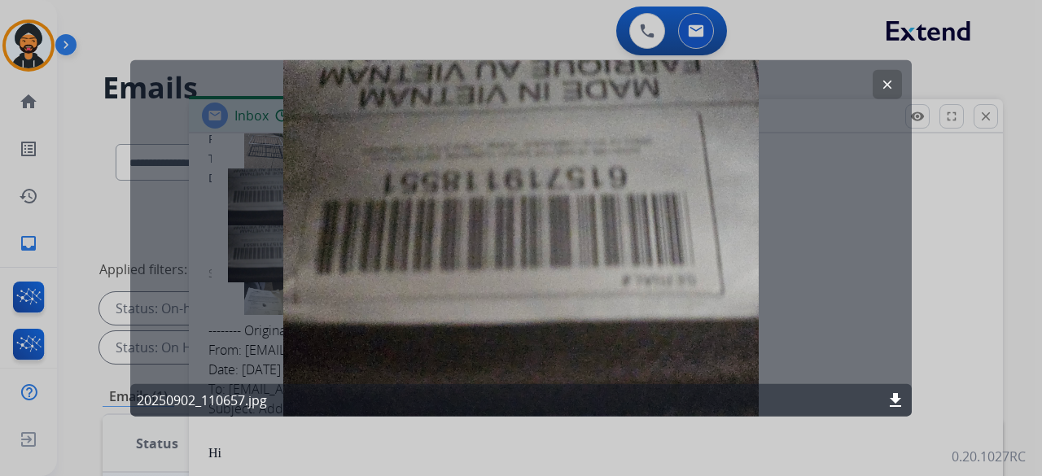
click at [886, 76] on button "clear" at bounding box center [886, 83] width 29 height 29
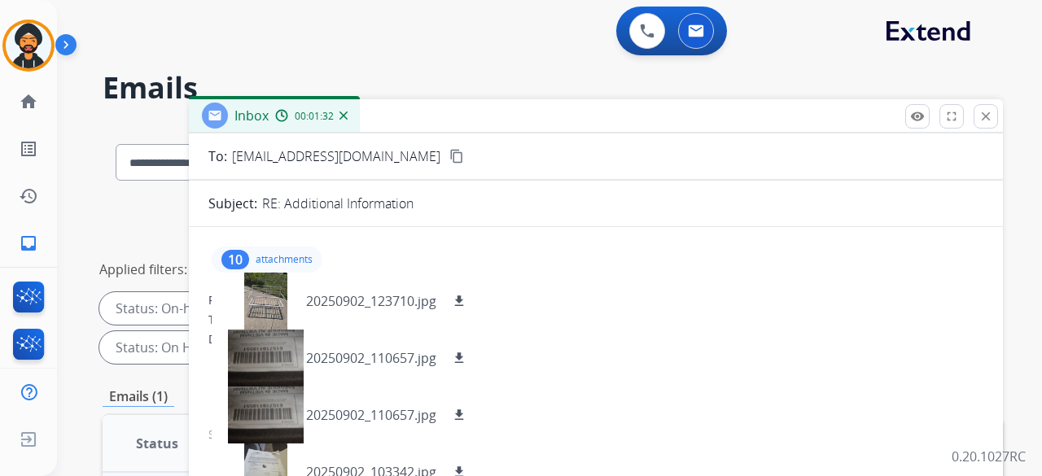
scroll to position [81, 0]
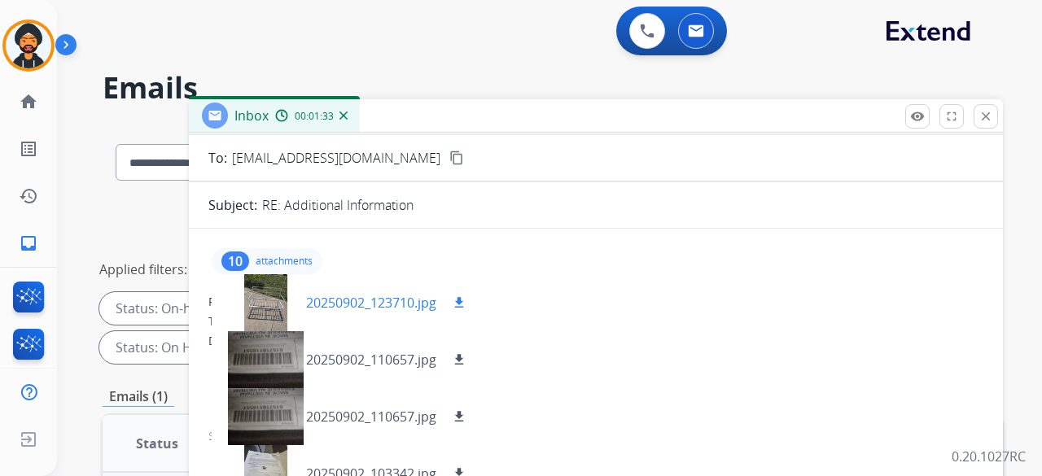
click at [273, 305] on div at bounding box center [265, 302] width 81 height 57
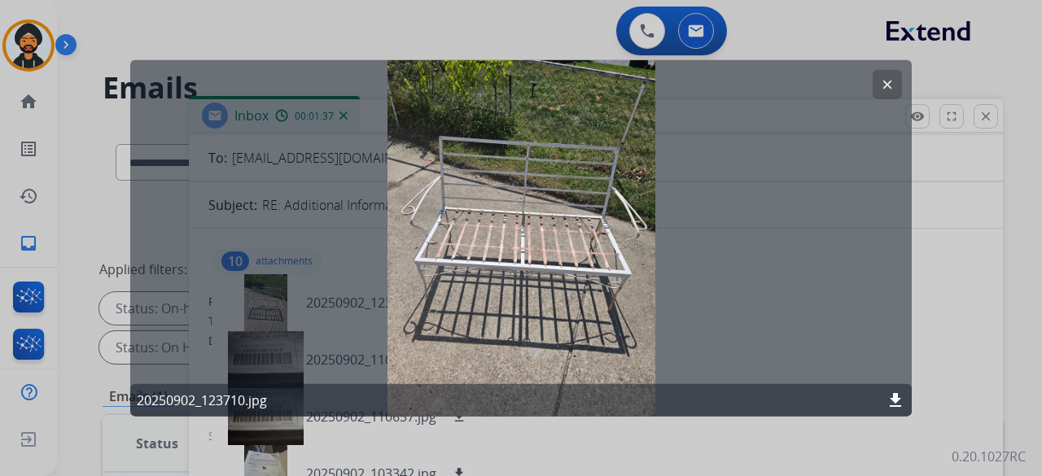
click at [884, 81] on mat-icon "clear" at bounding box center [887, 84] width 15 height 15
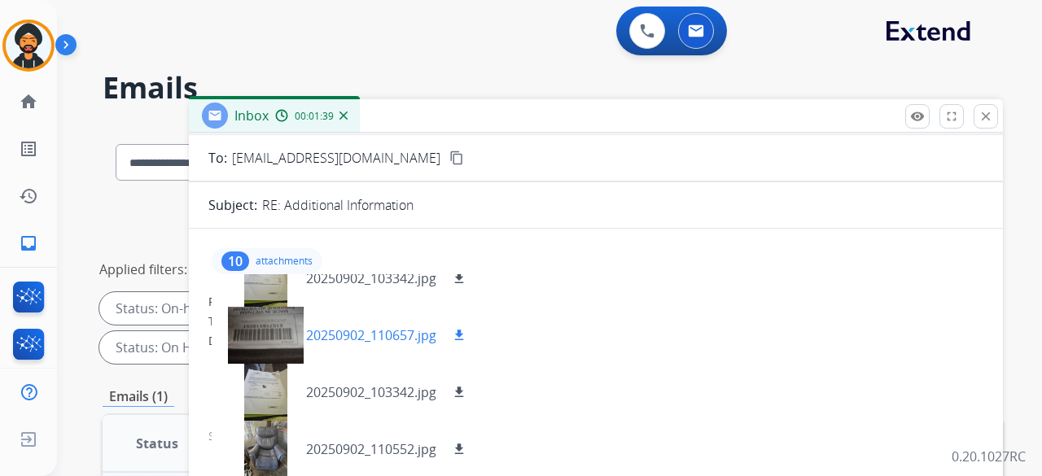
scroll to position [244, 0]
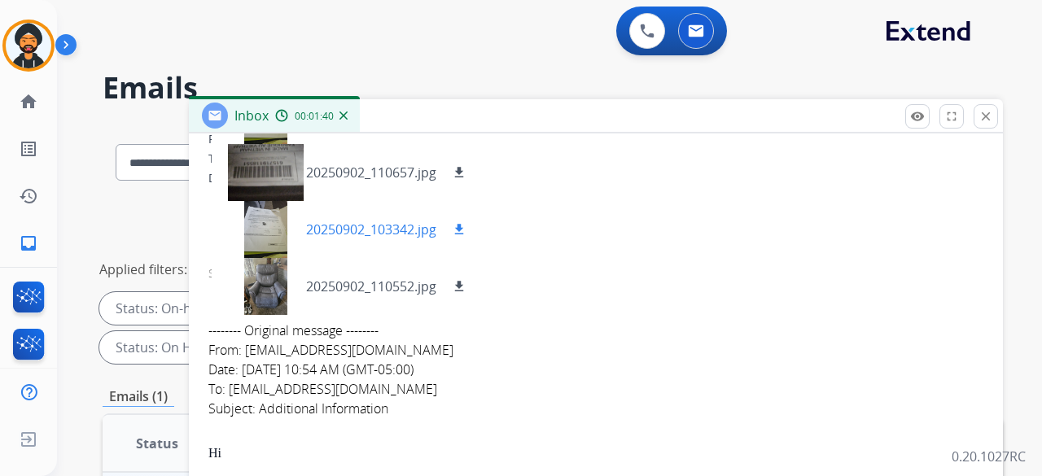
click at [285, 213] on div at bounding box center [265, 229] width 81 height 57
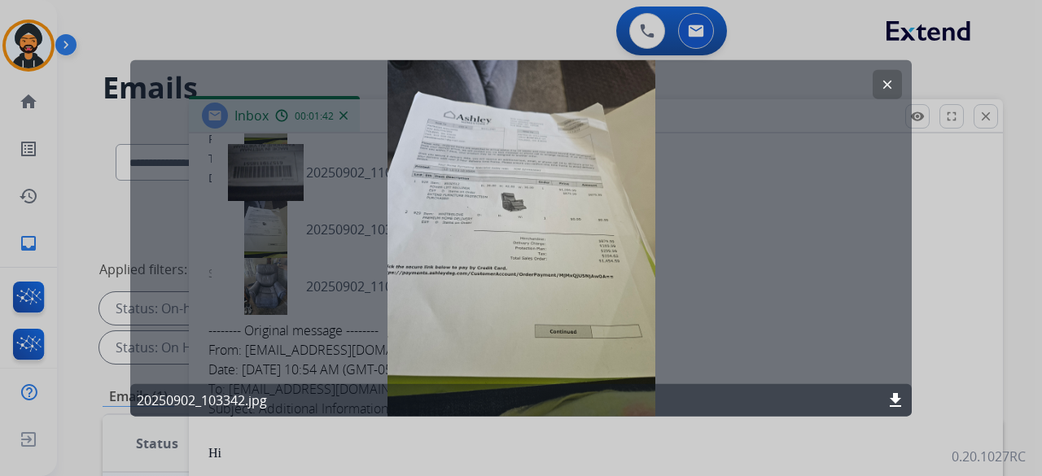
click at [889, 391] on mat-icon "download" at bounding box center [895, 401] width 20 height 20
click at [951, 215] on div at bounding box center [521, 238] width 1042 height 476
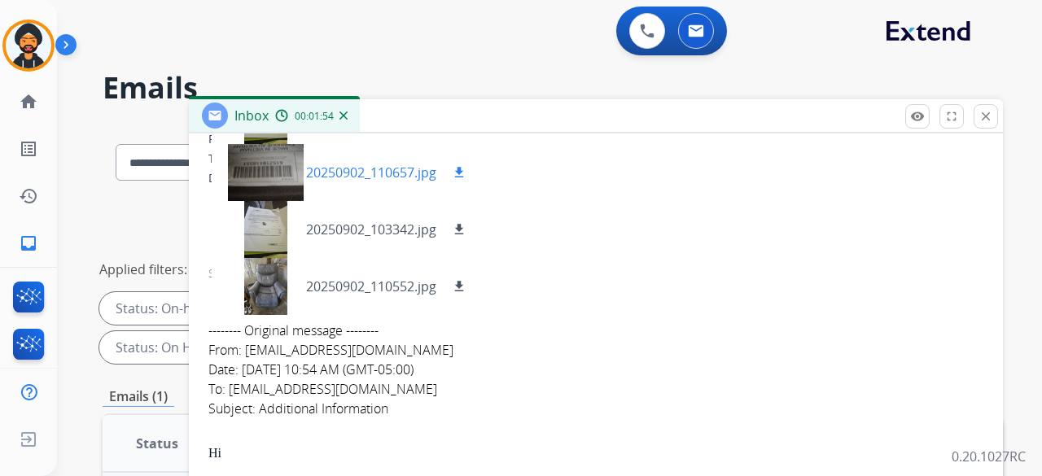
click at [266, 165] on div at bounding box center [265, 172] width 81 height 57
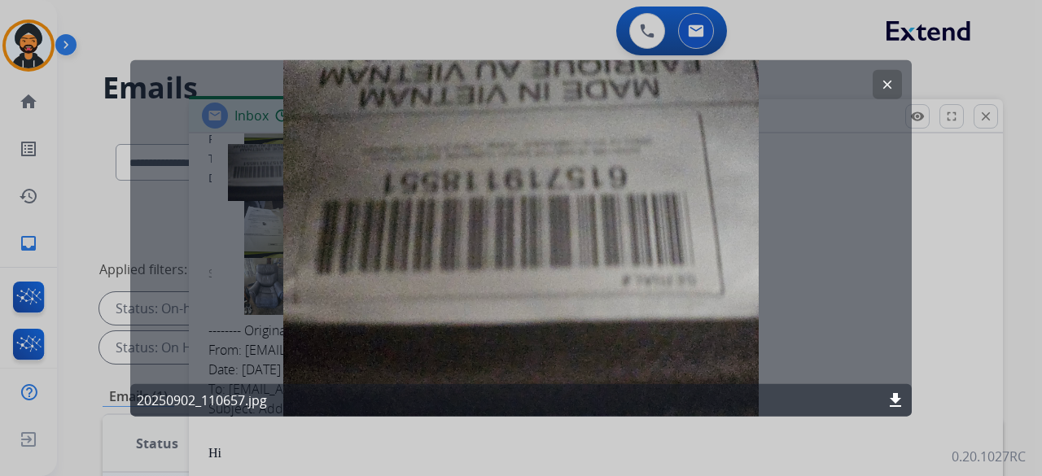
click at [896, 398] on mat-icon "download" at bounding box center [895, 401] width 20 height 20
click at [960, 282] on div at bounding box center [521, 238] width 1042 height 476
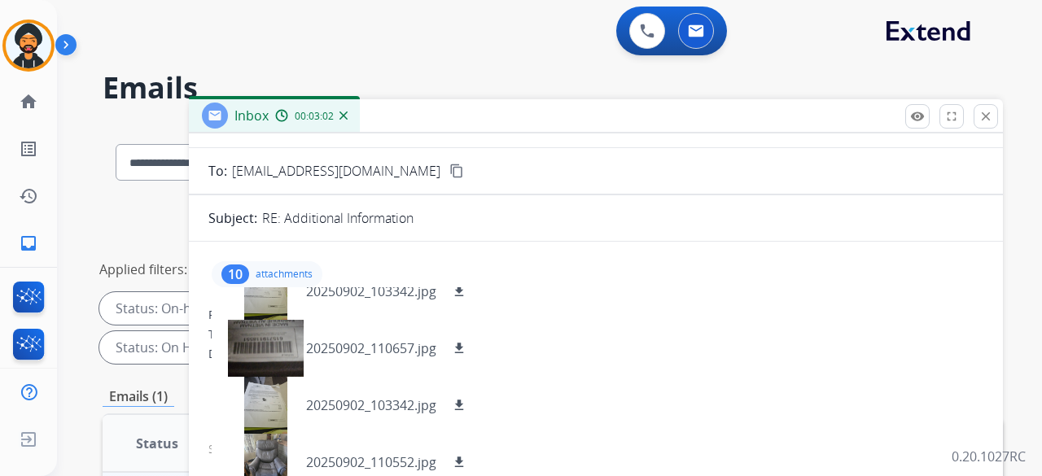
scroll to position [0, 0]
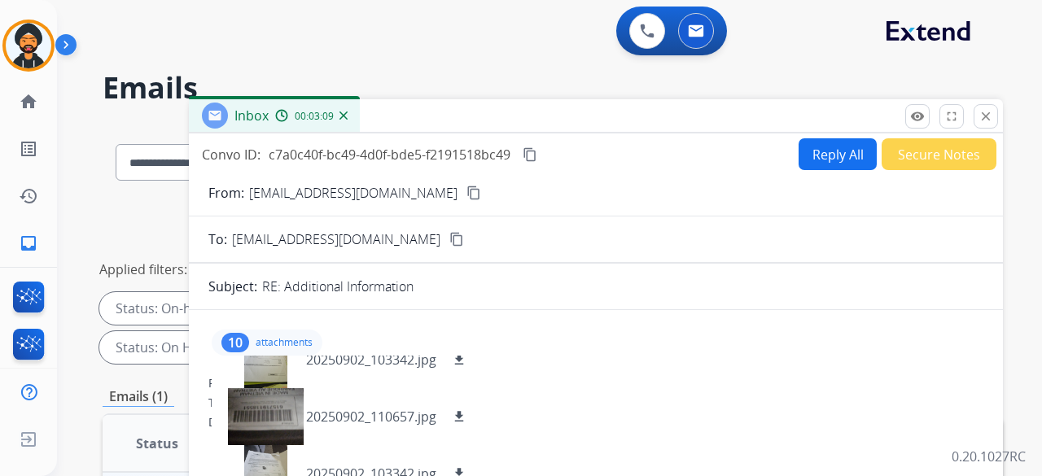
click at [814, 142] on button "Reply All" at bounding box center [837, 154] width 78 height 32
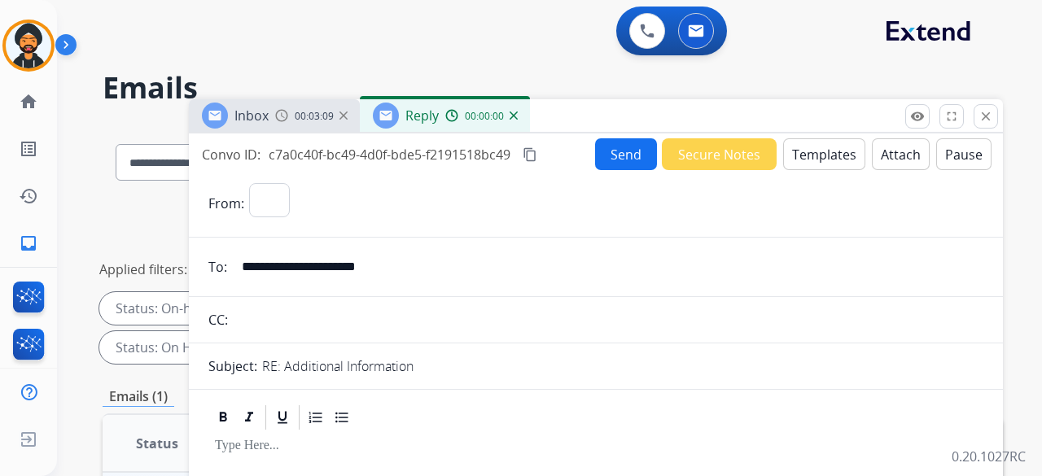
select select "**********"
click at [821, 153] on button "Templates" at bounding box center [824, 154] width 82 height 32
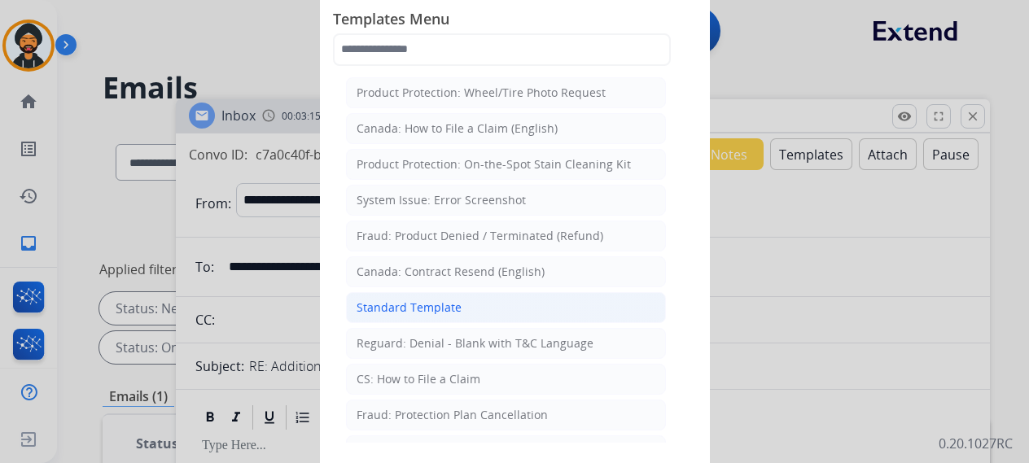
click at [404, 304] on div "Standard Template" at bounding box center [408, 307] width 105 height 16
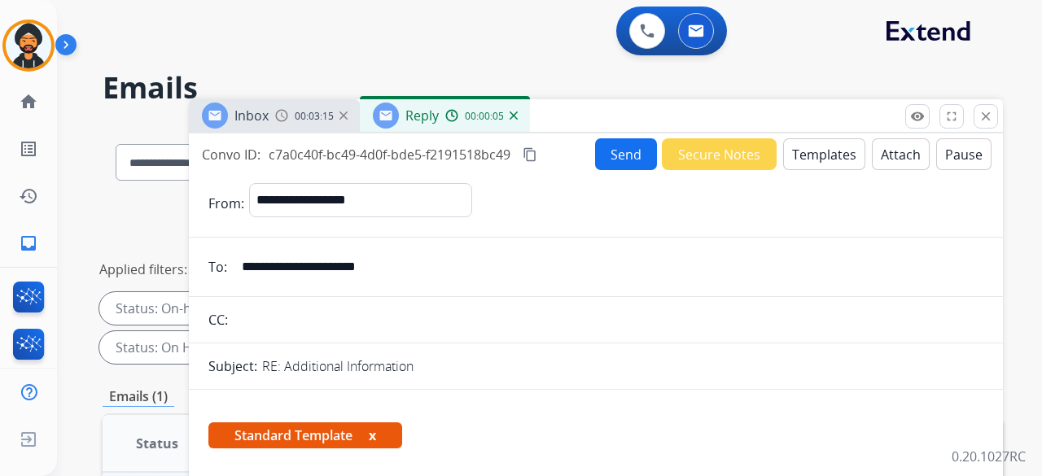
scroll to position [244, 0]
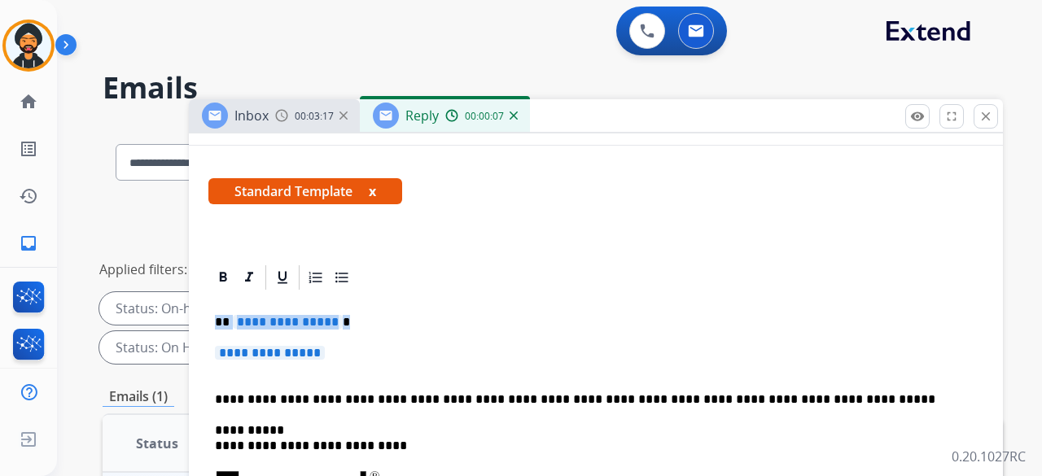
drag, startPoint x: 334, startPoint y: 347, endPoint x: 204, endPoint y: 318, distance: 133.3
drag, startPoint x: 241, startPoint y: 319, endPoint x: 600, endPoint y: 401, distance: 368.2
click at [600, 401] on p "**********" at bounding box center [589, 399] width 749 height 15
drag, startPoint x: 372, startPoint y: 362, endPoint x: 208, endPoint y: 314, distance: 170.5
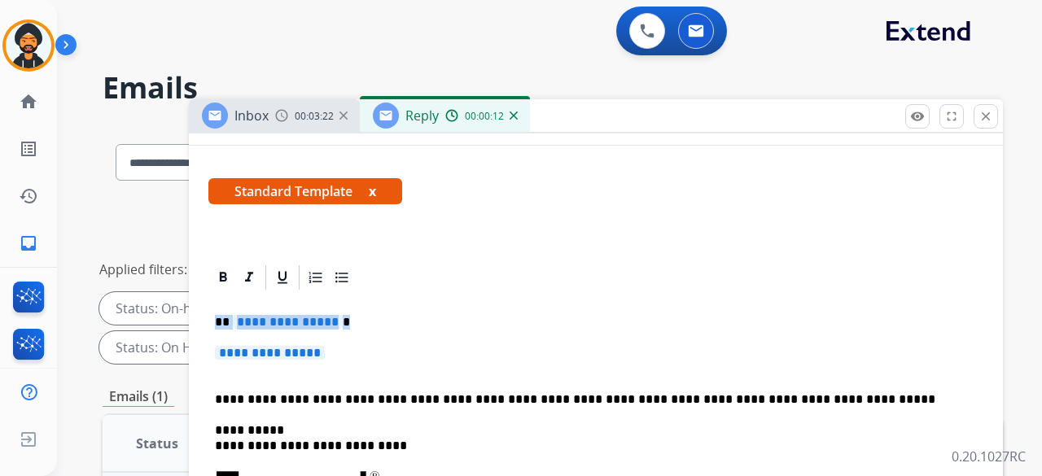
drag, startPoint x: 208, startPoint y: 314, endPoint x: 336, endPoint y: 361, distance: 135.9
drag, startPoint x: 311, startPoint y: 350, endPoint x: 632, endPoint y: 378, distance: 321.9
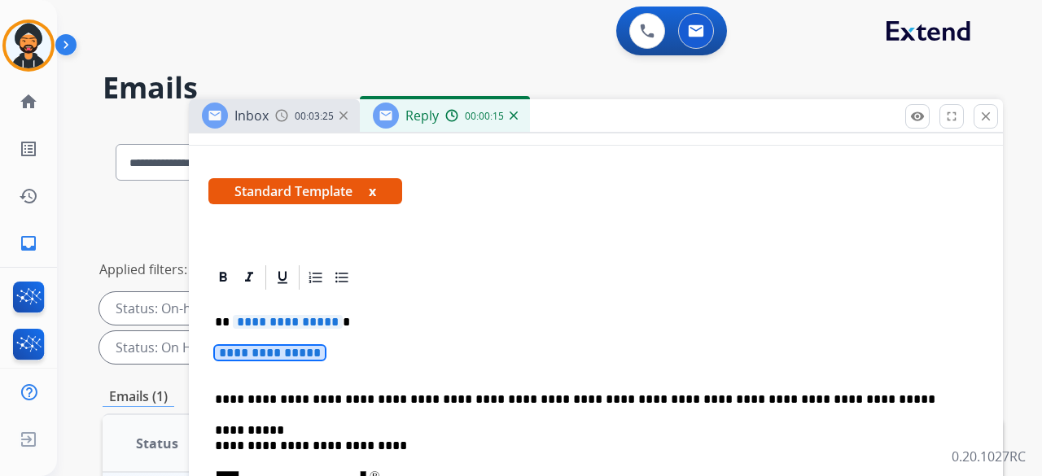
drag, startPoint x: 369, startPoint y: 348, endPoint x: 204, endPoint y: 312, distance: 169.0
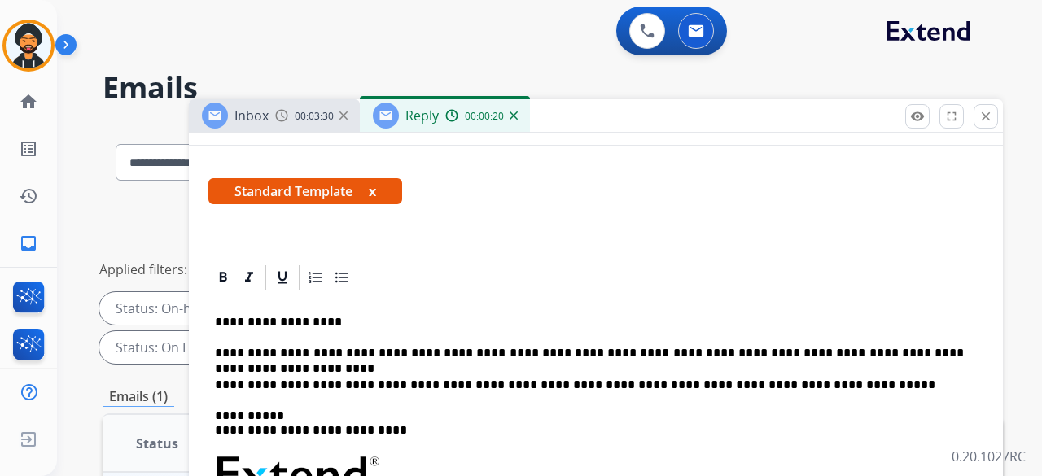
click at [326, 318] on p "**********" at bounding box center [589, 322] width 749 height 15
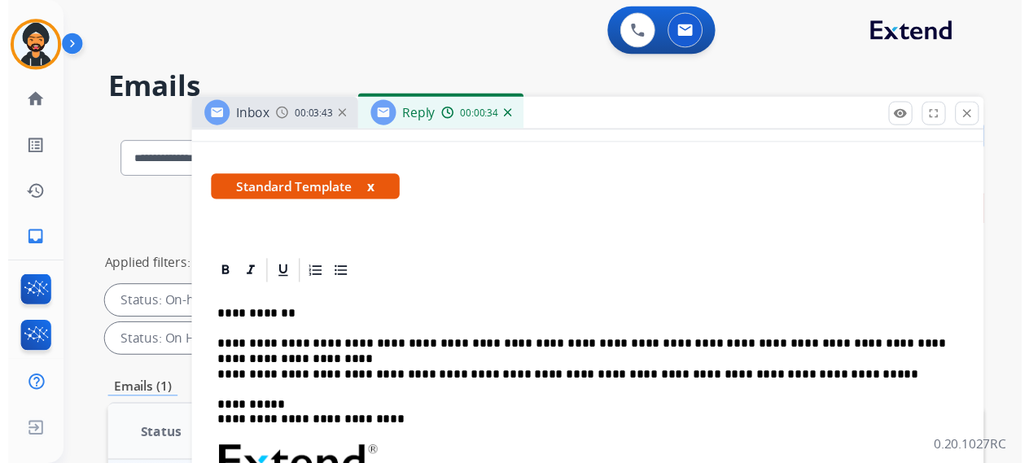
scroll to position [0, 0]
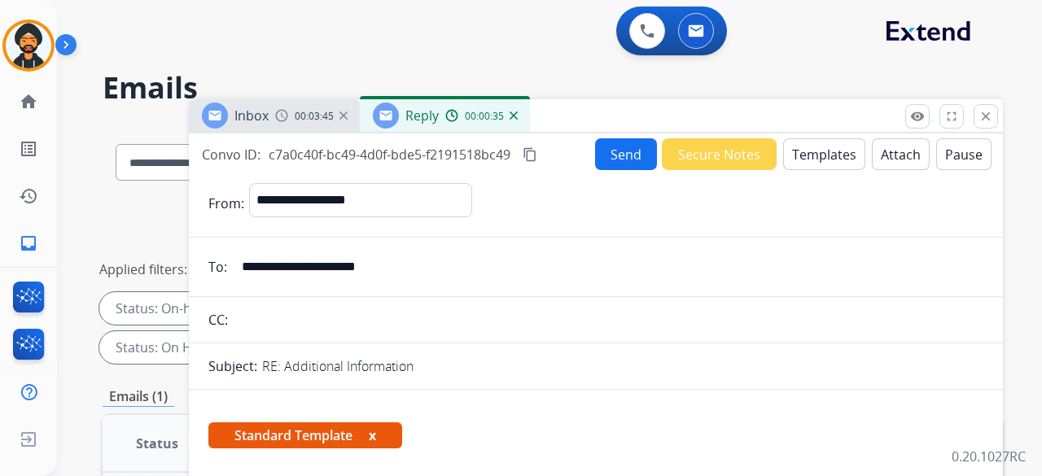
click at [623, 155] on button "Send" at bounding box center [626, 154] width 62 height 32
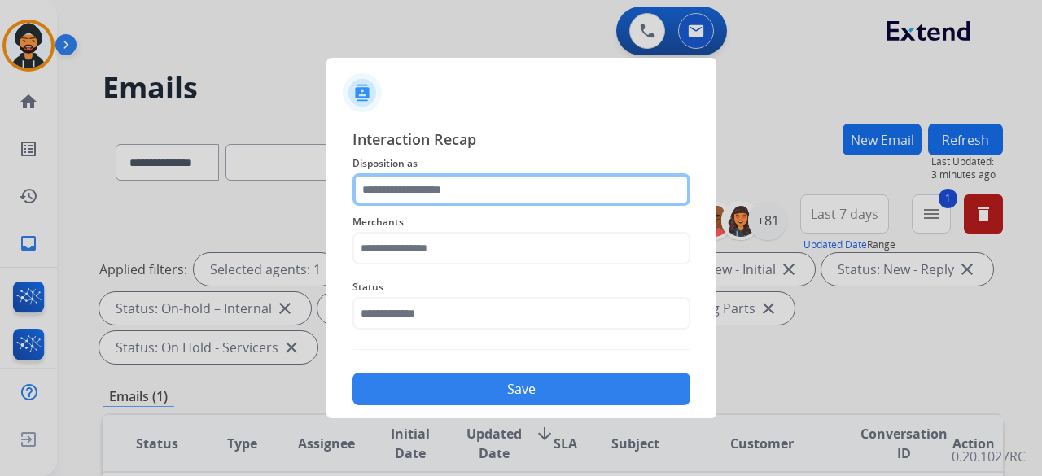
click at [399, 186] on input "text" at bounding box center [521, 189] width 338 height 33
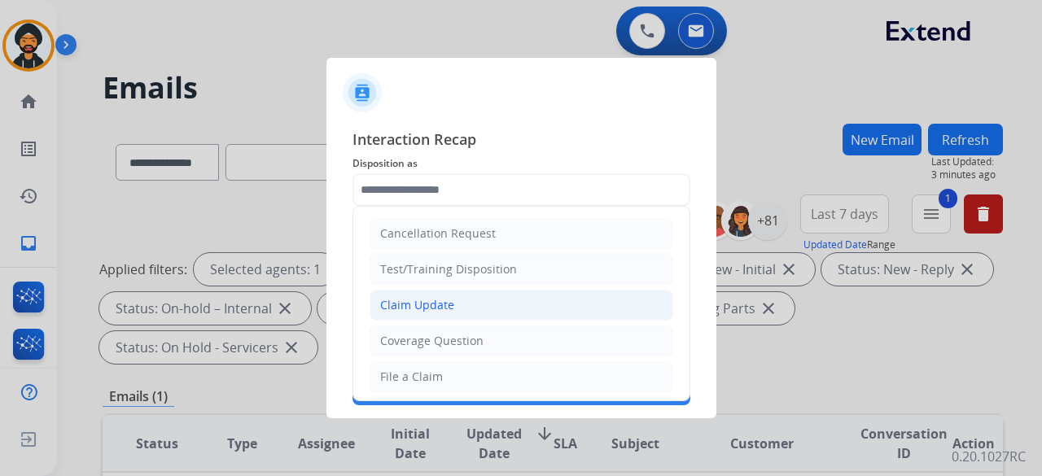
drag, startPoint x: 399, startPoint y: 299, endPoint x: 397, endPoint y: 265, distance: 34.2
click at [399, 299] on div "Claim Update" at bounding box center [417, 305] width 74 height 16
type input "**********"
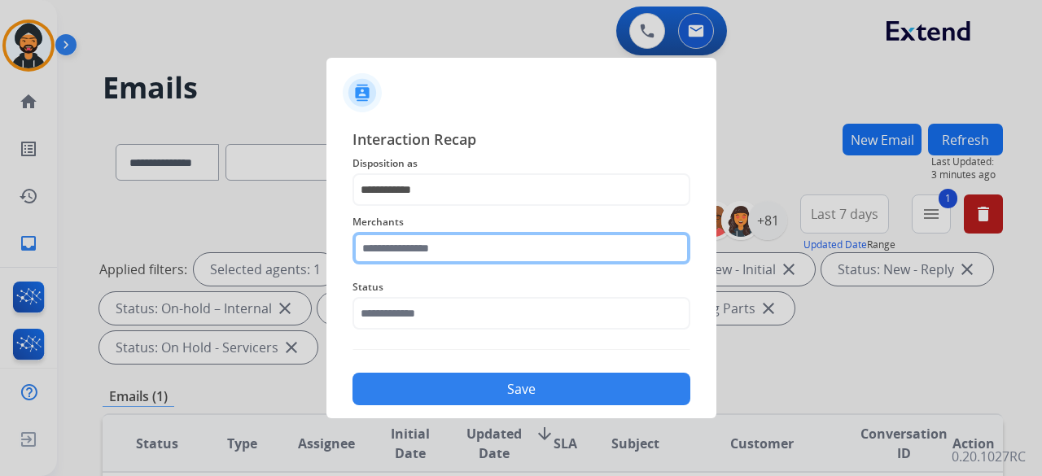
click at [389, 250] on input "text" at bounding box center [521, 248] width 338 height 33
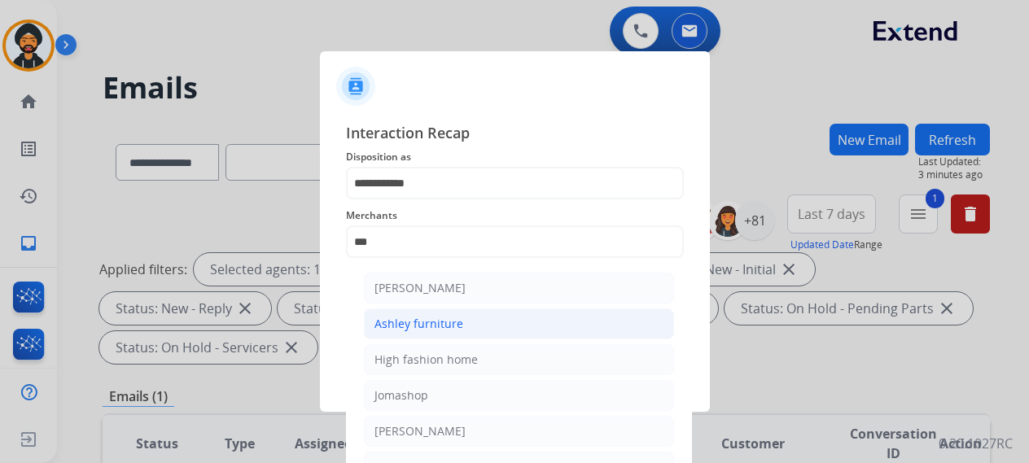
click at [431, 320] on div "Ashley furniture" at bounding box center [418, 324] width 89 height 16
type input "**********"
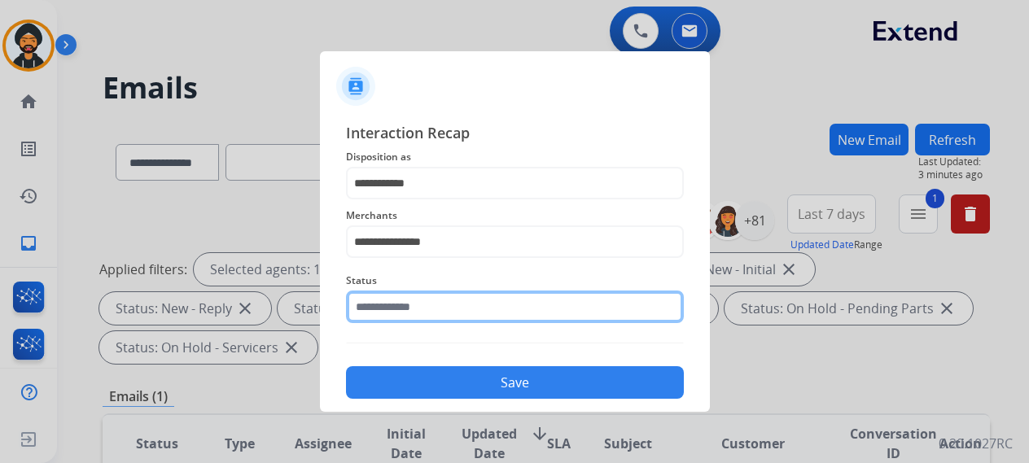
click at [412, 315] on input "text" at bounding box center [515, 307] width 338 height 33
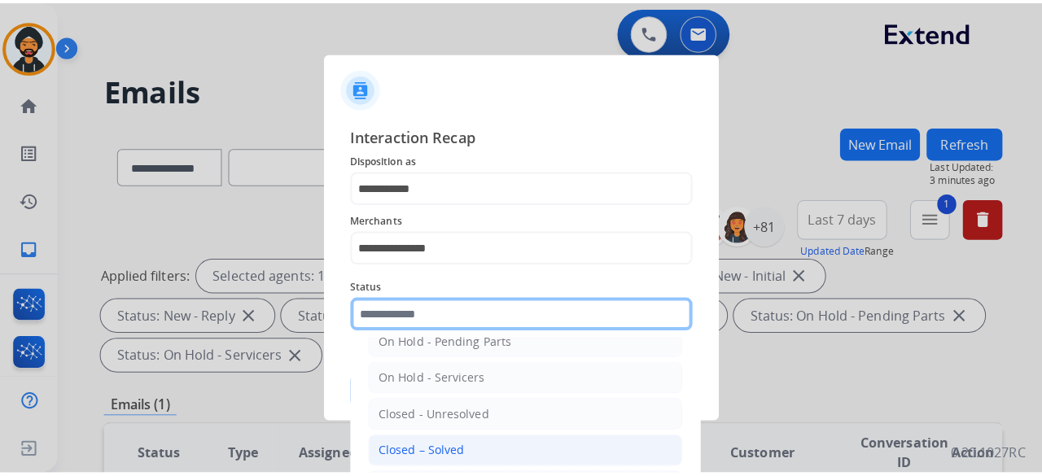
scroll to position [93, 0]
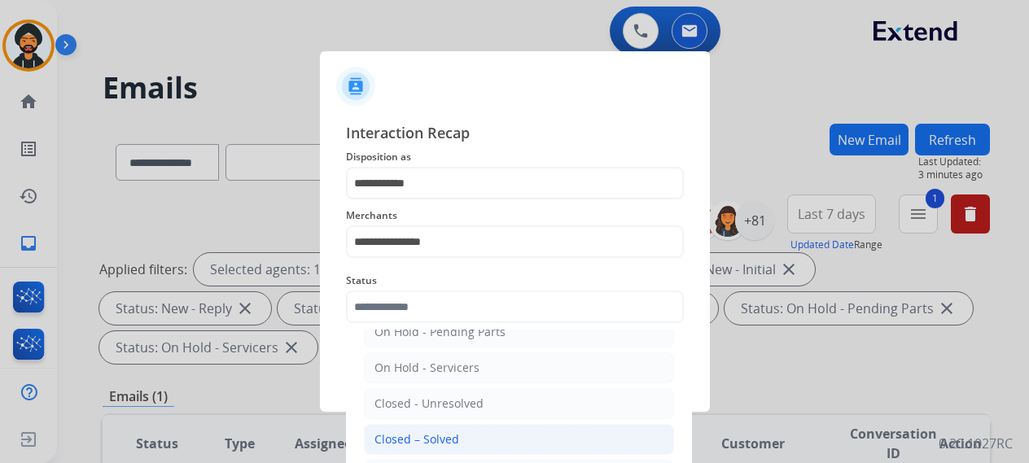
click at [425, 434] on div "Closed – Solved" at bounding box center [416, 439] width 85 height 16
type input "**********"
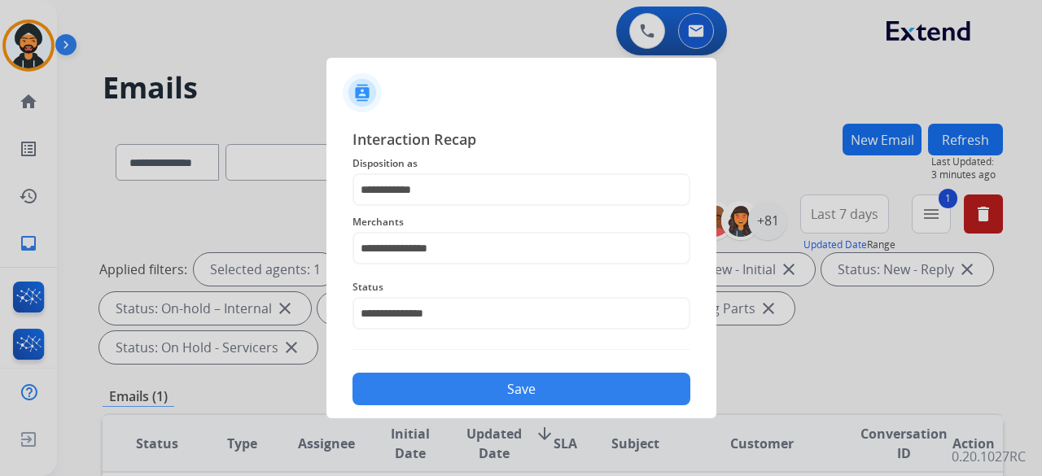
click at [431, 388] on button "Save" at bounding box center [521, 389] width 338 height 33
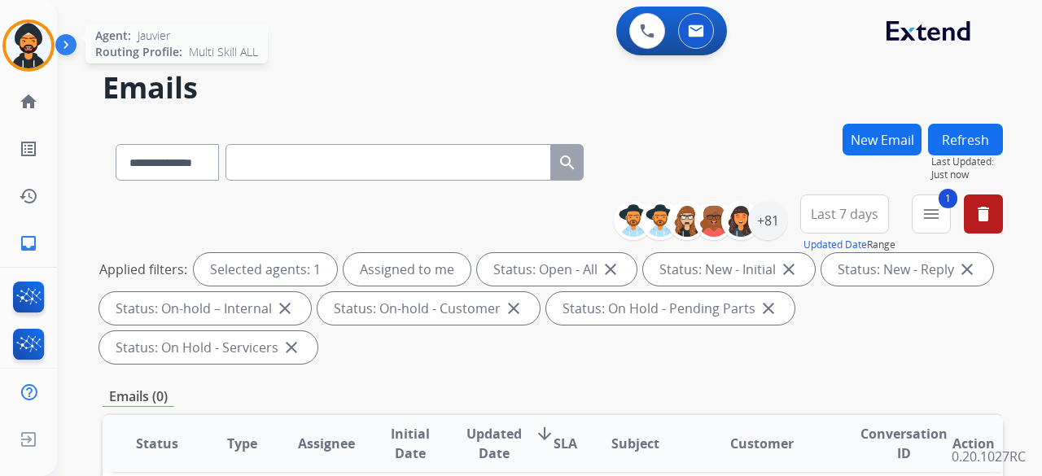
click at [18, 58] on img at bounding box center [29, 46] width 46 height 46
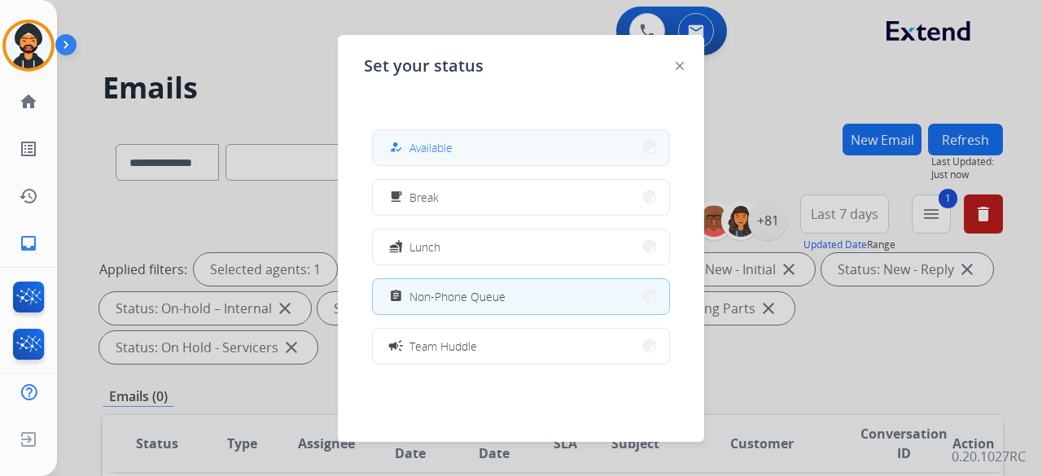
click at [423, 152] on span "Available" at bounding box center [430, 147] width 43 height 17
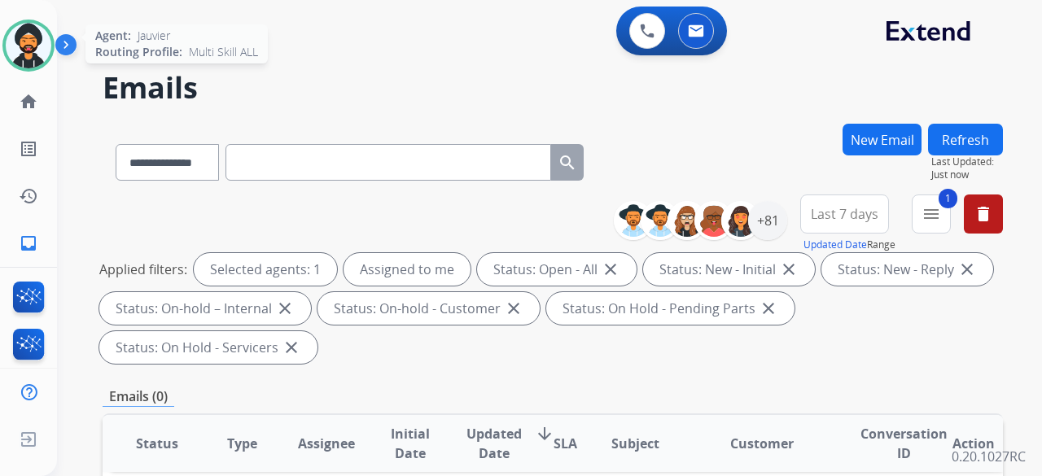
click at [46, 42] on img at bounding box center [29, 46] width 46 height 46
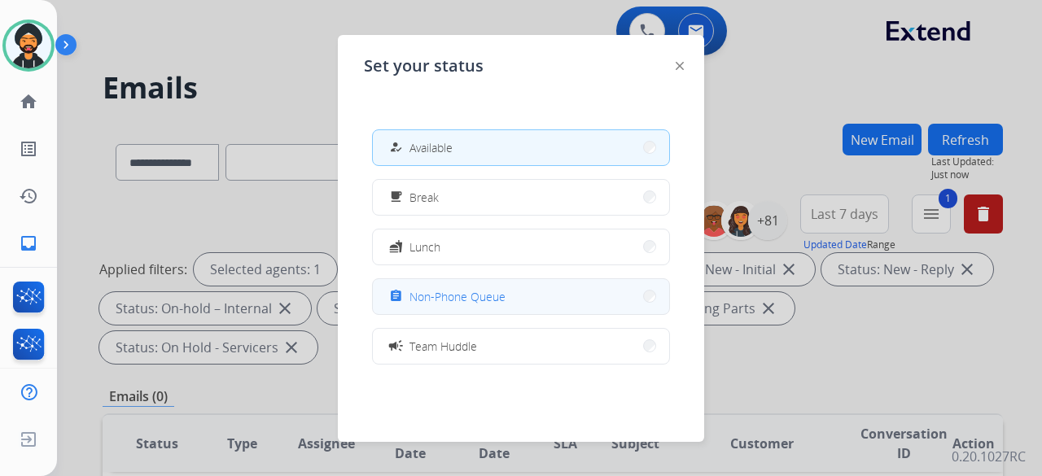
click at [463, 302] on span "Non-Phone Queue" at bounding box center [457, 296] width 96 height 17
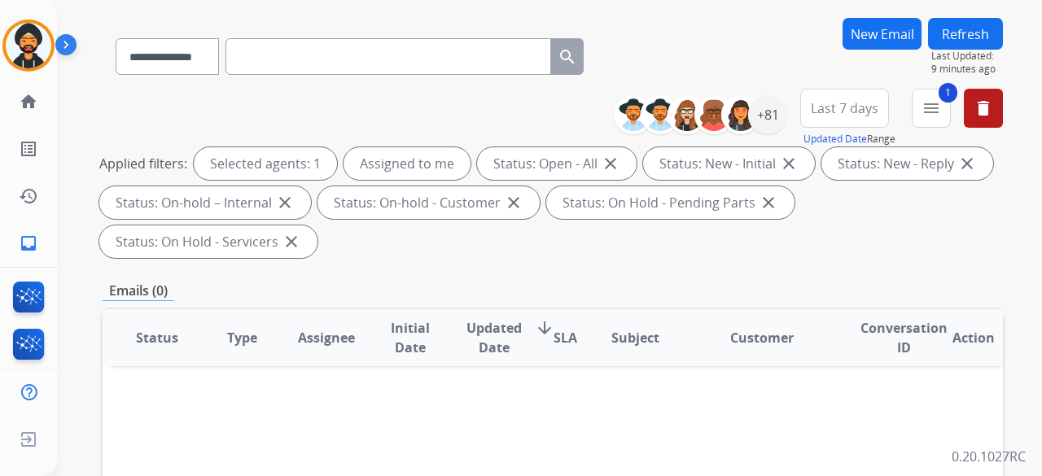
scroll to position [0, 0]
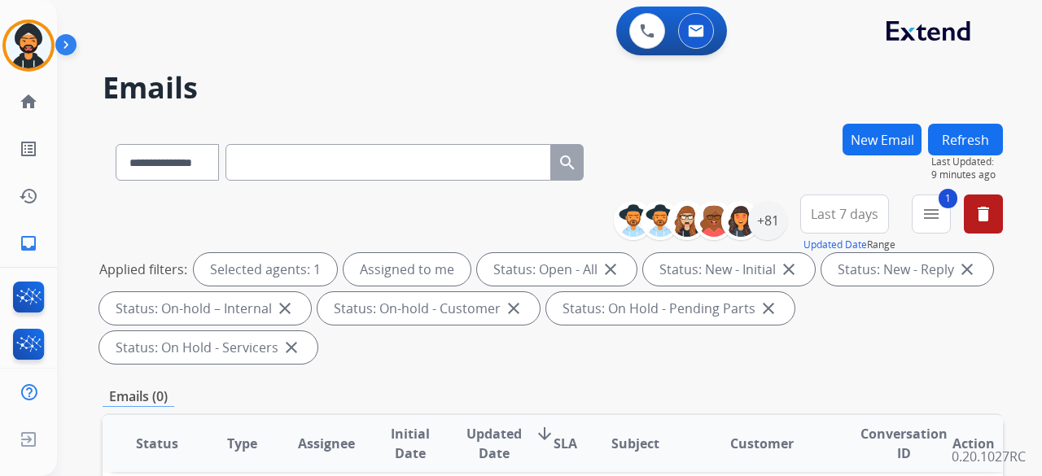
click at [869, 146] on button "New Email" at bounding box center [881, 140] width 79 height 32
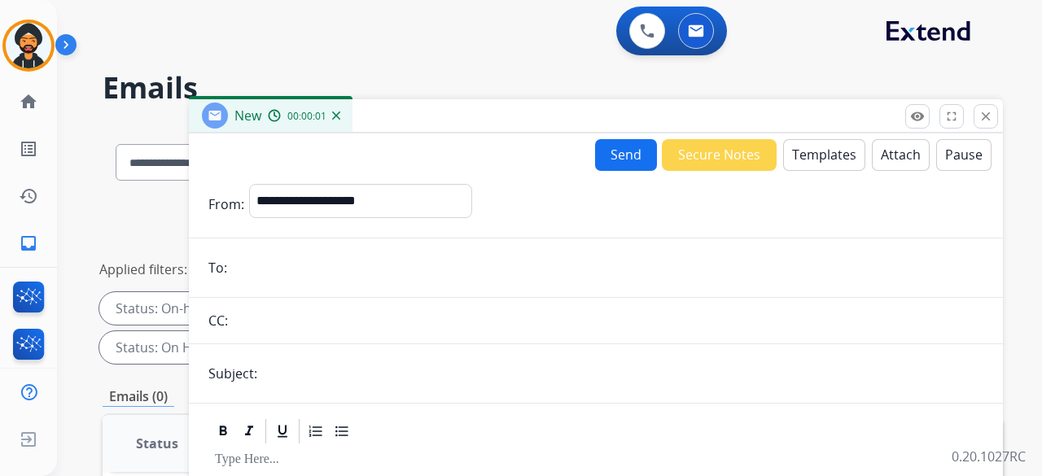
click at [809, 154] on button "Templates" at bounding box center [824, 155] width 82 height 32
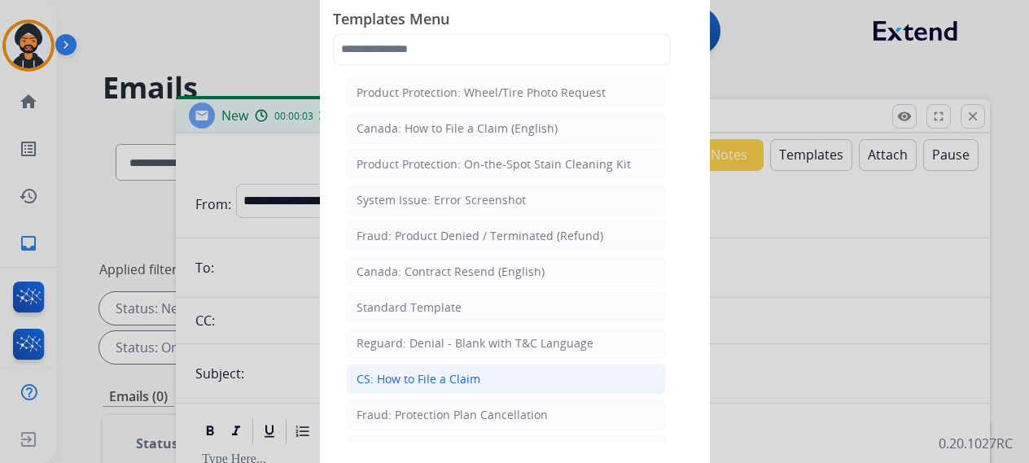
click at [453, 378] on div "CS: How to File a Claim" at bounding box center [418, 379] width 124 height 16
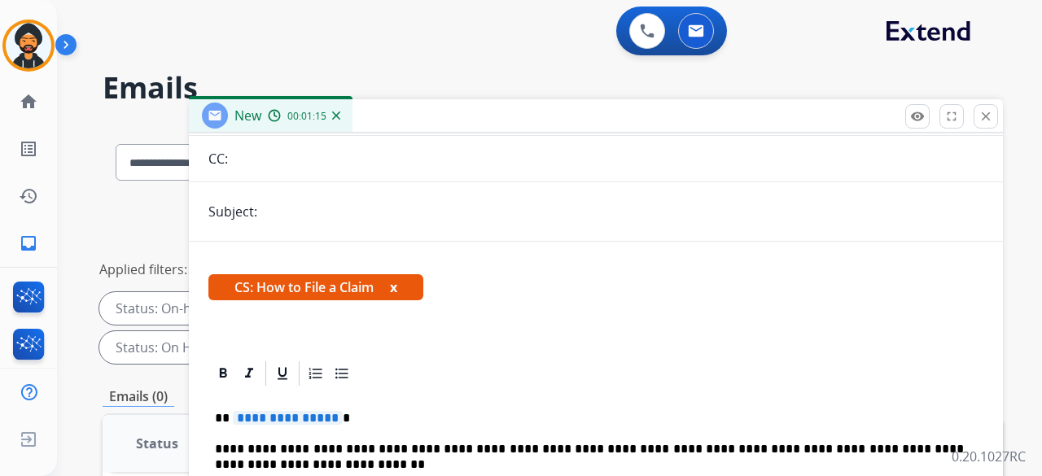
click at [986, 104] on p "Close" at bounding box center [986, 93] width 37 height 24
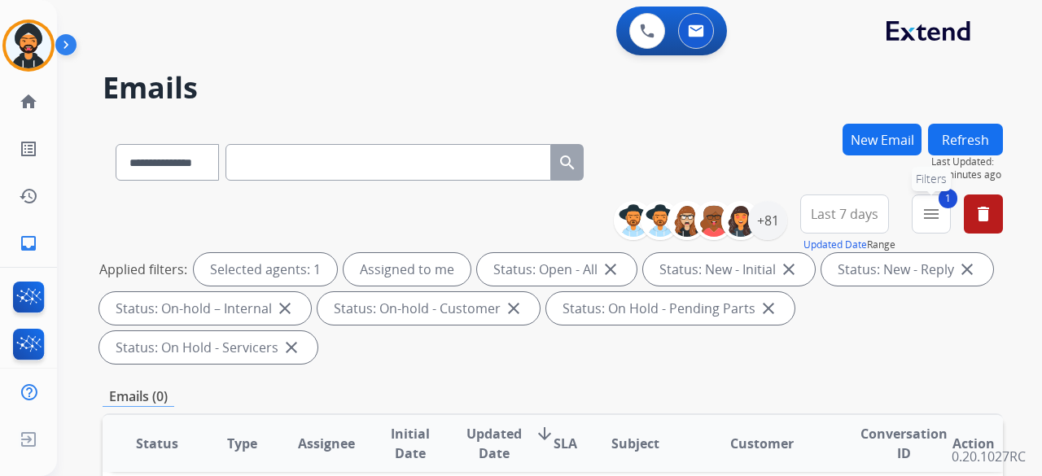
click at [937, 207] on mat-icon "menu" at bounding box center [931, 214] width 20 height 20
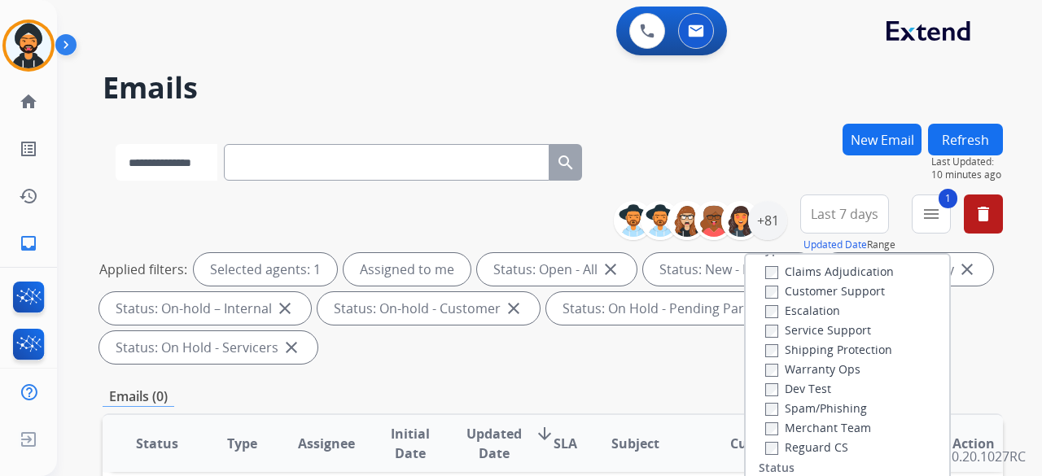
click at [197, 179] on select "**********" at bounding box center [167, 162] width 102 height 37
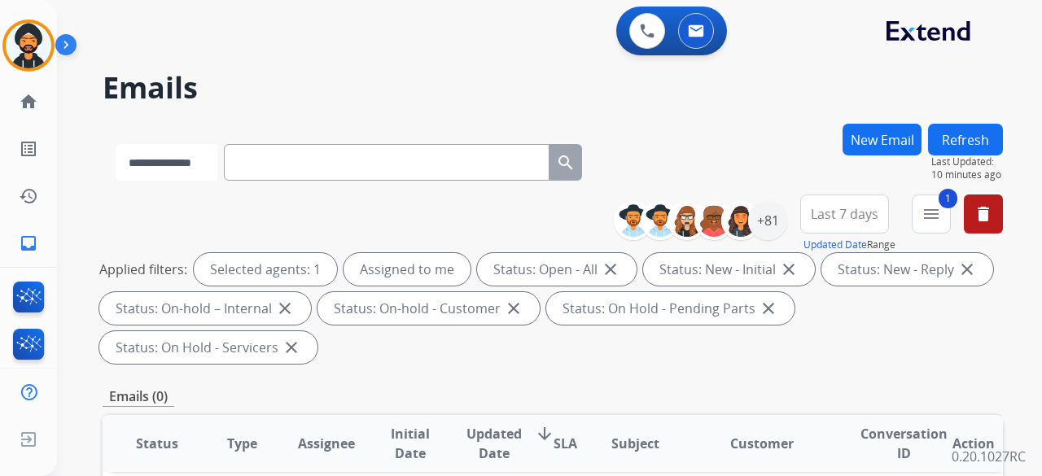
click at [116, 144] on select "**********" at bounding box center [167, 162] width 102 height 37
click at [168, 167] on select "**********" at bounding box center [167, 162] width 102 height 37
select select "**********"
click at [116, 144] on select "**********" at bounding box center [167, 162] width 102 height 37
paste input "**********"
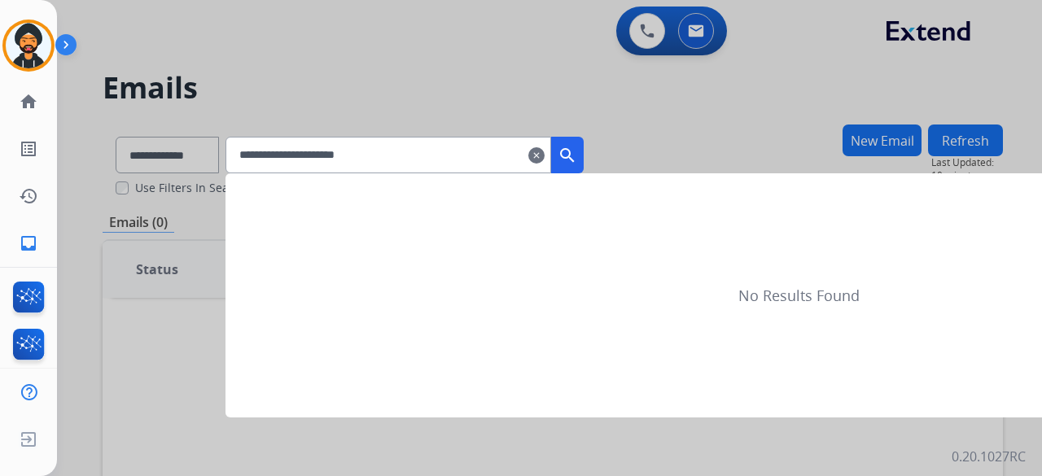
type input "**********"
click at [577, 154] on mat-icon "search" at bounding box center [567, 156] width 20 height 20
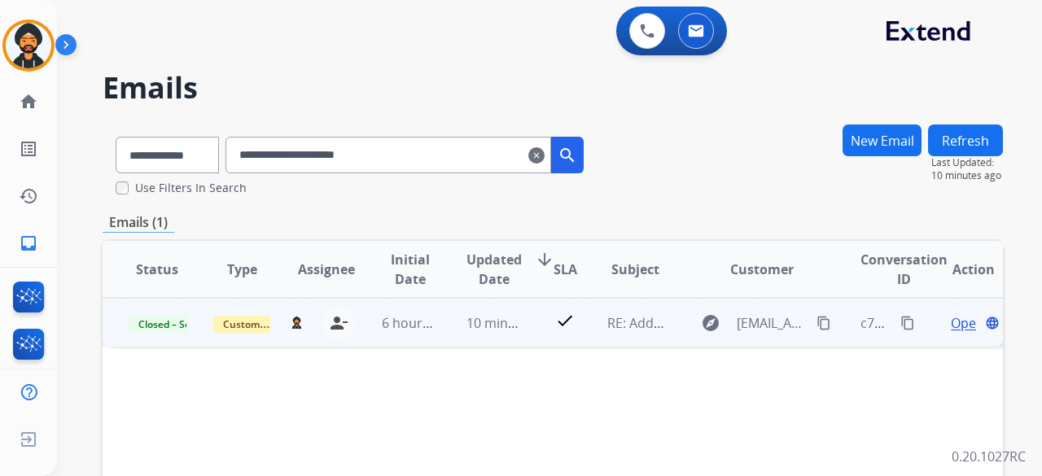
click at [900, 326] on mat-icon "content_copy" at bounding box center [907, 323] width 15 height 15
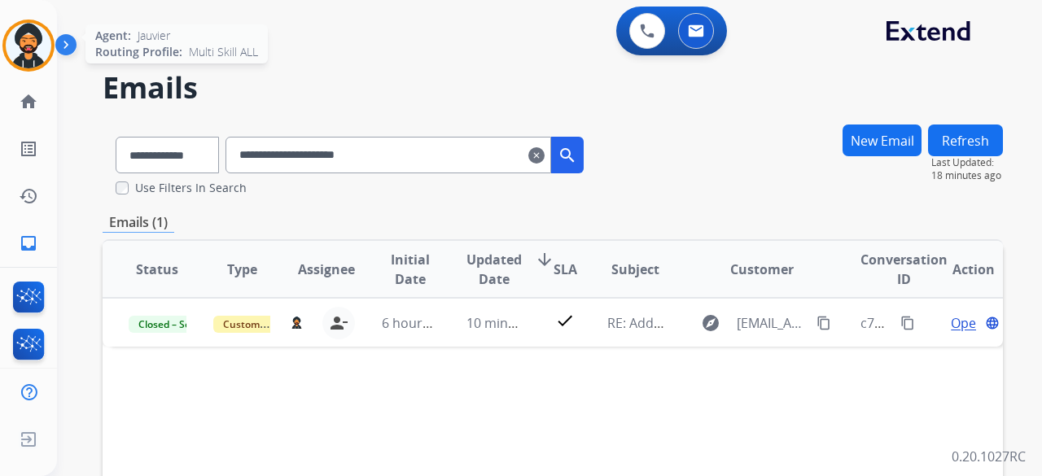
click at [32, 28] on img at bounding box center [29, 46] width 46 height 46
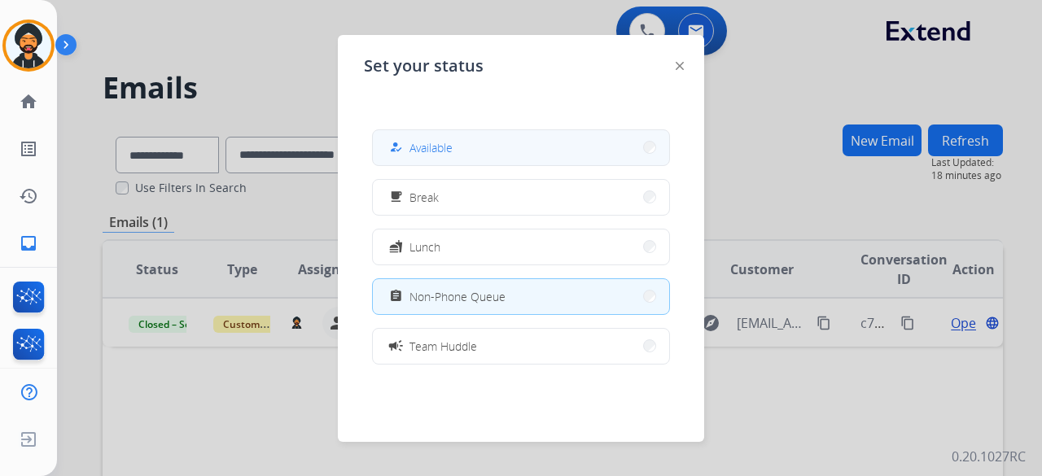
click at [411, 157] on button "how_to_reg Available" at bounding box center [521, 147] width 296 height 35
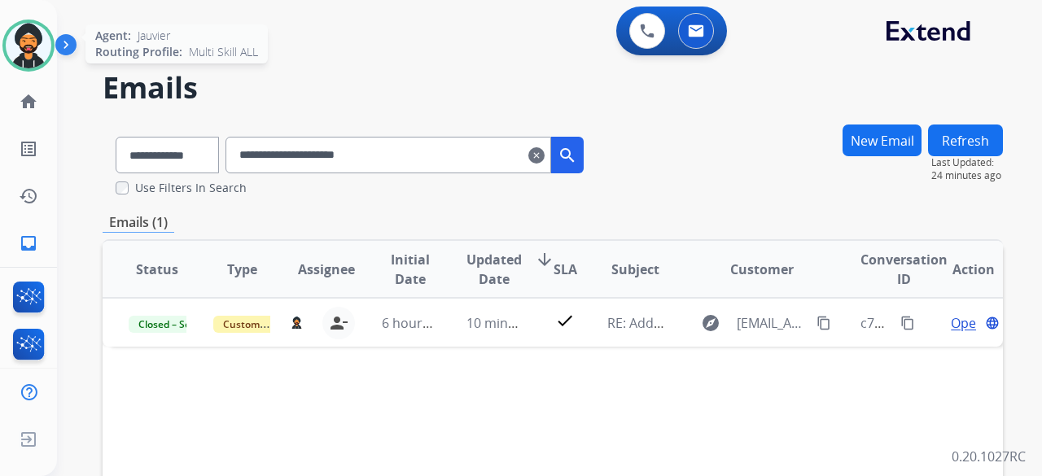
click at [50, 35] on div at bounding box center [28, 46] width 52 height 52
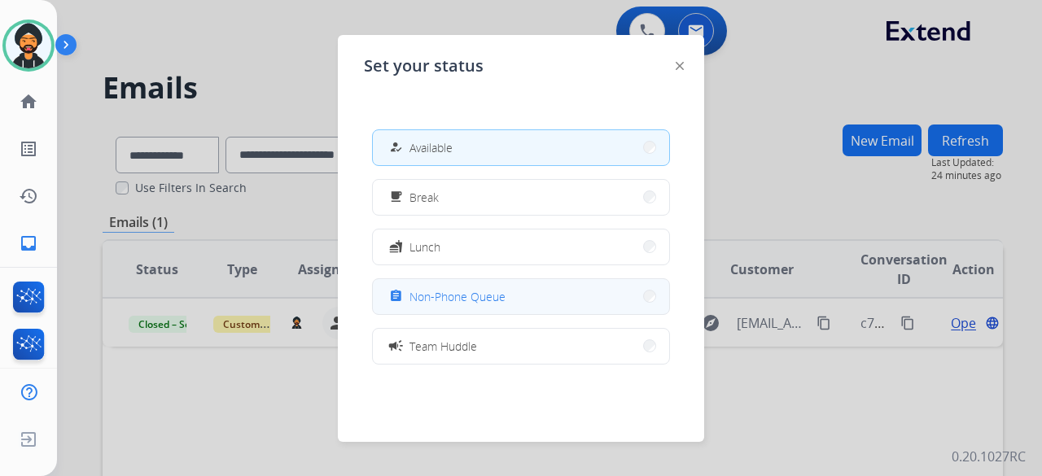
click at [438, 289] on span "Non-Phone Queue" at bounding box center [457, 296] width 96 height 17
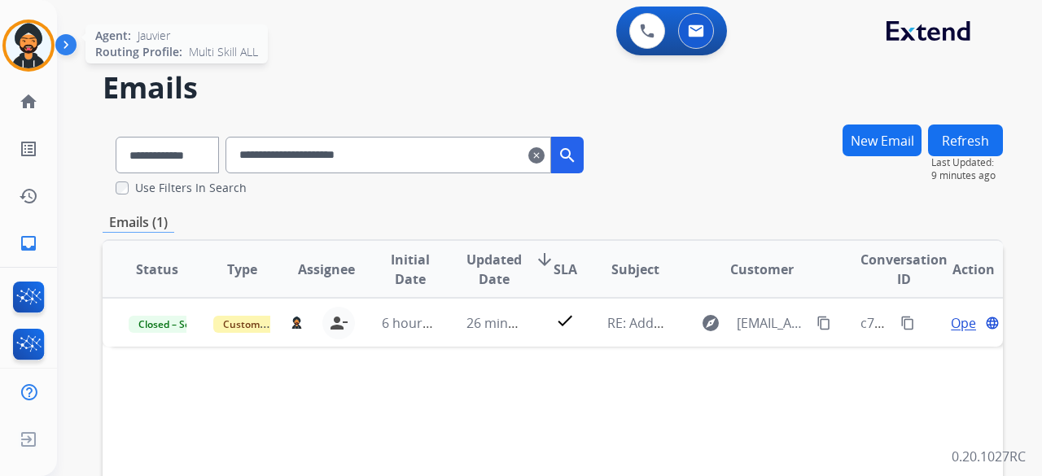
click at [20, 35] on img at bounding box center [29, 46] width 46 height 46
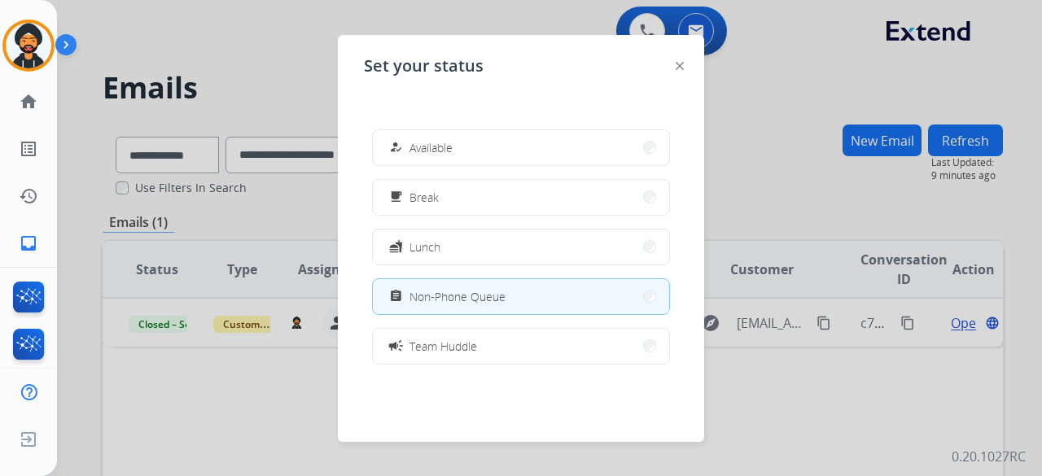
drag, startPoint x: 226, startPoint y: 440, endPoint x: 238, endPoint y: 402, distance: 39.9
click at [226, 435] on div at bounding box center [521, 238] width 1042 height 476
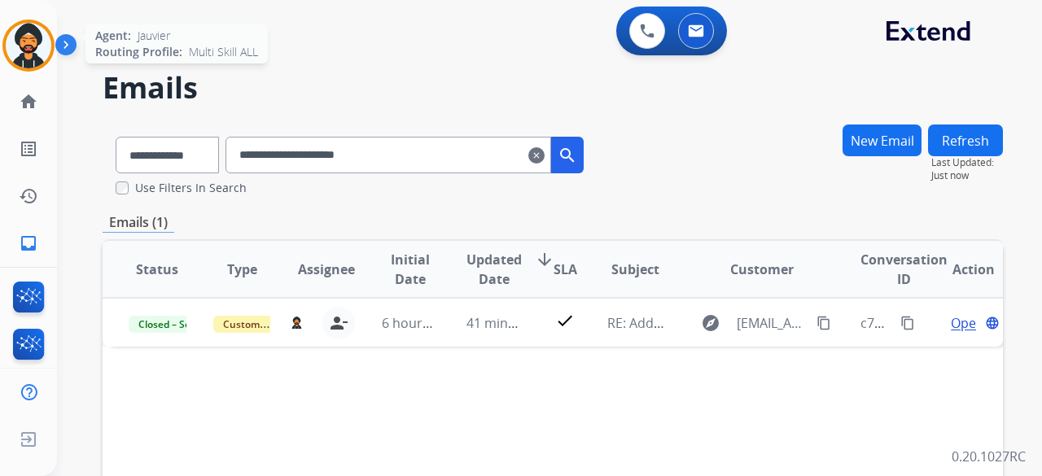
click at [46, 46] on img at bounding box center [29, 46] width 46 height 46
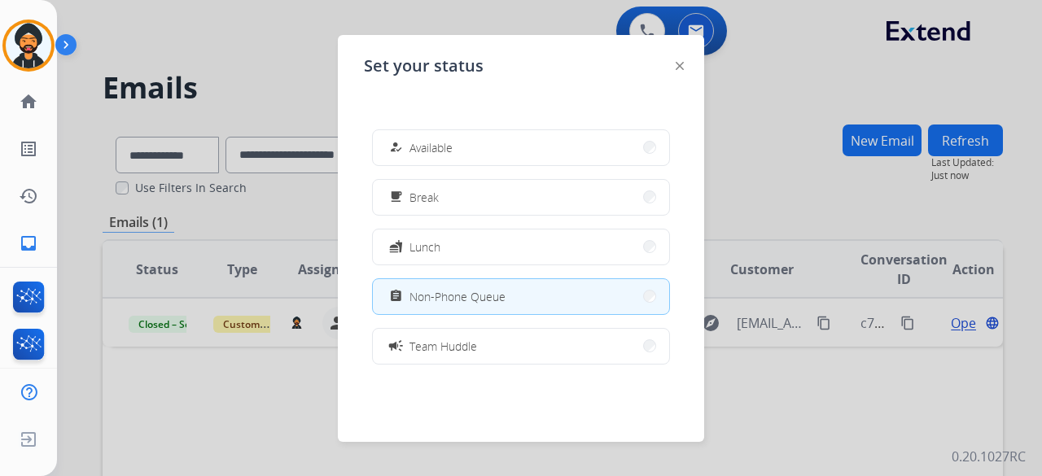
click at [776, 377] on div at bounding box center [521, 238] width 1042 height 476
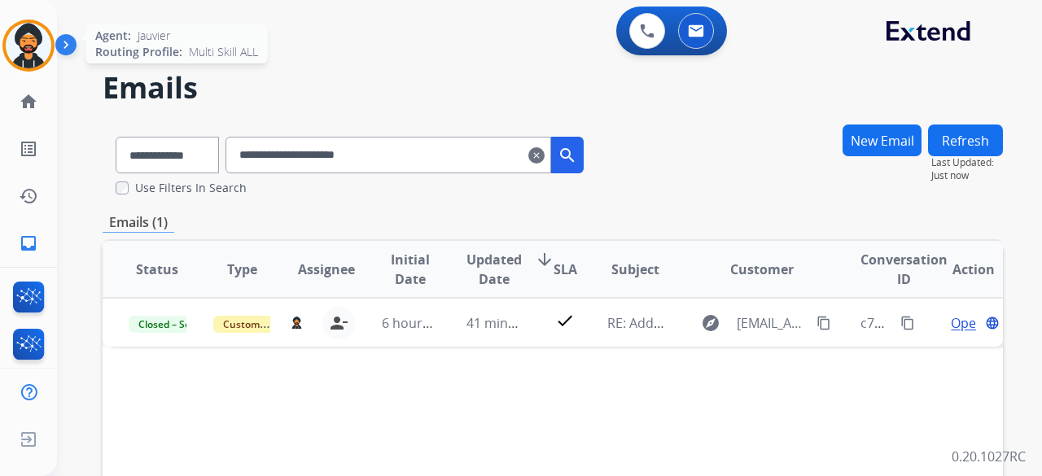
click at [42, 34] on img at bounding box center [29, 46] width 46 height 46
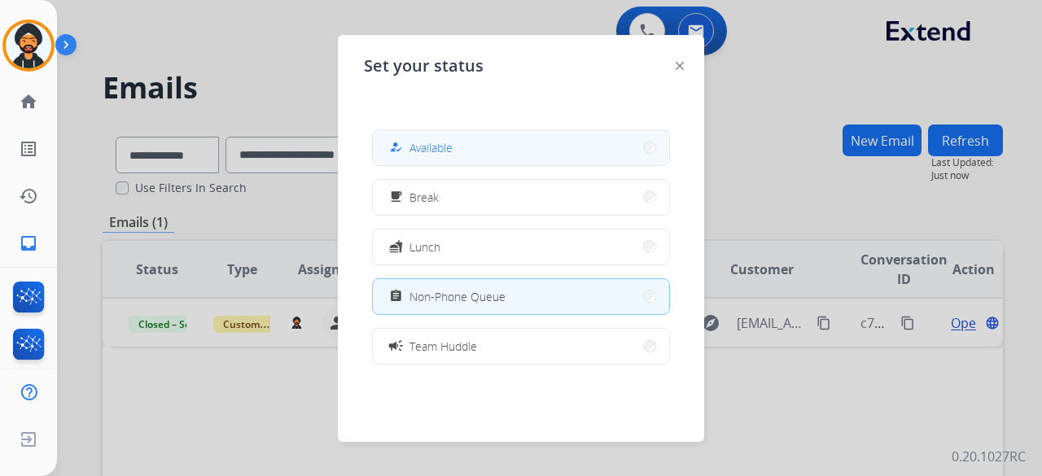
click at [439, 142] on span "Available" at bounding box center [430, 147] width 43 height 17
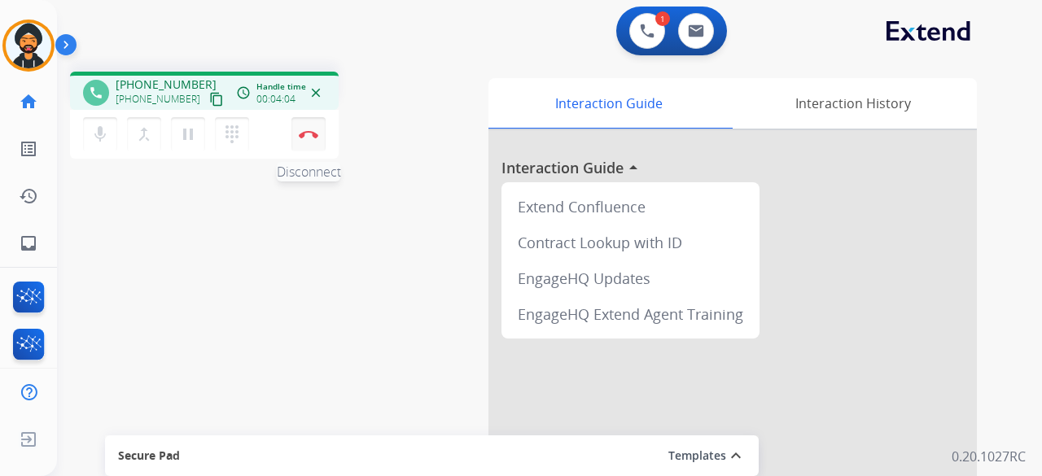
click at [305, 133] on img at bounding box center [309, 134] width 20 height 8
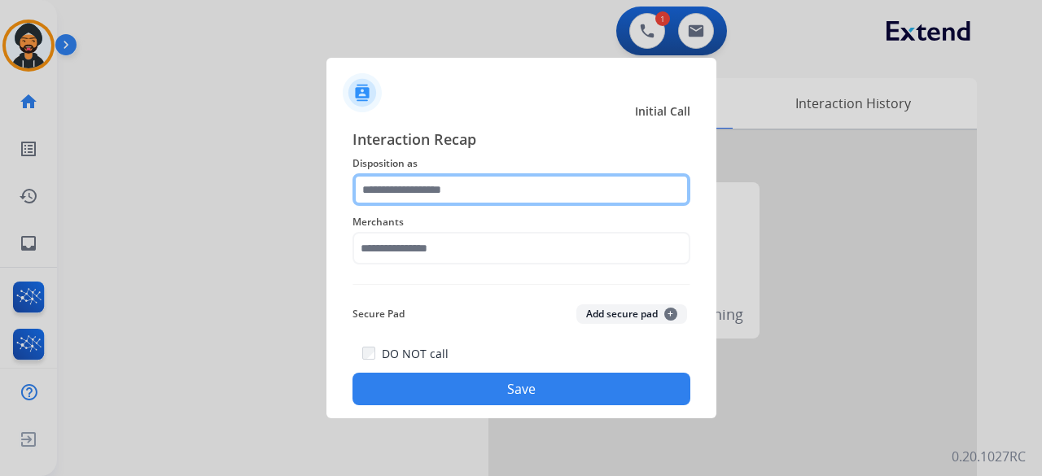
click at [420, 189] on input "text" at bounding box center [521, 189] width 338 height 33
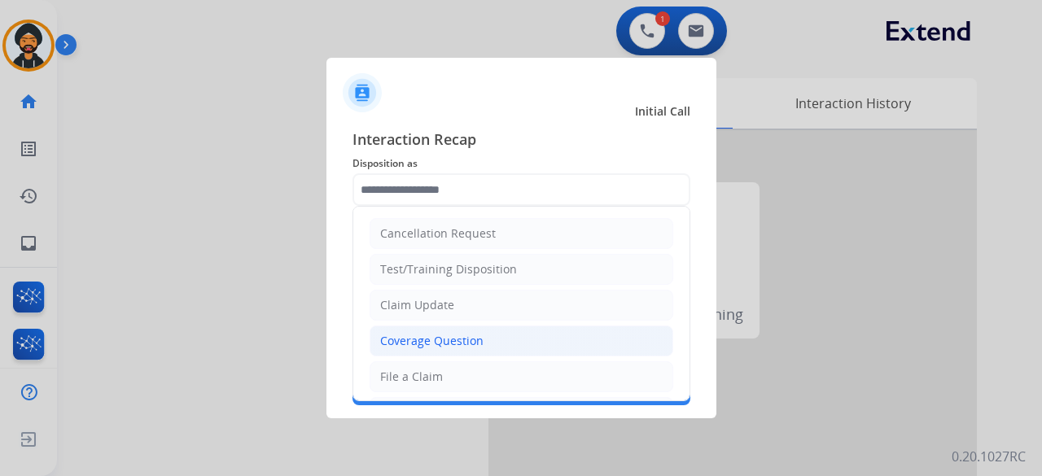
click at [442, 333] on div "Coverage Question" at bounding box center [431, 341] width 103 height 16
type input "**********"
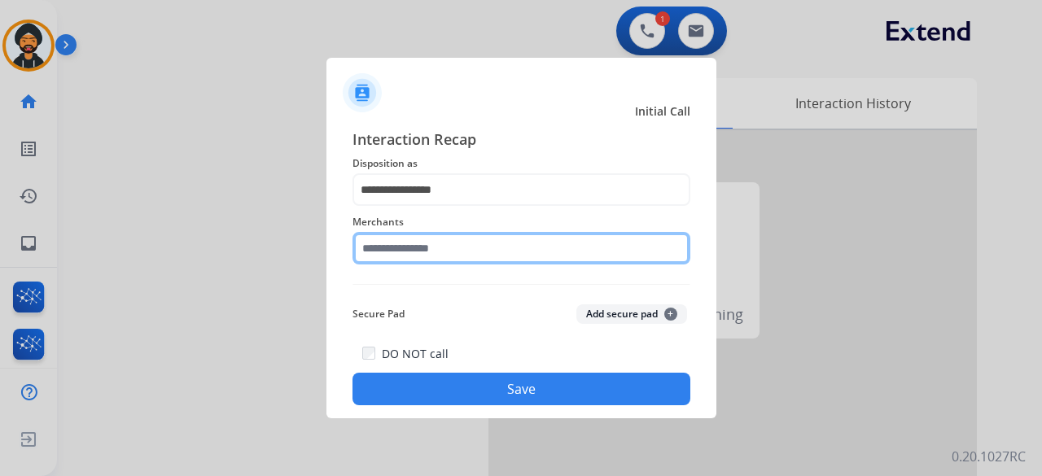
click at [425, 260] on div "Merchants" at bounding box center [521, 238] width 338 height 65
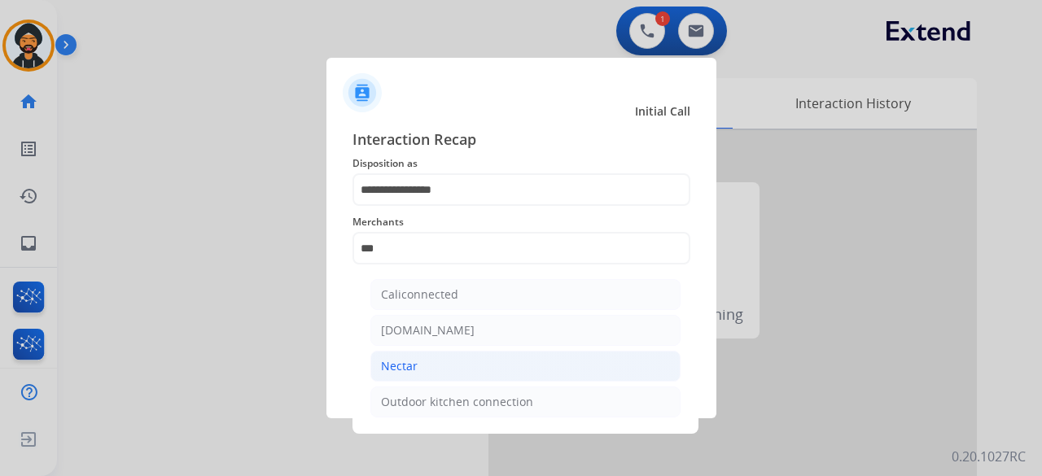
click at [420, 363] on li "Nectar" at bounding box center [525, 366] width 310 height 31
type input "******"
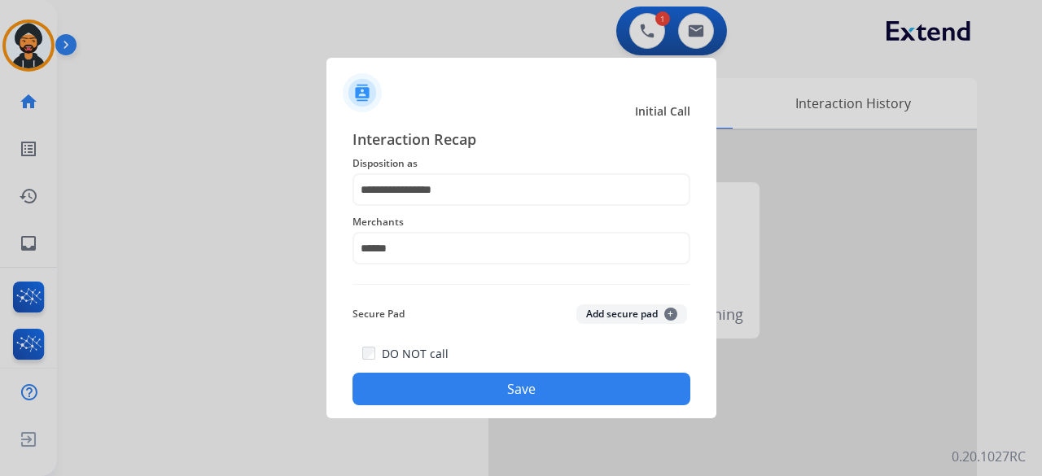
click at [415, 388] on button "Save" at bounding box center [521, 389] width 338 height 33
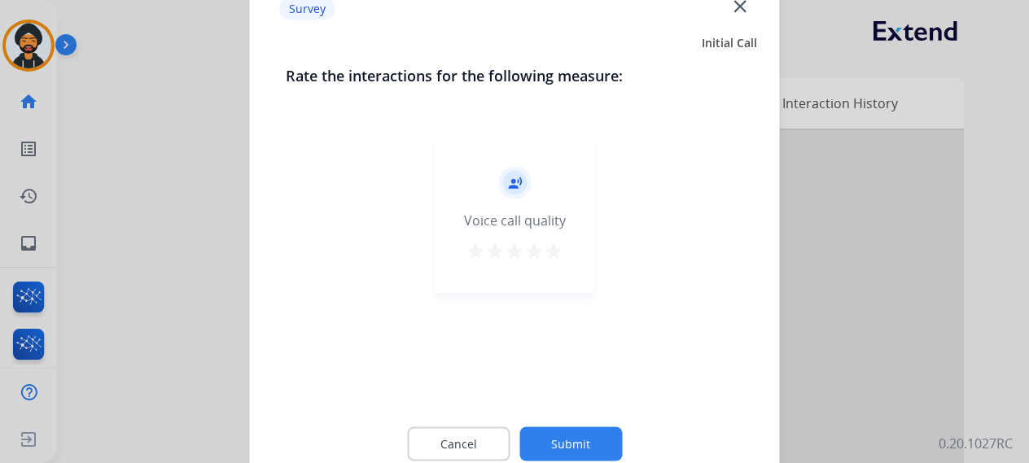
click at [570, 438] on button "Submit" at bounding box center [570, 443] width 103 height 34
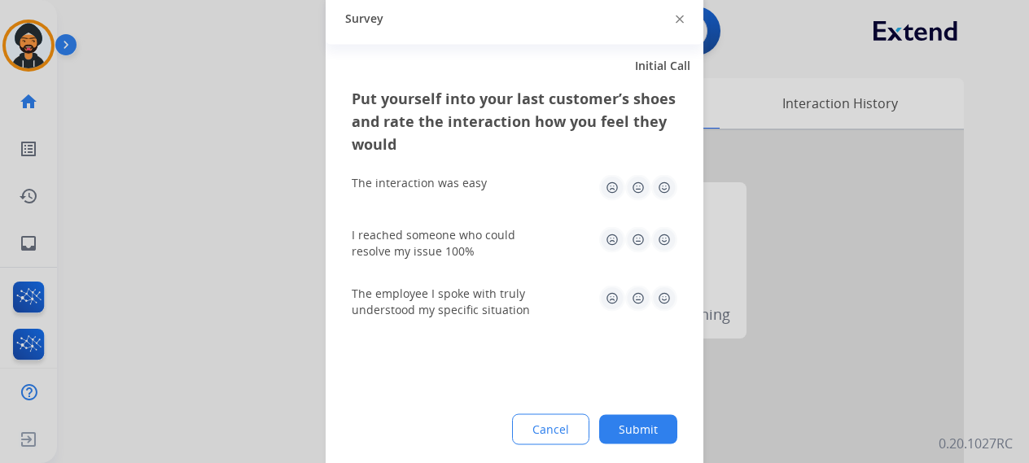
drag, startPoint x: 619, startPoint y: 432, endPoint x: 640, endPoint y: 427, distance: 21.7
click at [619, 431] on button "Submit" at bounding box center [638, 428] width 78 height 29
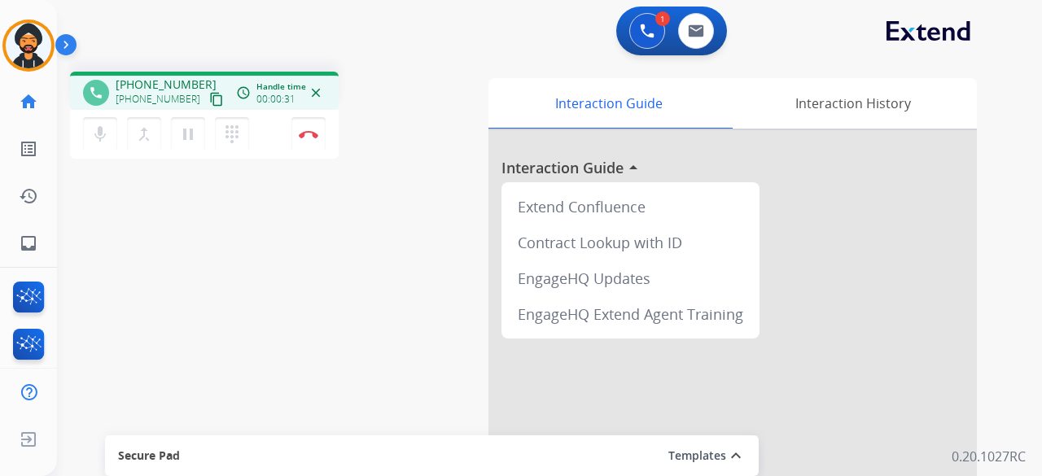
click at [209, 101] on mat-icon "content_copy" at bounding box center [216, 99] width 15 height 15
click at [319, 149] on button "Disconnect" at bounding box center [308, 134] width 34 height 34
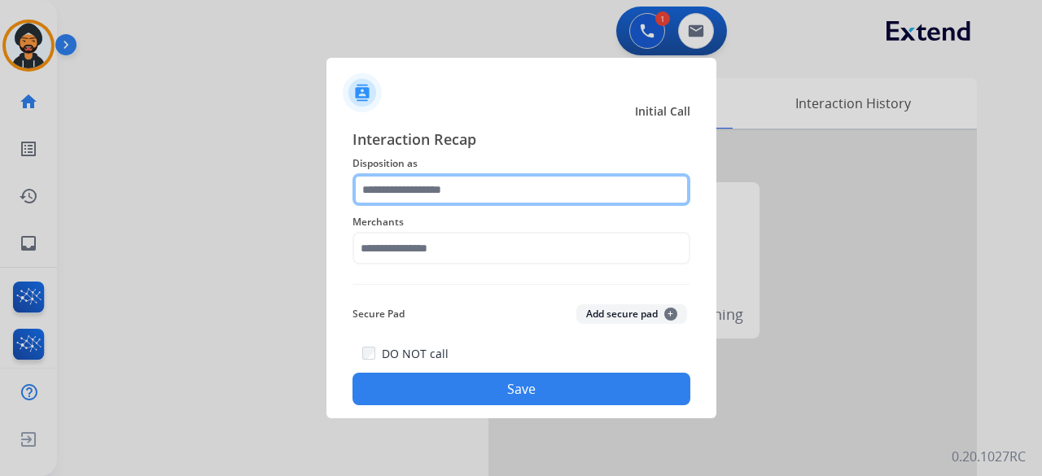
click at [472, 195] on input "text" at bounding box center [521, 189] width 338 height 33
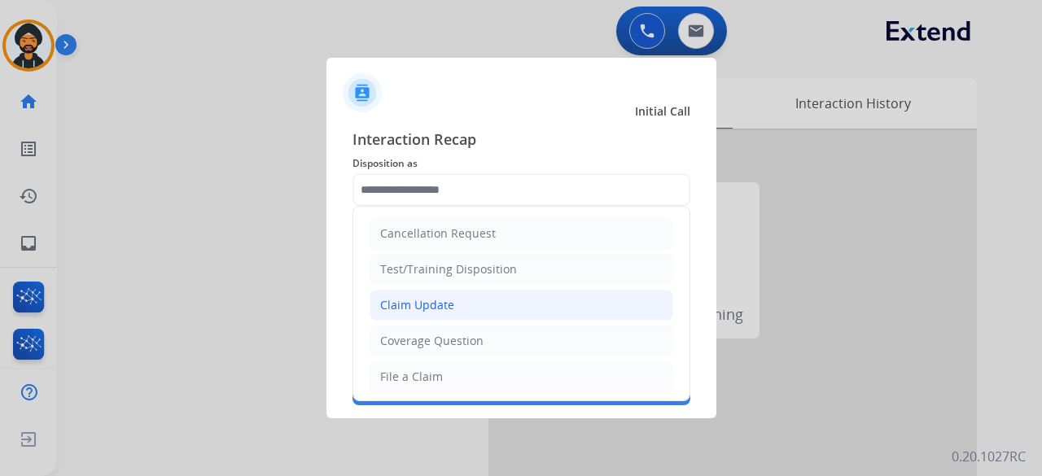
click at [449, 292] on li "Claim Update" at bounding box center [521, 305] width 304 height 31
type input "**********"
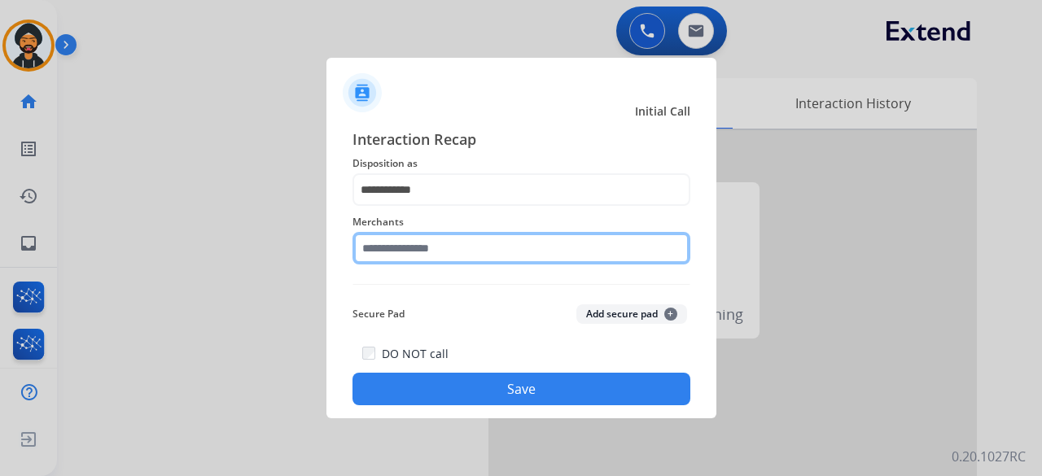
click at [448, 251] on input "text" at bounding box center [521, 248] width 338 height 33
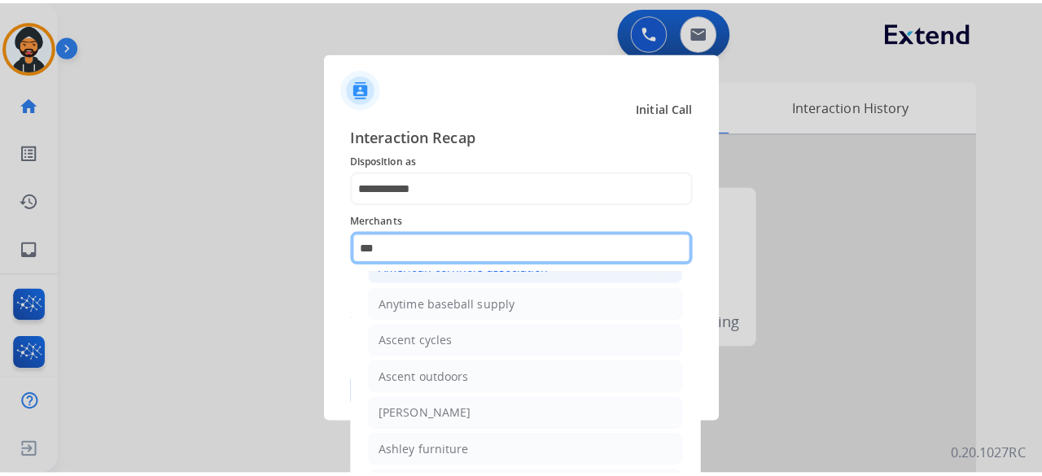
scroll to position [22, 0]
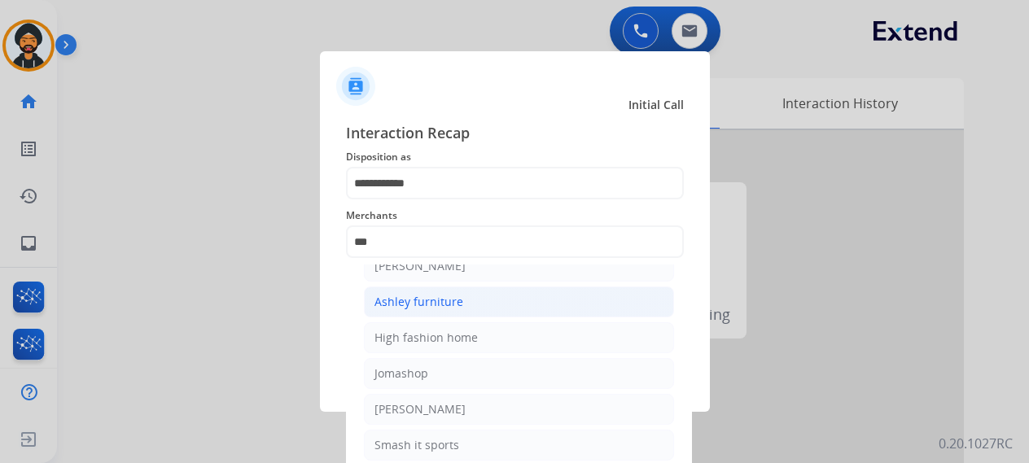
click at [425, 288] on li "Ashley furniture" at bounding box center [519, 301] width 310 height 31
type input "**********"
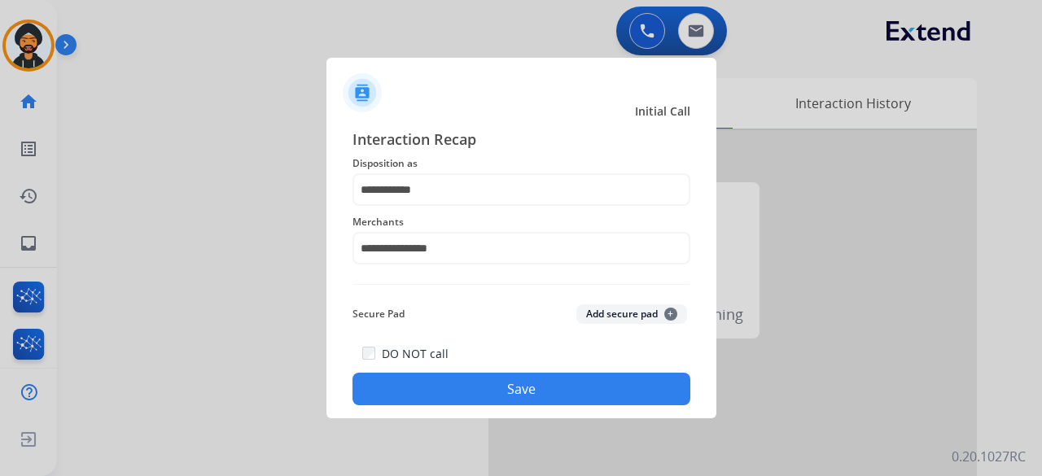
click at [443, 373] on div "DO NOT call Save" at bounding box center [521, 374] width 338 height 62
click at [534, 392] on button "Save" at bounding box center [521, 389] width 338 height 33
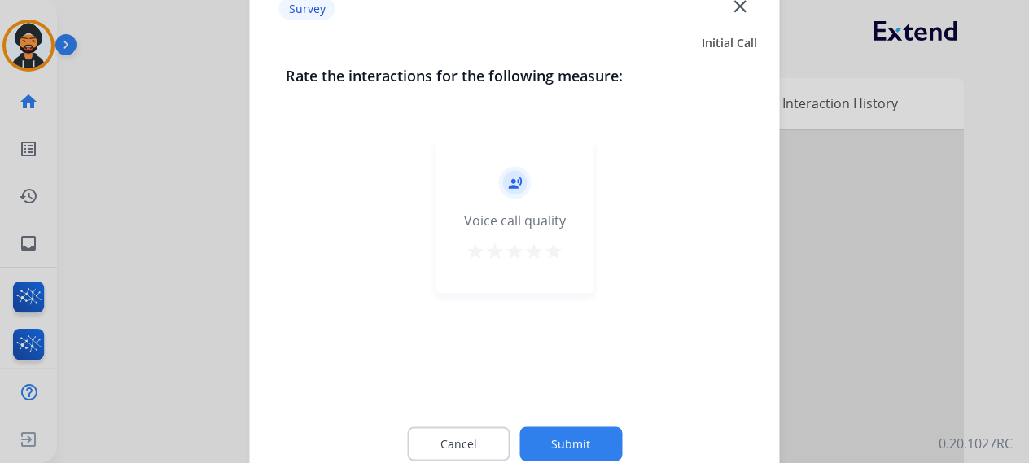
click at [554, 428] on button "Submit" at bounding box center [570, 443] width 103 height 34
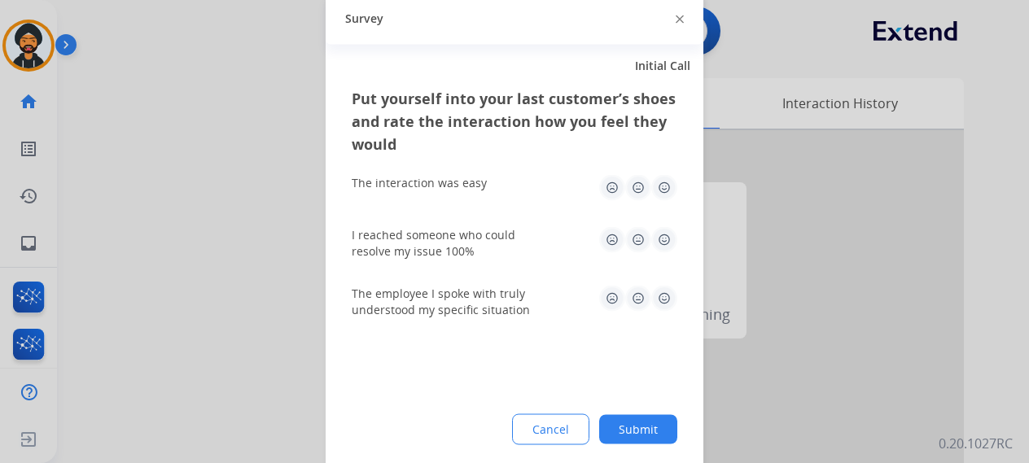
click at [632, 434] on button "Submit" at bounding box center [638, 428] width 78 height 29
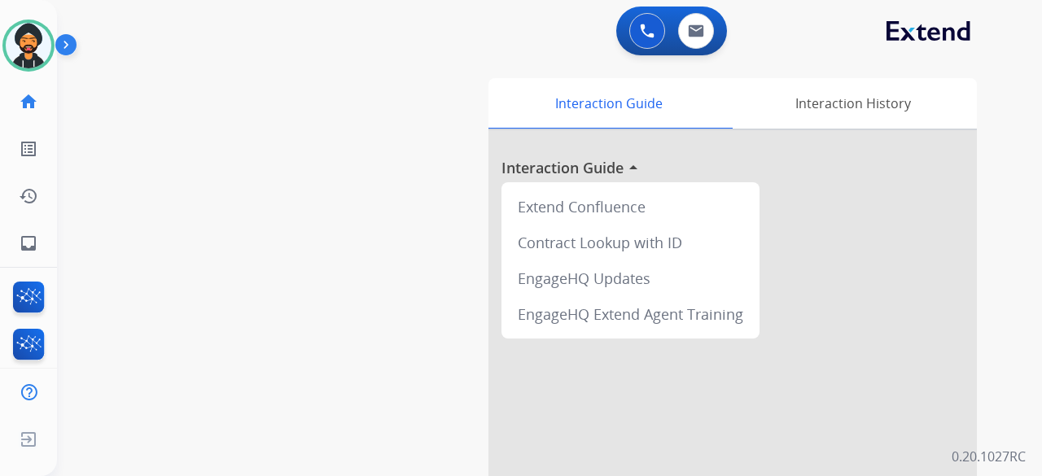
click at [95, 291] on div "swap_horiz Break voice bridge close_fullscreen Connect 3-Way Call merge_type Se…" at bounding box center [530, 398] width 946 height 679
click at [29, 34] on img at bounding box center [29, 46] width 46 height 46
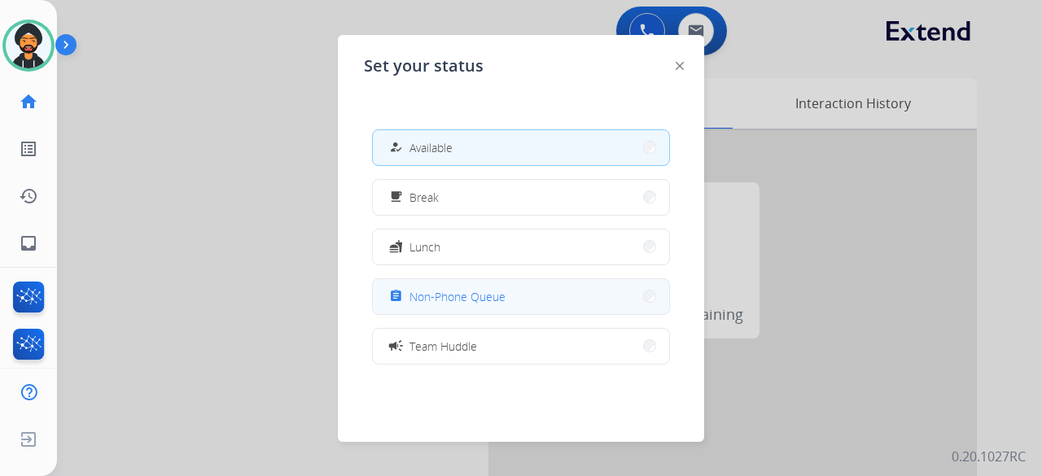
click at [461, 294] on span "Non-Phone Queue" at bounding box center [457, 296] width 96 height 17
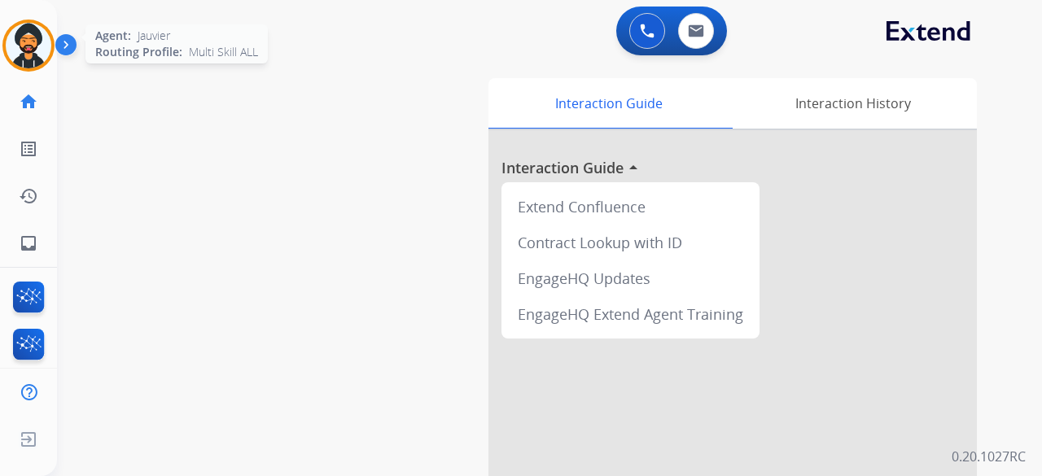
click at [49, 41] on img at bounding box center [29, 46] width 46 height 46
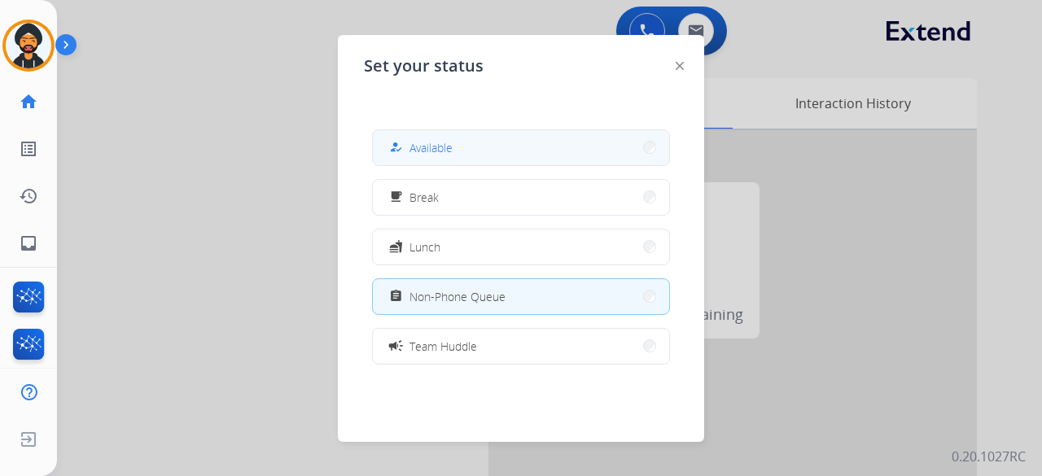
click at [410, 152] on div "how_to_reg Available" at bounding box center [419, 148] width 67 height 20
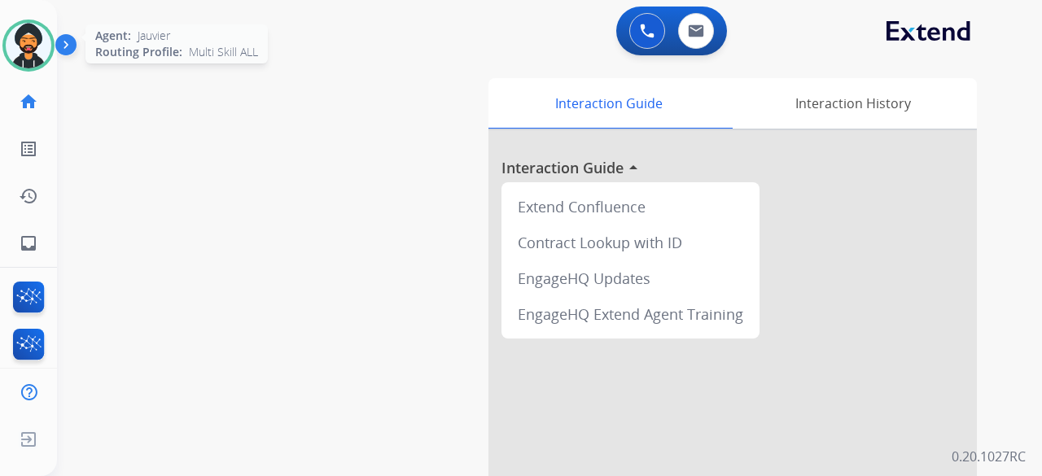
click at [42, 42] on img at bounding box center [29, 46] width 46 height 46
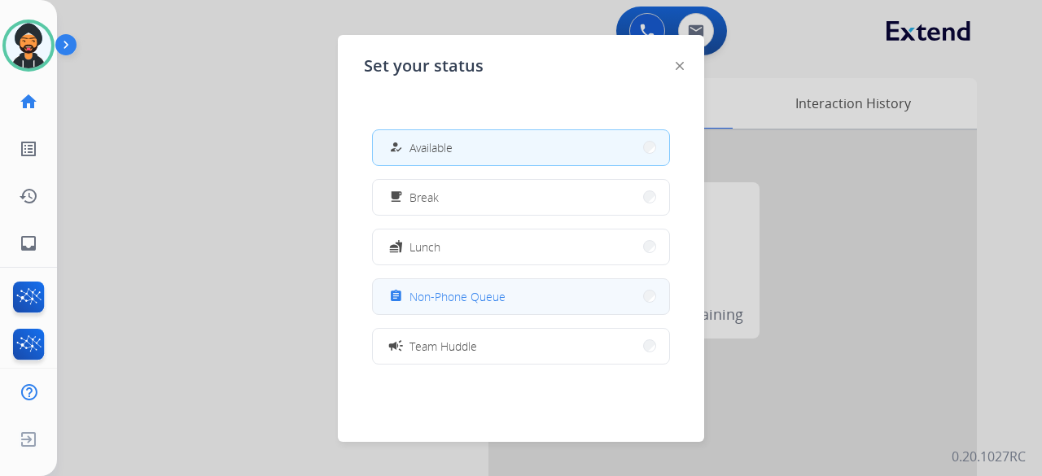
click at [488, 297] on span "Non-Phone Queue" at bounding box center [457, 296] width 96 height 17
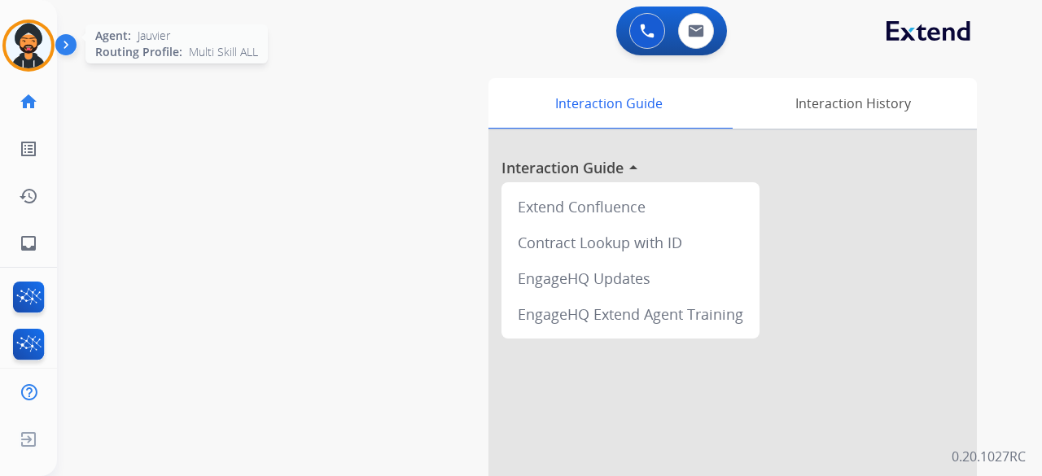
click at [39, 46] on img at bounding box center [29, 46] width 46 height 46
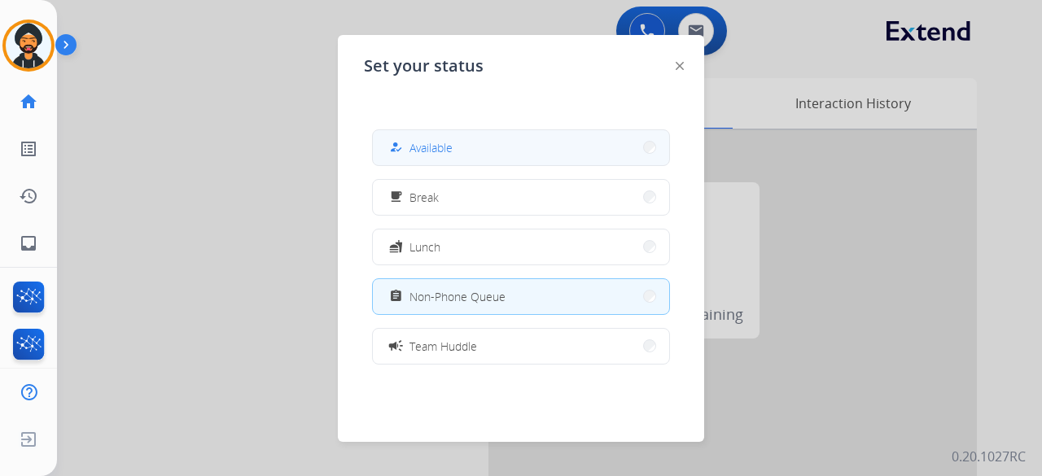
click at [482, 139] on button "how_to_reg Available" at bounding box center [521, 147] width 296 height 35
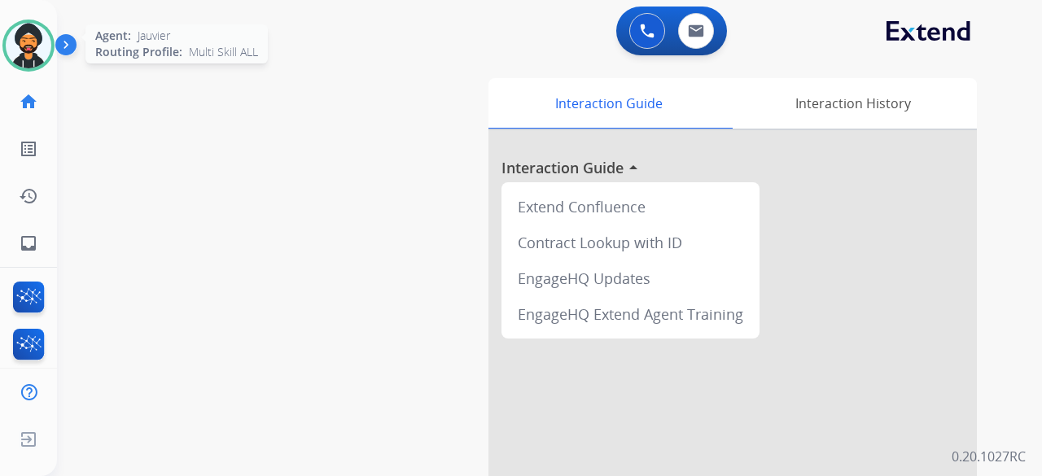
click at [26, 47] on img at bounding box center [29, 46] width 46 height 46
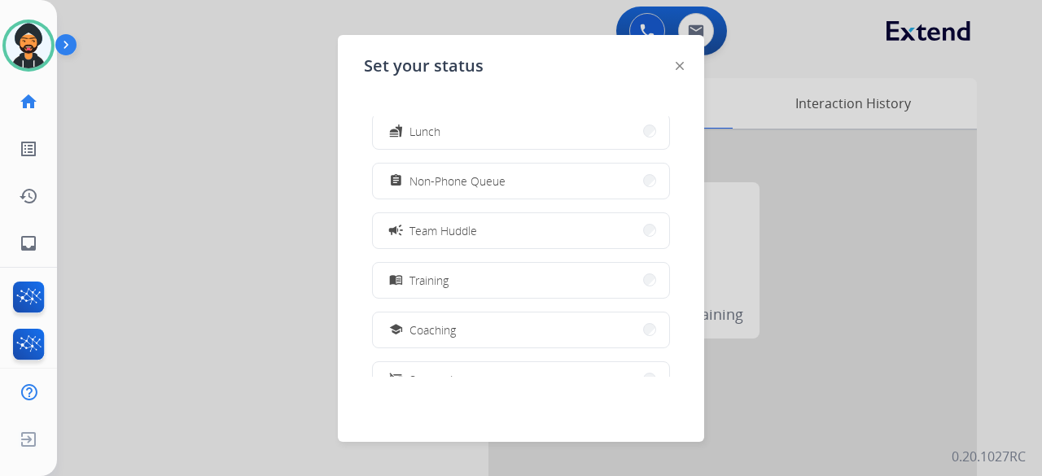
scroll to position [257, 0]
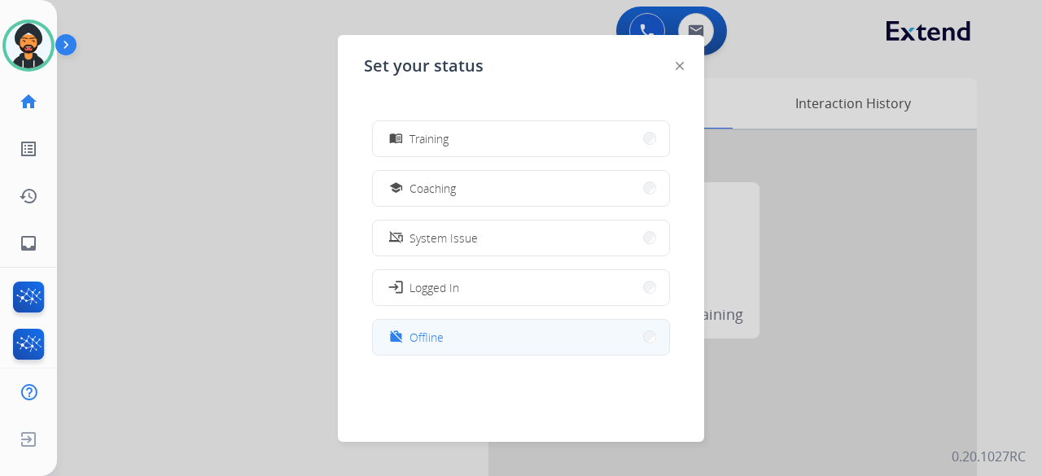
click at [458, 330] on button "work_off Offline" at bounding box center [521, 337] width 296 height 35
